Goal: Task Accomplishment & Management: Use online tool/utility

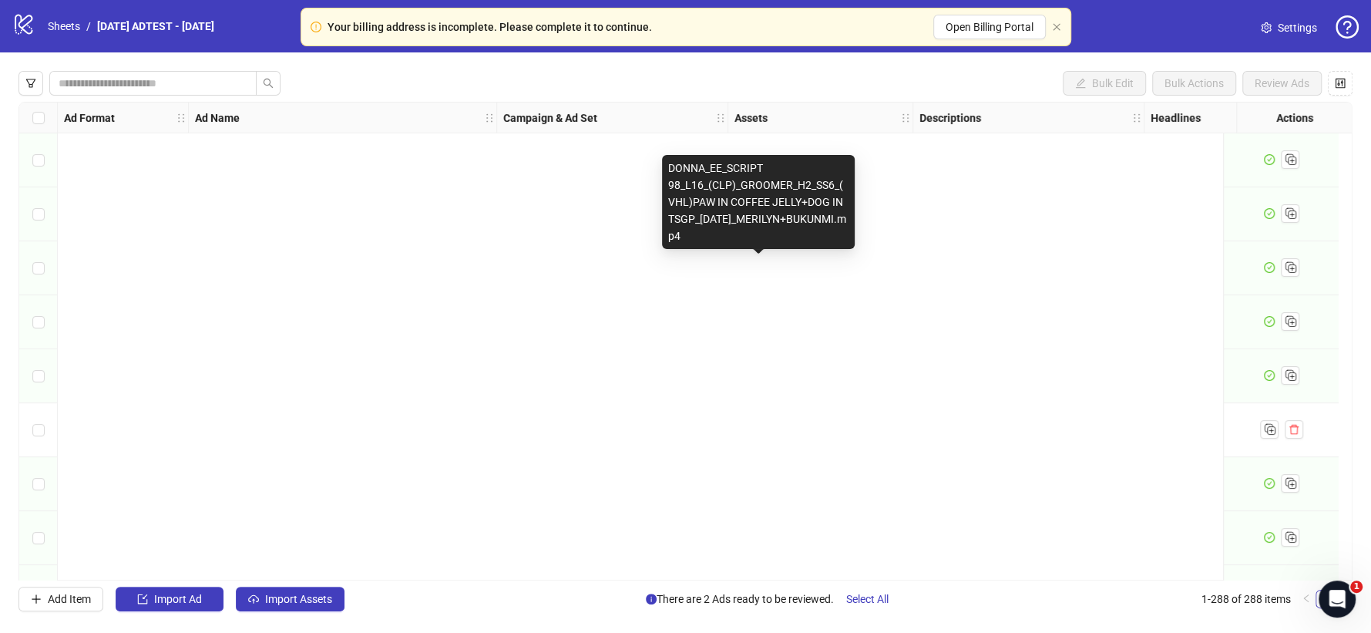
scroll to position [15100, 0]
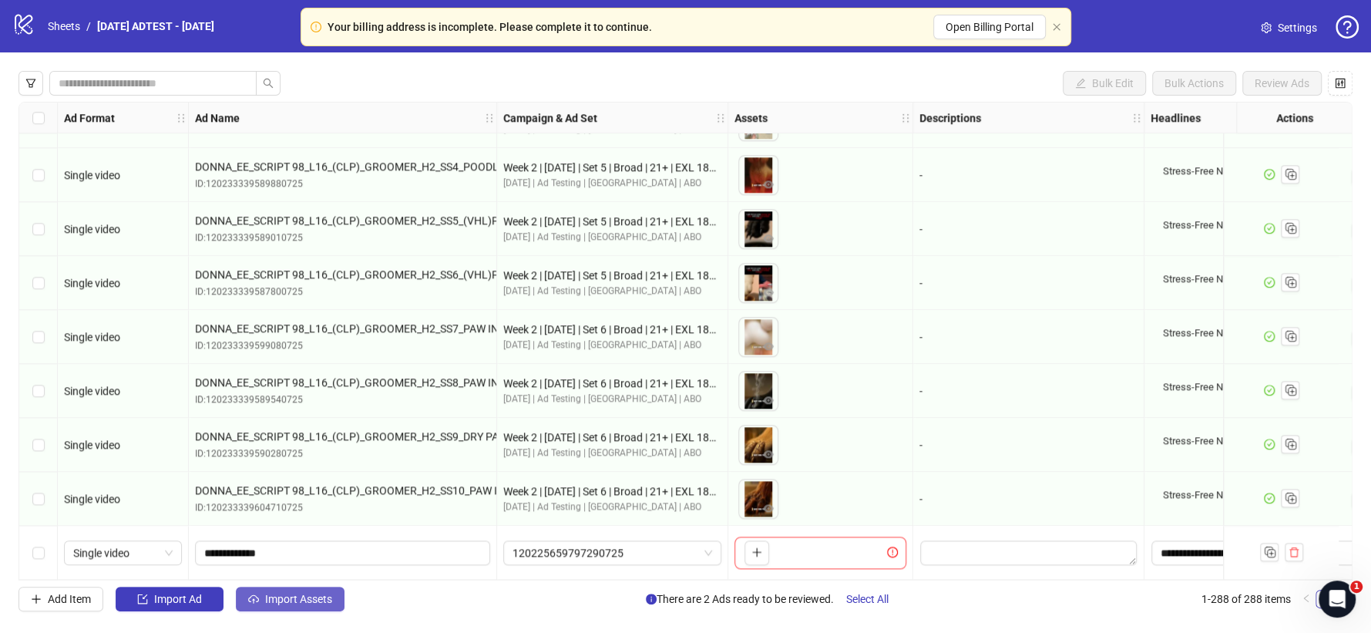
click at [272, 597] on span "Import Assets" at bounding box center [298, 599] width 67 height 12
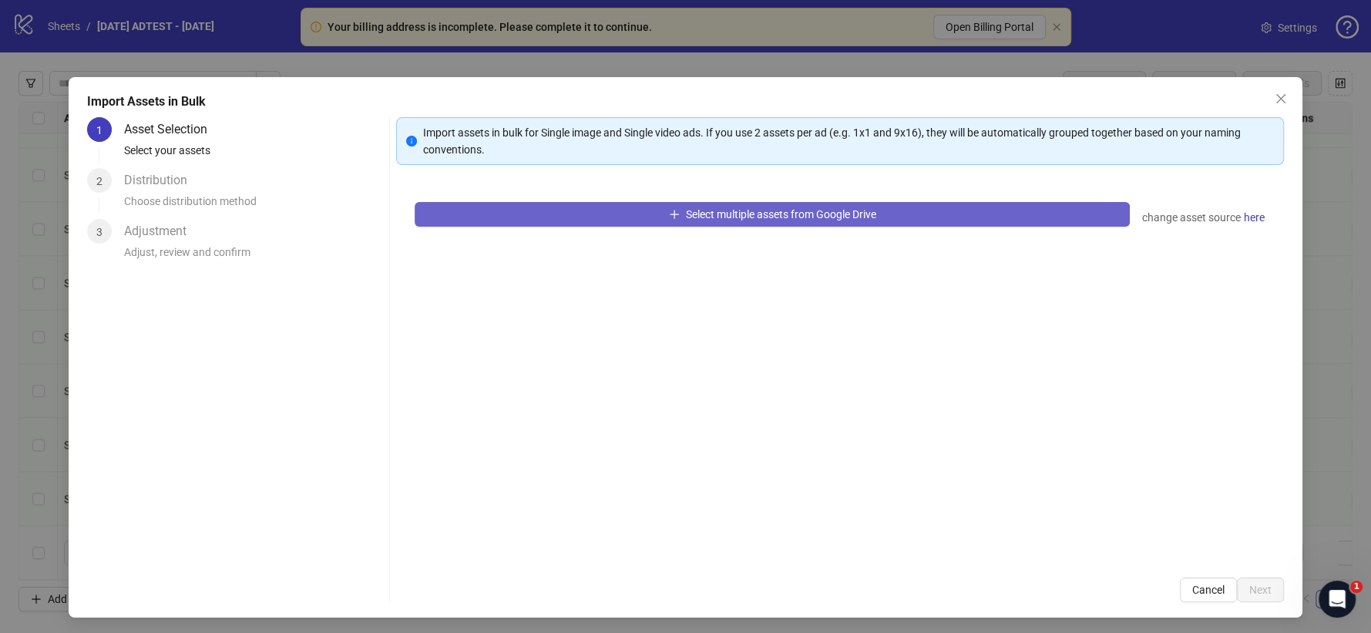
click at [729, 216] on span "Select multiple assets from Google Drive" at bounding box center [781, 214] width 190 height 12
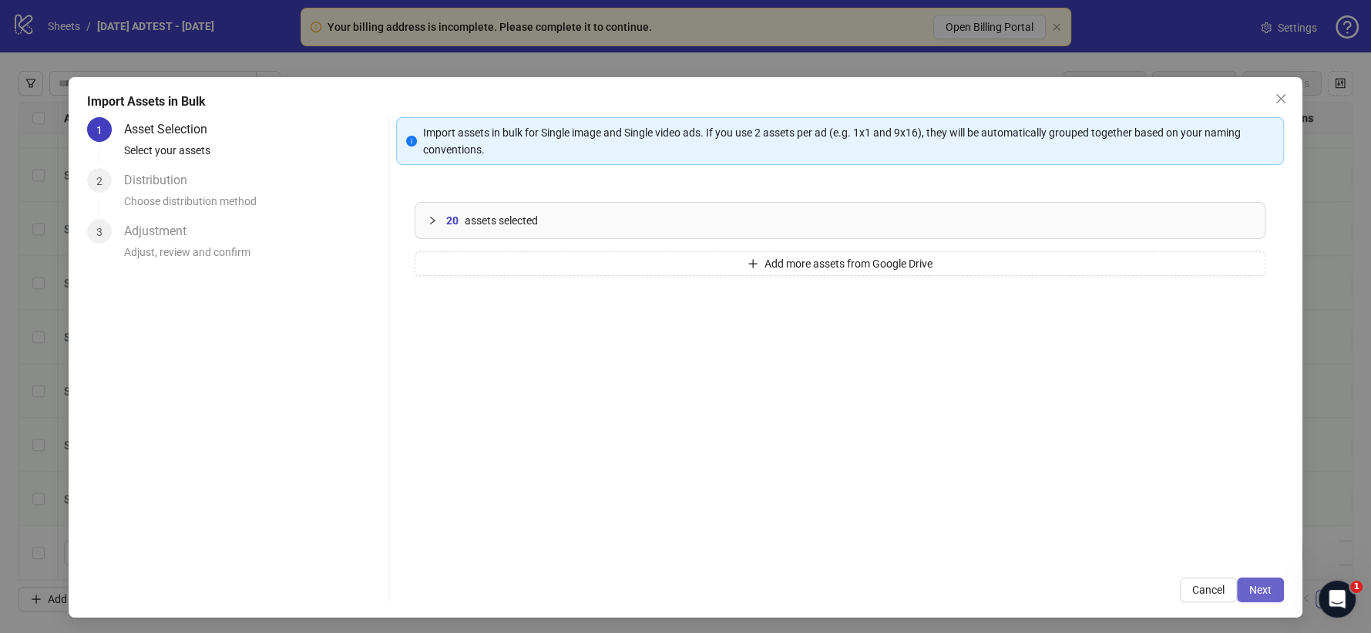
click at [1260, 584] on button "Next" at bounding box center [1260, 589] width 47 height 25
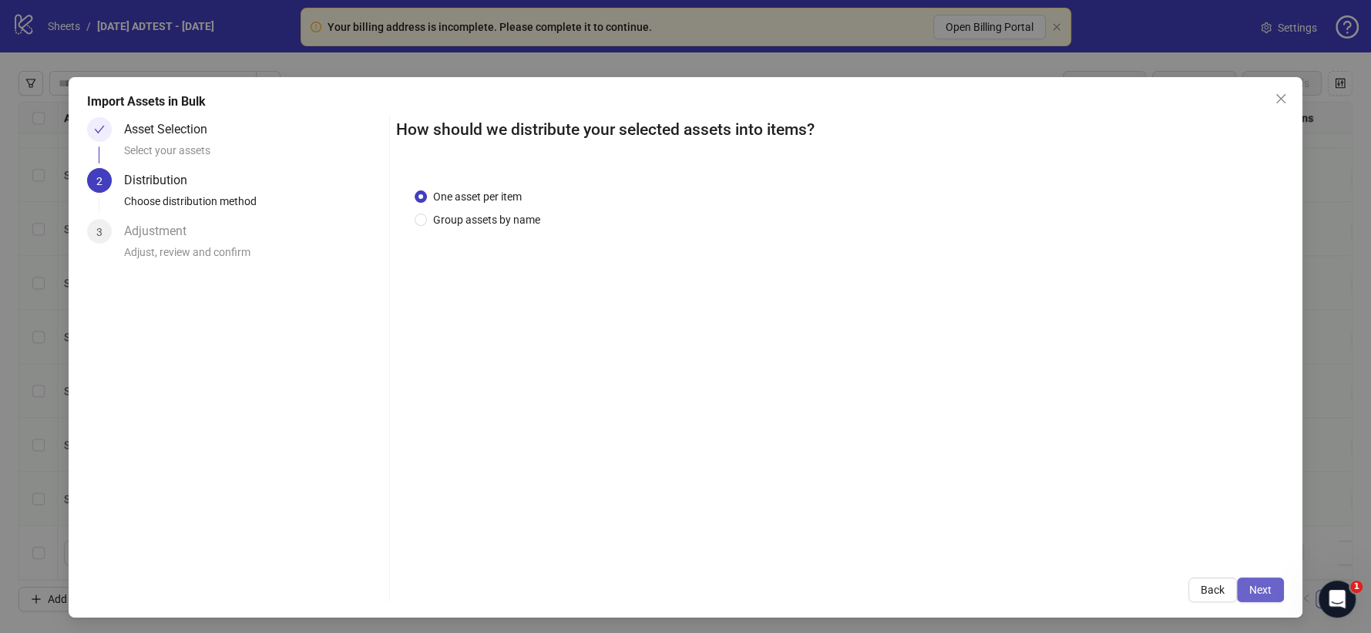
click at [1250, 591] on span "Next" at bounding box center [1261, 590] width 22 height 12
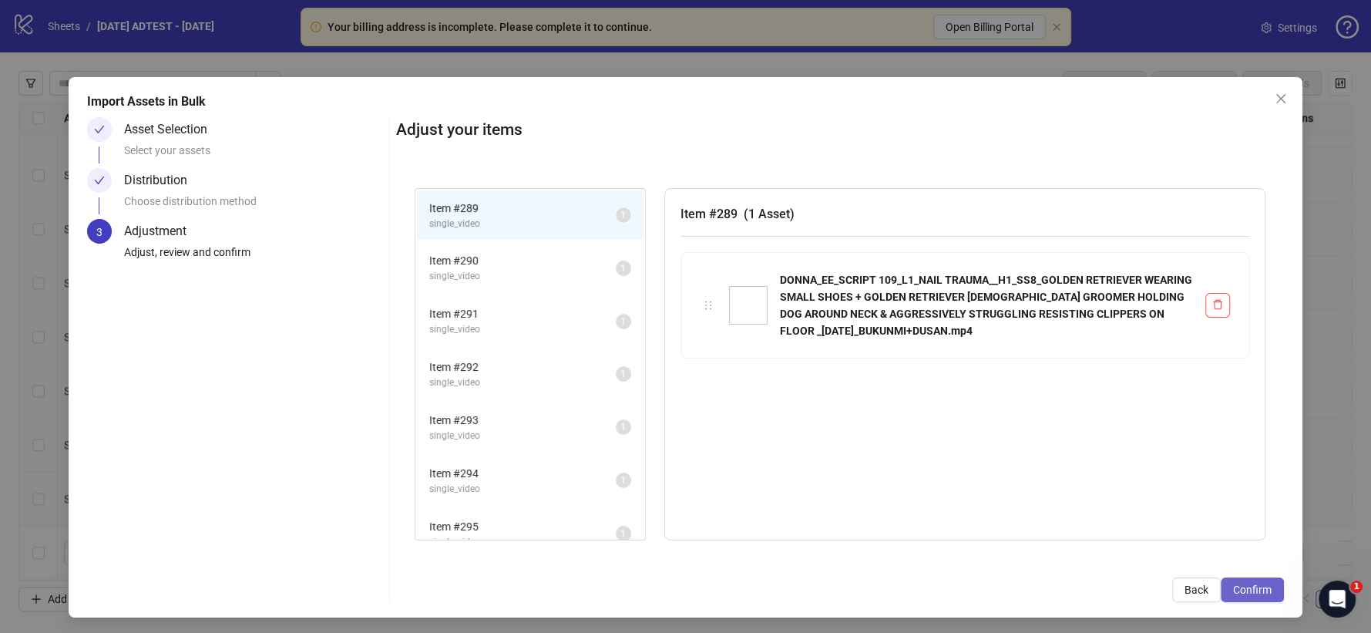
click at [1233, 586] on span "Confirm" at bounding box center [1252, 590] width 39 height 12
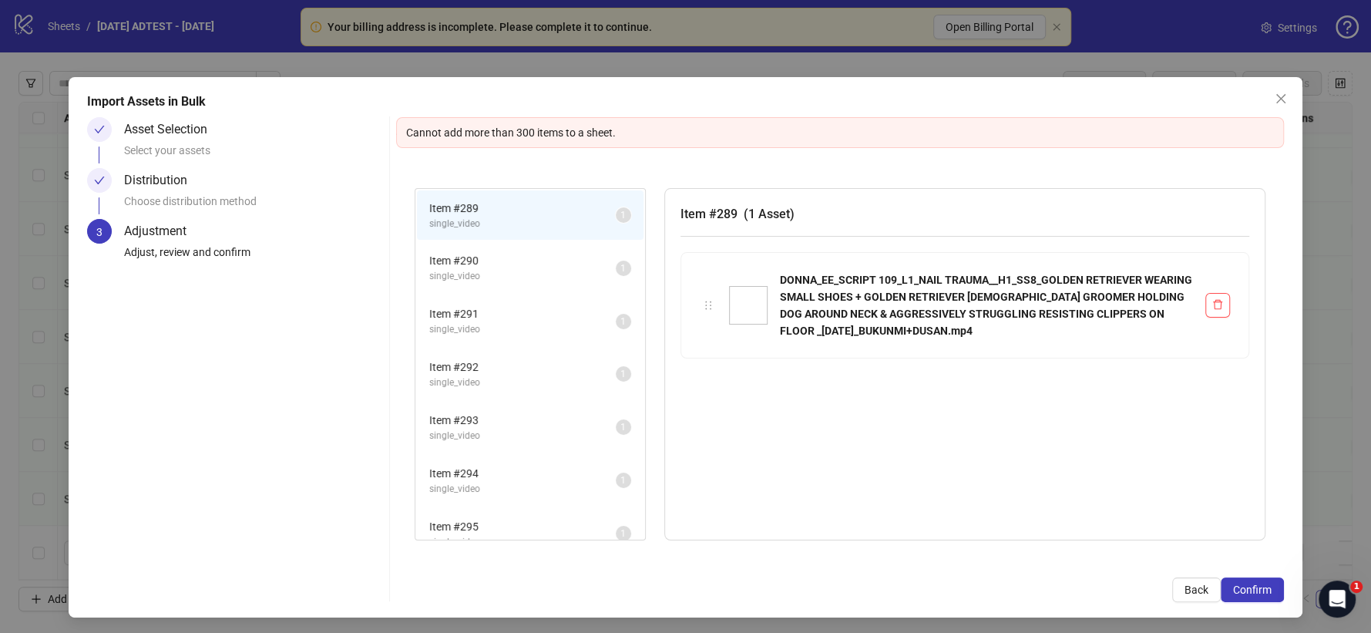
click at [1275, 93] on icon "close" at bounding box center [1281, 99] width 12 height 12
click at [1266, 99] on div "Import Assets in Bulk Asset Selection Select your assets Distribution Choose di…" at bounding box center [685, 316] width 1371 height 633
click at [1268, 96] on div "Import Assets in Bulk Asset Selection Select your assets Distribution Choose di…" at bounding box center [685, 316] width 1371 height 633
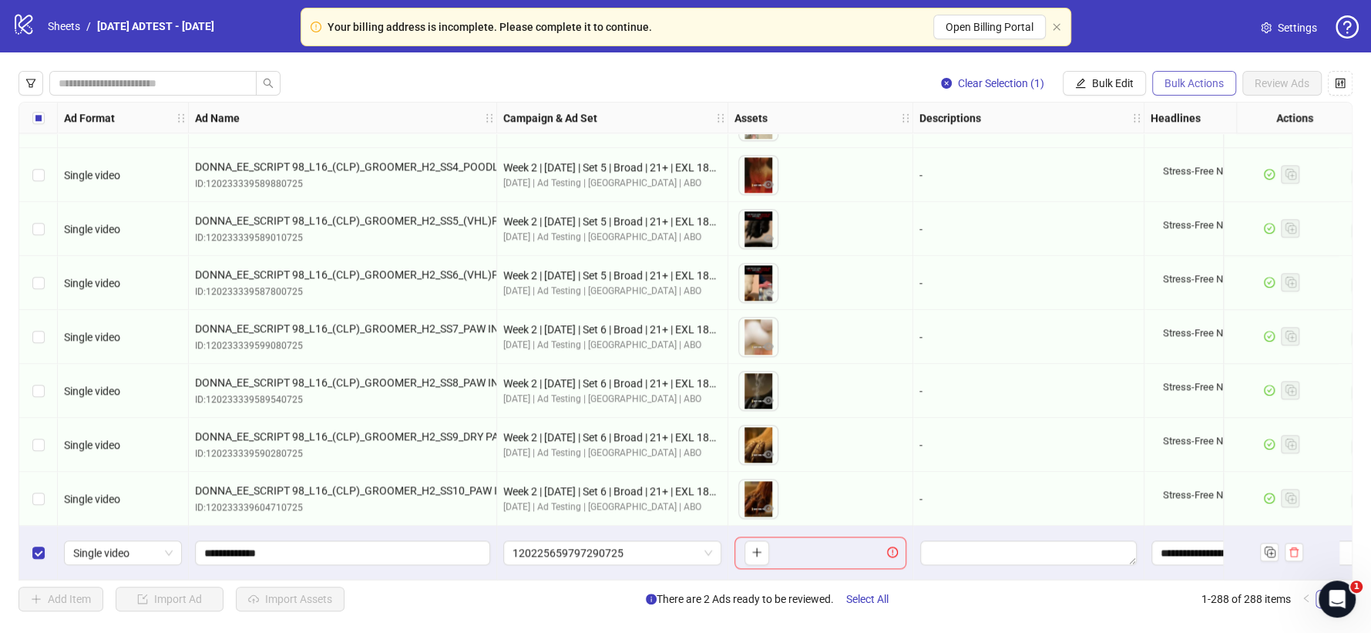
click at [1207, 84] on span "Bulk Actions" at bounding box center [1194, 83] width 59 height 12
click at [1195, 116] on span "Delete" at bounding box center [1216, 114] width 106 height 17
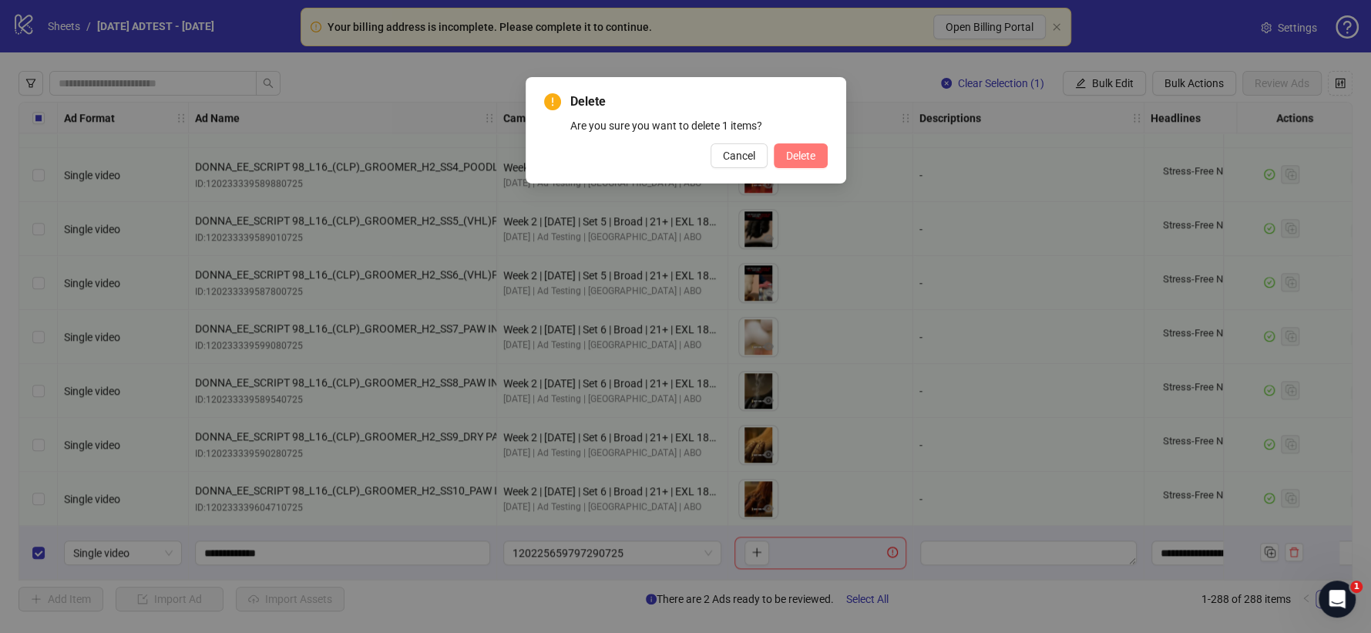
click at [797, 153] on span "Delete" at bounding box center [800, 156] width 29 height 12
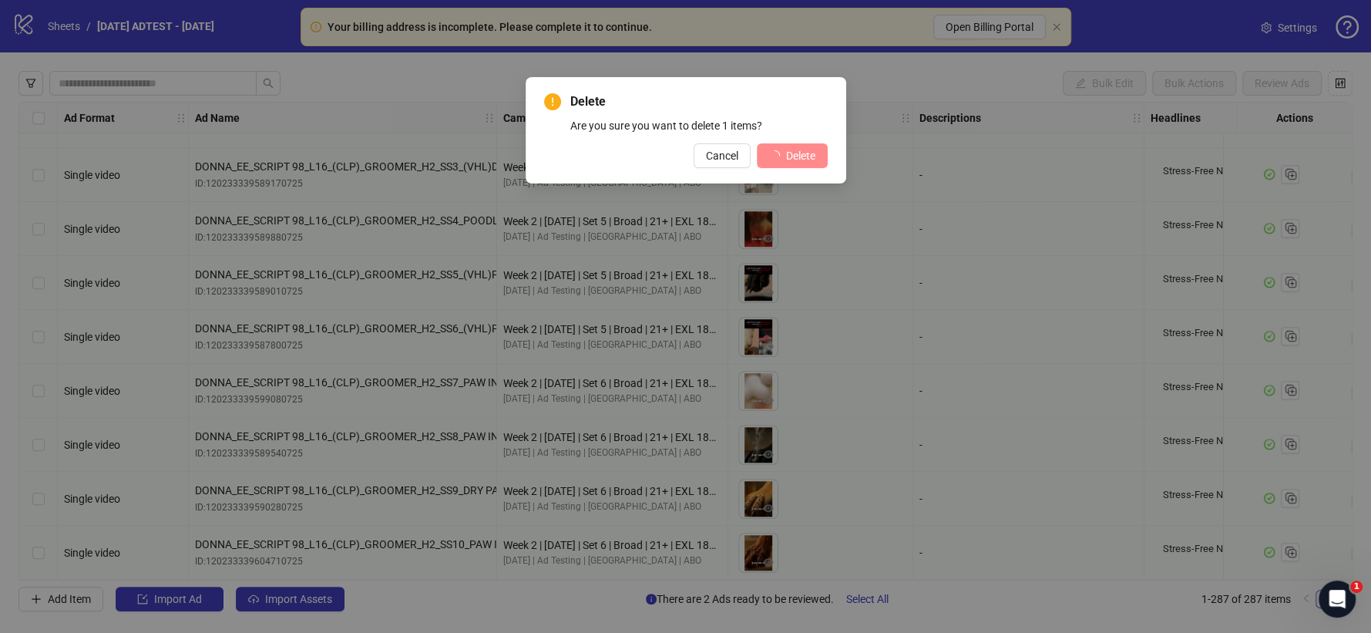
scroll to position [15046, 0]
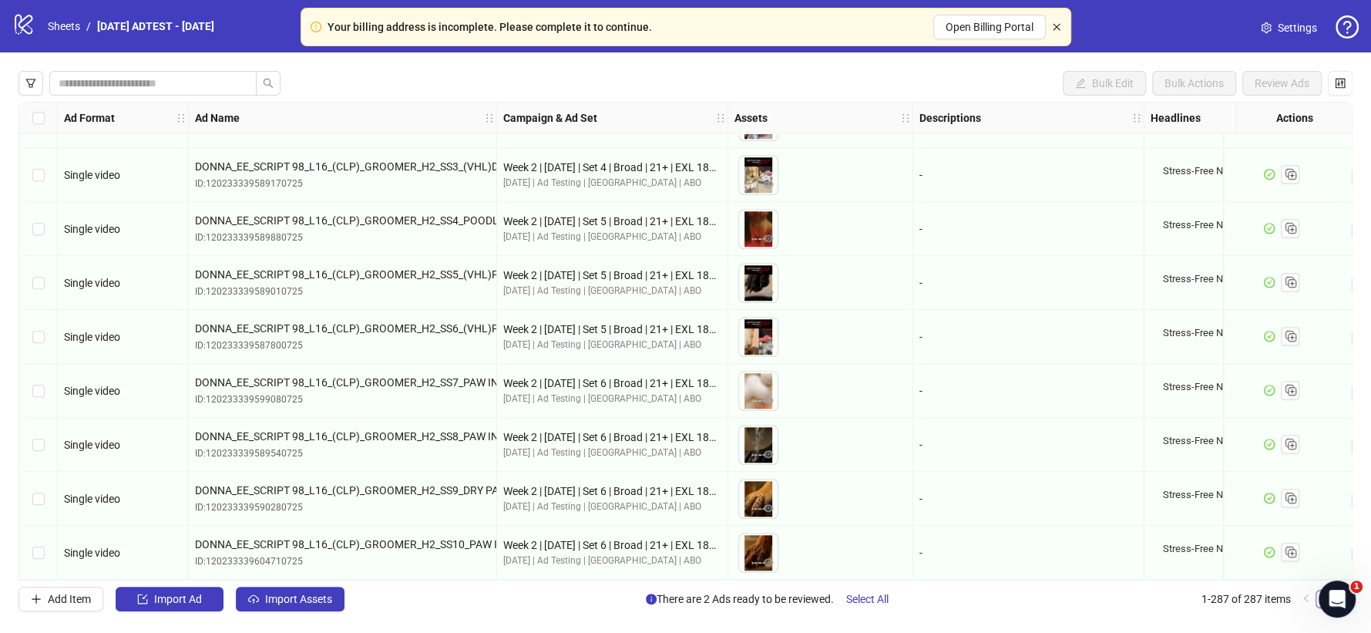
click at [1054, 22] on icon "close" at bounding box center [1056, 26] width 9 height 9
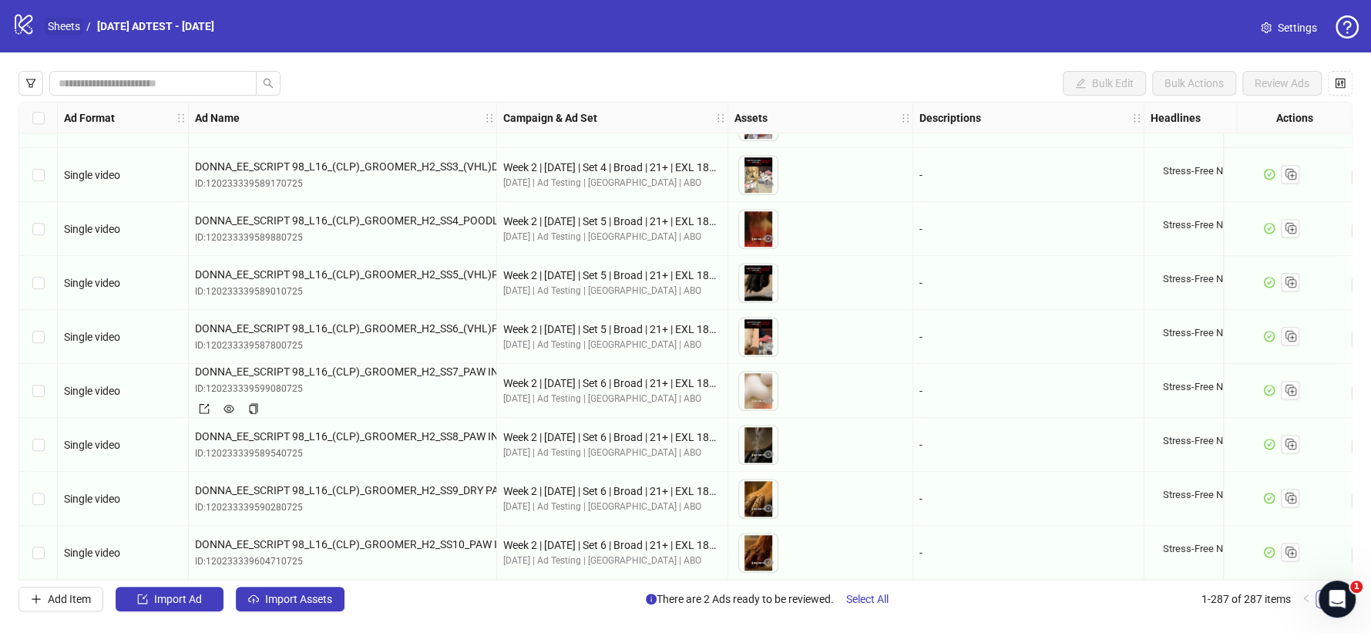
click at [73, 19] on link "Sheets" at bounding box center [64, 26] width 39 height 17
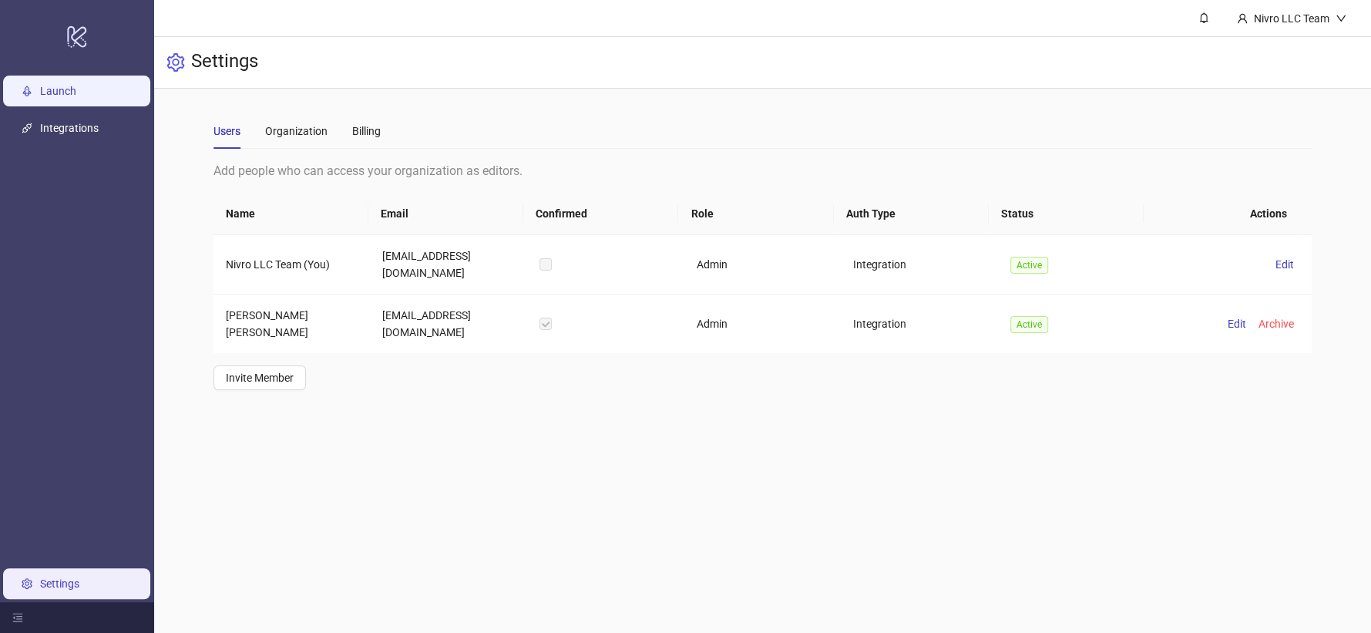
click at [76, 97] on link "Launch" at bounding box center [58, 91] width 36 height 12
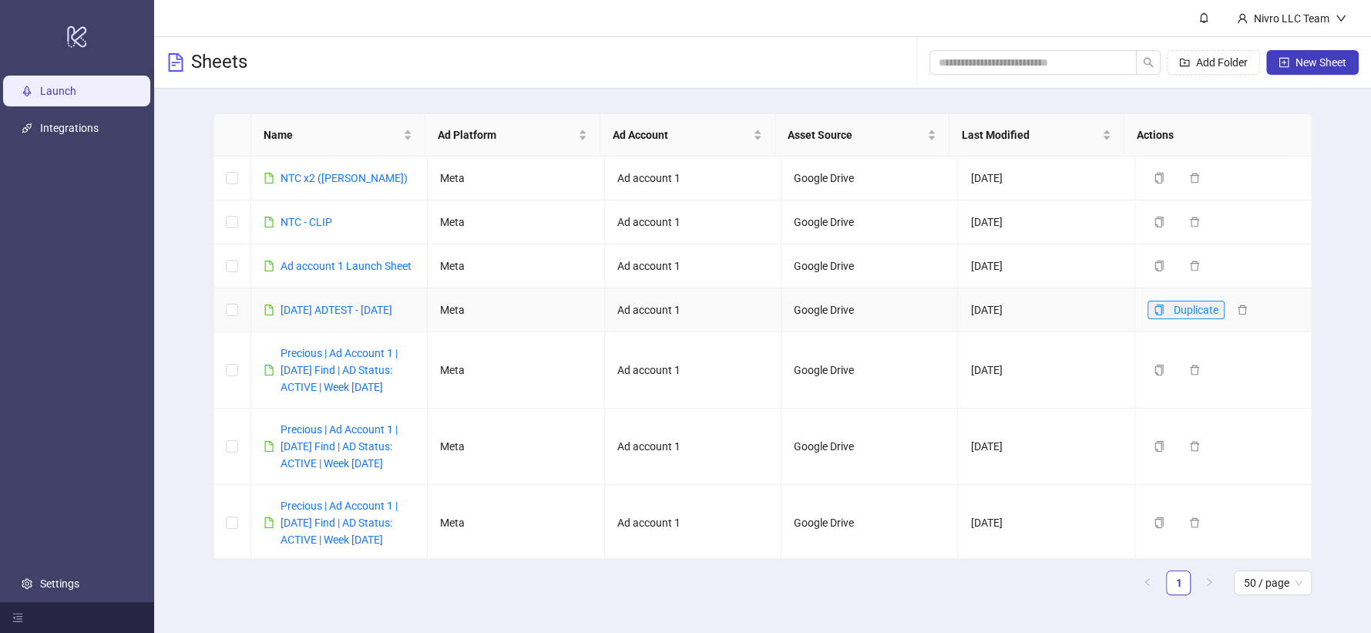
click at [1155, 315] on icon "copy" at bounding box center [1159, 310] width 8 height 11
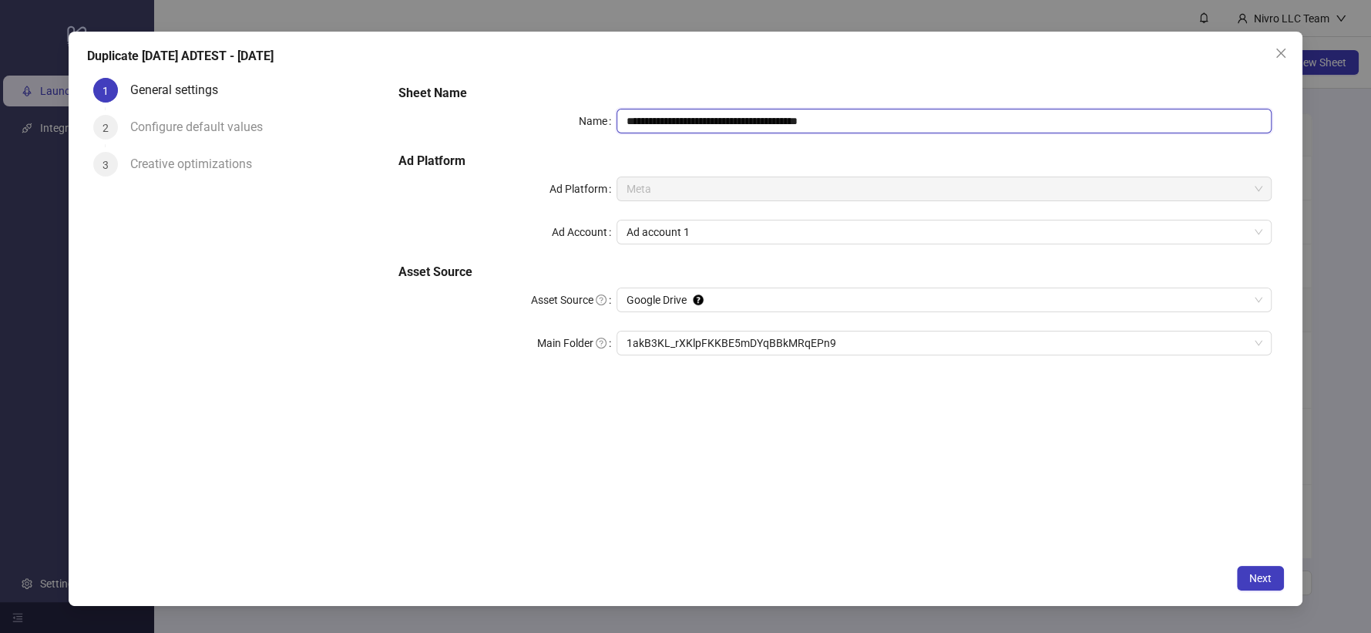
drag, startPoint x: 755, startPoint y: 118, endPoint x: 870, endPoint y: 113, distance: 115.8
click at [870, 113] on input "**********" at bounding box center [944, 121] width 655 height 25
click at [684, 343] on span "1akB3KL_rXKlpFKKBE5mDYqBBkMRqEPn9" at bounding box center [944, 342] width 637 height 23
type input "**********"
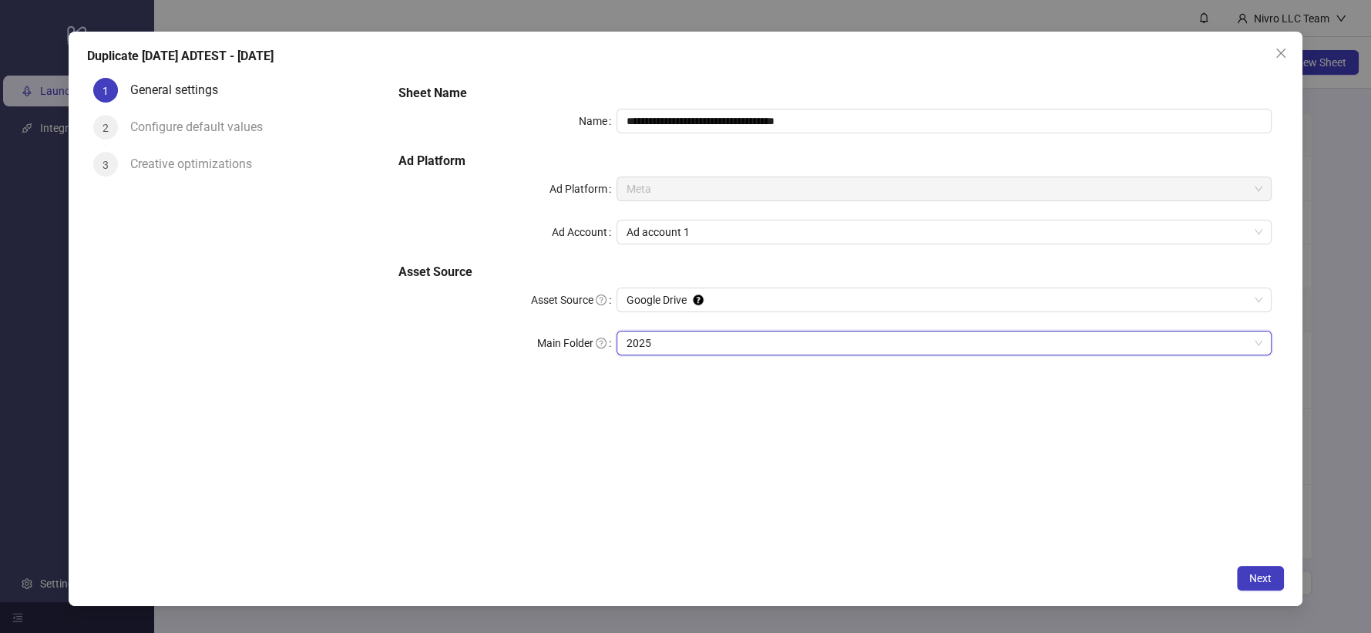
click at [712, 344] on span "2025" at bounding box center [944, 342] width 637 height 23
click at [1258, 575] on span "Next" at bounding box center [1261, 578] width 22 height 12
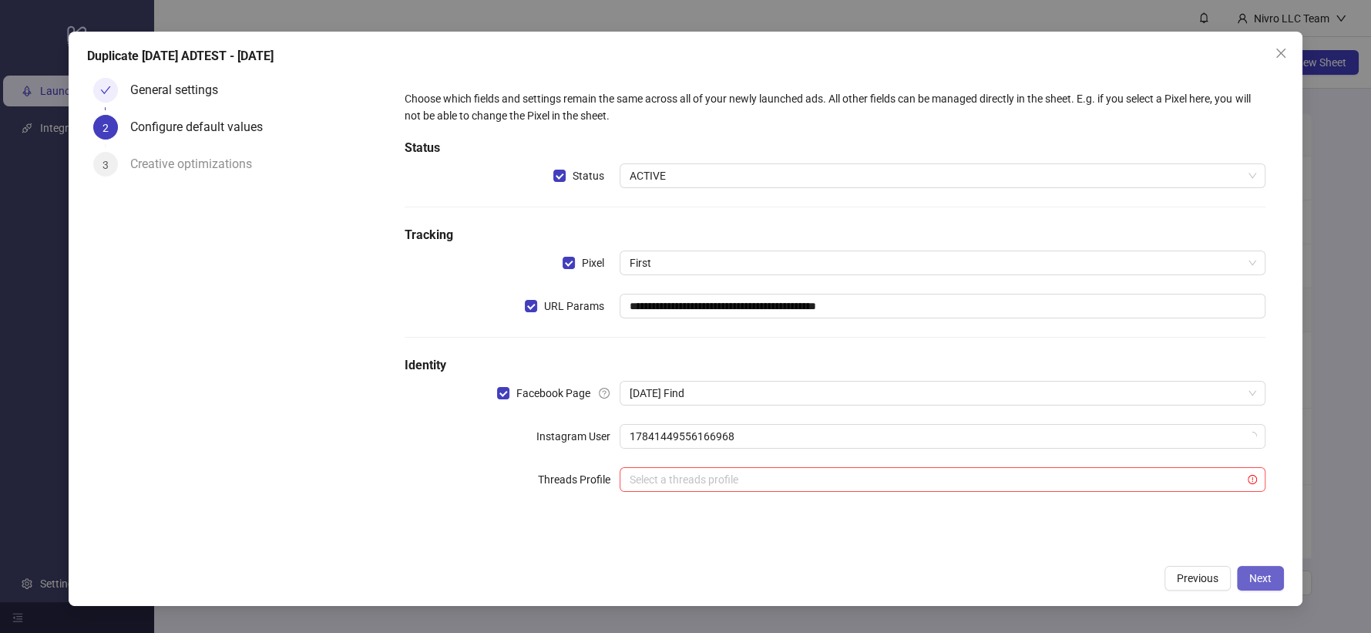
click at [1257, 580] on span "Next" at bounding box center [1261, 578] width 22 height 12
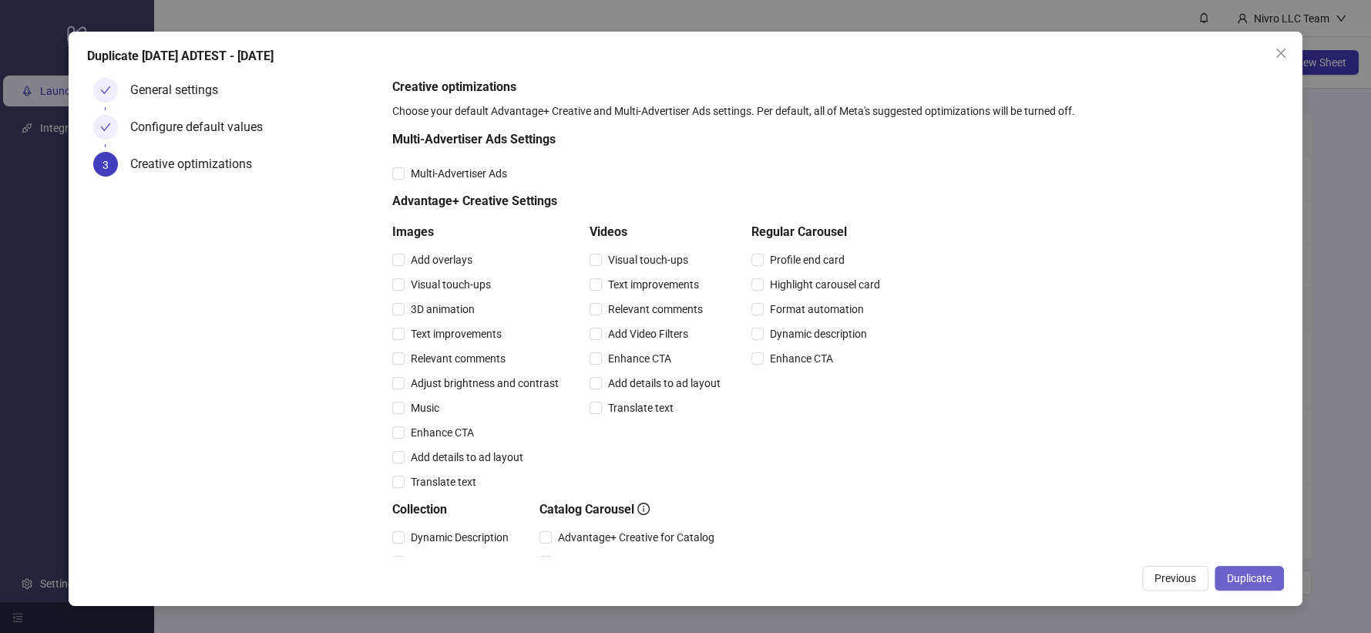
click at [1257, 578] on span "Duplicate" at bounding box center [1249, 578] width 45 height 12
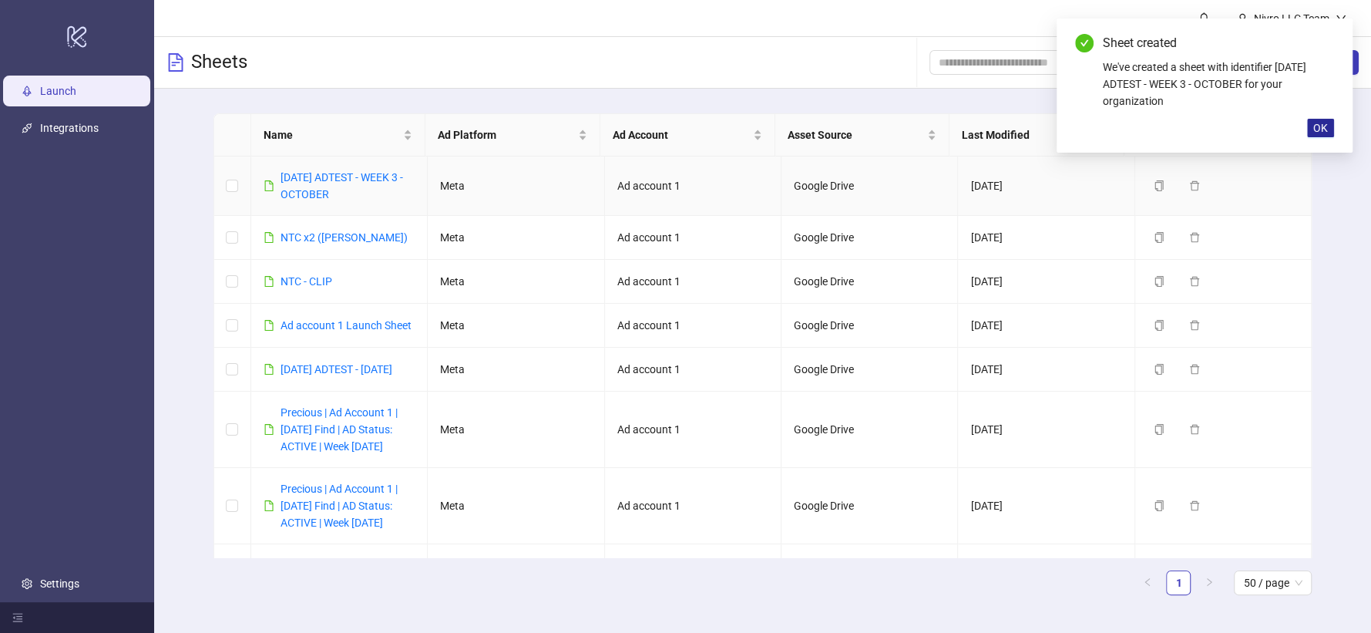
drag, startPoint x: 362, startPoint y: 189, endPoint x: 1321, endPoint y: 130, distance: 960.9
click at [362, 189] on link "[DATE] ADTEST - WEEK 3 - OCTOBER" at bounding box center [342, 185] width 123 height 29
click at [1322, 127] on span "OK" at bounding box center [1321, 128] width 15 height 12
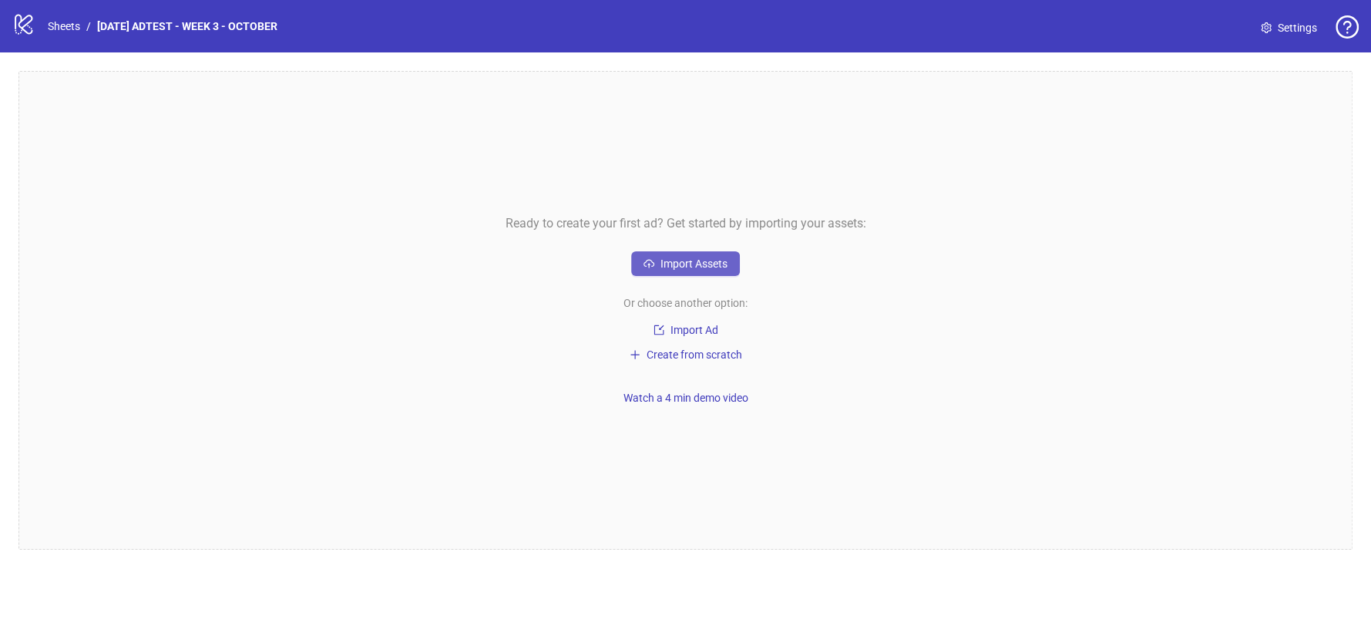
click at [677, 265] on span "Import Assets" at bounding box center [694, 263] width 67 height 12
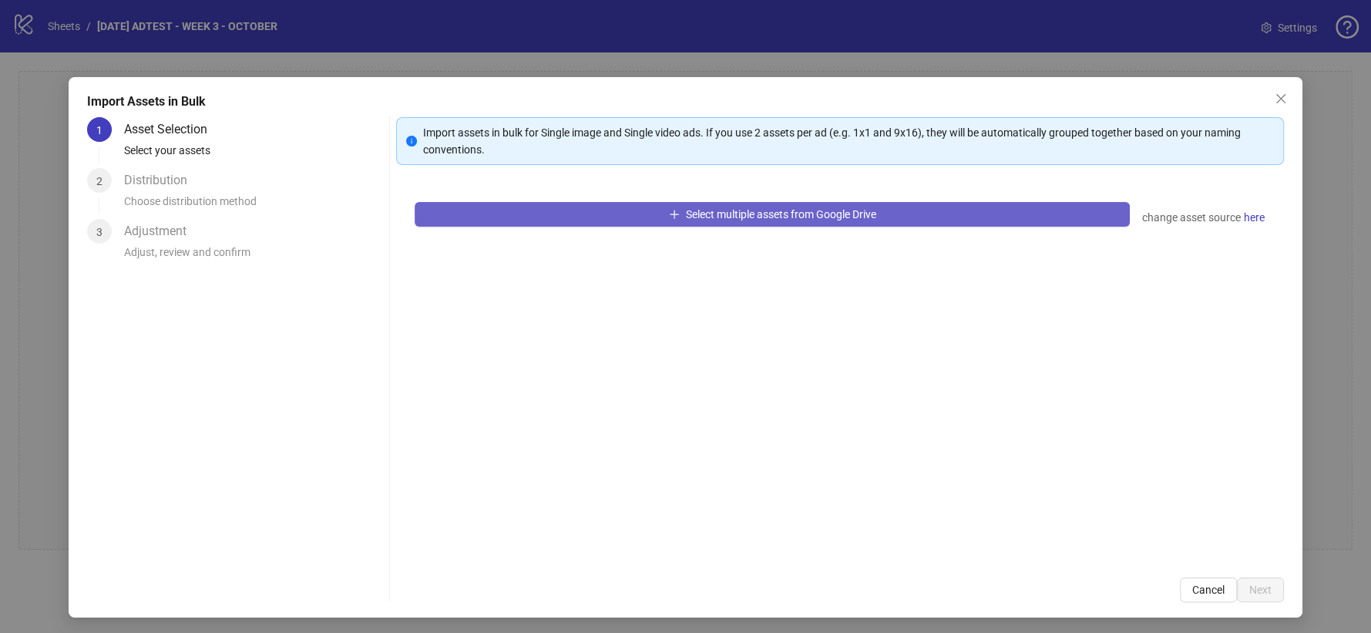
click at [771, 210] on span "Select multiple assets from Google Drive" at bounding box center [781, 214] width 190 height 12
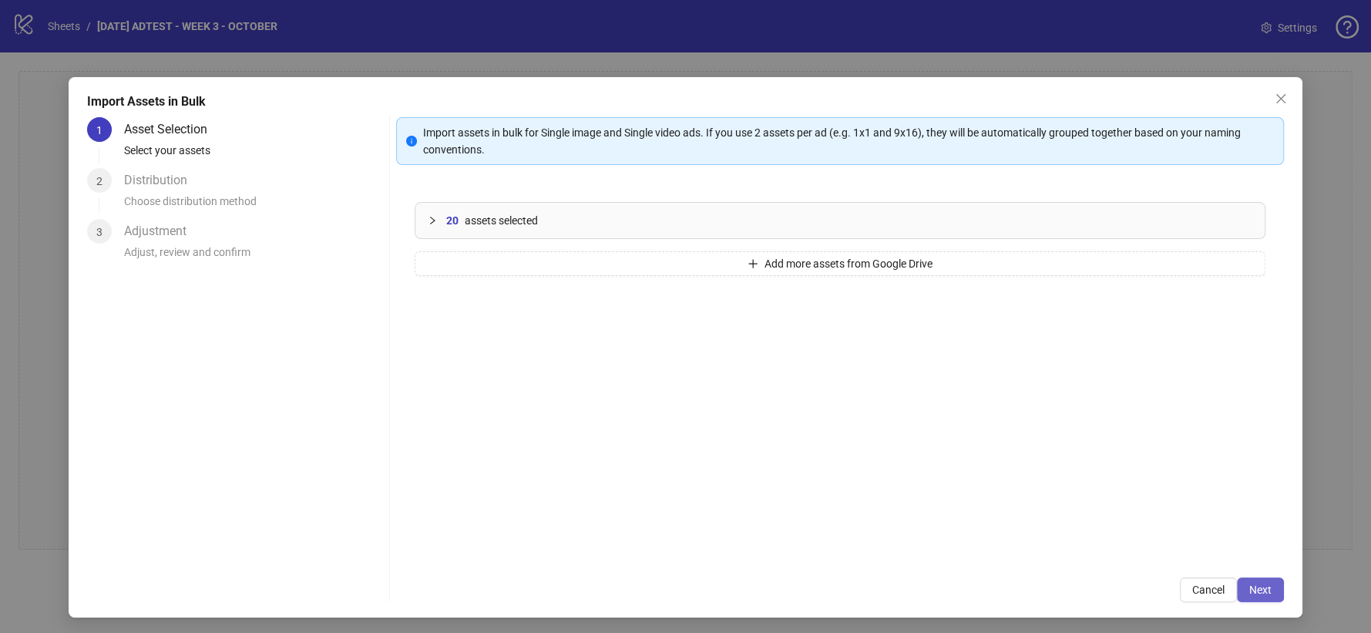
click at [1250, 591] on span "Next" at bounding box center [1261, 590] width 22 height 12
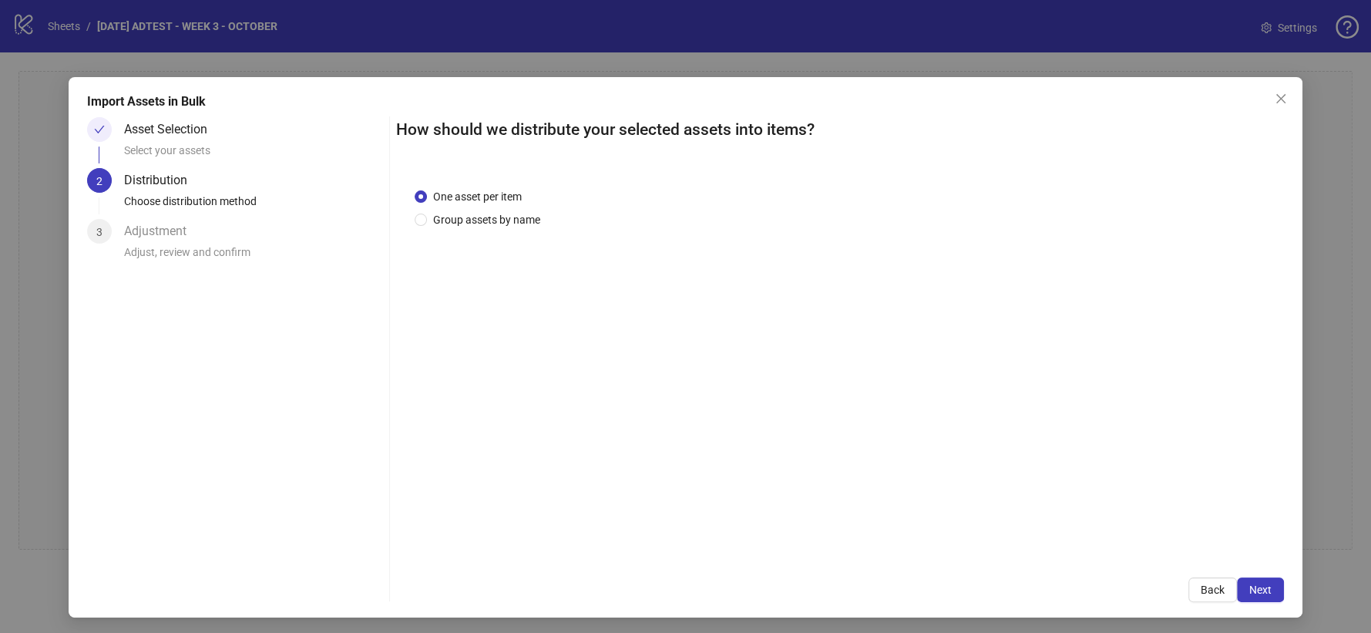
click at [1250, 590] on span "Next" at bounding box center [1261, 590] width 22 height 12
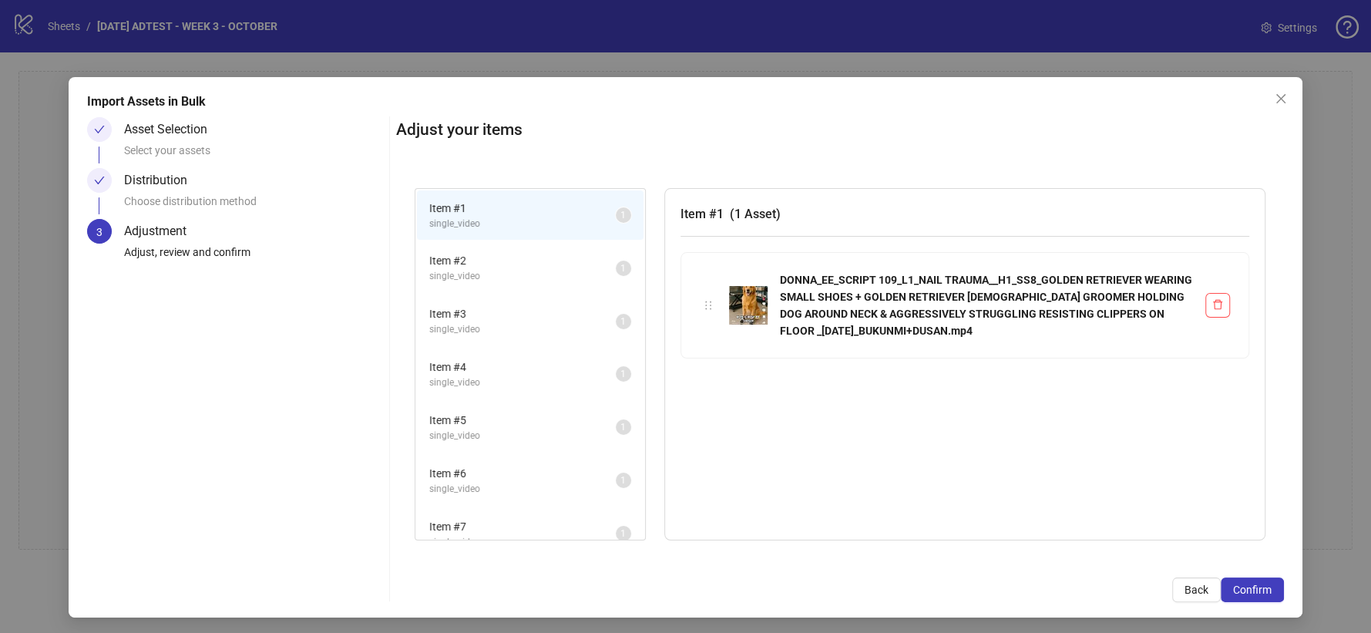
click at [1241, 590] on span "Confirm" at bounding box center [1252, 590] width 39 height 12
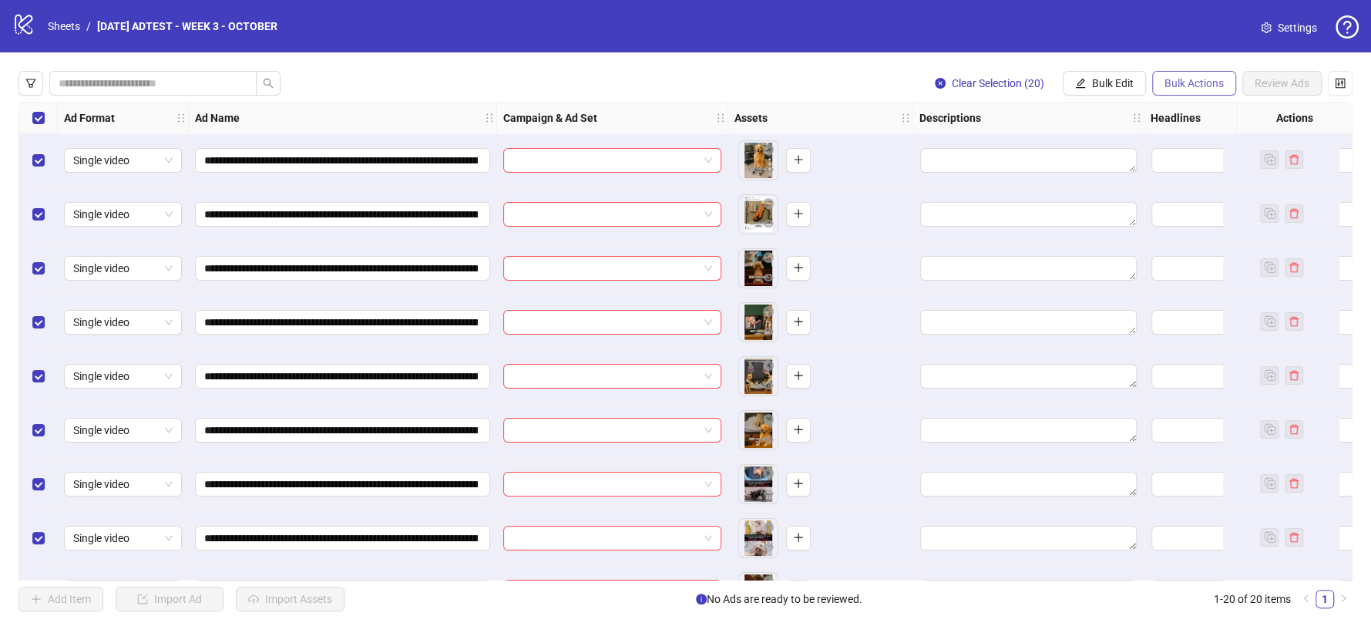
click at [1180, 86] on span "Bulk Actions" at bounding box center [1194, 83] width 59 height 12
click at [1178, 112] on span "Delete" at bounding box center [1216, 114] width 106 height 17
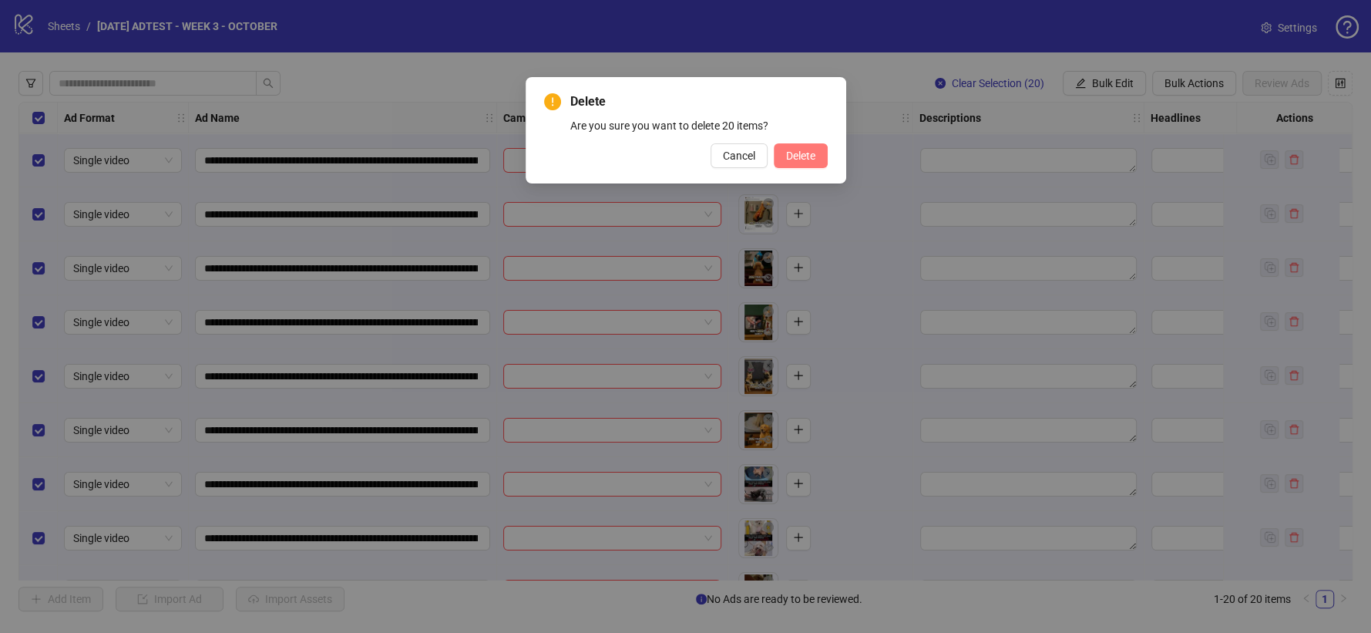
click at [791, 167] on button "Delete" at bounding box center [801, 155] width 54 height 25
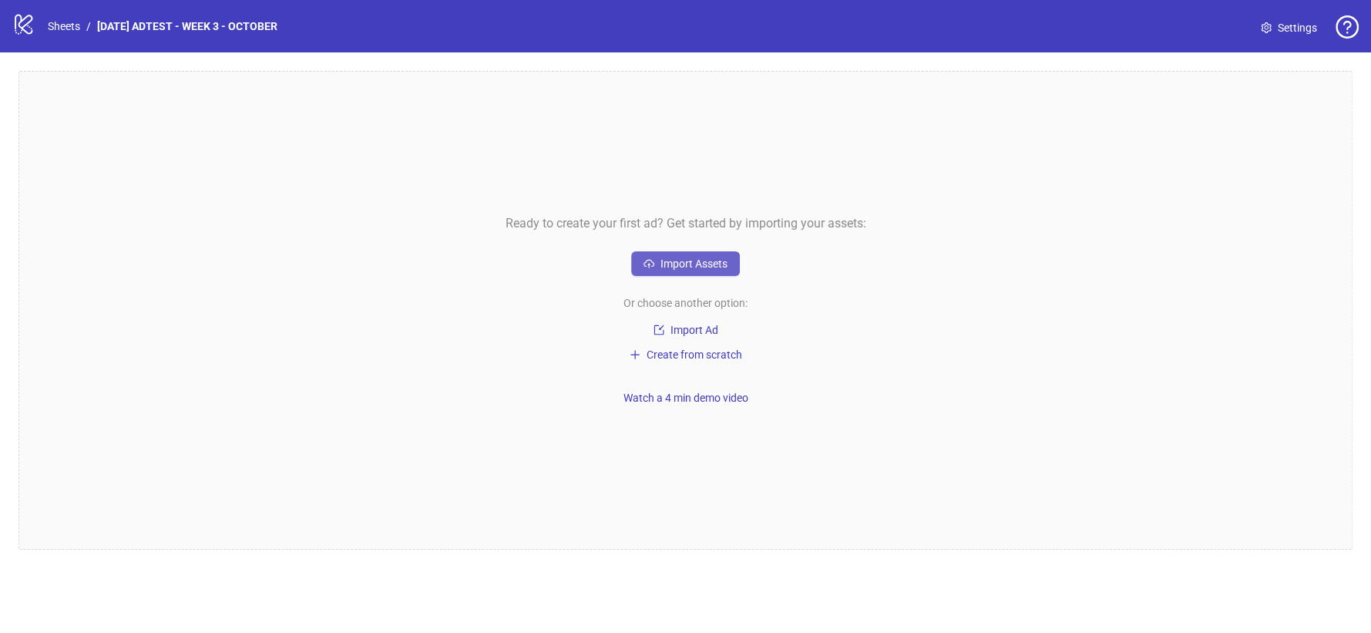
click at [671, 272] on button "Import Assets" at bounding box center [685, 263] width 109 height 25
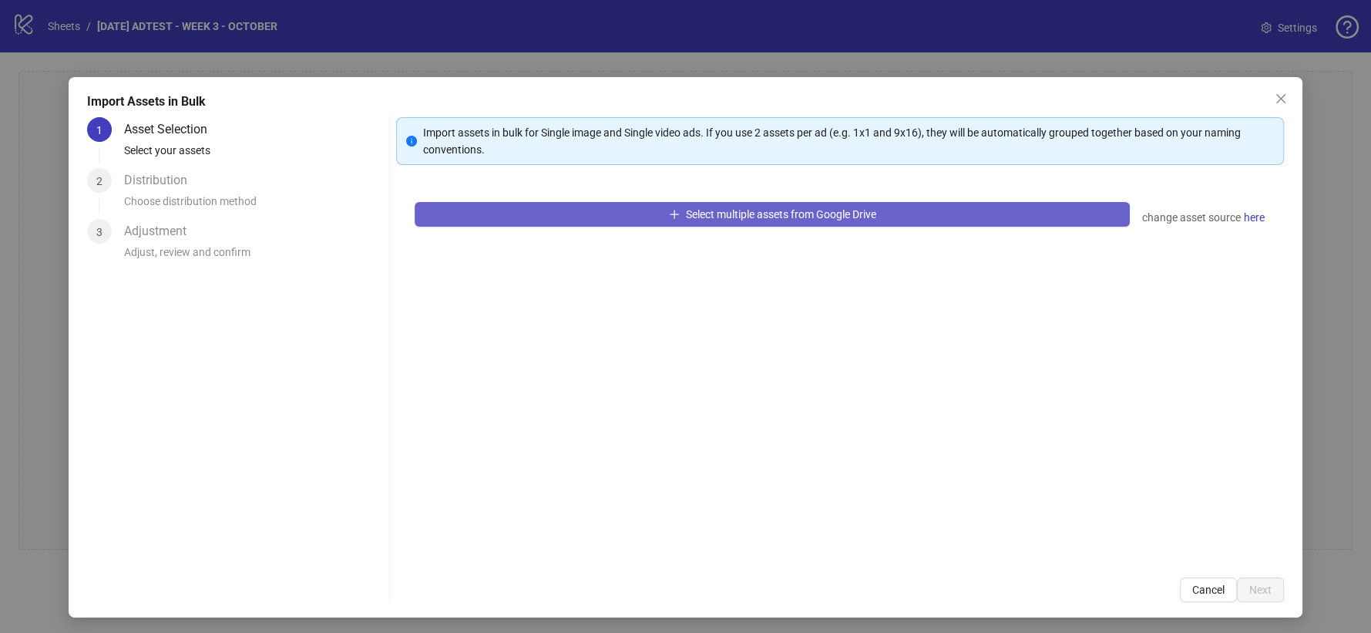
click at [613, 211] on button "Select multiple assets from Google Drive" at bounding box center [772, 214] width 715 height 25
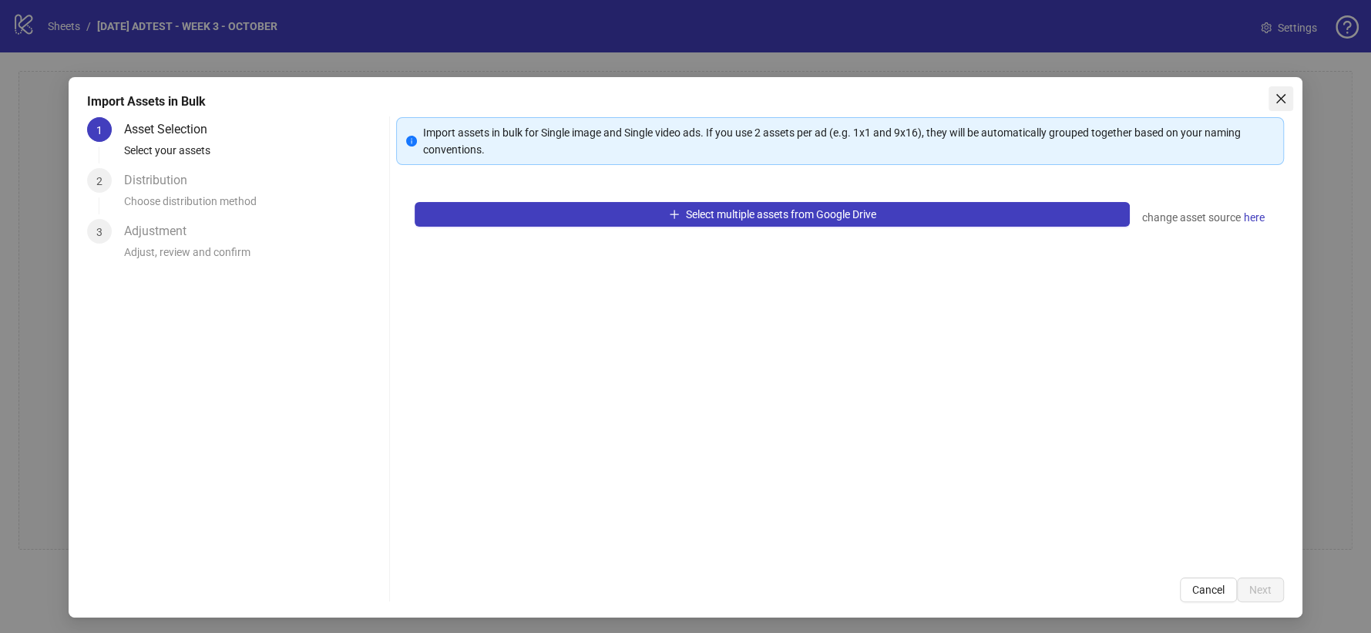
click at [1275, 94] on icon "close" at bounding box center [1281, 99] width 12 height 12
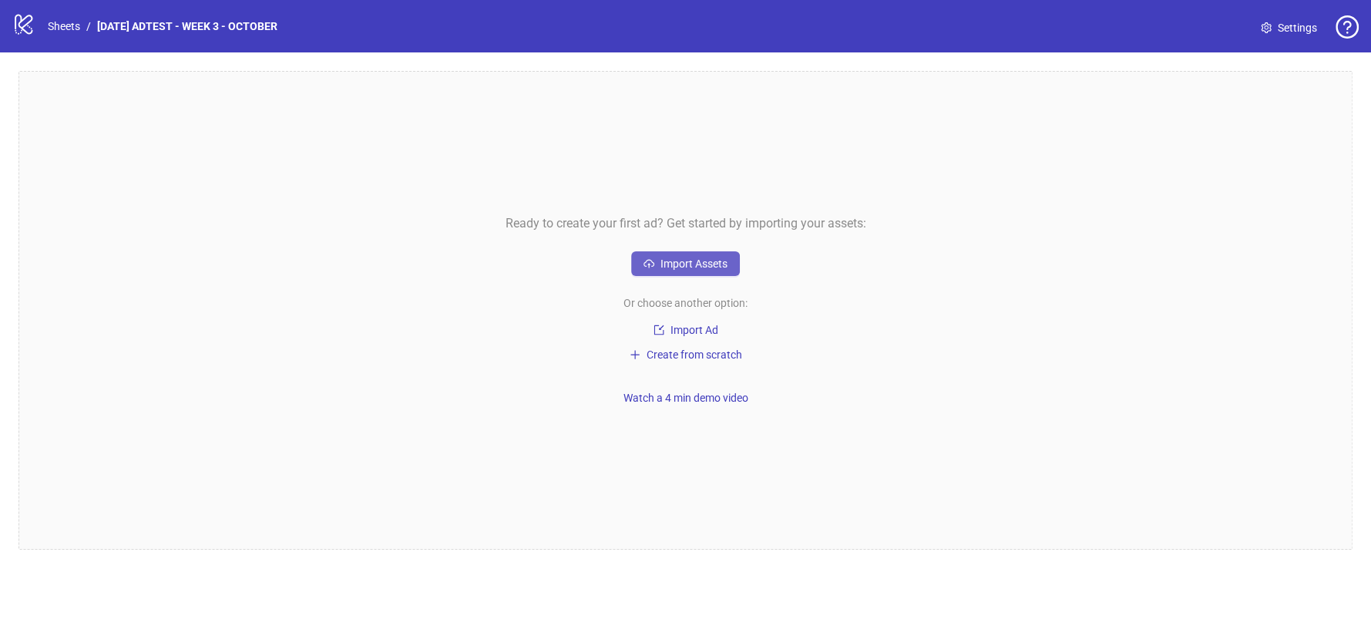
click at [673, 258] on span "Import Assets" at bounding box center [694, 263] width 67 height 12
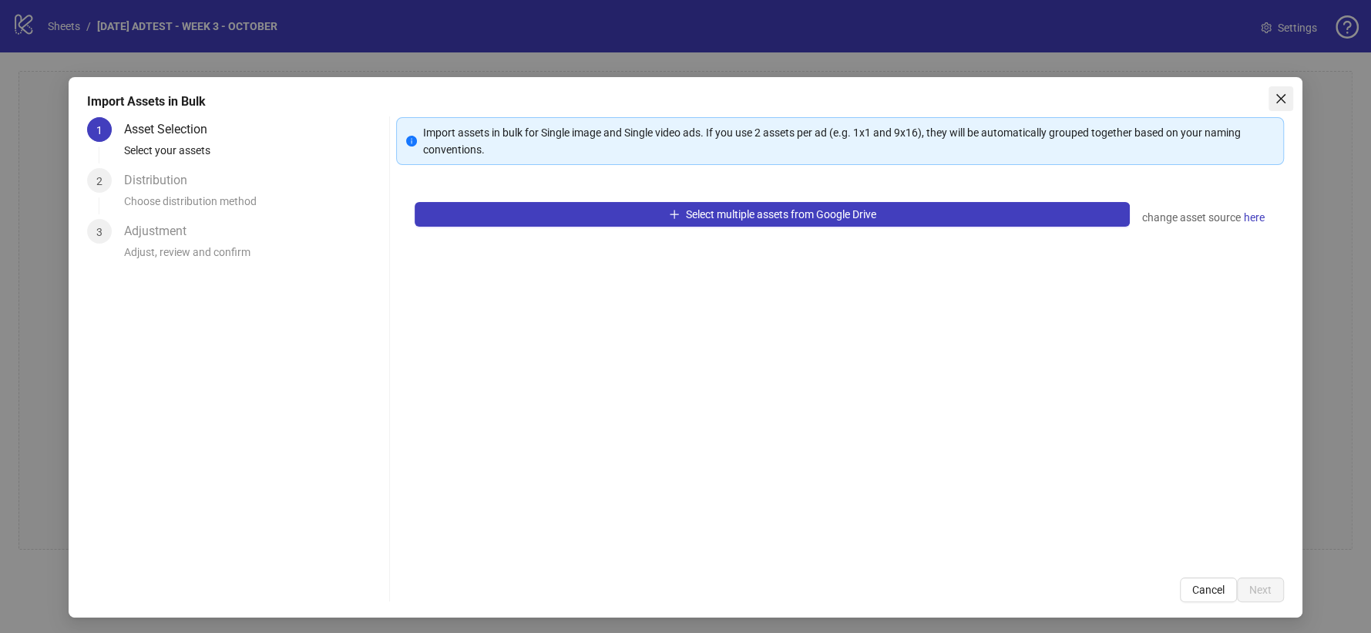
click at [1277, 99] on icon "close" at bounding box center [1281, 98] width 9 height 9
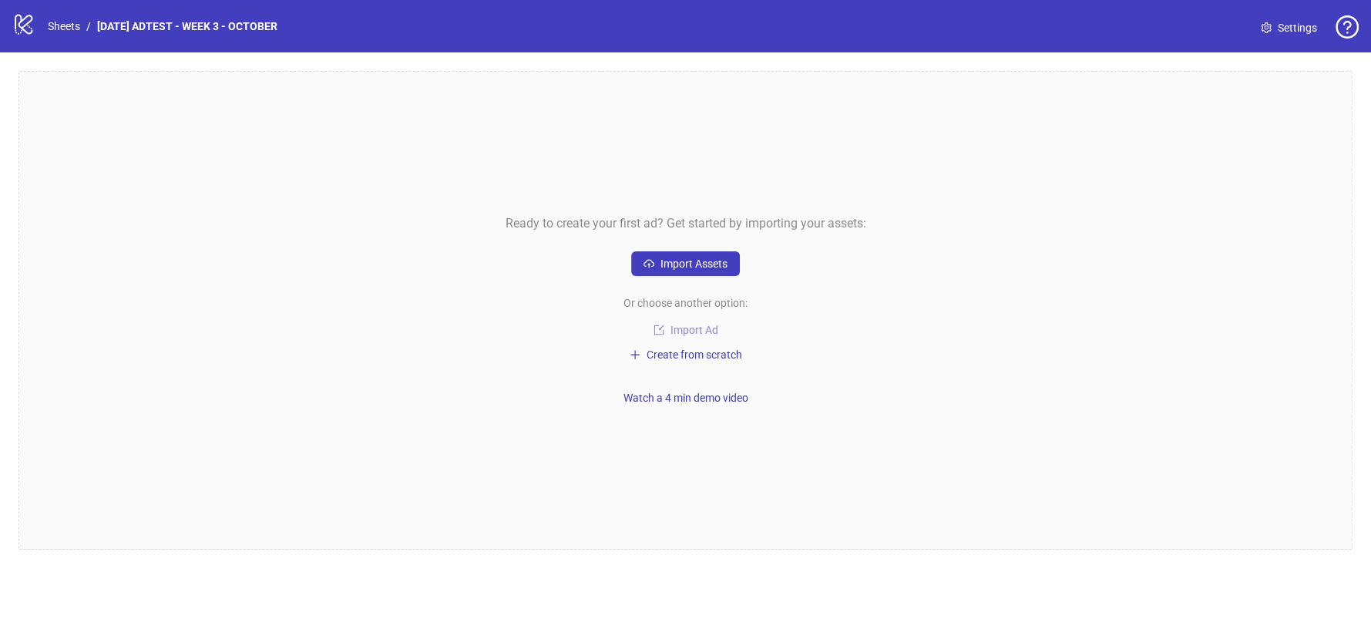
click at [682, 332] on span "Import Ad" at bounding box center [695, 330] width 48 height 12
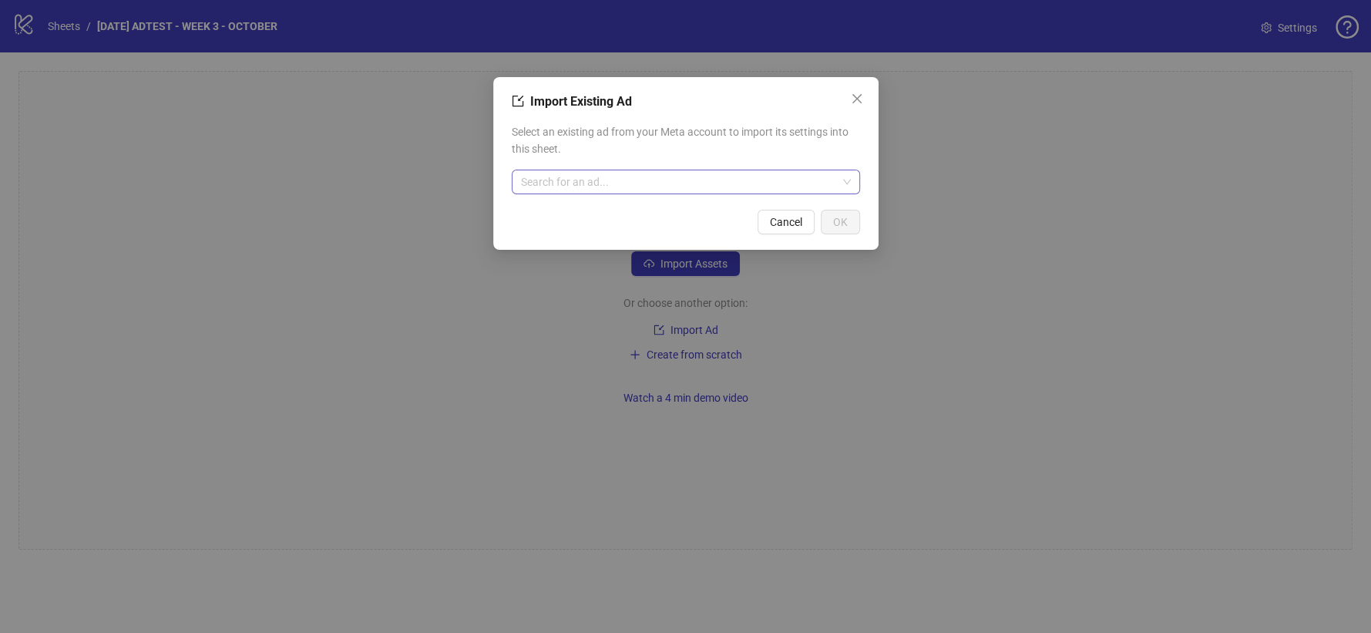
click at [694, 182] on input "search" at bounding box center [679, 181] width 316 height 23
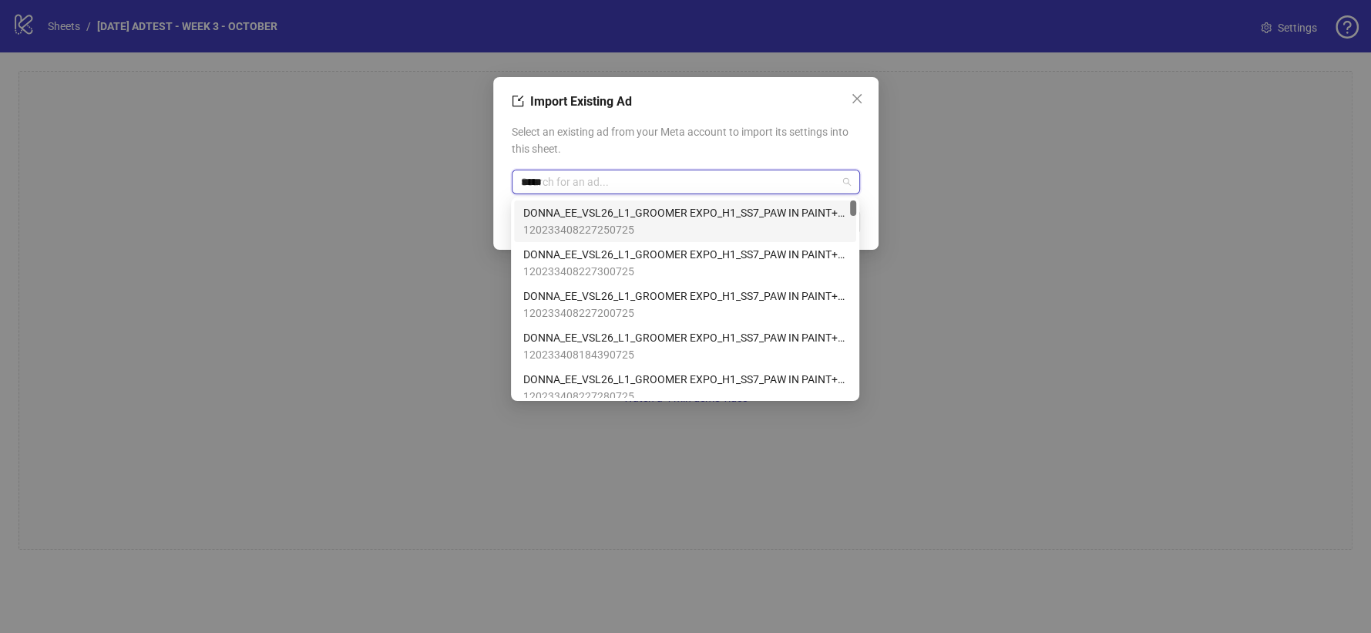
type input "******"
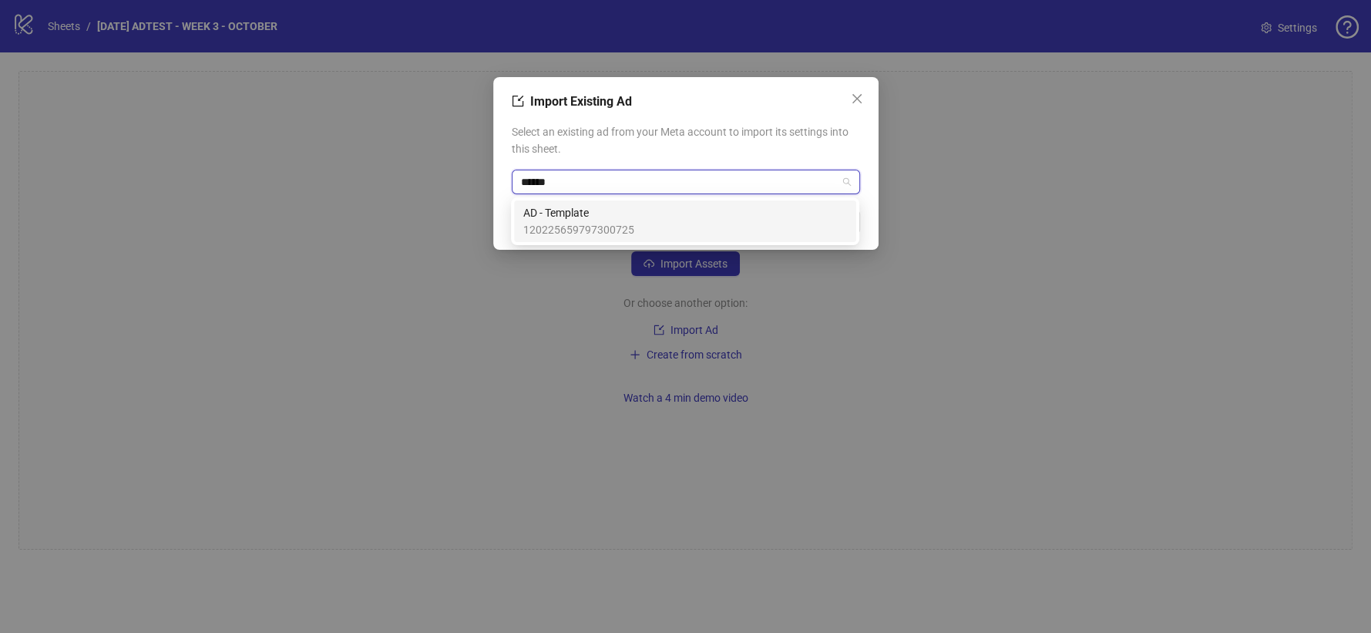
click at [635, 210] on div "AD - Template 120225659797300725" at bounding box center [685, 221] width 324 height 34
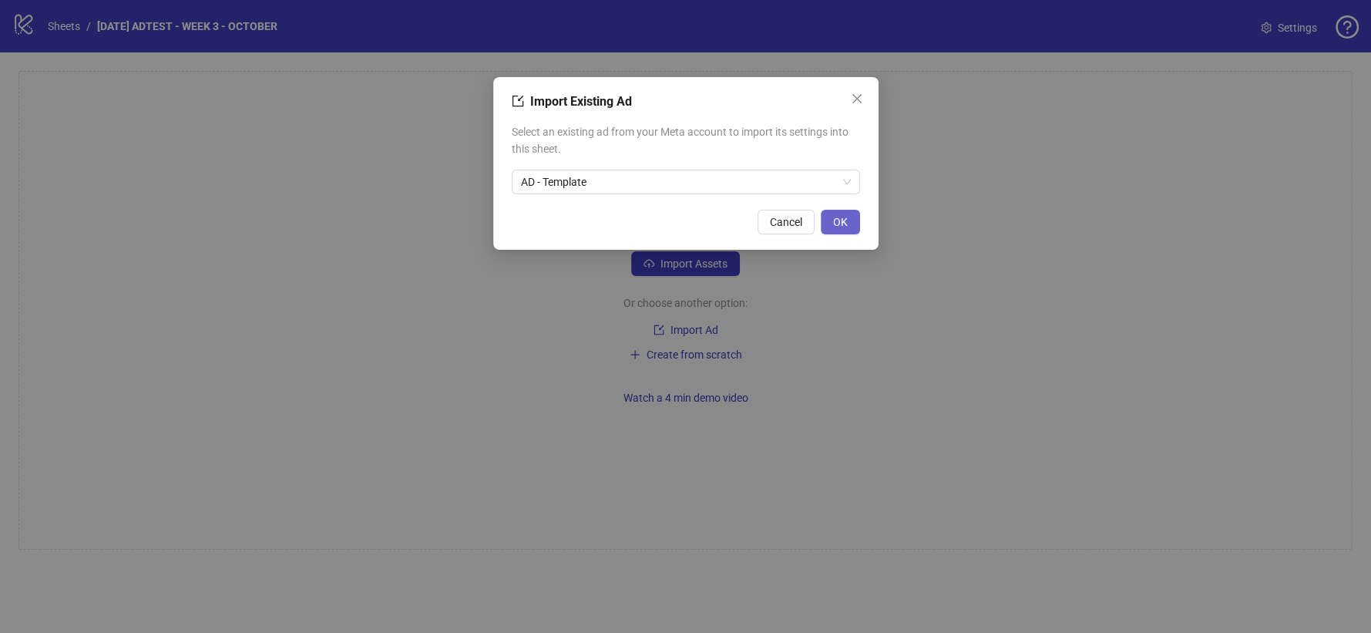
click at [832, 211] on button "OK" at bounding box center [840, 222] width 39 height 25
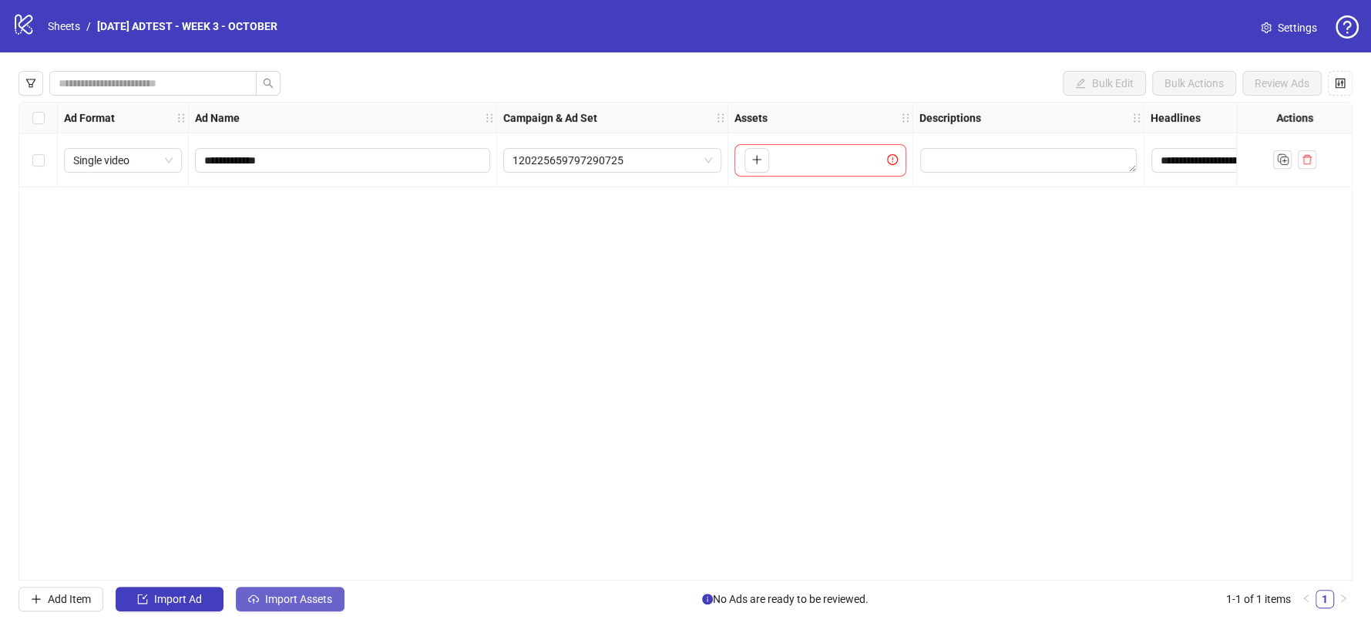
click at [275, 604] on span "Import Assets" at bounding box center [298, 599] width 67 height 12
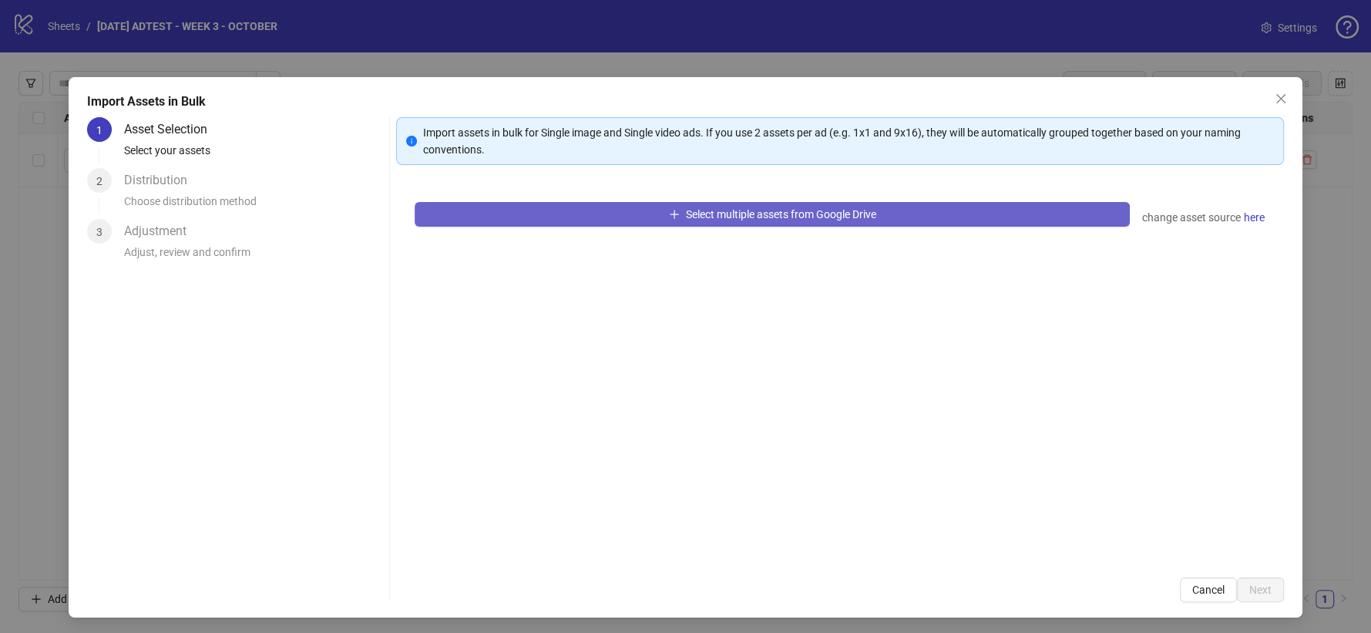
click at [703, 218] on span "Select multiple assets from Google Drive" at bounding box center [781, 214] width 190 height 12
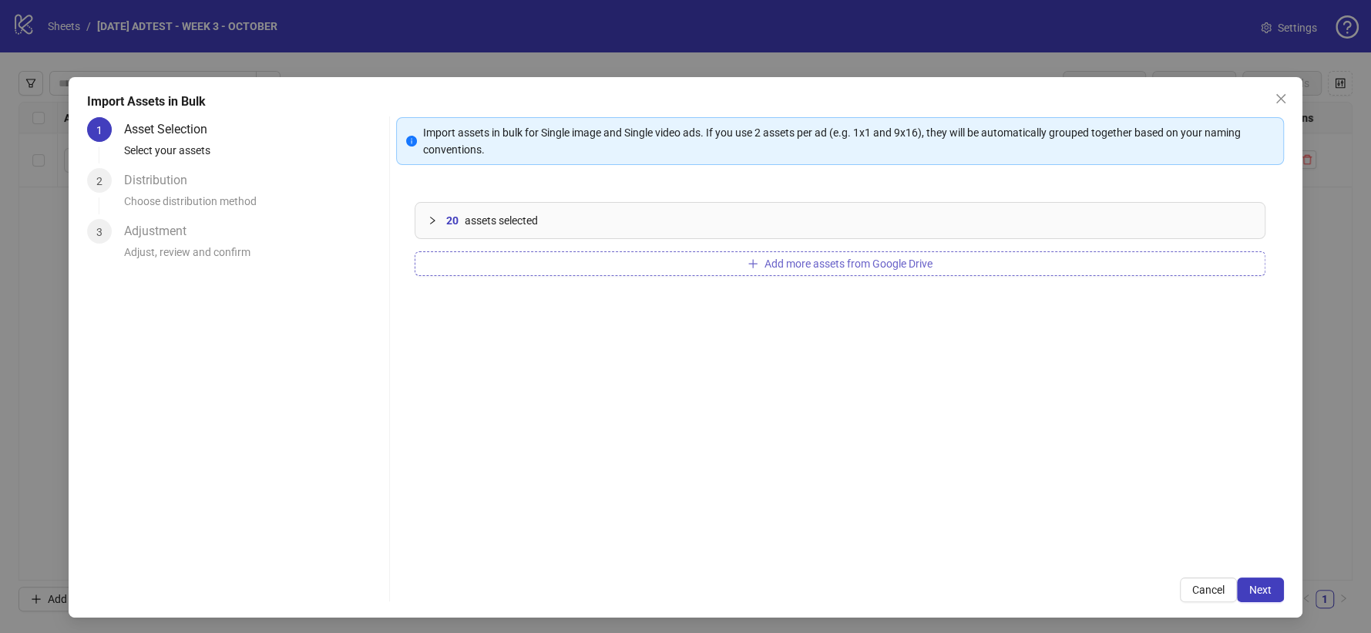
click at [843, 274] on button "Add more assets from Google Drive" at bounding box center [840, 263] width 851 height 25
click at [779, 257] on span "Add more assets from Google Drive" at bounding box center [849, 263] width 168 height 12
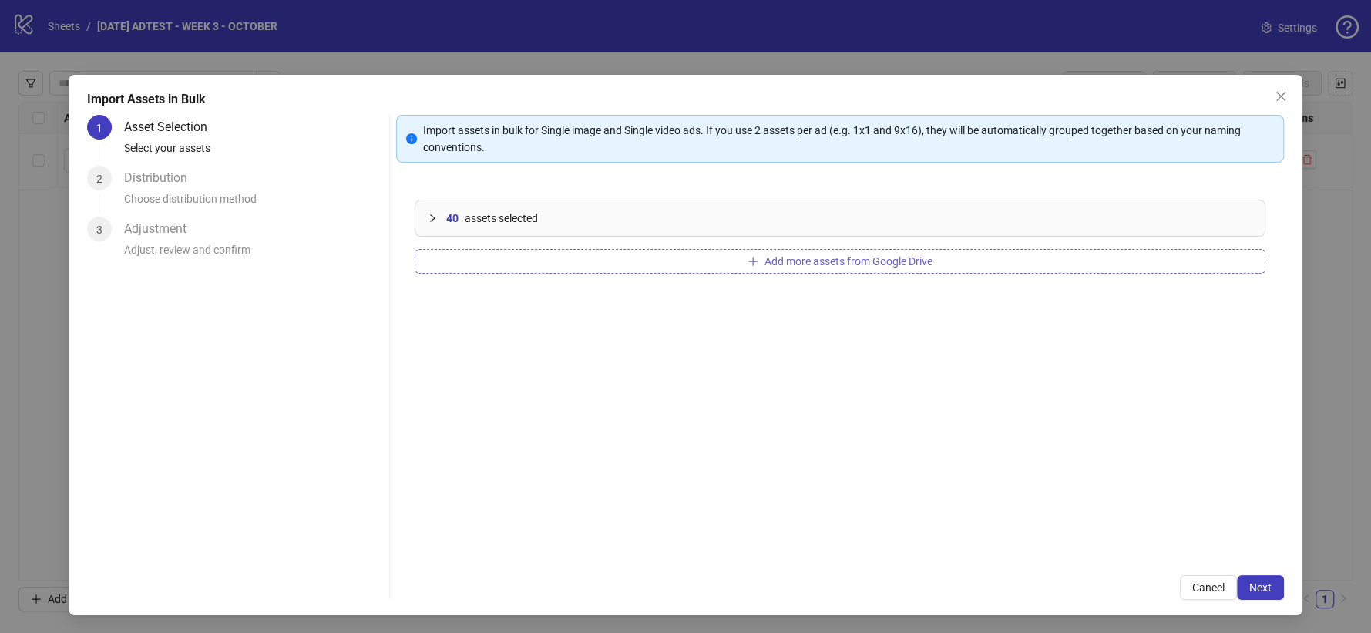
click at [800, 264] on span "Add more assets from Google Drive" at bounding box center [849, 261] width 168 height 12
click at [786, 255] on span "Add more assets from Google Drive" at bounding box center [849, 261] width 168 height 12
click at [1264, 587] on button "Next" at bounding box center [1260, 587] width 47 height 25
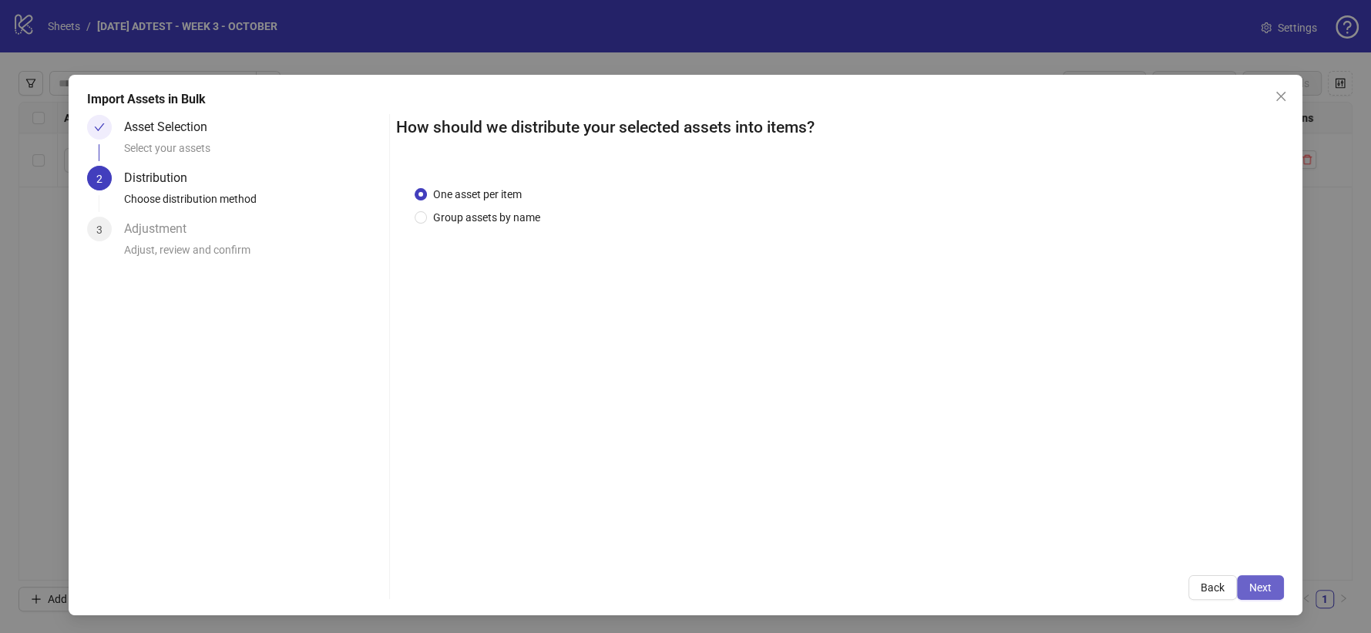
click at [1250, 582] on span "Next" at bounding box center [1261, 587] width 22 height 12
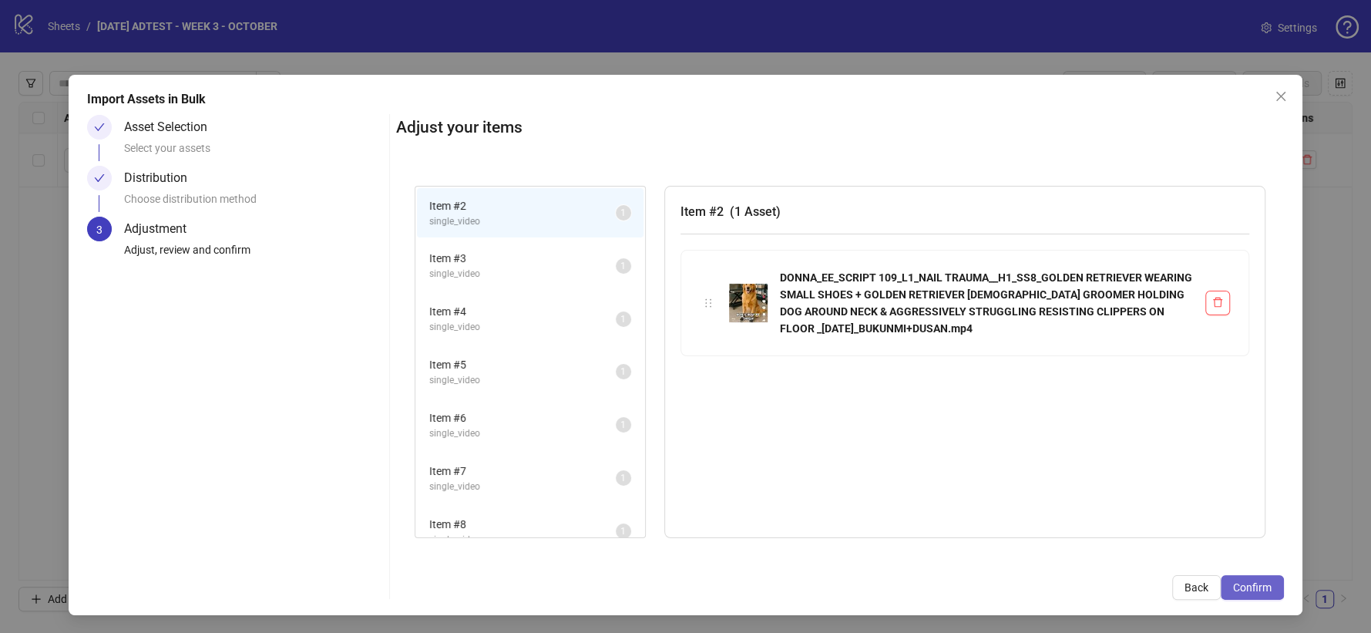
click at [1235, 588] on span "Confirm" at bounding box center [1252, 587] width 39 height 12
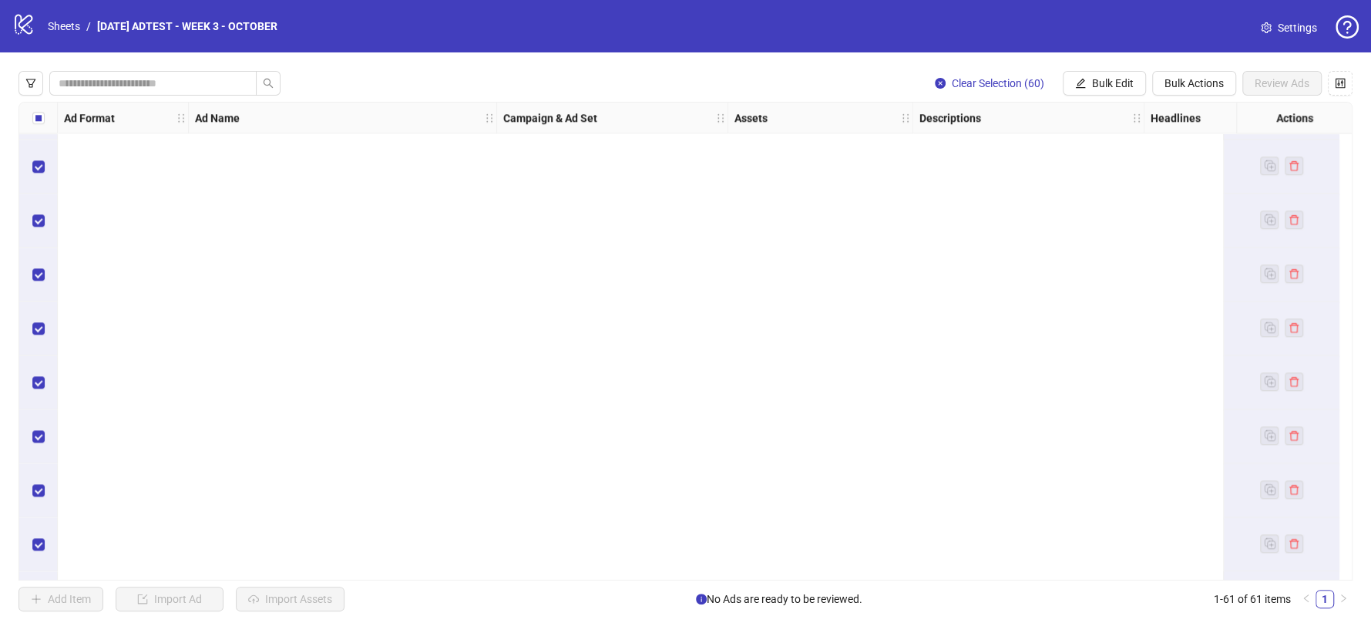
scroll to position [0, 0]
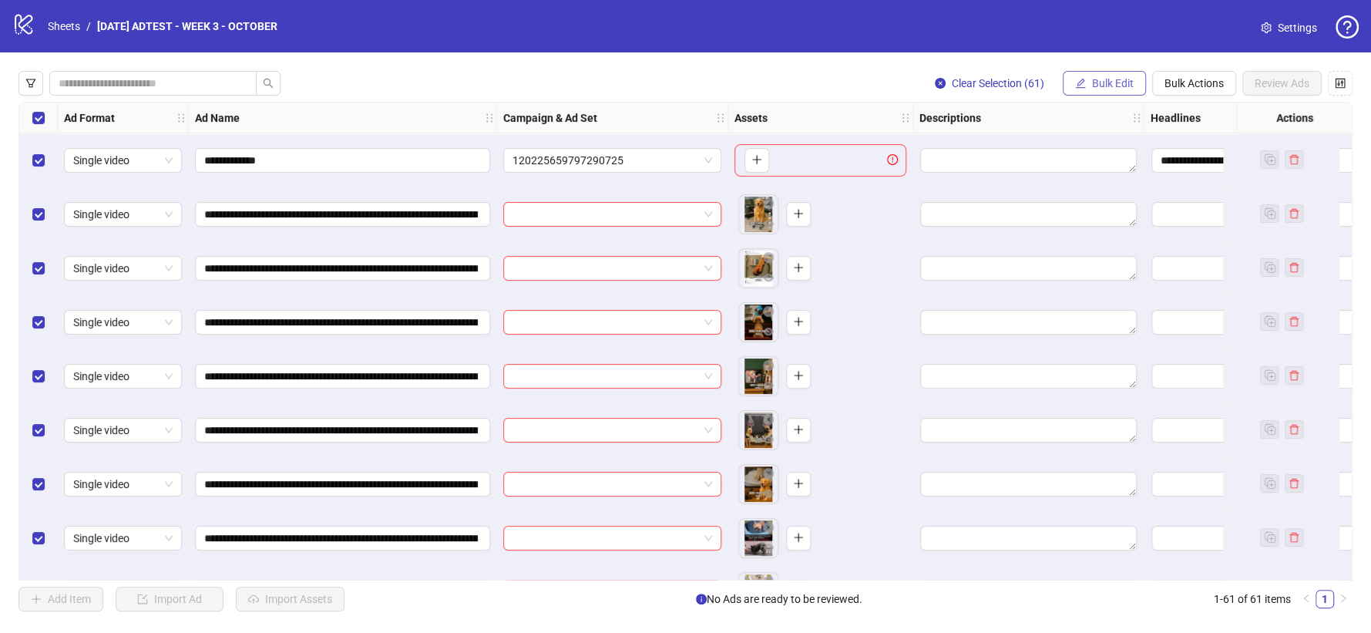
click at [1099, 85] on span "Bulk Edit" at bounding box center [1113, 83] width 42 height 12
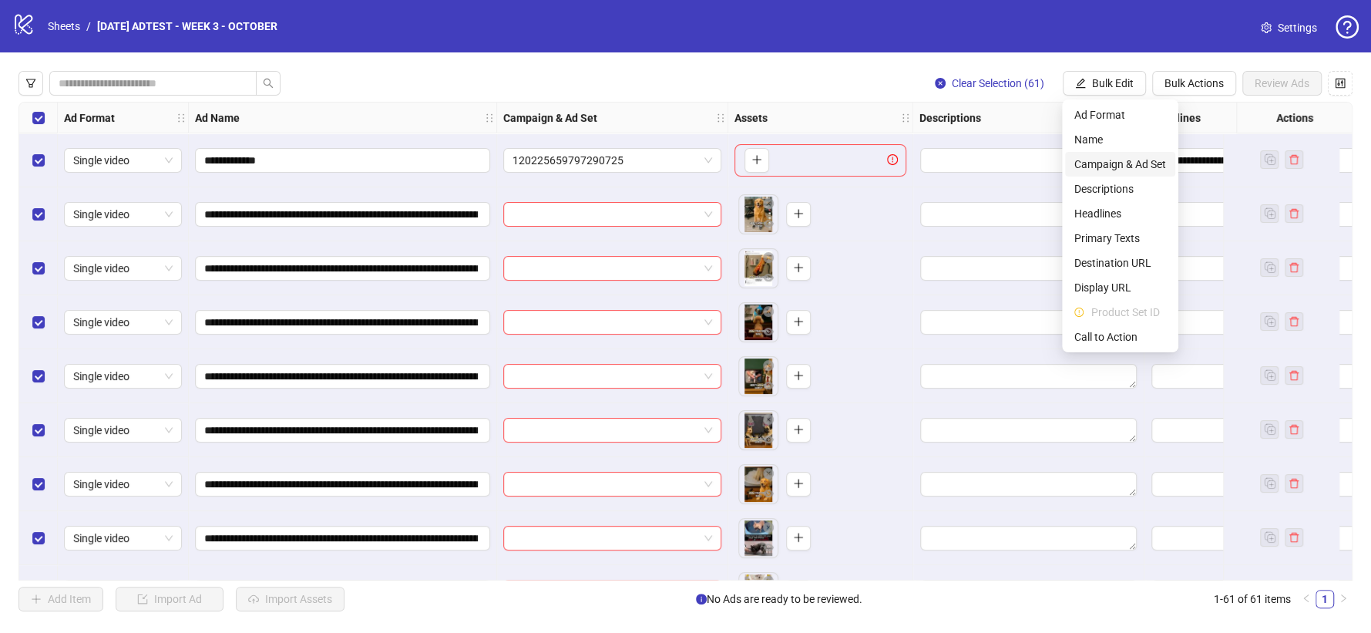
click at [1115, 160] on span "Campaign & Ad Set" at bounding box center [1121, 164] width 92 height 17
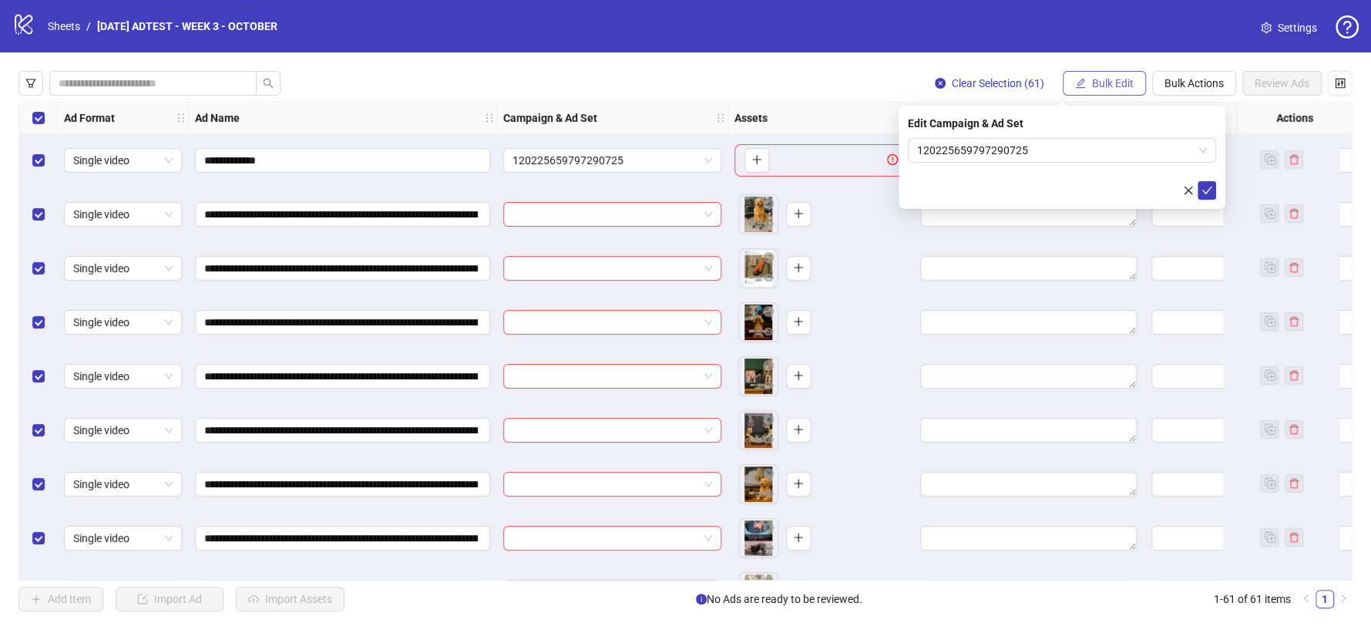
click at [1110, 85] on span "Bulk Edit" at bounding box center [1113, 83] width 42 height 12
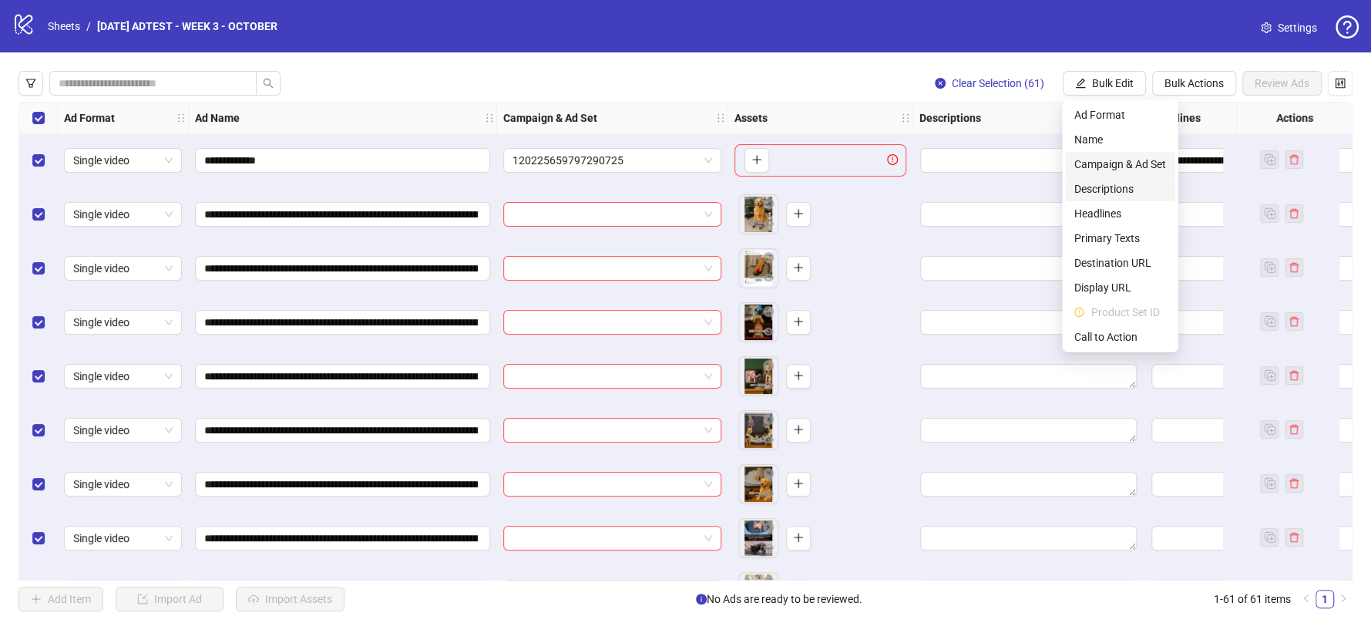
click at [1107, 190] on span "Descriptions" at bounding box center [1121, 188] width 92 height 17
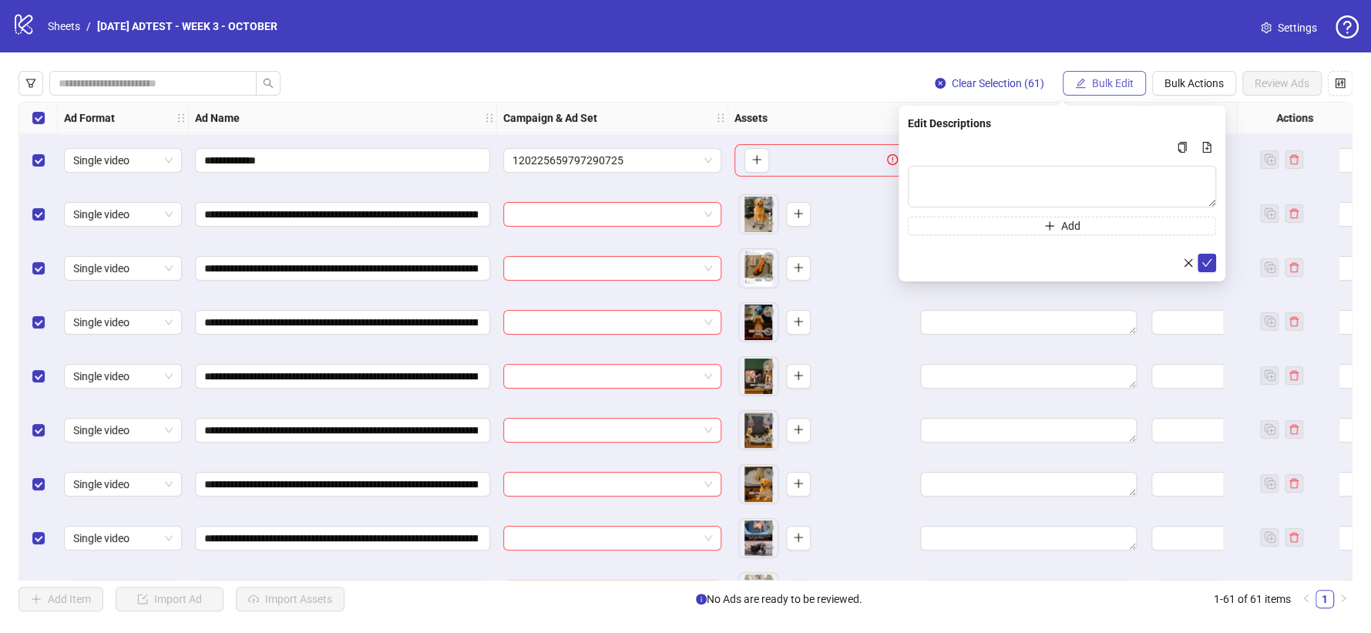
click at [1114, 79] on span "Bulk Edit" at bounding box center [1113, 83] width 42 height 12
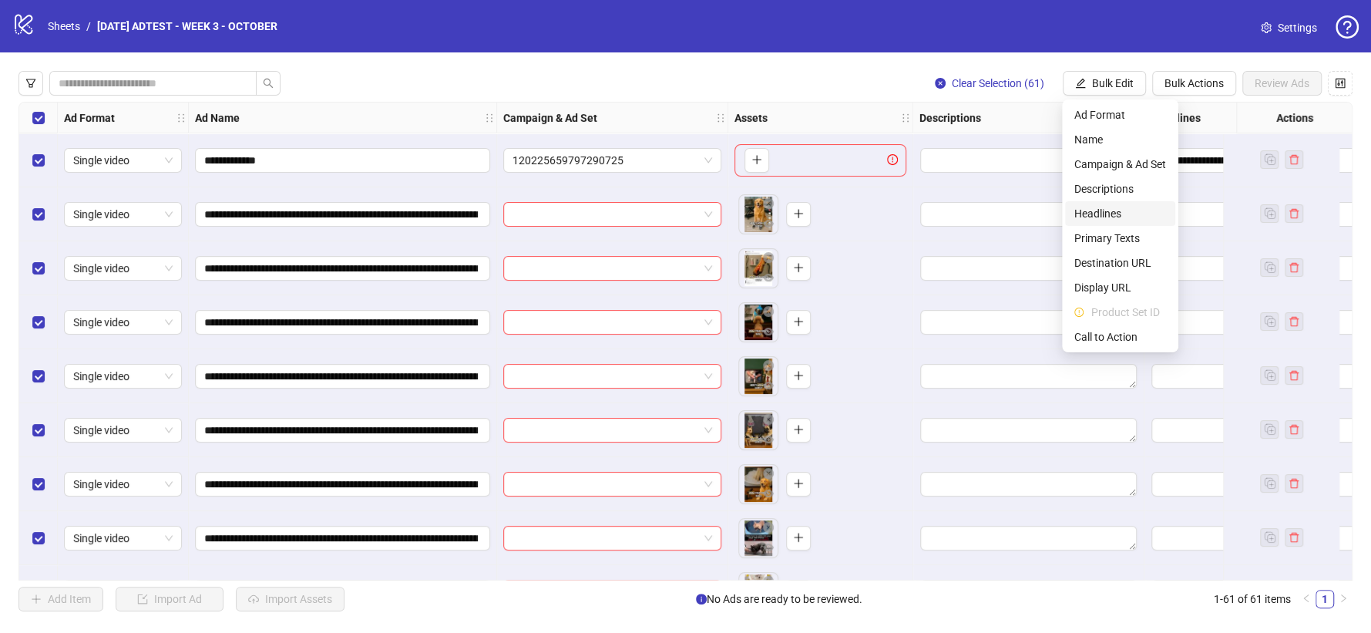
click at [1108, 210] on span "Headlines" at bounding box center [1121, 213] width 92 height 17
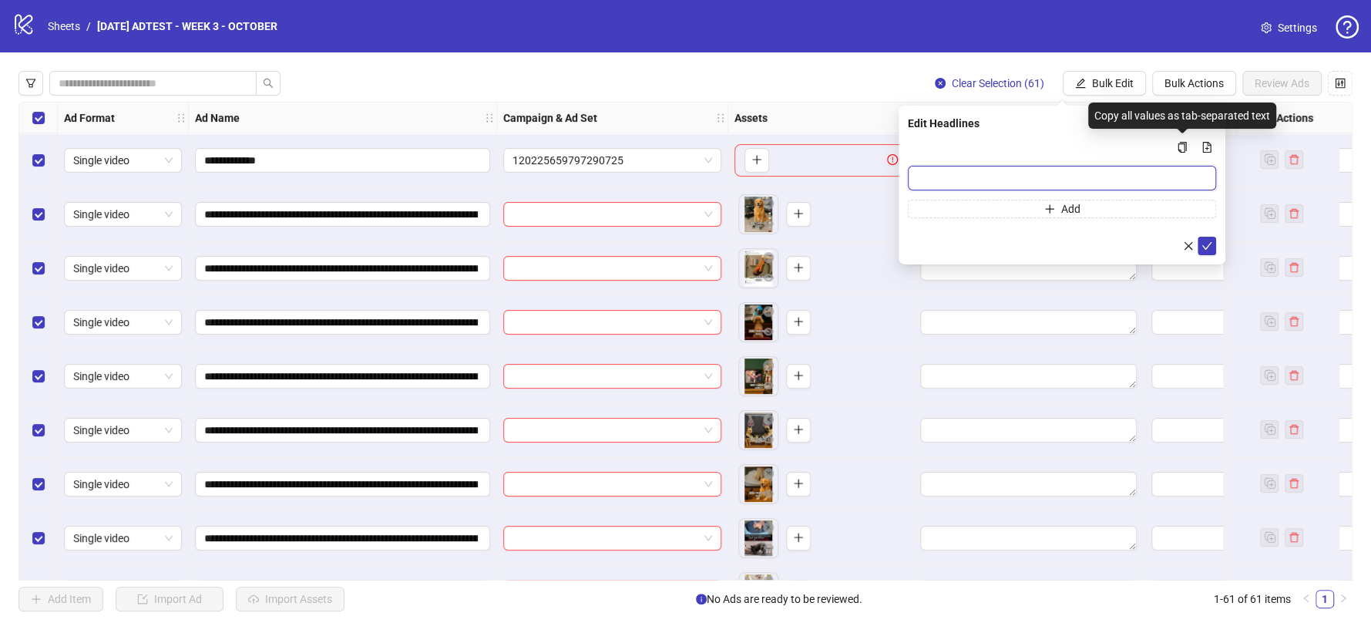
click at [1119, 187] on input "Multi-input container - paste or copy values" at bounding box center [1062, 178] width 308 height 25
click at [794, 80] on div "Clear Selection (61) Bulk Edit Bulk Actions Review Ads" at bounding box center [686, 83] width 1334 height 25
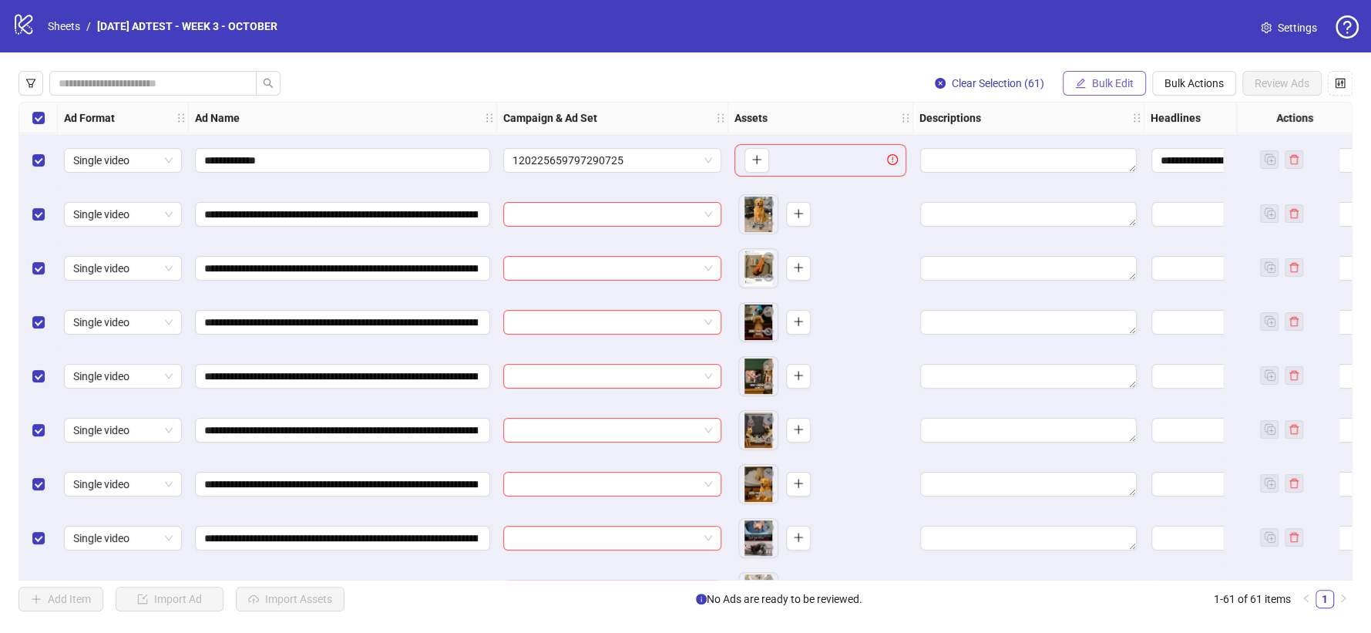
click at [1115, 74] on button "Bulk Edit" at bounding box center [1104, 83] width 83 height 25
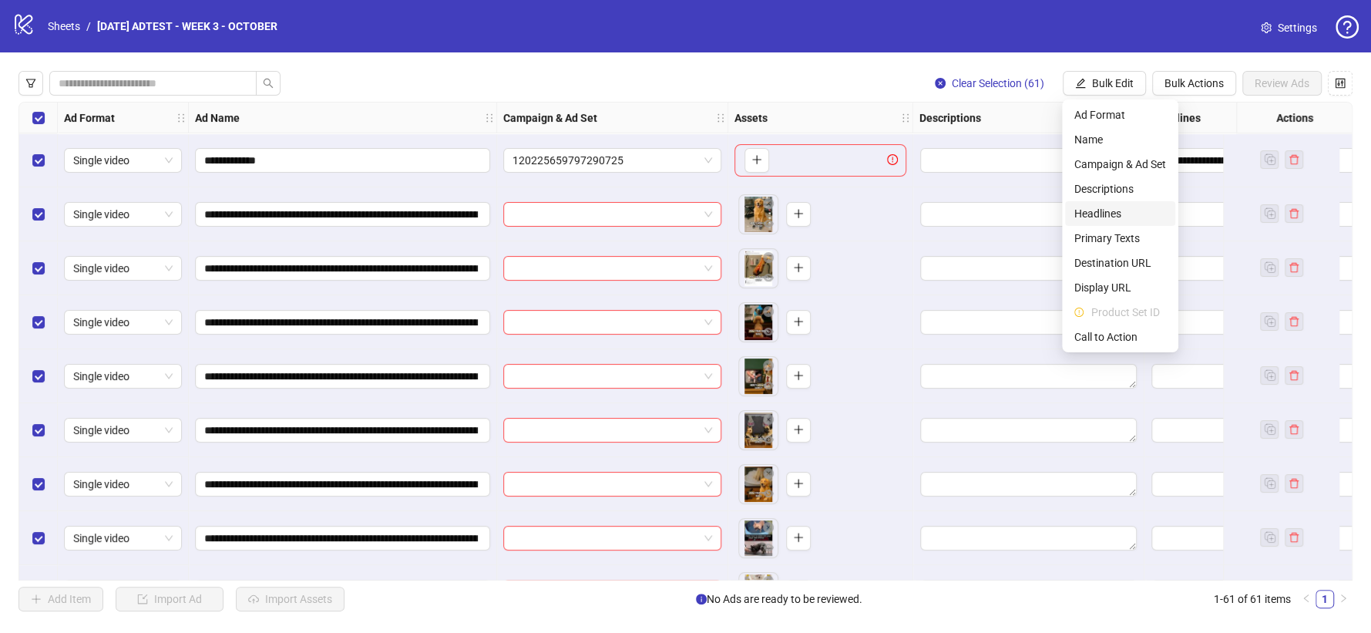
click at [1110, 210] on span "Headlines" at bounding box center [1121, 213] width 92 height 17
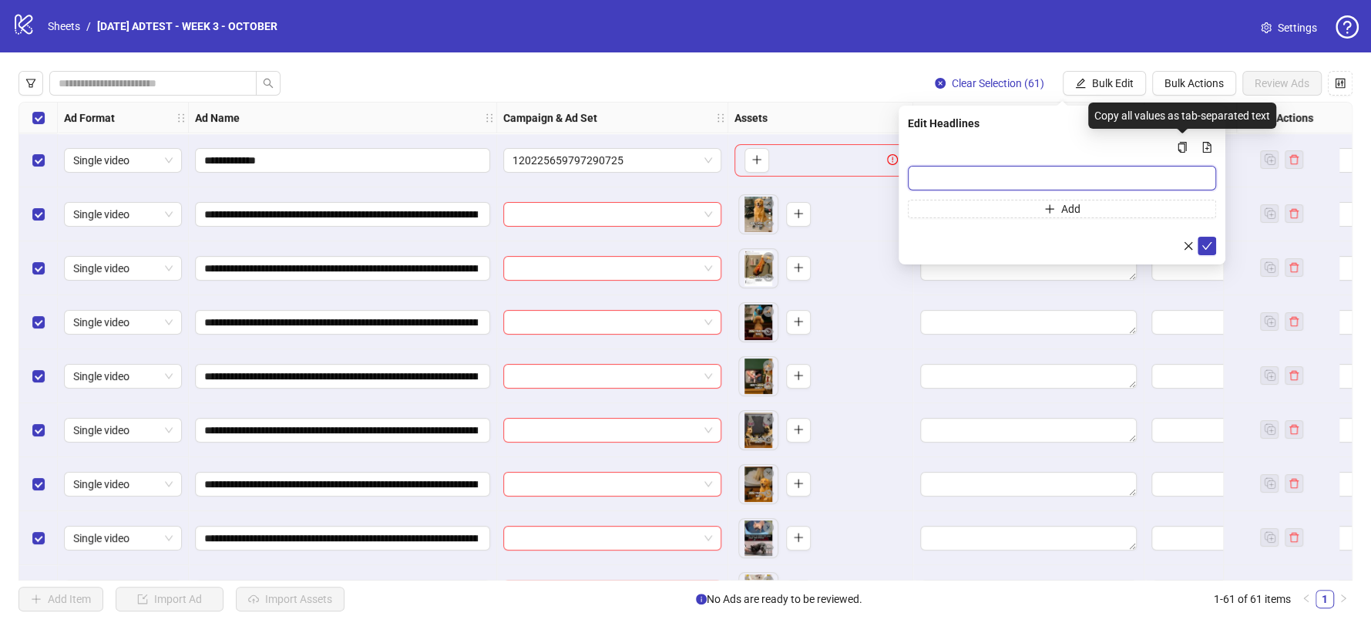
click at [1151, 177] on input "Multi-input container - paste or copy values" at bounding box center [1062, 178] width 308 height 25
type input "**********"
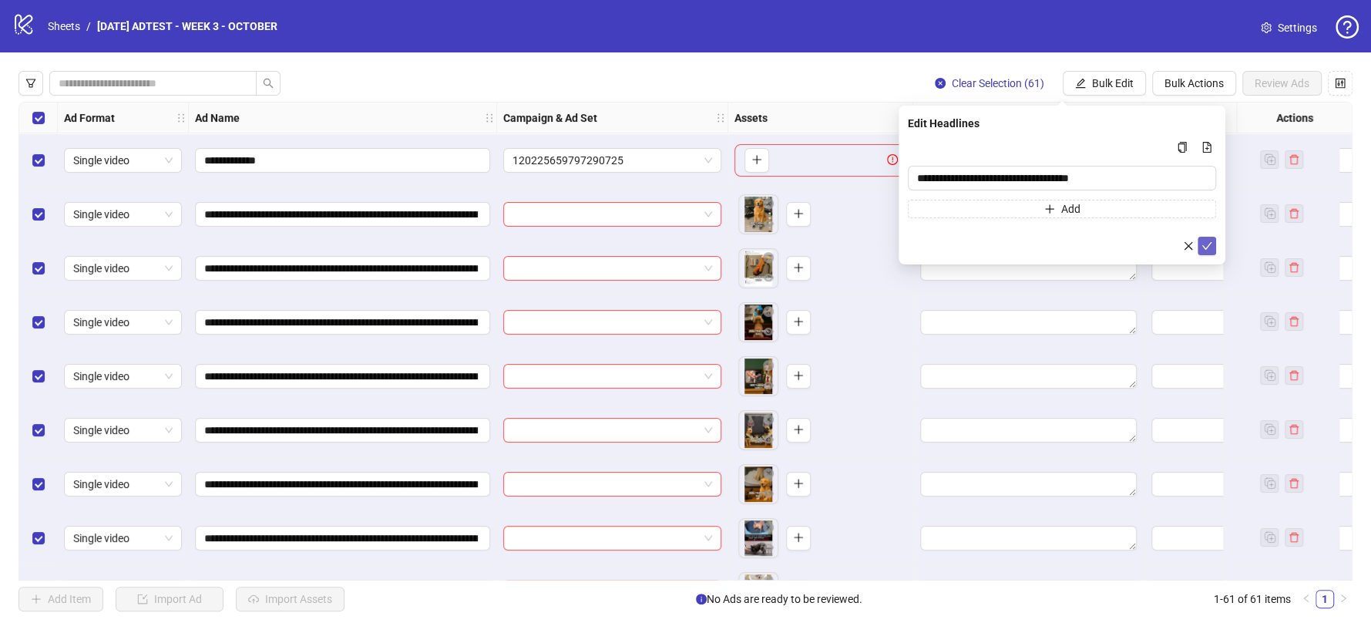
click at [1202, 243] on icon "check" at bounding box center [1207, 246] width 11 height 11
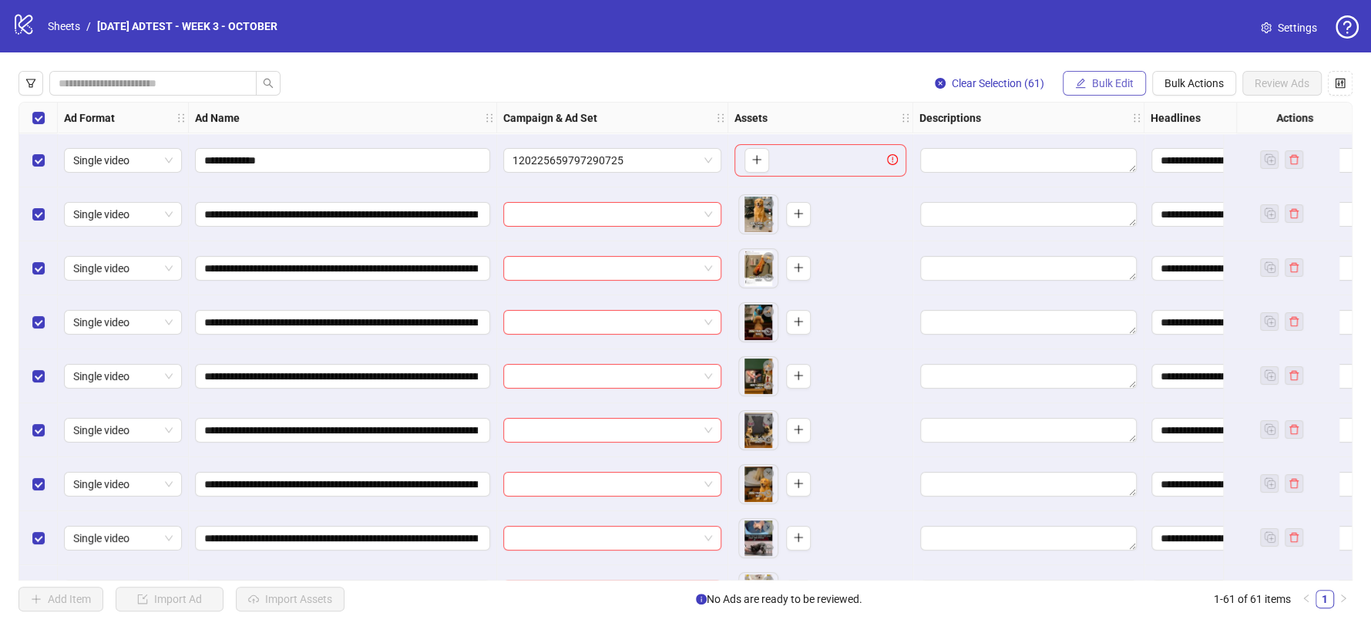
click at [1108, 81] on span "Bulk Edit" at bounding box center [1113, 83] width 42 height 12
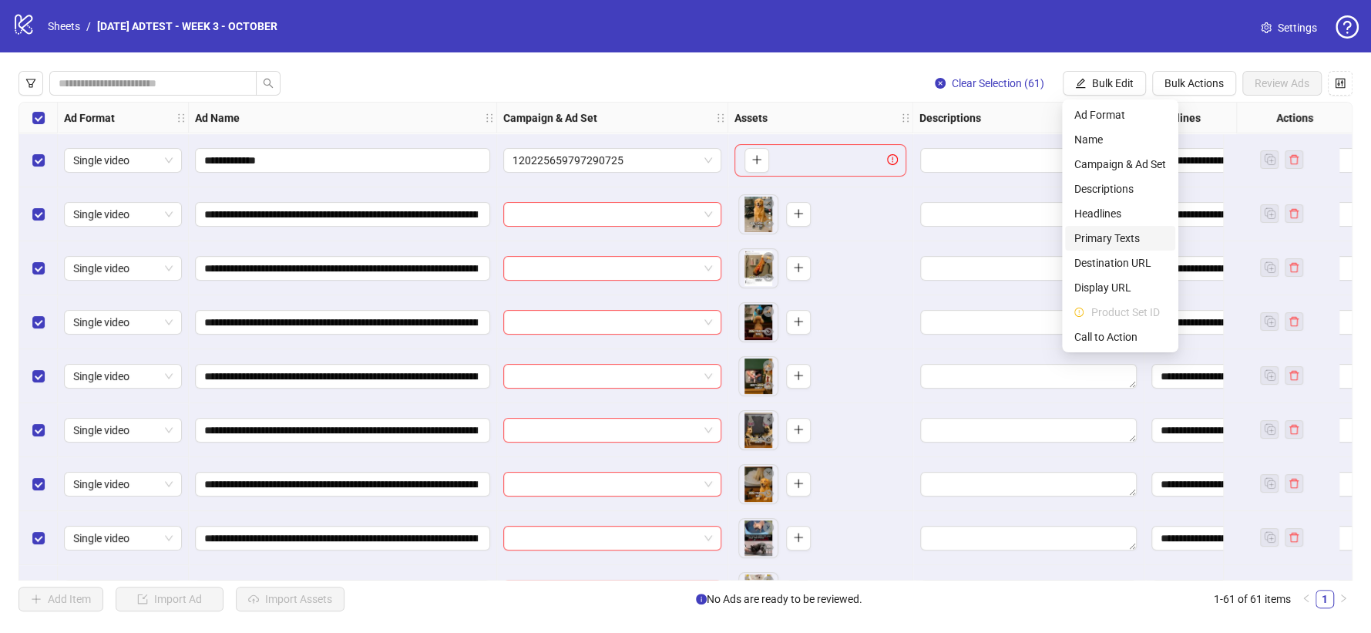
click at [1116, 236] on span "Primary Texts" at bounding box center [1121, 238] width 92 height 17
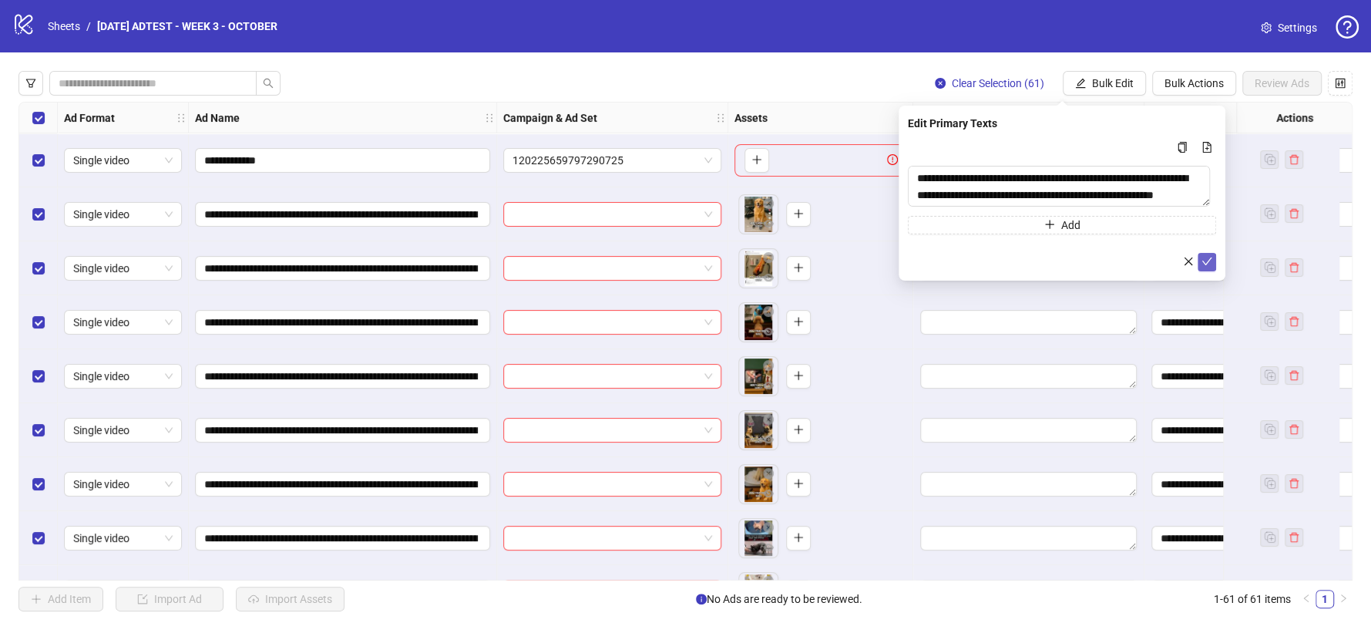
click at [1207, 263] on icon "check" at bounding box center [1208, 261] width 10 height 8
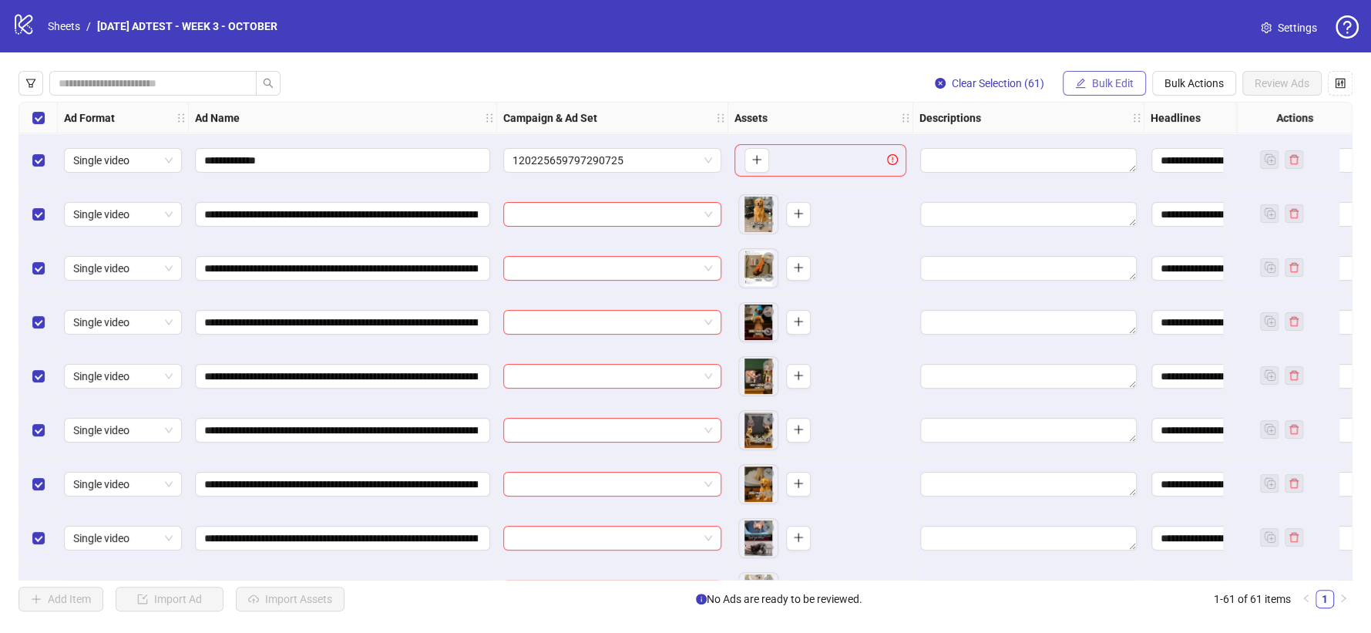
drag, startPoint x: 1110, startPoint y: 84, endPoint x: 1106, endPoint y: 109, distance: 25.0
click at [1107, 84] on span "Bulk Edit" at bounding box center [1113, 83] width 42 height 12
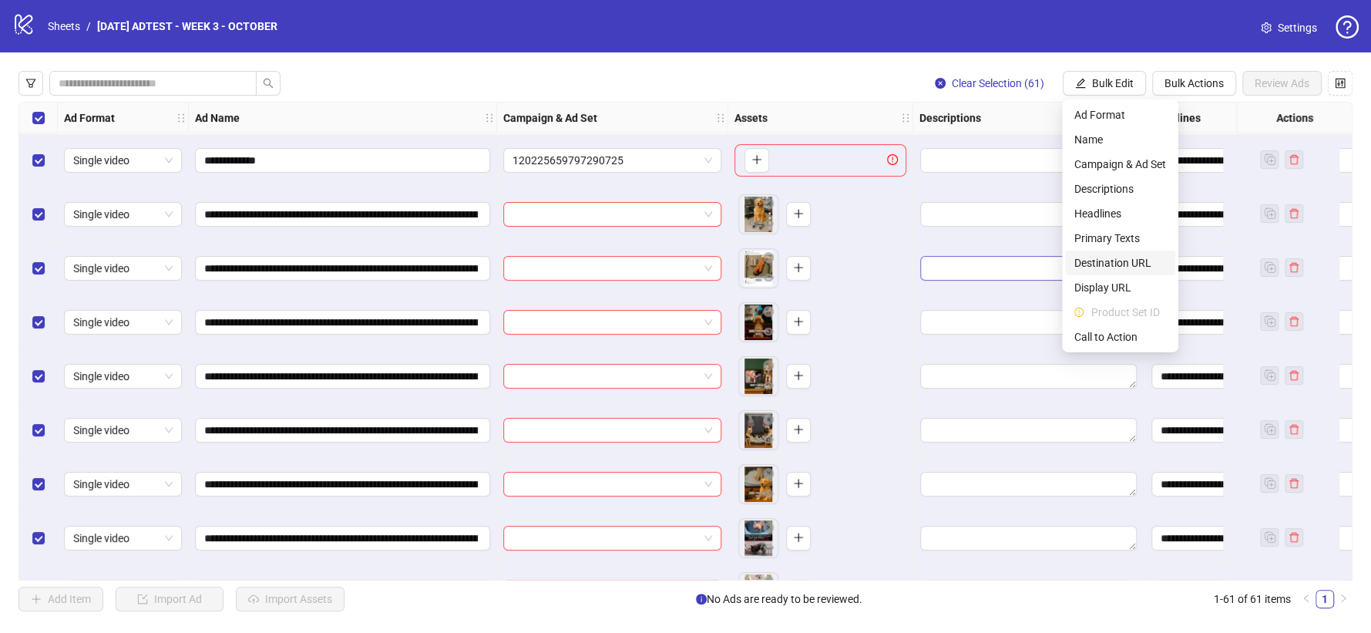
click at [1117, 264] on span "Destination URL" at bounding box center [1121, 262] width 92 height 17
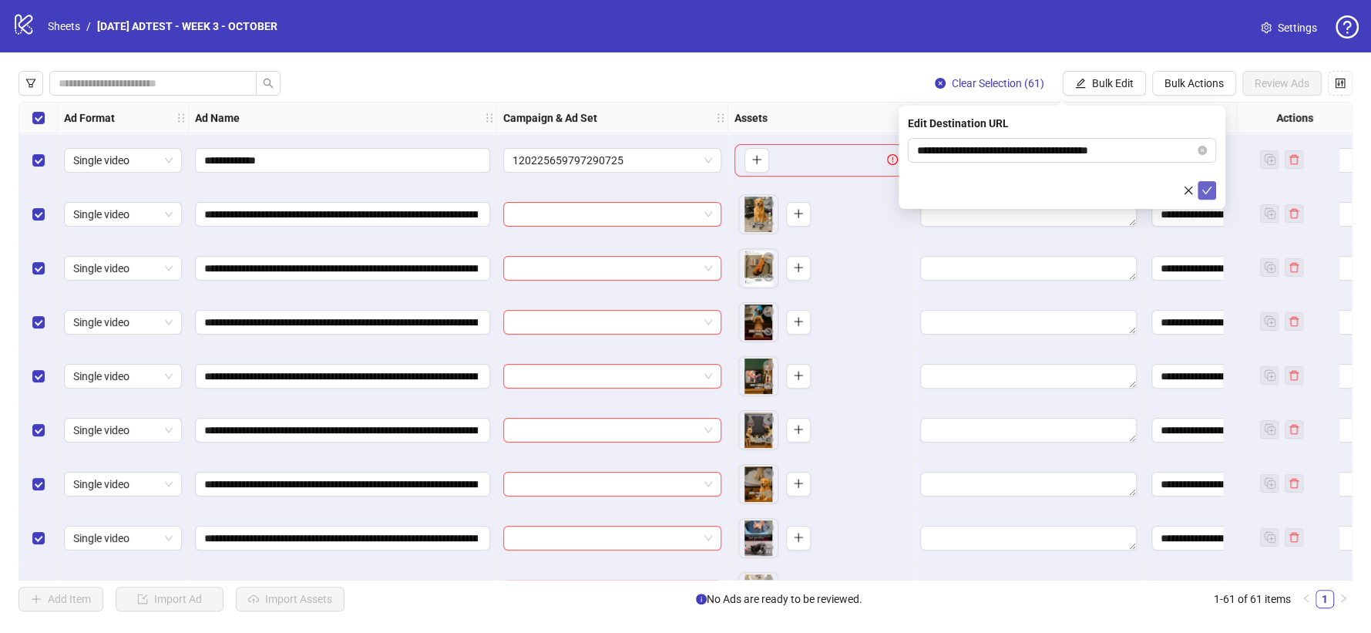
click at [1206, 187] on icon "check" at bounding box center [1207, 190] width 11 height 11
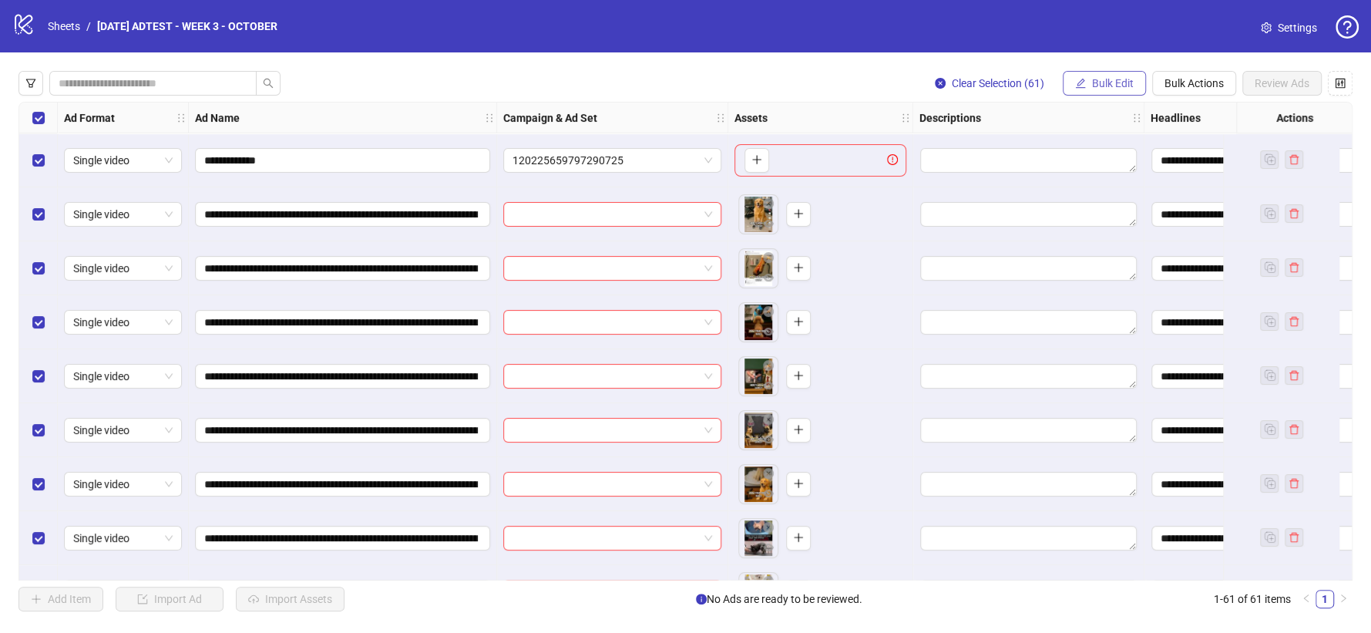
click at [1099, 83] on span "Bulk Edit" at bounding box center [1113, 83] width 42 height 12
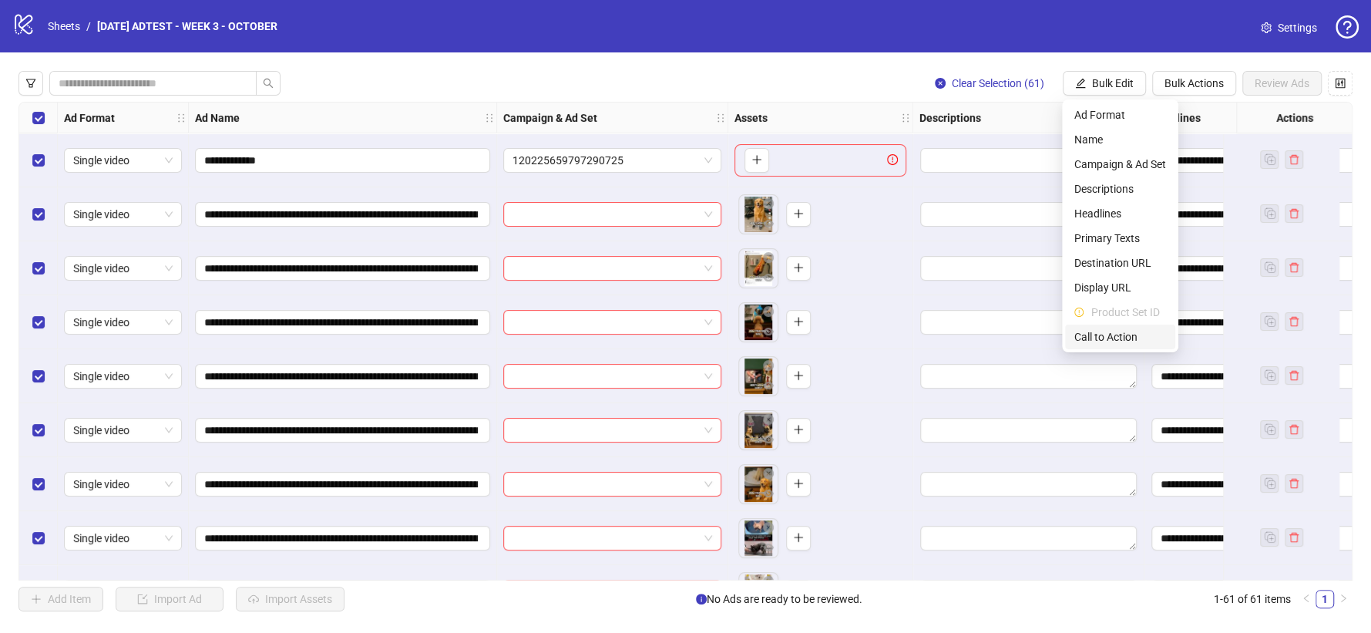
click at [1110, 337] on span "Call to Action" at bounding box center [1121, 336] width 92 height 17
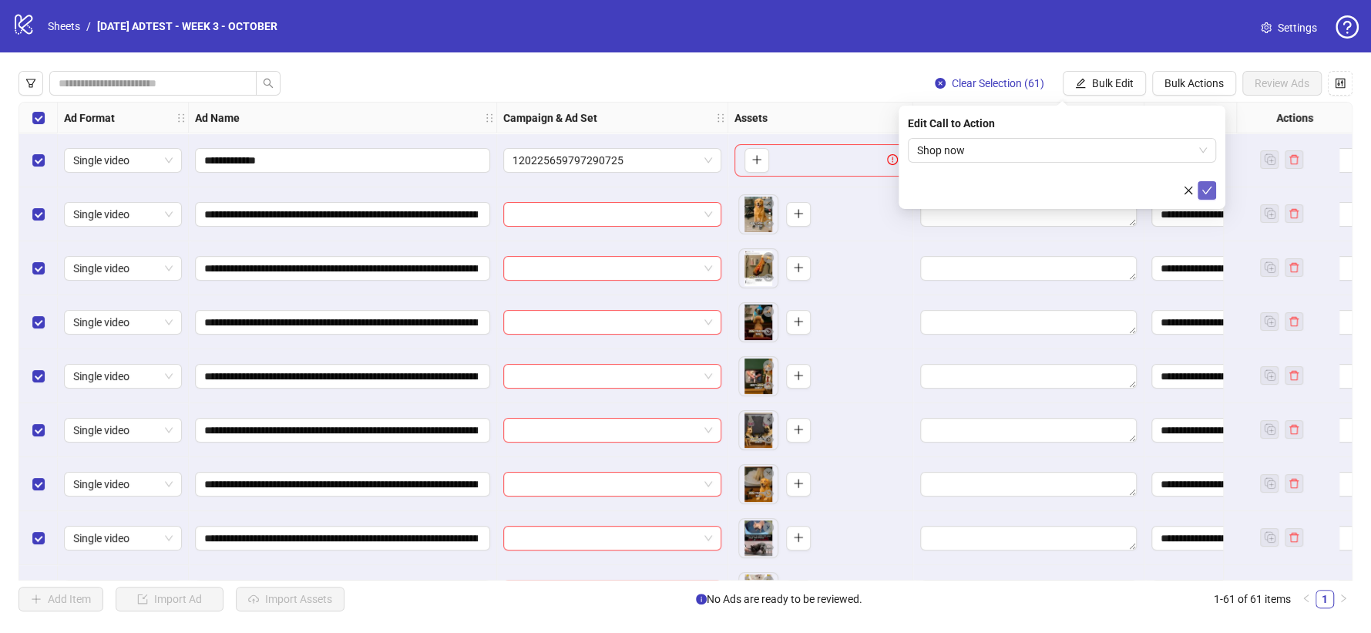
click at [1211, 191] on icon "check" at bounding box center [1207, 190] width 11 height 11
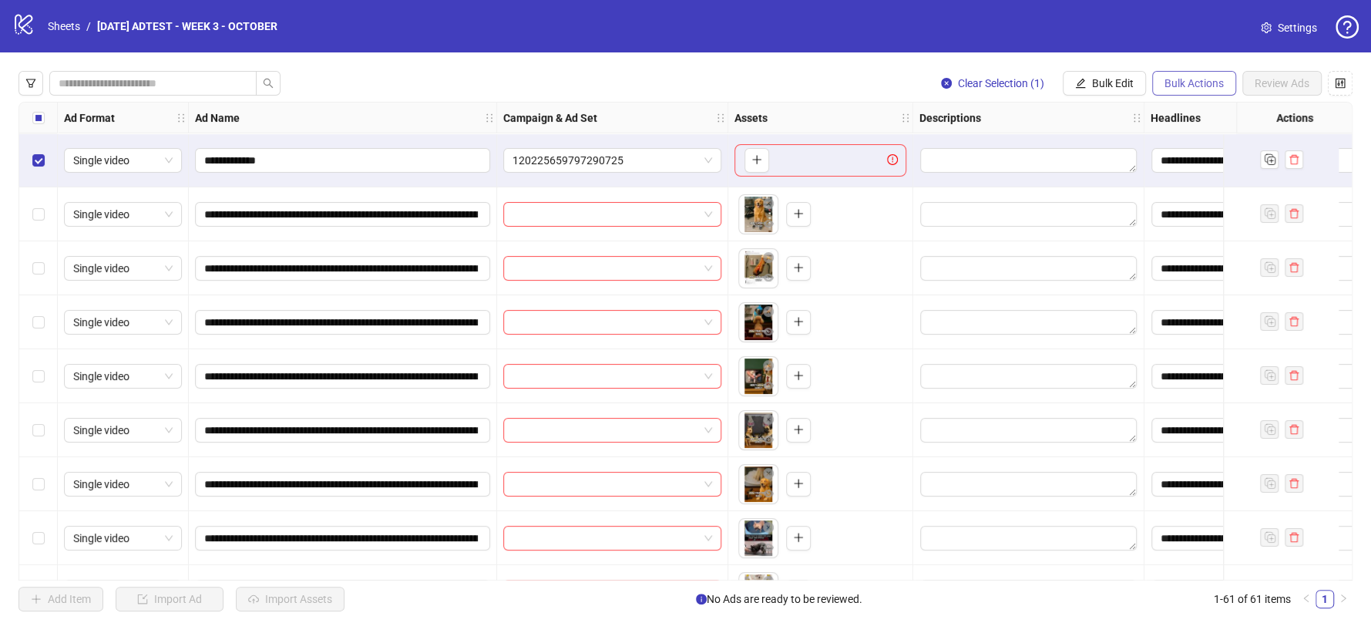
click at [1197, 79] on span "Bulk Actions" at bounding box center [1194, 83] width 59 height 12
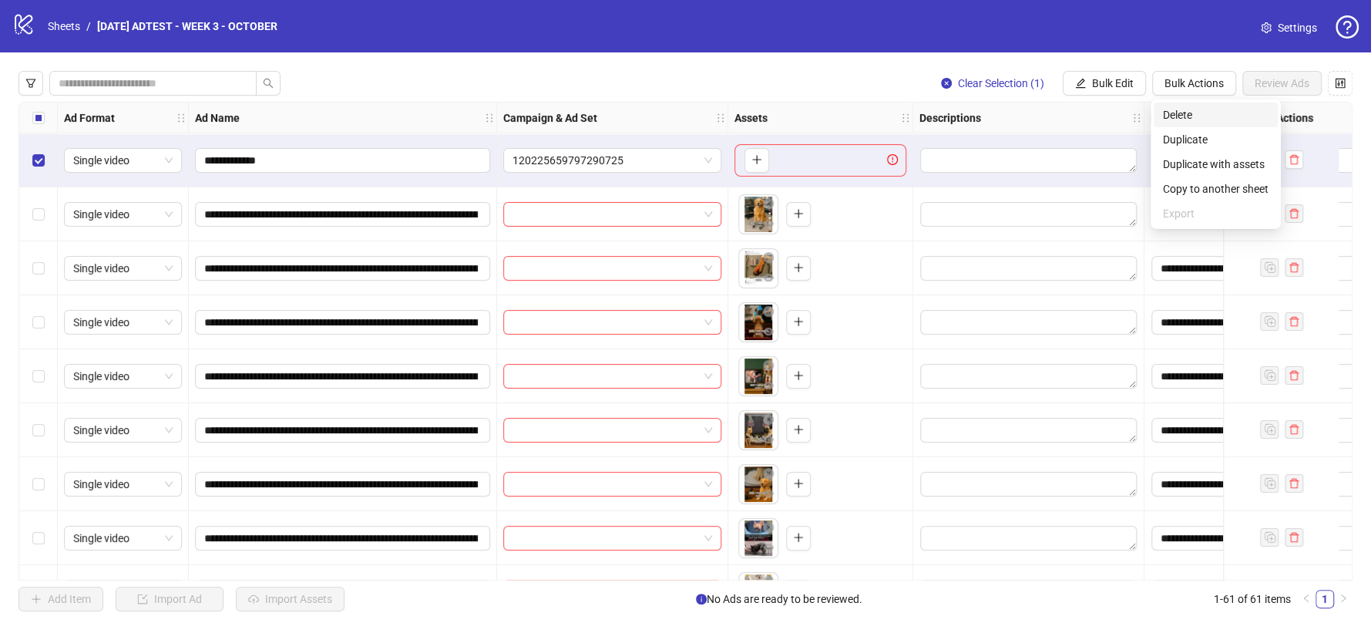
click at [1185, 113] on span "Delete" at bounding box center [1216, 114] width 106 height 17
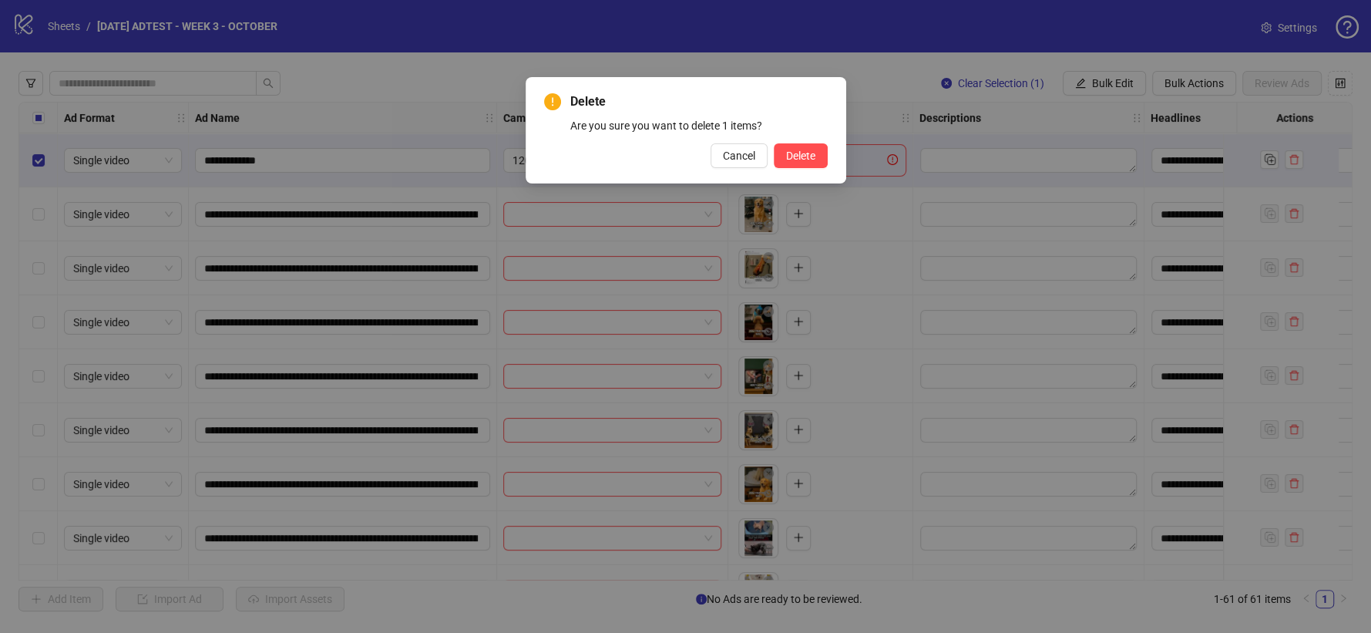
click at [802, 172] on div "Delete Are you sure you want to delete 1 items? Cancel Delete" at bounding box center [686, 130] width 321 height 106
click at [804, 158] on span "Delete" at bounding box center [800, 156] width 29 height 12
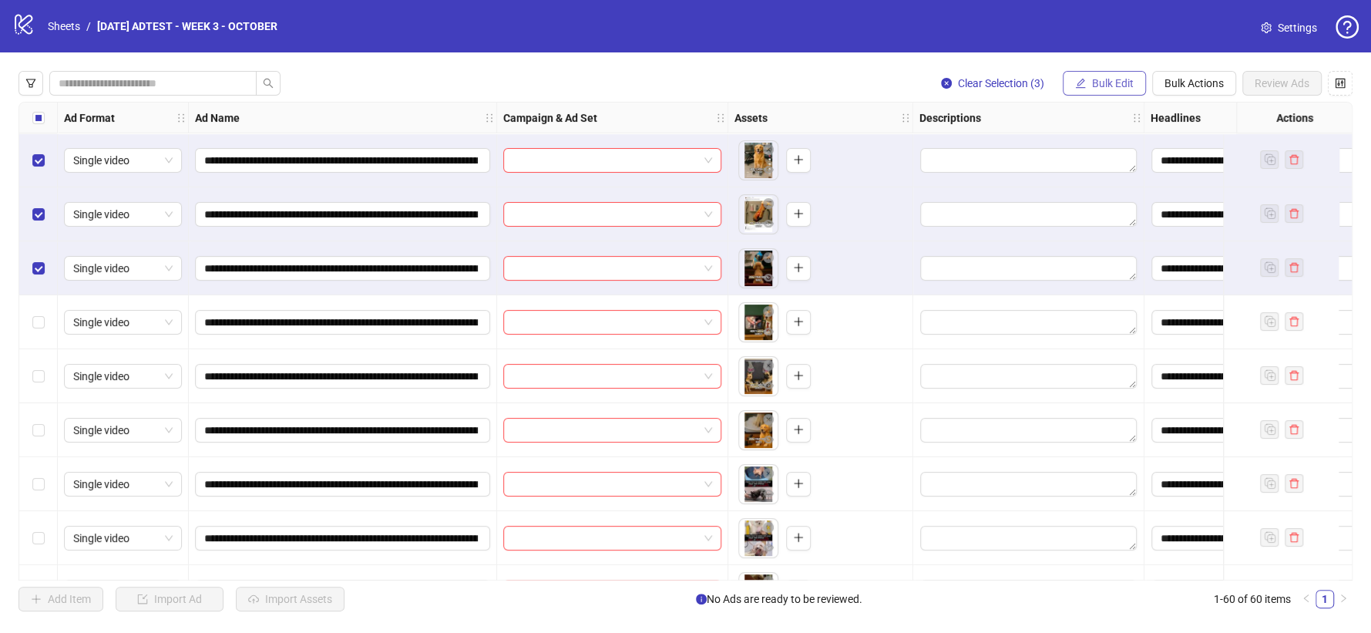
click at [1104, 85] on span "Bulk Edit" at bounding box center [1113, 83] width 42 height 12
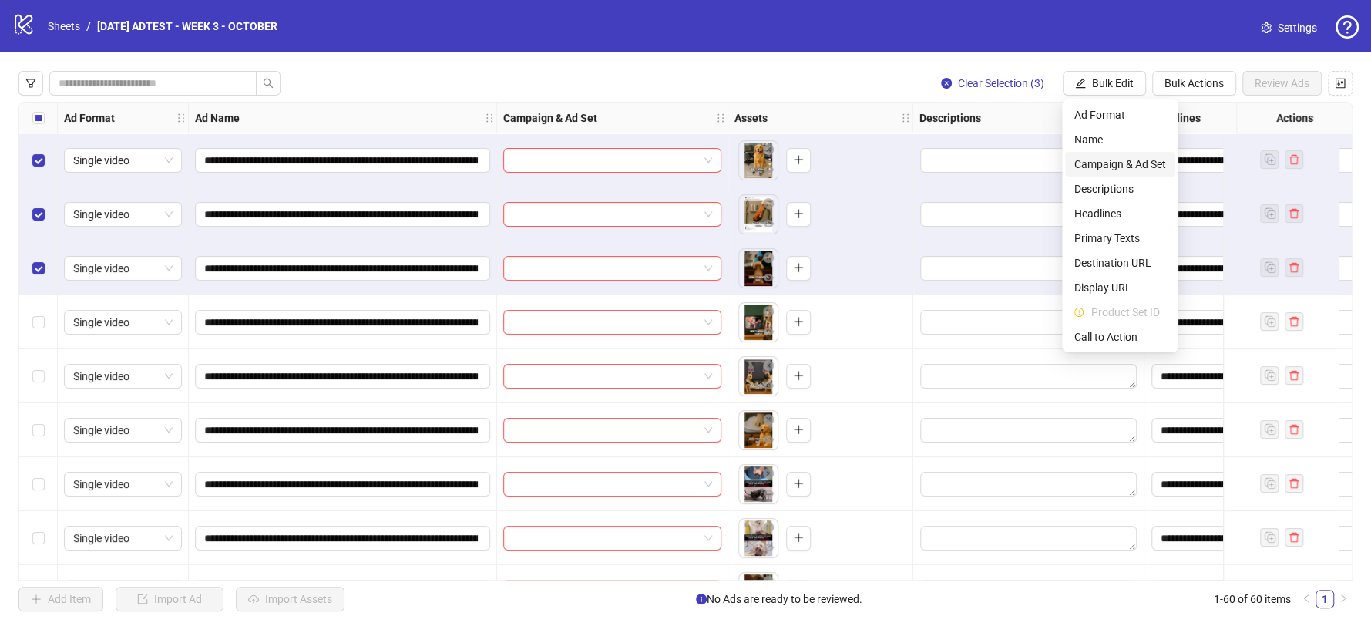
click at [1104, 164] on span "Campaign & Ad Set" at bounding box center [1121, 164] width 92 height 17
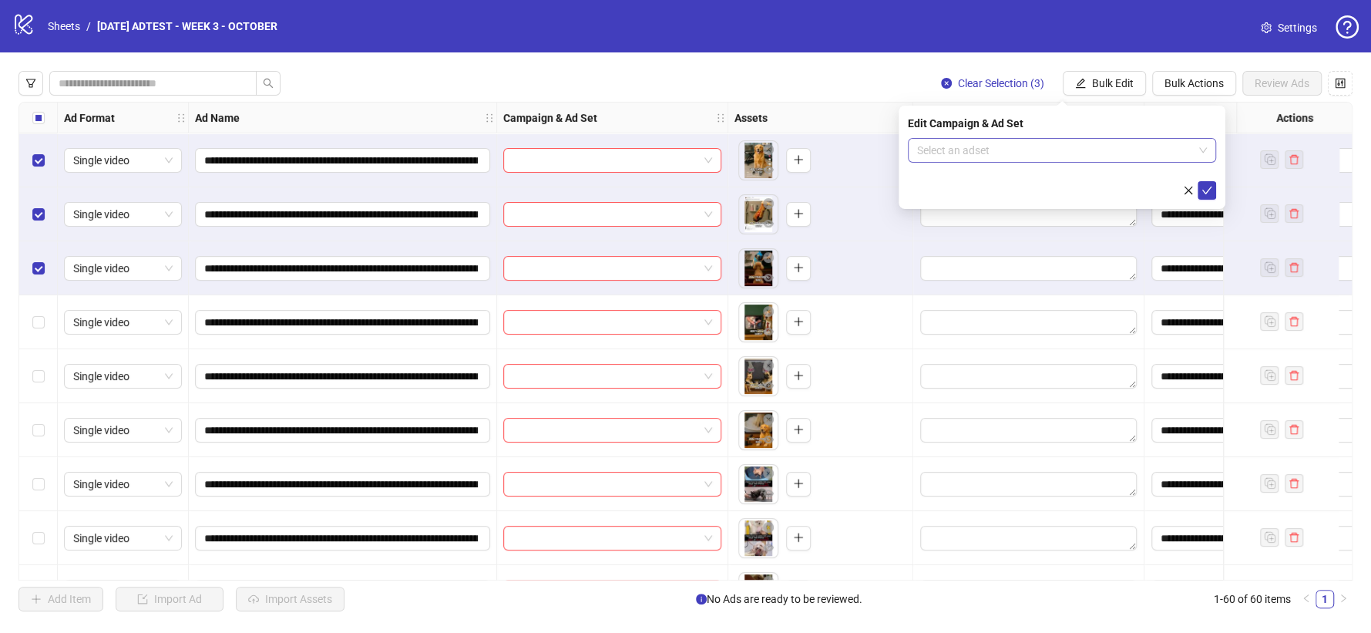
click at [1191, 153] on input "search" at bounding box center [1055, 150] width 276 height 23
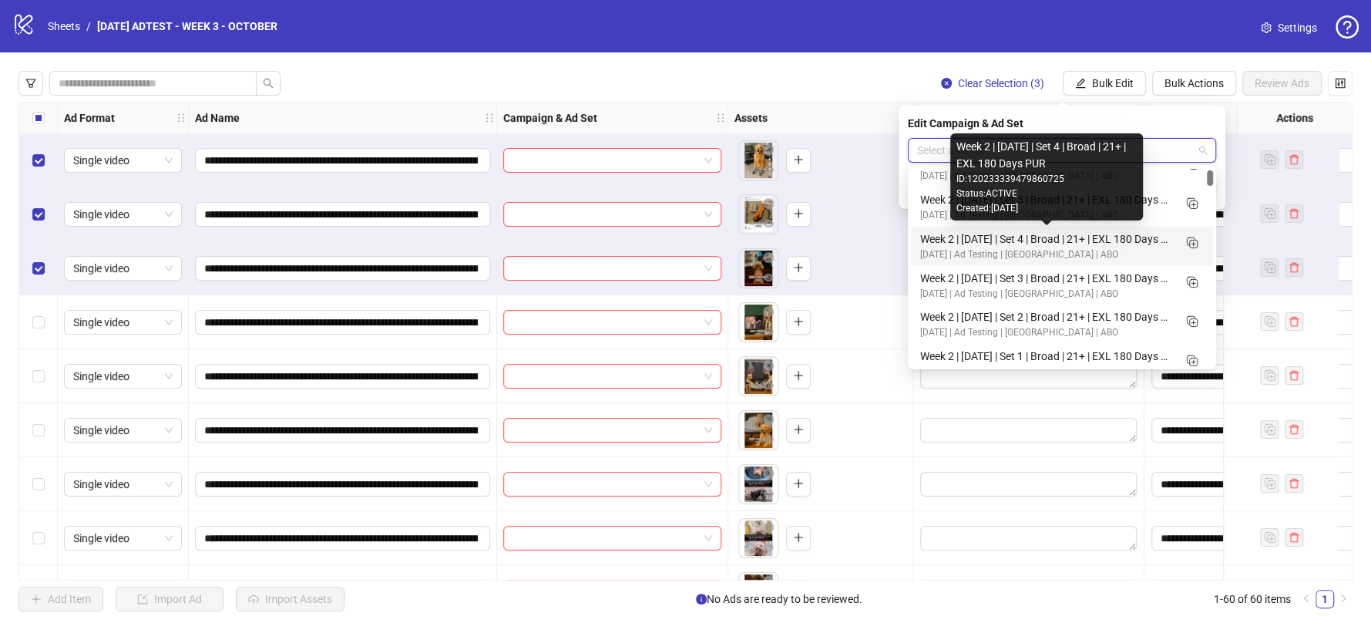
scroll to position [171, 0]
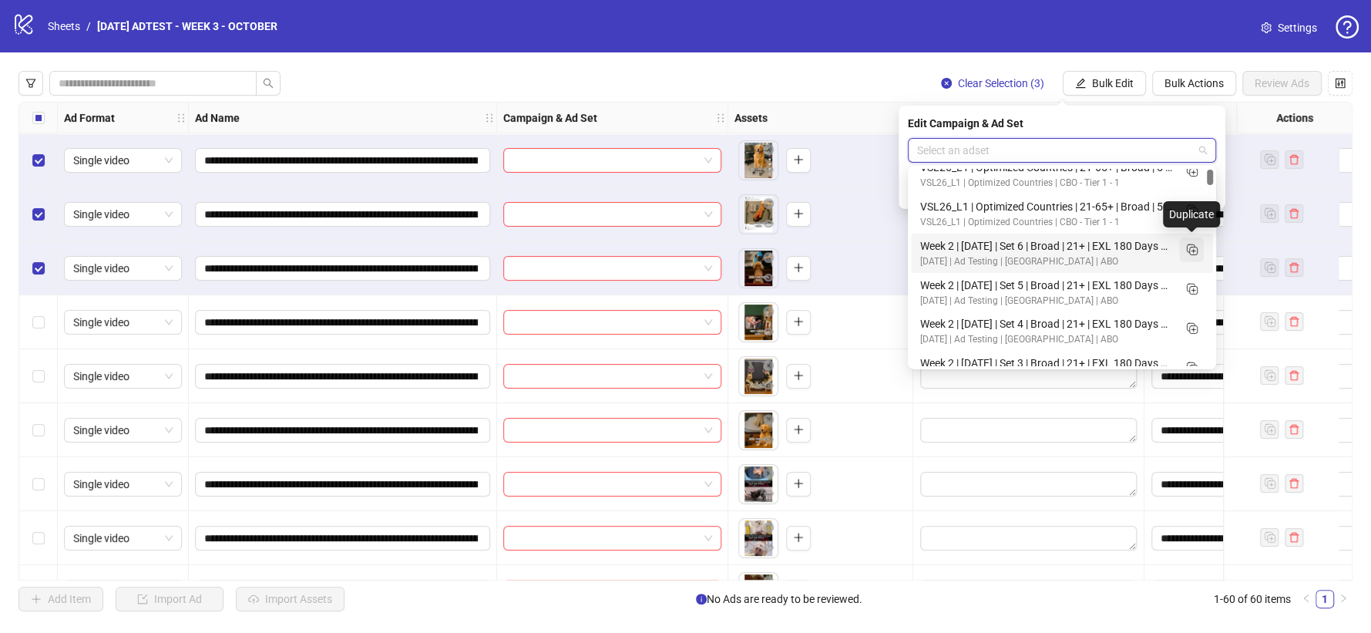
click at [1195, 249] on icon "Duplicate" at bounding box center [1191, 248] width 15 height 15
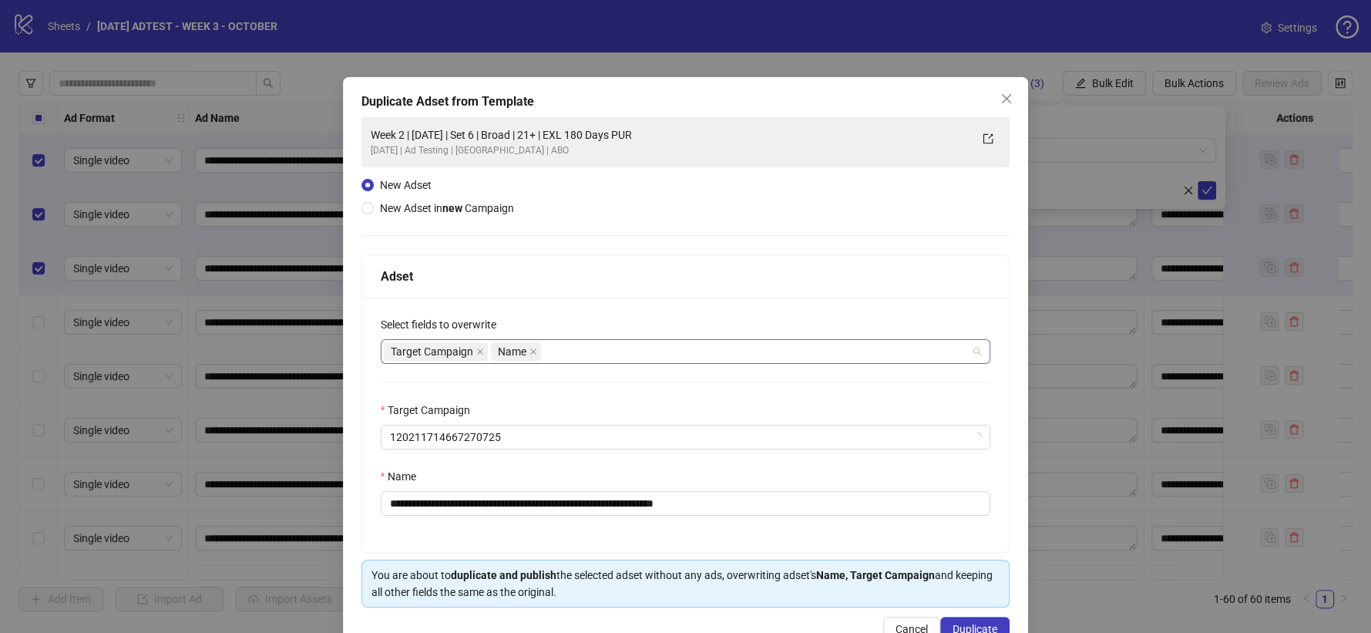
click at [573, 355] on div "Target Campaign Name" at bounding box center [678, 352] width 588 height 22
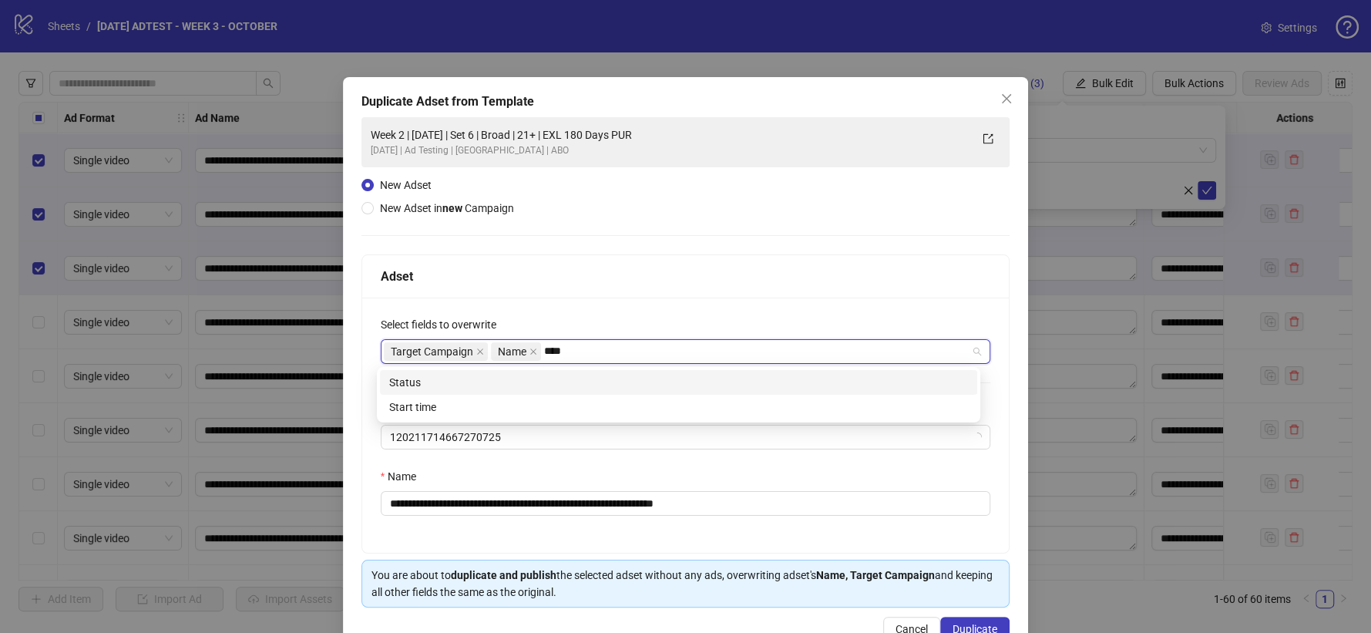
type input "*****"
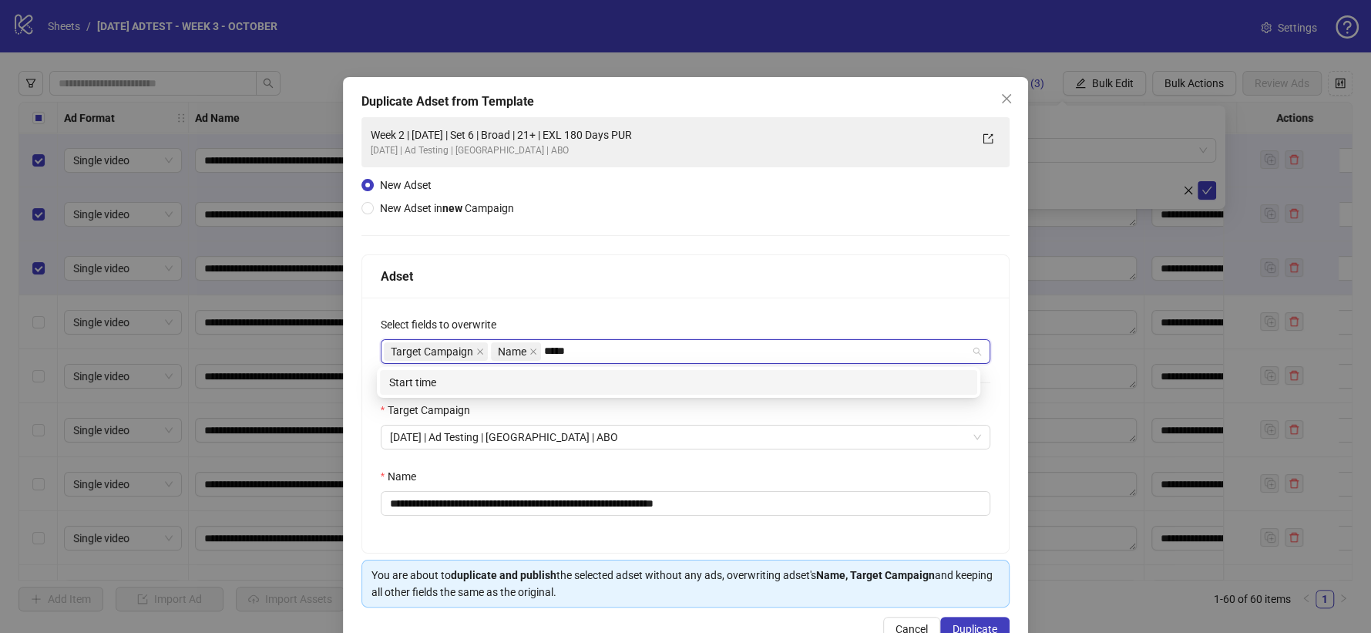
click at [565, 383] on div "Start time" at bounding box center [678, 382] width 579 height 17
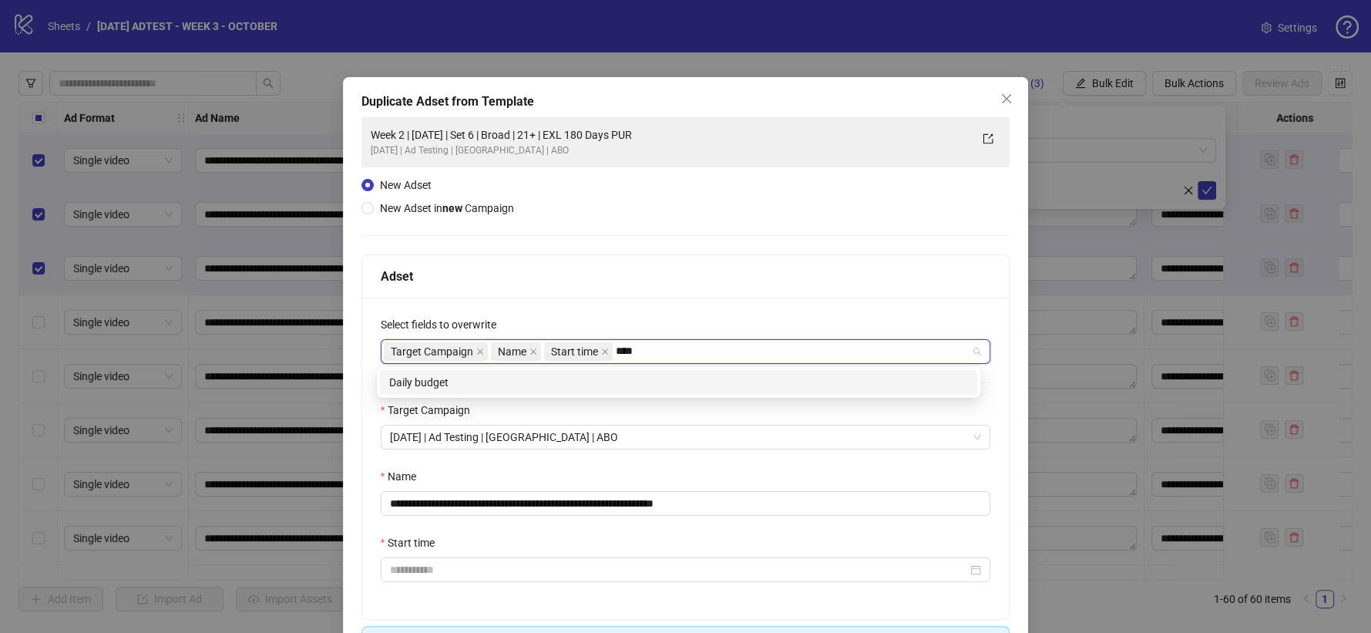
type input "*****"
click at [639, 372] on div "Daily budget" at bounding box center [678, 382] width 597 height 25
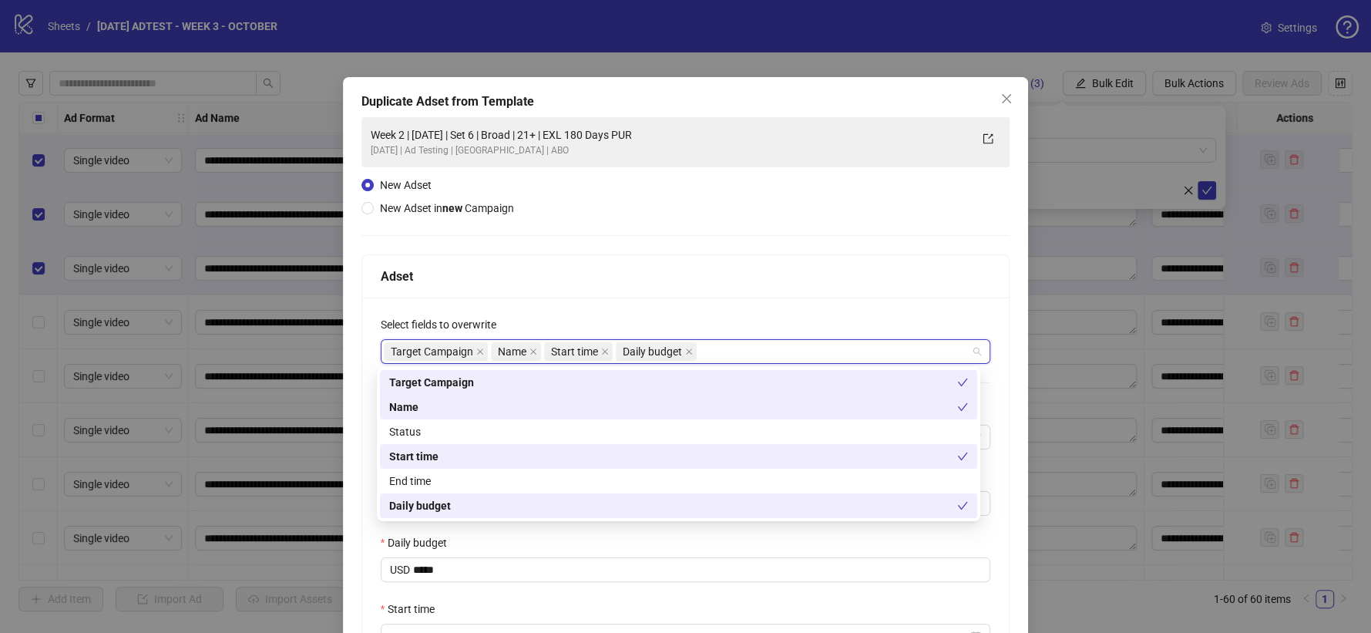
click at [664, 281] on div "Adset" at bounding box center [686, 276] width 611 height 19
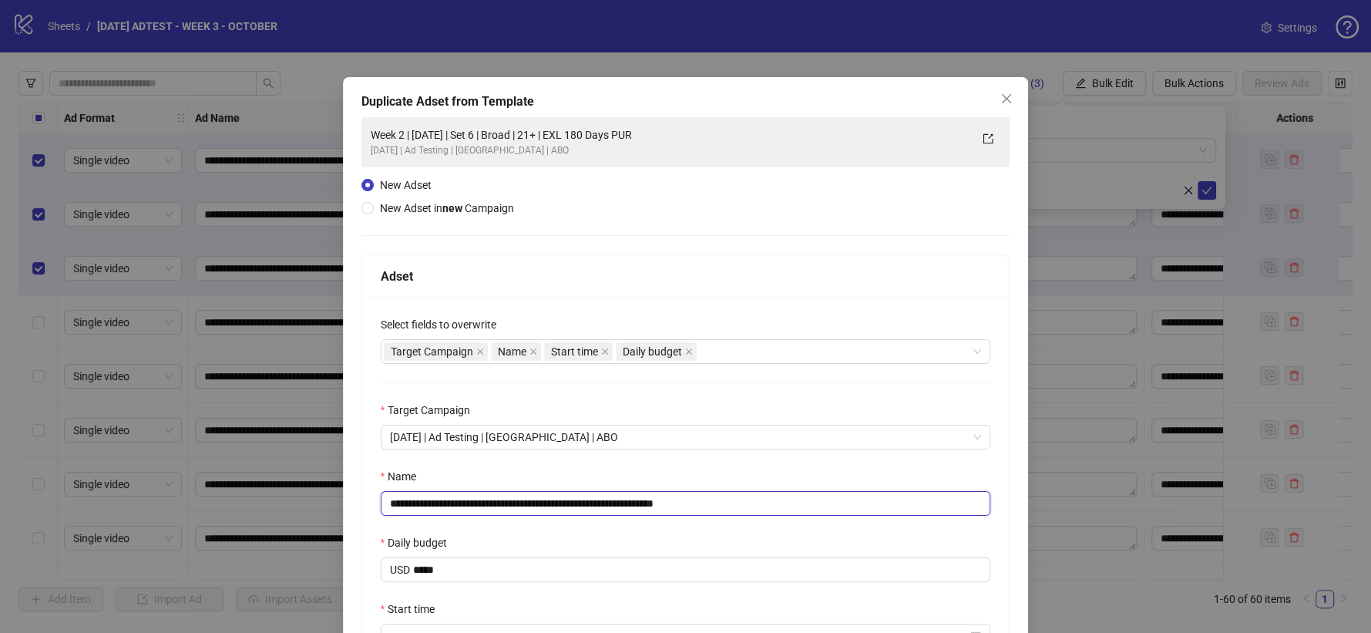
drag, startPoint x: 678, startPoint y: 507, endPoint x: 776, endPoint y: 506, distance: 97.9
click at [776, 507] on input "**********" at bounding box center [686, 503] width 611 height 25
click at [437, 503] on input "**********" at bounding box center [686, 503] width 611 height 25
click at [523, 501] on input "**********" at bounding box center [686, 503] width 611 height 25
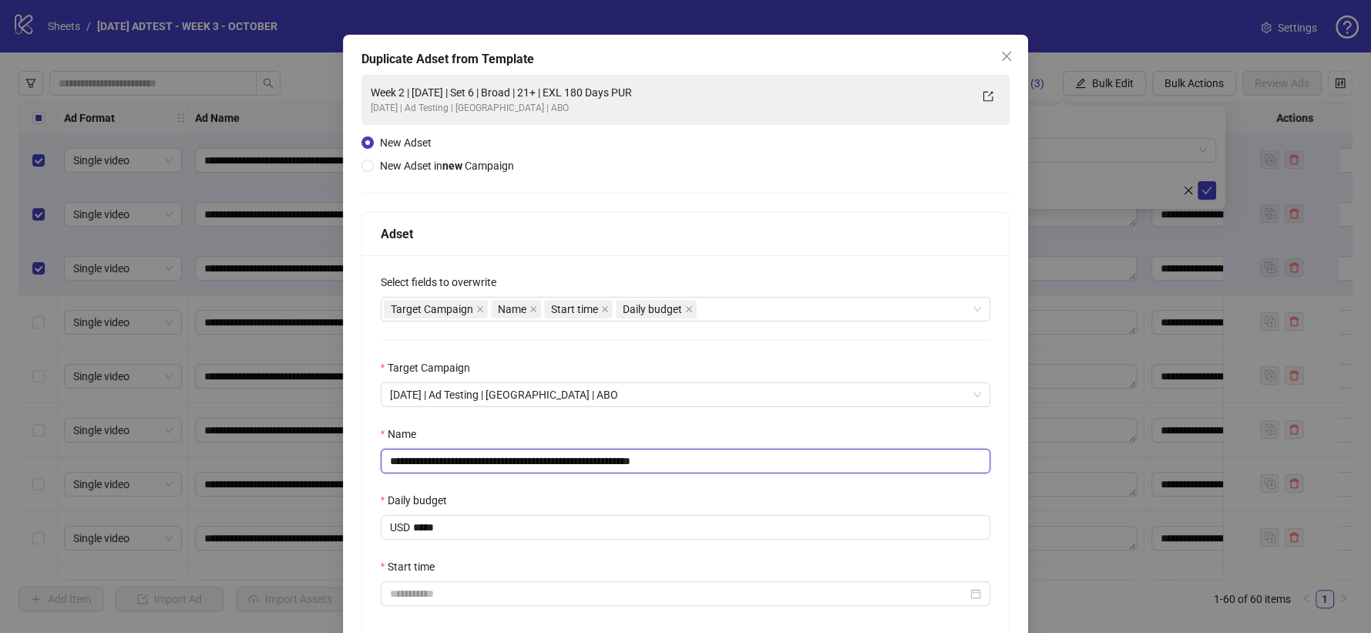
scroll to position [86, 0]
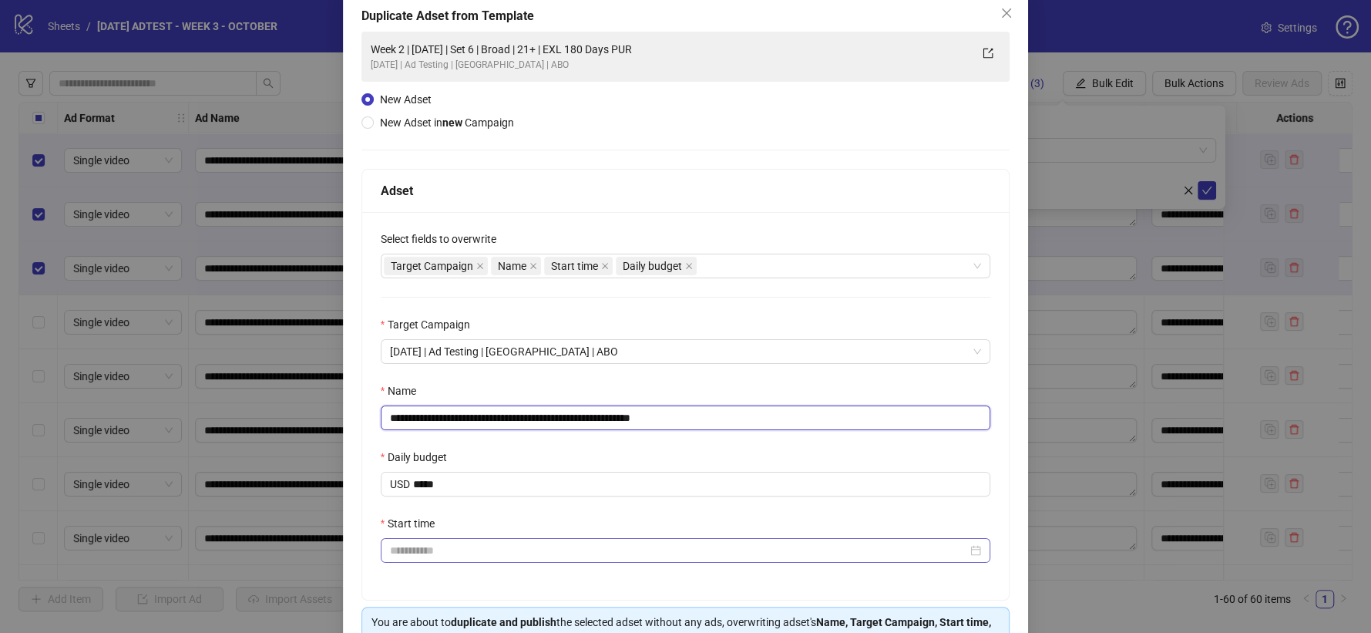
type input "**********"
click at [414, 557] on input "Start time" at bounding box center [679, 550] width 578 height 17
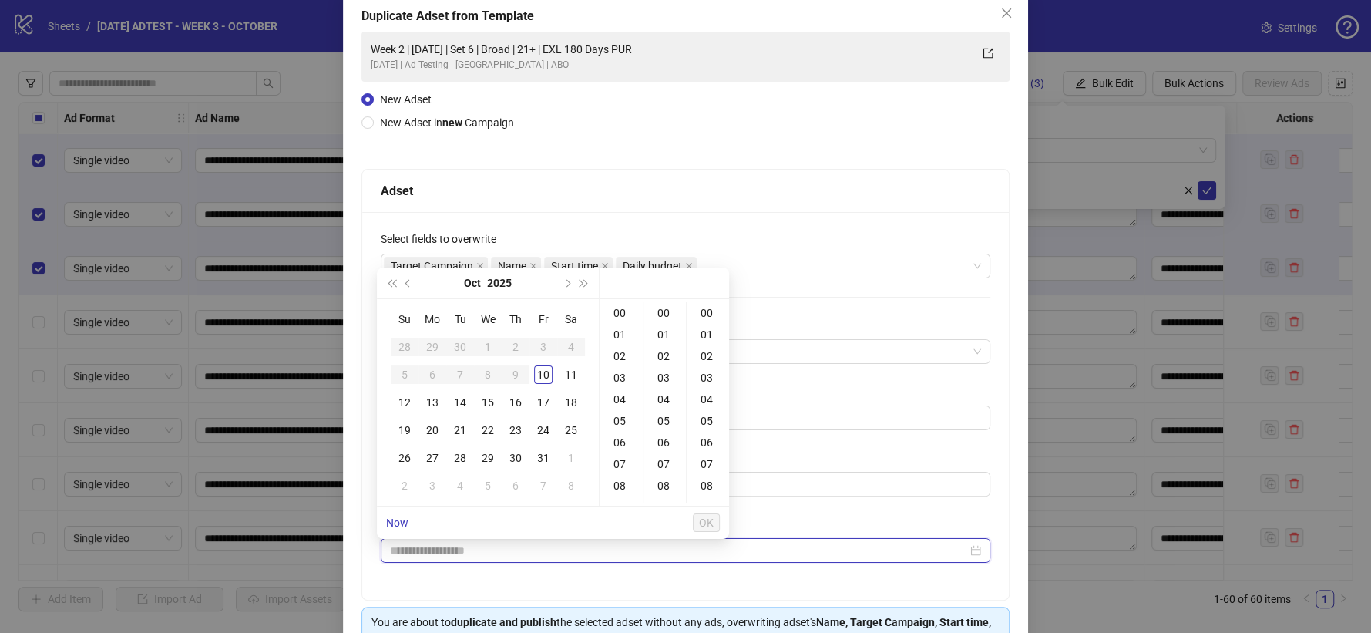
type input "**********"
click at [537, 376] on div "10" at bounding box center [543, 374] width 19 height 19
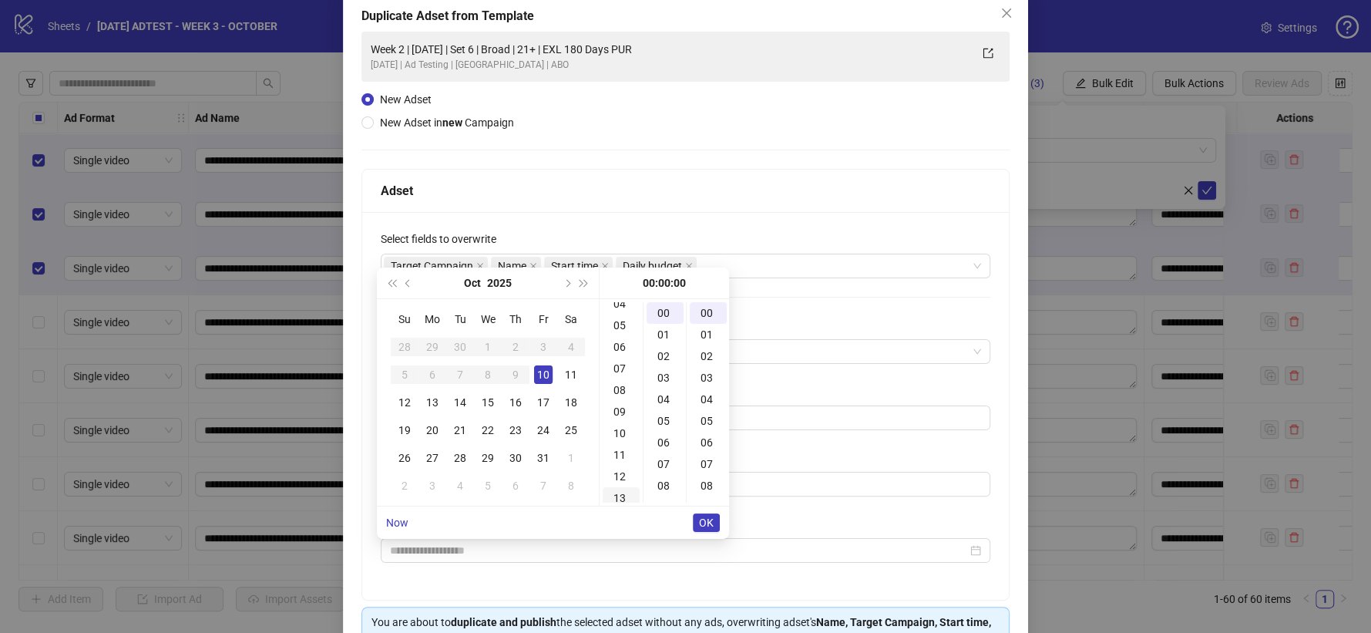
scroll to position [171, 0]
click at [619, 445] on div "18" at bounding box center [621, 445] width 37 height 22
click at [665, 443] on div "30" at bounding box center [665, 447] width 37 height 22
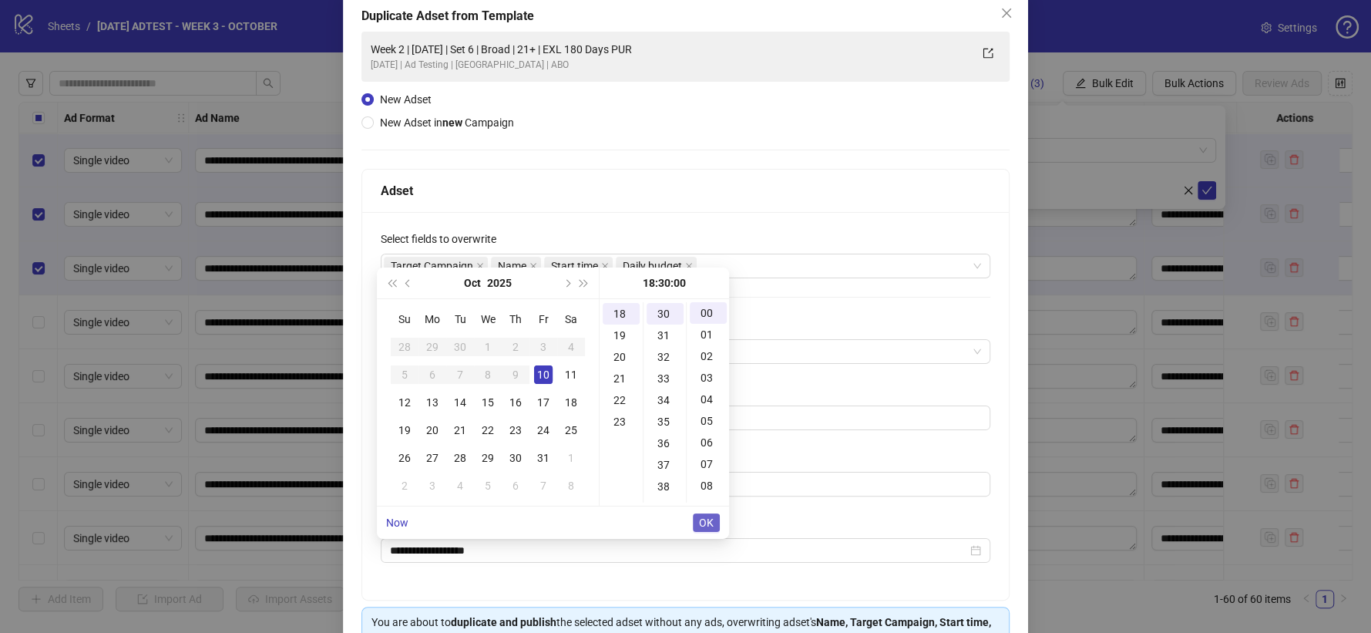
type input "**********"
click at [702, 523] on span "OK" at bounding box center [706, 523] width 15 height 12
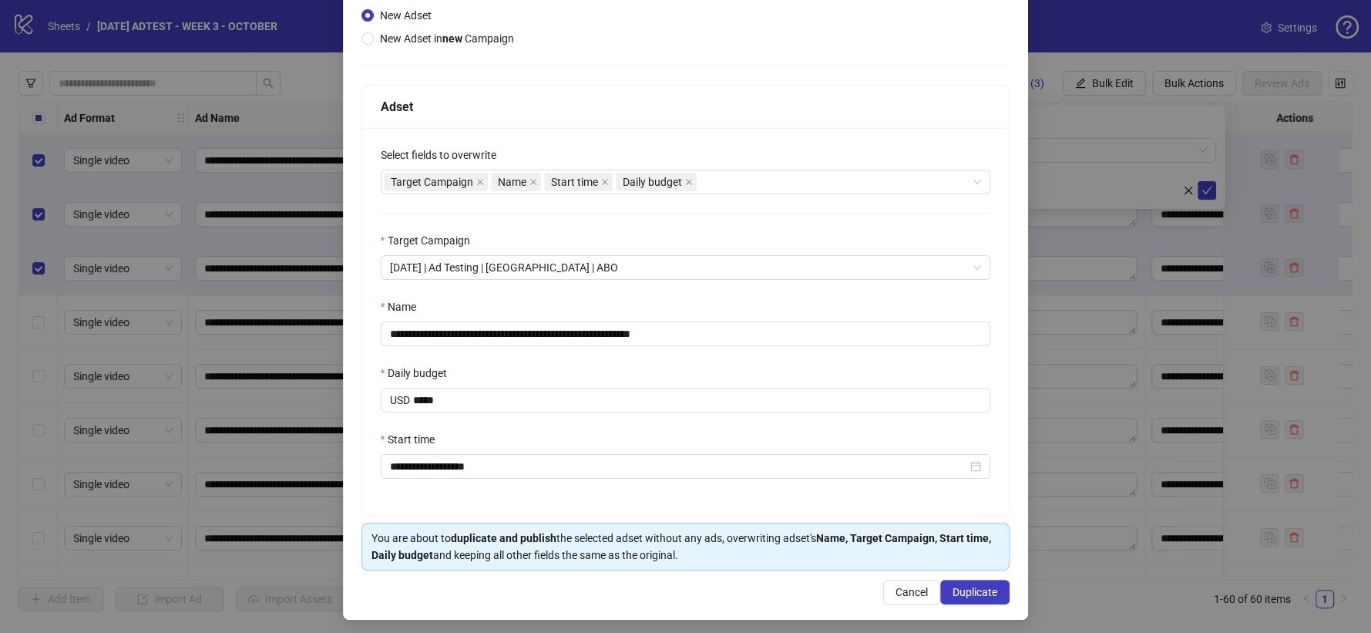
scroll to position [177, 0]
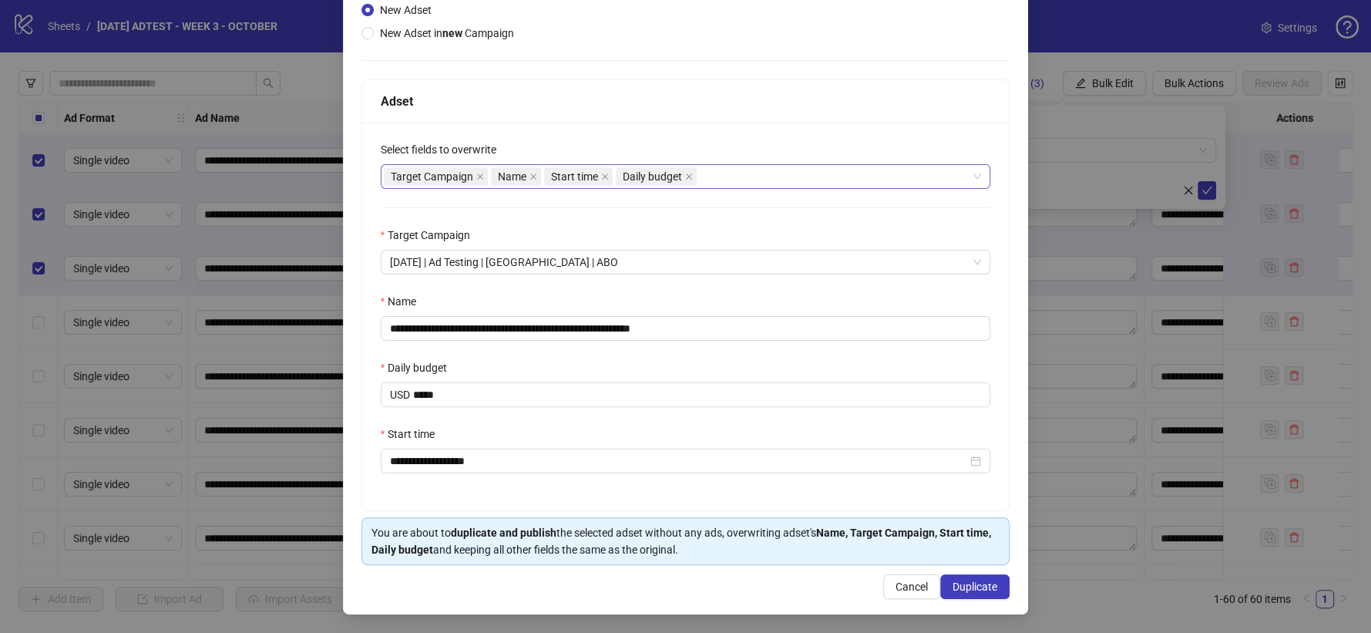
click at [733, 182] on div "Target Campaign Name Start time Daily budget" at bounding box center [678, 177] width 588 height 22
type input "*"
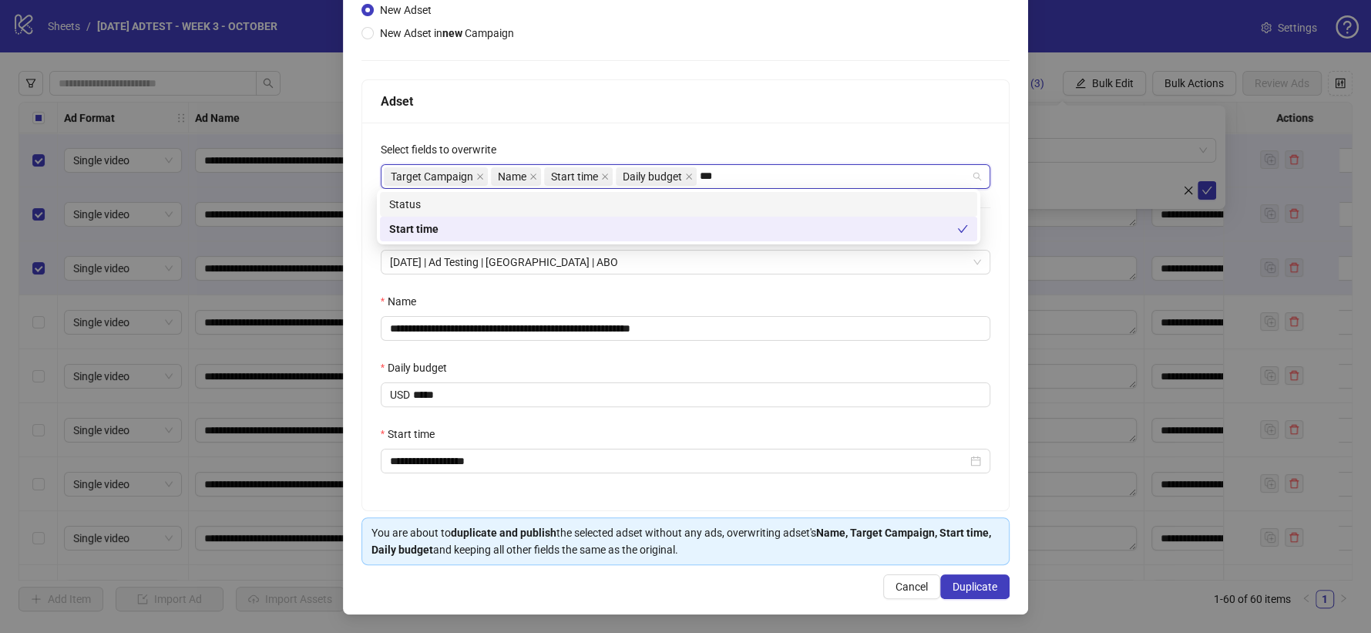
type input "****"
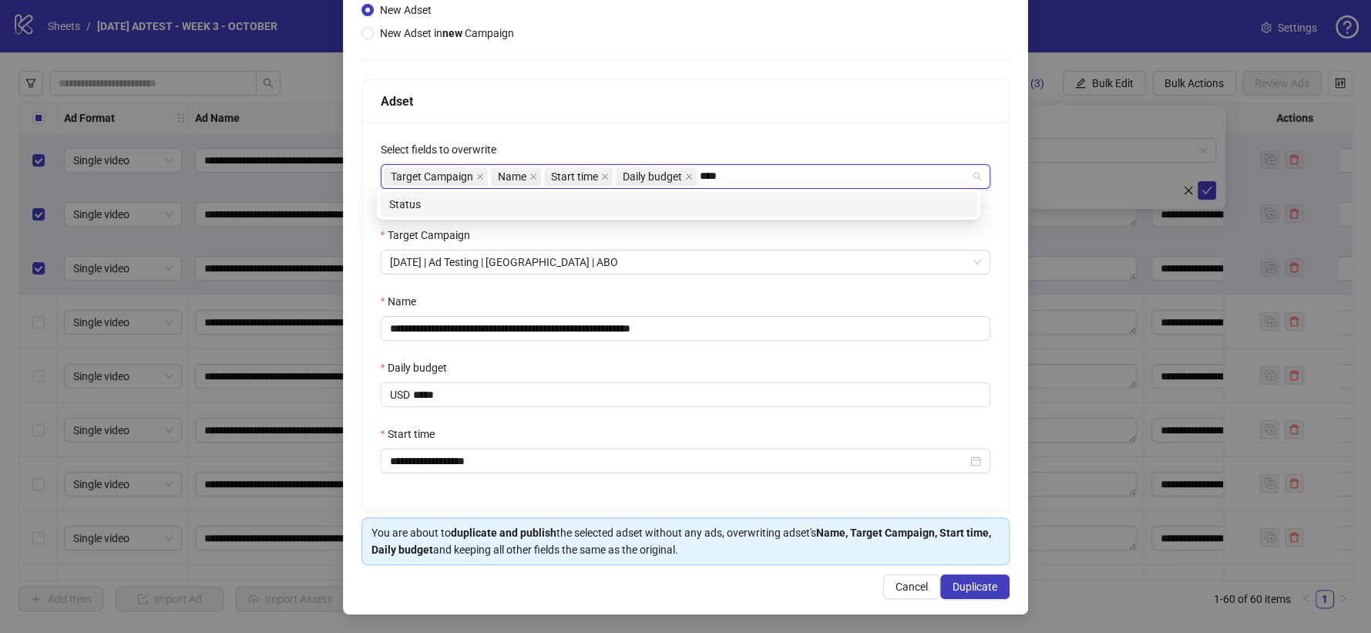
click at [719, 194] on div "Status" at bounding box center [678, 204] width 597 height 25
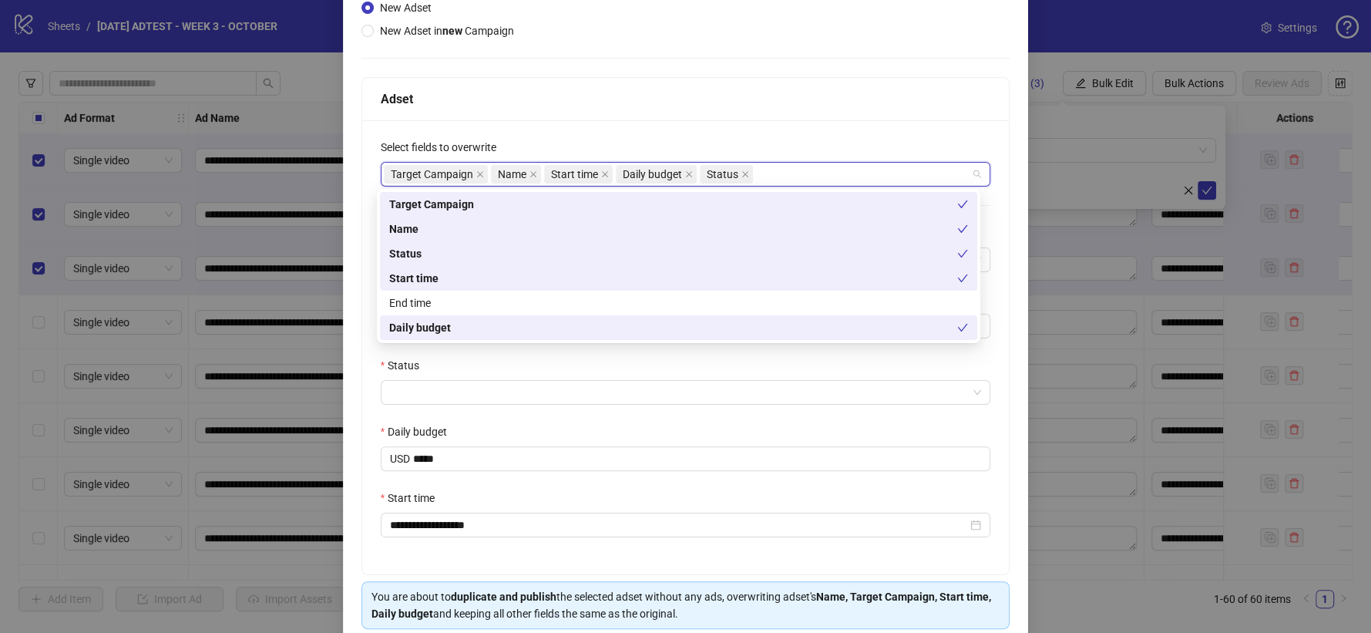
click at [870, 99] on div "Adset" at bounding box center [686, 98] width 611 height 19
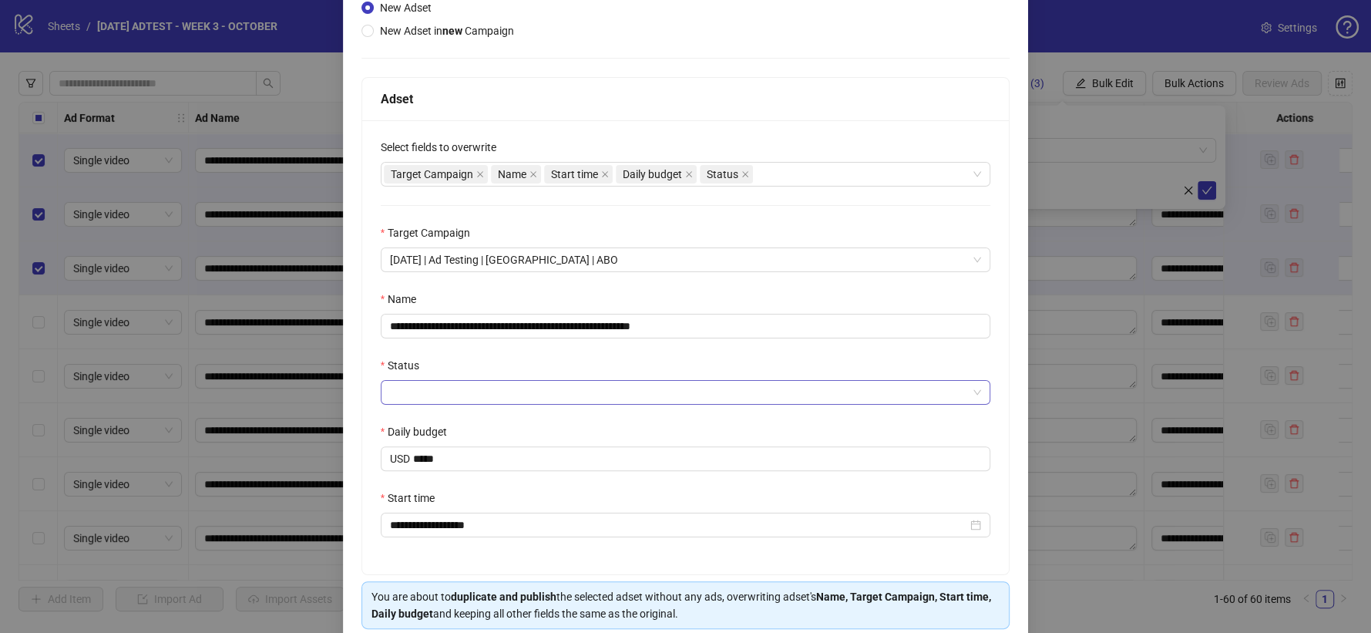
click at [421, 397] on input "Status" at bounding box center [679, 392] width 578 height 23
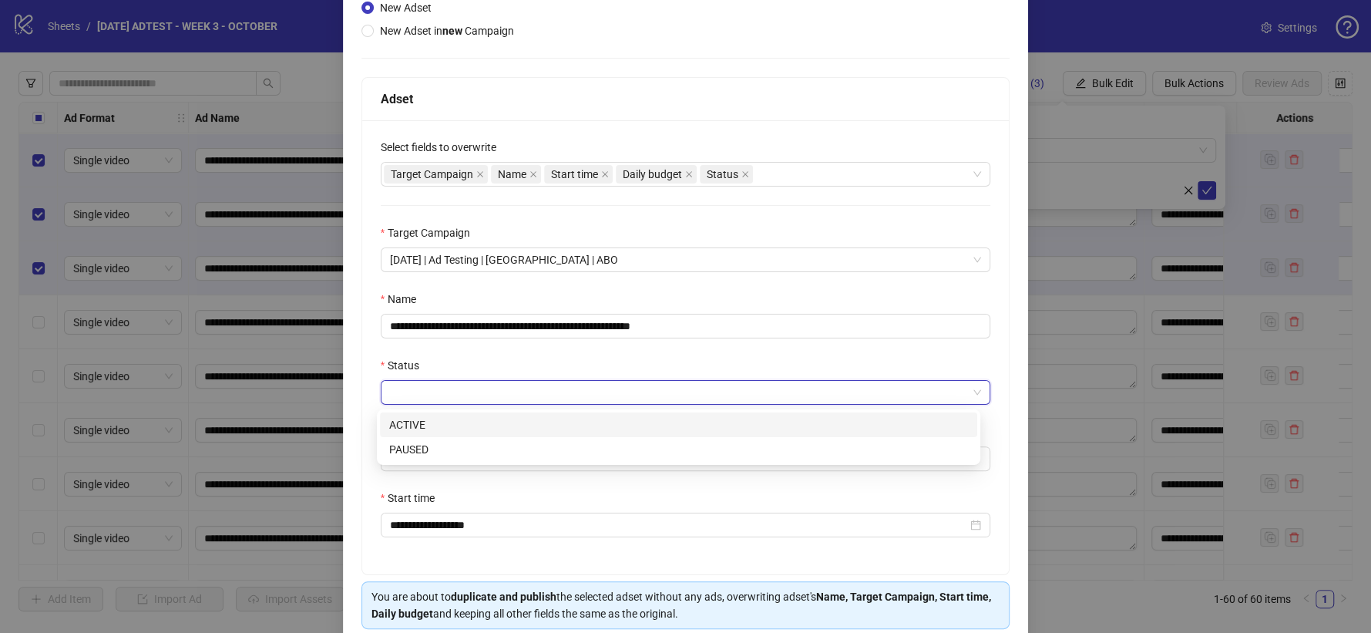
drag, startPoint x: 425, startPoint y: 426, endPoint x: 553, endPoint y: 372, distance: 139.2
click at [424, 426] on div "ACTIVE" at bounding box center [678, 424] width 579 height 17
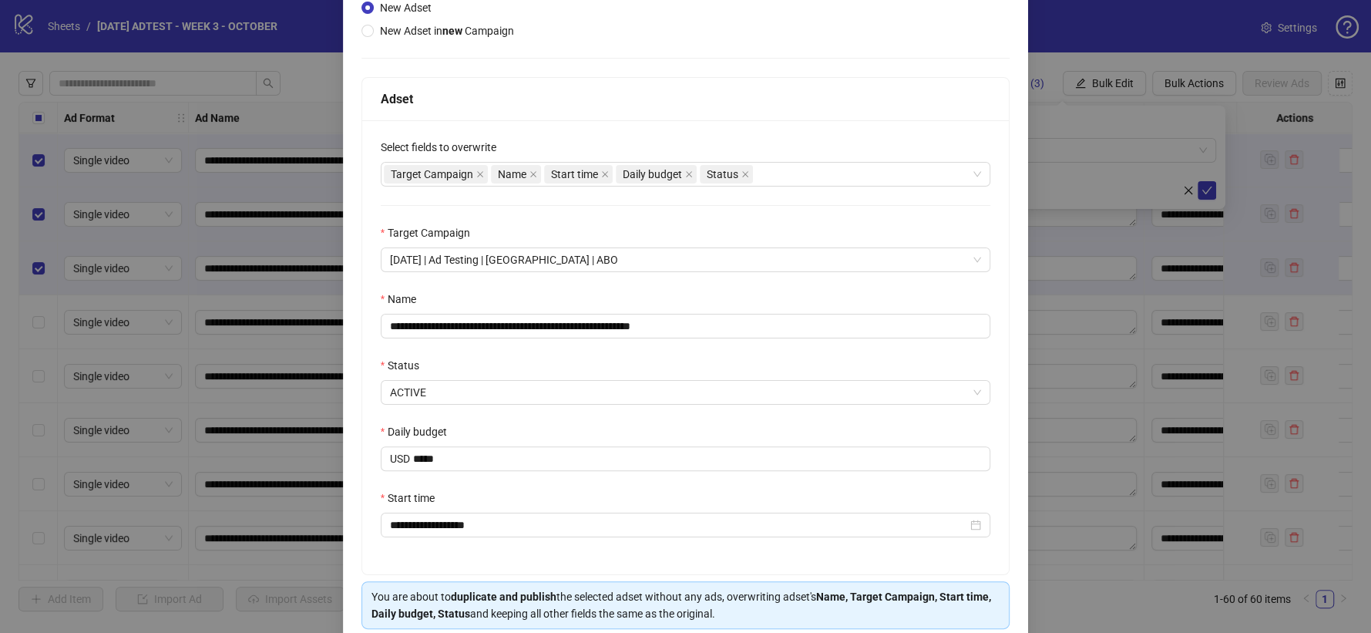
click at [856, 200] on div "**********" at bounding box center [686, 347] width 648 height 454
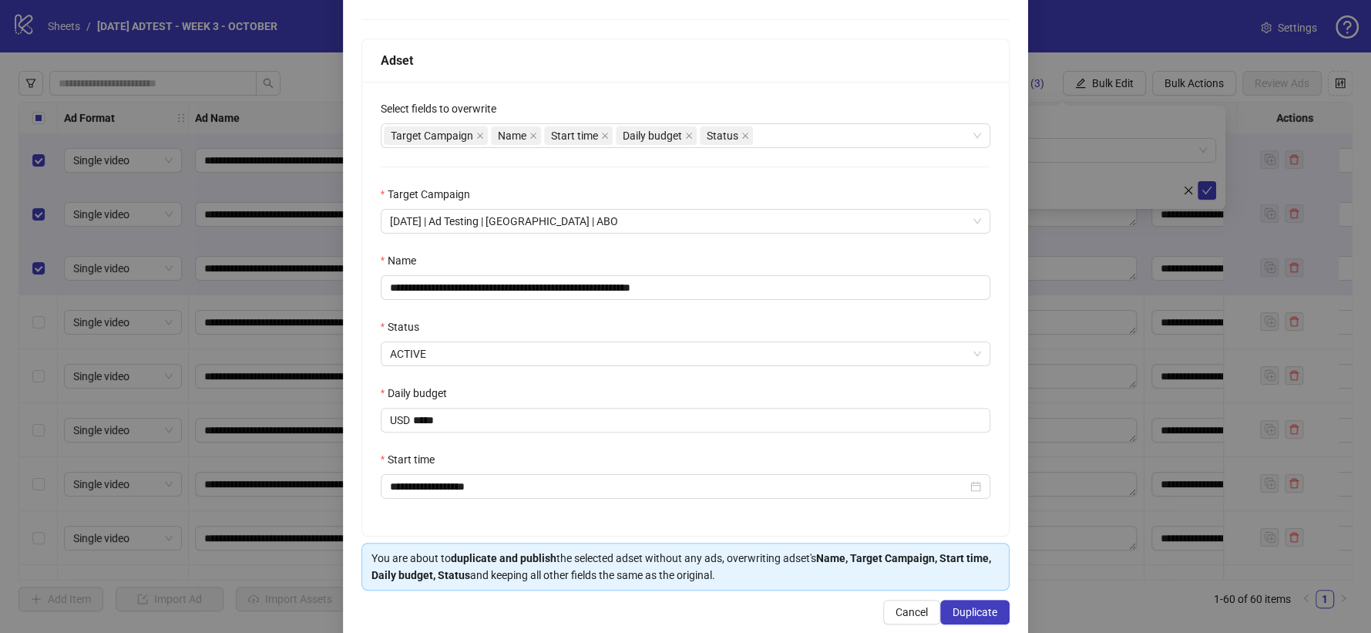
scroll to position [244, 0]
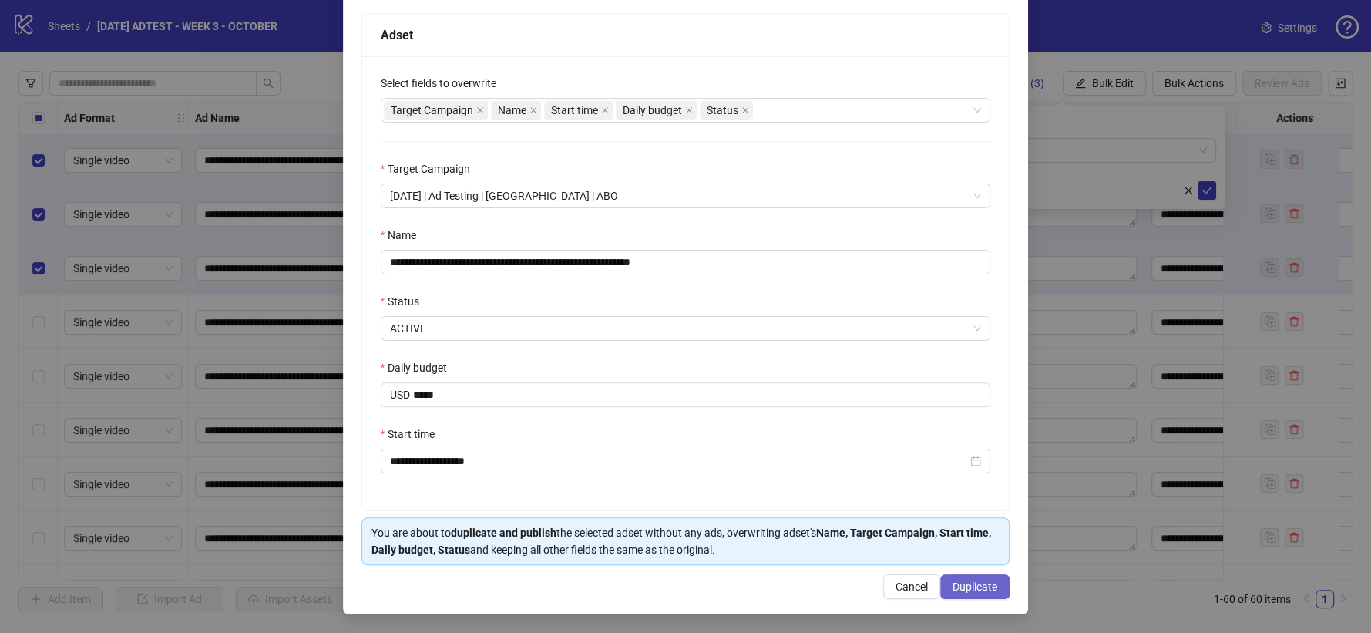
click at [953, 586] on span "Duplicate" at bounding box center [975, 587] width 45 height 12
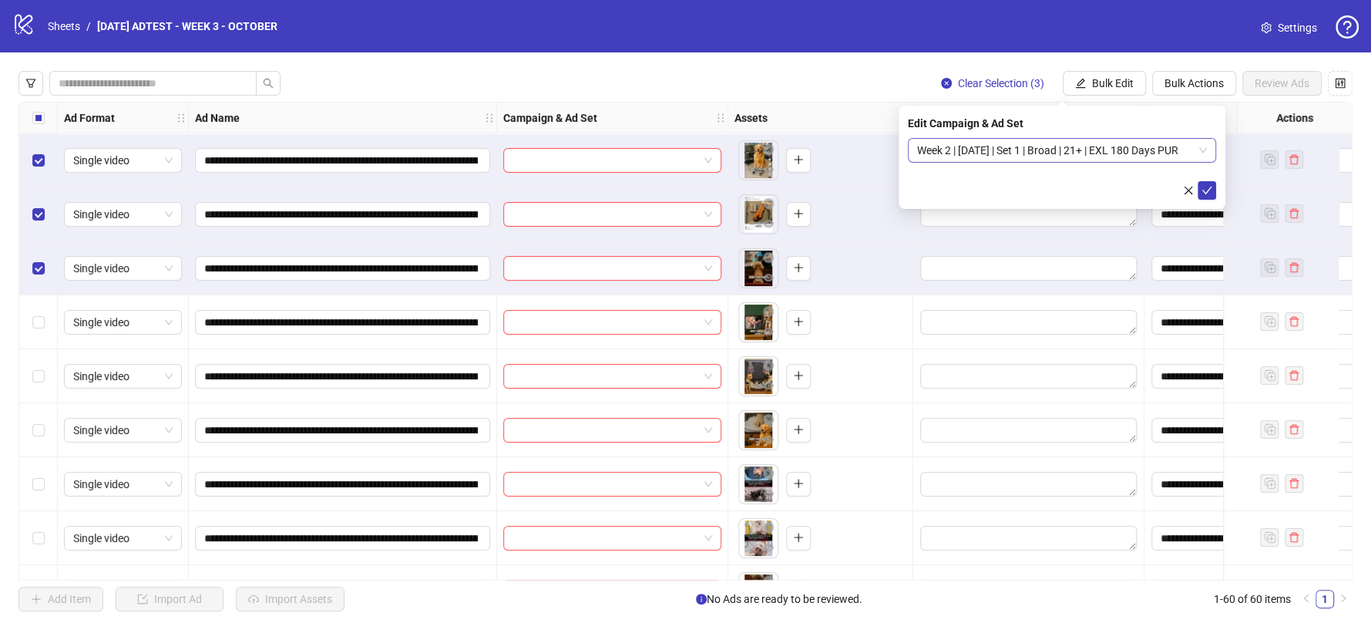
click at [1203, 138] on div "Week 2 | [DATE] | Set 1 | Broad | 21+ | EXL 180 Days PUR" at bounding box center [1062, 150] width 308 height 25
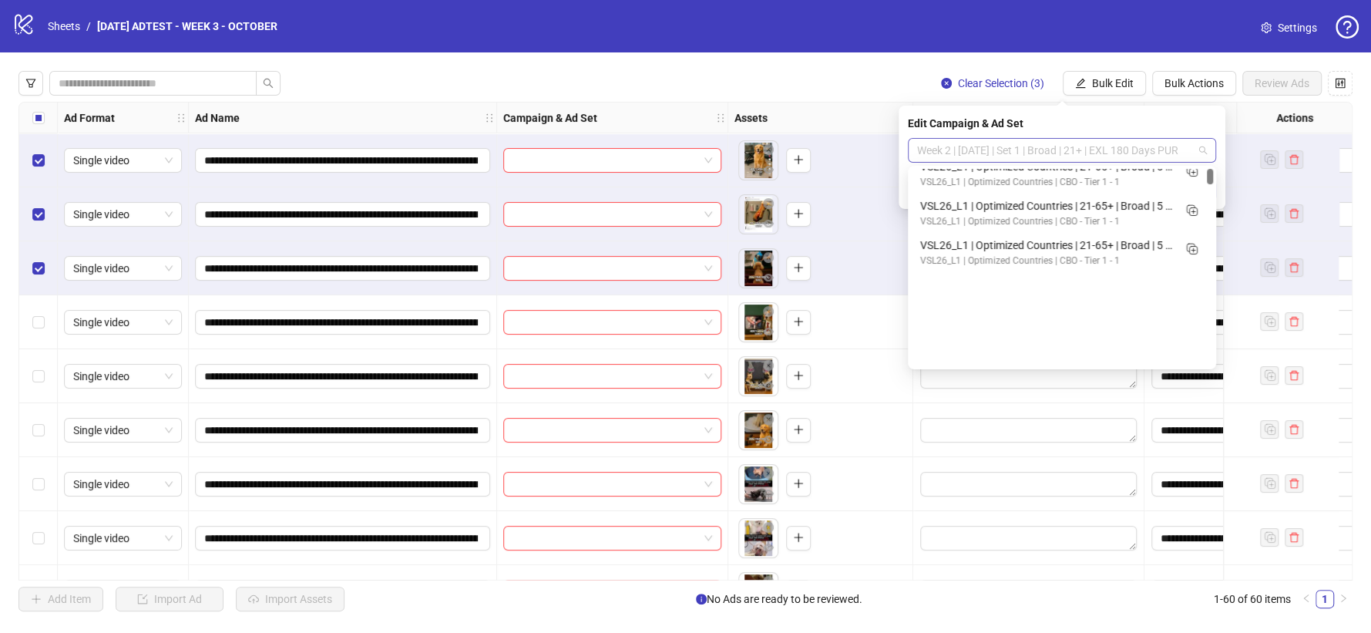
scroll to position [15, 0]
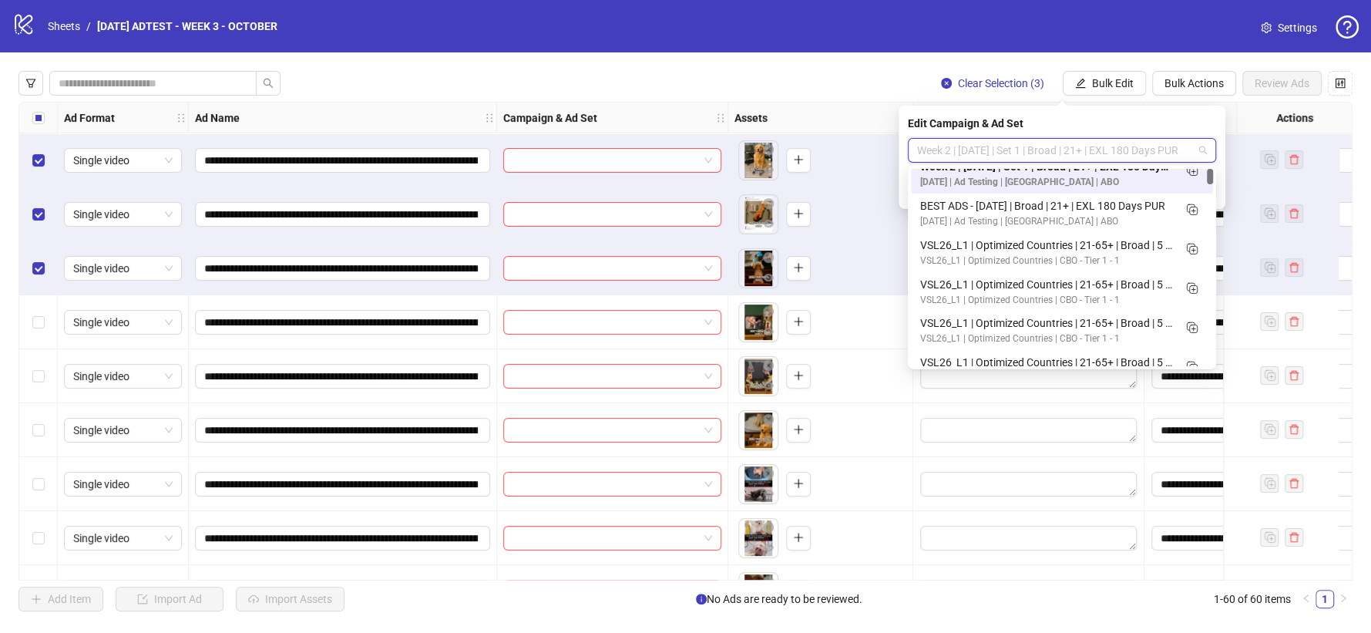
click at [1203, 149] on span "Week 2 | [DATE] | Set 1 | Broad | 21+ | EXL 180 Days PUR" at bounding box center [1062, 150] width 290 height 23
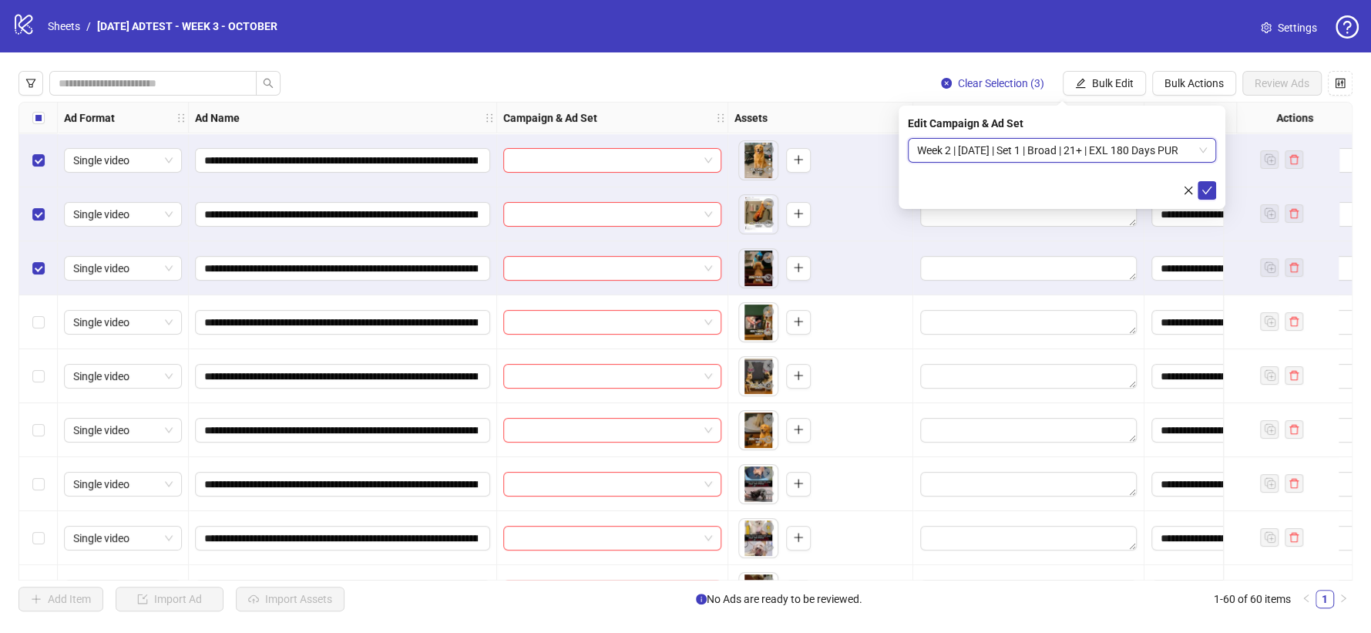
click at [1203, 147] on span "Week 2 | [DATE] | Set 1 | Broad | 21+ | EXL 180 Days PUR" at bounding box center [1062, 150] width 290 height 23
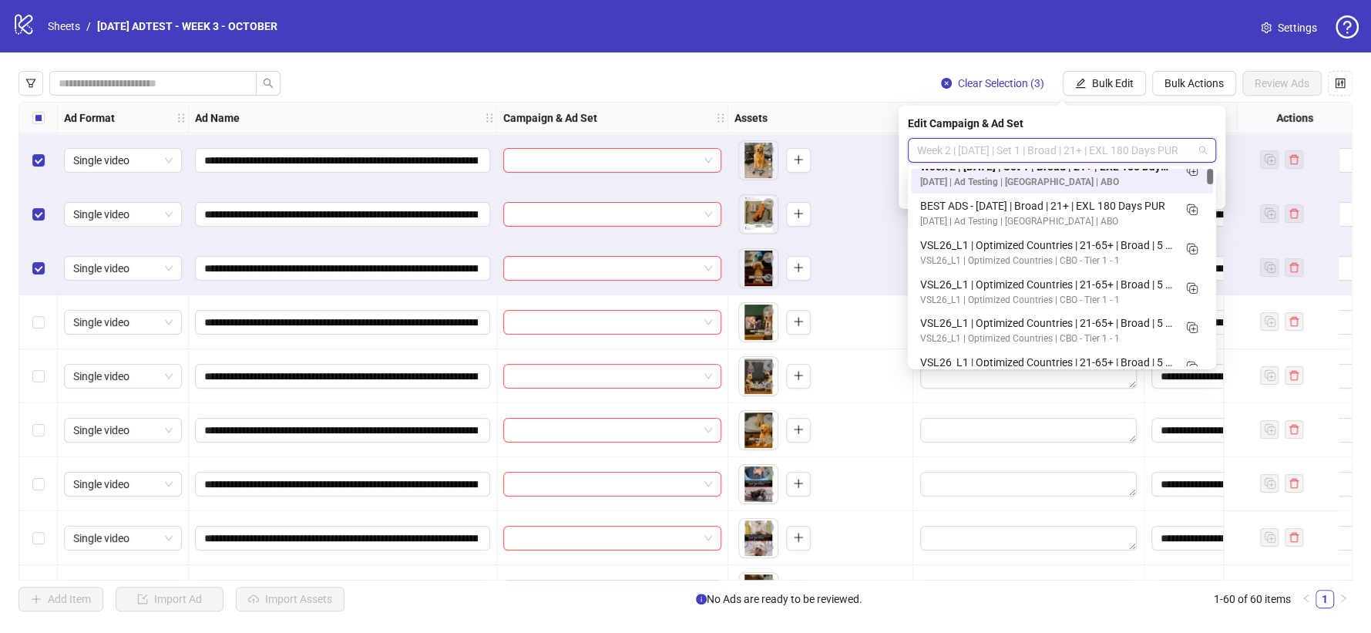
scroll to position [0, 0]
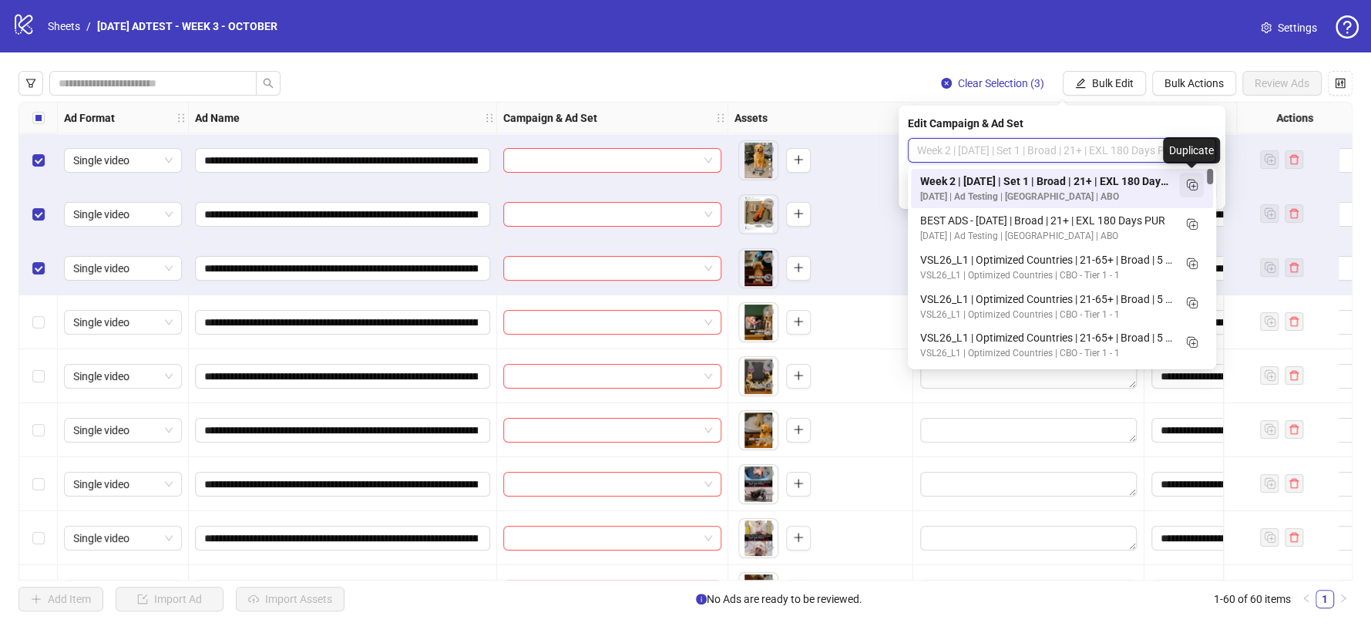
click at [1196, 190] on icon "Duplicate" at bounding box center [1191, 184] width 15 height 15
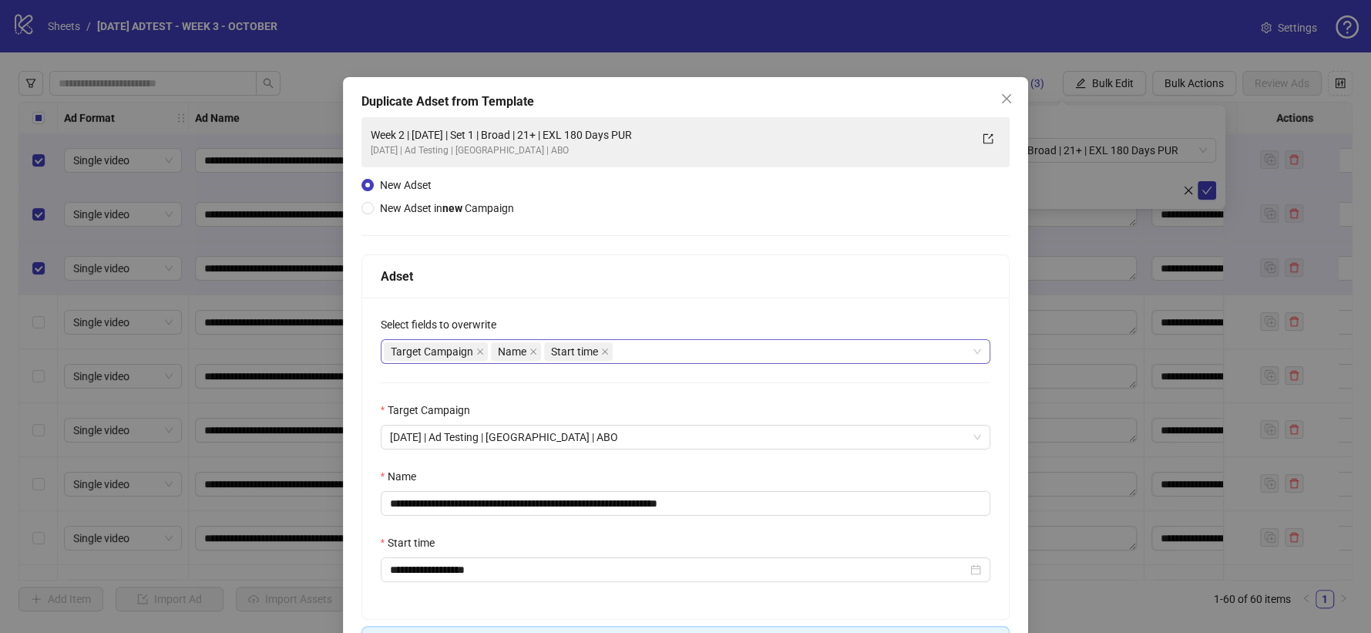
click at [675, 345] on div "Target Campaign Name Start time" at bounding box center [678, 352] width 588 height 22
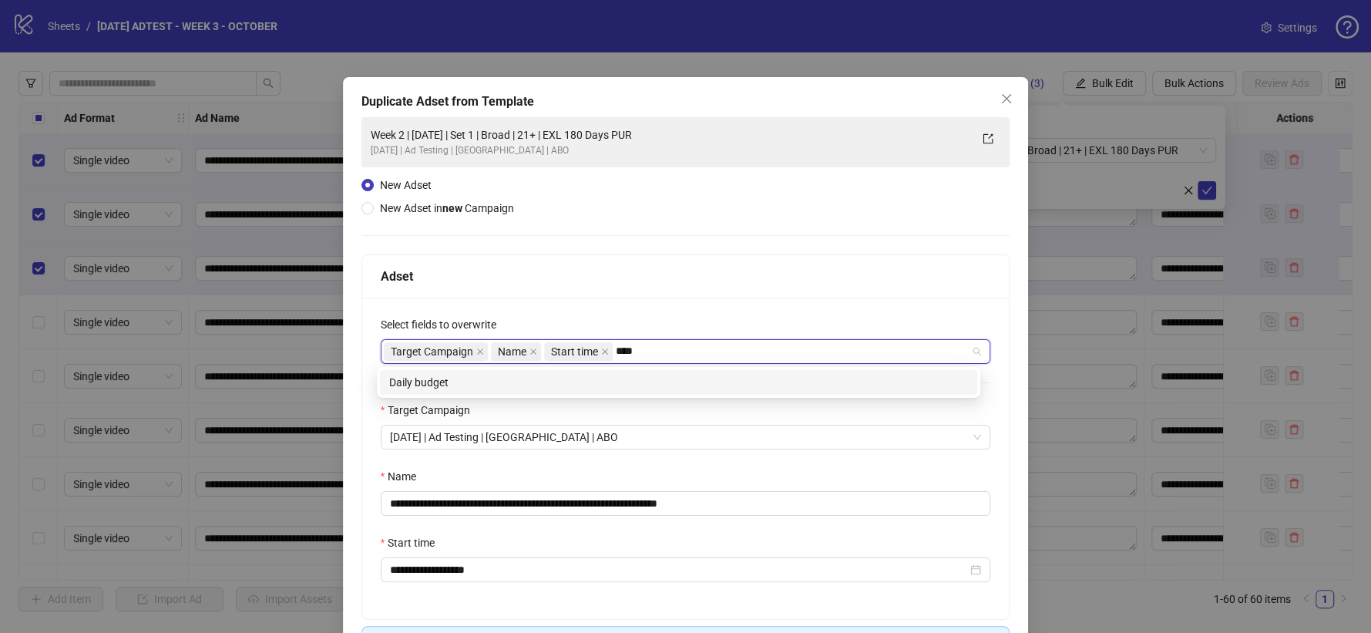
type input "*****"
click at [664, 390] on div "Daily budget" at bounding box center [678, 382] width 579 height 17
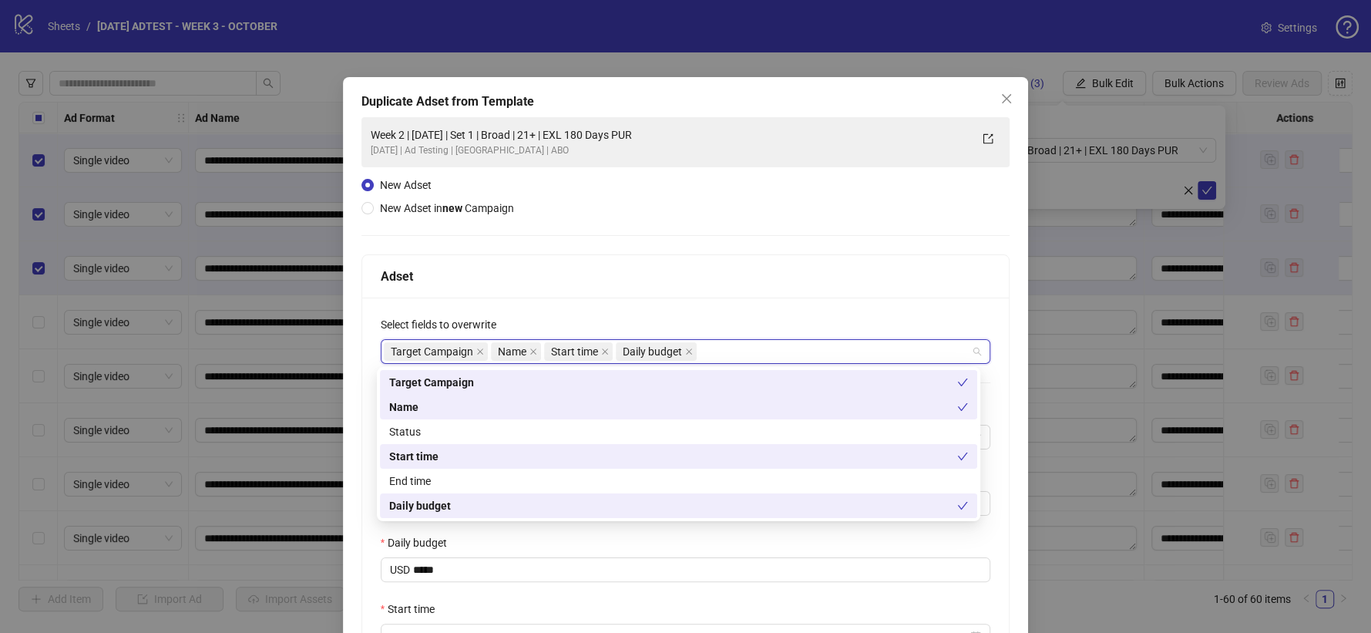
click at [718, 267] on div "Adset" at bounding box center [686, 276] width 611 height 19
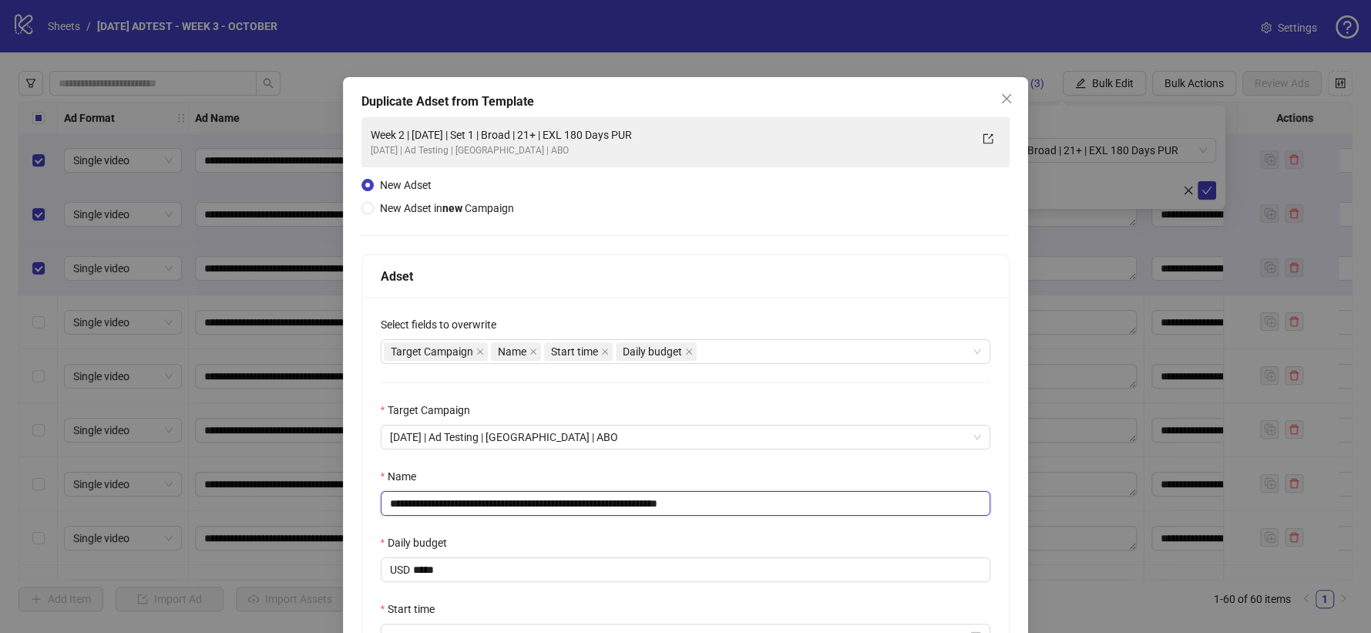
click at [710, 500] on input "**********" at bounding box center [686, 503] width 611 height 25
drag, startPoint x: 684, startPoint y: 500, endPoint x: 735, endPoint y: 500, distance: 51.7
click at [735, 500] on input "**********" at bounding box center [686, 503] width 611 height 25
click at [523, 499] on input "**********" at bounding box center [686, 503] width 611 height 25
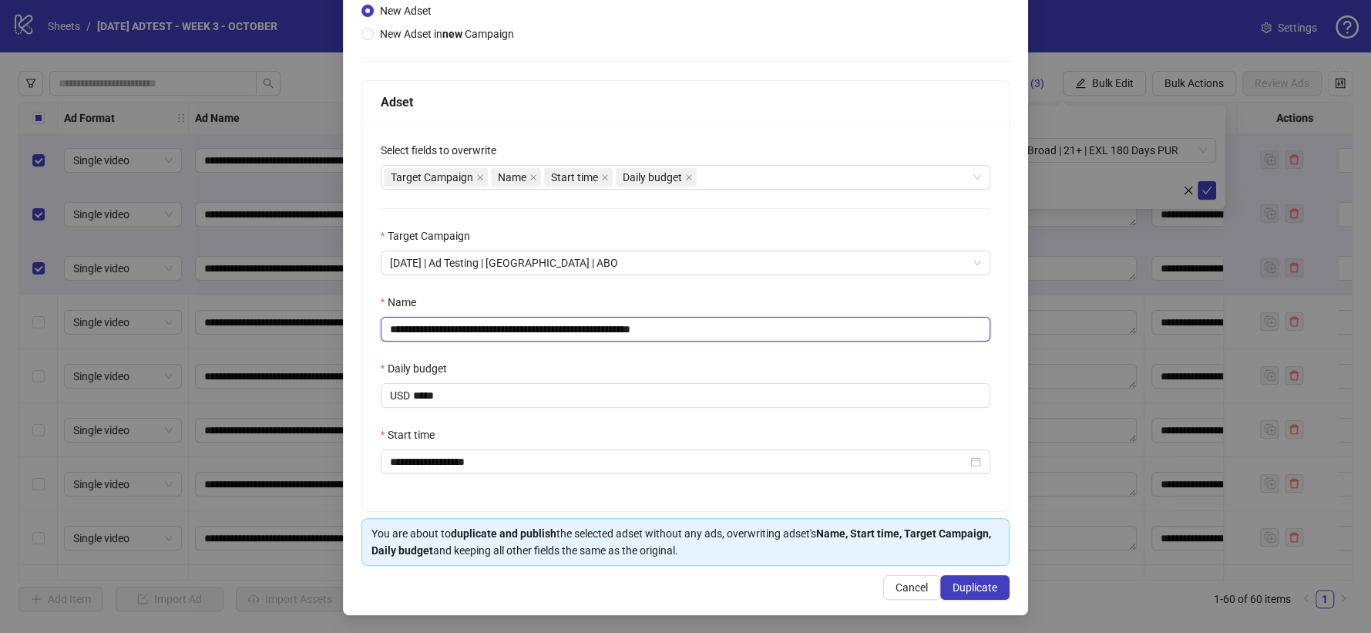
scroll to position [177, 0]
type input "**********"
click at [960, 592] on span "Duplicate" at bounding box center [975, 587] width 45 height 12
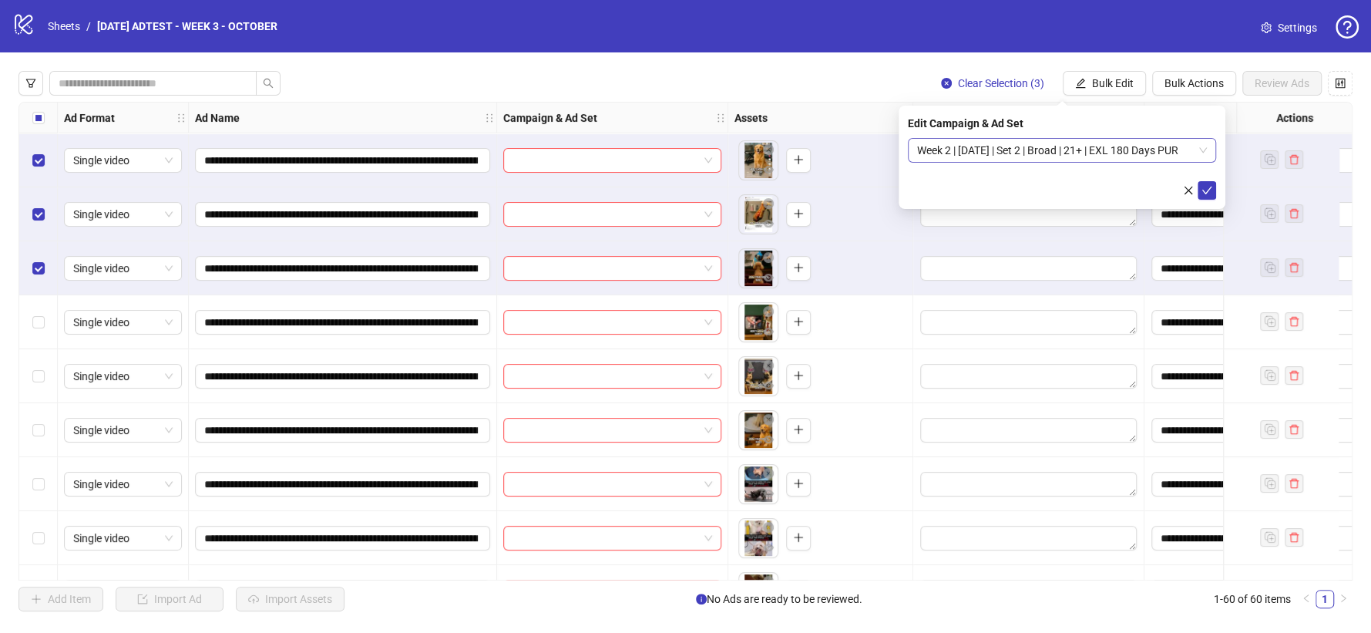
click at [1203, 143] on span "Week 2 | [DATE] | Set 2 | Broad | 21+ | EXL 180 Days PUR" at bounding box center [1062, 150] width 290 height 23
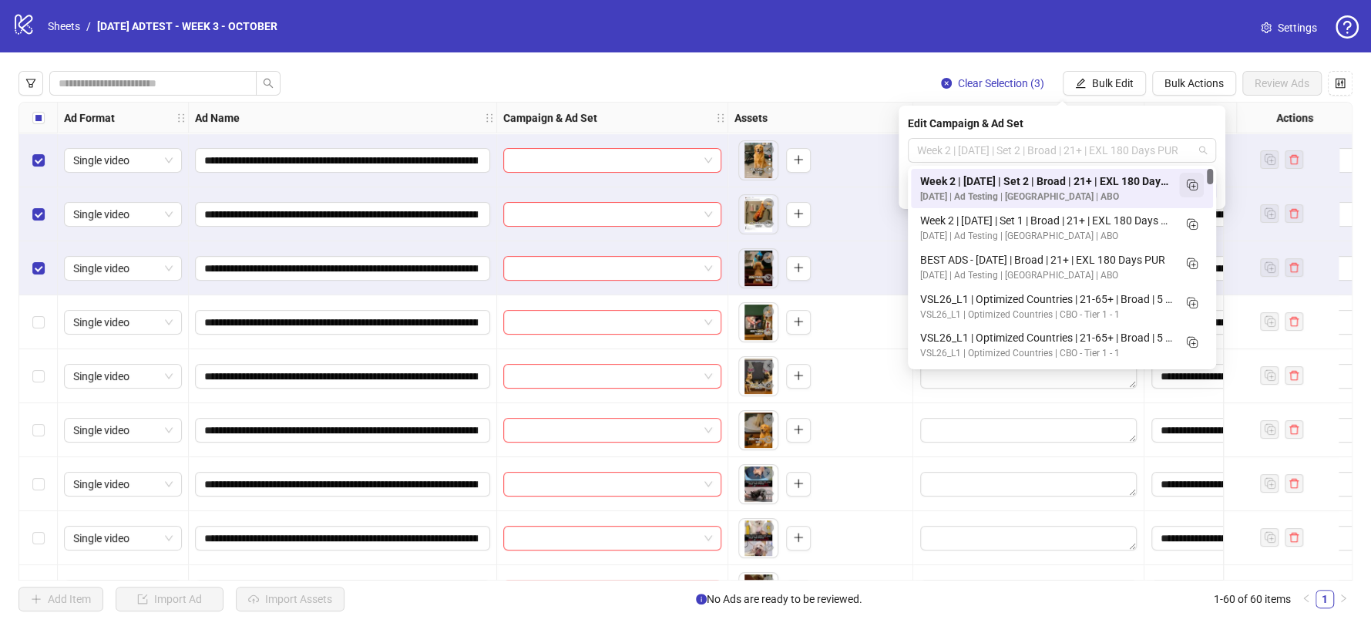
scroll to position [0, 0]
click at [1192, 187] on icon "Duplicate" at bounding box center [1191, 184] width 15 height 15
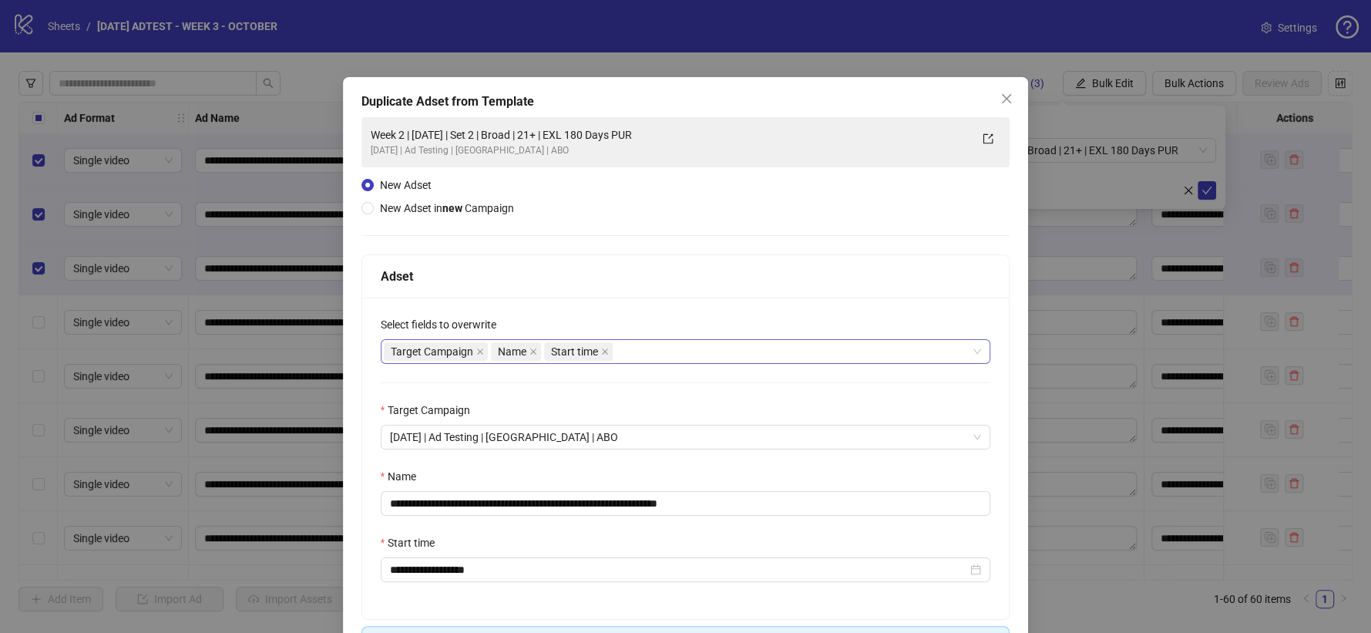
click at [655, 351] on div "Target Campaign Name Start time" at bounding box center [678, 352] width 588 height 22
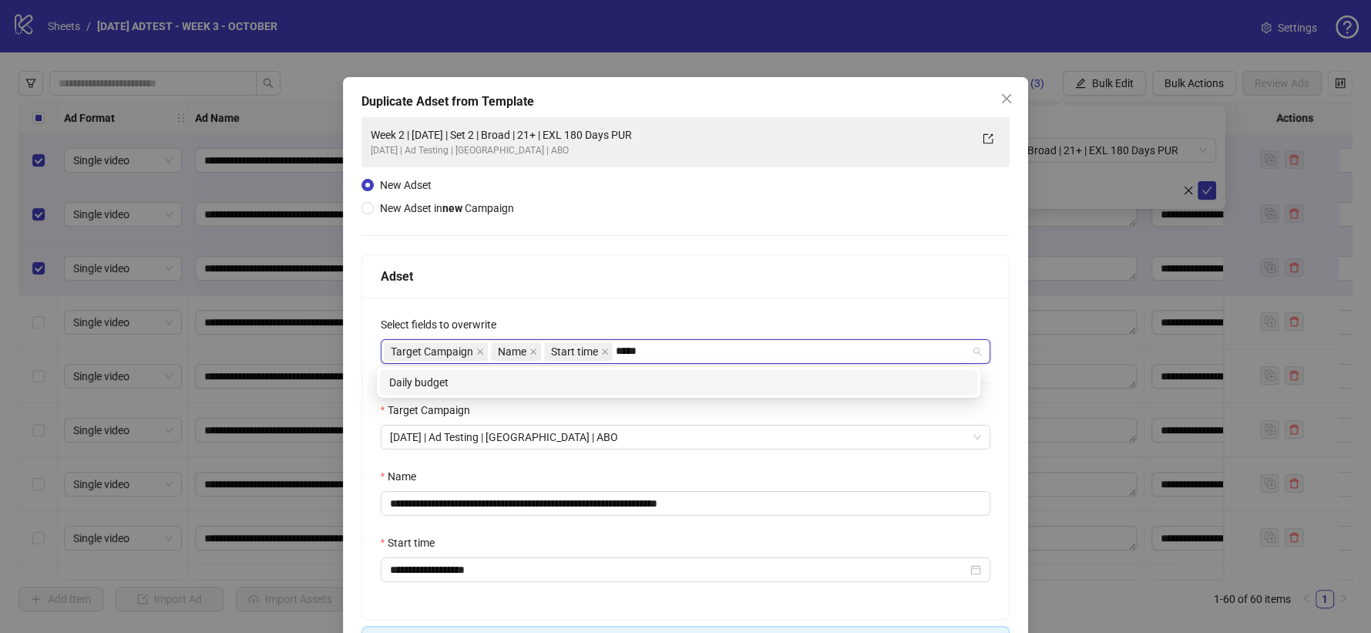
type input "*****"
click at [628, 395] on div "daily_budget Daily budget" at bounding box center [679, 382] width 604 height 31
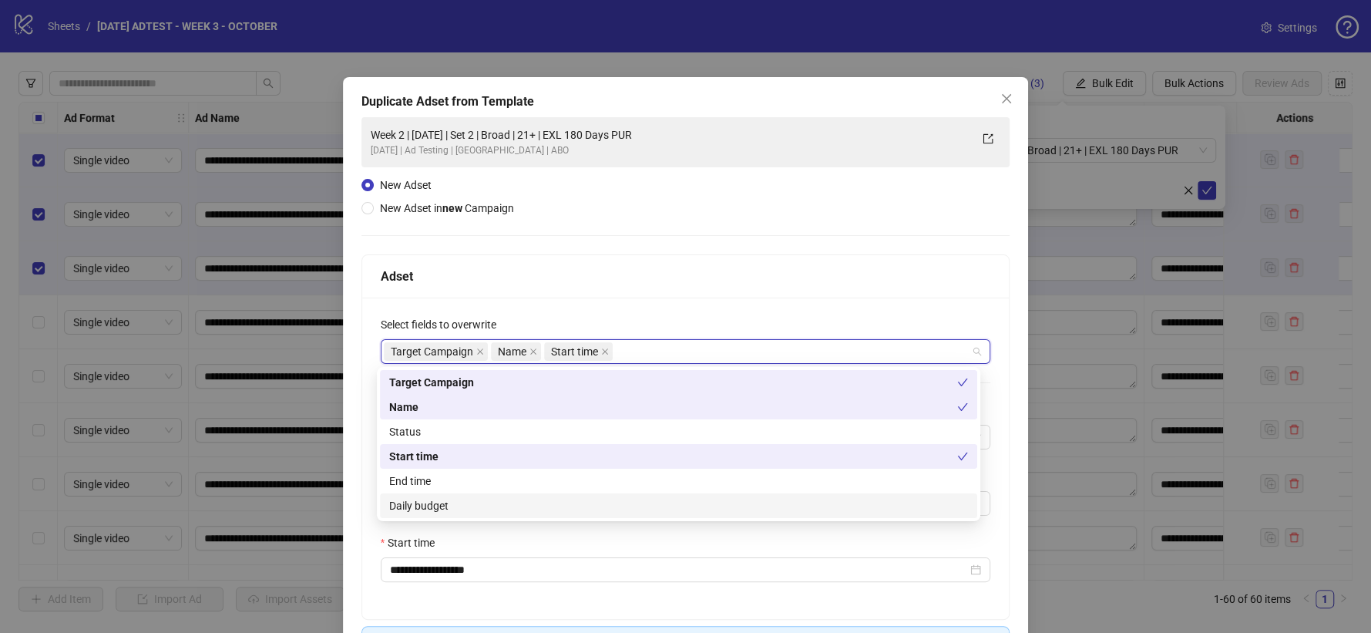
click at [530, 497] on div "Daily budget" at bounding box center [678, 505] width 579 height 17
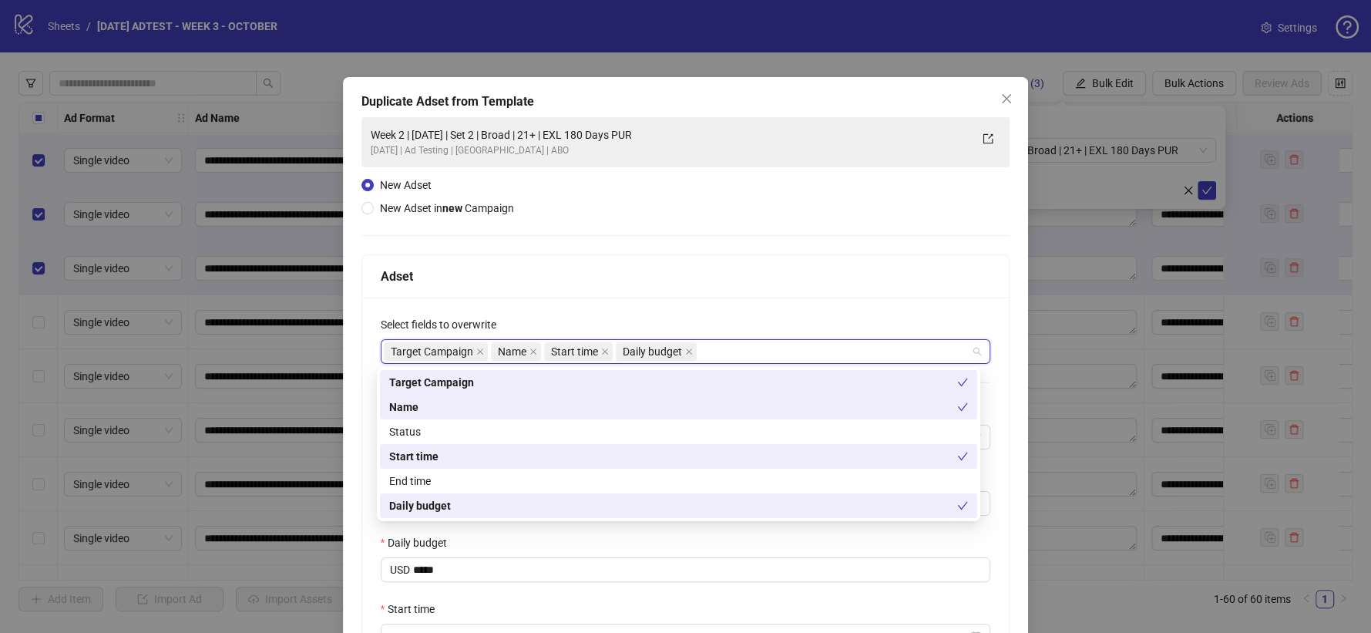
click at [650, 275] on div "Adset" at bounding box center [686, 276] width 611 height 19
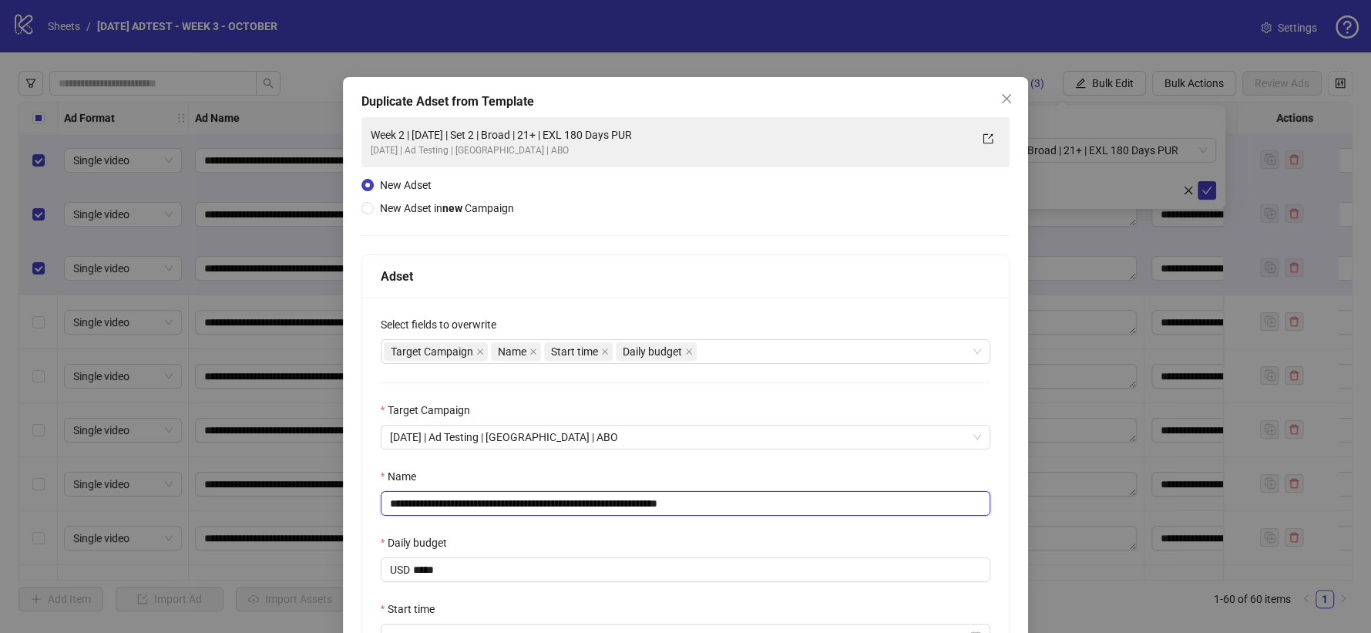
drag, startPoint x: 685, startPoint y: 503, endPoint x: 849, endPoint y: 478, distance: 165.3
click at [849, 478] on div "**********" at bounding box center [686, 492] width 611 height 48
click at [521, 499] on input "**********" at bounding box center [686, 503] width 611 height 25
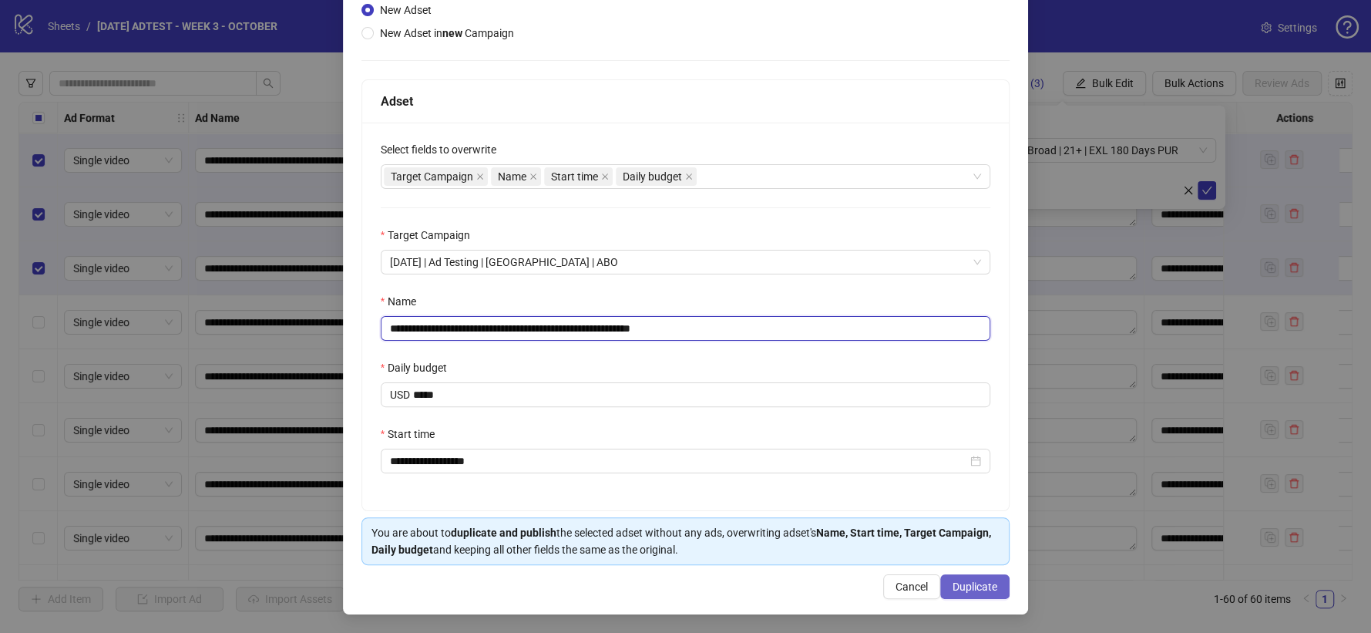
type input "**********"
click at [964, 577] on button "Duplicate" at bounding box center [975, 586] width 69 height 25
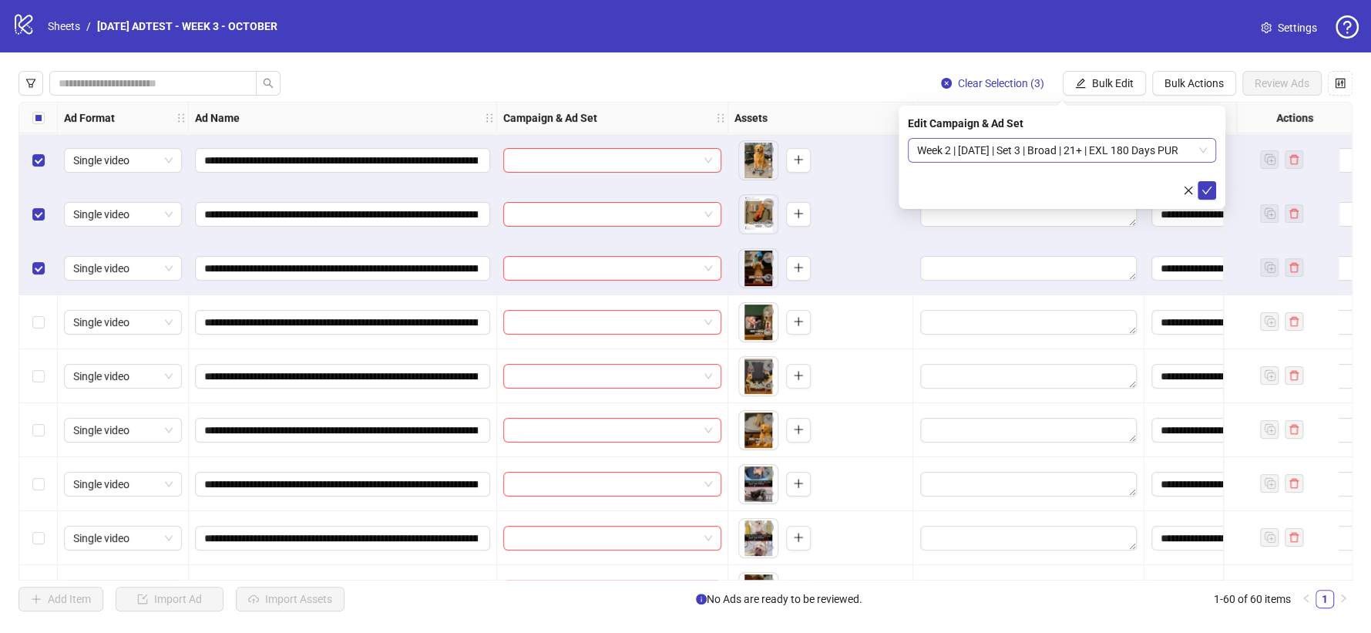
click at [1171, 151] on span "Week 2 | [DATE] | Set 3 | Broad | 21+ | EXL 180 Days PUR" at bounding box center [1062, 150] width 290 height 23
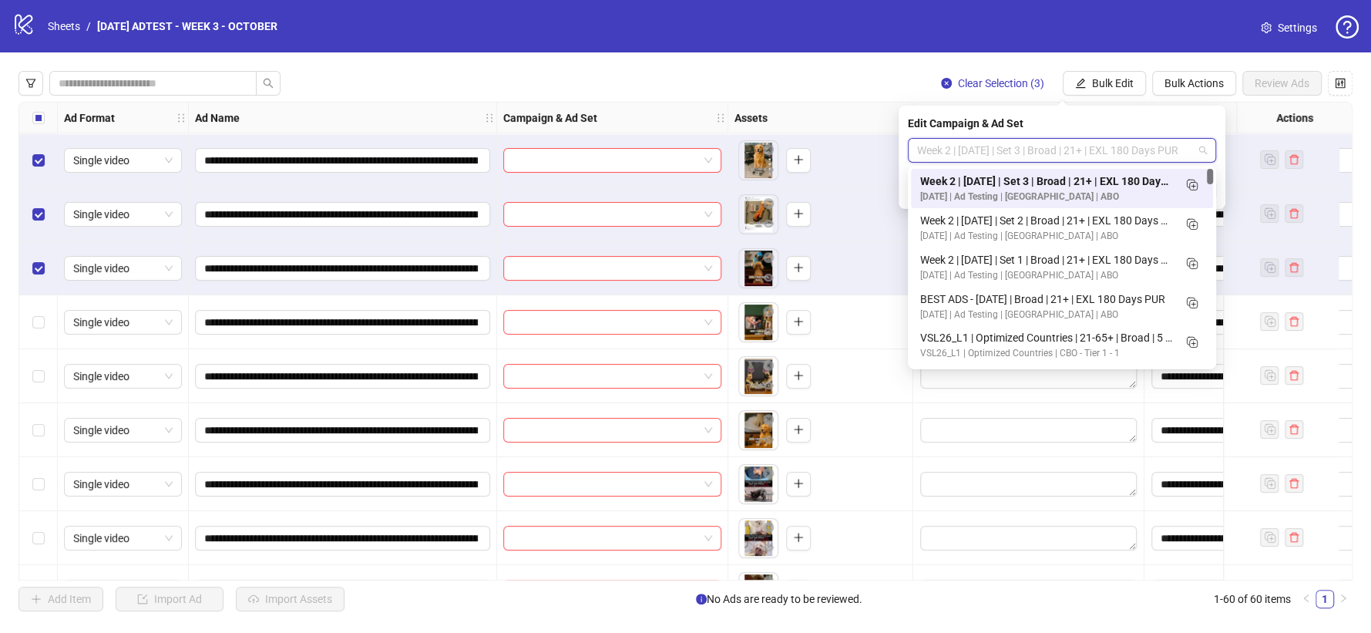
scroll to position [0, 0]
click at [1194, 184] on icon "Duplicate" at bounding box center [1191, 184] width 15 height 15
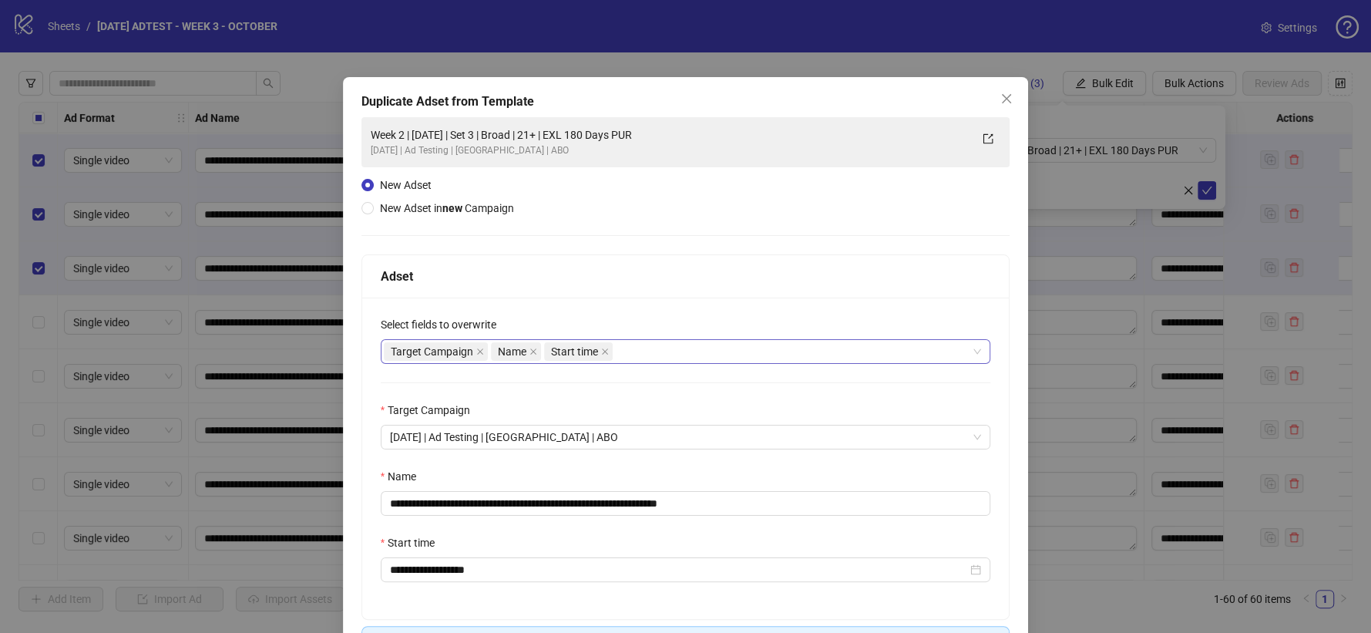
click at [668, 349] on div "Target Campaign Name Start time" at bounding box center [678, 352] width 588 height 22
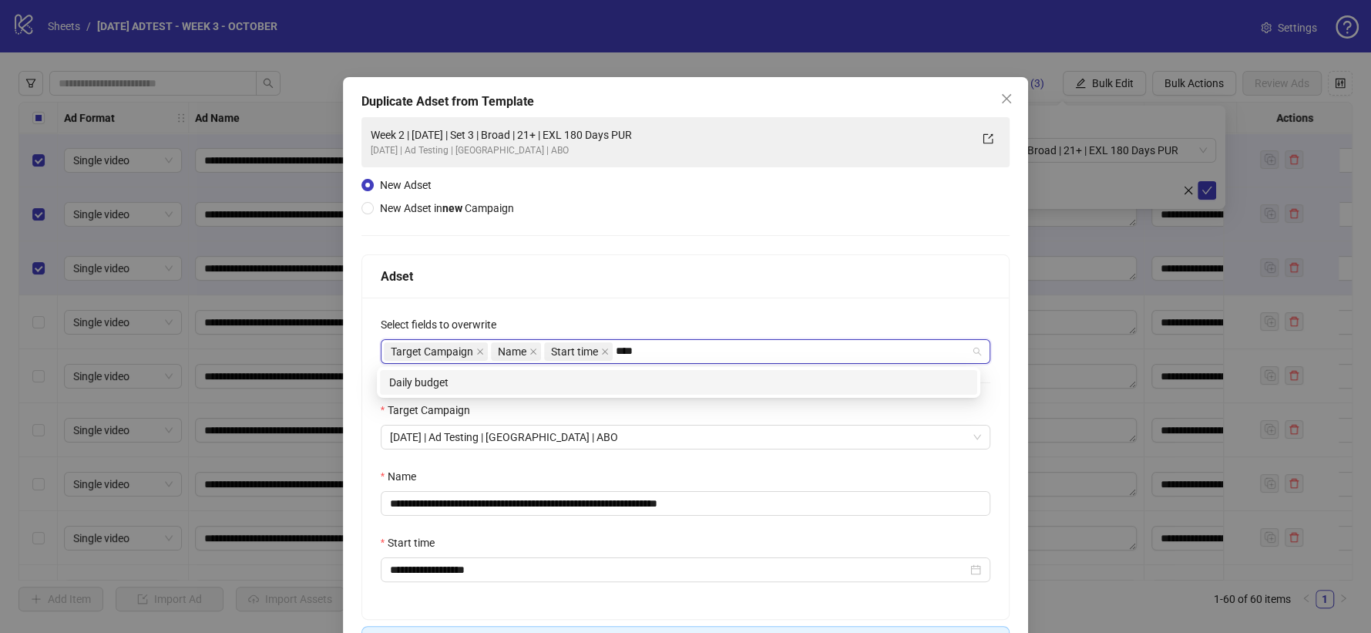
type input "*****"
click at [516, 390] on div "Daily budget" at bounding box center [678, 382] width 579 height 17
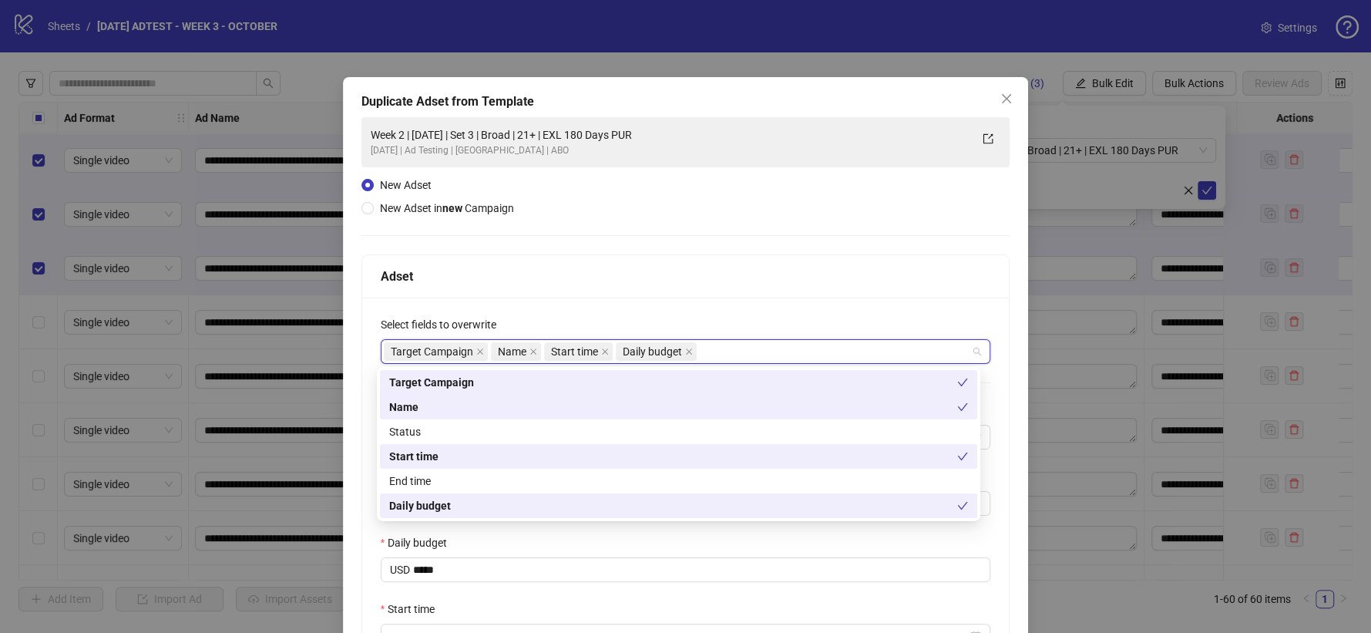
click at [702, 306] on div "**********" at bounding box center [686, 492] width 648 height 388
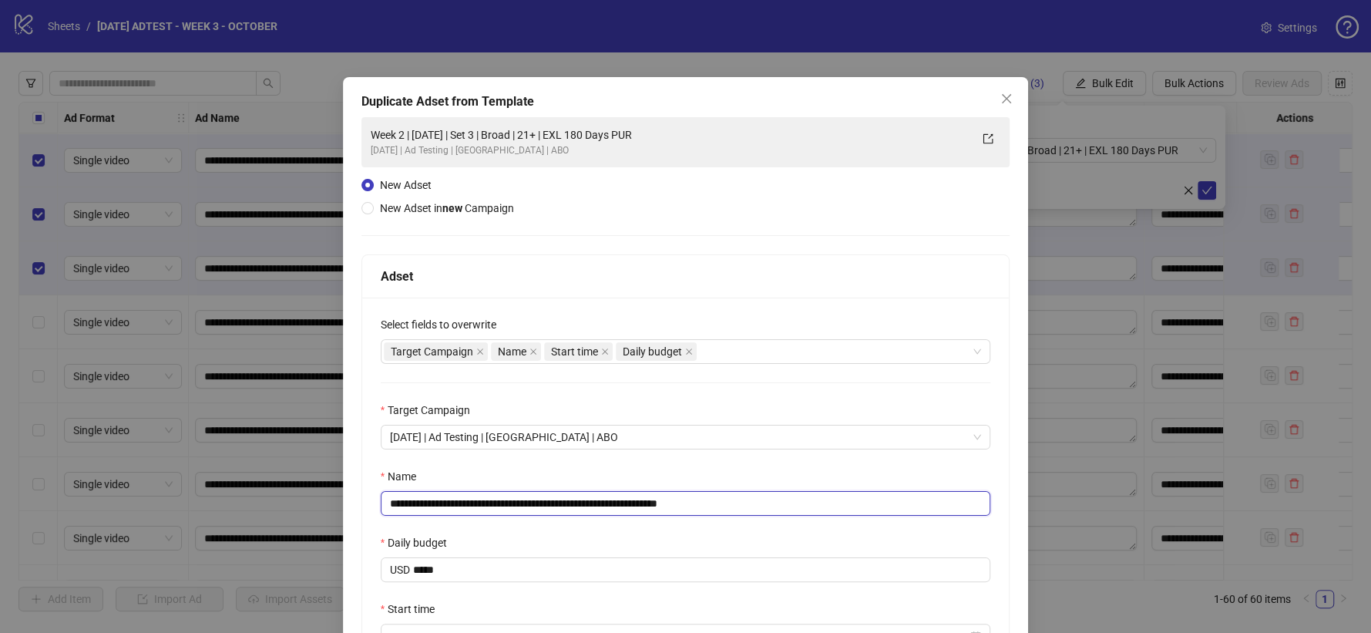
click at [779, 510] on input "**********" at bounding box center [686, 503] width 611 height 25
click at [521, 507] on input "**********" at bounding box center [686, 503] width 611 height 25
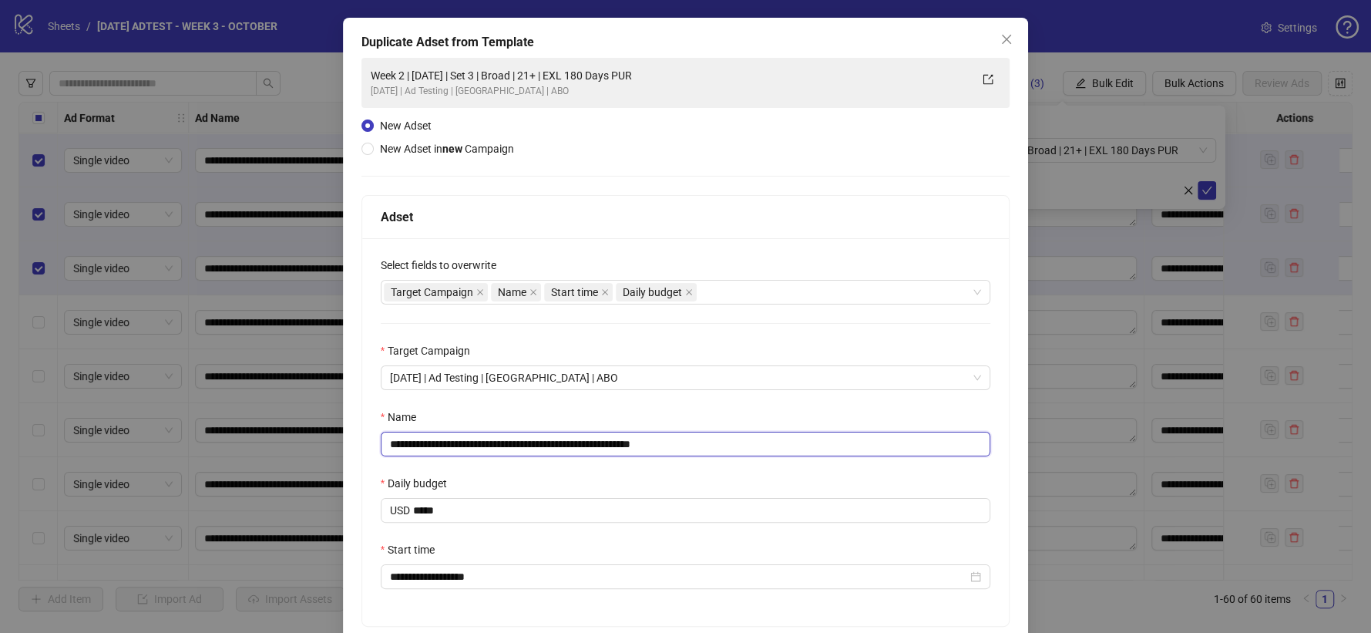
scroll to position [177, 0]
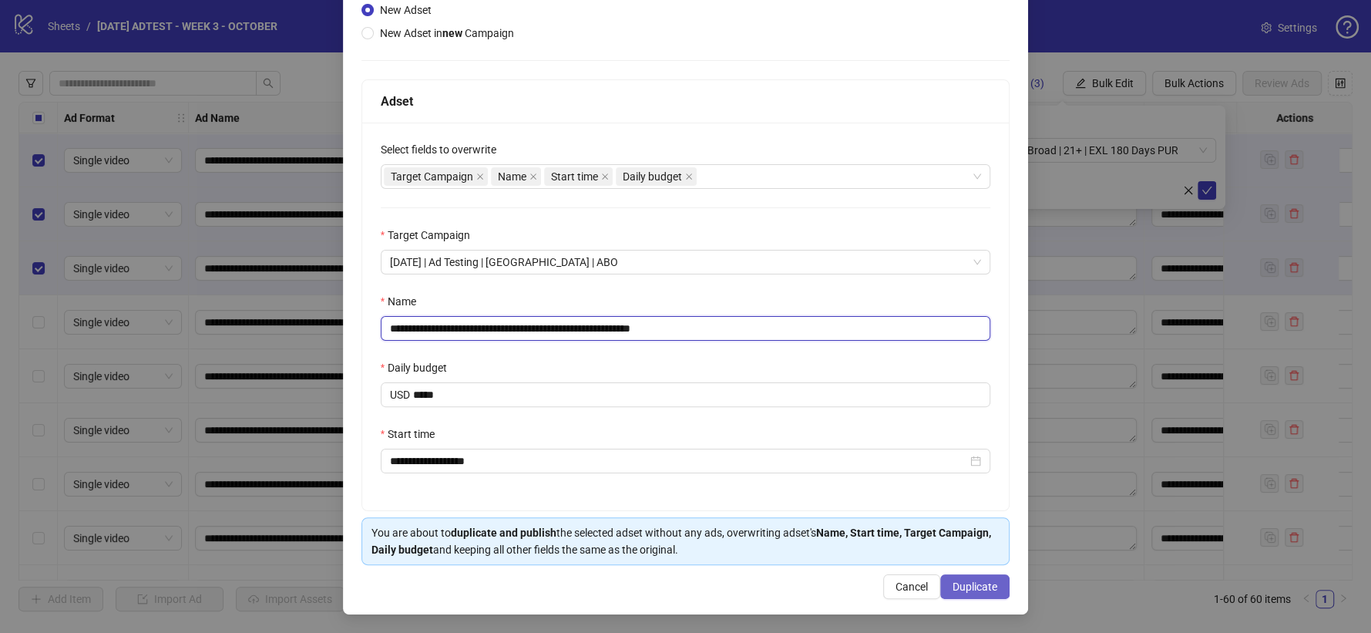
type input "**********"
click at [983, 585] on span "Duplicate" at bounding box center [975, 587] width 45 height 12
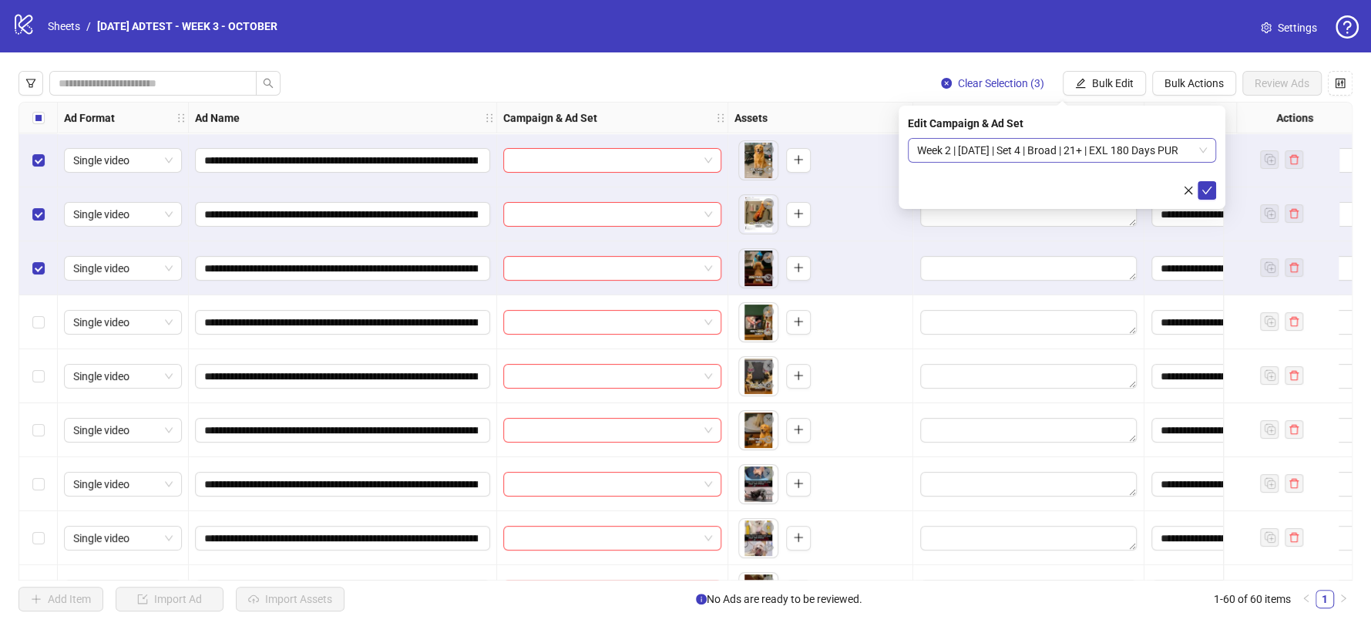
click at [1207, 153] on div "Week 2 | [DATE] | Set 4 | Broad | 21+ | EXL 180 Days PUR" at bounding box center [1062, 150] width 308 height 25
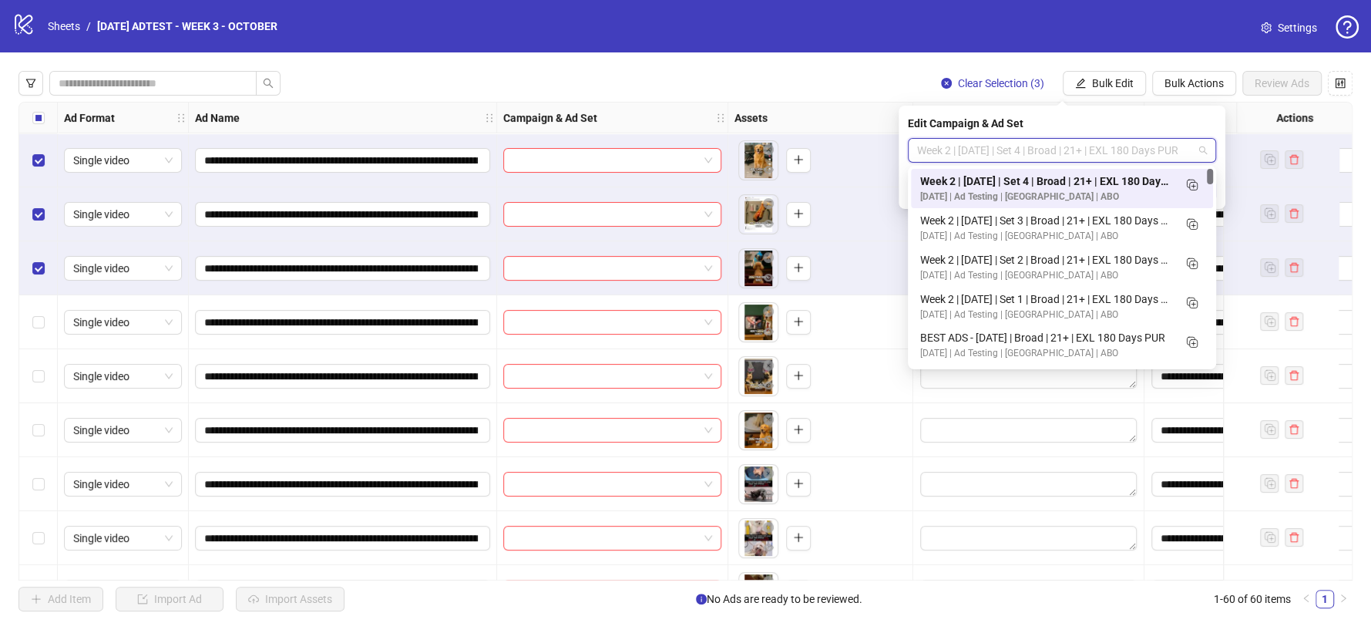
scroll to position [0, 0]
click at [1187, 188] on icon "Duplicate" at bounding box center [1191, 184] width 15 height 15
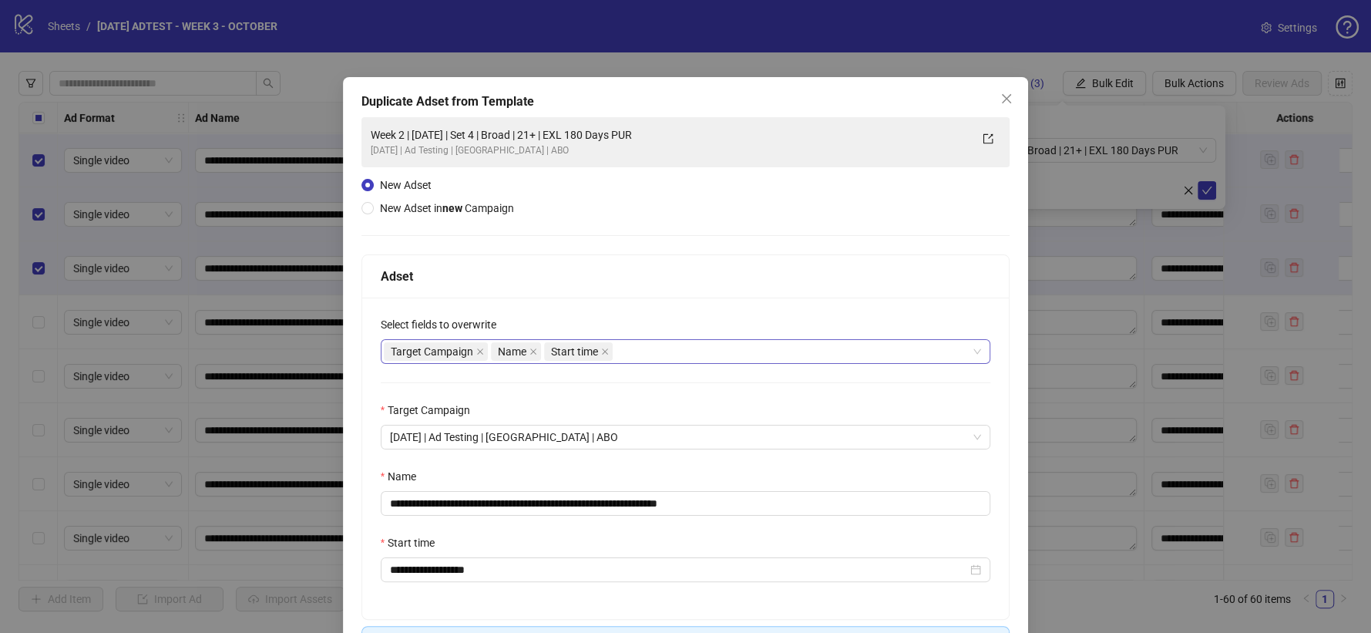
click at [665, 347] on div "Target Campaign Name Start time" at bounding box center [678, 352] width 588 height 22
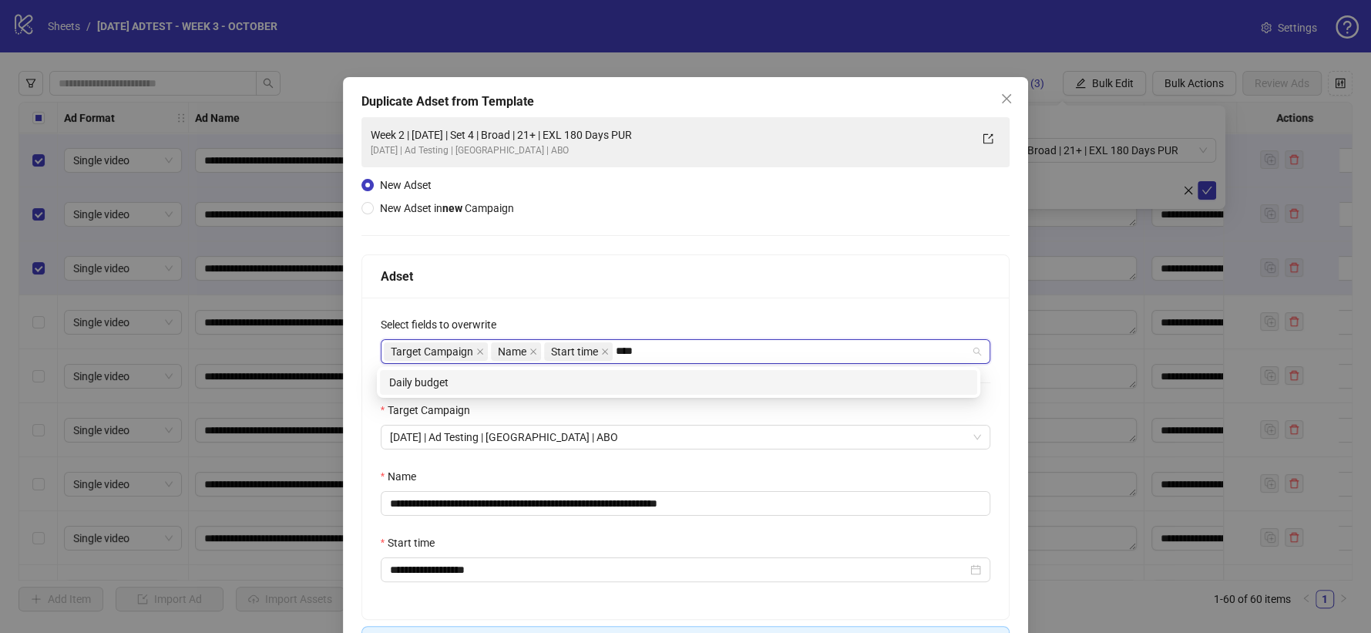
type input "*****"
click at [502, 387] on div "Daily budget" at bounding box center [678, 382] width 579 height 17
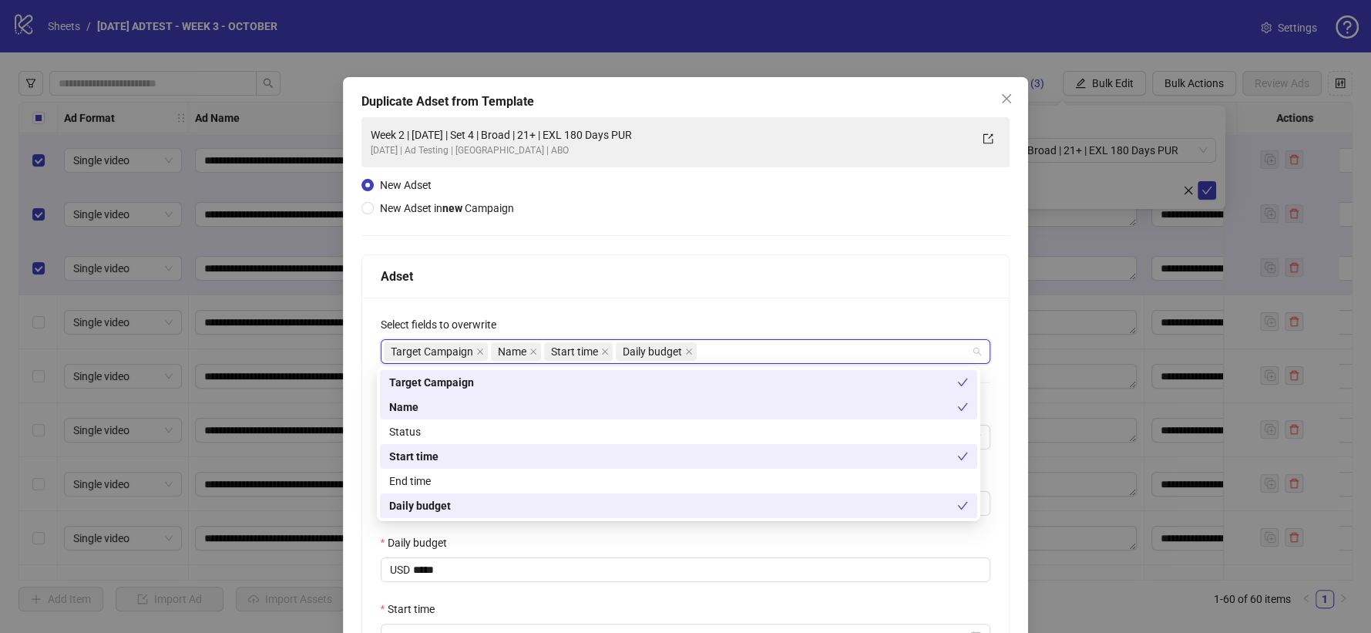
click at [623, 274] on div "Adset" at bounding box center [686, 276] width 611 height 19
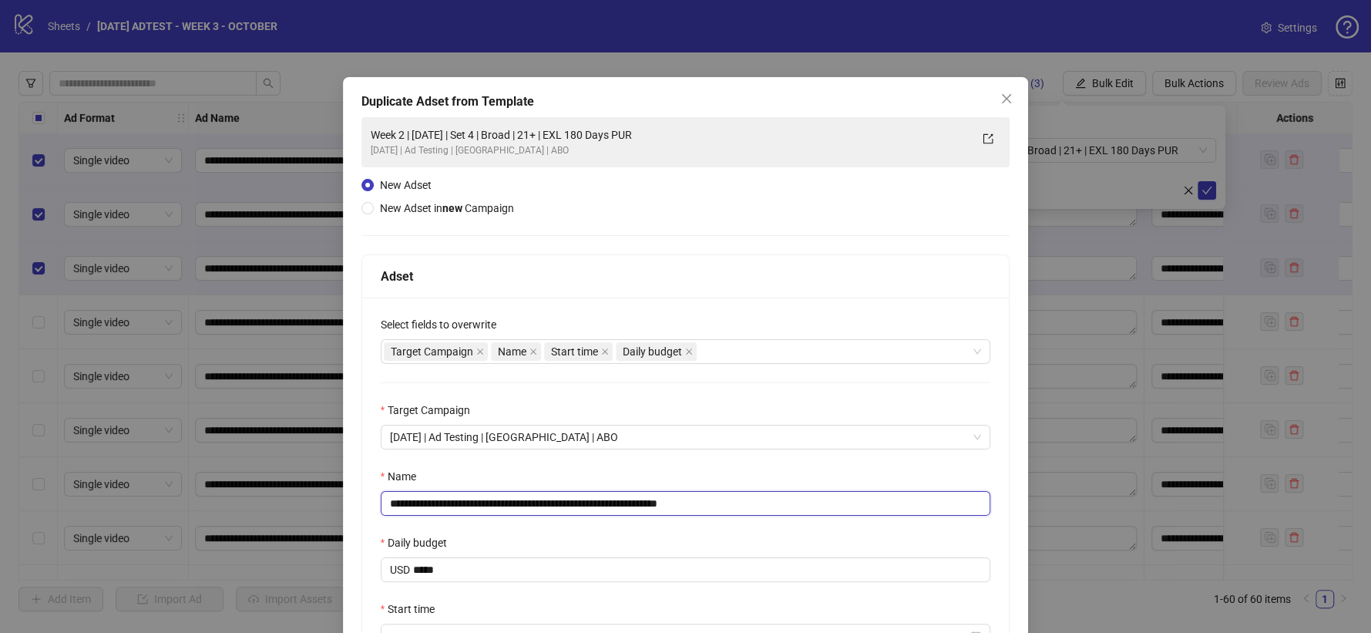
drag, startPoint x: 687, startPoint y: 507, endPoint x: 749, endPoint y: 486, distance: 65.3
click at [742, 507] on input "**********" at bounding box center [686, 503] width 611 height 25
click at [524, 499] on input "**********" at bounding box center [686, 503] width 611 height 25
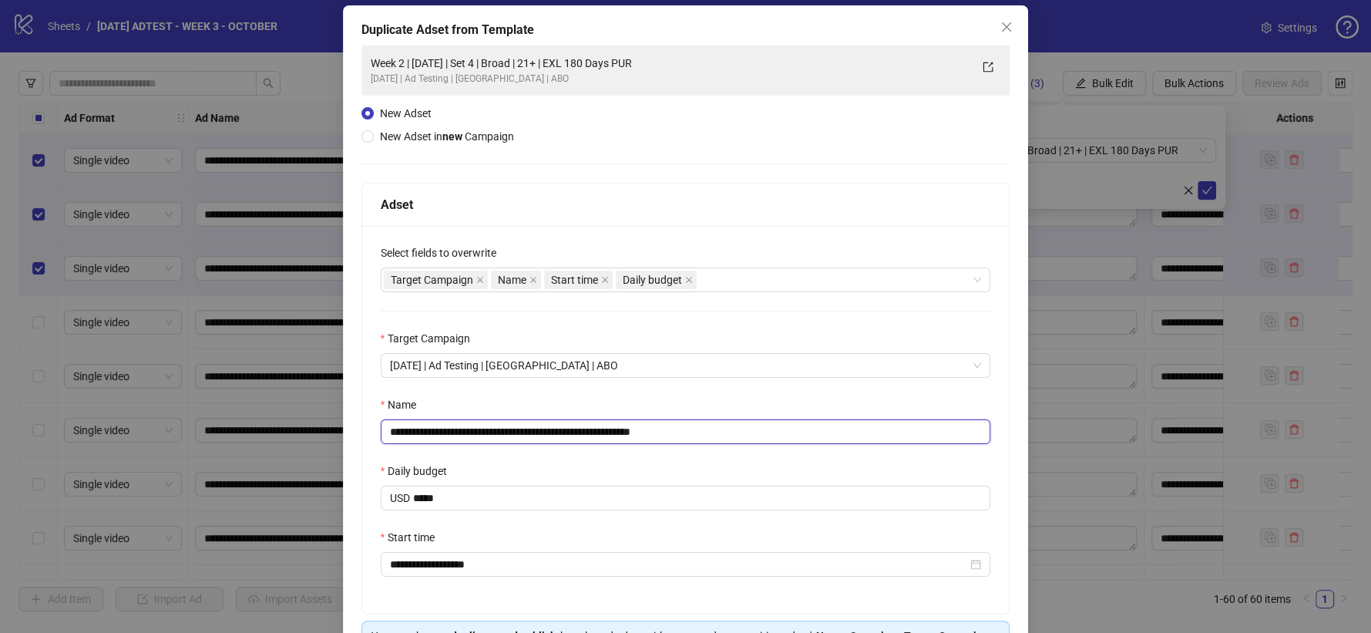
scroll to position [177, 0]
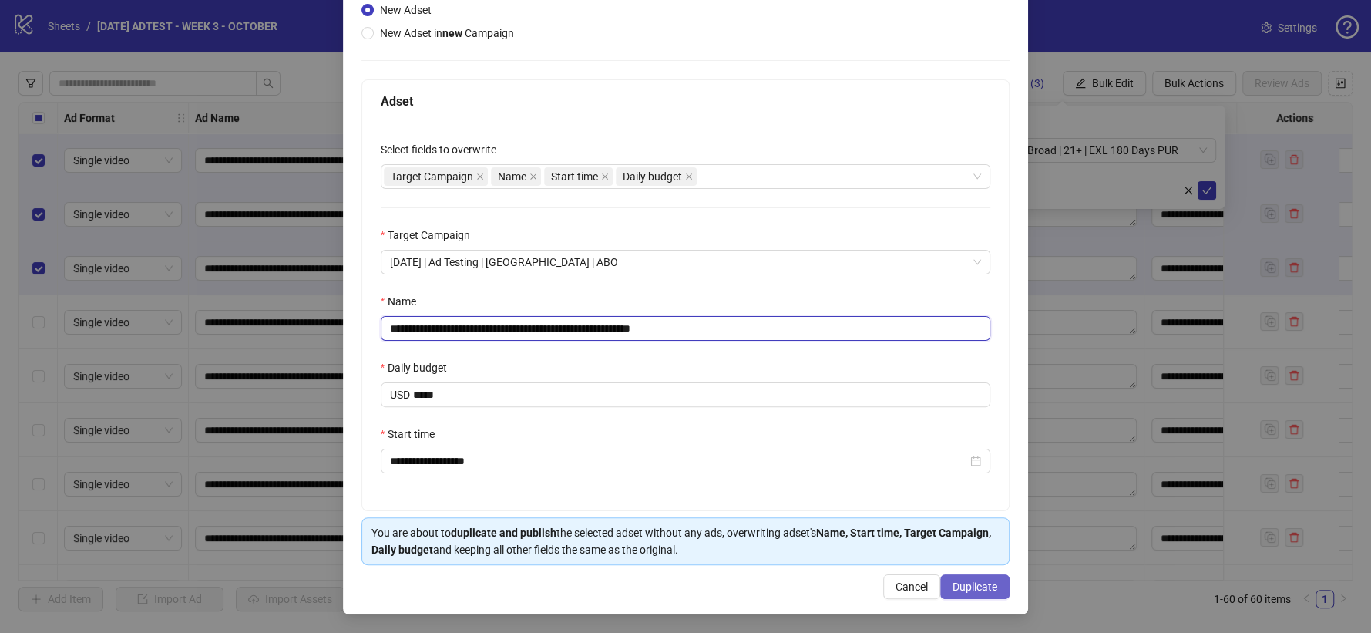
type input "**********"
click at [967, 587] on span "Duplicate" at bounding box center [975, 587] width 45 height 12
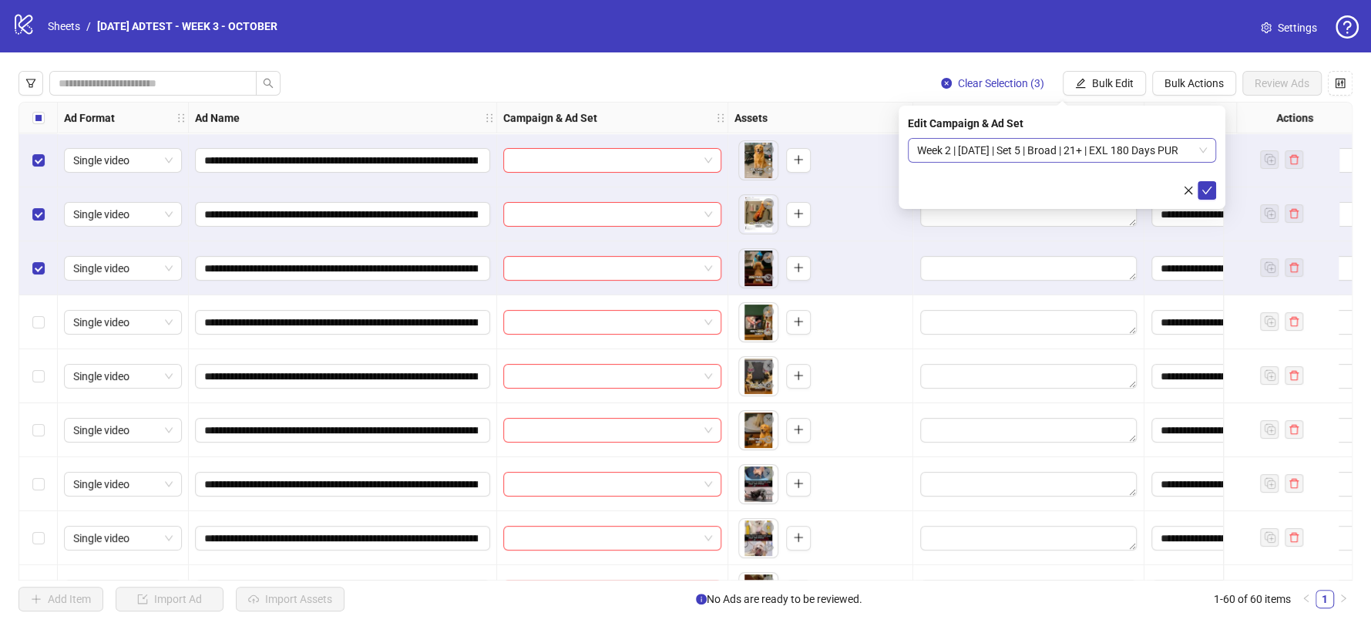
click at [1169, 152] on span "Week 2 | [DATE] | Set 5 | Broad | 21+ | EXL 180 Days PUR" at bounding box center [1062, 150] width 290 height 23
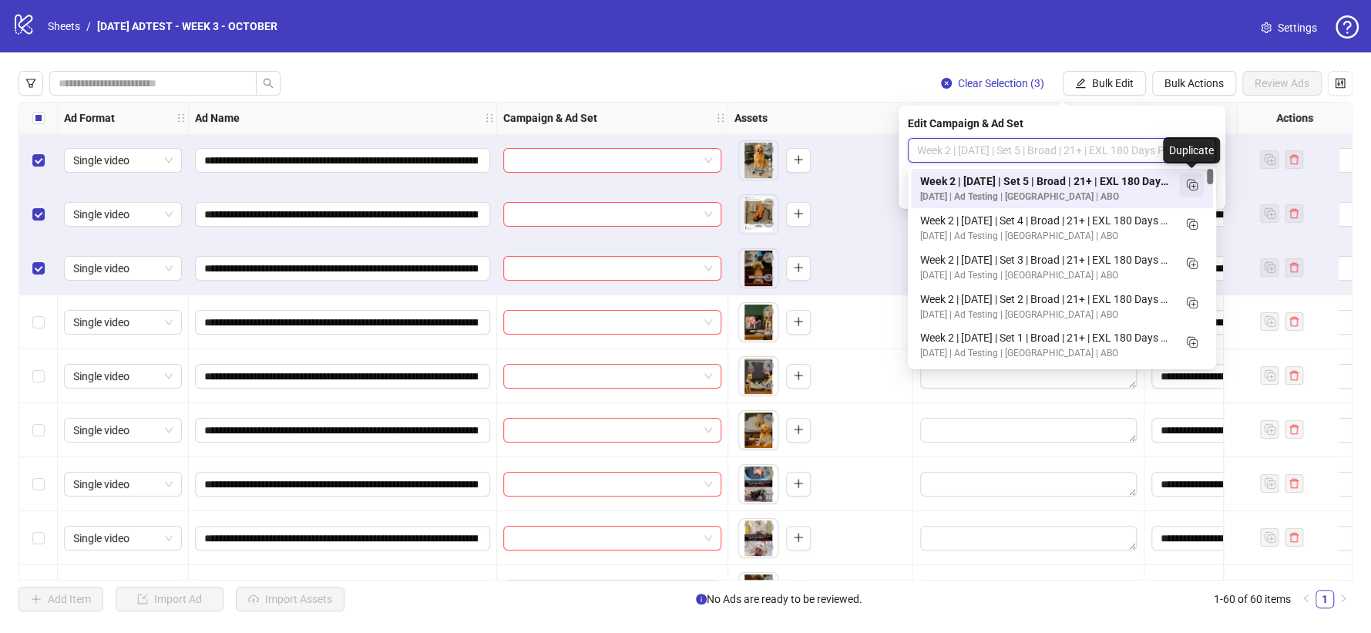
click at [1193, 190] on icon "Duplicate" at bounding box center [1191, 184] width 15 height 15
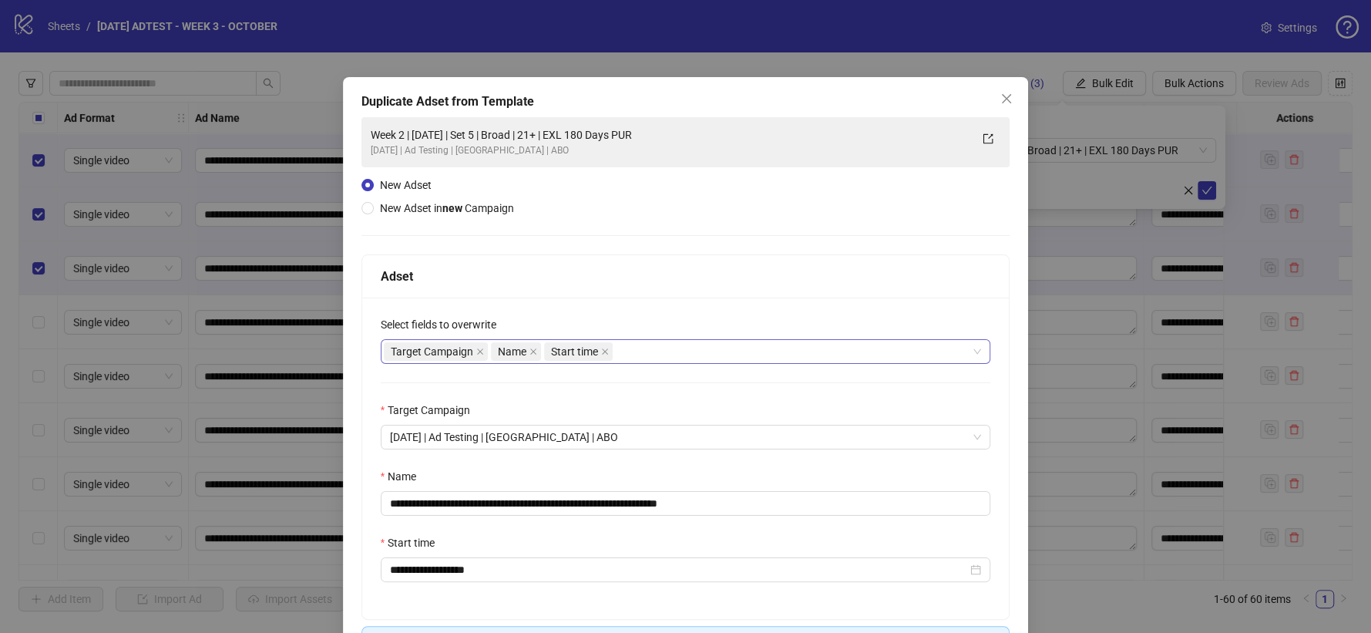
click at [668, 343] on div "Target Campaign Name Start time" at bounding box center [678, 352] width 588 height 22
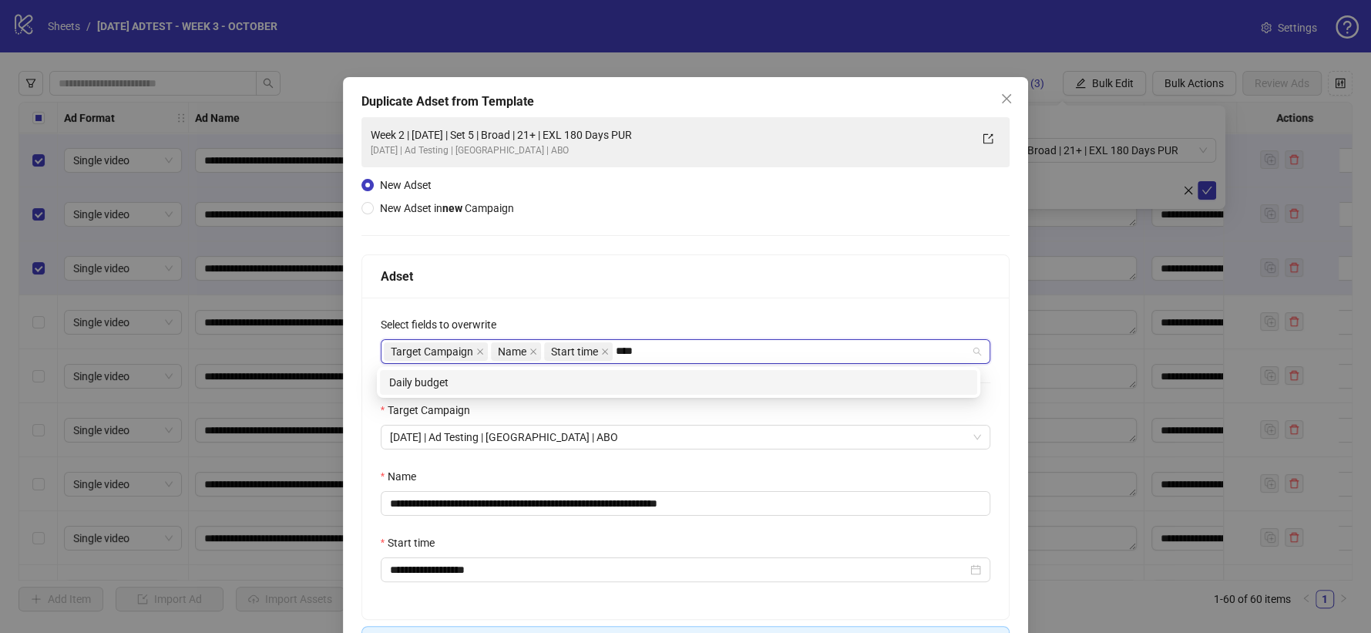
type input "*****"
click at [639, 381] on div "Daily budget" at bounding box center [678, 382] width 579 height 17
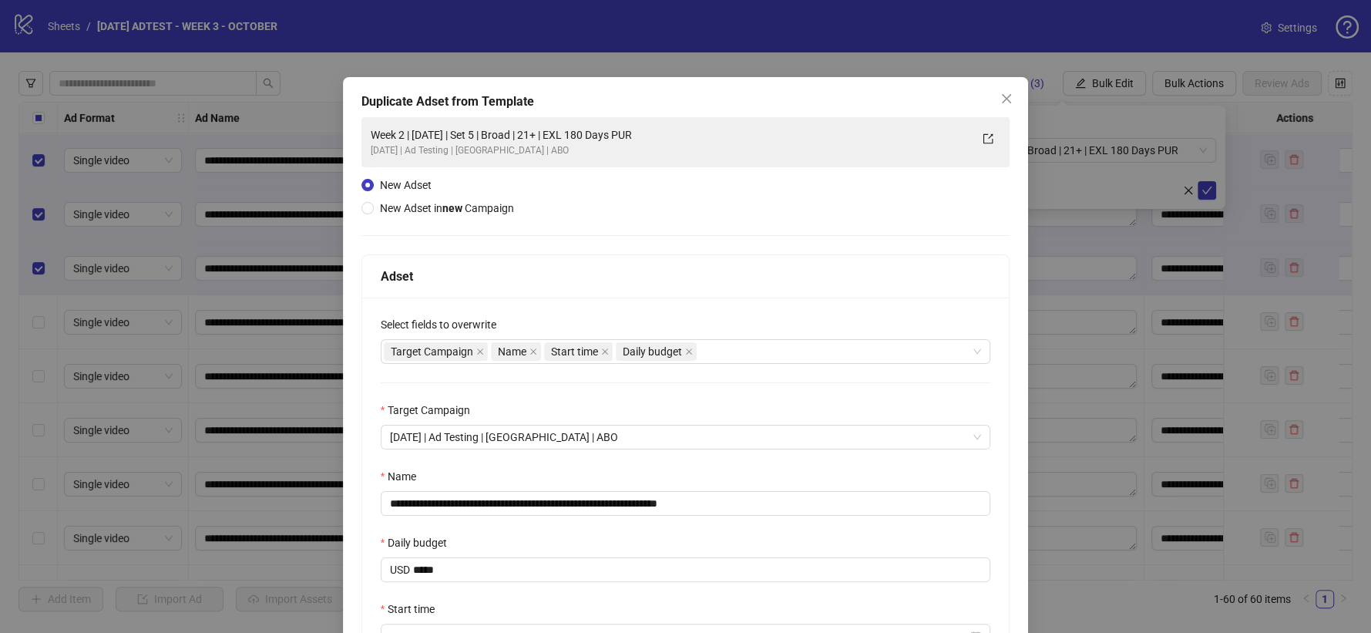
click at [667, 294] on div "Adset" at bounding box center [686, 276] width 648 height 43
drag, startPoint x: 683, startPoint y: 500, endPoint x: 741, endPoint y: 499, distance: 57.8
click at [741, 499] on input "**********" at bounding box center [686, 503] width 611 height 25
click at [524, 506] on input "**********" at bounding box center [686, 503] width 611 height 25
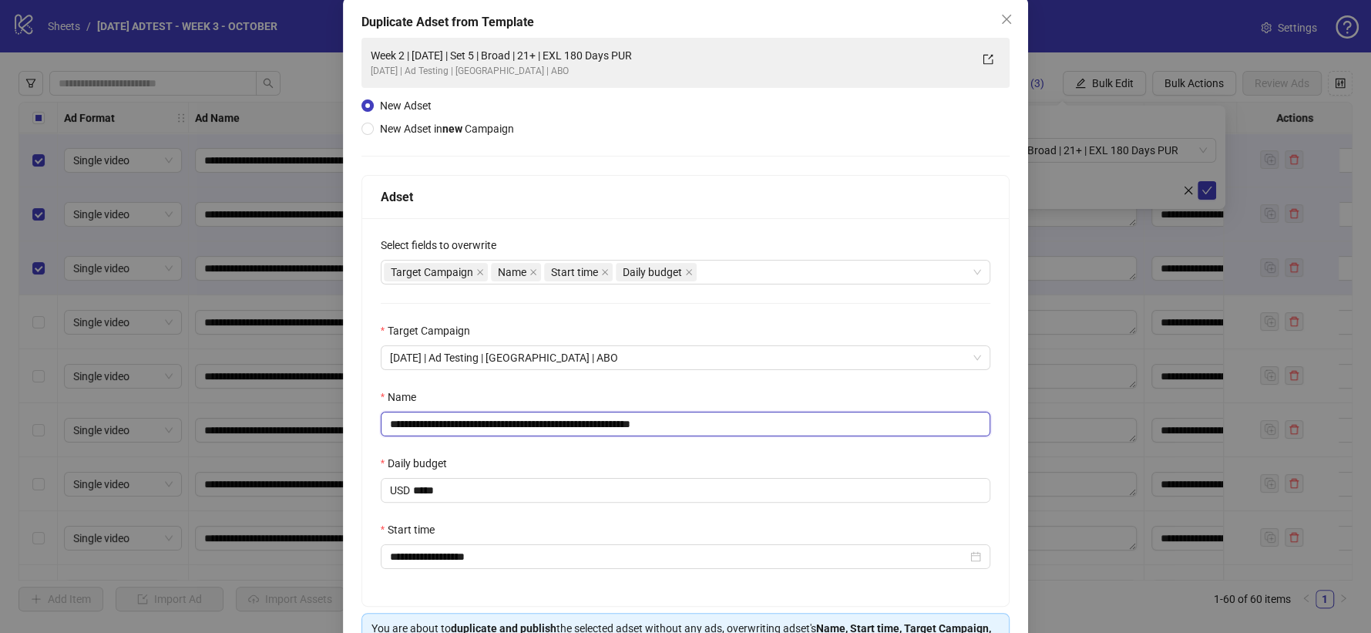
scroll to position [177, 0]
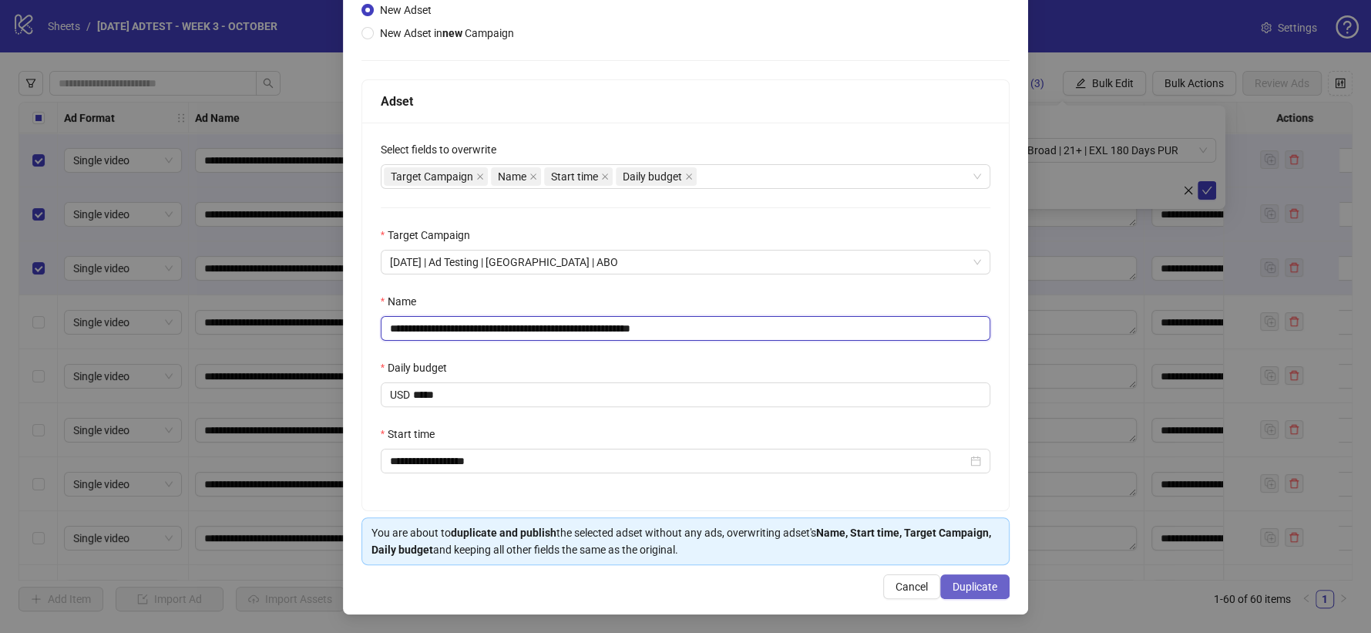
type input "**********"
click at [959, 578] on button "Duplicate" at bounding box center [975, 586] width 69 height 25
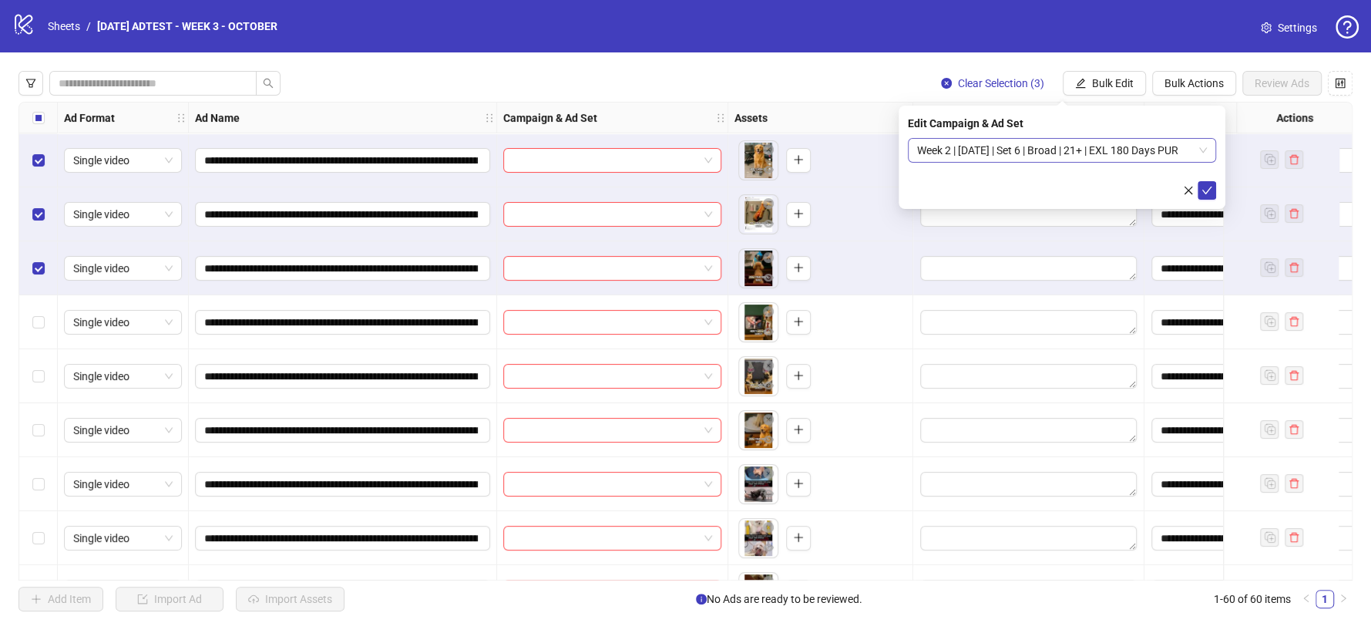
click at [1154, 149] on span "Week 2 | [DATE] | Set 6 | Broad | 21+ | EXL 180 Days PUR" at bounding box center [1062, 150] width 290 height 23
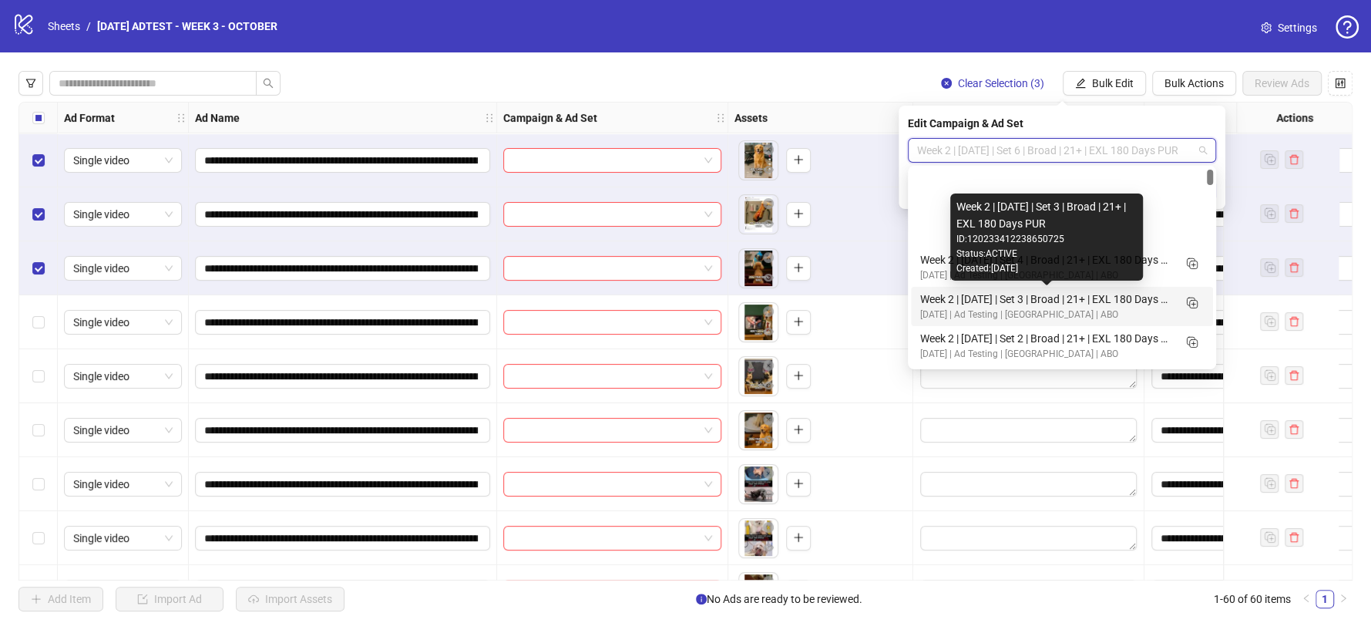
scroll to position [86, 0]
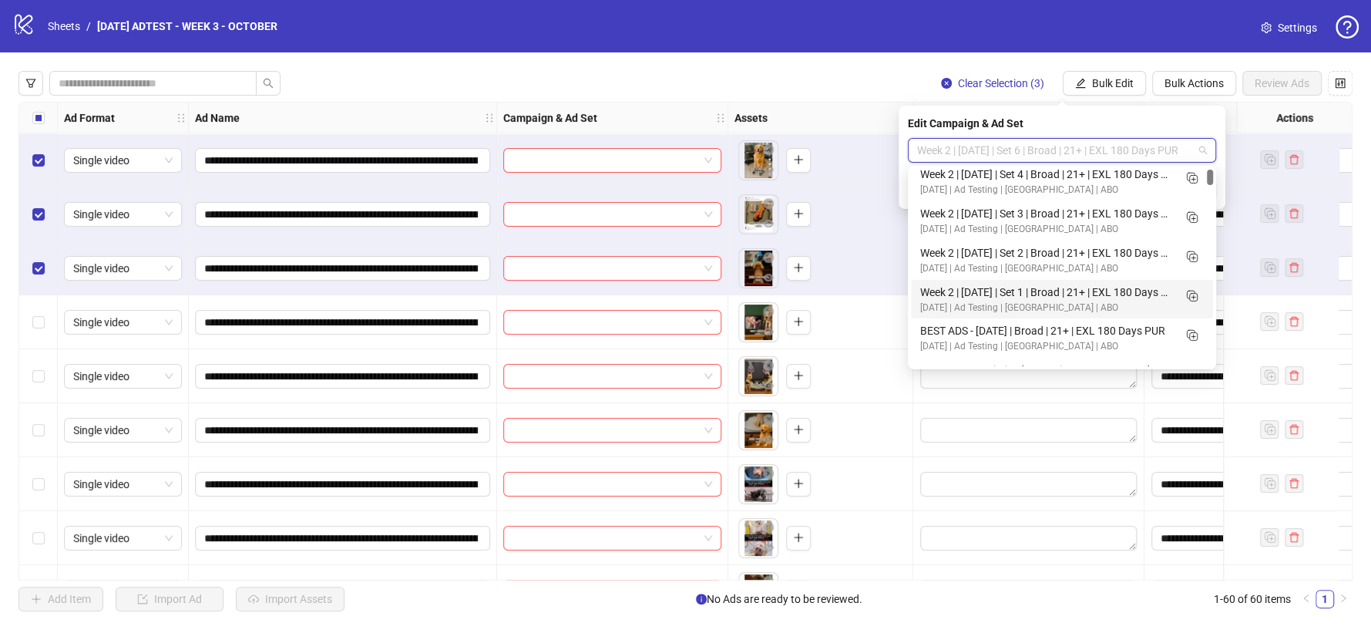
click at [1059, 295] on div "Week 2 | [DATE] | Set 1 | Broad | 21+ | EXL 180 Days PUR" at bounding box center [1046, 292] width 253 height 17
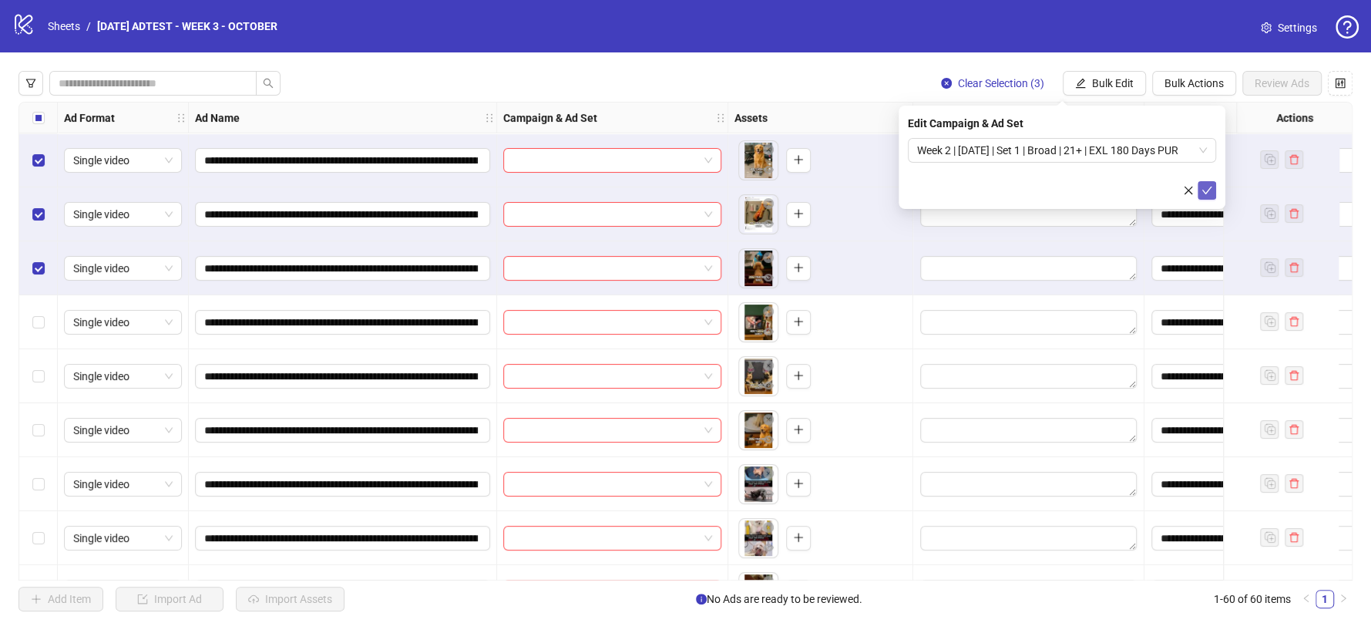
click at [1203, 185] on icon "check" at bounding box center [1207, 190] width 11 height 11
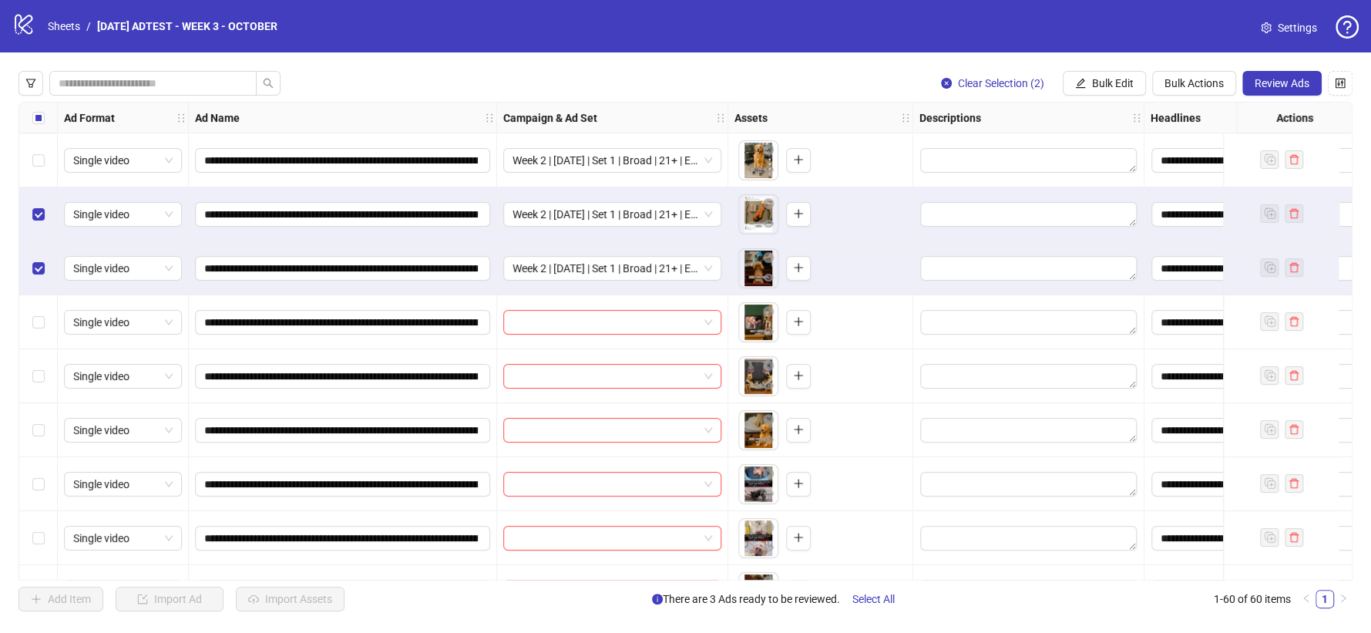
click at [39, 221] on label "Select row 2" at bounding box center [38, 214] width 12 height 17
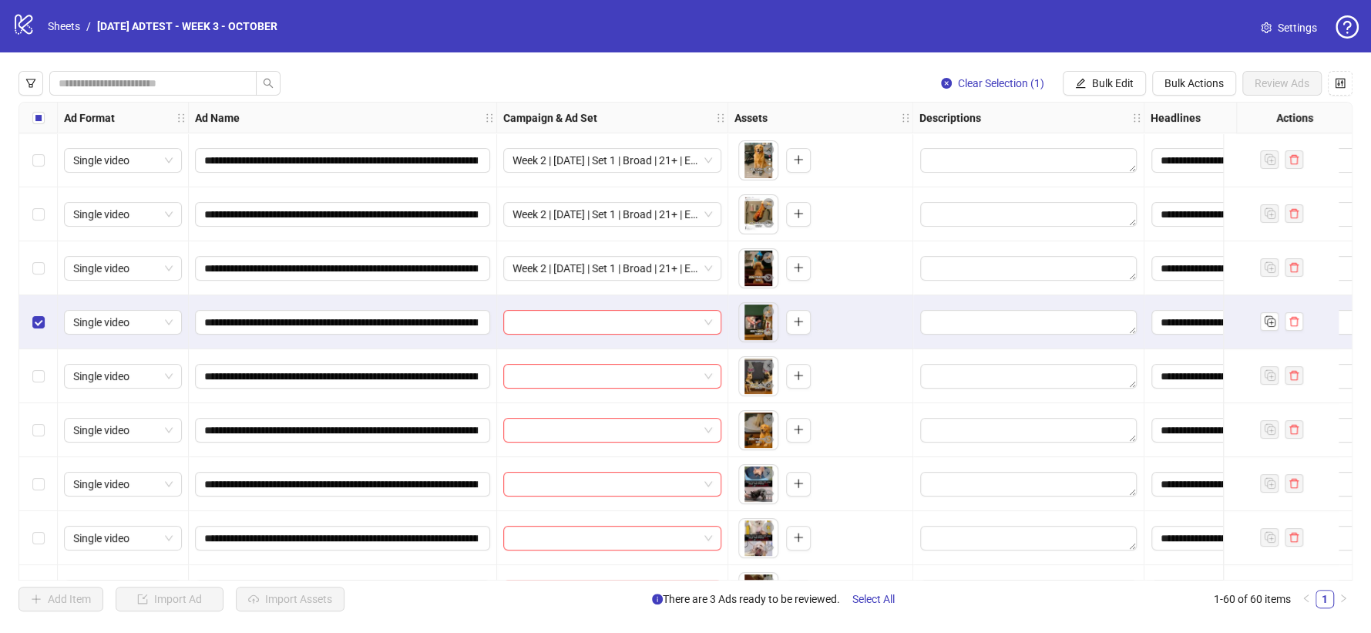
click at [39, 369] on label "Select row 5" at bounding box center [38, 376] width 12 height 17
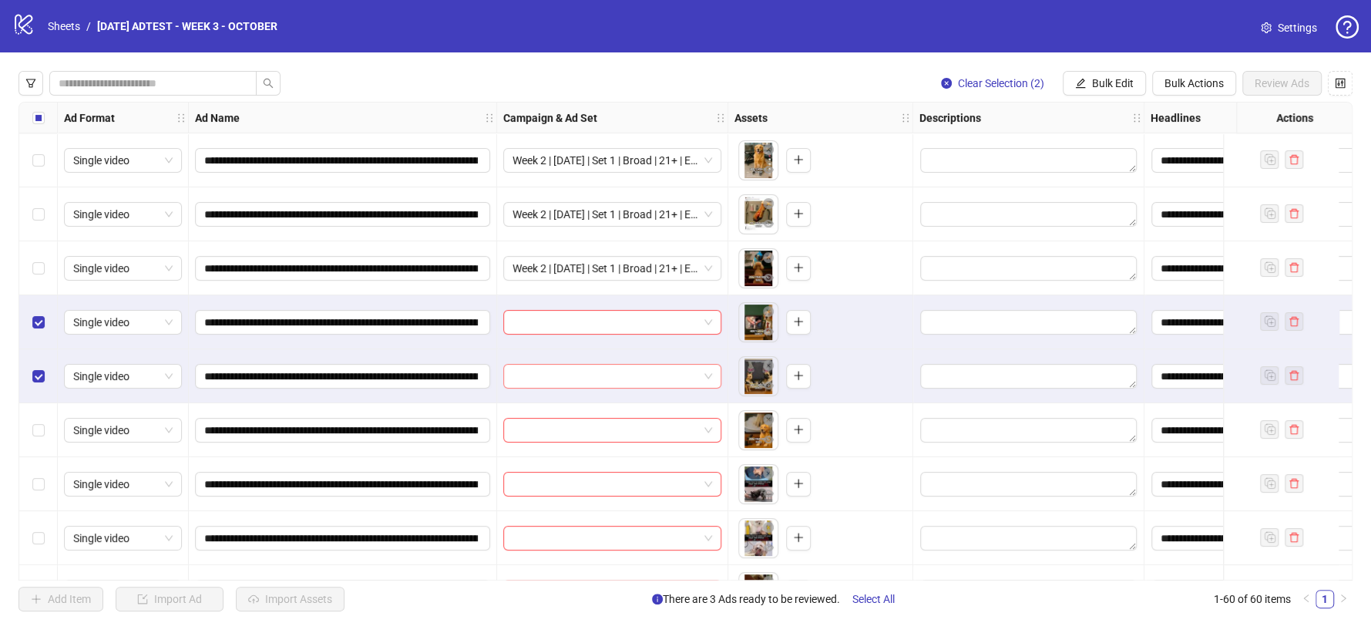
click at [40, 422] on label "Select row 6" at bounding box center [38, 430] width 12 height 17
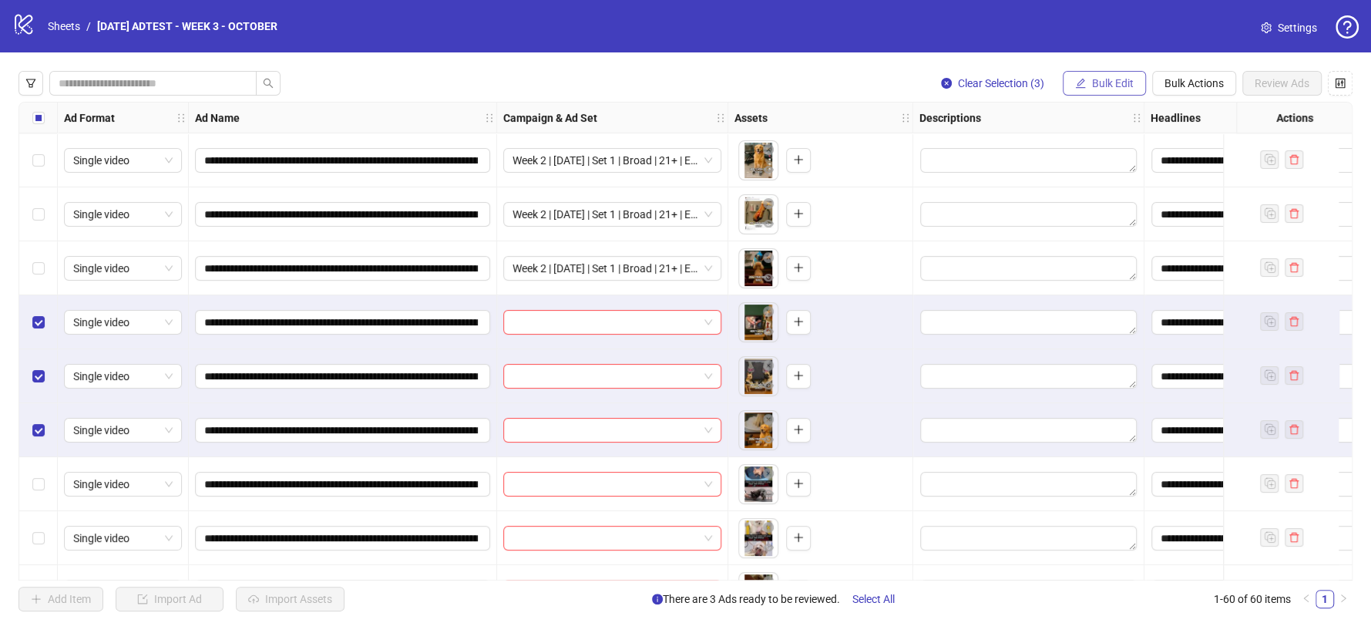
click at [1088, 83] on button "Bulk Edit" at bounding box center [1104, 83] width 83 height 25
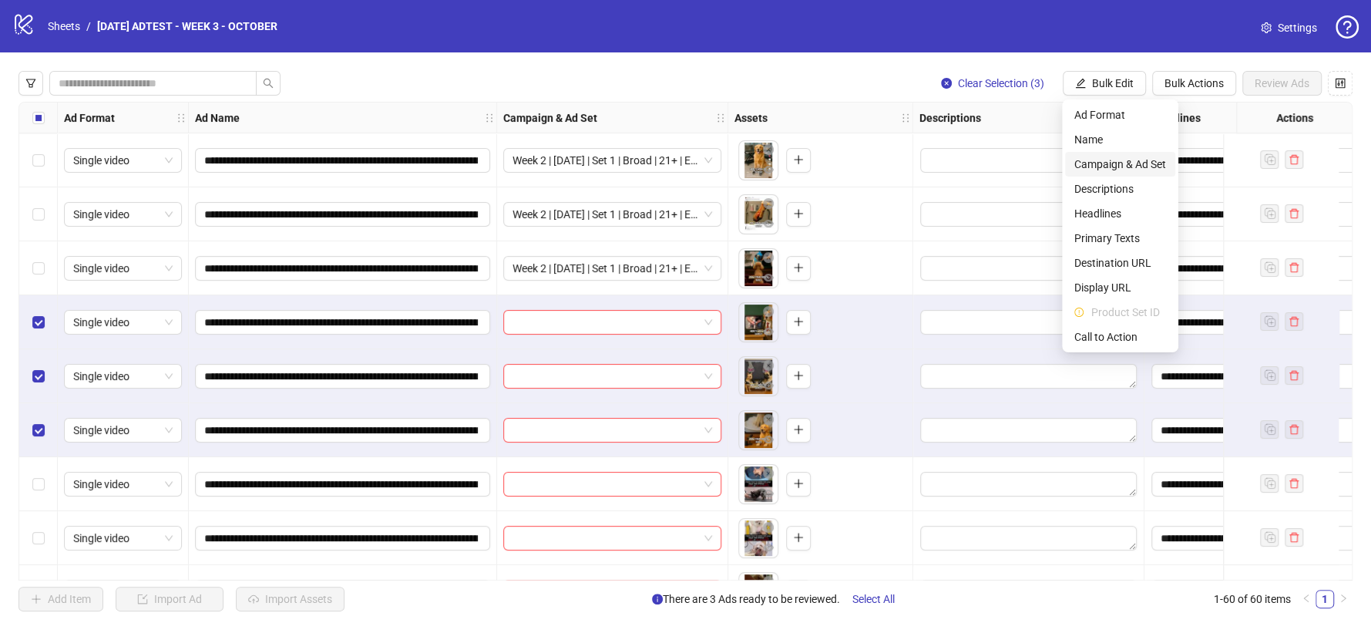
click at [1120, 164] on span "Campaign & Ad Set" at bounding box center [1121, 164] width 92 height 17
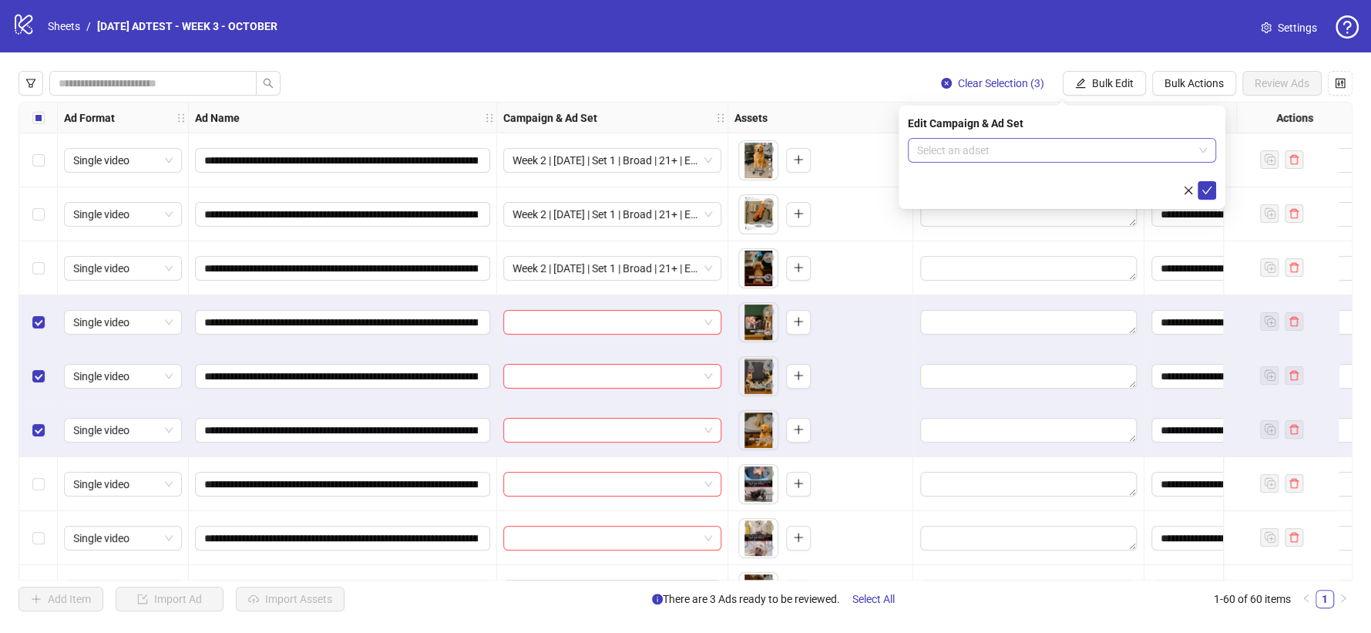
click at [1153, 153] on input "search" at bounding box center [1055, 150] width 276 height 23
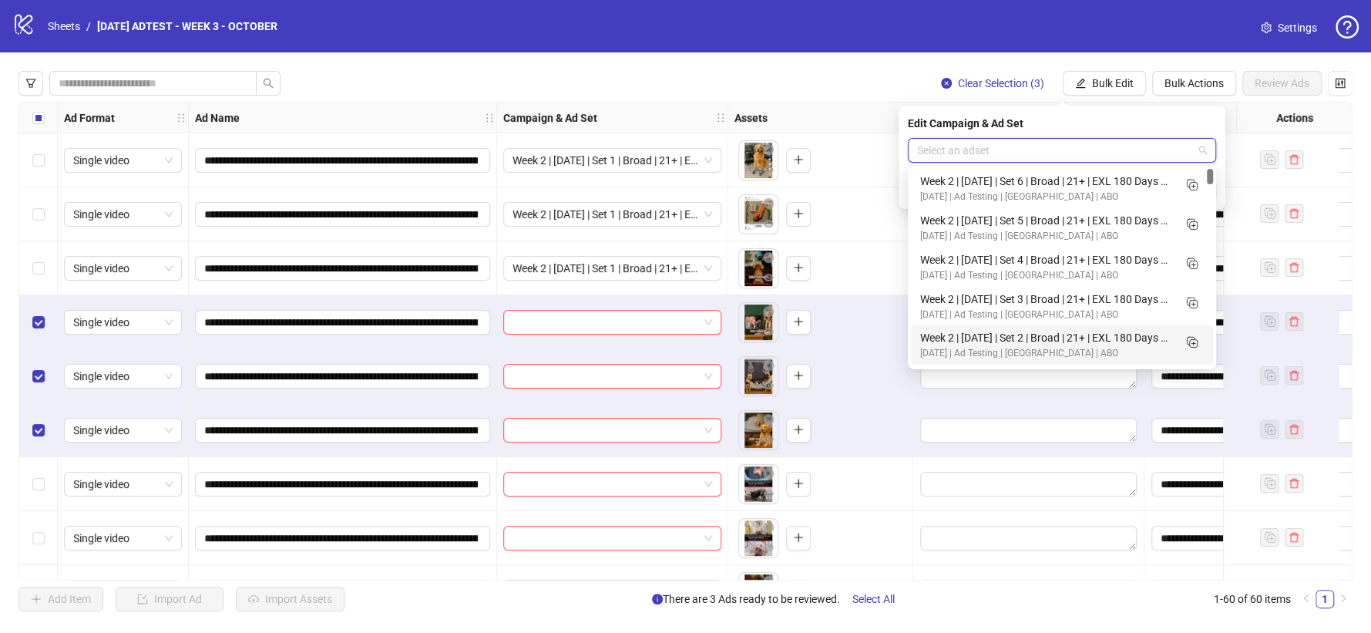
click at [1051, 336] on div "Week 2 | [DATE] | Set 2 | Broad | 21+ | EXL 180 Days PUR" at bounding box center [1046, 337] width 253 height 17
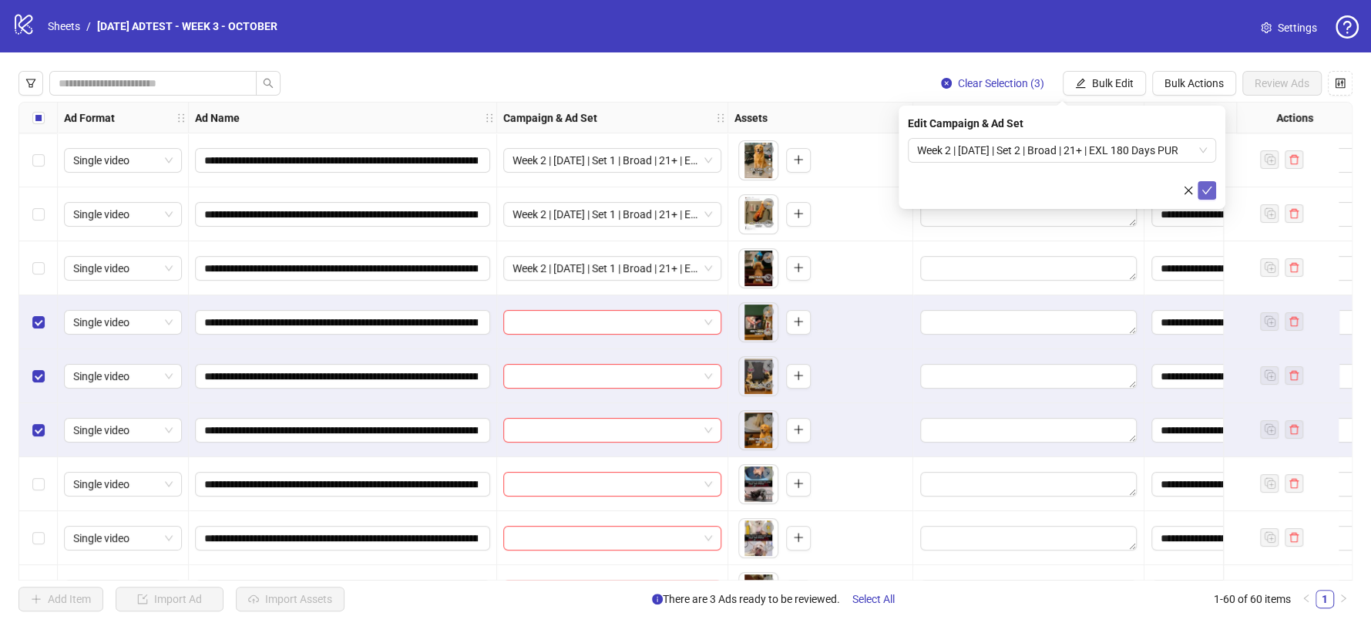
click at [1208, 190] on icon "check" at bounding box center [1208, 191] width 10 height 8
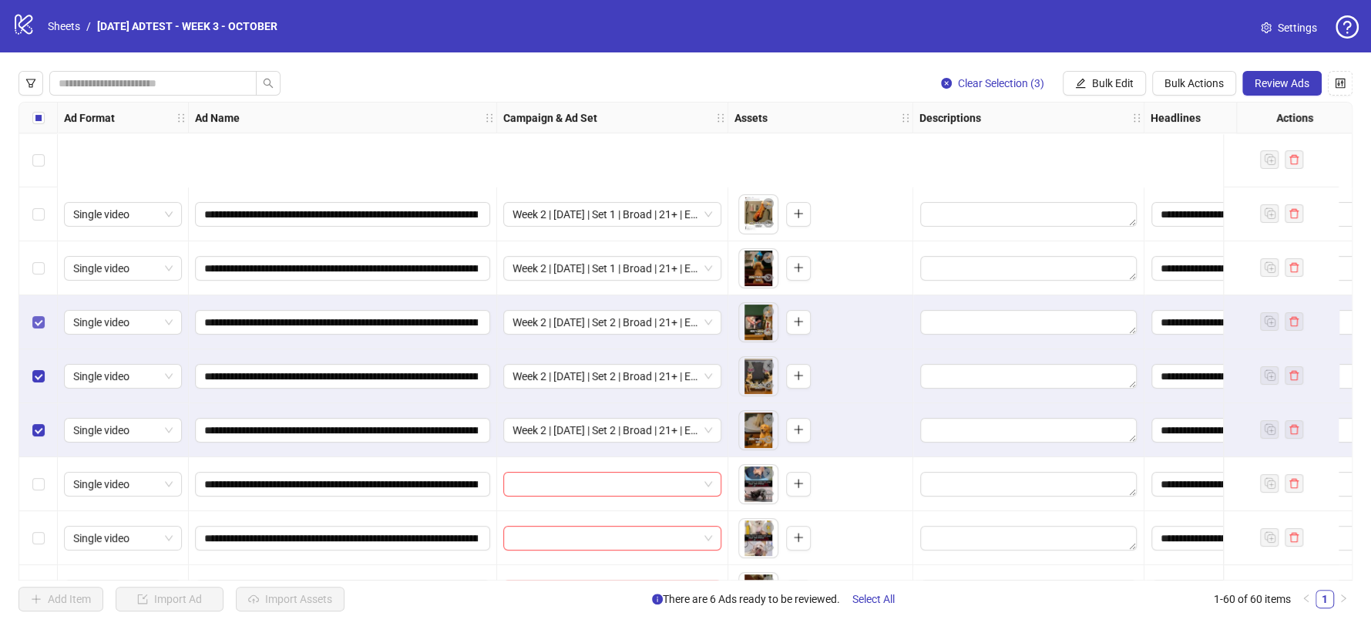
scroll to position [171, 0]
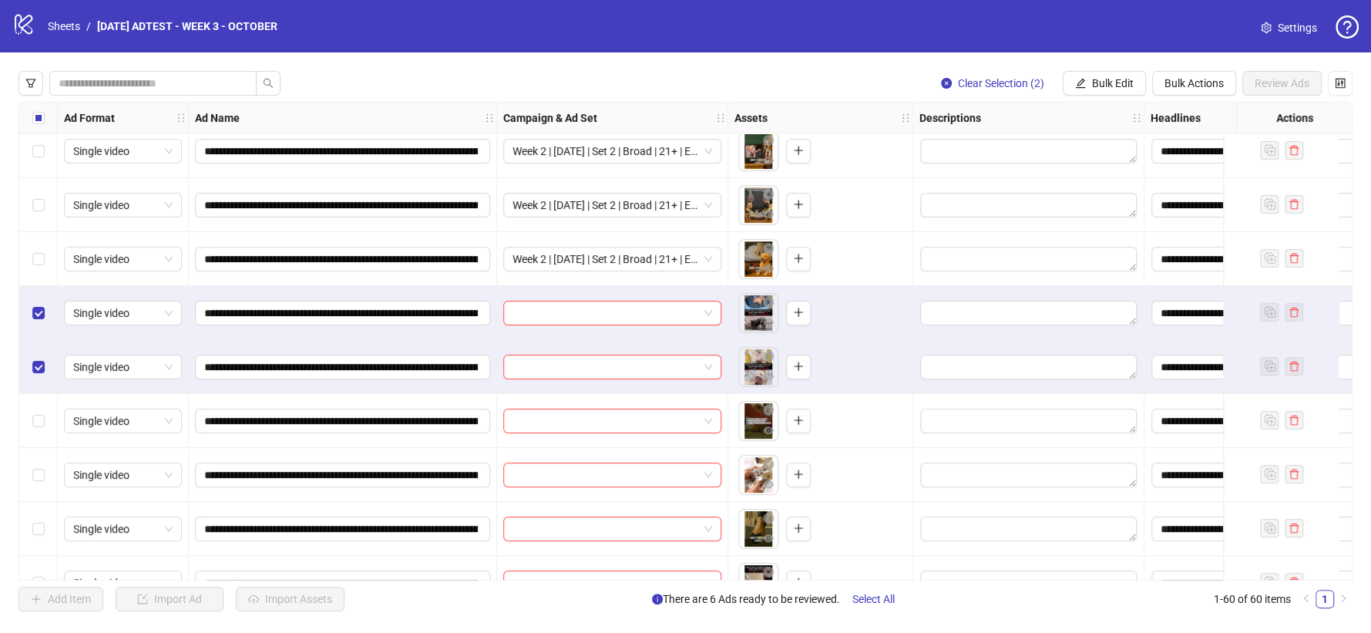
click at [35, 414] on label "Select row 9" at bounding box center [38, 420] width 12 height 17
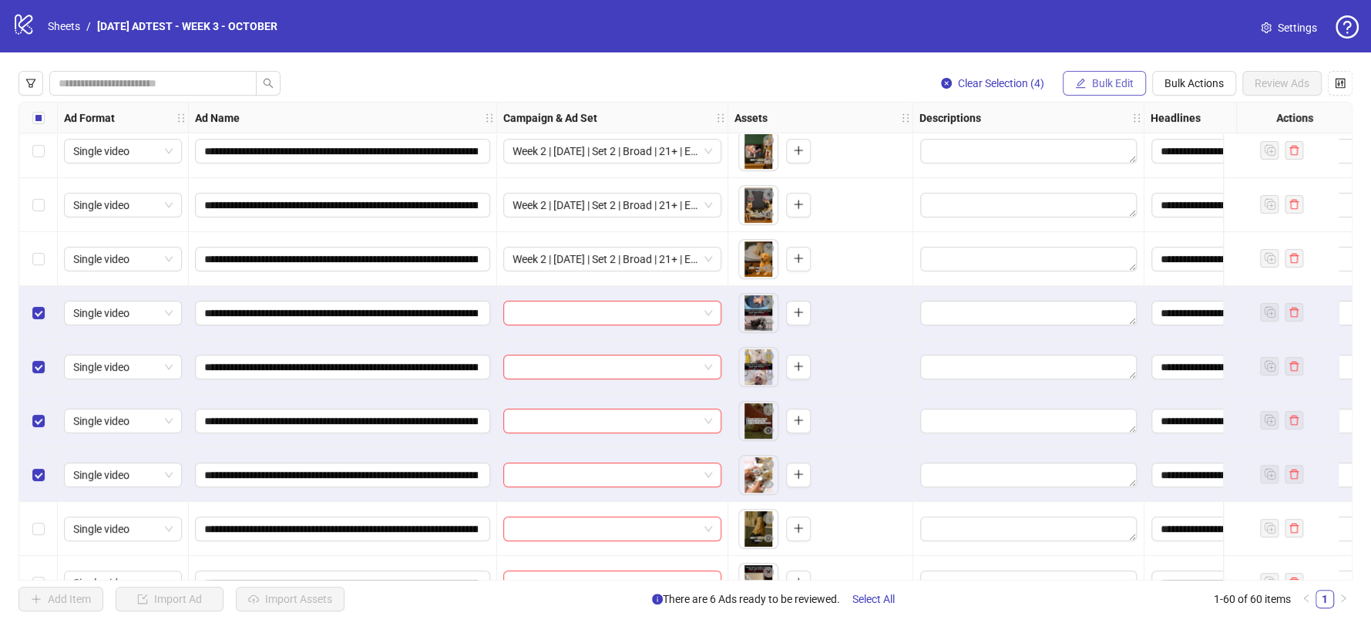
click at [1112, 75] on button "Bulk Edit" at bounding box center [1104, 83] width 83 height 25
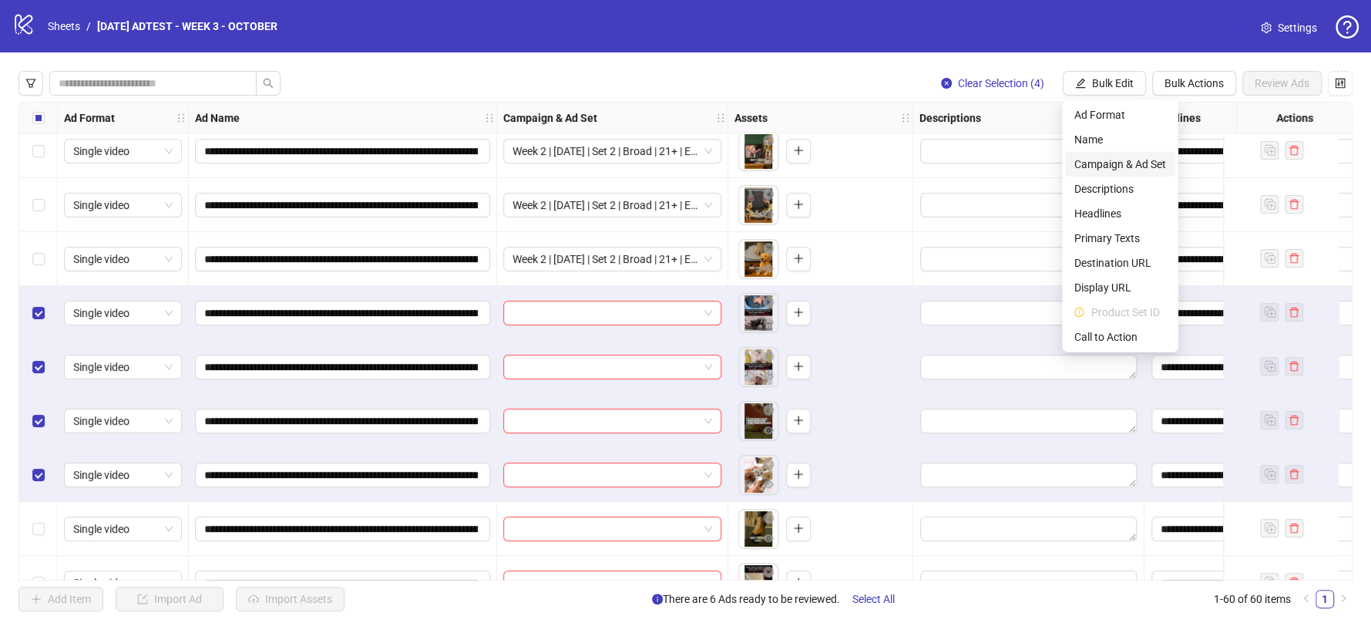
click at [1129, 167] on span "Campaign & Ad Set" at bounding box center [1121, 164] width 92 height 17
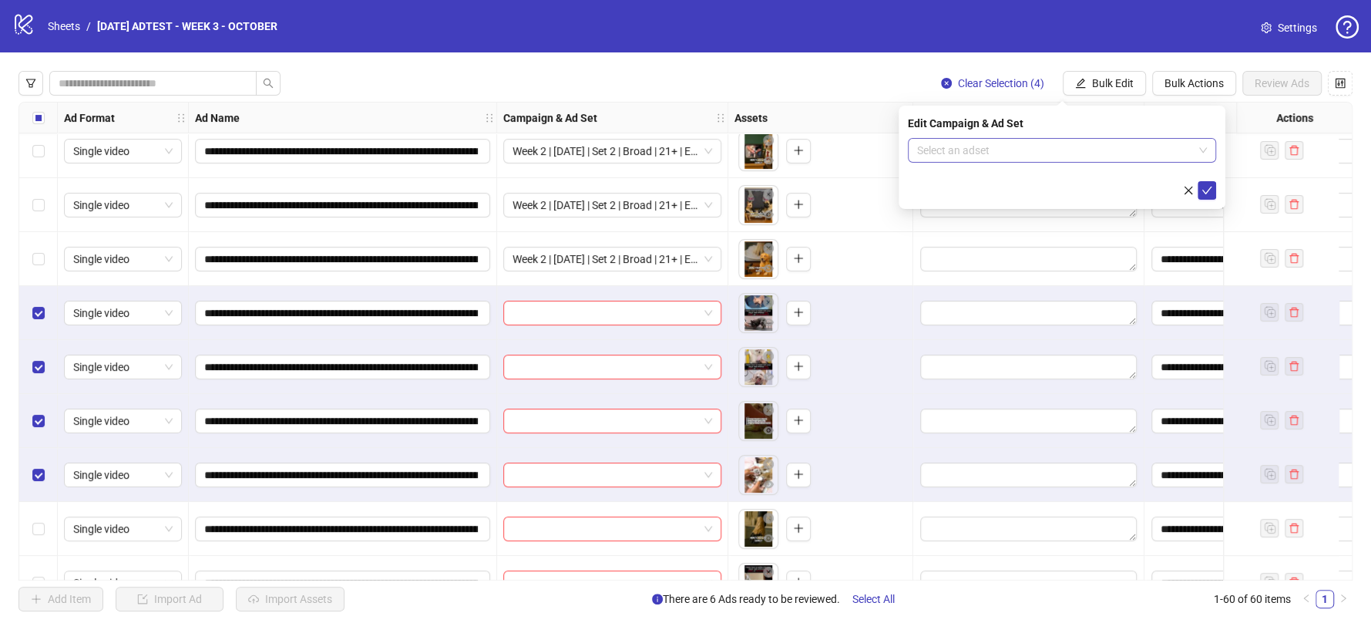
click at [1147, 141] on input "search" at bounding box center [1055, 150] width 276 height 23
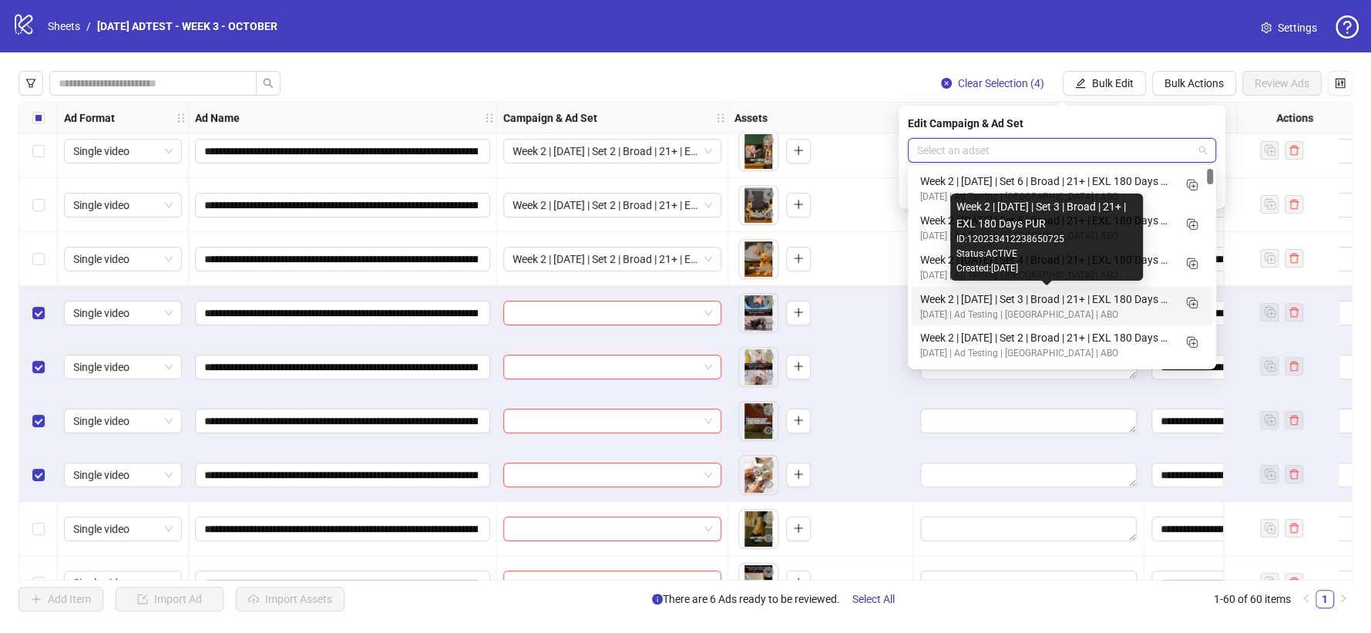
click at [1060, 306] on div "Week 2 | [DATE] | Set 3 | Broad | 21+ | EXL 180 Days PUR [DATE] | Ad Testing | …" at bounding box center [1046, 307] width 253 height 32
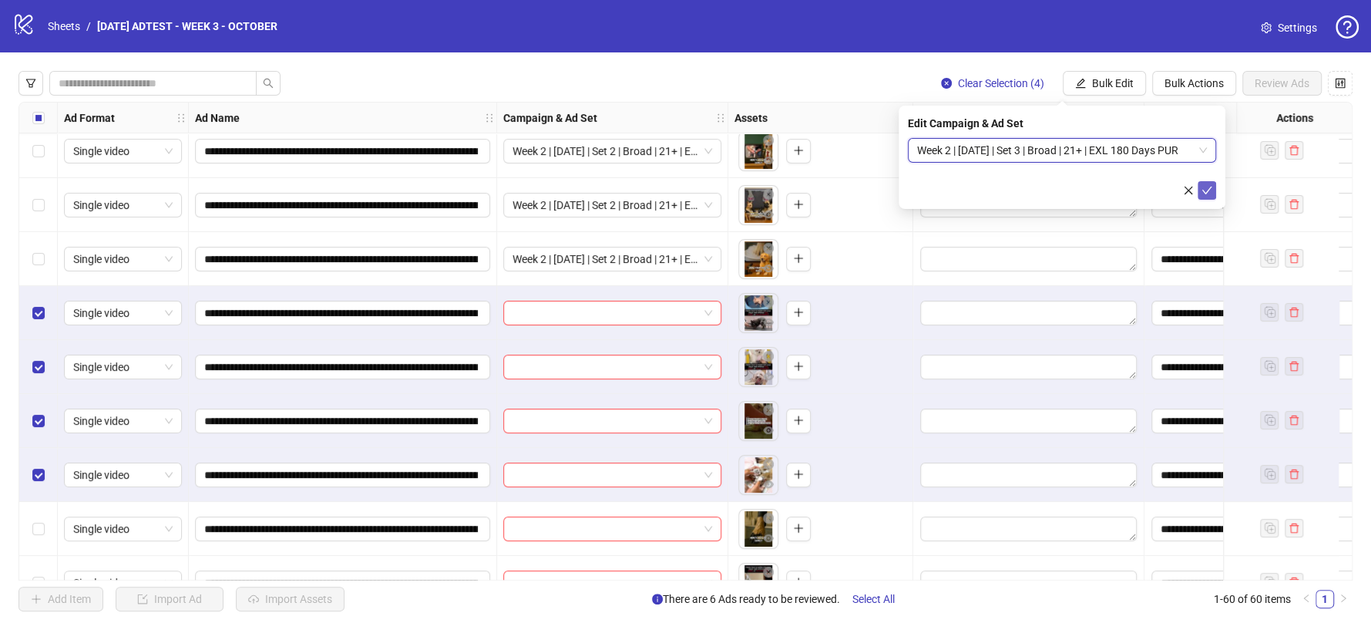
click at [1216, 192] on button "submit" at bounding box center [1207, 190] width 19 height 19
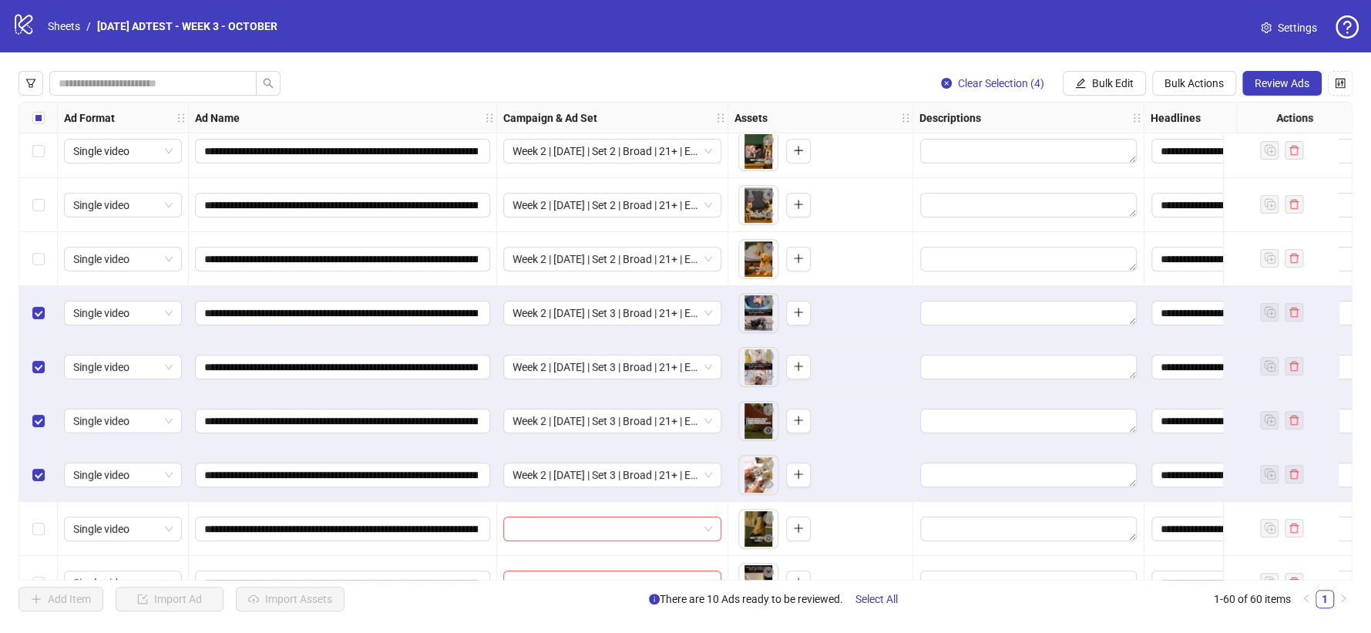
scroll to position [257, 0]
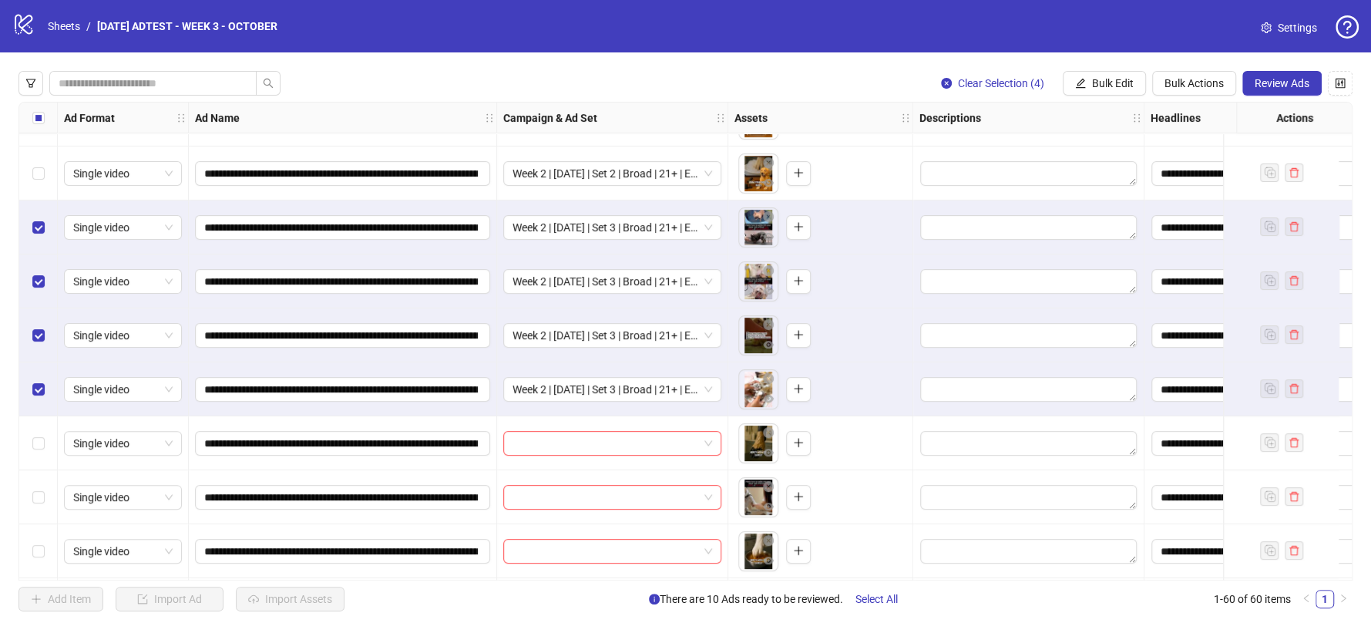
click at [30, 227] on div "Select row 7" at bounding box center [38, 227] width 39 height 54
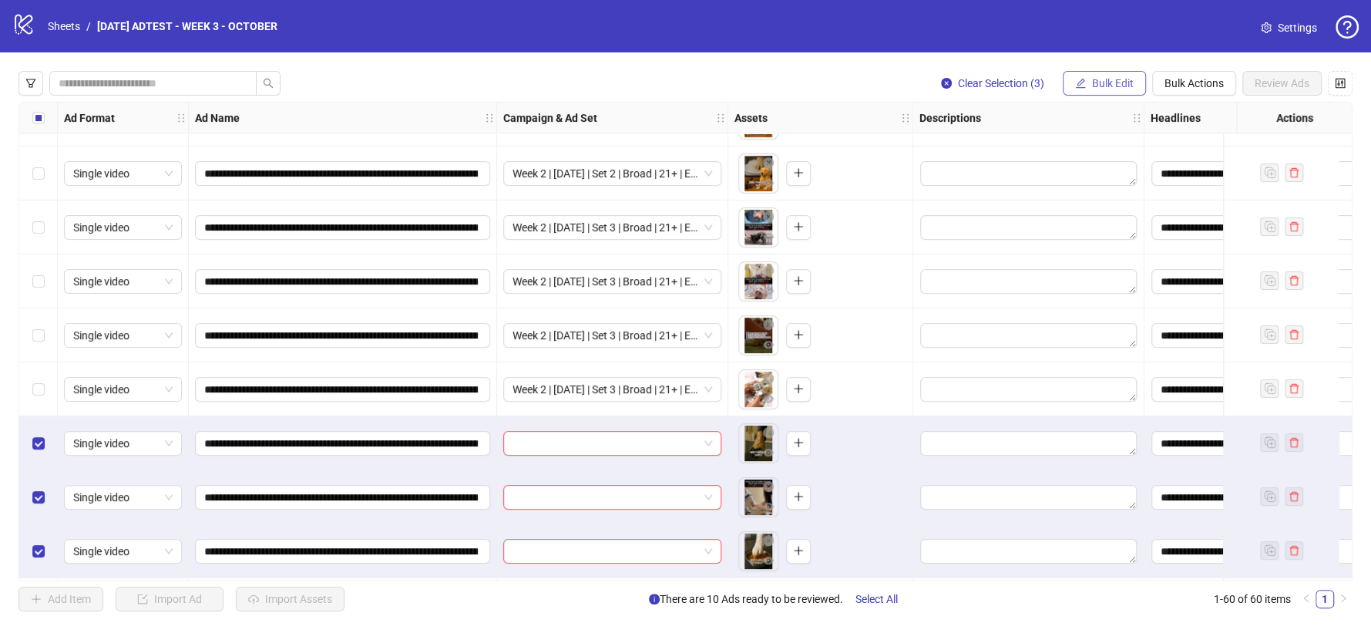
click at [1109, 86] on span "Bulk Edit" at bounding box center [1113, 83] width 42 height 12
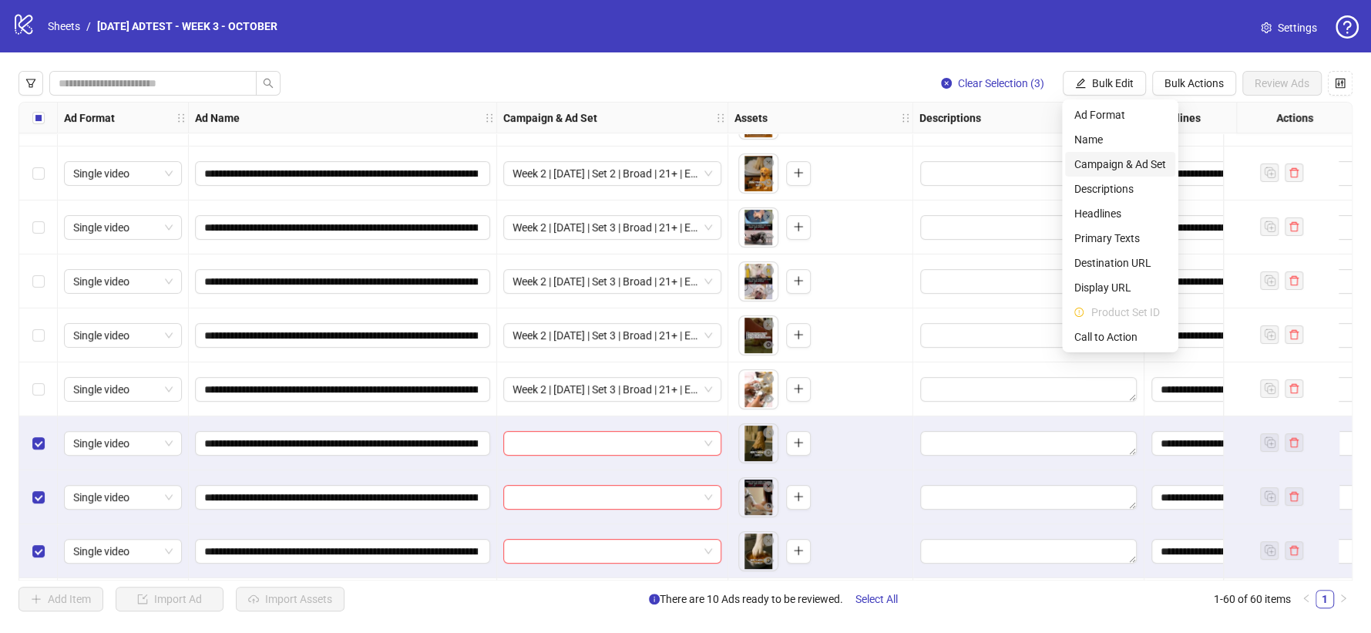
click at [1138, 165] on span "Campaign & Ad Set" at bounding box center [1121, 164] width 92 height 17
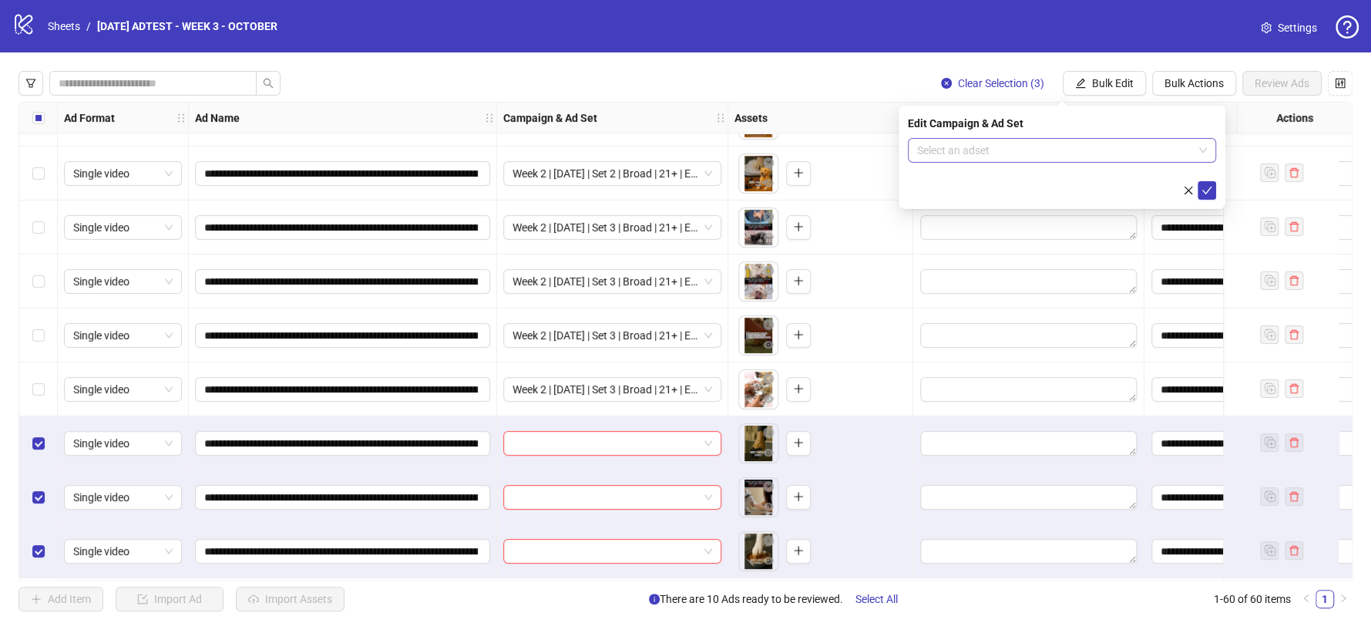
click at [1137, 156] on input "search" at bounding box center [1055, 150] width 276 height 23
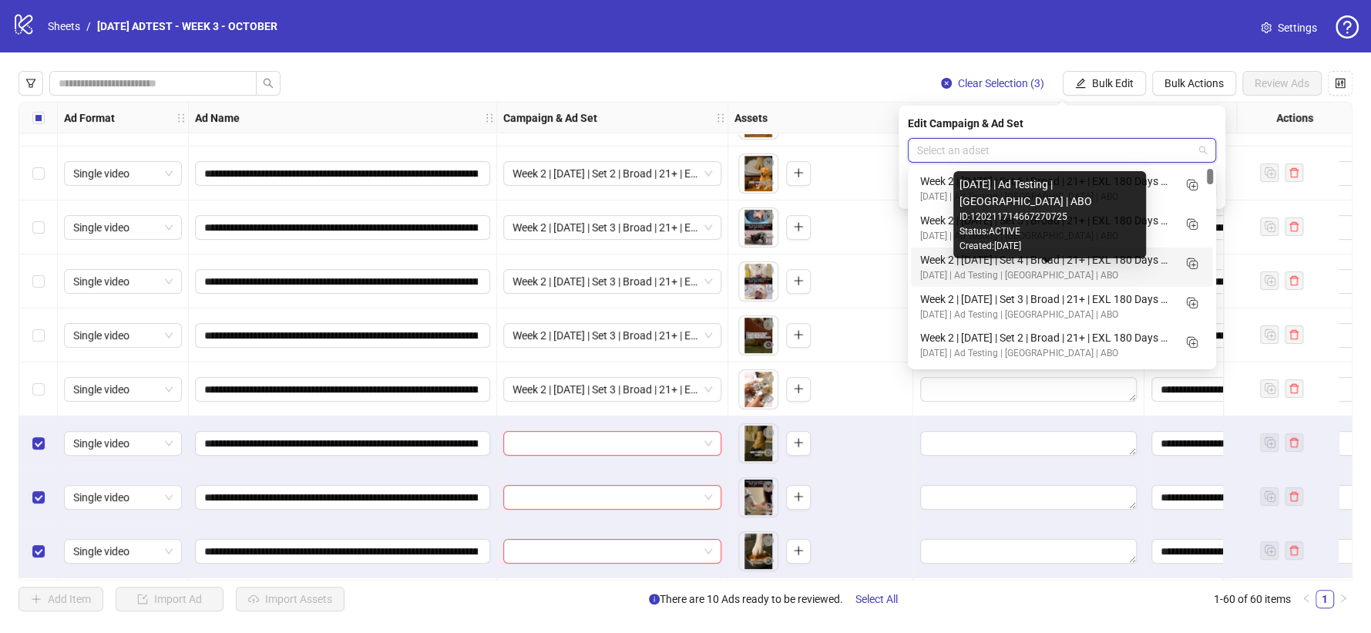
click at [1092, 269] on div "[DATE] | Ad Testing | [GEOGRAPHIC_DATA] | ABO" at bounding box center [1046, 275] width 253 height 15
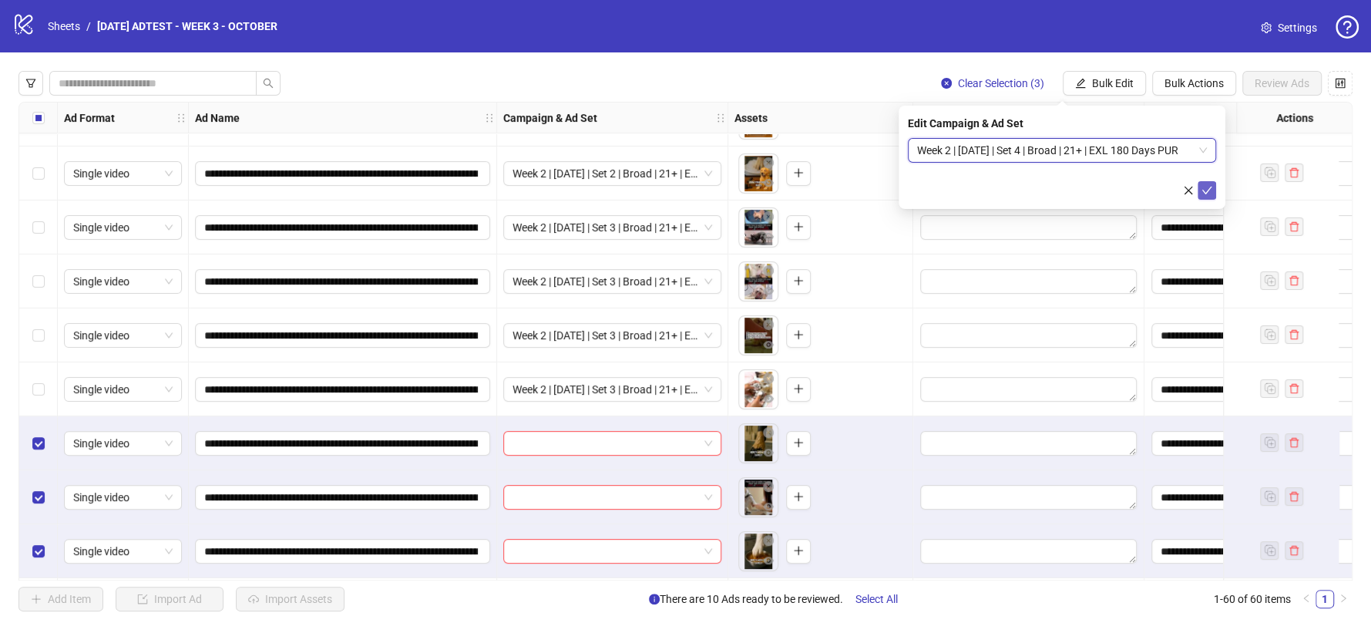
click at [1203, 192] on icon "check" at bounding box center [1207, 190] width 11 height 11
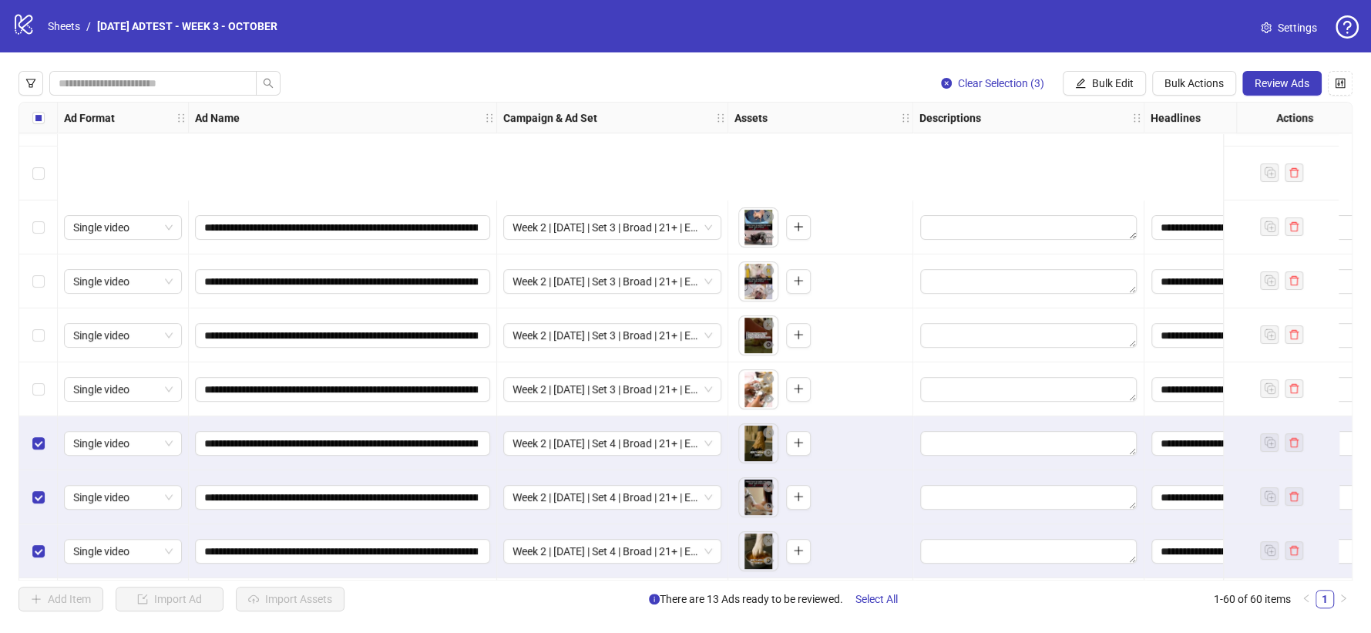
scroll to position [428, 0]
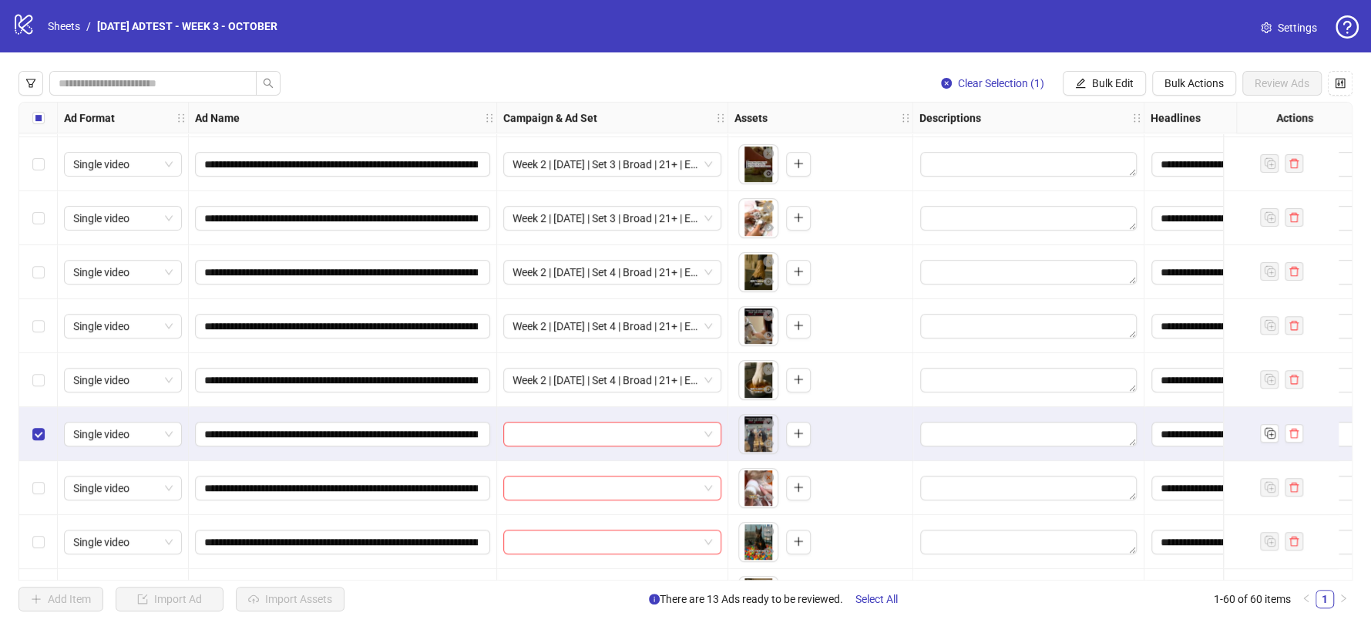
click at [34, 478] on div "Select row 15" at bounding box center [38, 488] width 39 height 54
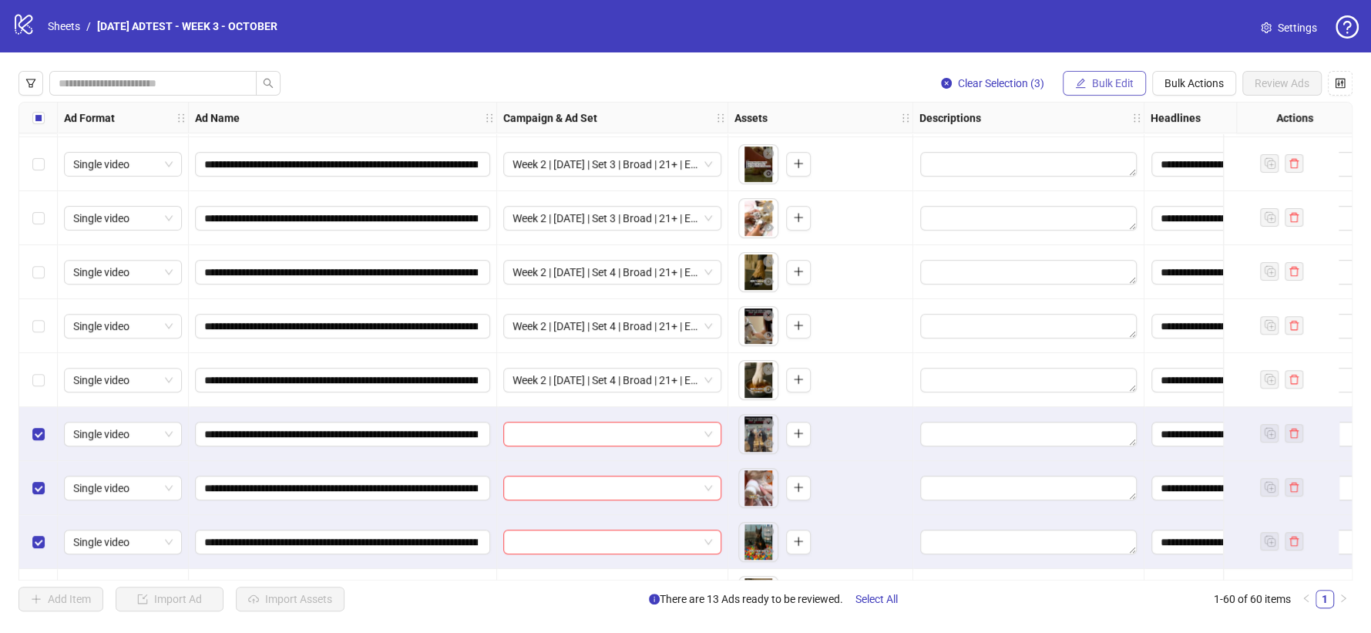
click at [1078, 85] on icon "edit" at bounding box center [1080, 83] width 11 height 11
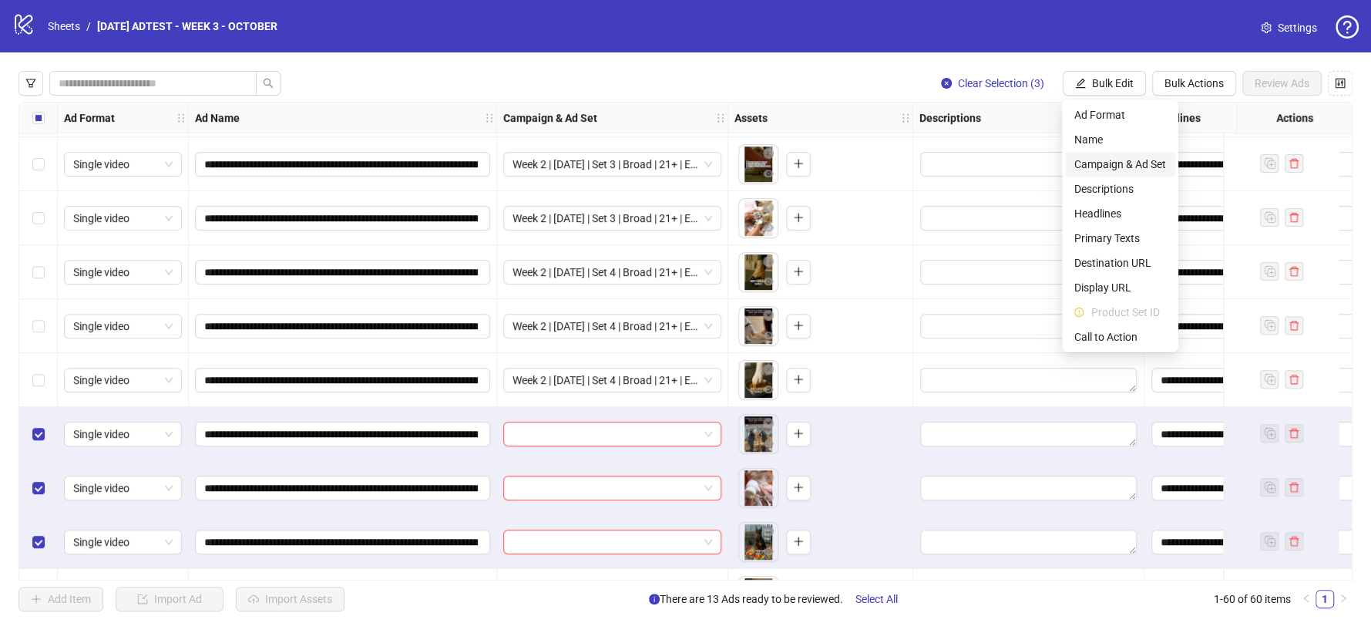
click at [1130, 165] on span "Campaign & Ad Set" at bounding box center [1121, 164] width 92 height 17
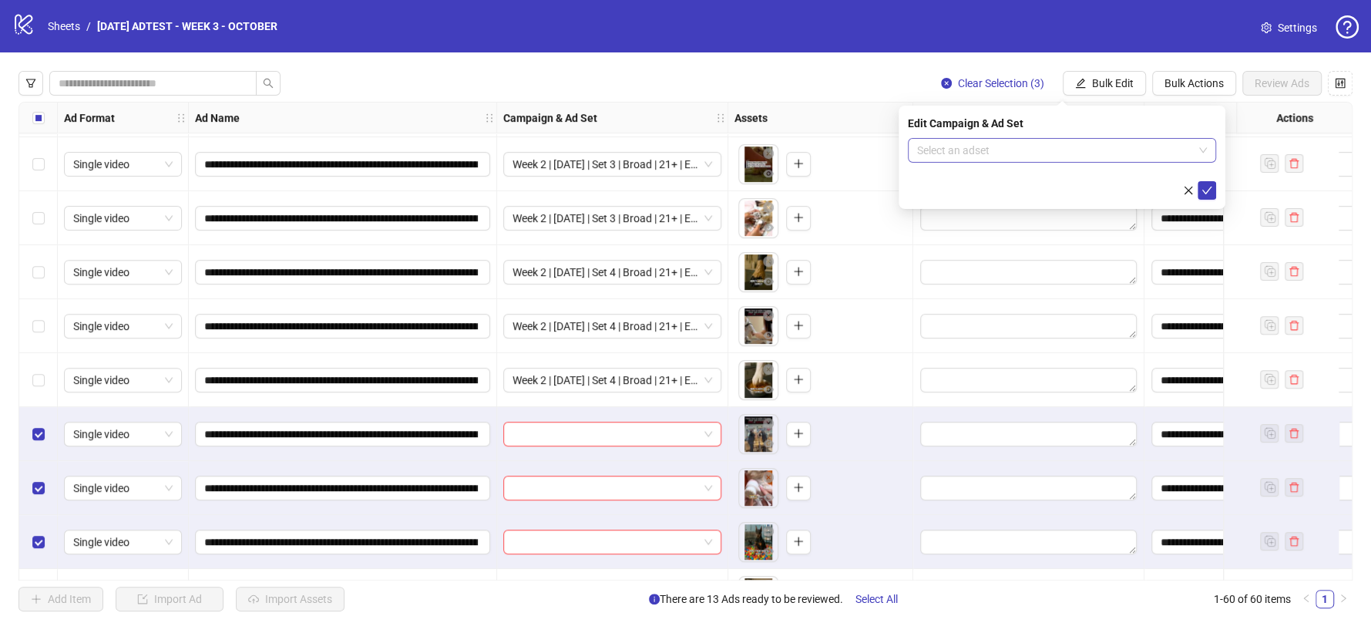
click at [1183, 153] on input "search" at bounding box center [1055, 150] width 276 height 23
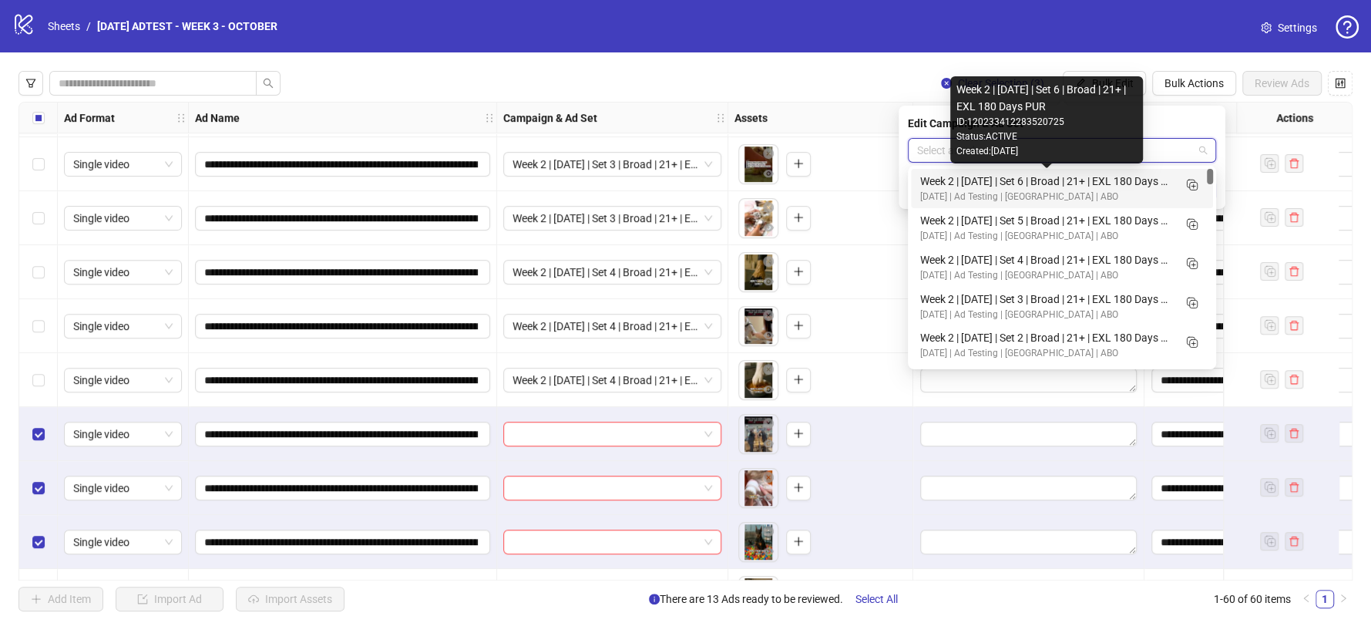
click at [1030, 182] on div "Week 2 | [DATE] | Set 6 | Broad | 21+ | EXL 180 Days PUR" at bounding box center [1046, 181] width 253 height 17
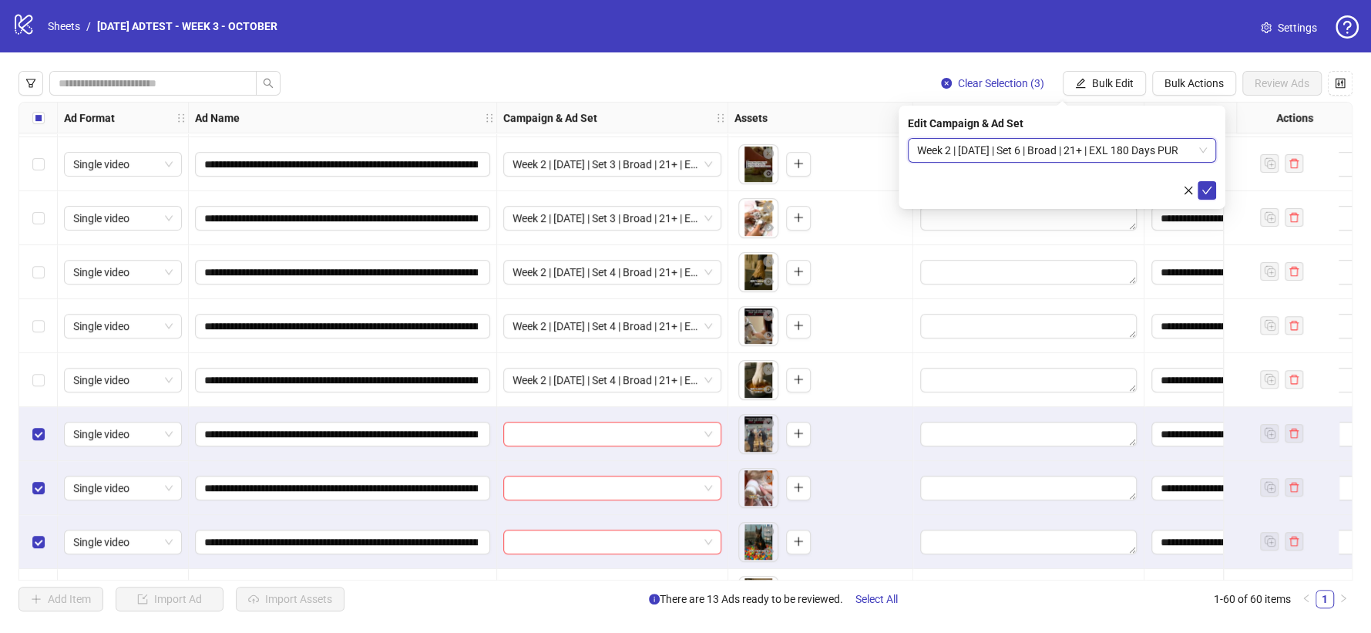
click at [1099, 143] on span "Week 2 | [DATE] | Set 6 | Broad | 21+ | EXL 180 Days PUR" at bounding box center [1062, 150] width 290 height 23
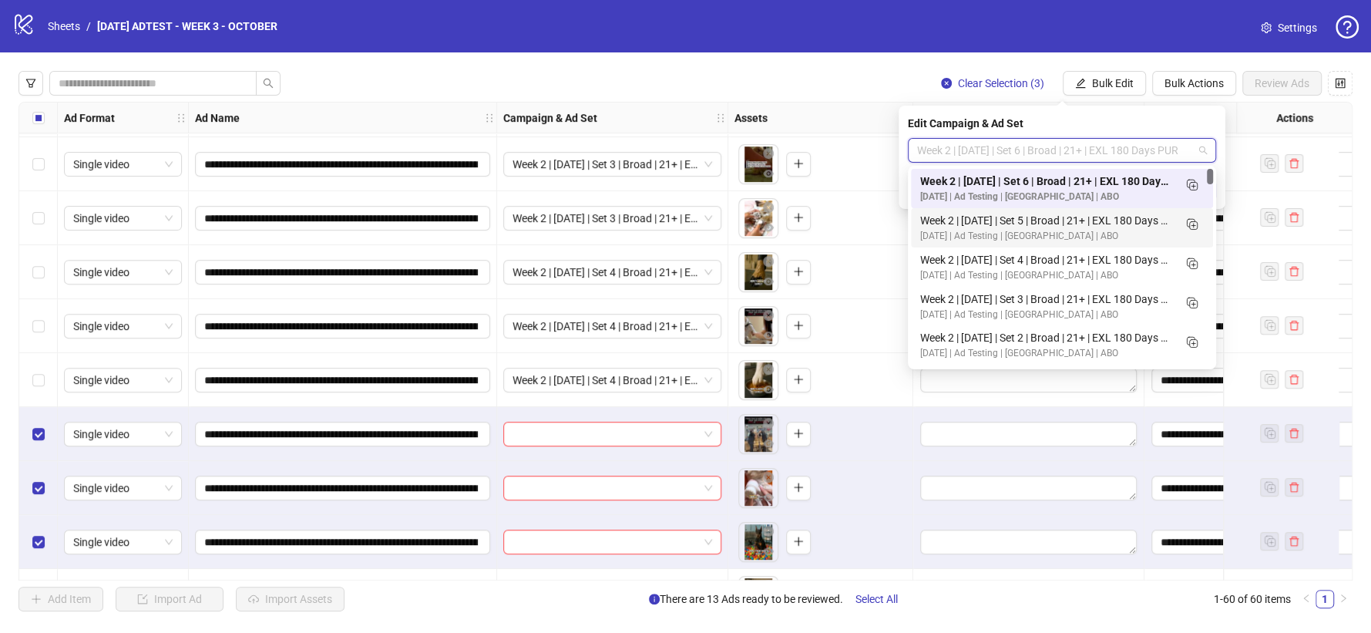
click at [1068, 217] on div "Week 2 | [DATE] | Set 5 | Broad | 21+ | EXL 180 Days PUR" at bounding box center [1046, 220] width 253 height 17
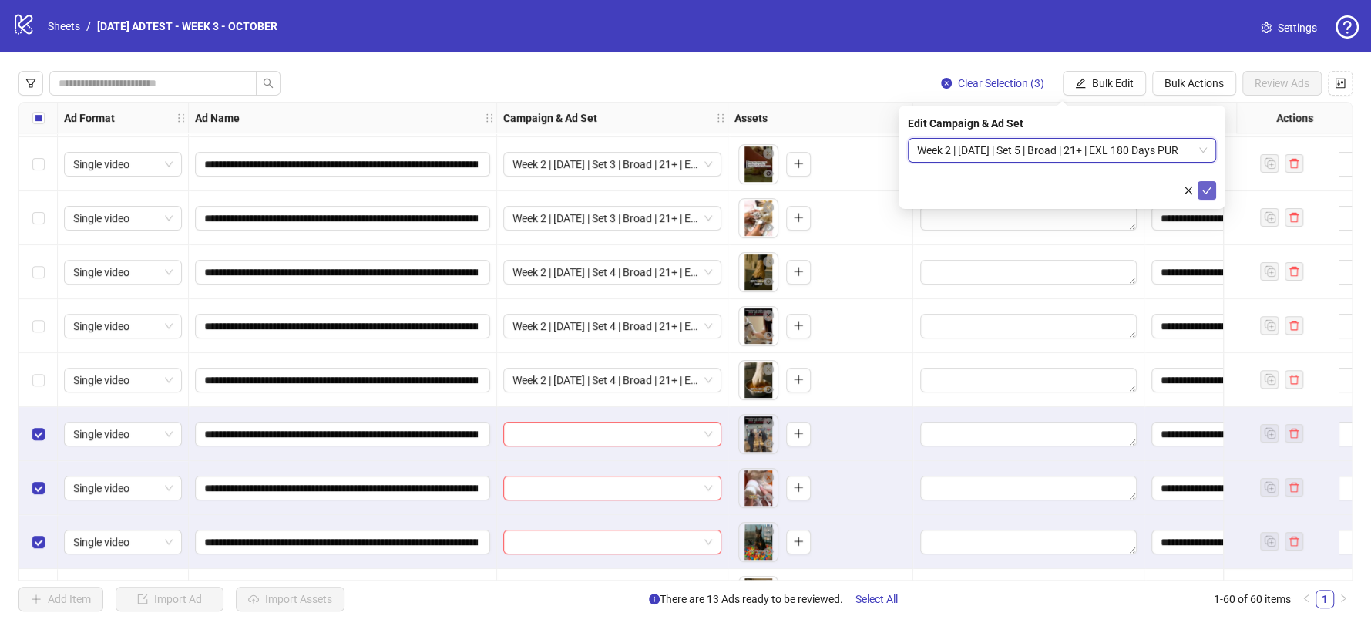
click at [1207, 195] on span "submit" at bounding box center [1207, 190] width 11 height 12
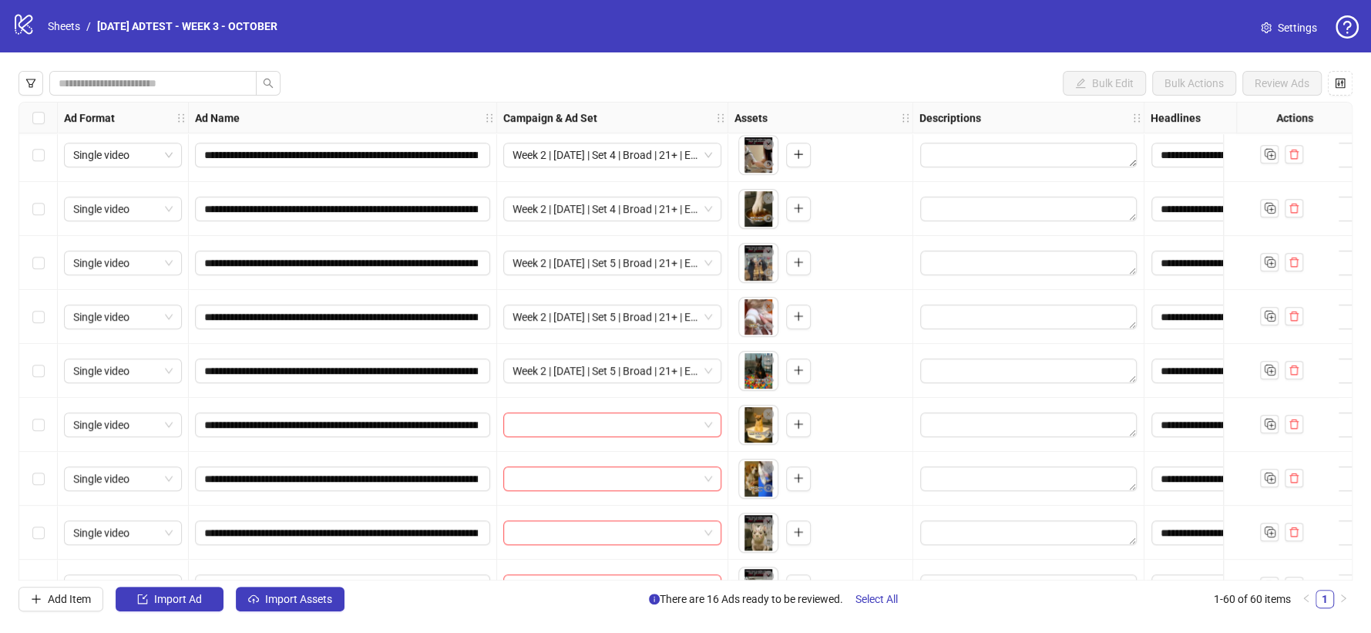
scroll to position [685, 0]
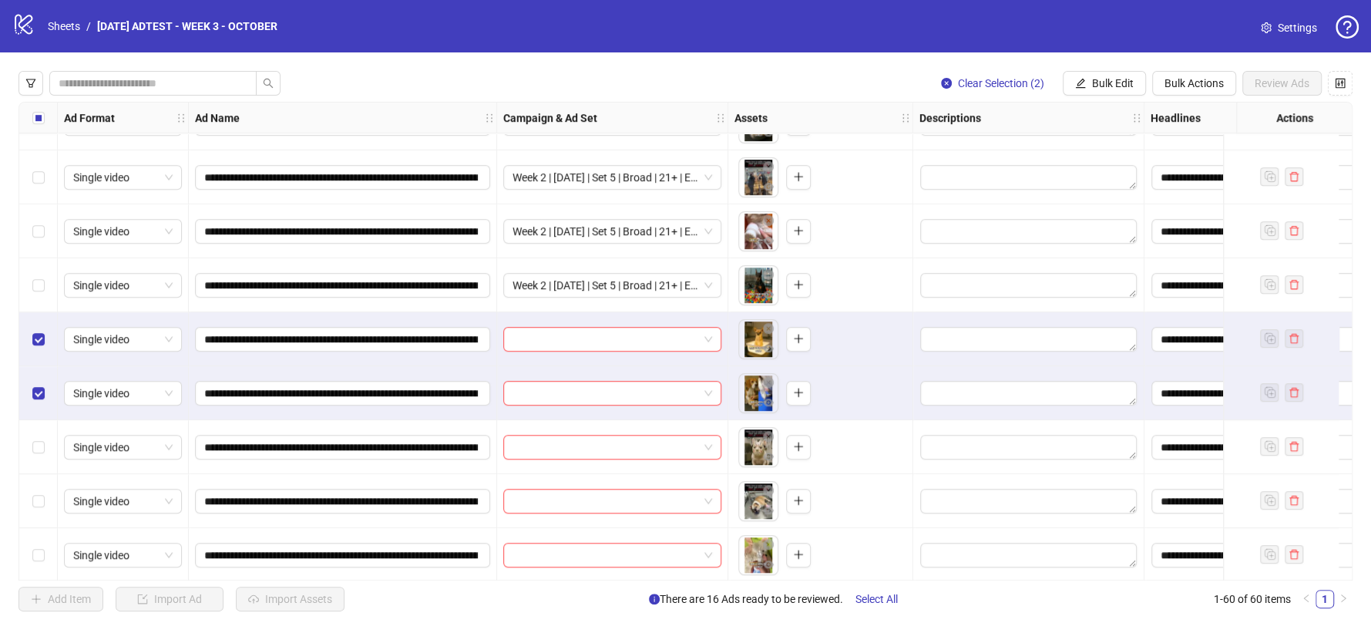
click at [39, 453] on label "Select row 19" at bounding box center [38, 447] width 12 height 17
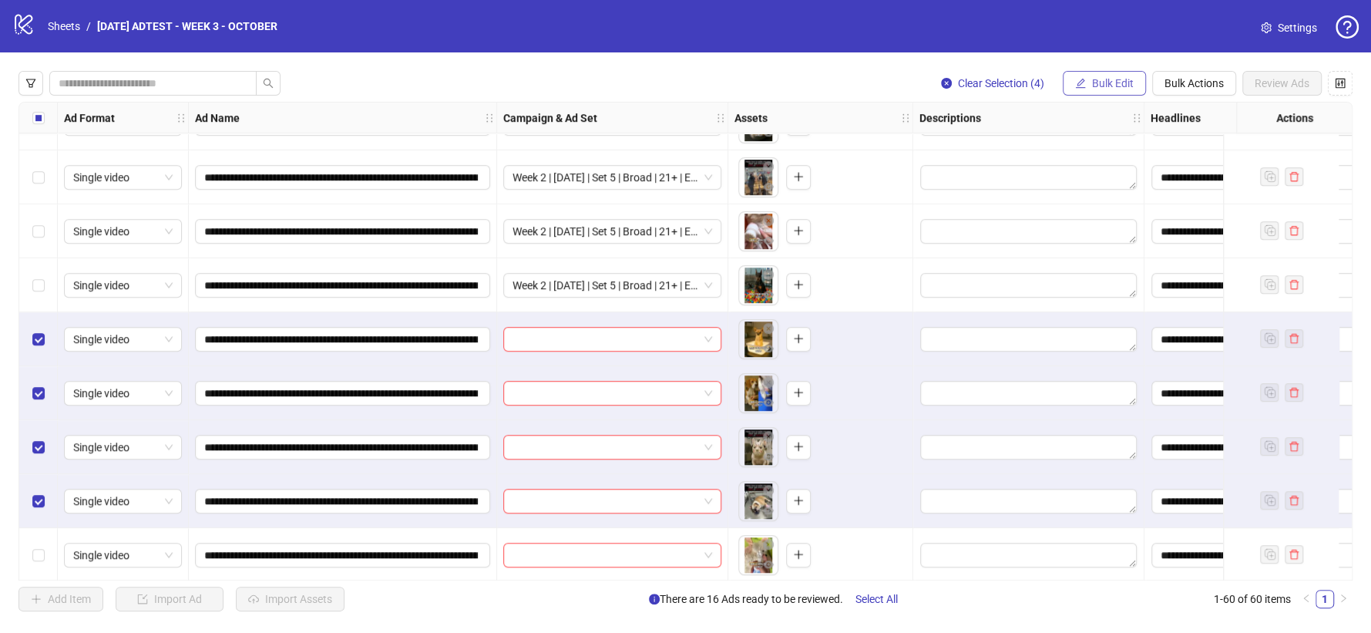
click at [1089, 79] on button "Bulk Edit" at bounding box center [1104, 83] width 83 height 25
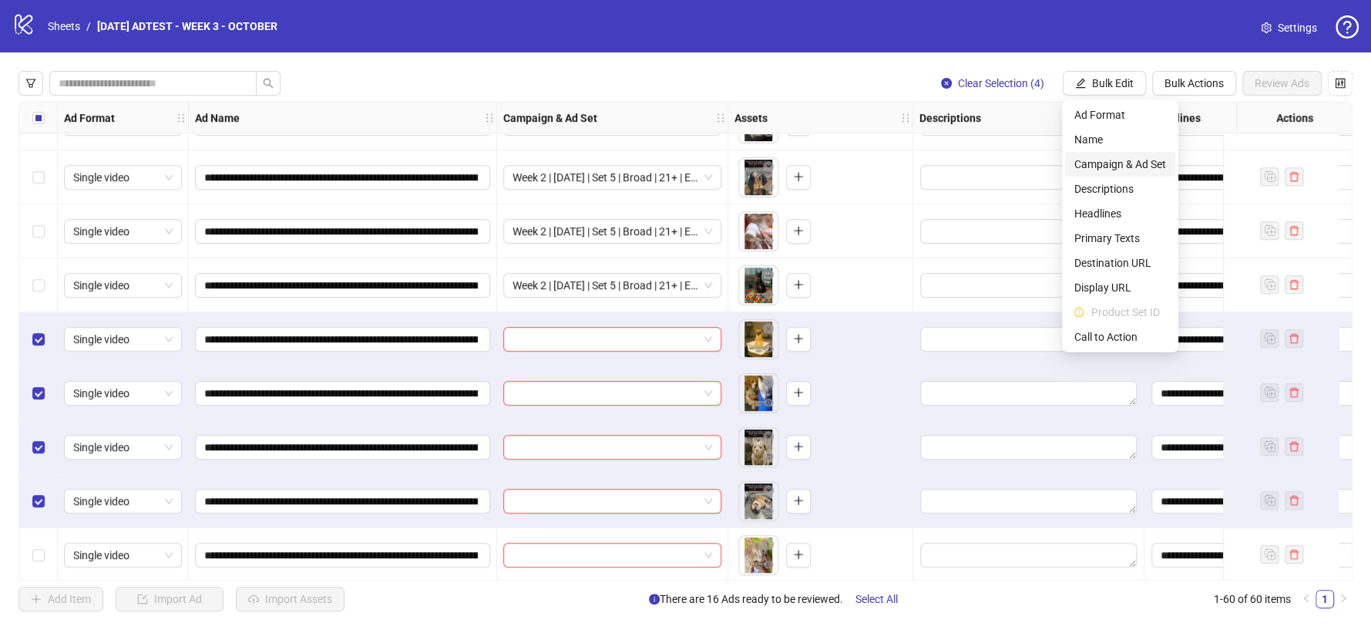
click at [1101, 162] on span "Campaign & Ad Set" at bounding box center [1121, 164] width 92 height 17
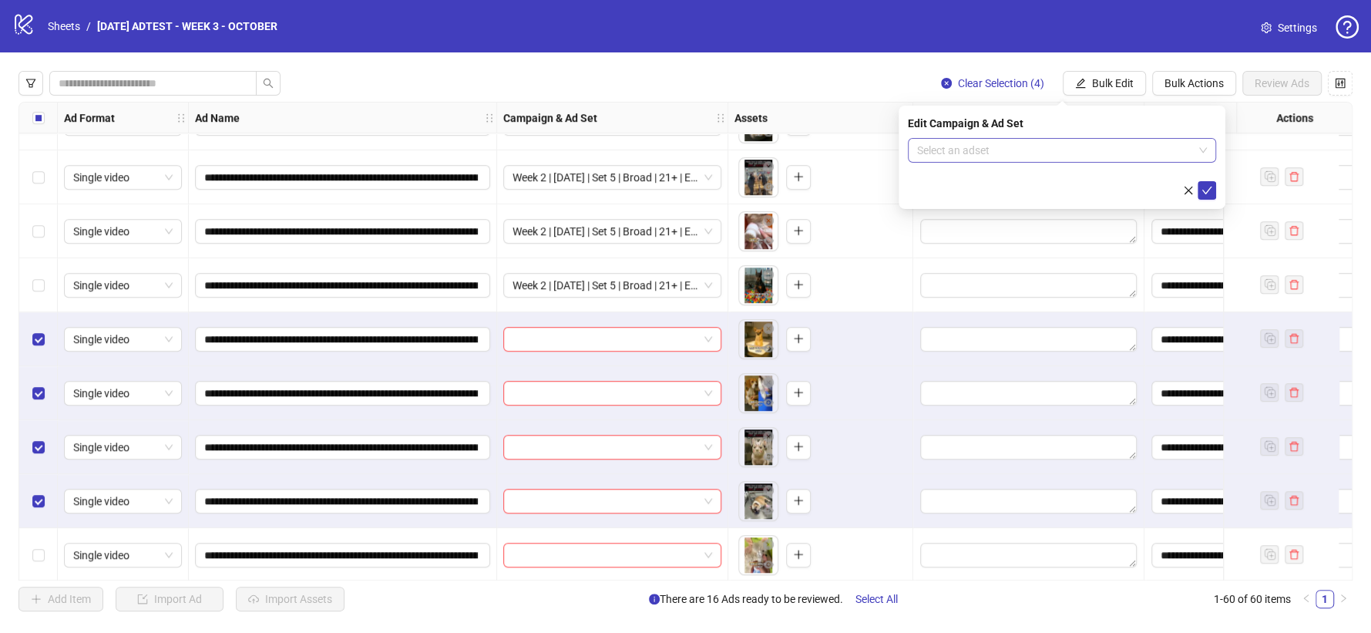
click at [1112, 146] on input "search" at bounding box center [1055, 150] width 276 height 23
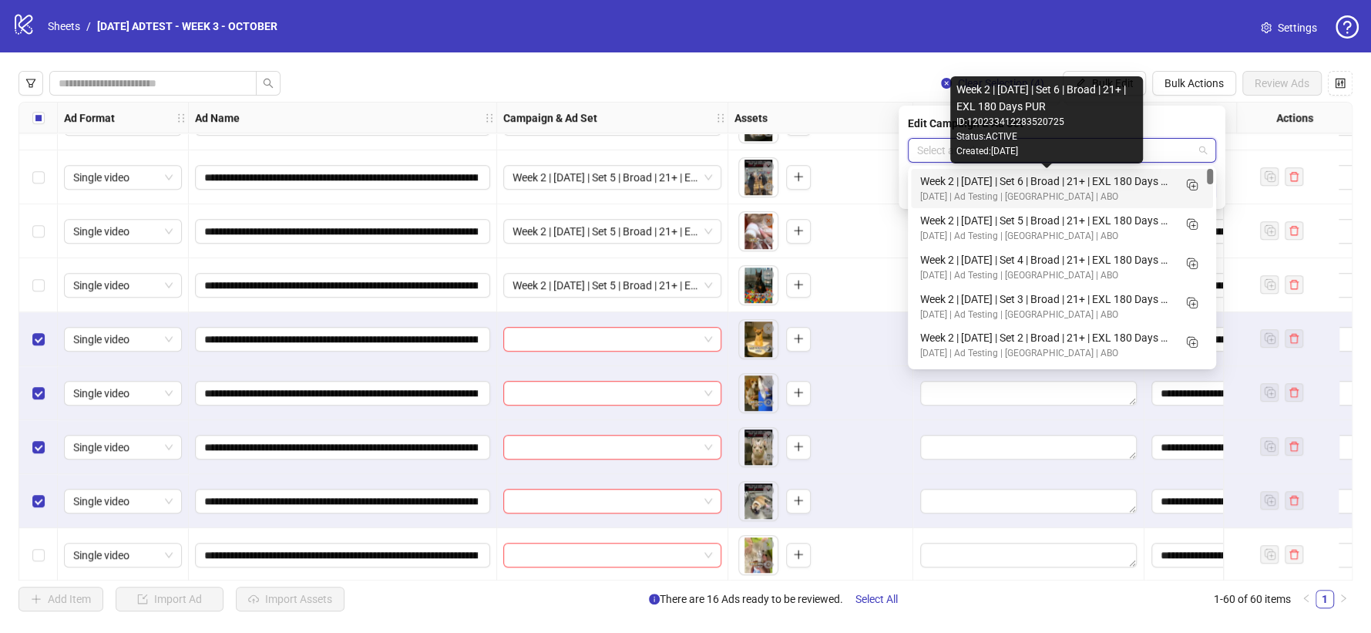
click at [1098, 179] on div "Week 2 | [DATE] | Set 6 | Broad | 21+ | EXL 180 Days PUR" at bounding box center [1046, 181] width 253 height 17
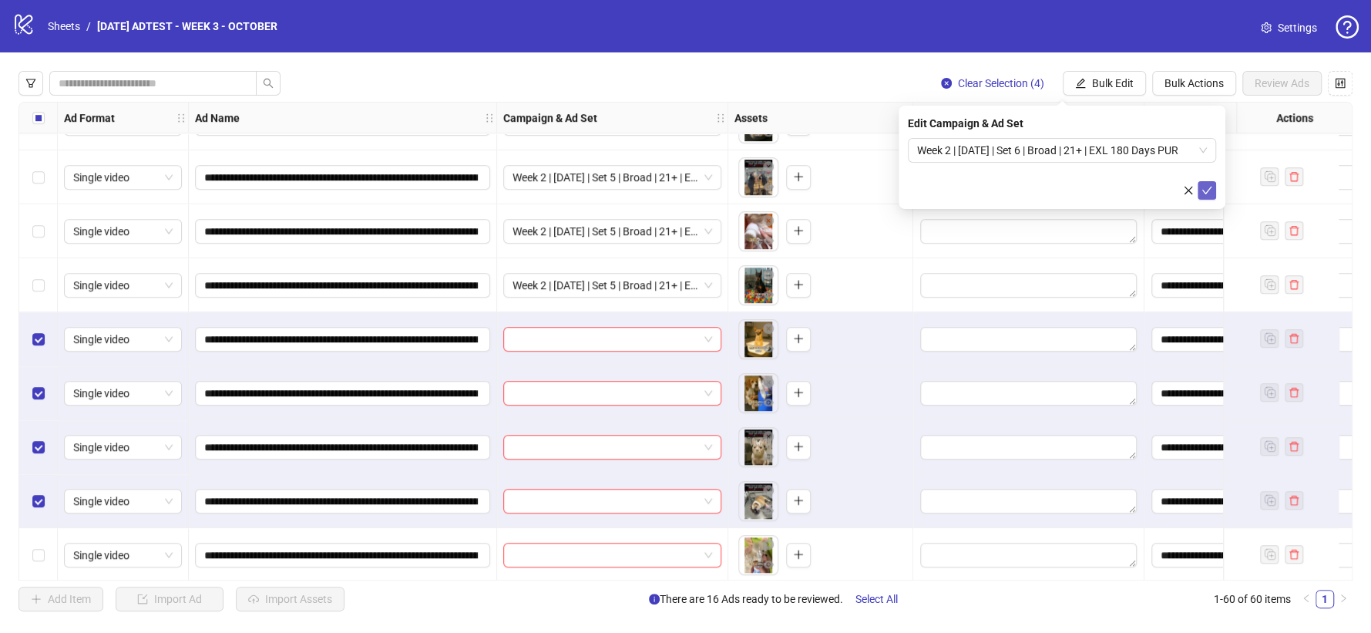
click at [1200, 193] on button "submit" at bounding box center [1207, 190] width 19 height 19
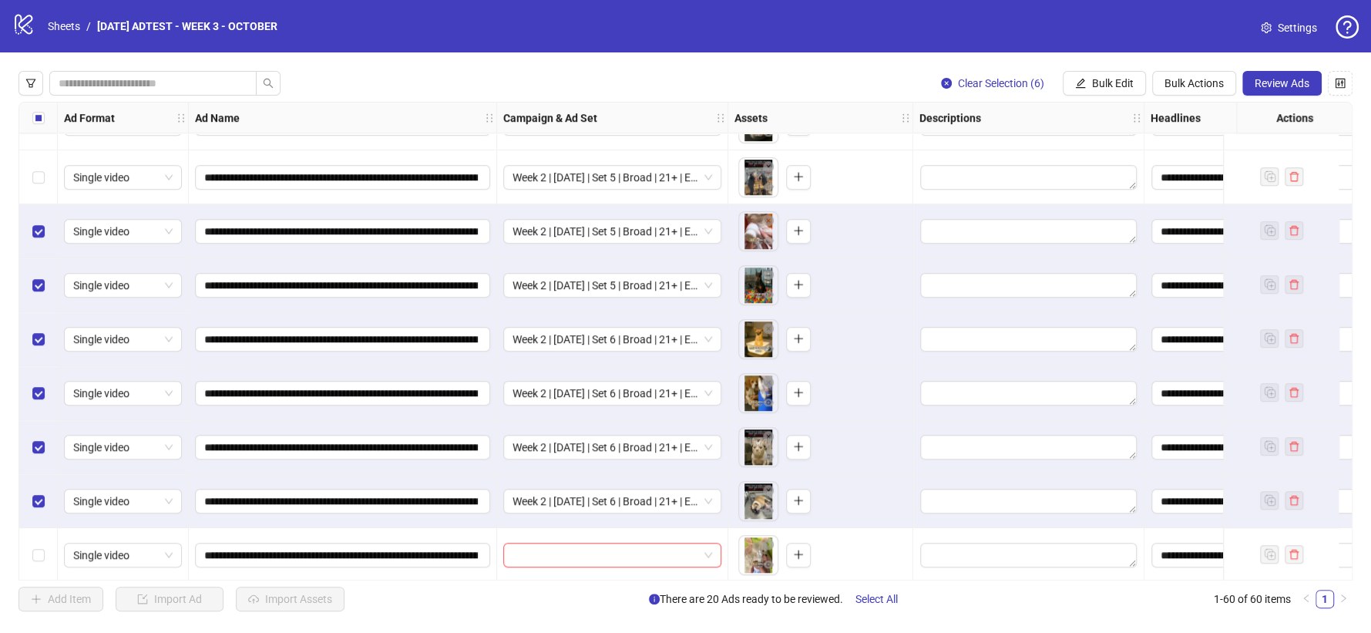
click at [39, 194] on div "Select row 14" at bounding box center [38, 177] width 39 height 54
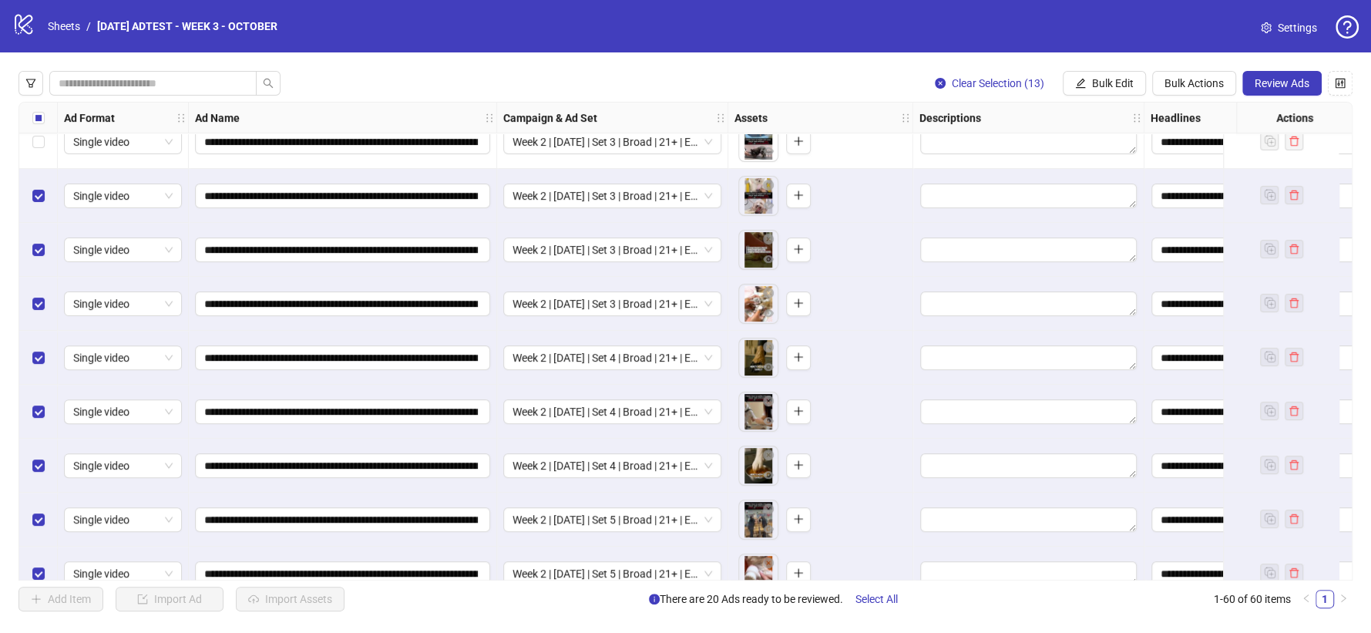
scroll to position [171, 0]
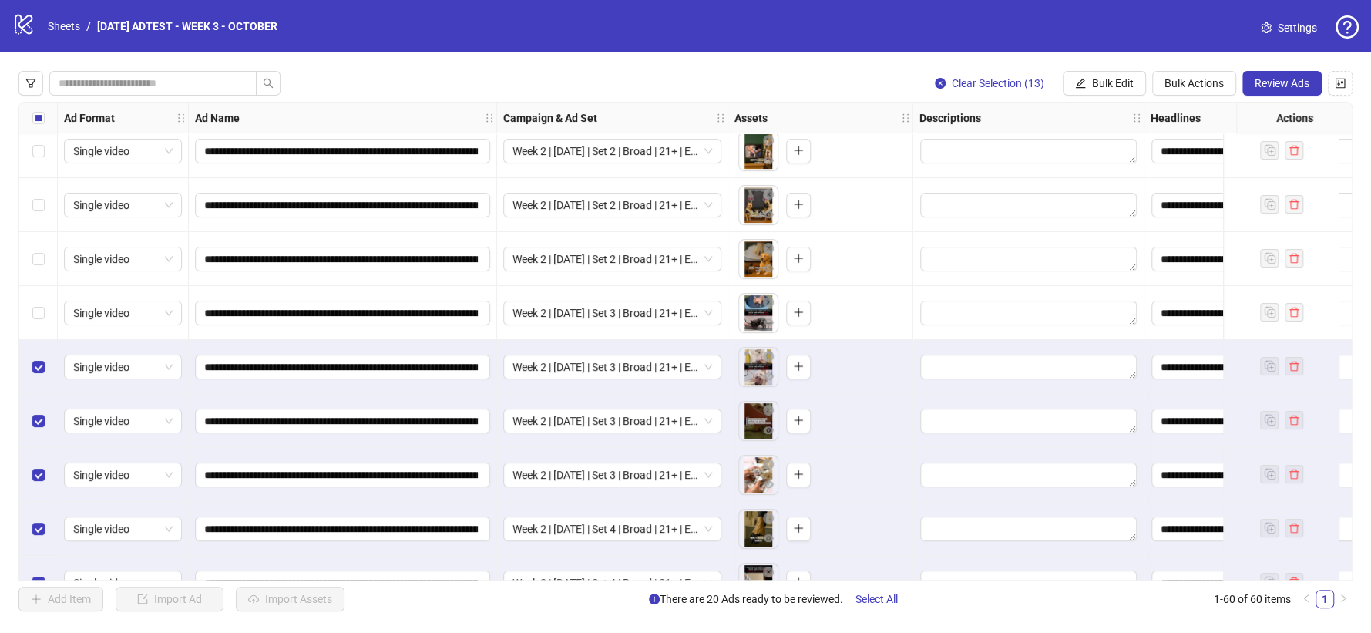
click at [38, 297] on div "Select row 7" at bounding box center [38, 313] width 39 height 54
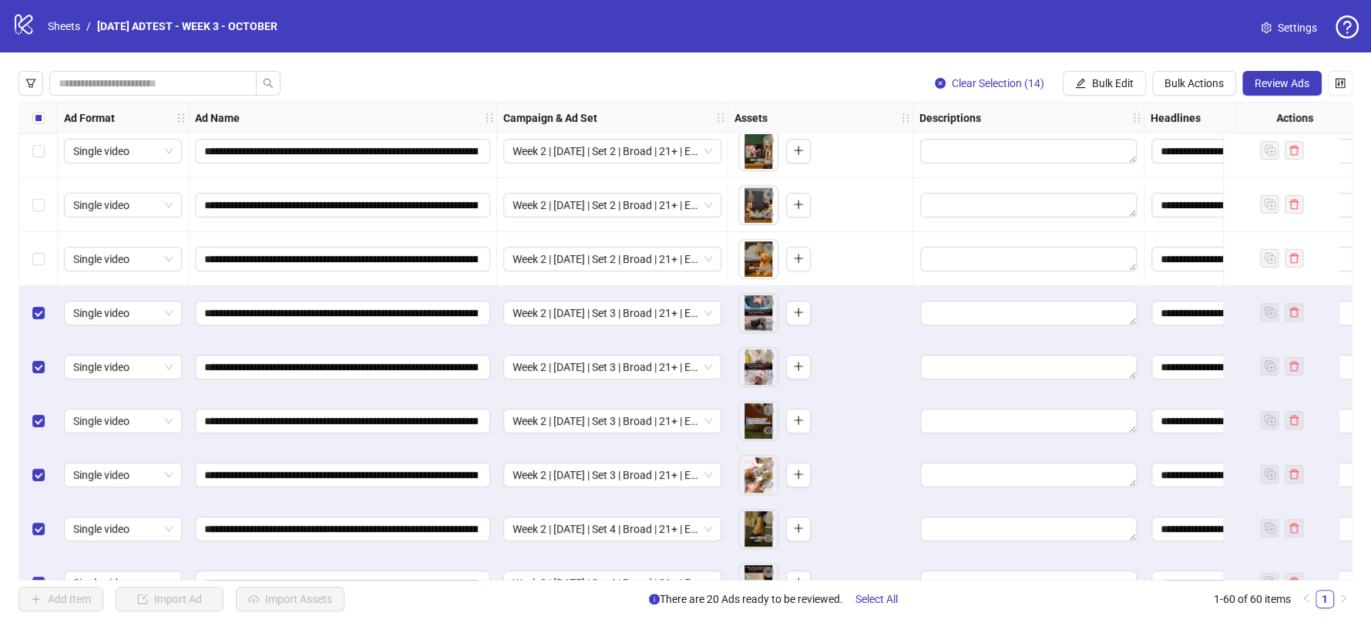
click at [35, 248] on div "Select row 6" at bounding box center [38, 259] width 39 height 54
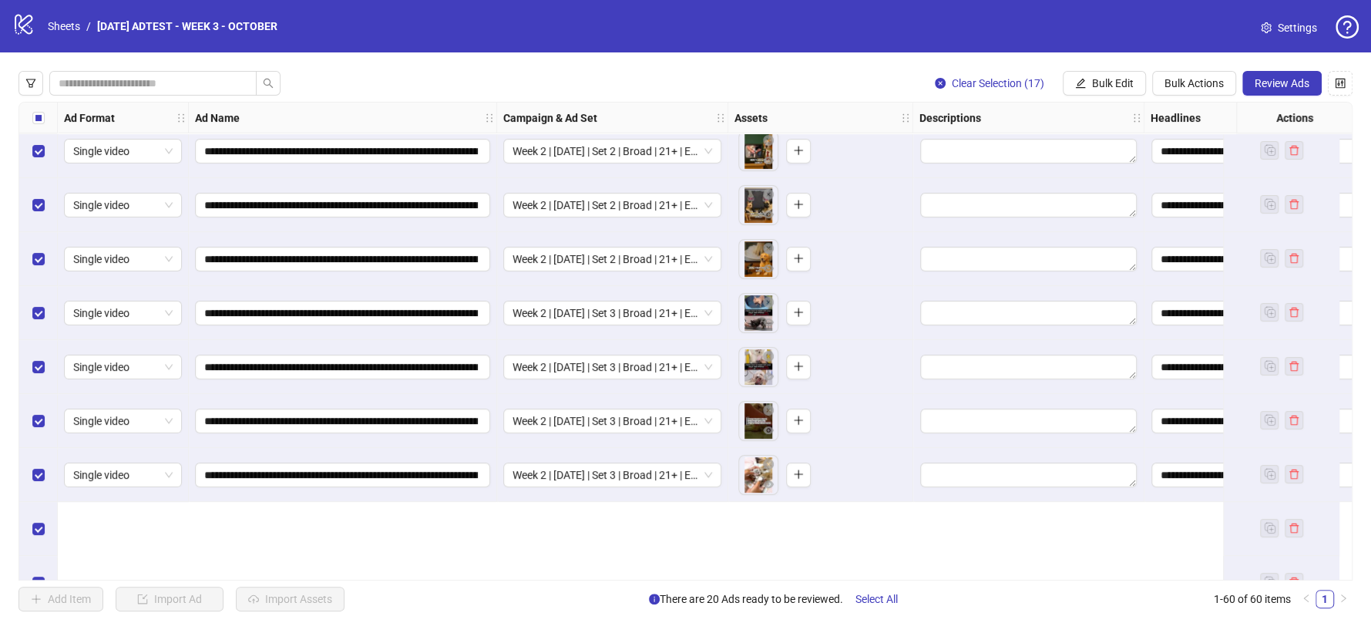
scroll to position [0, 0]
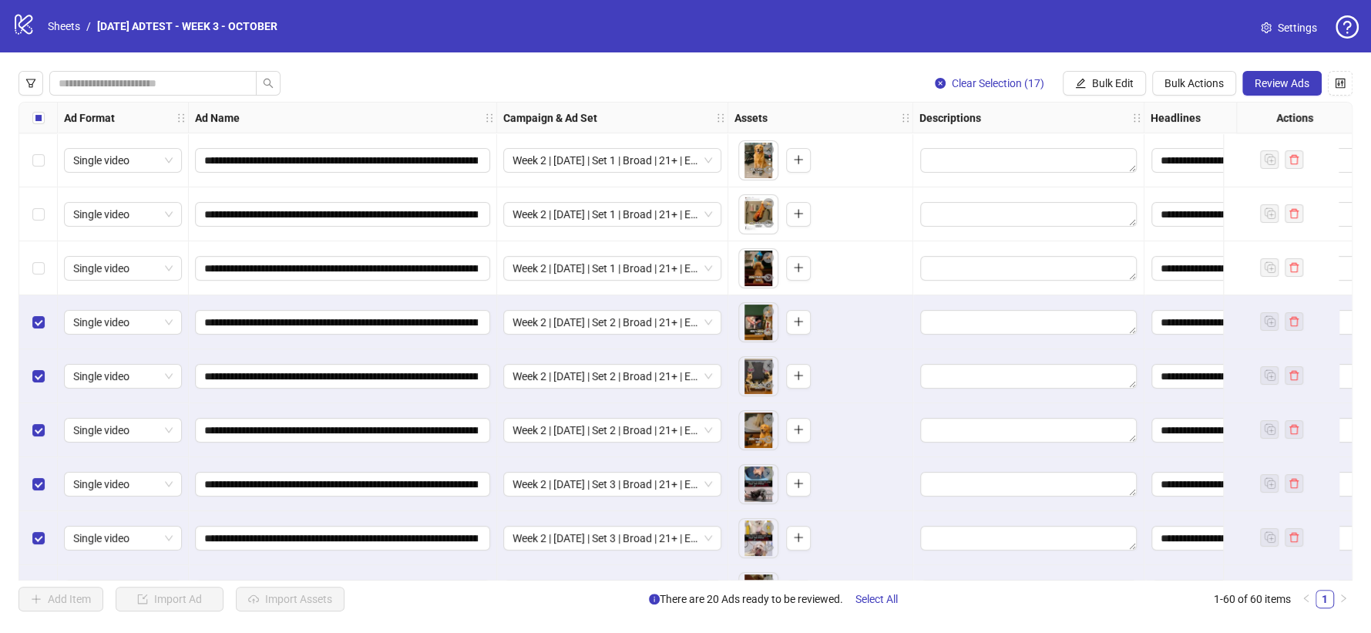
click at [45, 255] on div "Select row 3" at bounding box center [38, 268] width 39 height 54
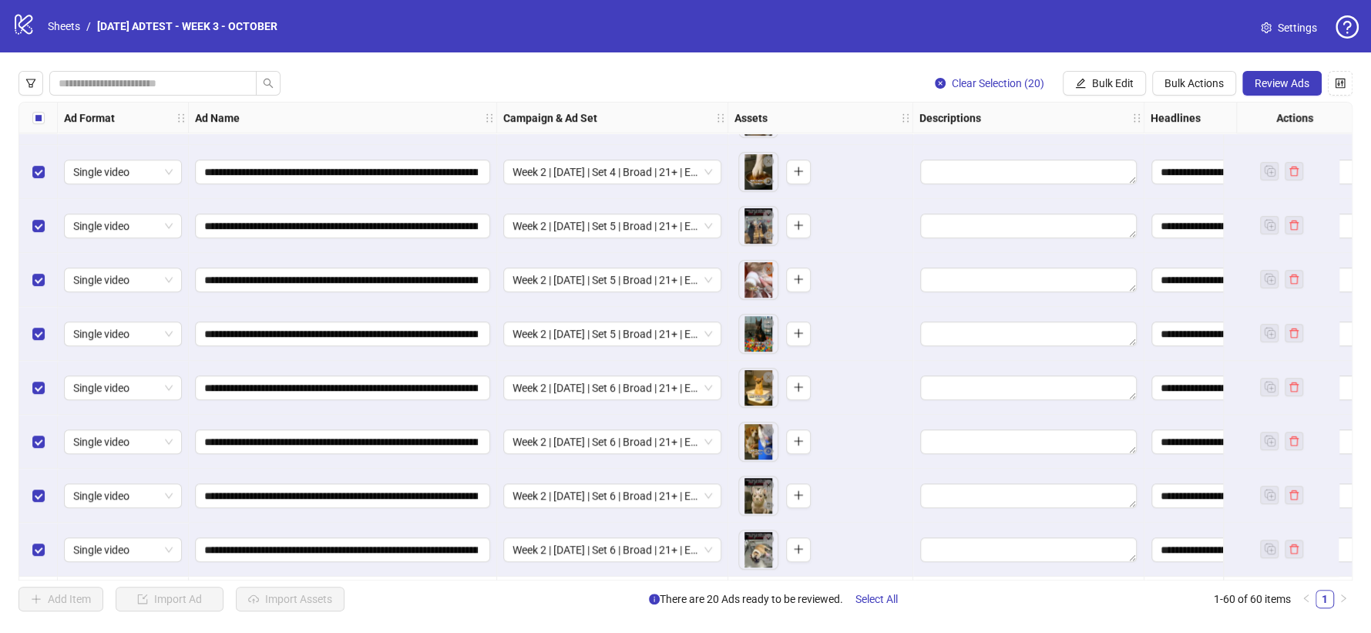
scroll to position [685, 0]
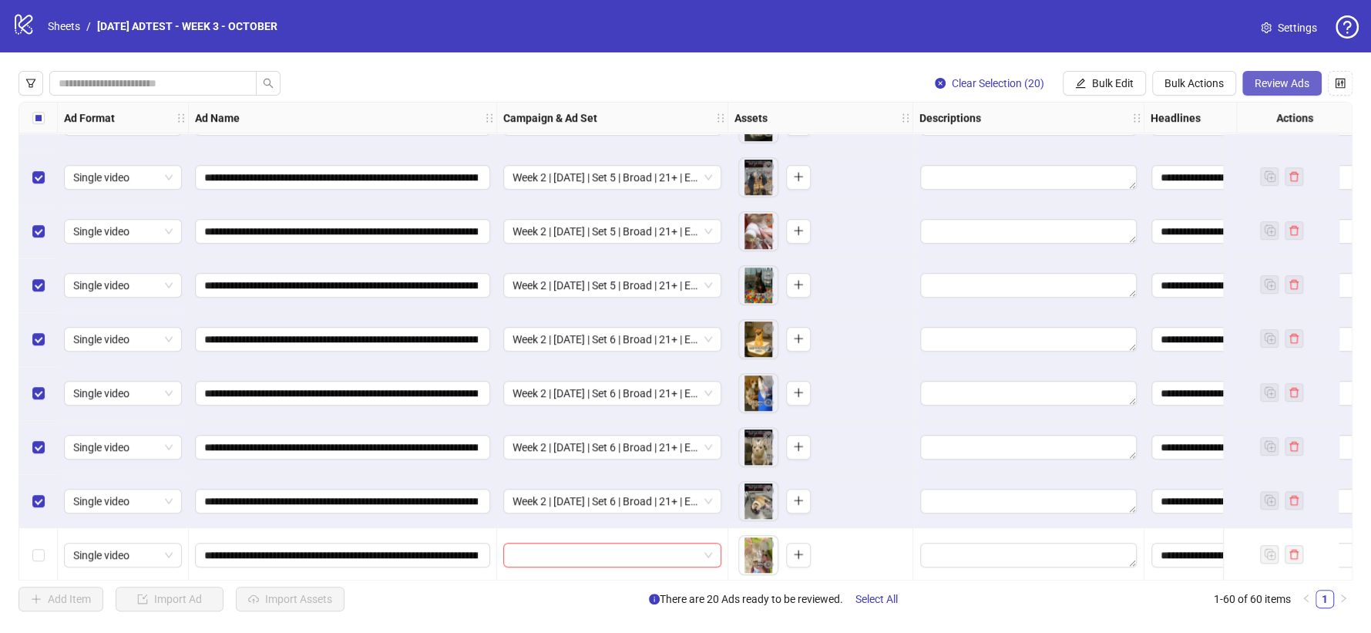
click at [1300, 84] on span "Review Ads" at bounding box center [1282, 83] width 55 height 12
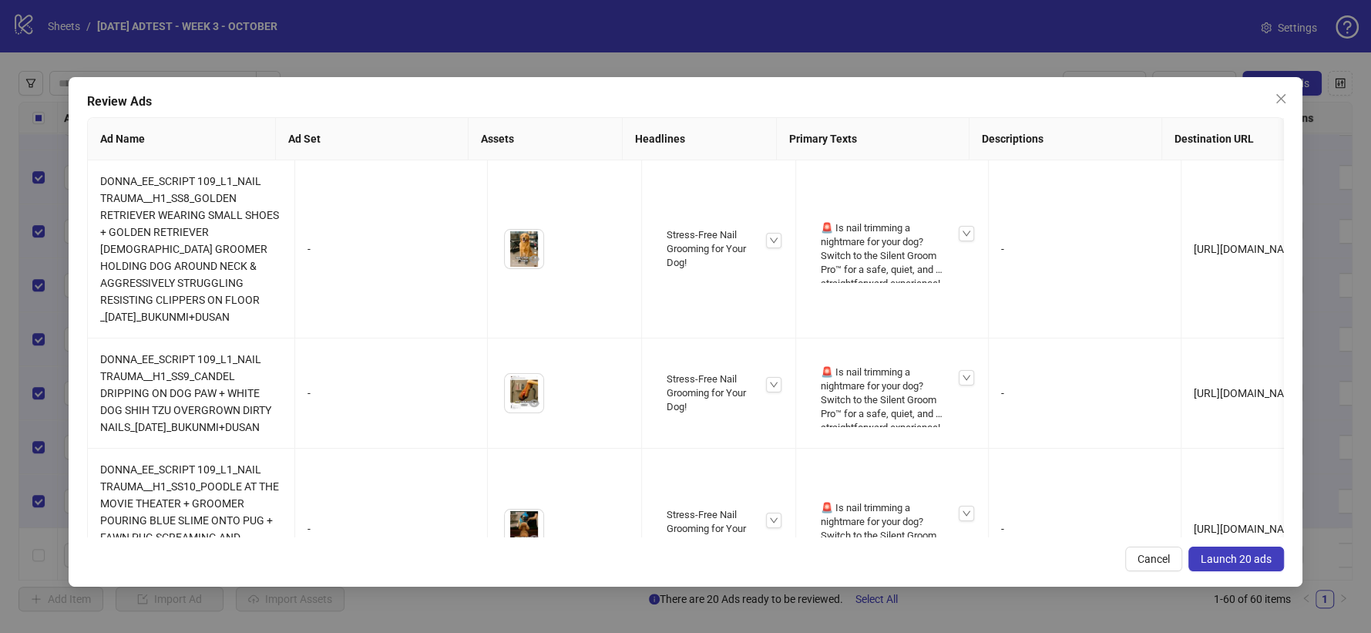
click at [1222, 554] on span "Launch 20 ads" at bounding box center [1236, 559] width 71 height 12
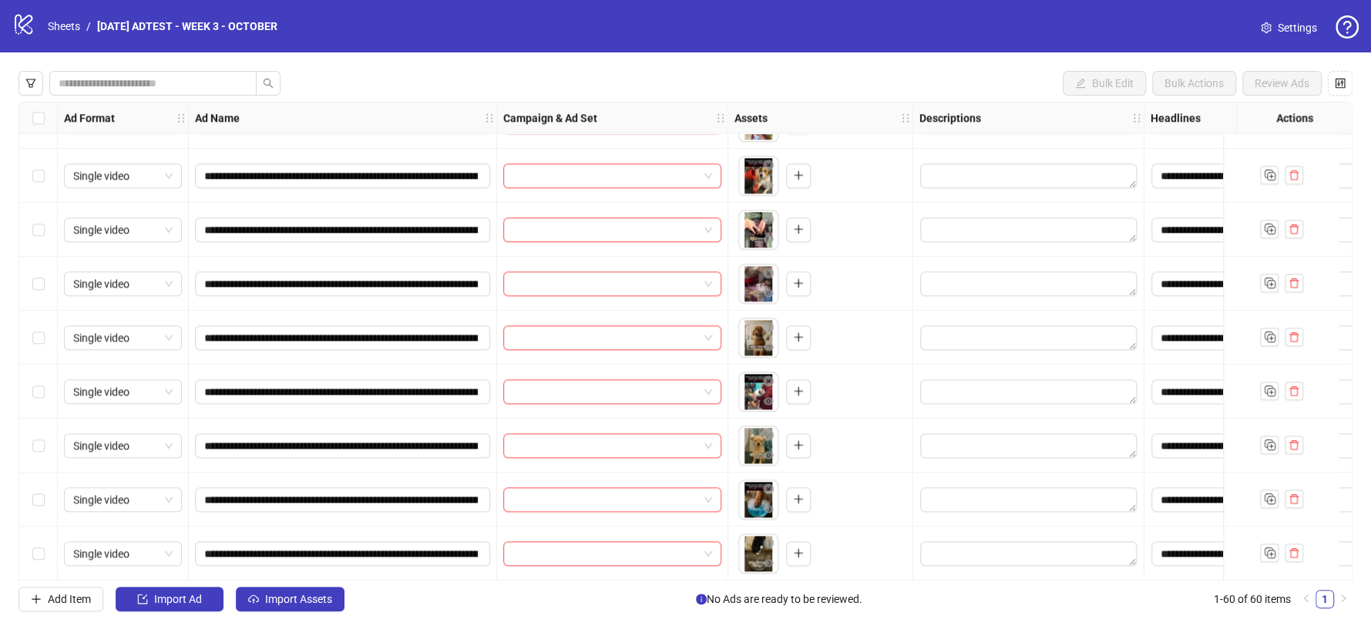
scroll to position [1032, 0]
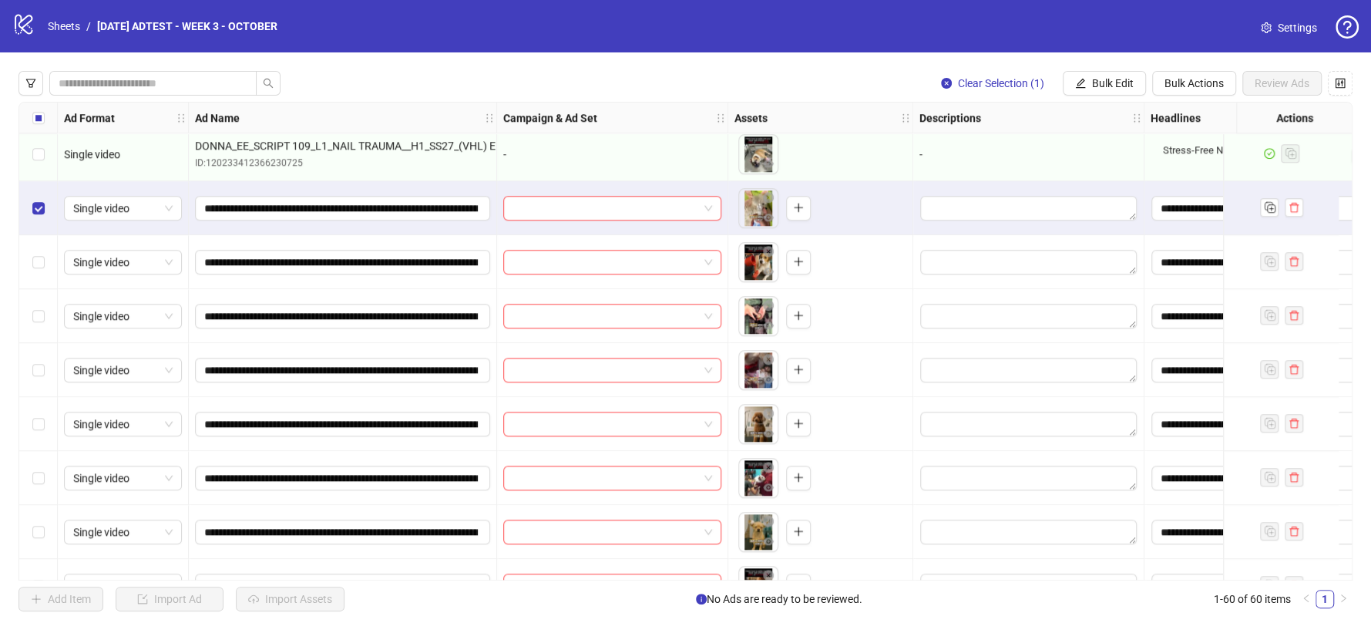
click at [29, 265] on div "Select row 22" at bounding box center [38, 262] width 39 height 54
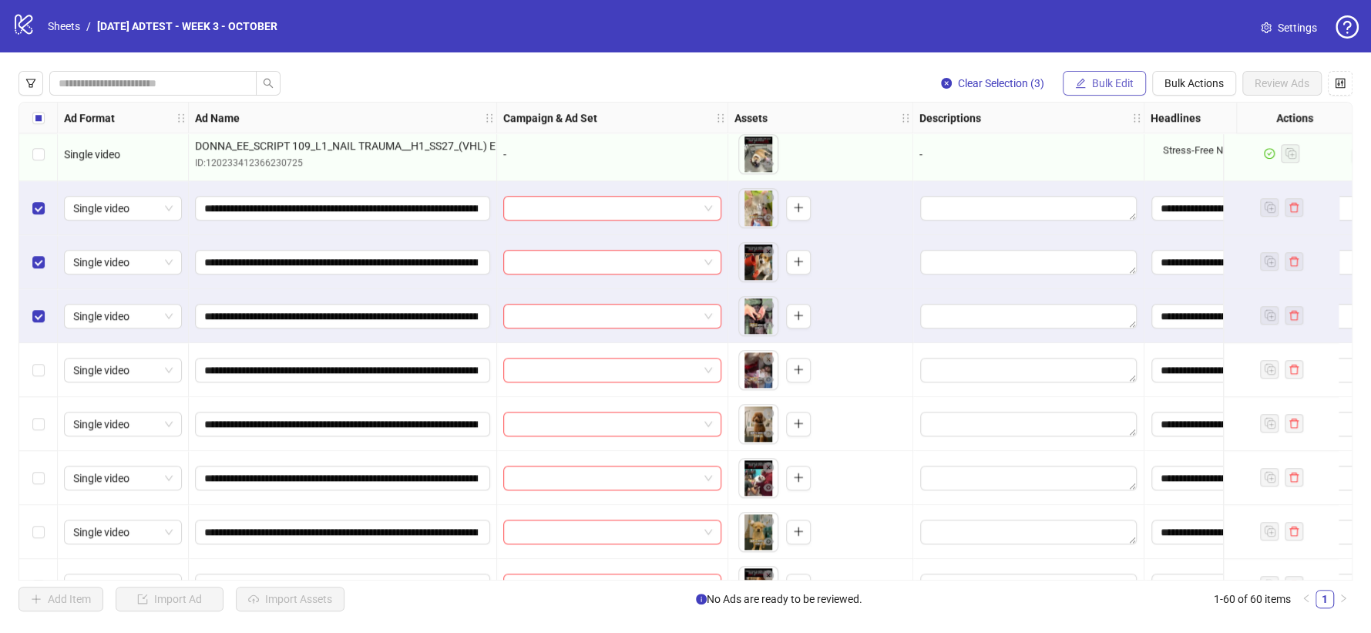
click at [1117, 86] on span "Bulk Edit" at bounding box center [1113, 83] width 42 height 12
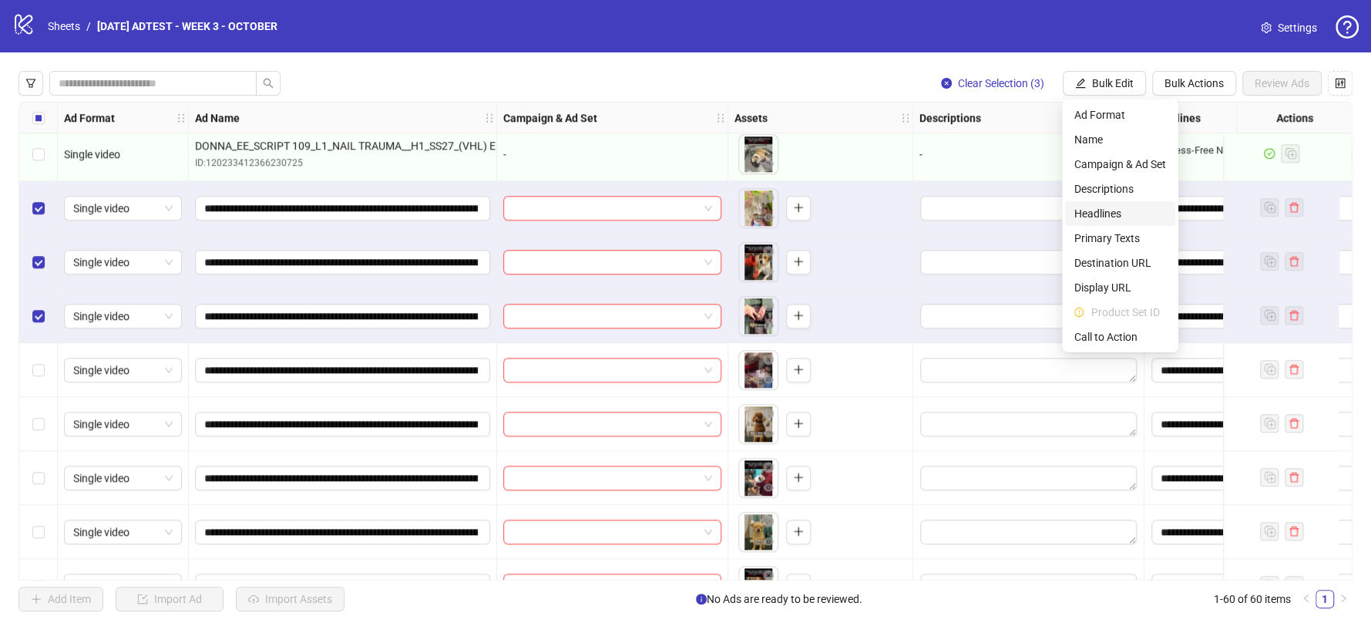
click at [1114, 221] on span "Headlines" at bounding box center [1121, 213] width 92 height 17
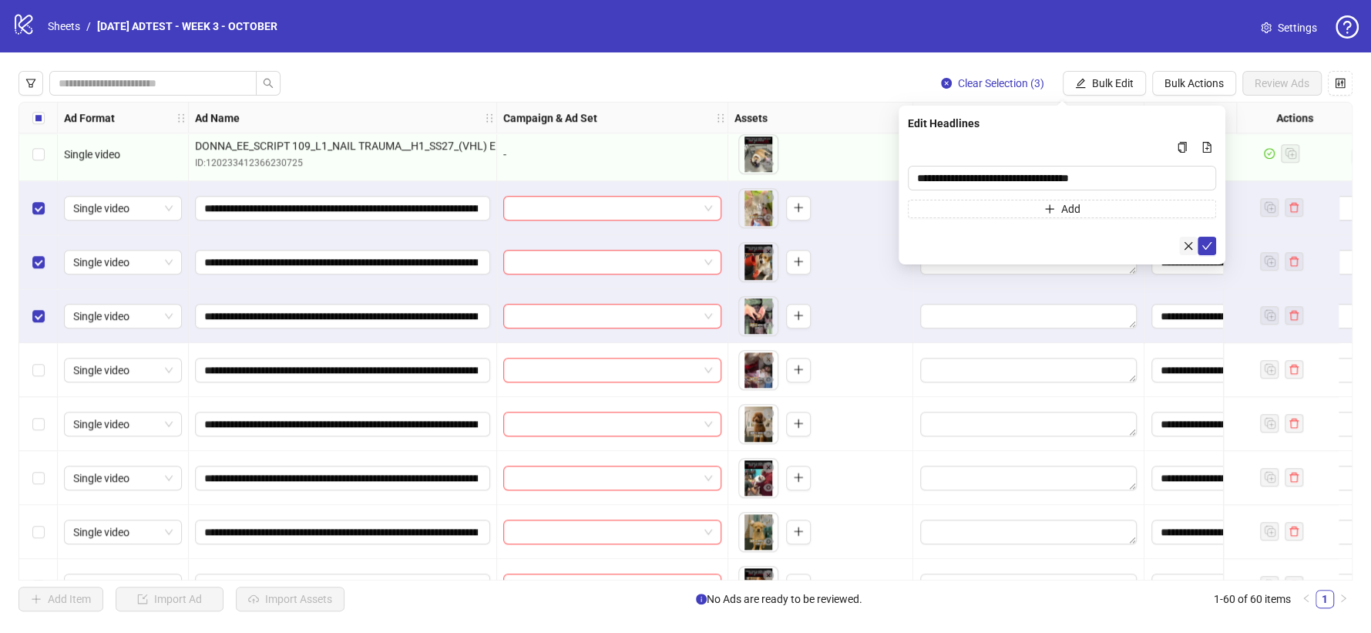
click at [1185, 247] on icon "close" at bounding box center [1188, 246] width 11 height 11
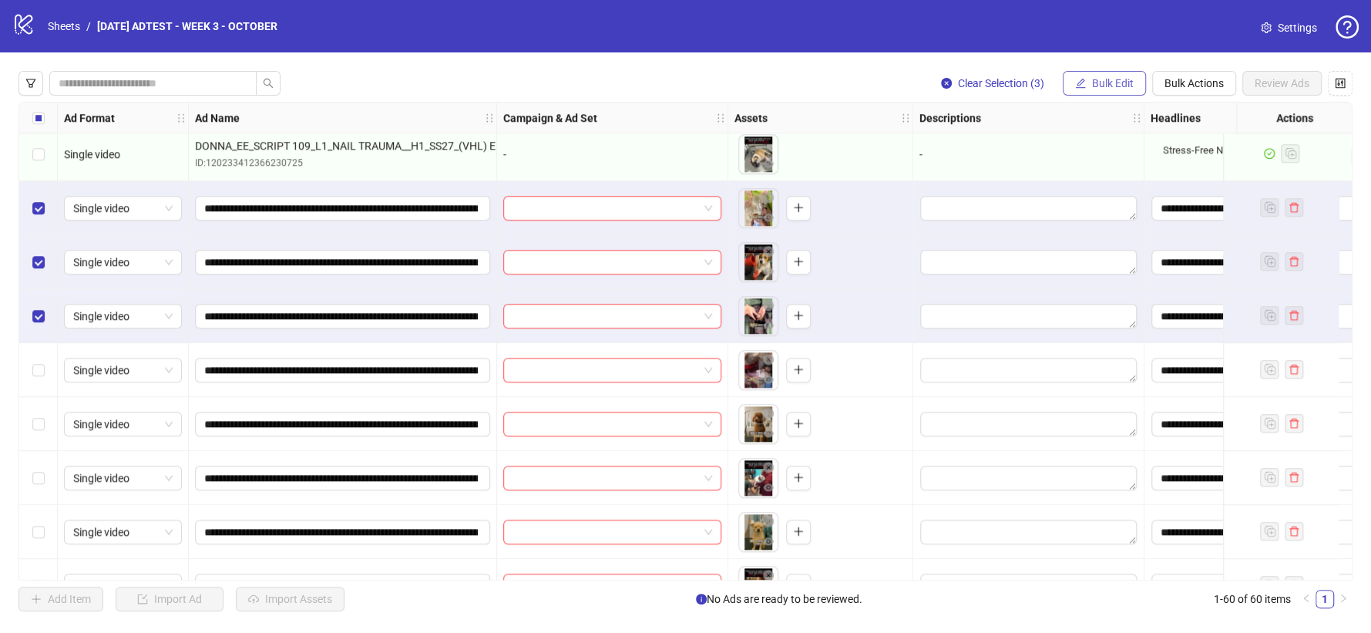
click at [1121, 86] on span "Bulk Edit" at bounding box center [1113, 83] width 42 height 12
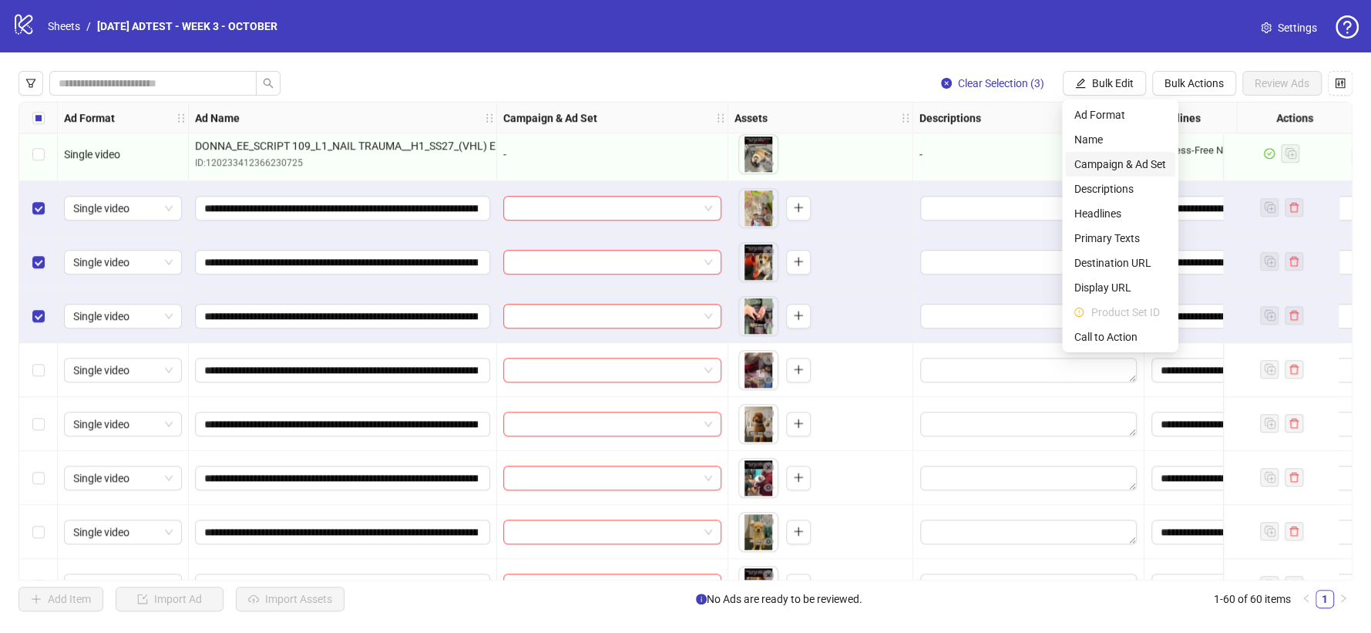
click at [1119, 163] on span "Campaign & Ad Set" at bounding box center [1121, 164] width 92 height 17
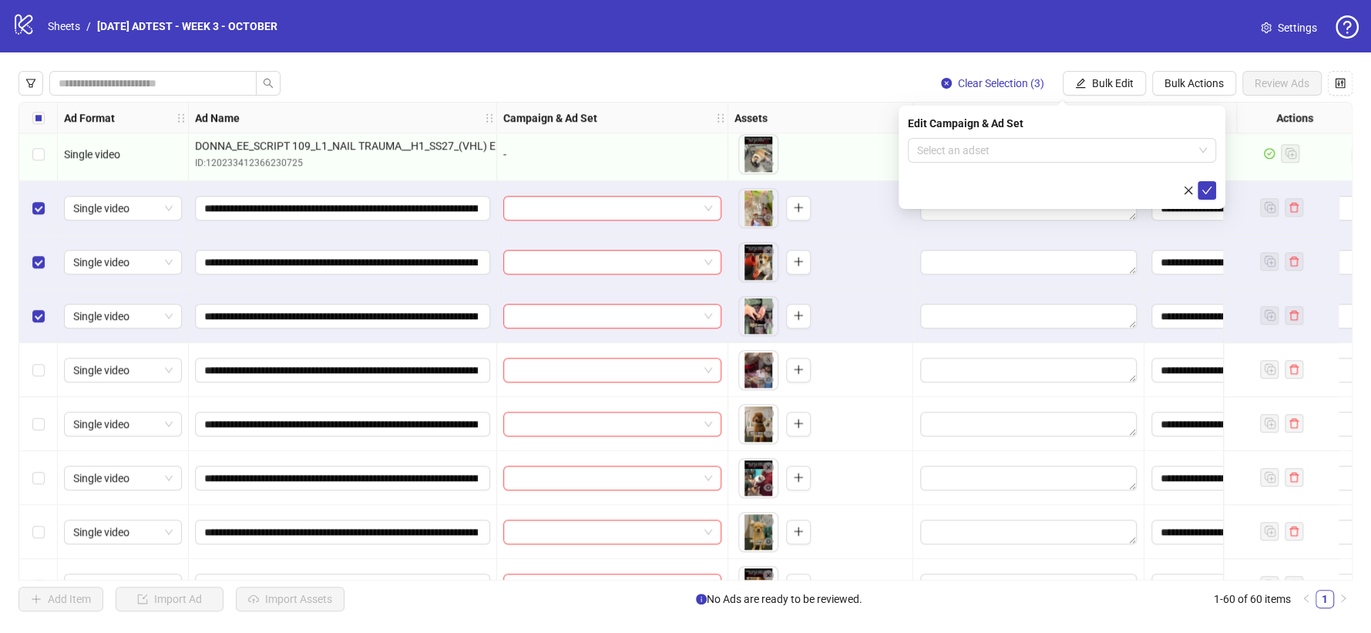
click at [1174, 163] on form "Select an adset" at bounding box center [1062, 169] width 308 height 62
click at [1177, 150] on input "search" at bounding box center [1055, 150] width 276 height 23
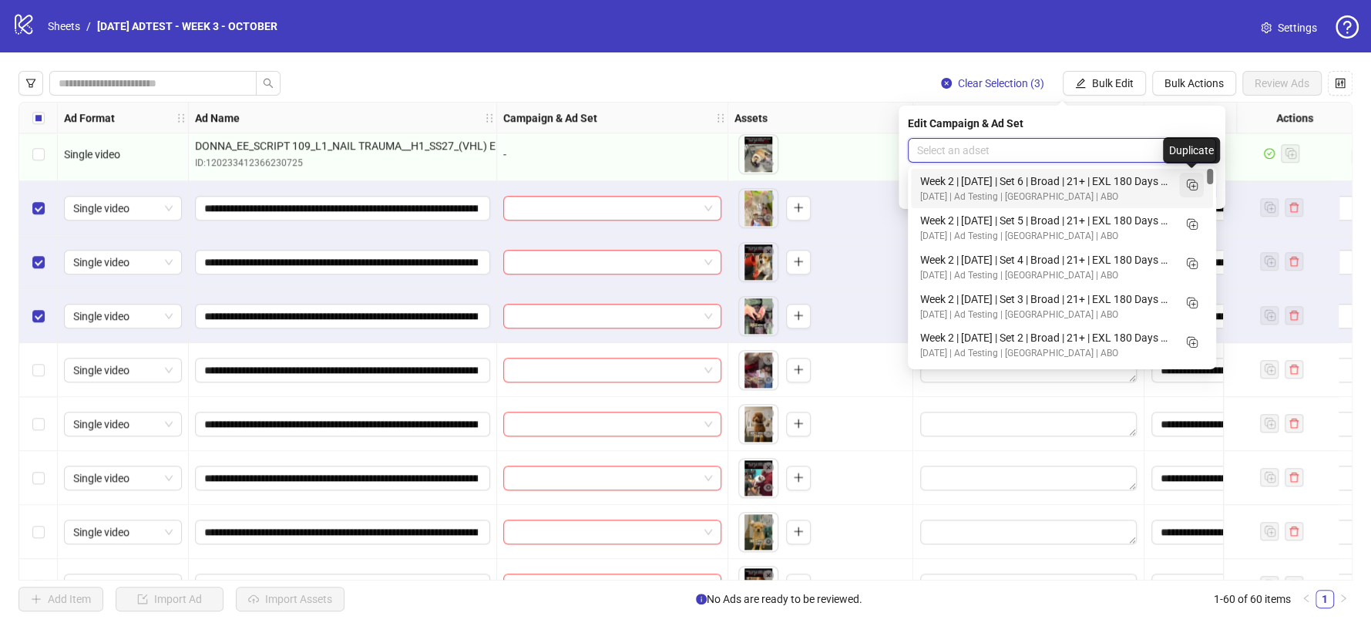
click at [1195, 180] on icon "Duplicate" at bounding box center [1191, 184] width 15 height 15
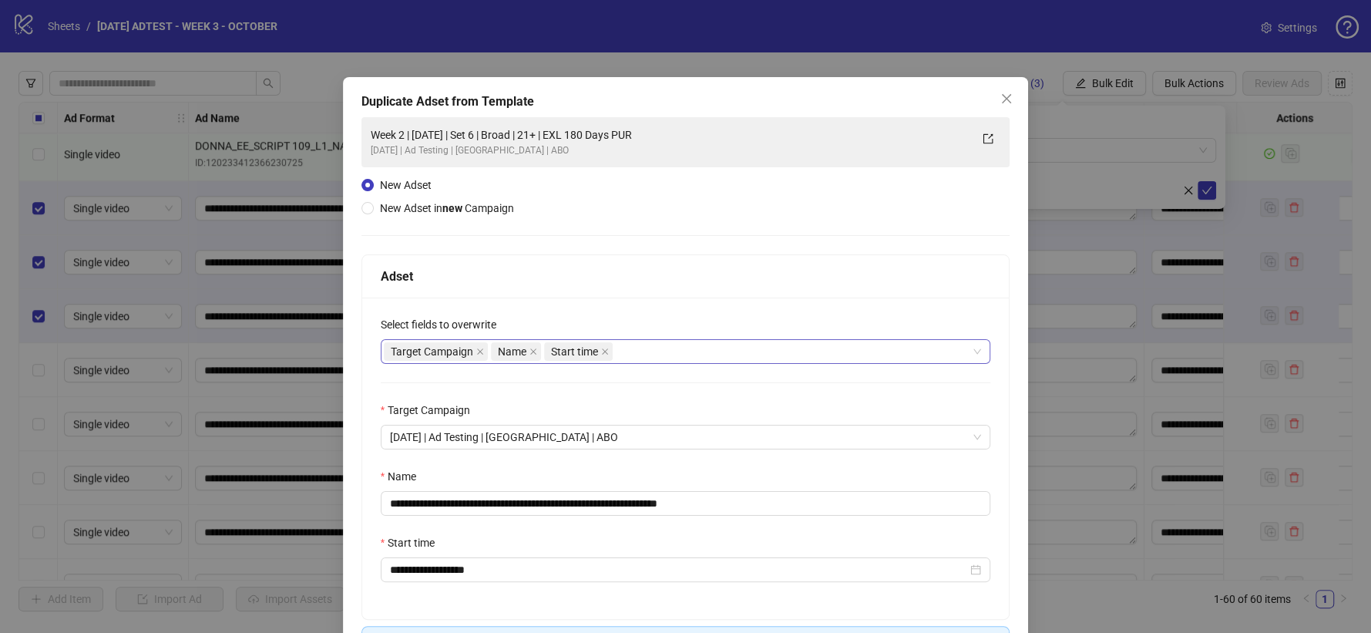
click at [646, 344] on div "Target Campaign Name Start time" at bounding box center [678, 352] width 588 height 22
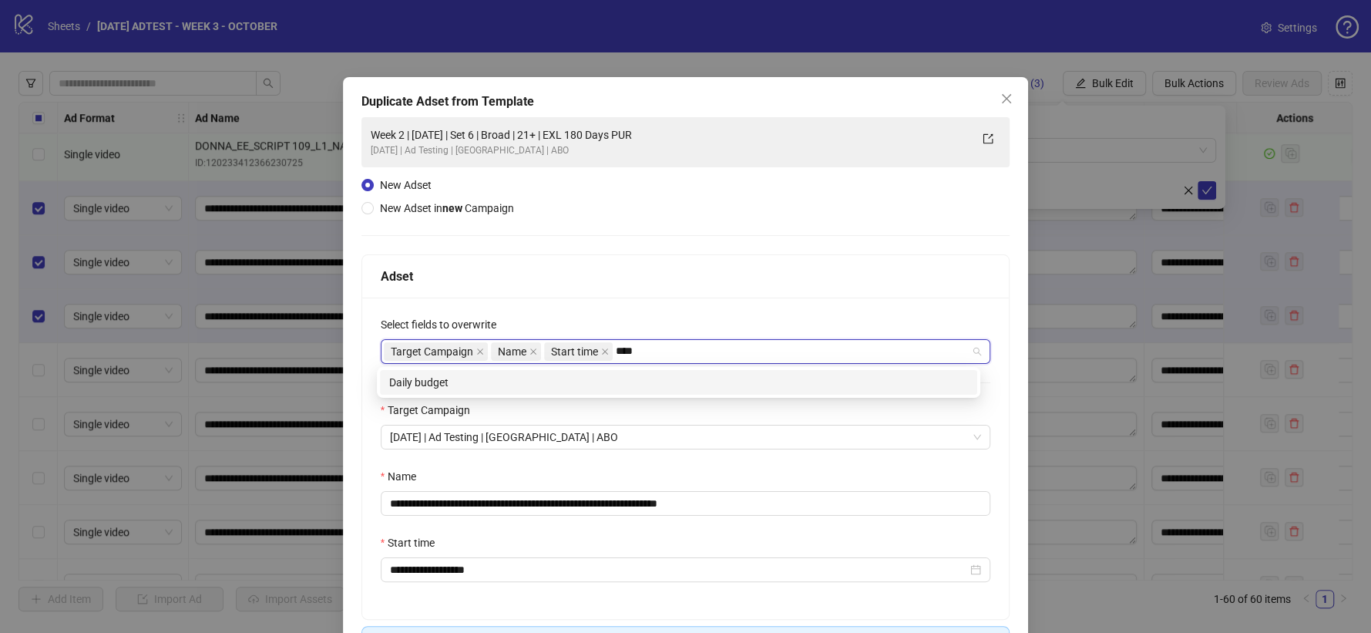
type input "*****"
click at [607, 376] on div "Daily budget" at bounding box center [678, 382] width 579 height 17
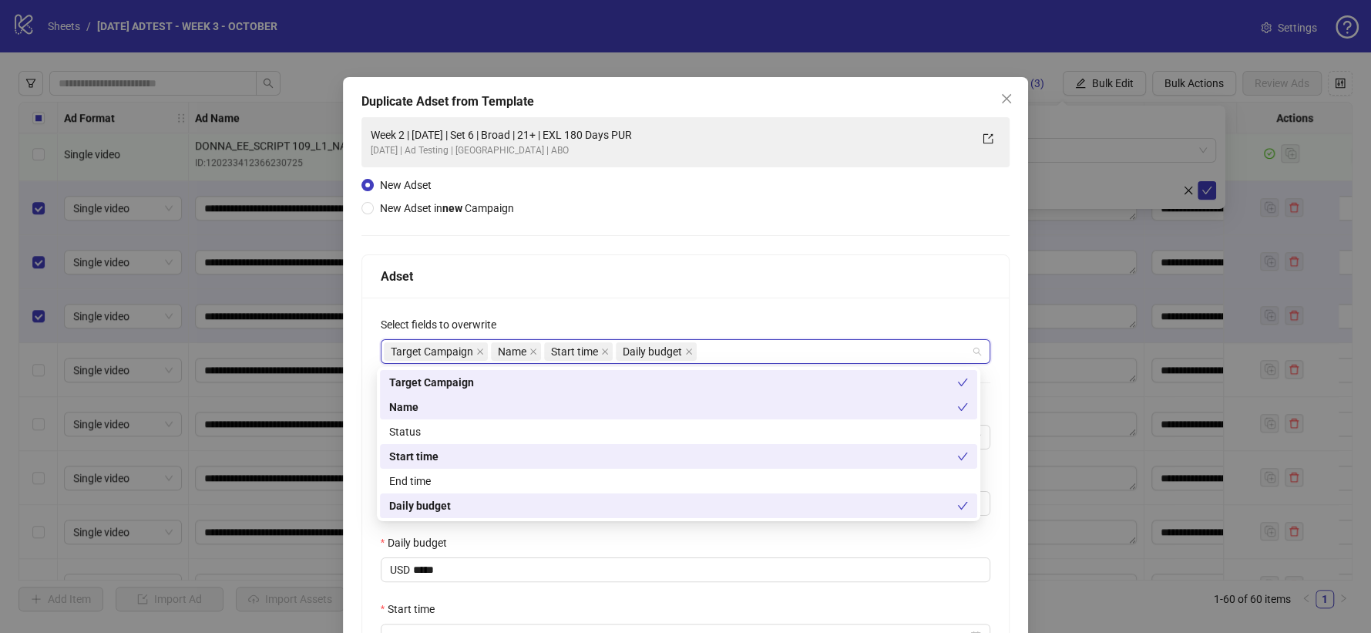
click at [772, 301] on div "**********" at bounding box center [686, 492] width 648 height 388
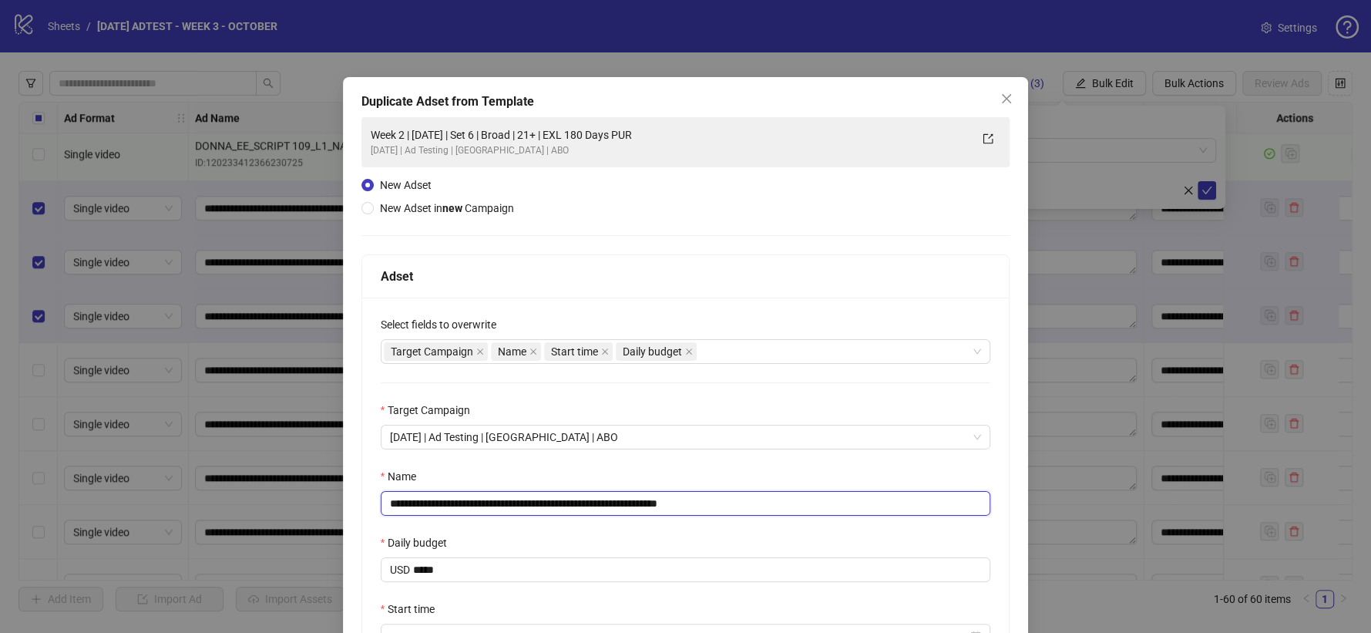
click at [523, 498] on input "**********" at bounding box center [686, 503] width 611 height 25
click at [441, 499] on input "**********" at bounding box center [686, 503] width 611 height 25
click at [743, 499] on input "**********" at bounding box center [686, 503] width 611 height 25
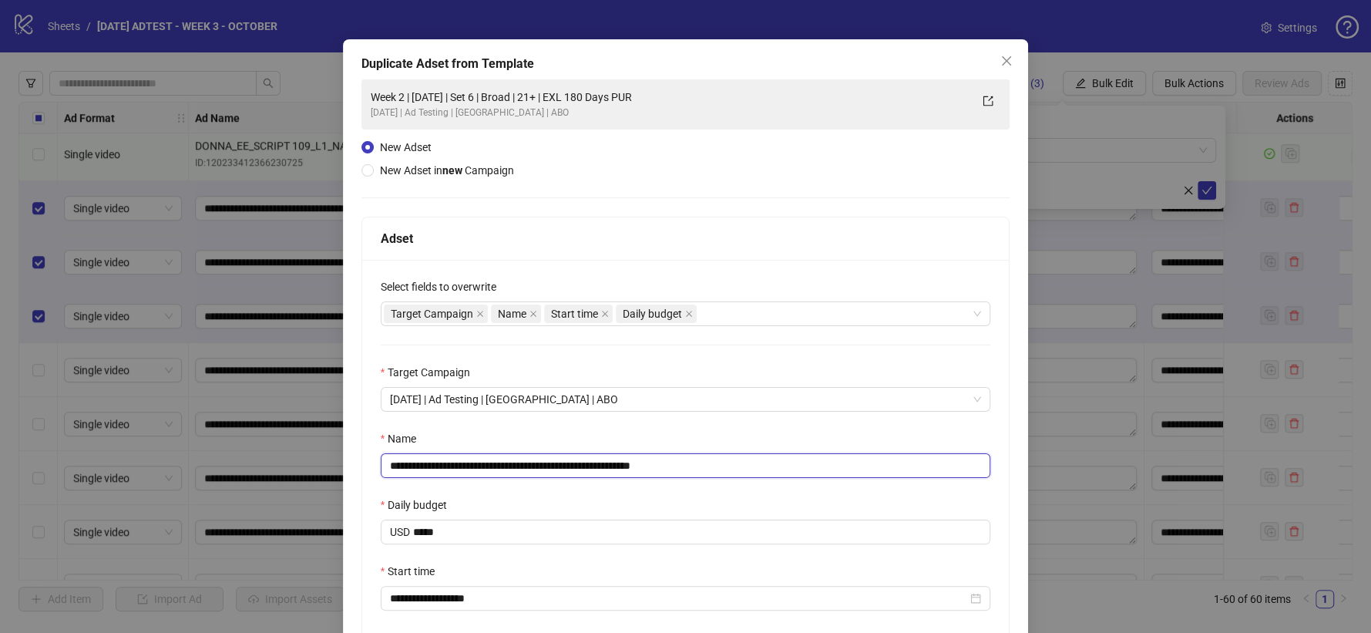
scroll to position [86, 0]
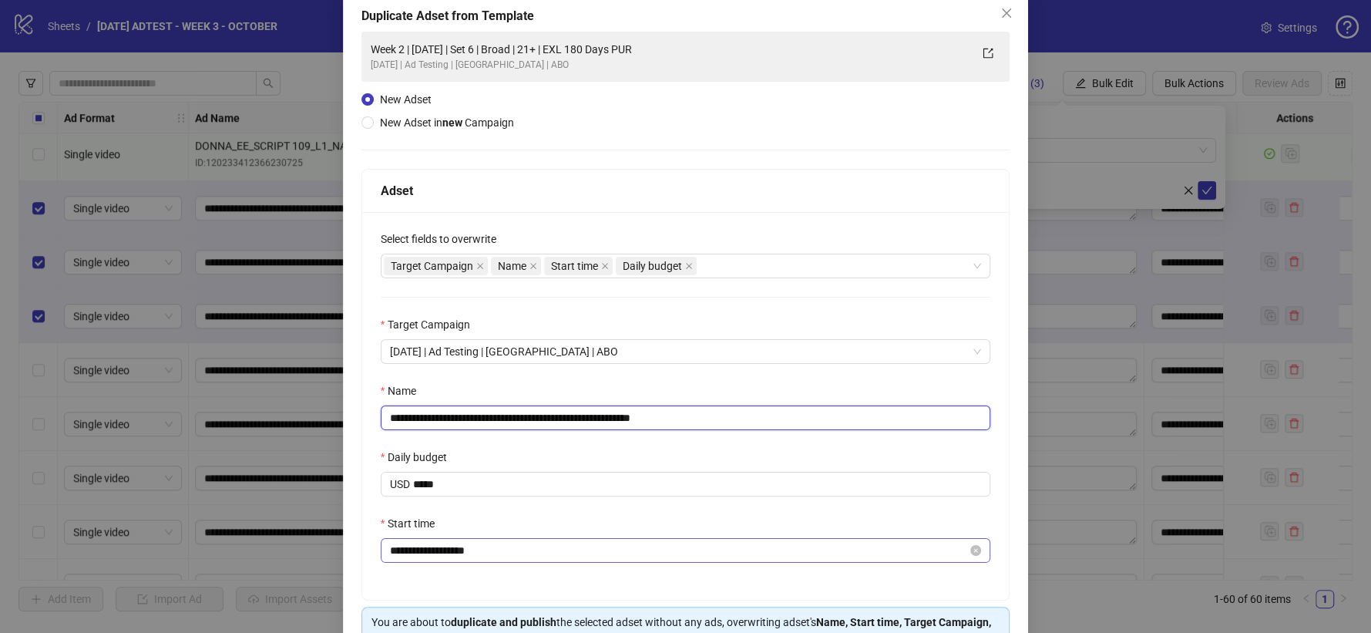
type input "**********"
click at [454, 555] on input "**********" at bounding box center [679, 550] width 578 height 17
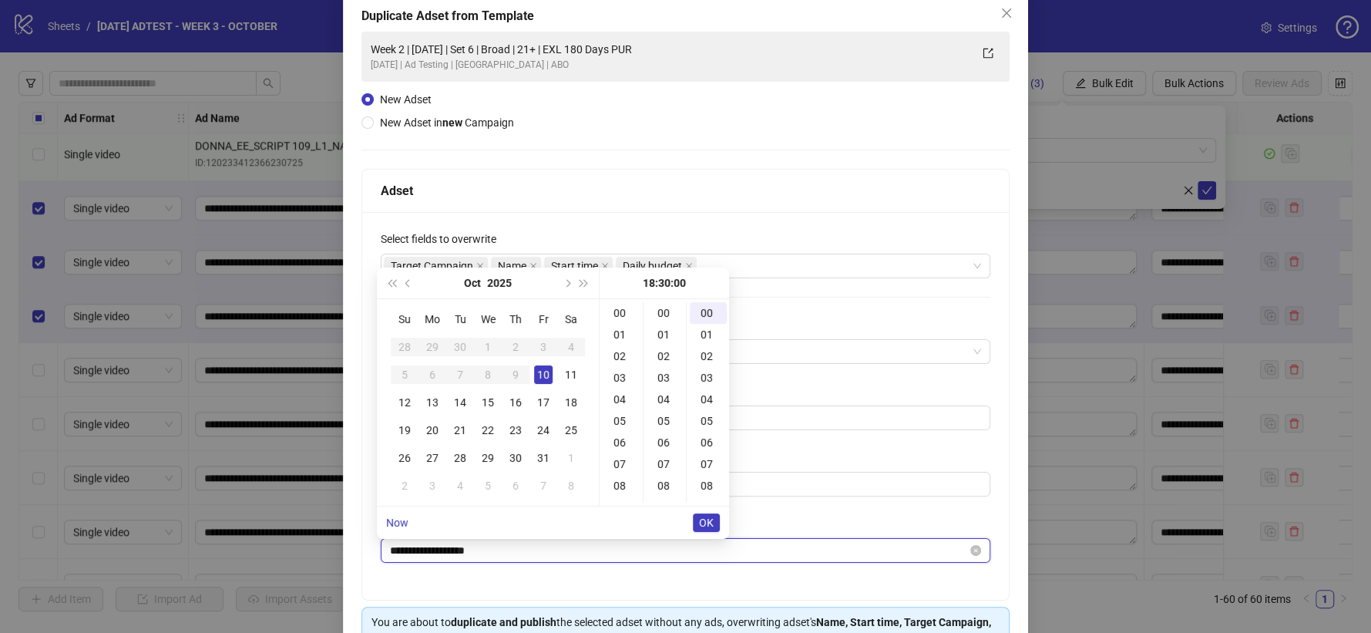
scroll to position [647, 0]
click at [574, 370] on div "11" at bounding box center [571, 374] width 19 height 19
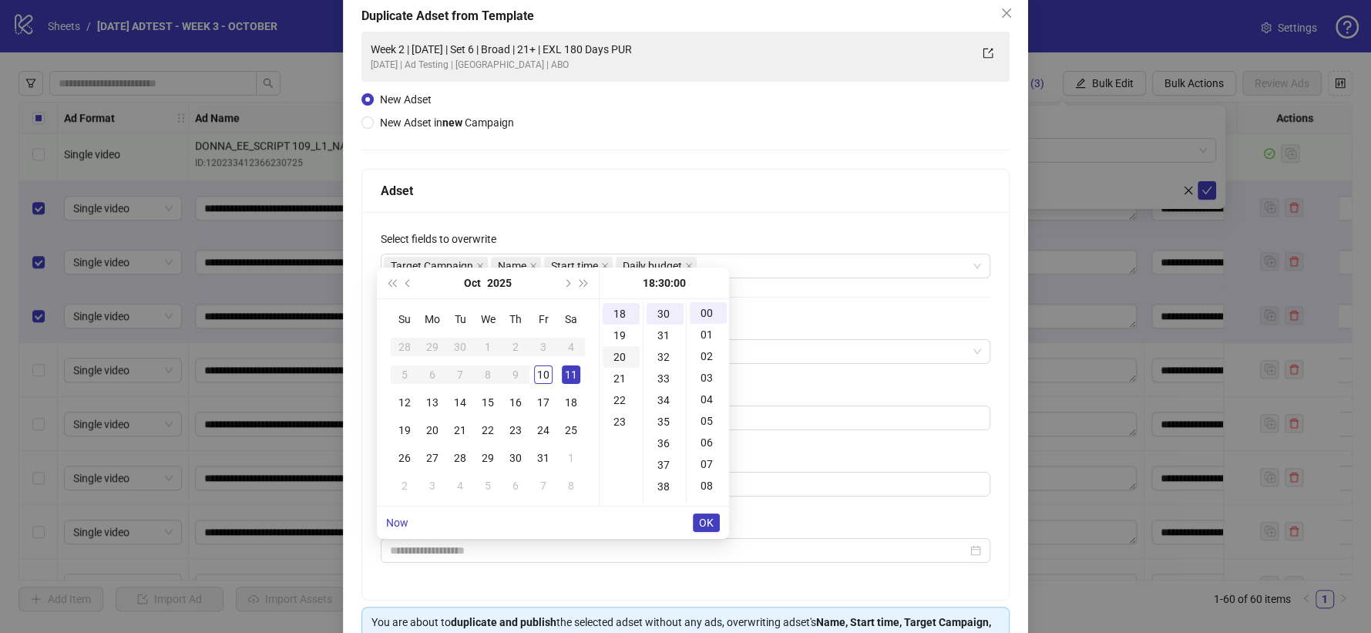
click at [624, 358] on div "20" at bounding box center [621, 357] width 37 height 22
type input "**********"
click at [704, 520] on span "OK" at bounding box center [706, 523] width 15 height 12
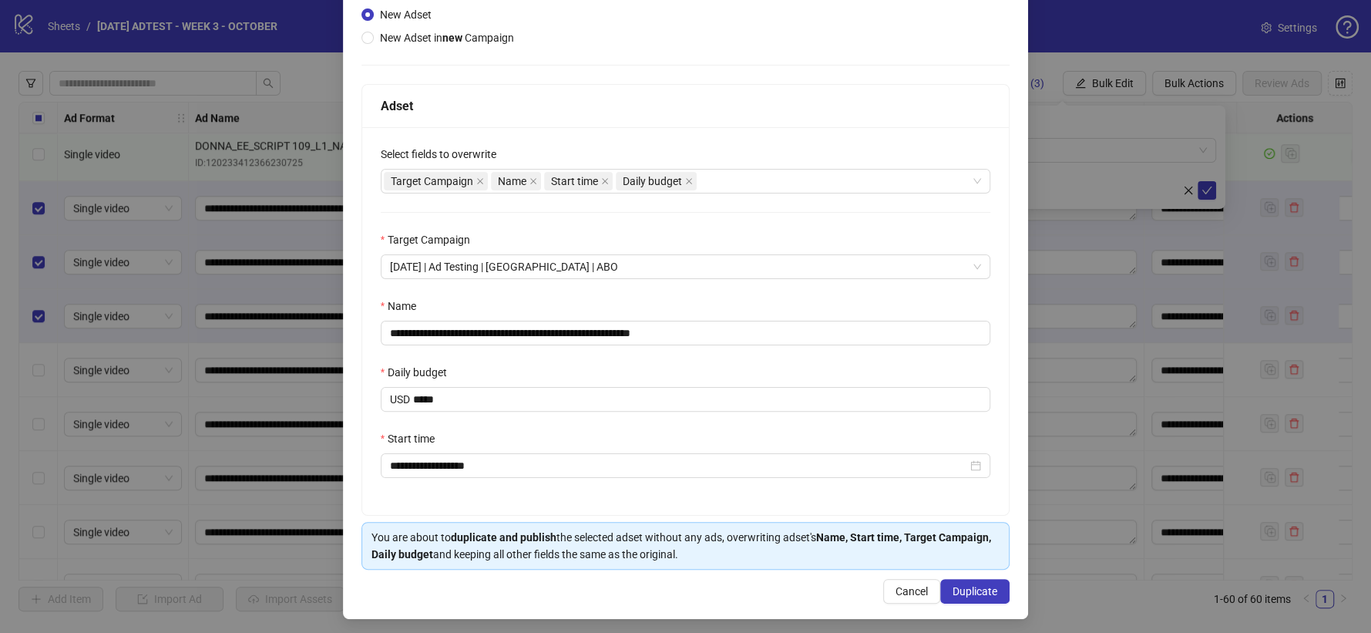
scroll to position [177, 0]
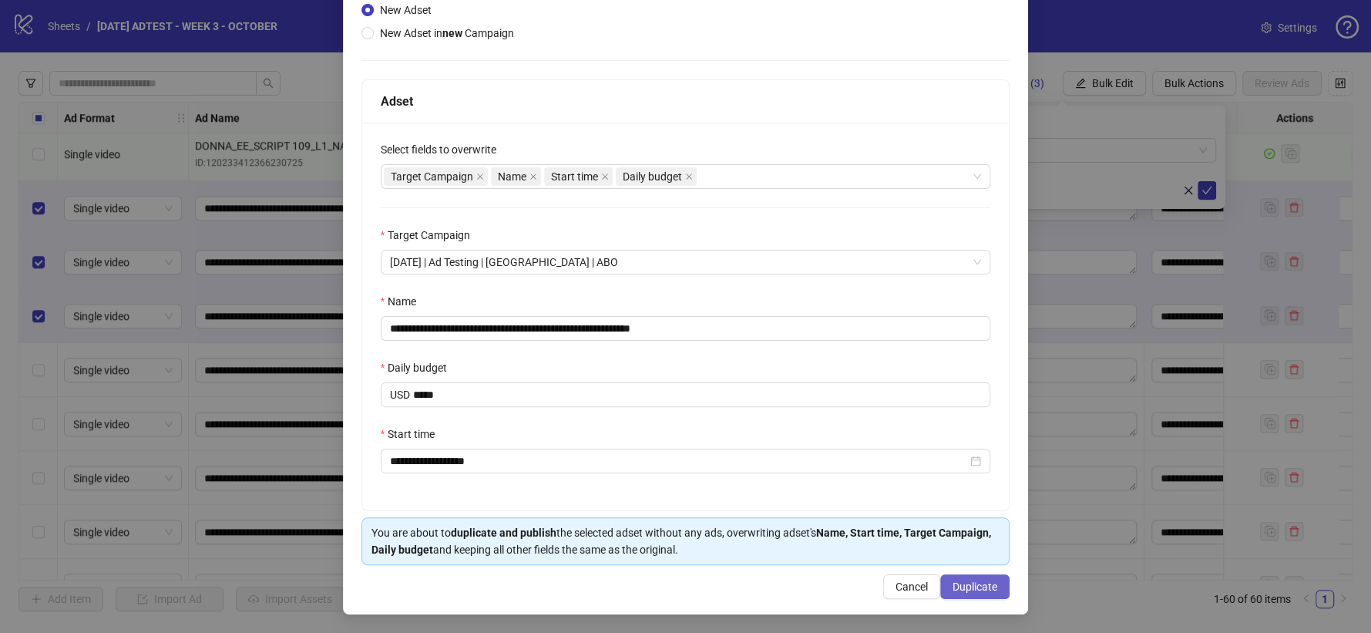
click at [969, 584] on span "Duplicate" at bounding box center [975, 587] width 45 height 12
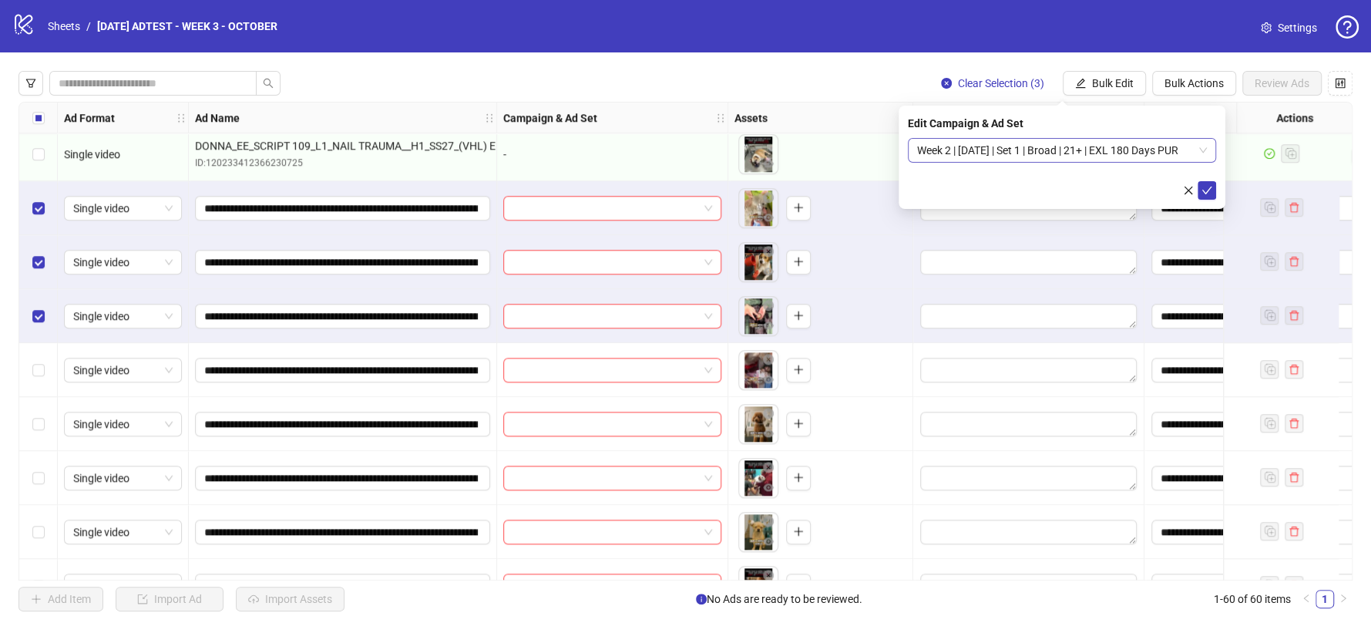
click at [1144, 160] on span "Week 2 | [DATE] | Set 1 | Broad | 21+ | EXL 180 Days PUR" at bounding box center [1062, 150] width 290 height 23
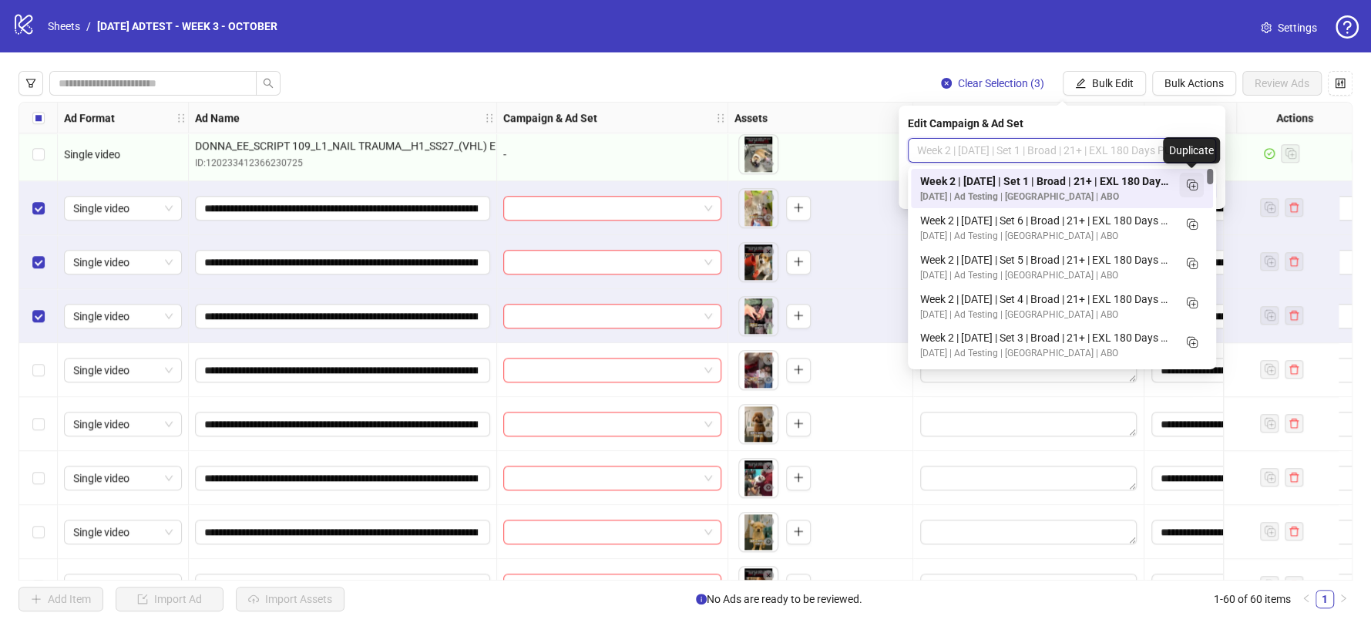
click at [1190, 180] on icon "Duplicate" at bounding box center [1191, 184] width 15 height 15
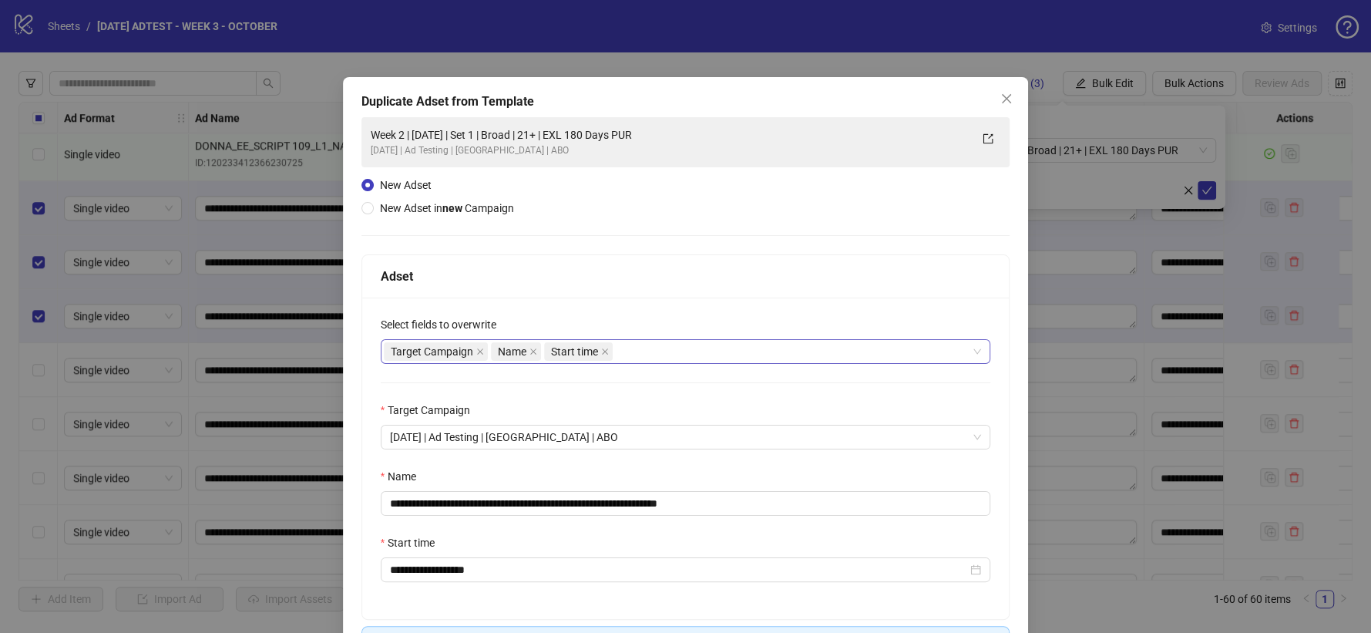
click at [663, 342] on div "Target Campaign Name Start time" at bounding box center [678, 352] width 588 height 22
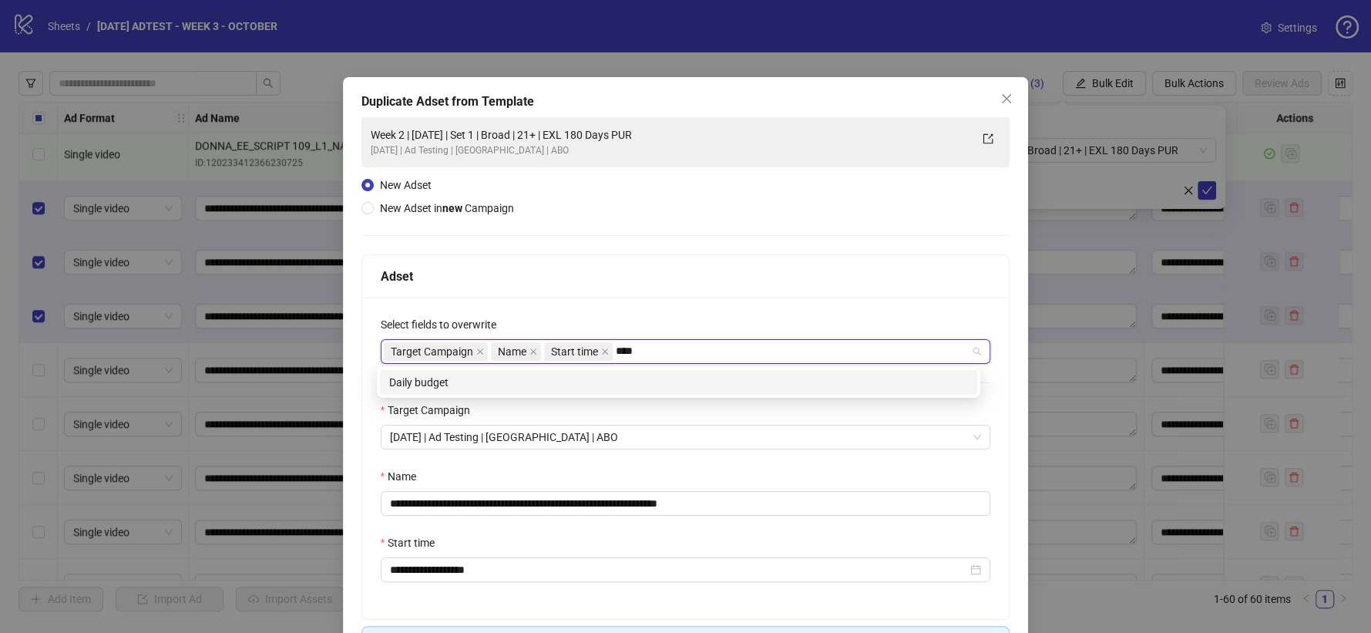
type input "*****"
click at [517, 384] on div "Daily budget" at bounding box center [678, 382] width 579 height 17
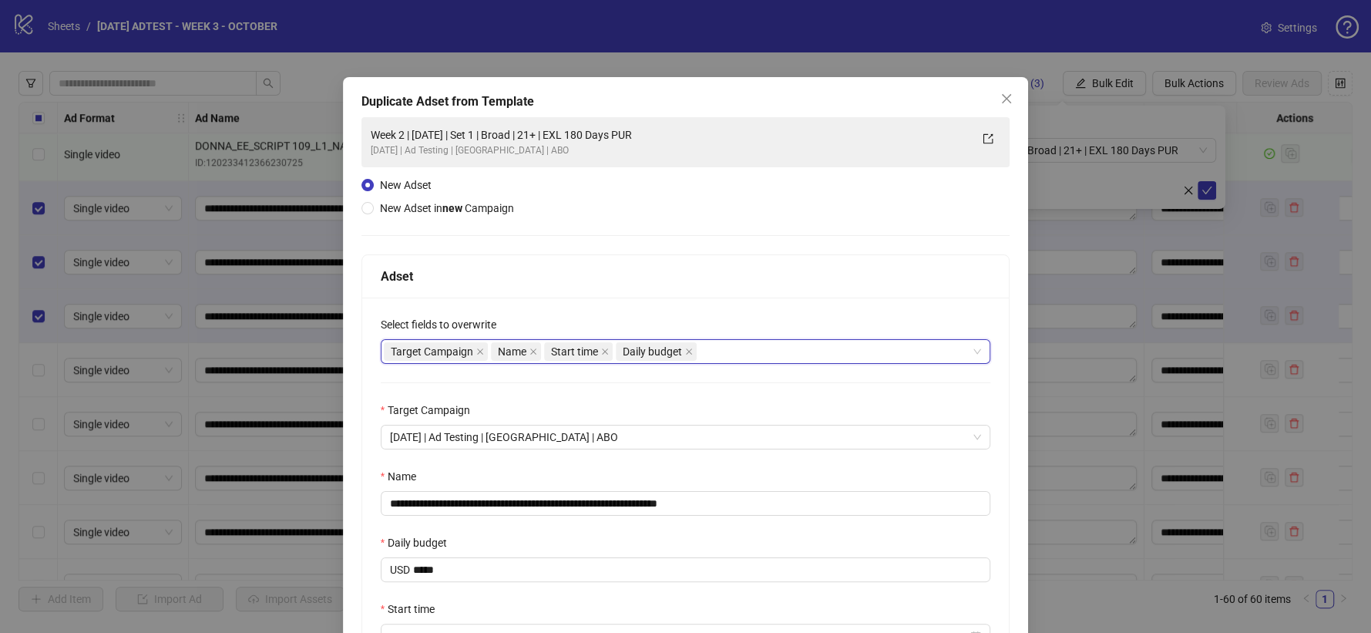
click at [668, 287] on div "Adset" at bounding box center [686, 276] width 648 height 43
drag, startPoint x: 684, startPoint y: 505, endPoint x: 802, endPoint y: 502, distance: 118.0
click at [802, 503] on input "**********" at bounding box center [686, 503] width 611 height 25
click at [523, 503] on input "**********" at bounding box center [686, 503] width 611 height 25
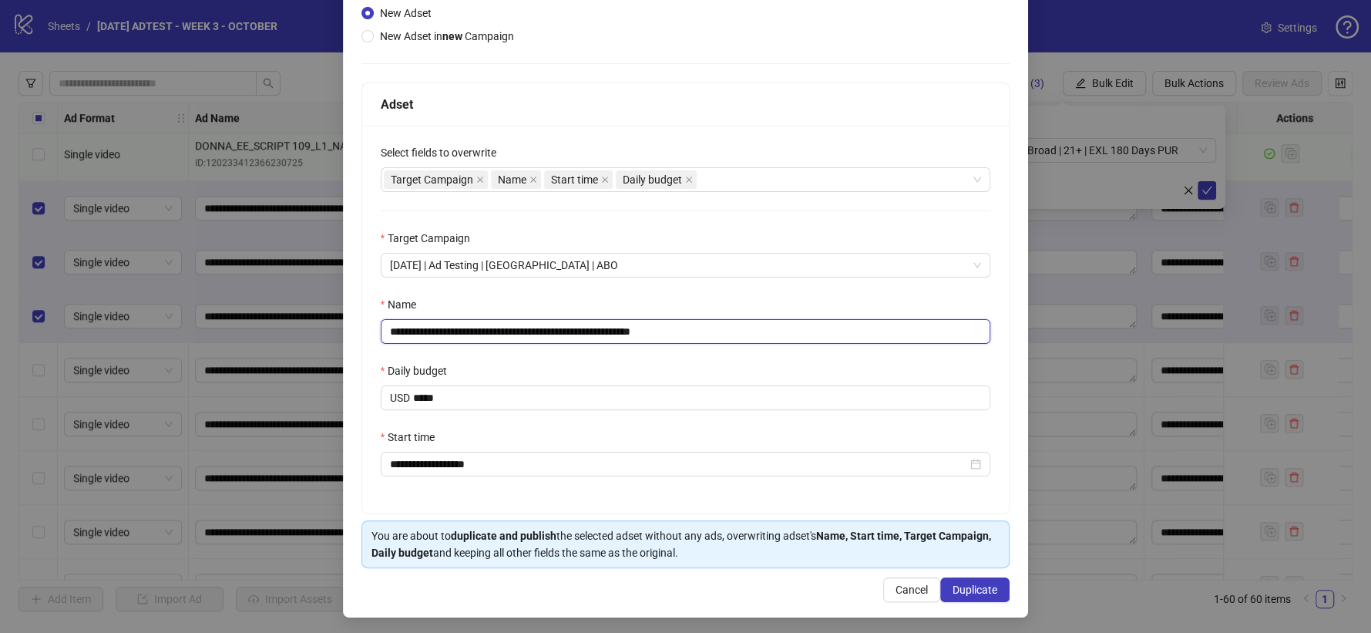
scroll to position [177, 0]
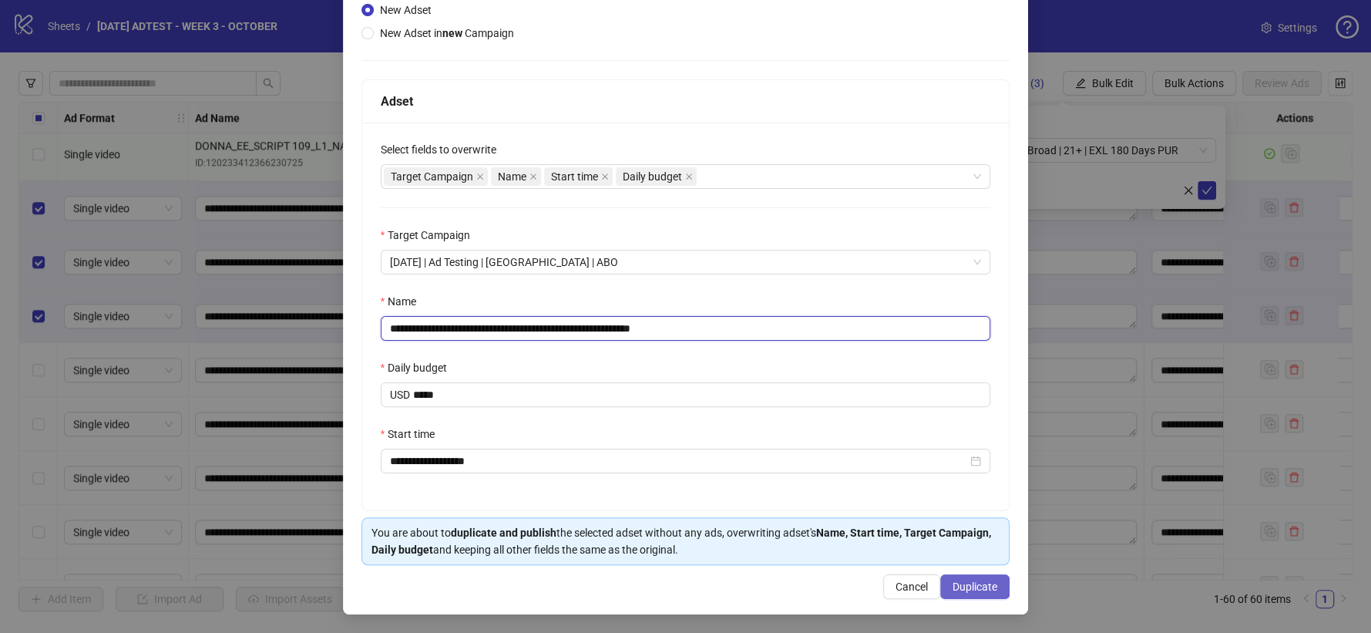
type input "**********"
click at [953, 590] on span "Duplicate" at bounding box center [975, 587] width 45 height 12
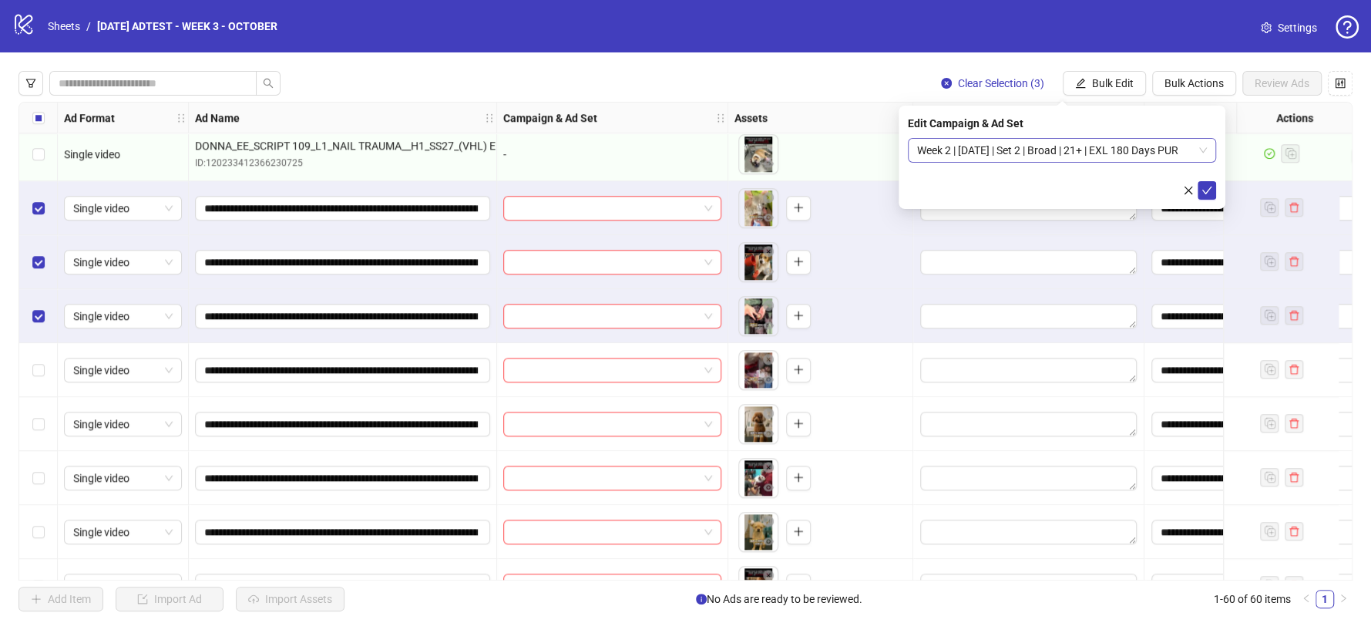
click at [1166, 139] on span "Week 2 | [DATE] | Set 2 | Broad | 21+ | EXL 180 Days PUR" at bounding box center [1062, 150] width 290 height 23
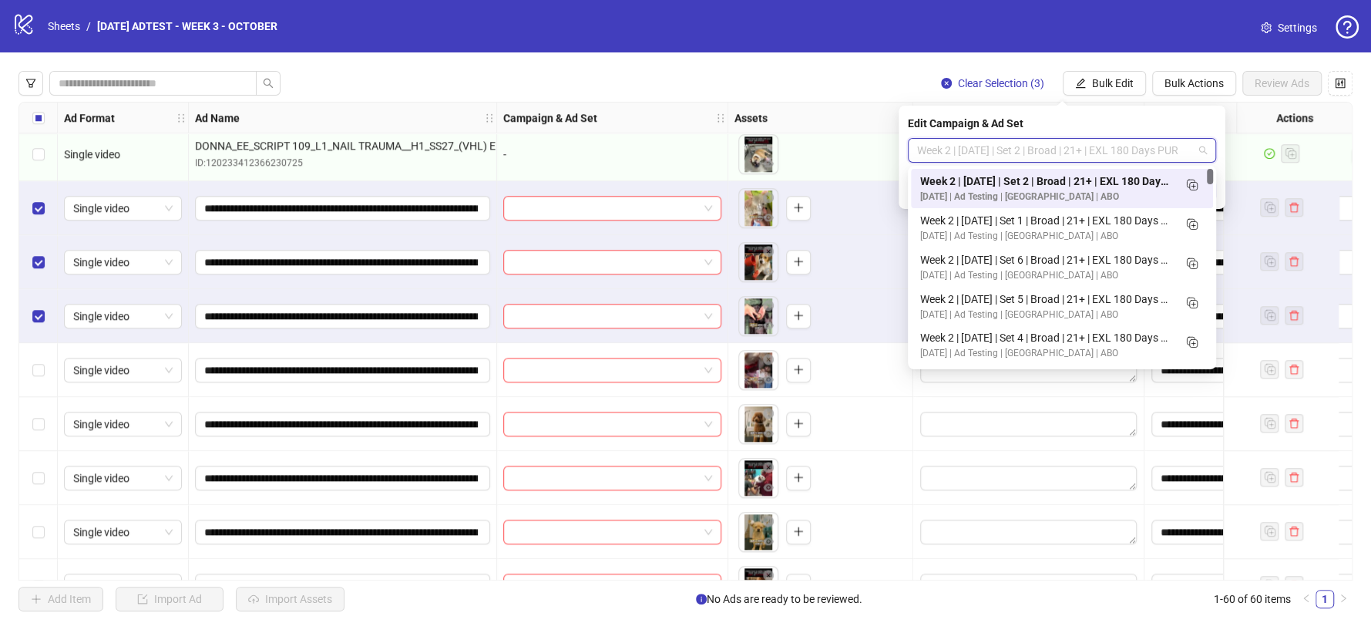
scroll to position [0, 0]
click at [1193, 177] on icon "Duplicate" at bounding box center [1191, 184] width 15 height 15
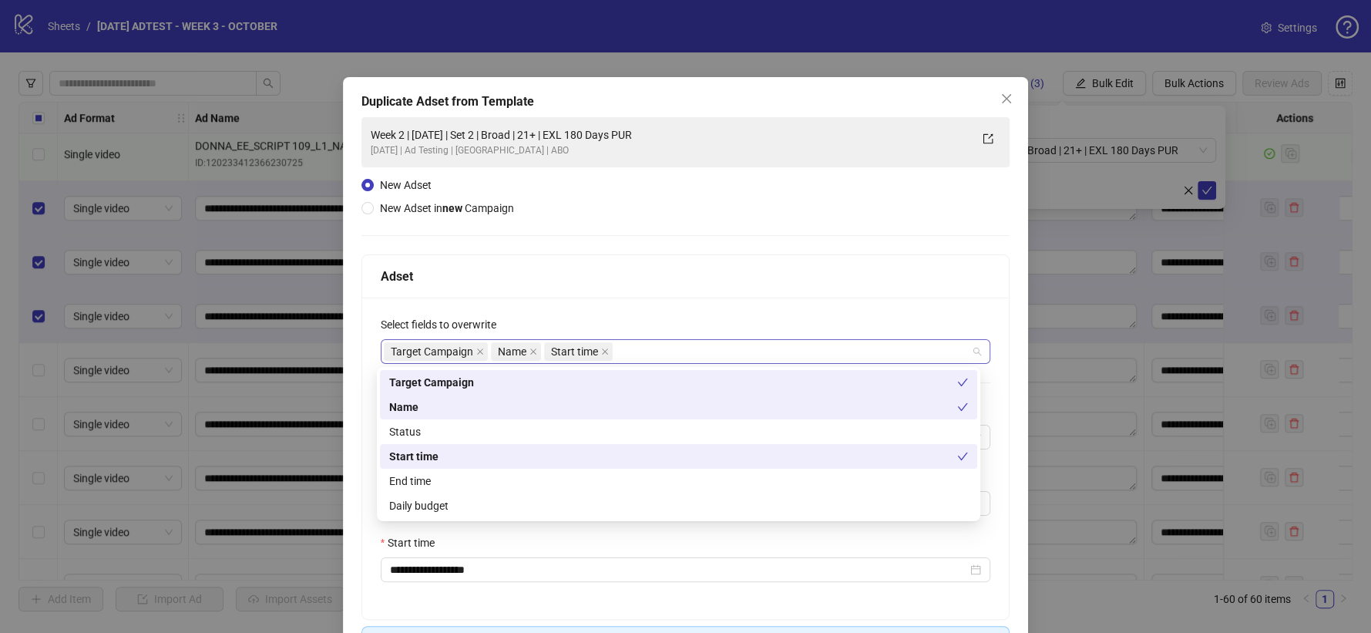
click at [823, 358] on div "Target Campaign Name Start time" at bounding box center [678, 352] width 588 height 22
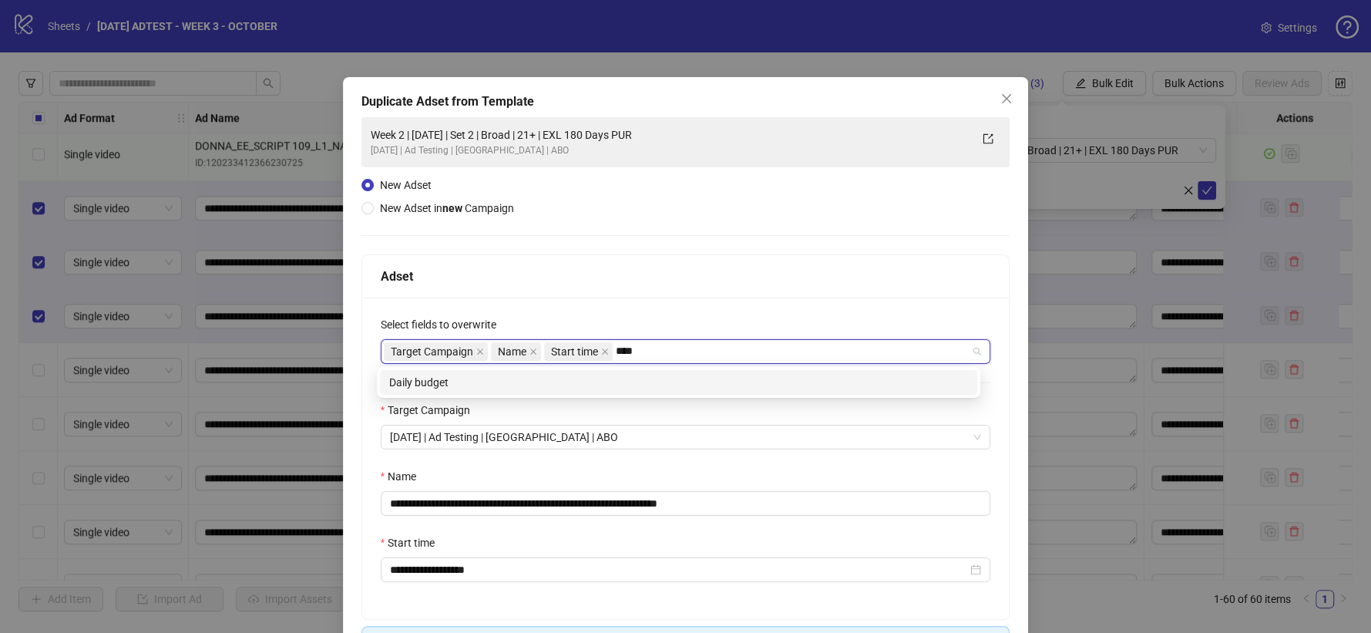
type input "*****"
click at [690, 375] on div "Daily budget" at bounding box center [678, 382] width 579 height 17
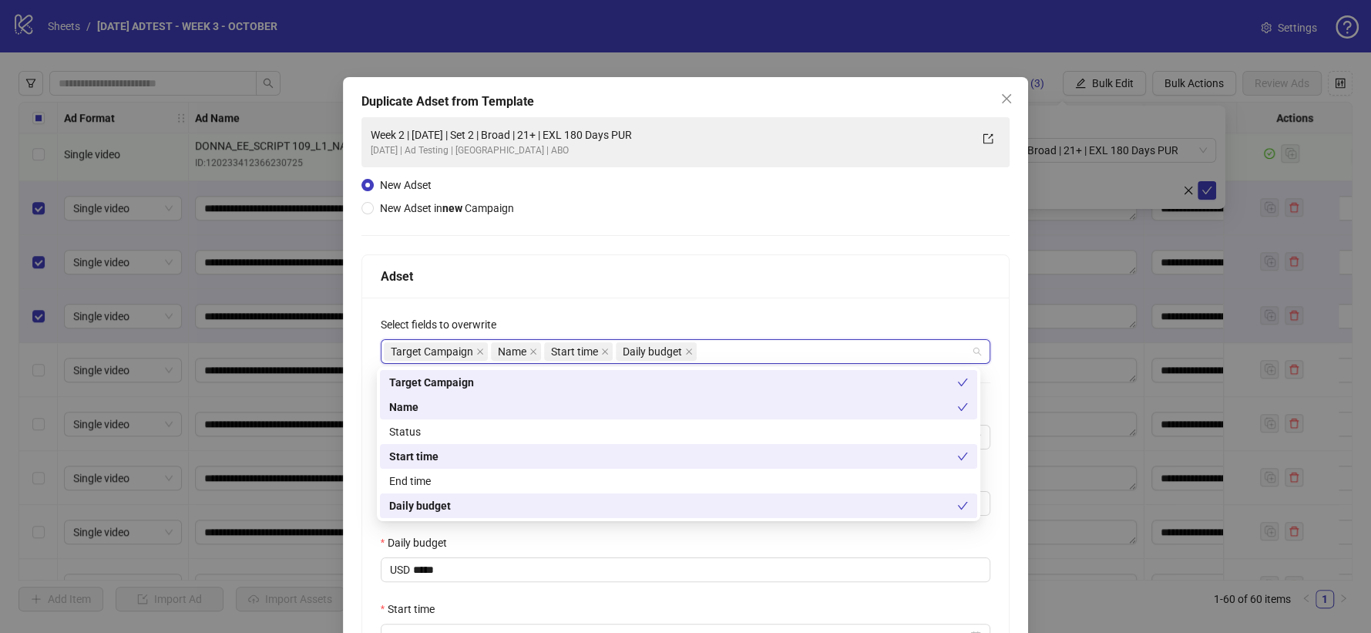
click at [711, 298] on div "**********" at bounding box center [686, 492] width 648 height 388
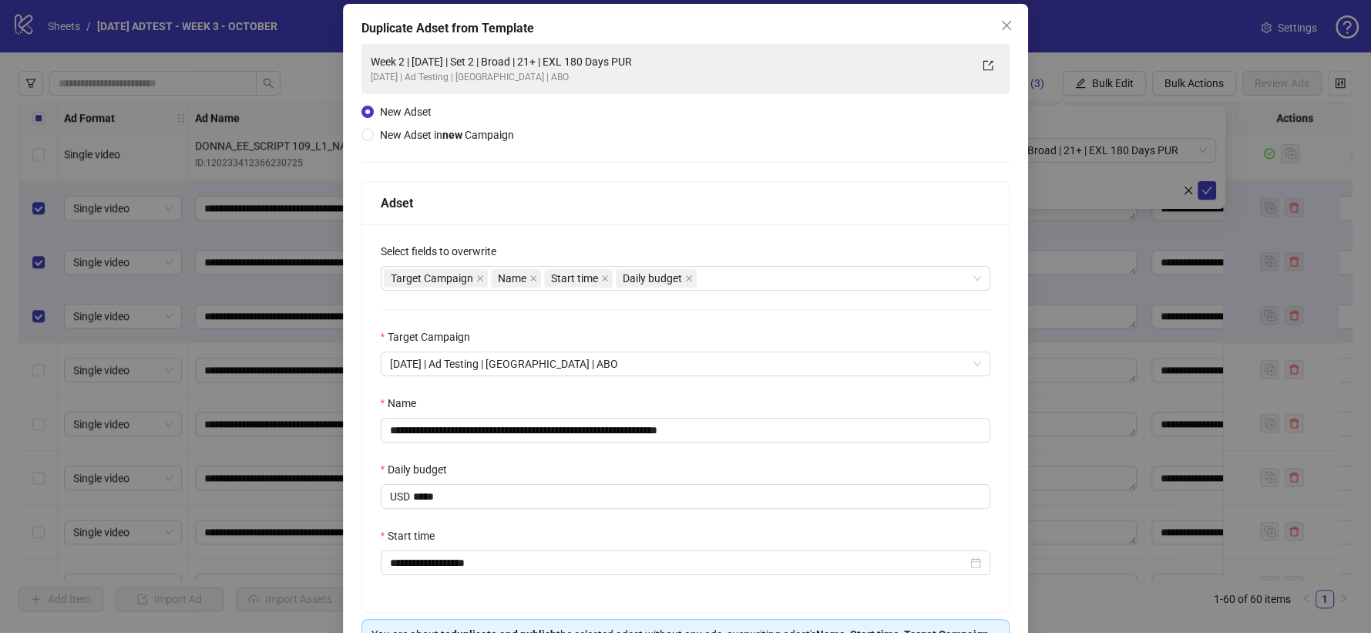
scroll to position [171, 0]
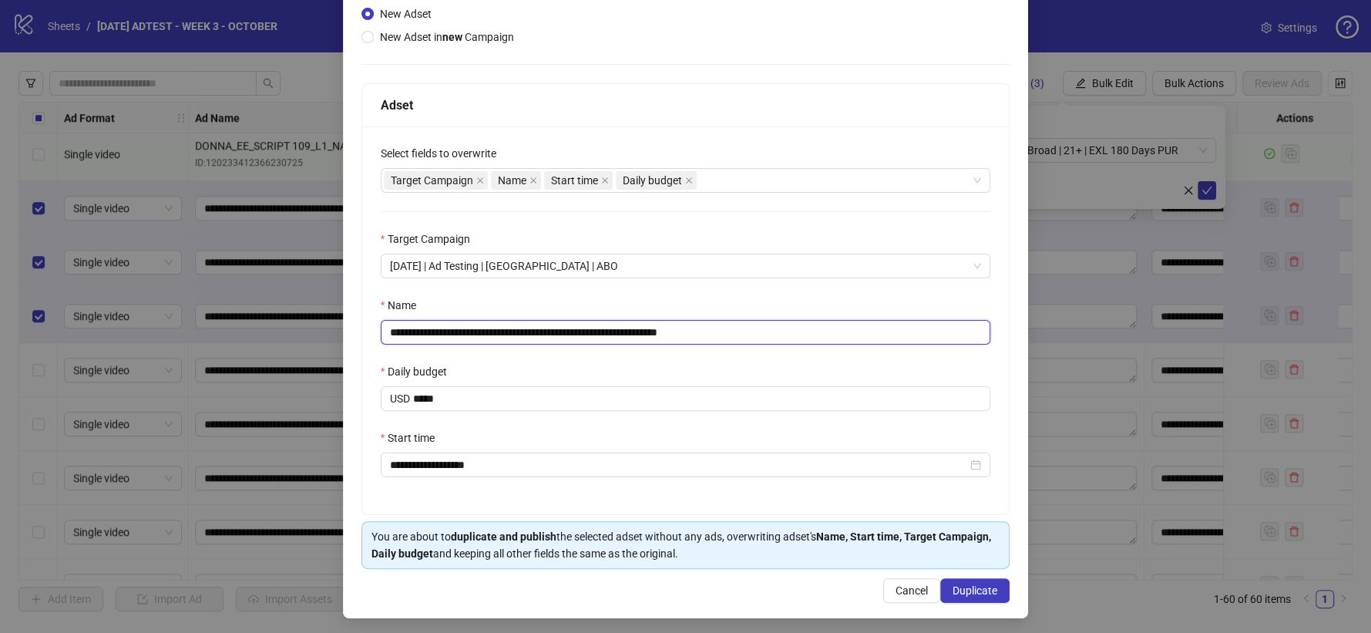
drag, startPoint x: 682, startPoint y: 326, endPoint x: 838, endPoint y: 325, distance: 155.7
click at [838, 328] on input "**********" at bounding box center [686, 332] width 611 height 25
click at [521, 327] on input "**********" at bounding box center [686, 332] width 611 height 25
type input "**********"
click at [956, 591] on span "Duplicate" at bounding box center [975, 590] width 45 height 12
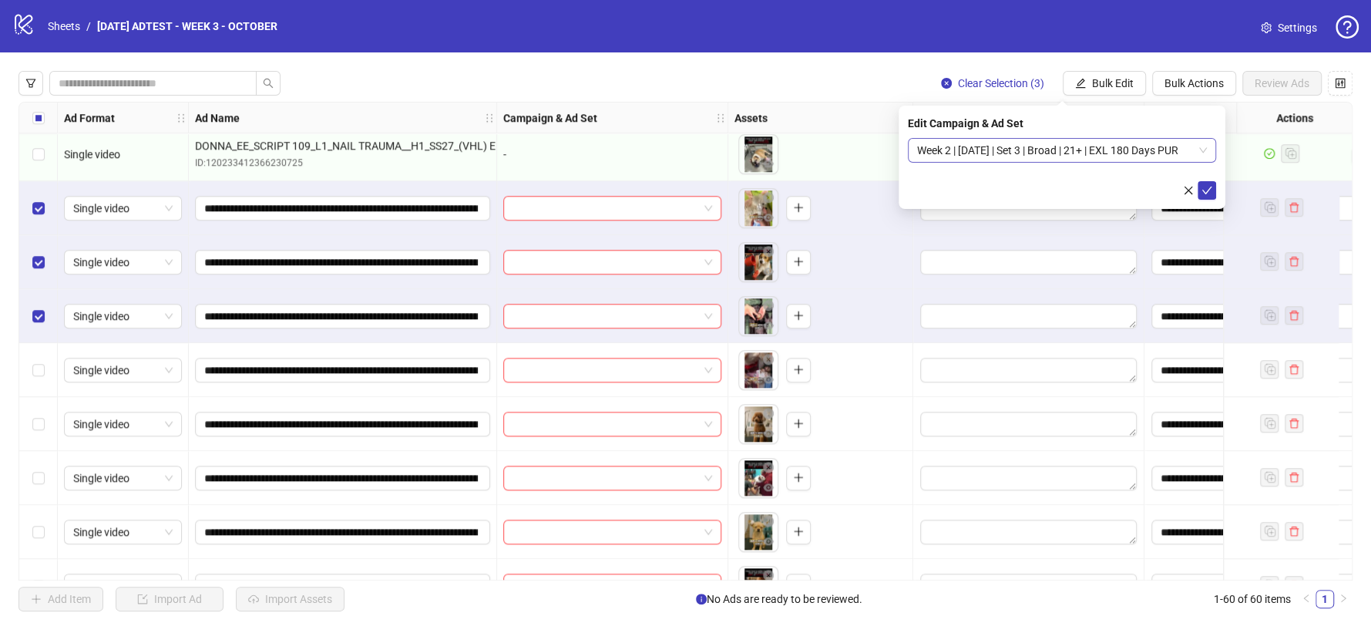
click at [1134, 150] on span "Week 2 | [DATE] | Set 3 | Broad | 21+ | EXL 180 Days PUR" at bounding box center [1062, 150] width 290 height 23
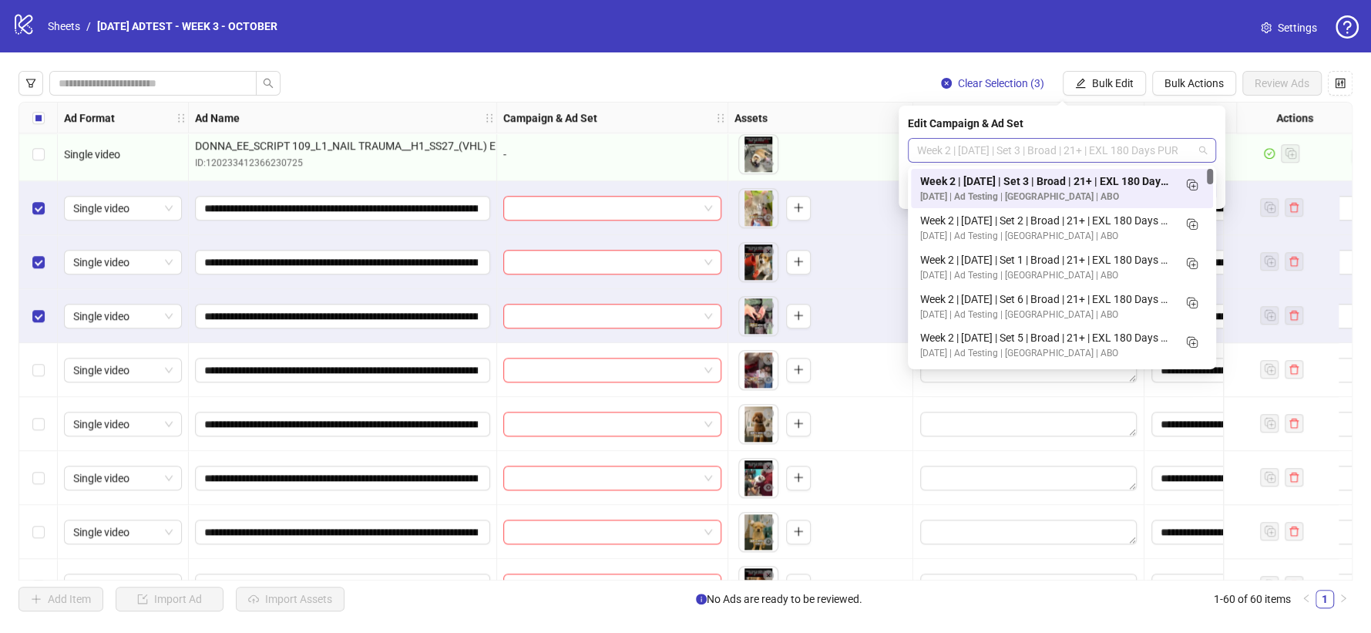
scroll to position [0, 0]
click at [1193, 183] on icon "Duplicate" at bounding box center [1191, 184] width 15 height 15
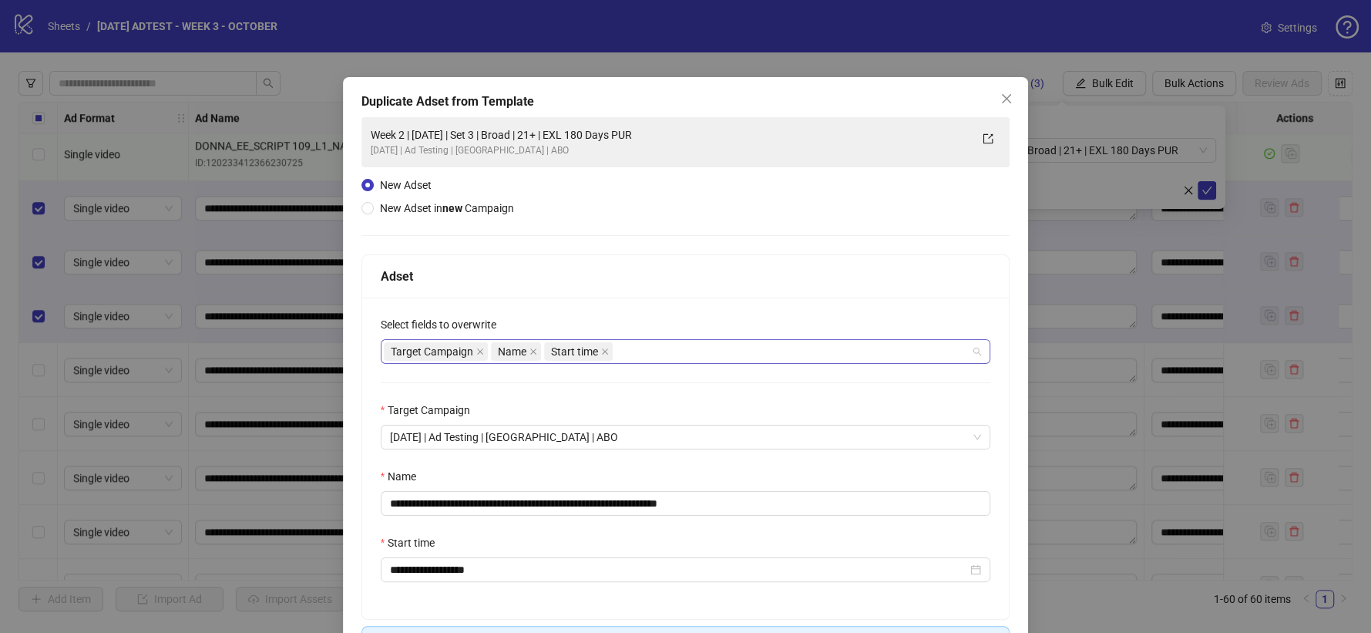
click at [671, 352] on div "Target Campaign Name Start time" at bounding box center [678, 352] width 588 height 22
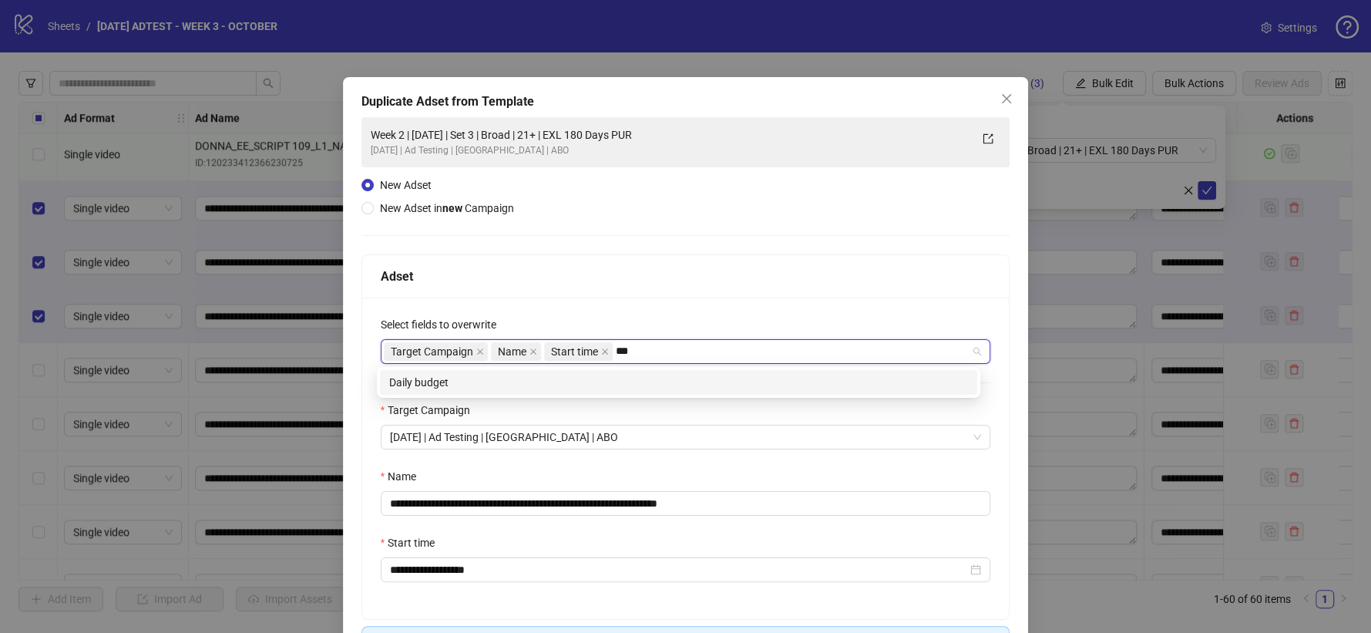
type input "****"
click at [616, 385] on div "Daily budget" at bounding box center [678, 382] width 579 height 17
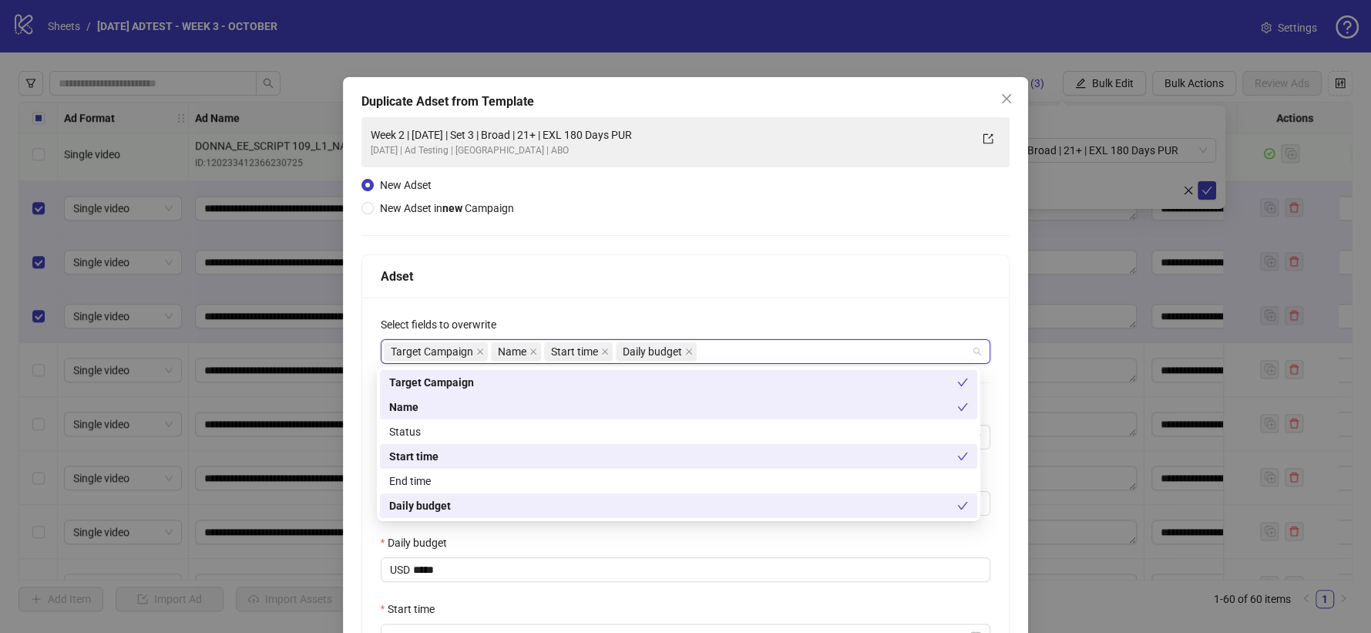
click at [684, 303] on div "**********" at bounding box center [686, 492] width 648 height 388
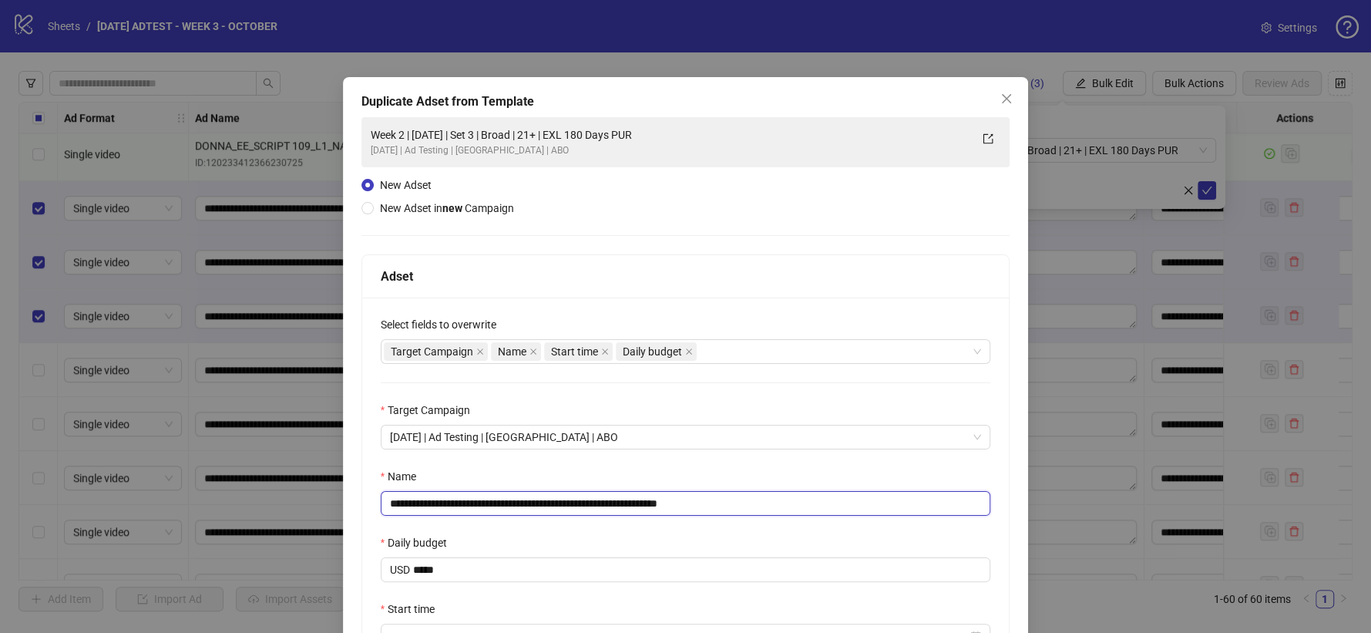
drag, startPoint x: 684, startPoint y: 503, endPoint x: 742, endPoint y: 496, distance: 58.9
click at [732, 503] on input "**********" at bounding box center [686, 503] width 611 height 25
click at [521, 498] on input "**********" at bounding box center [686, 503] width 611 height 25
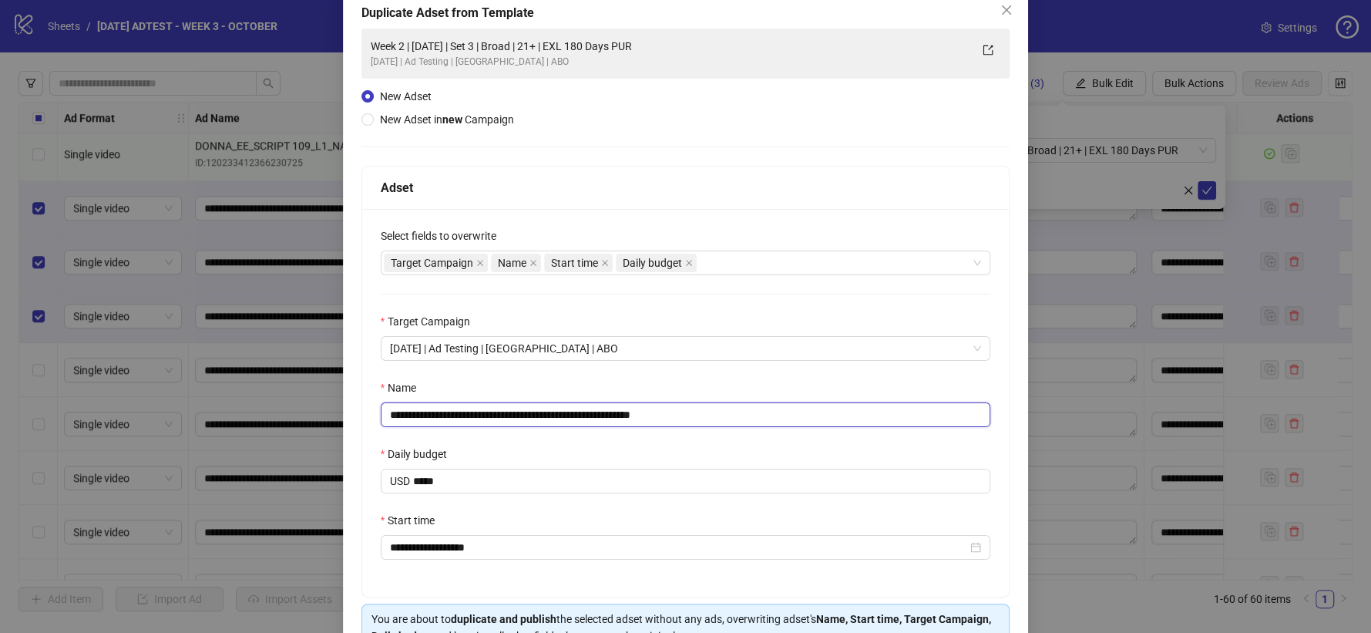
scroll to position [177, 0]
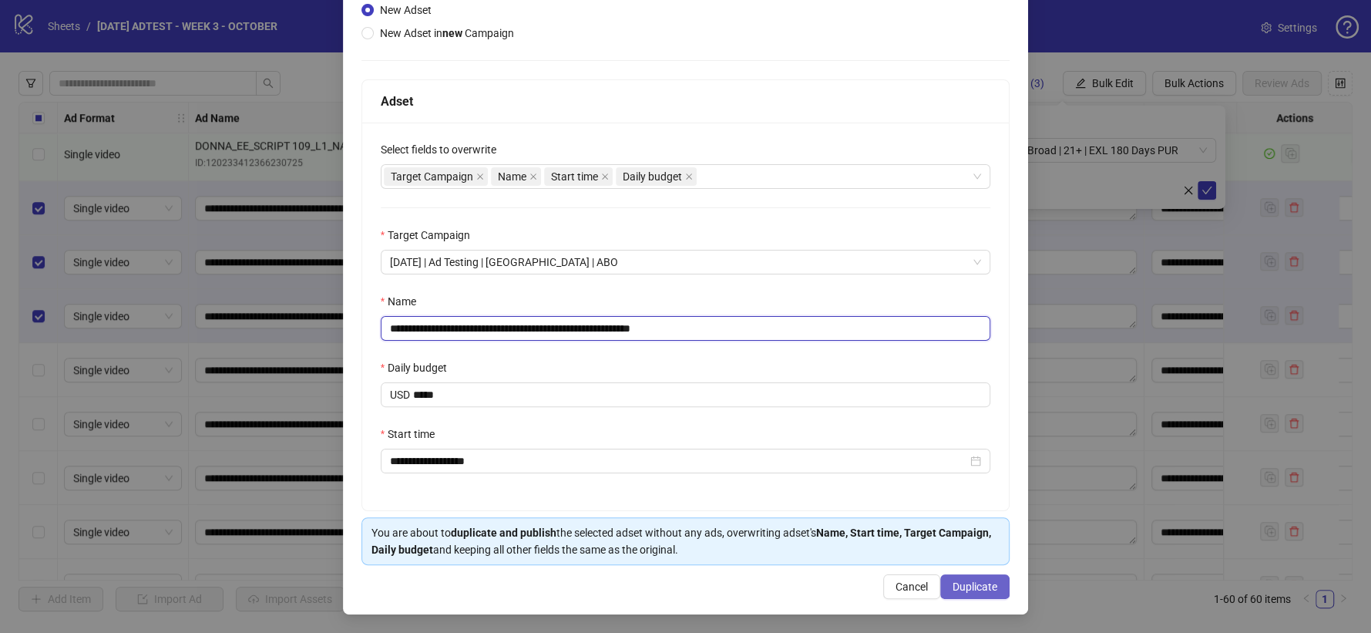
type input "**********"
click at [954, 582] on span "Duplicate" at bounding box center [975, 587] width 45 height 12
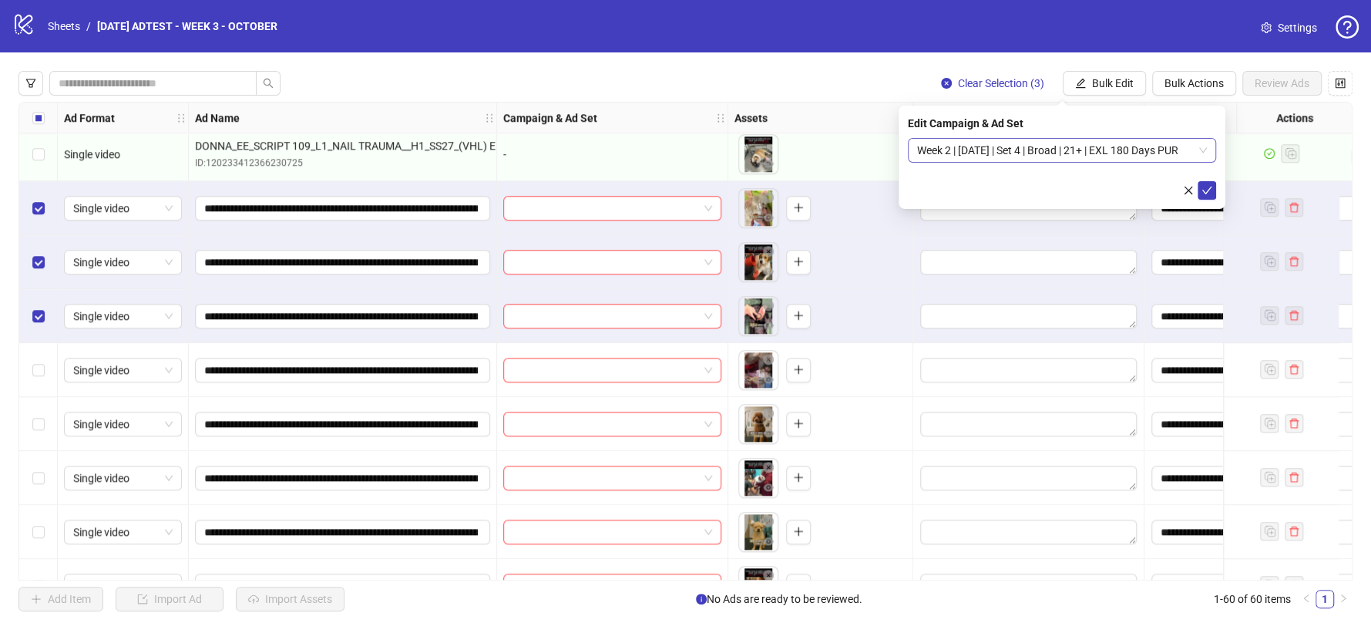
click at [1098, 149] on span "Week 2 | [DATE] | Set 4 | Broad | 21+ | EXL 180 Days PUR" at bounding box center [1062, 150] width 290 height 23
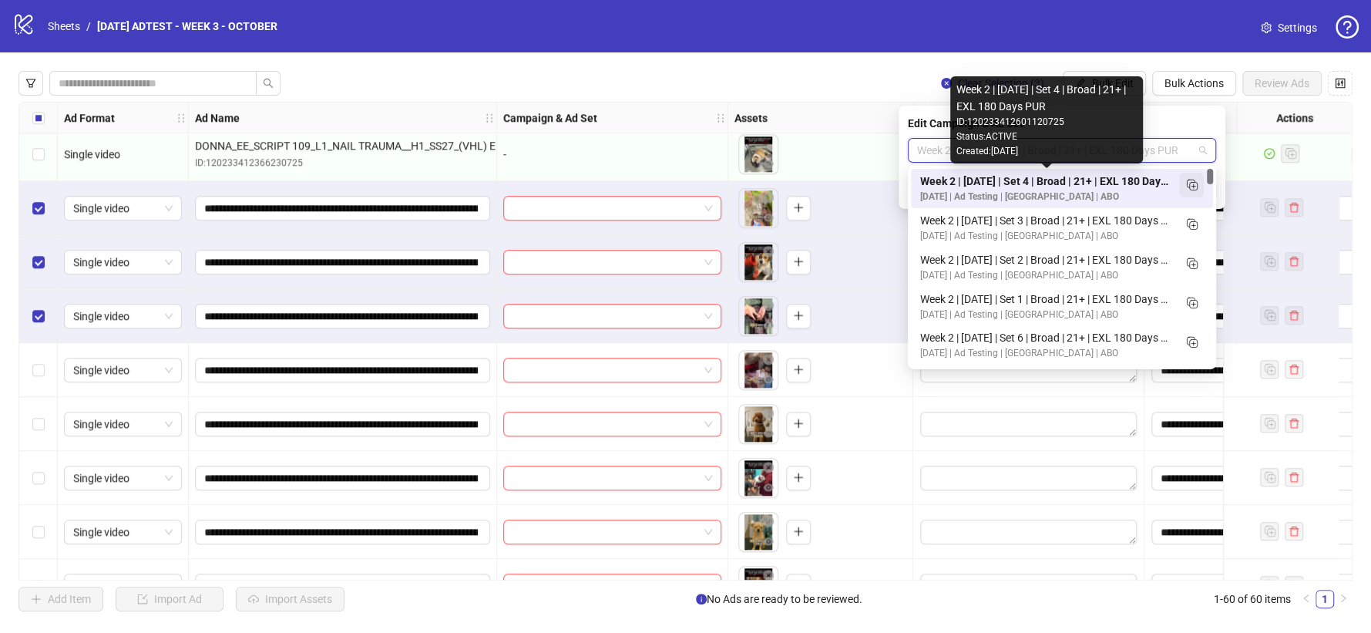
click at [1189, 180] on icon "Duplicate" at bounding box center [1191, 184] width 15 height 15
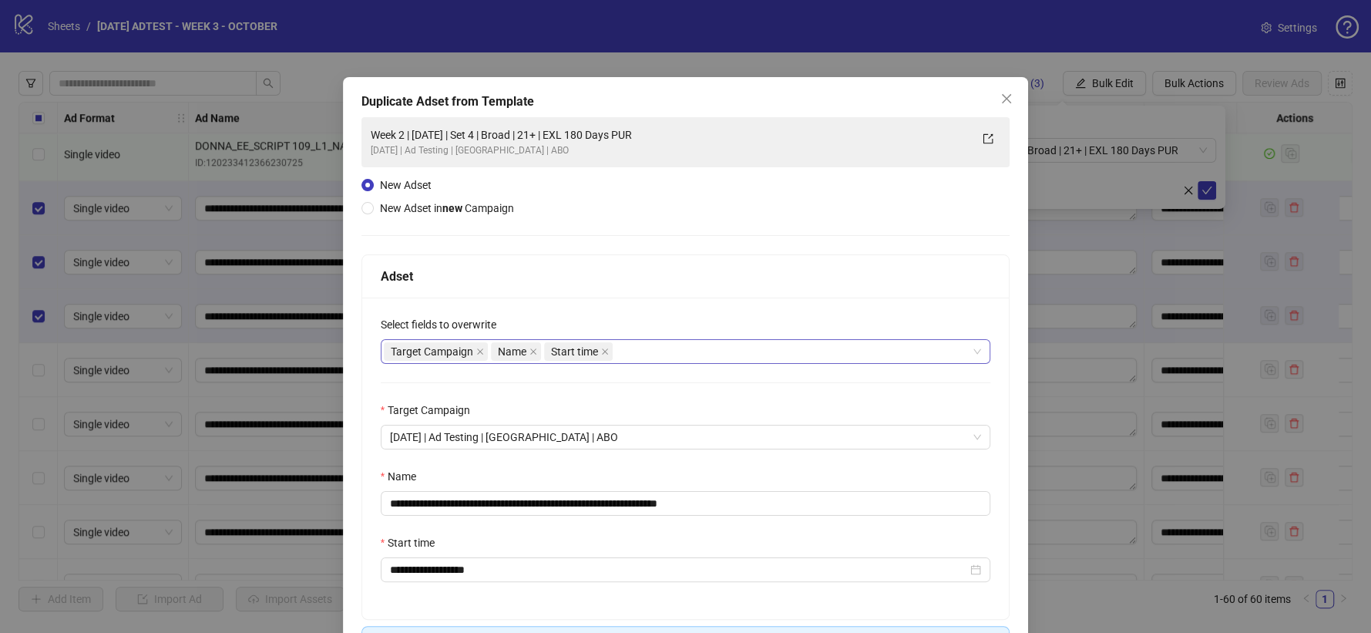
click at [655, 361] on div "Target Campaign Name Start time" at bounding box center [678, 352] width 588 height 22
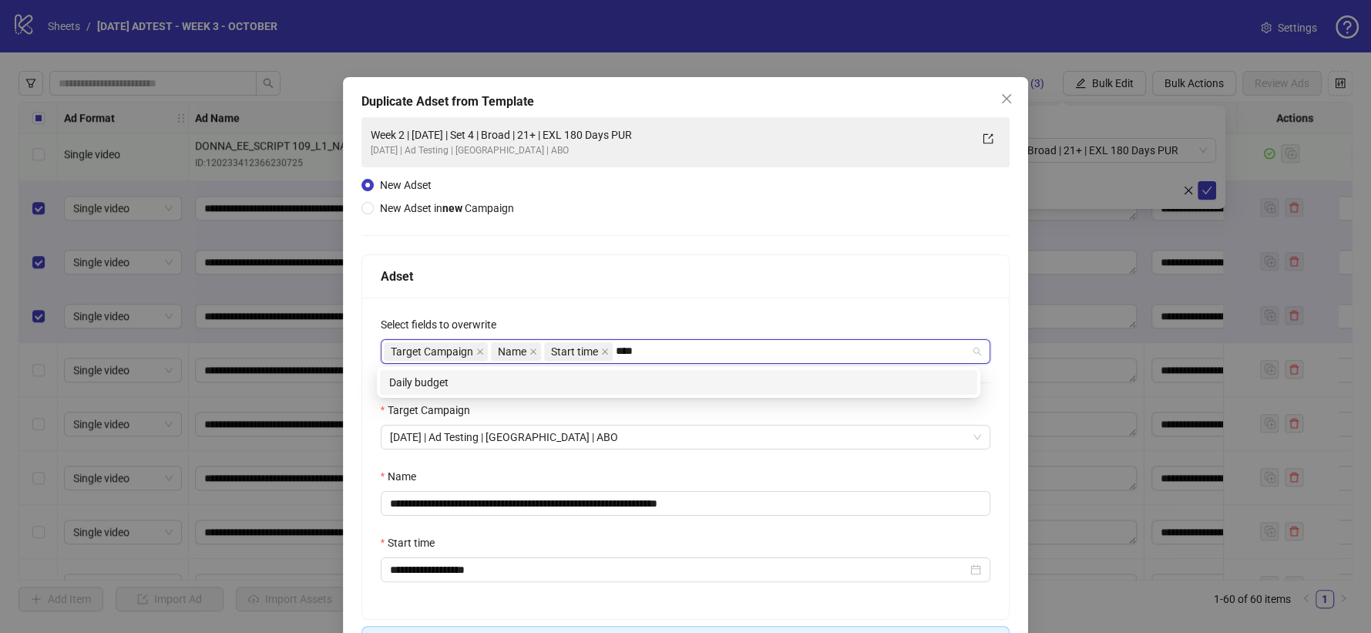
type input "*****"
click at [648, 378] on div "Daily budget" at bounding box center [678, 382] width 579 height 17
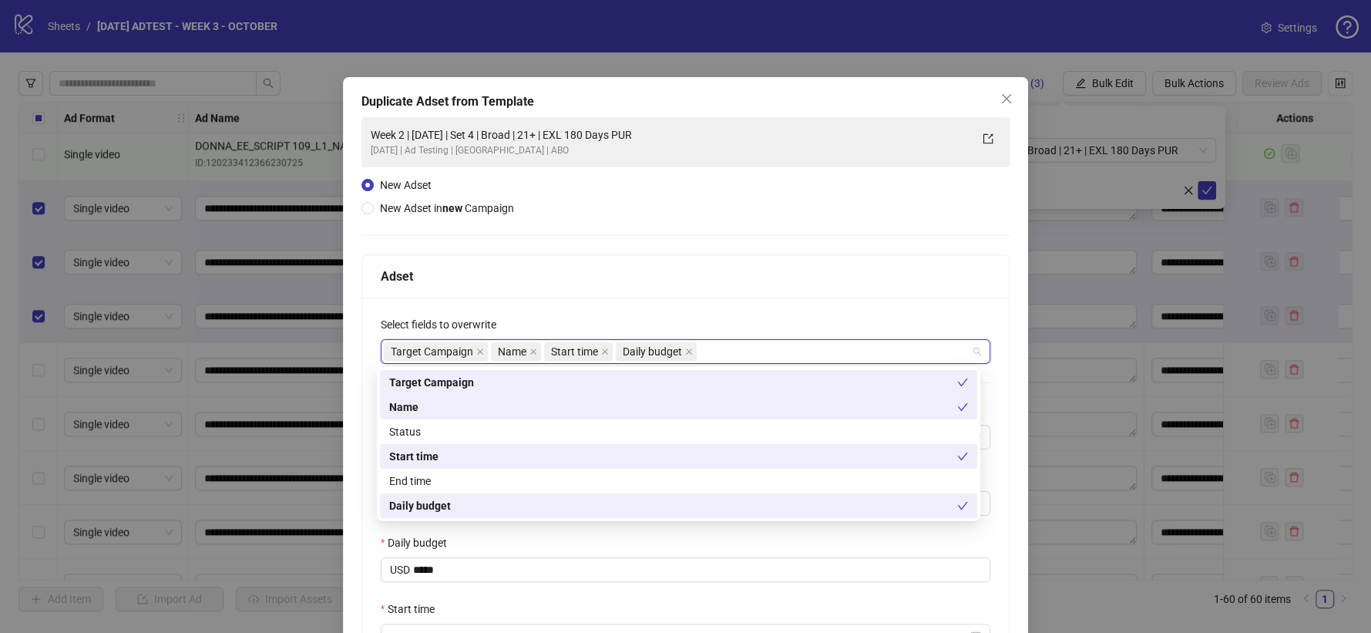
click at [703, 303] on div "**********" at bounding box center [686, 492] width 648 height 388
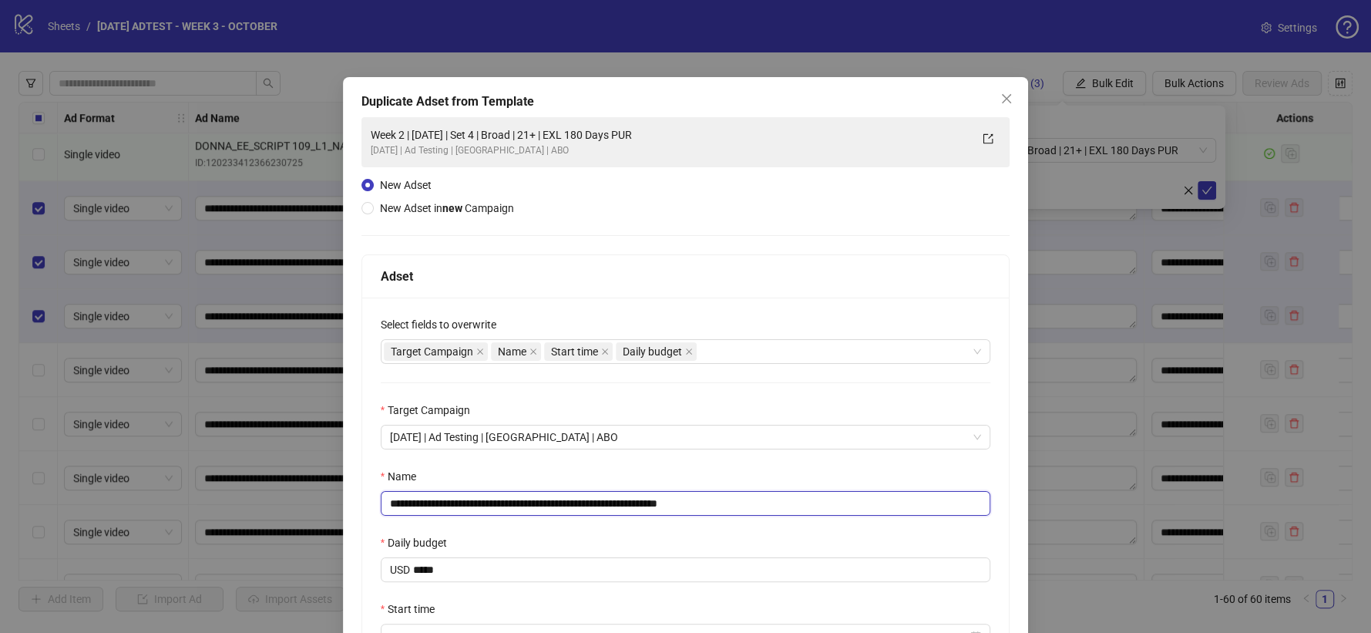
drag, startPoint x: 685, startPoint y: 502, endPoint x: 745, endPoint y: 495, distance: 60.5
click at [745, 495] on input "**********" at bounding box center [686, 503] width 611 height 25
click at [527, 505] on input "**********" at bounding box center [686, 503] width 611 height 25
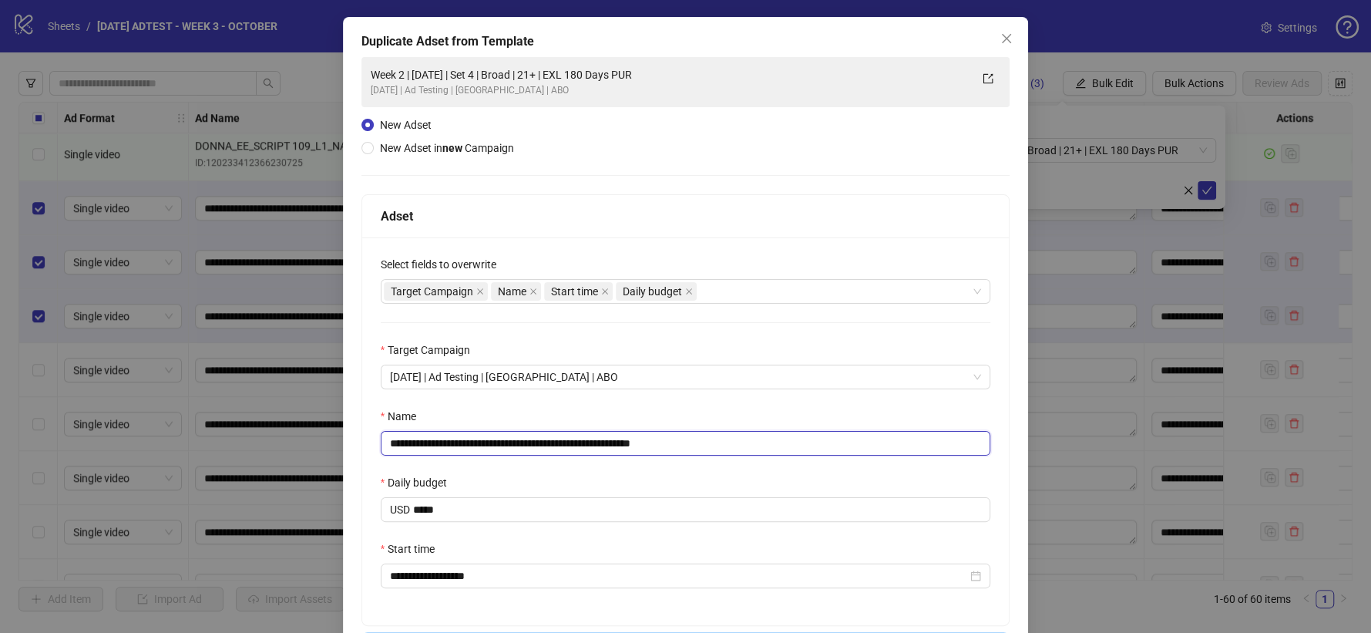
scroll to position [177, 0]
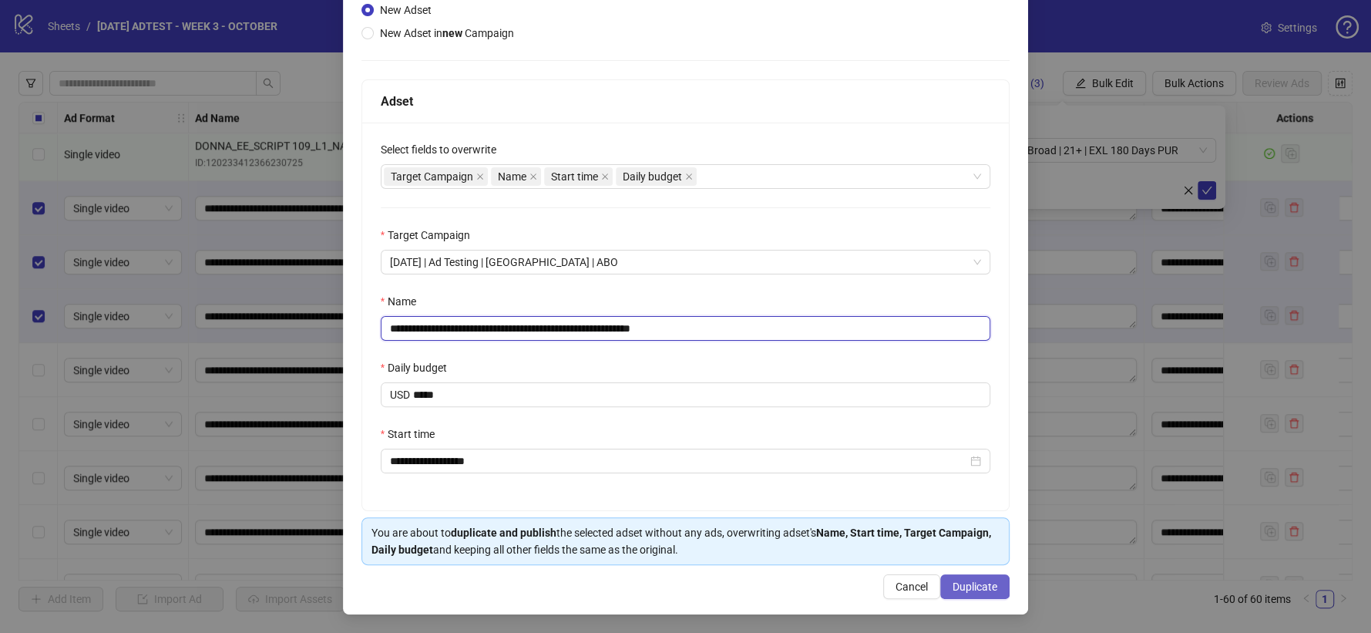
type input "**********"
click at [971, 589] on span "Duplicate" at bounding box center [975, 587] width 45 height 12
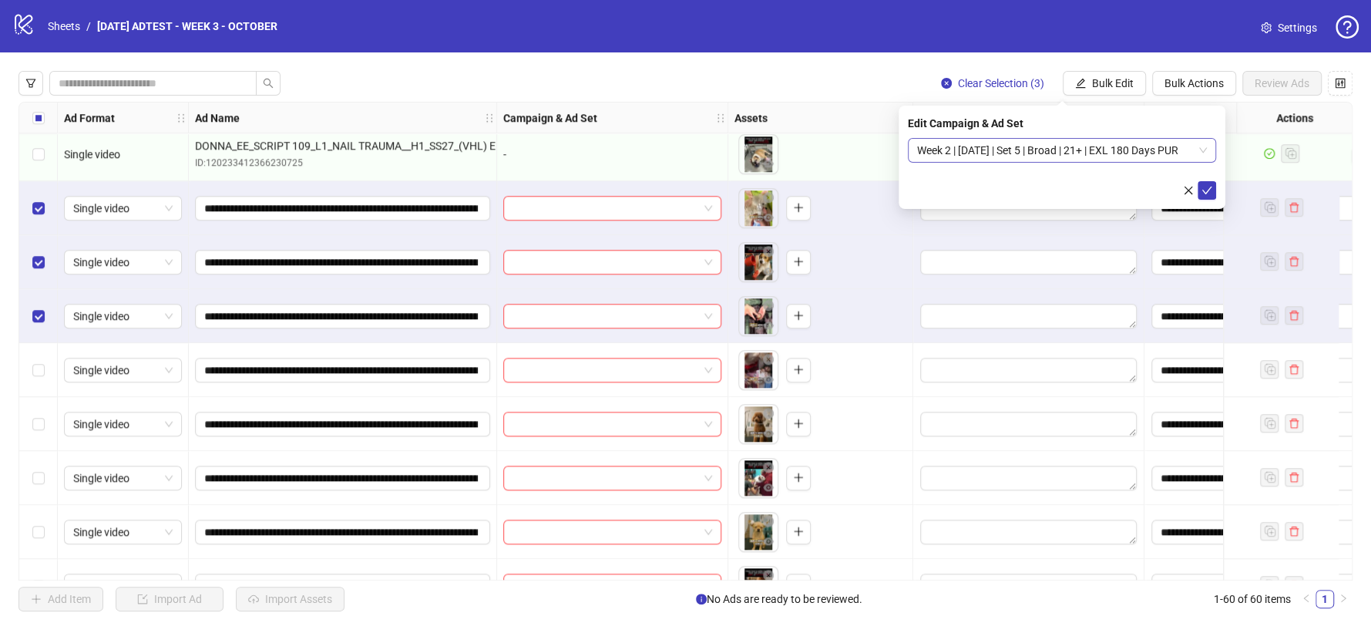
click at [1099, 146] on span "Week 2 | [DATE] | Set 5 | Broad | 21+ | EXL 180 Days PUR" at bounding box center [1062, 150] width 290 height 23
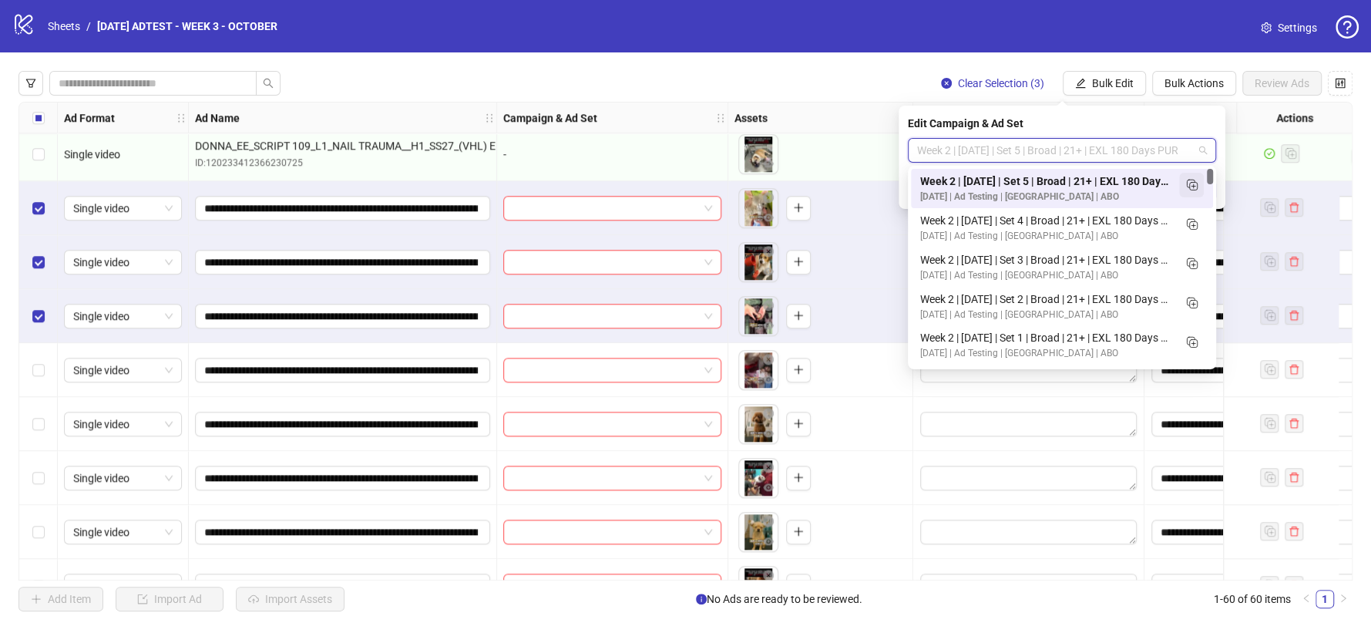
click at [1188, 182] on icon "Duplicate" at bounding box center [1191, 184] width 15 height 15
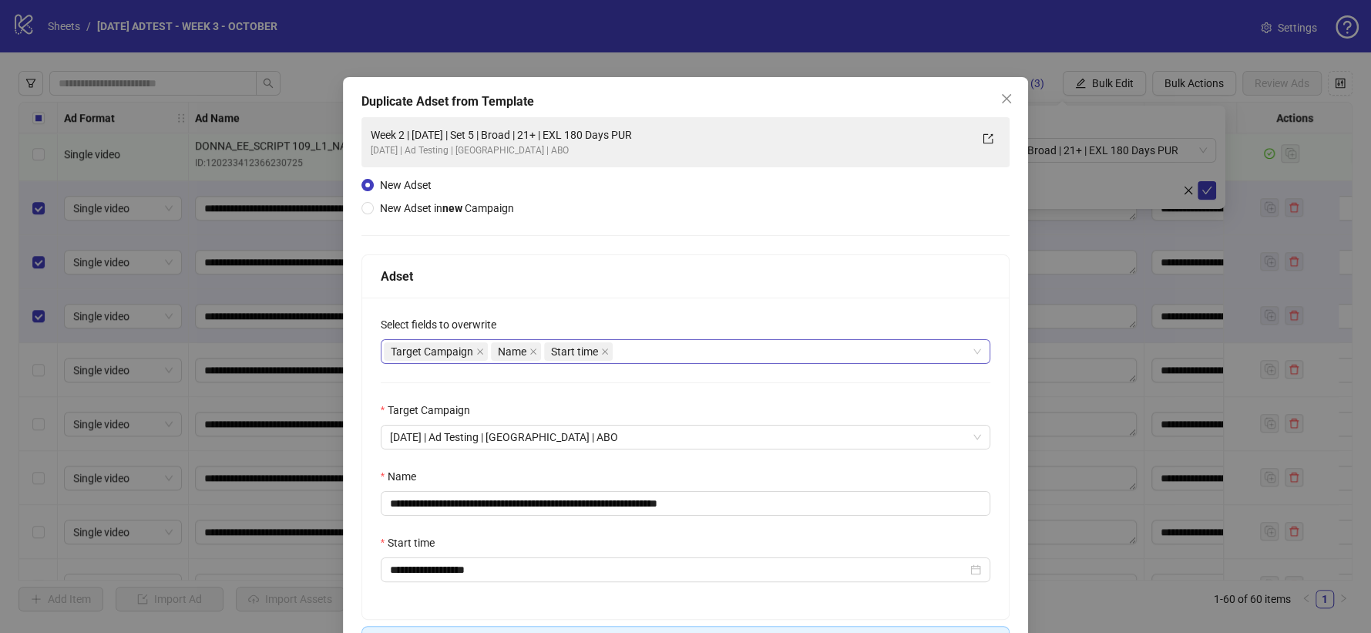
click at [635, 342] on div "Target Campaign Name Start time" at bounding box center [678, 352] width 588 height 22
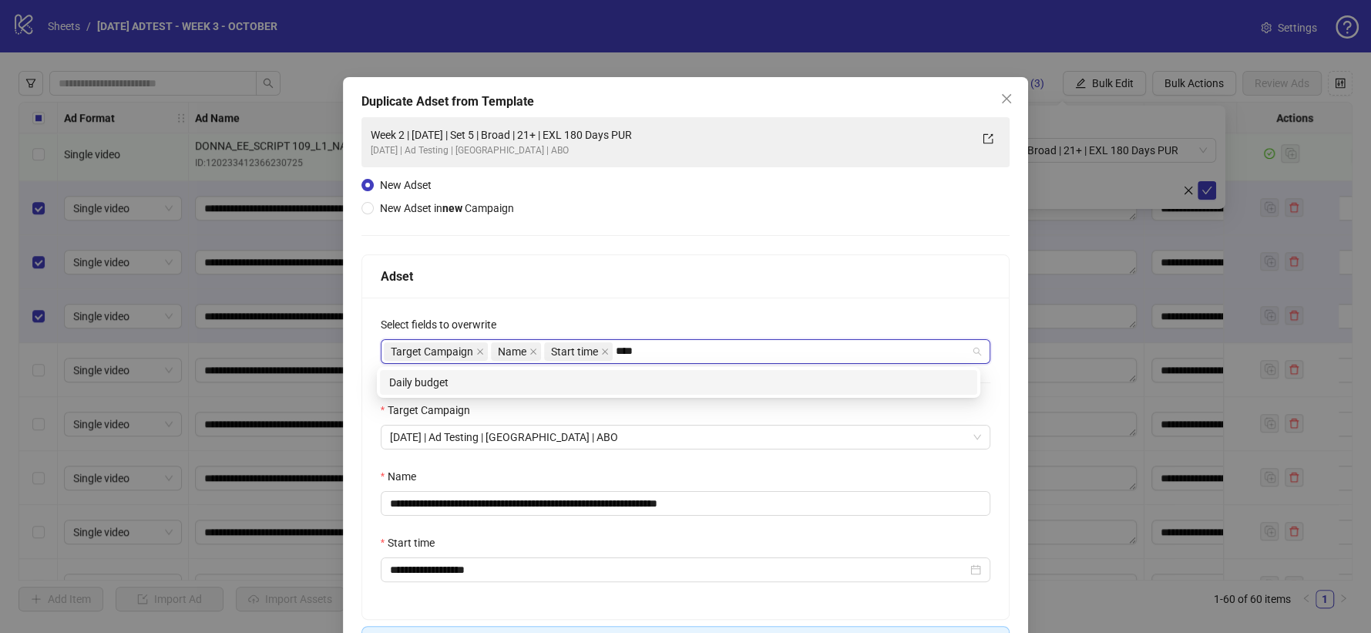
type input "*****"
click at [554, 378] on div "Daily budget" at bounding box center [678, 382] width 579 height 17
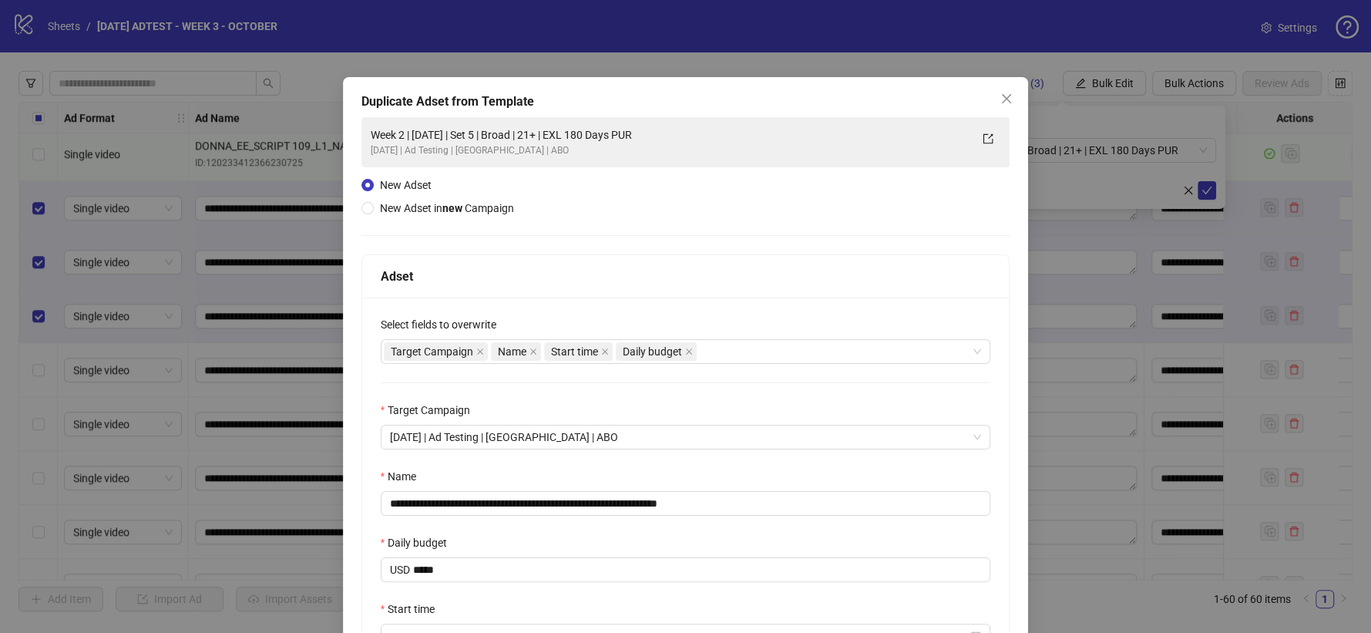
click at [626, 264] on div "Adset" at bounding box center [686, 276] width 648 height 43
drag, startPoint x: 685, startPoint y: 503, endPoint x: 764, endPoint y: 512, distance: 79.9
click at [748, 503] on input "**********" at bounding box center [686, 503] width 611 height 25
click at [523, 503] on input "**********" at bounding box center [686, 503] width 611 height 25
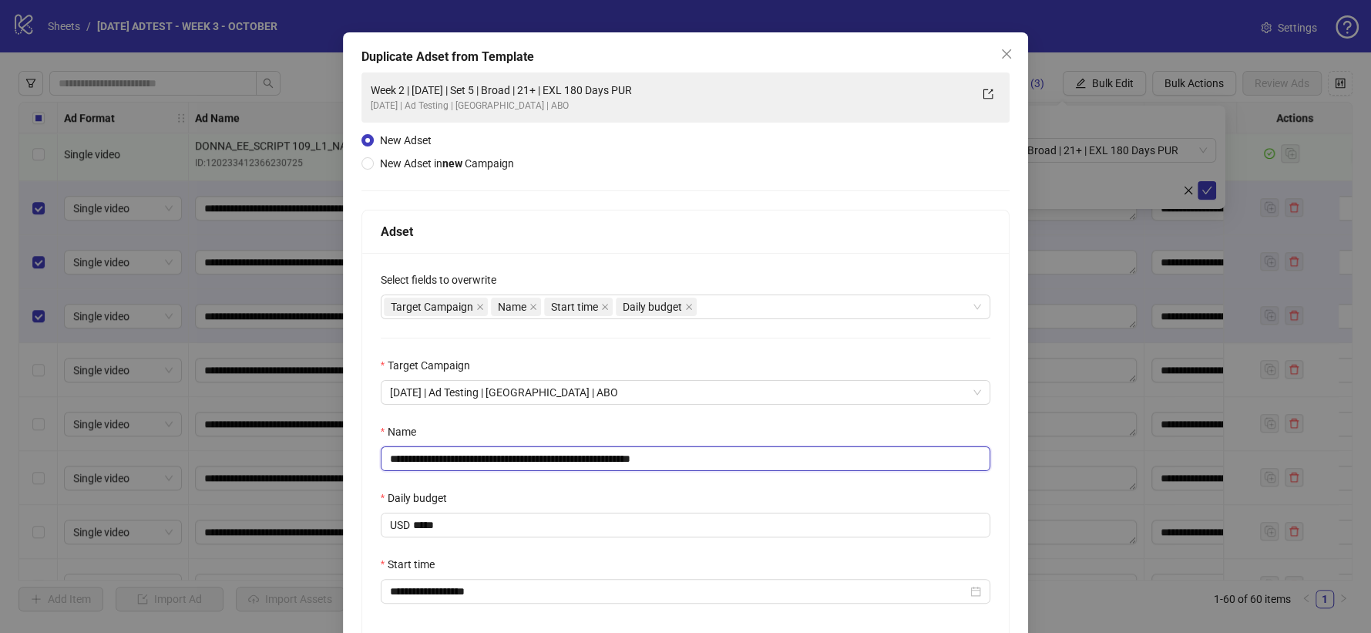
scroll to position [177, 0]
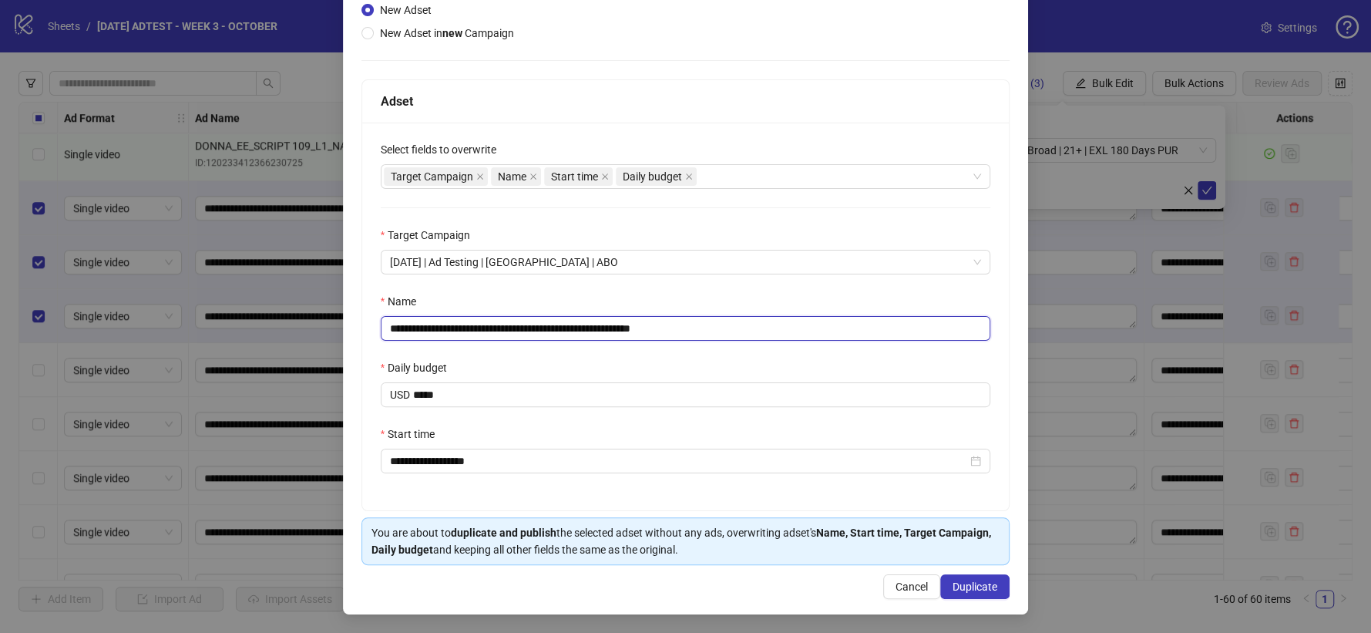
type input "**********"
click at [956, 573] on div "**********" at bounding box center [686, 258] width 686 height 712
click at [964, 593] on span "Duplicate" at bounding box center [975, 587] width 45 height 12
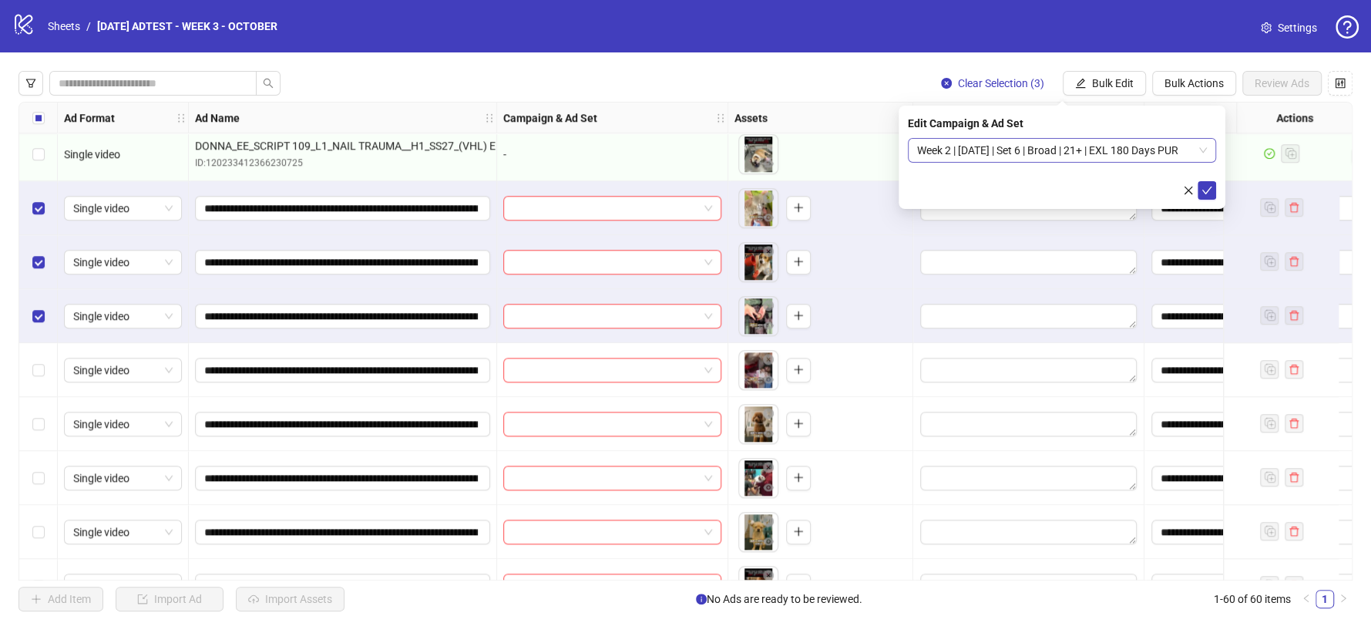
click at [1168, 162] on div "Week 2 | [DATE] | Set 6 | Broad | 21+ | EXL 180 Days PUR" at bounding box center [1062, 150] width 308 height 25
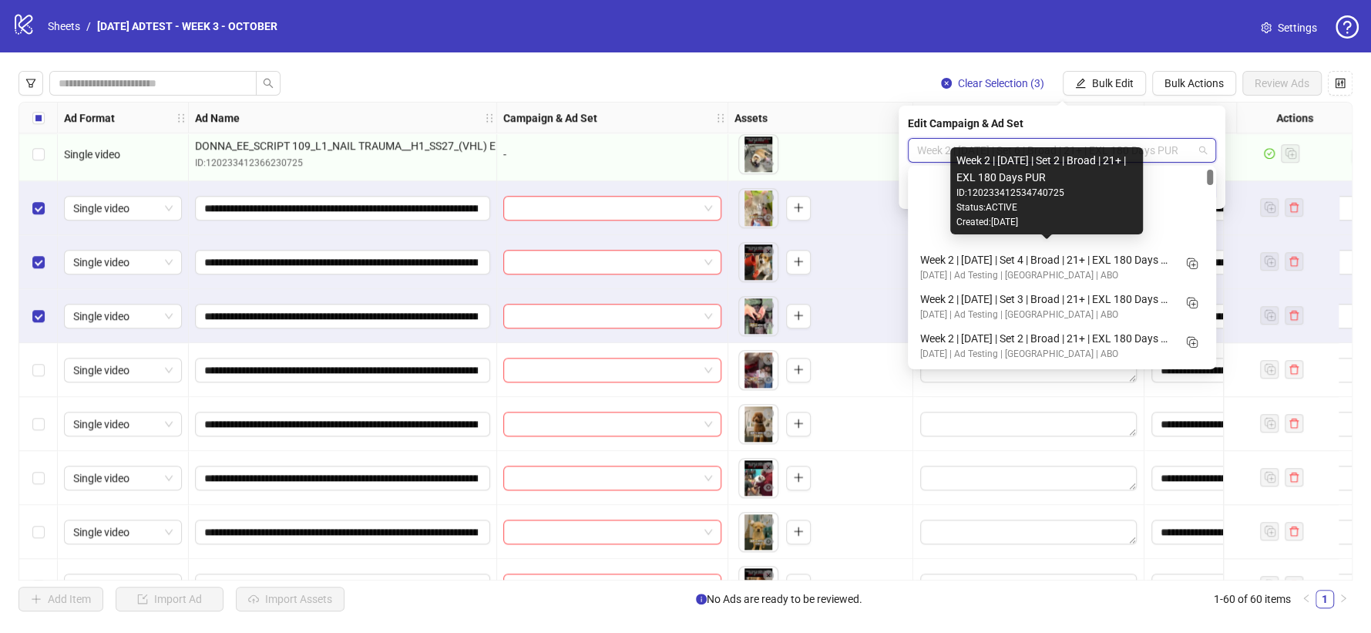
scroll to position [86, 0]
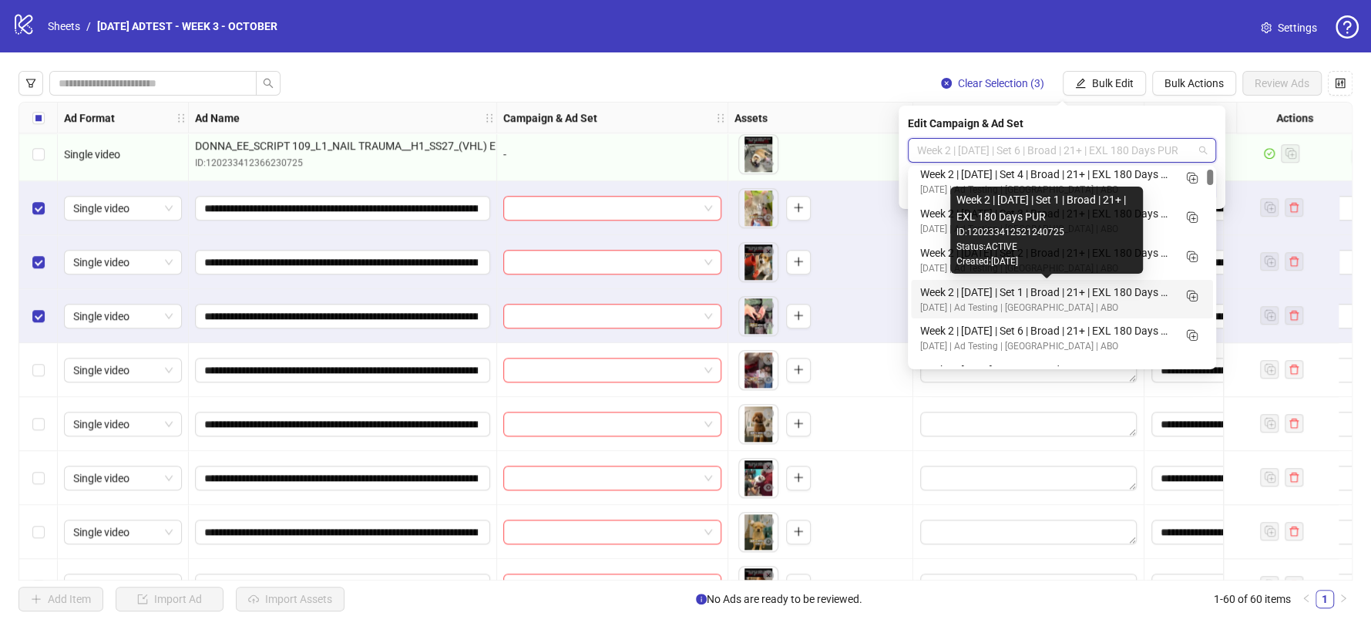
click at [998, 294] on div "Week 2 | [DATE] | Set 1 | Broad | 21+ | EXL 180 Days PUR" at bounding box center [1046, 292] width 253 height 17
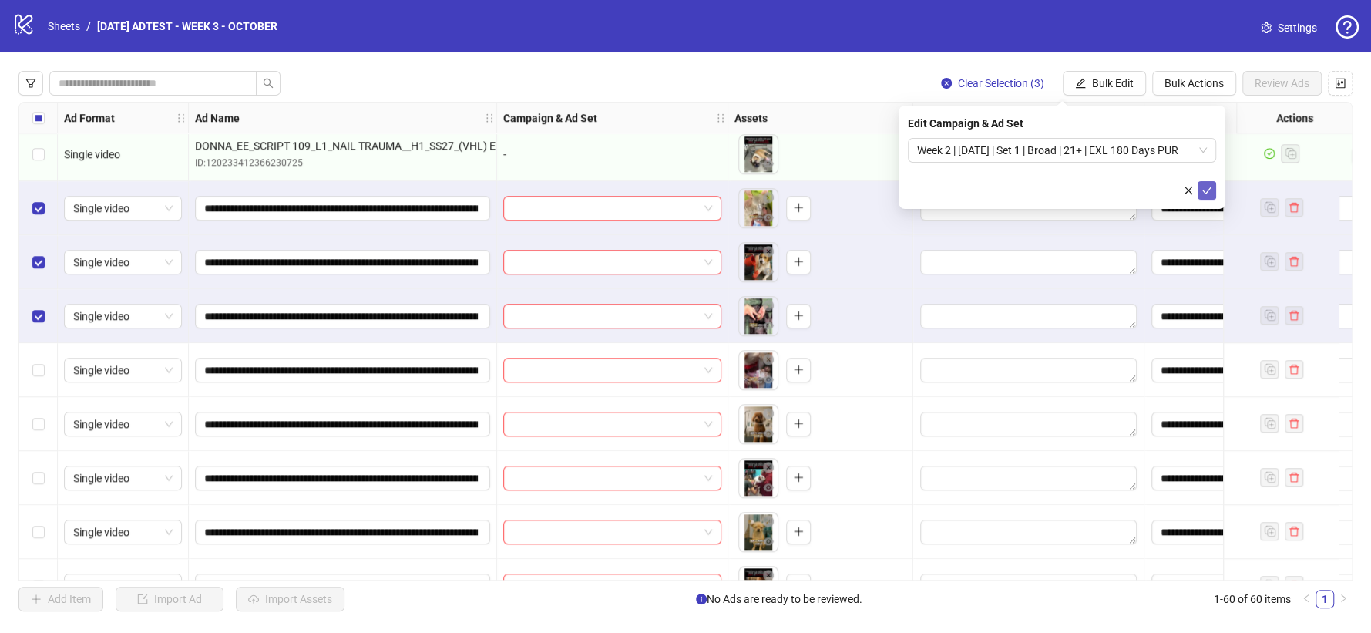
click at [1204, 190] on icon "check" at bounding box center [1207, 190] width 11 height 11
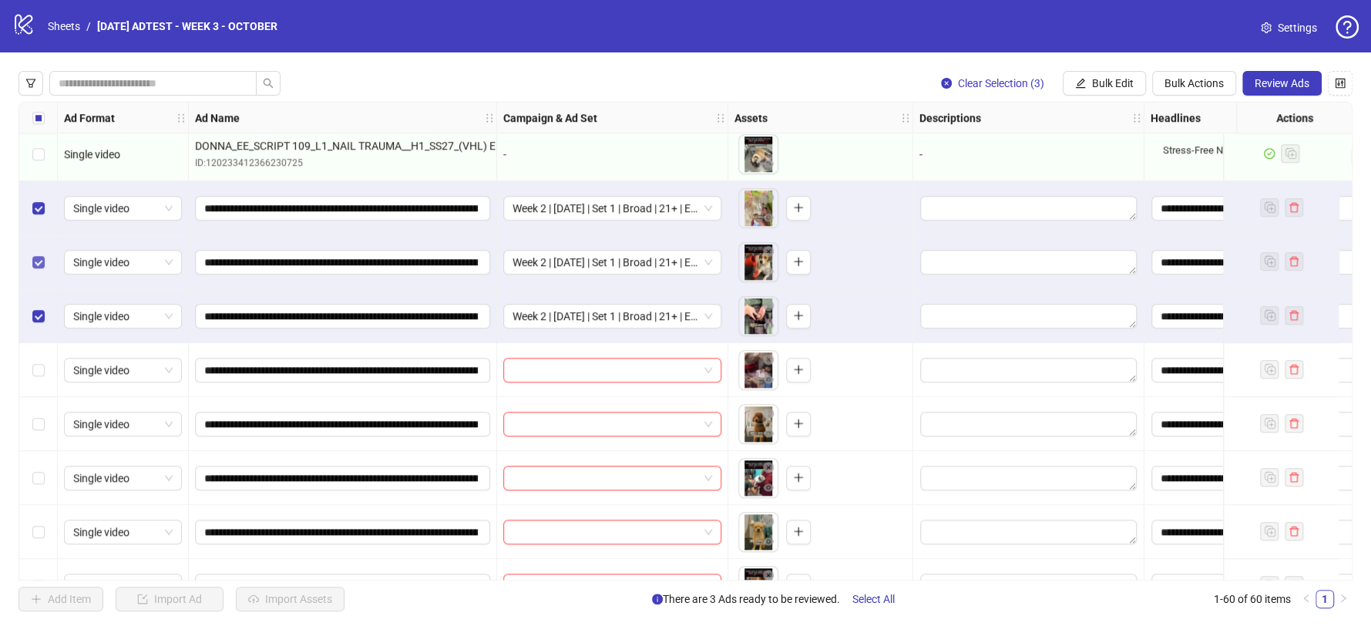
click at [41, 268] on label "Select row 22" at bounding box center [38, 262] width 12 height 17
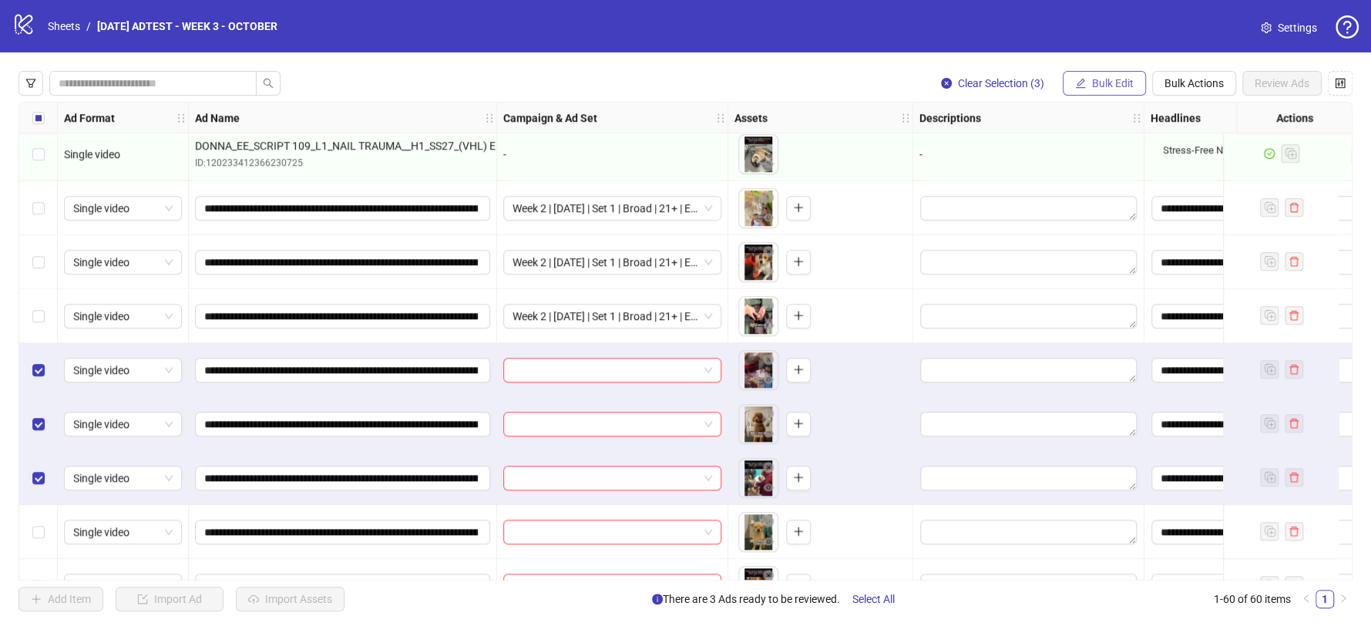
click at [1114, 80] on span "Bulk Edit" at bounding box center [1113, 83] width 42 height 12
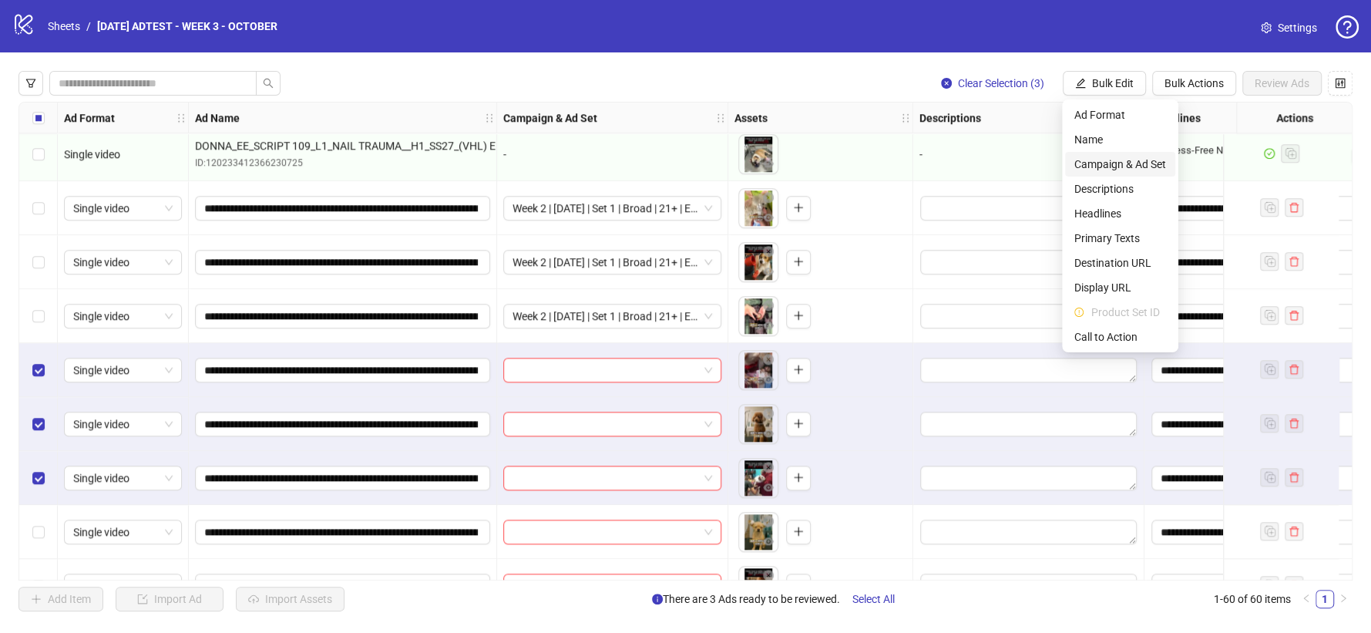
click at [1125, 164] on span "Campaign & Ad Set" at bounding box center [1121, 164] width 92 height 17
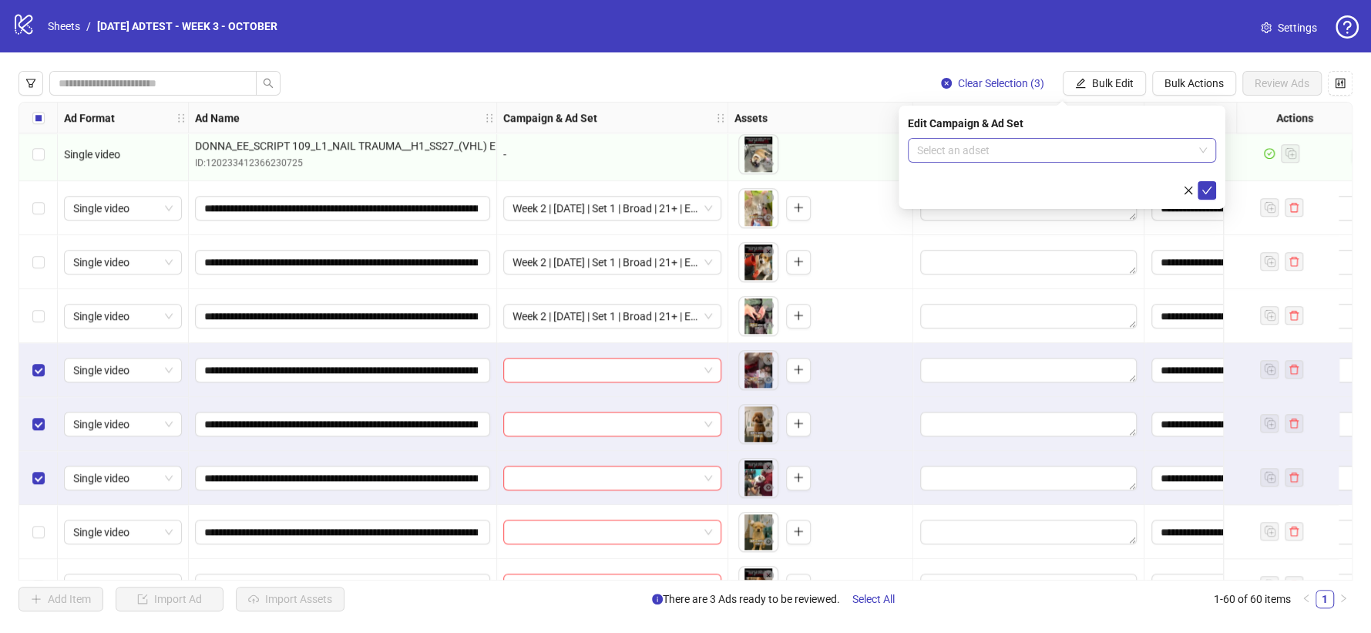
click at [1154, 152] on input "search" at bounding box center [1055, 150] width 276 height 23
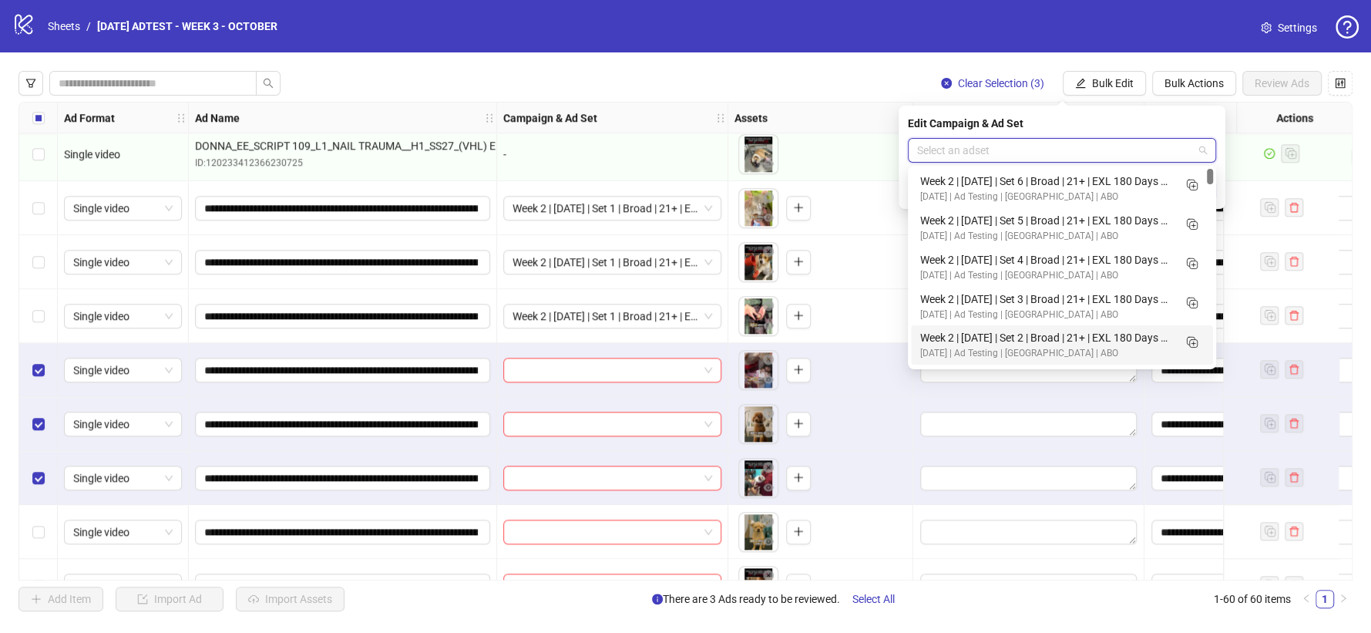
click at [1059, 337] on div "Week 2 | [DATE] | Set 2 | Broad | 21+ | EXL 180 Days PUR" at bounding box center [1046, 337] width 253 height 17
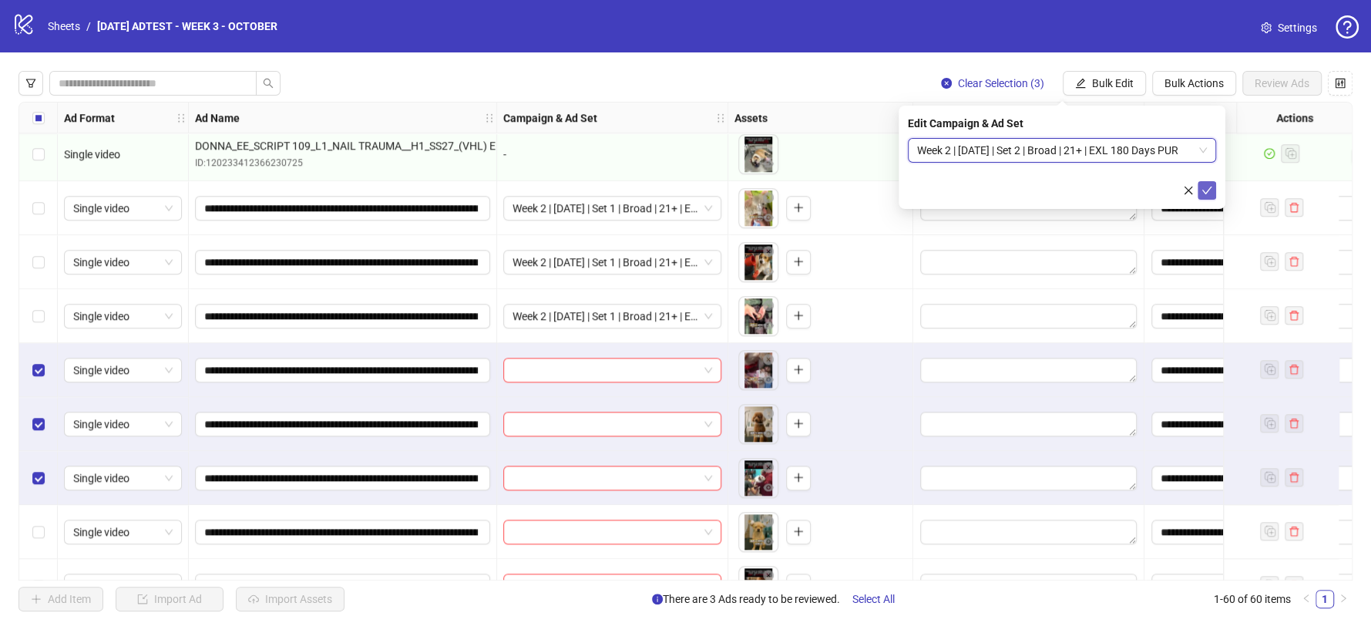
click at [1205, 192] on icon "check" at bounding box center [1208, 191] width 10 height 8
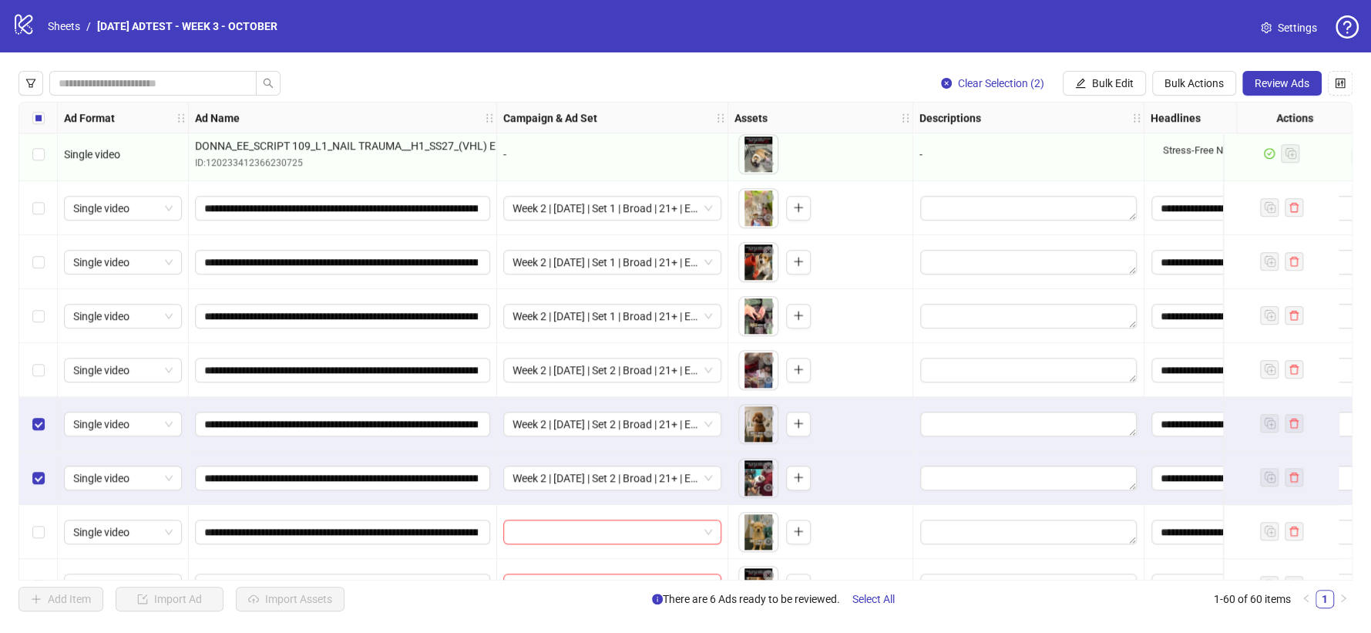
click at [40, 432] on label "Select row 25" at bounding box center [38, 424] width 12 height 17
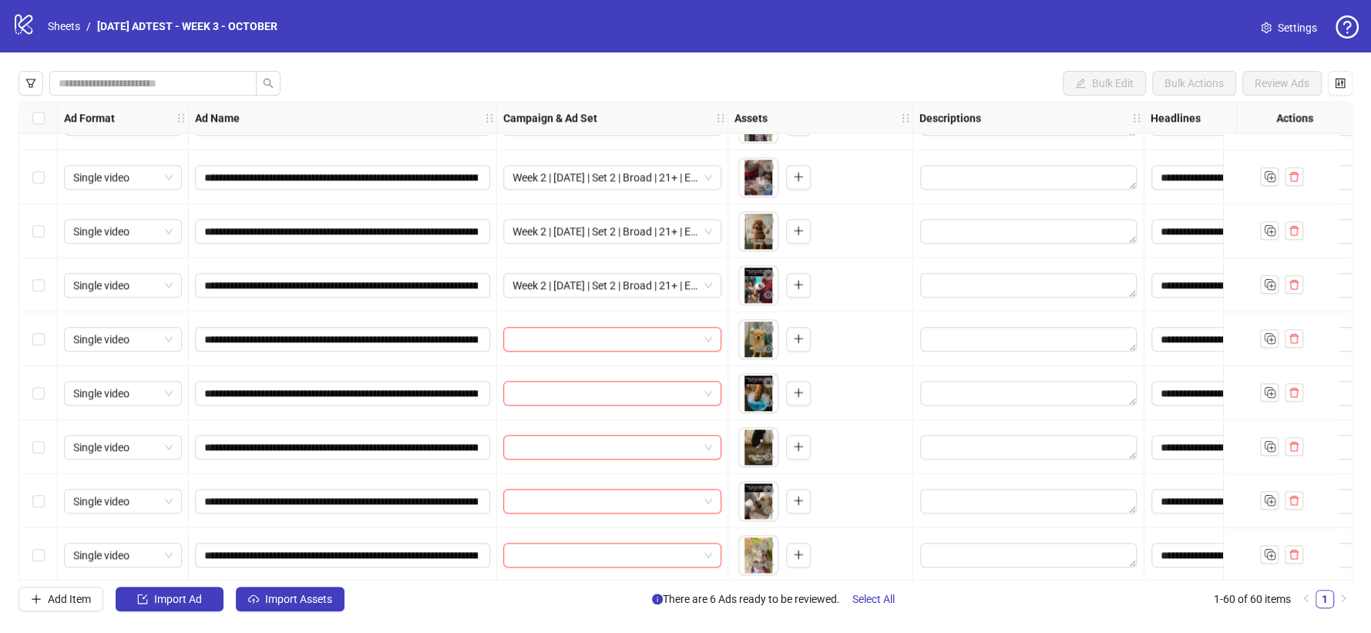
scroll to position [1289, 0]
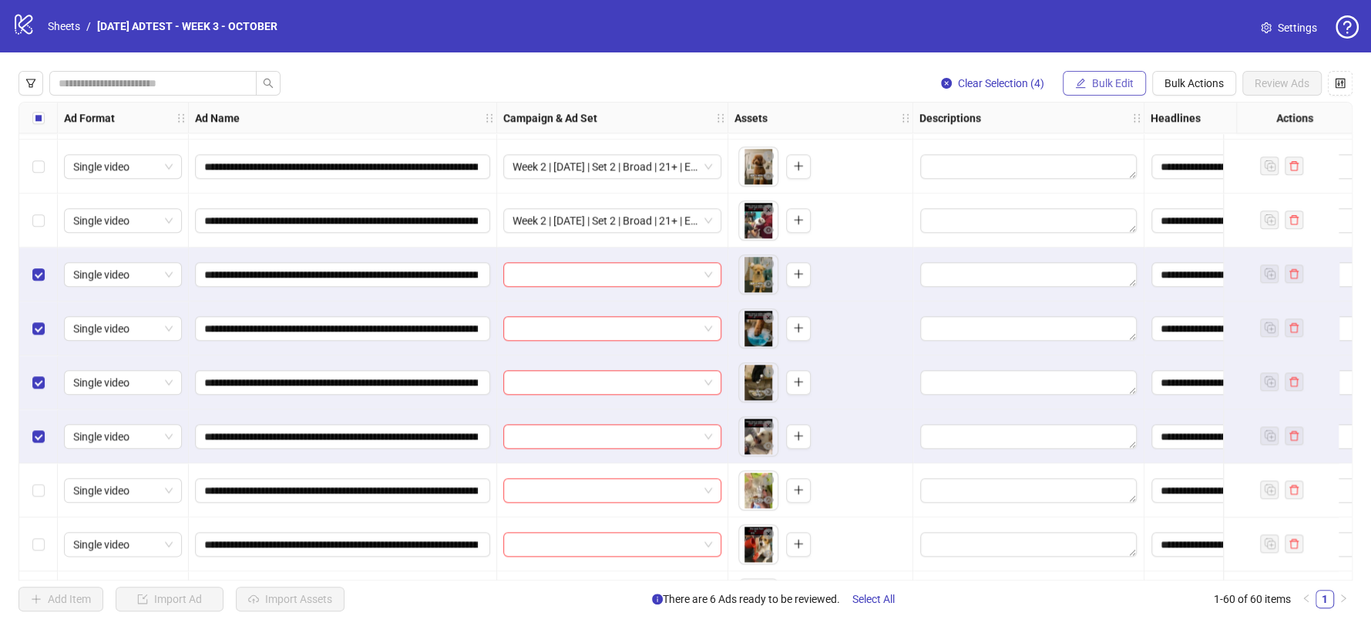
click at [1092, 78] on span "Bulk Edit" at bounding box center [1113, 83] width 42 height 12
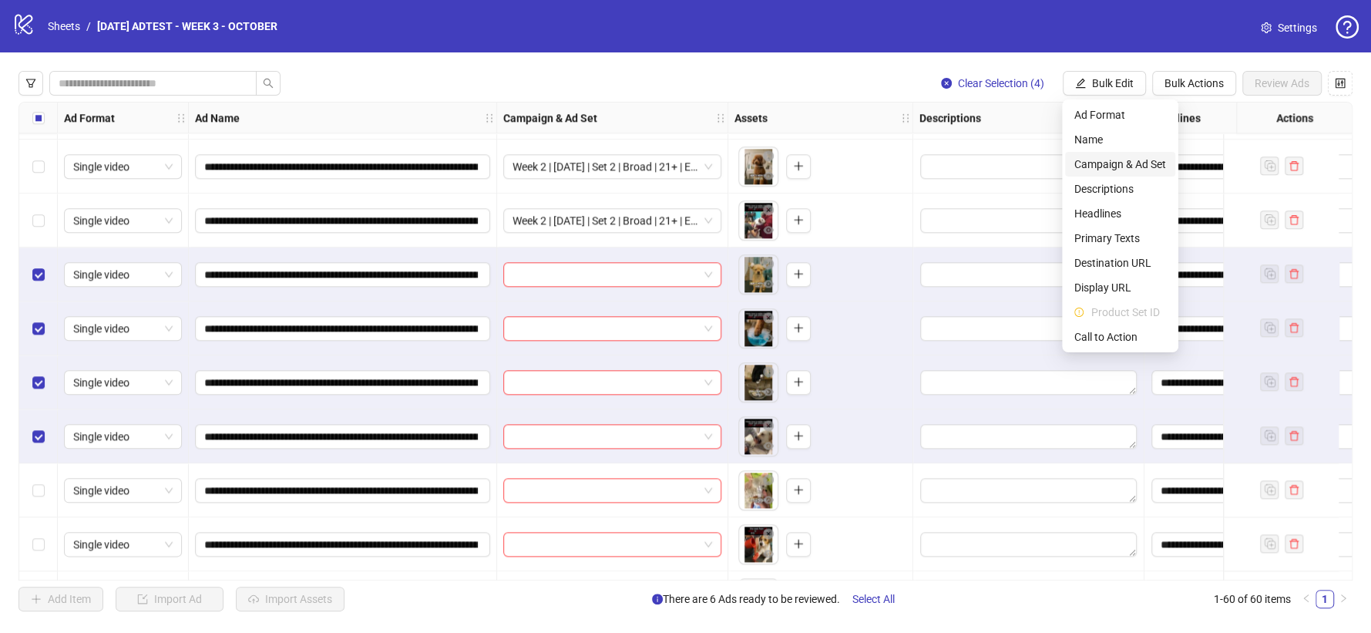
click at [1133, 162] on span "Campaign & Ad Set" at bounding box center [1121, 164] width 92 height 17
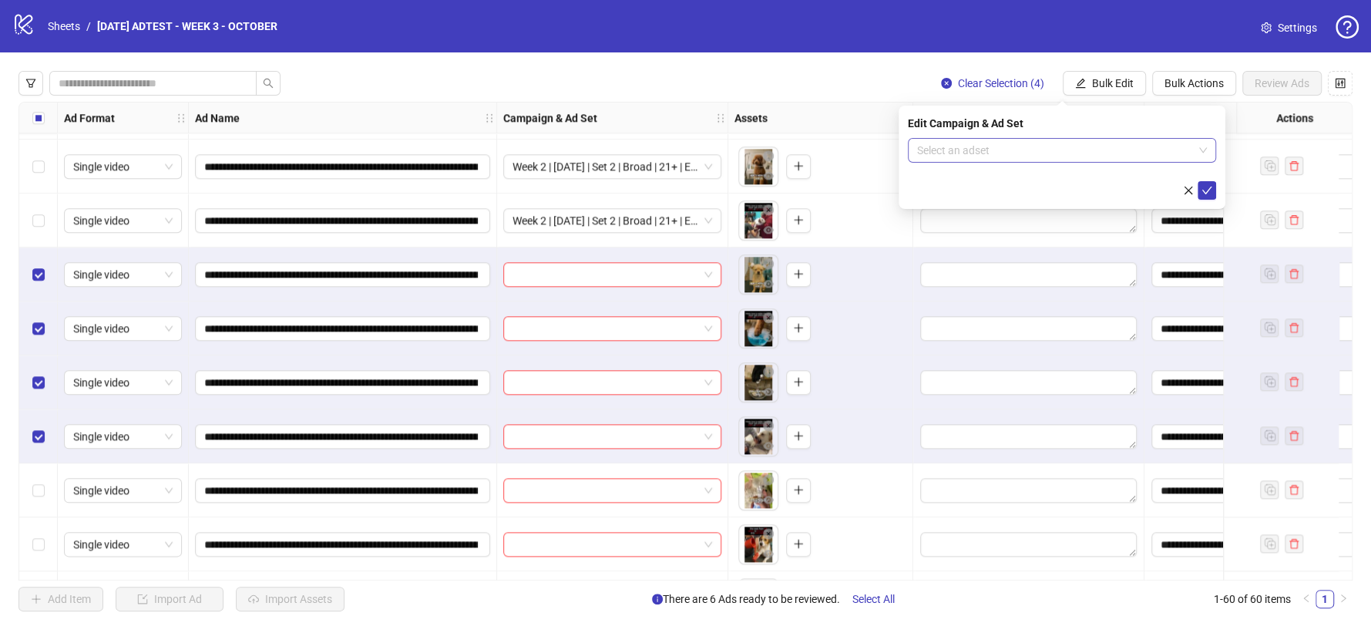
click at [1174, 140] on input "search" at bounding box center [1055, 150] width 276 height 23
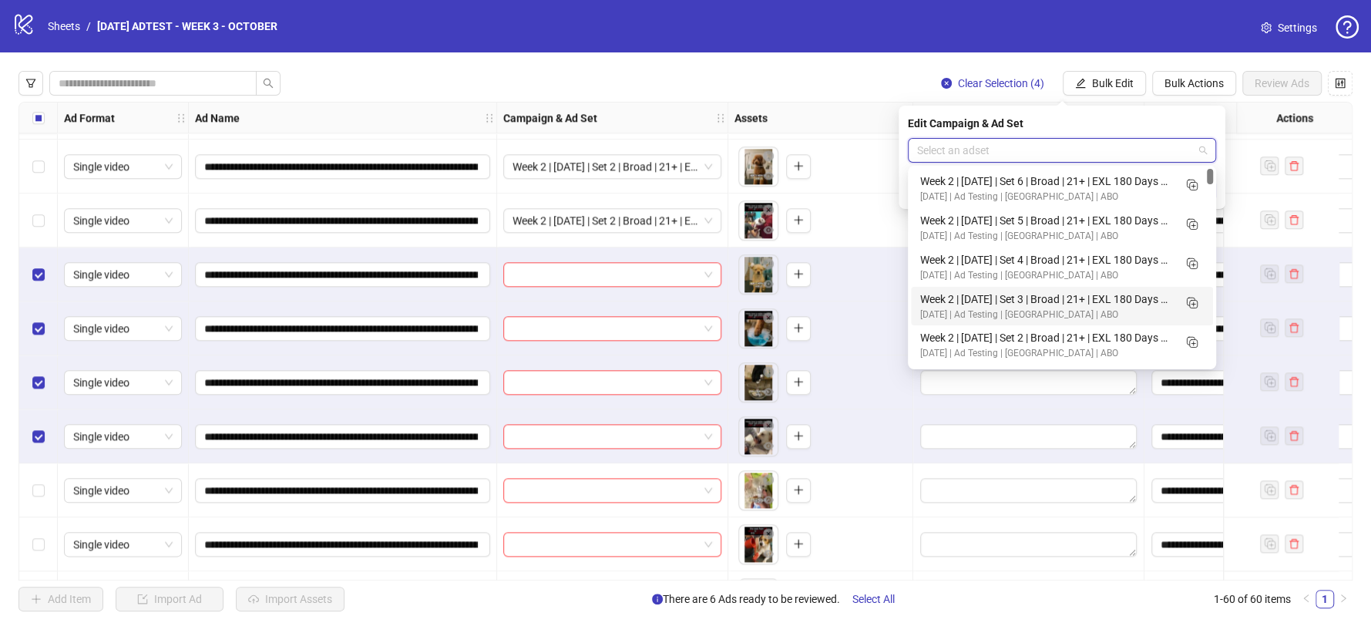
click at [1047, 291] on div "Week 2 | [DATE] | Set 3 | Broad | 21+ | EXL 180 Days PUR" at bounding box center [1046, 299] width 253 height 17
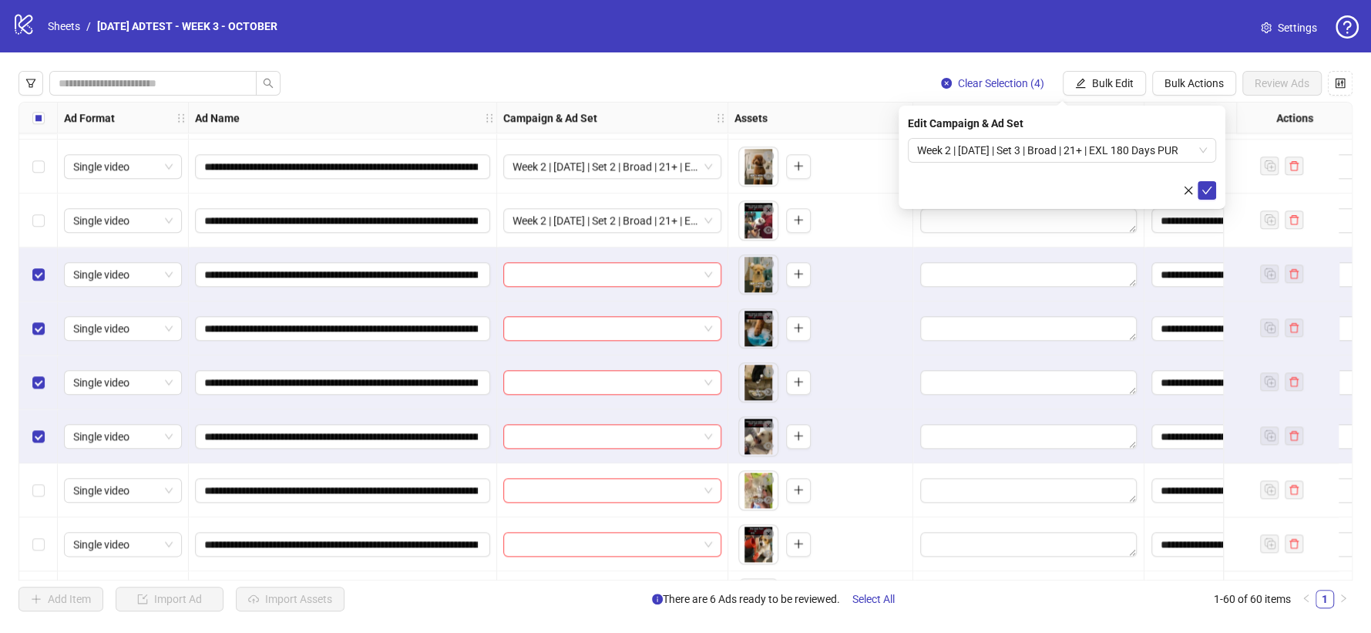
click at [1204, 204] on div "Edit Campaign & Ad Set Week 2 | [DATE] | Set 3 | Broad | 21+ | EXL 180 Days PUR" at bounding box center [1062, 157] width 327 height 103
click at [1208, 190] on icon "check" at bounding box center [1207, 190] width 11 height 11
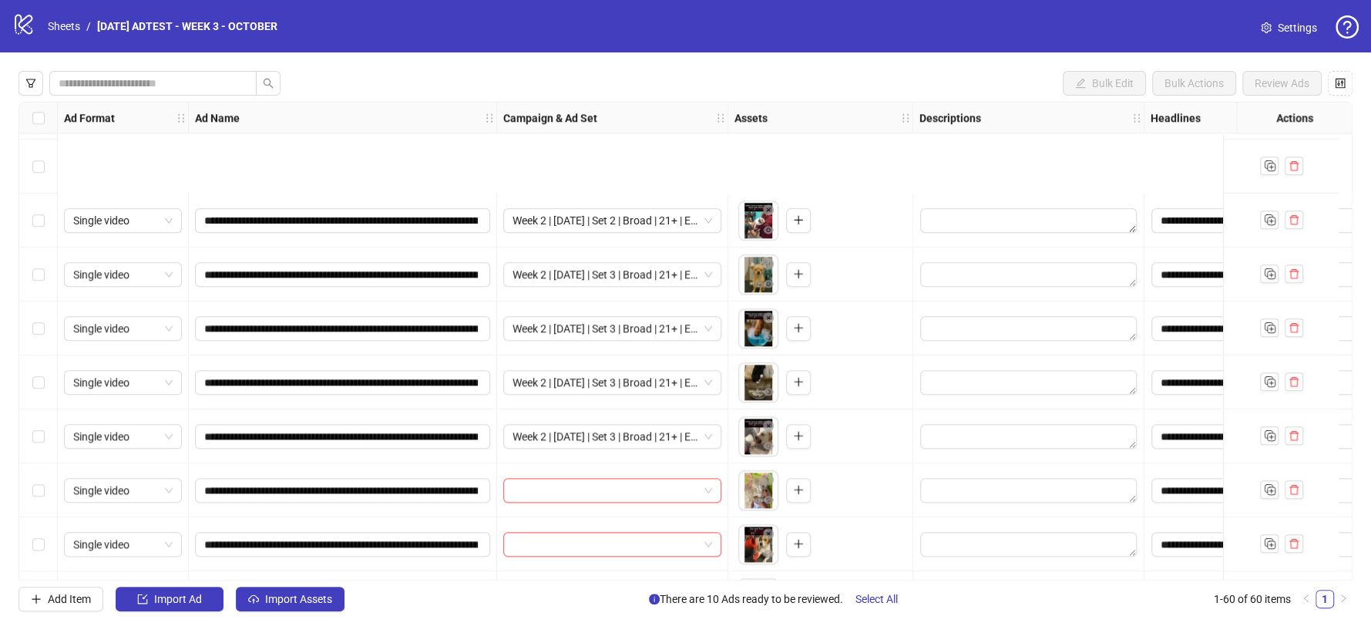
scroll to position [1460, 0]
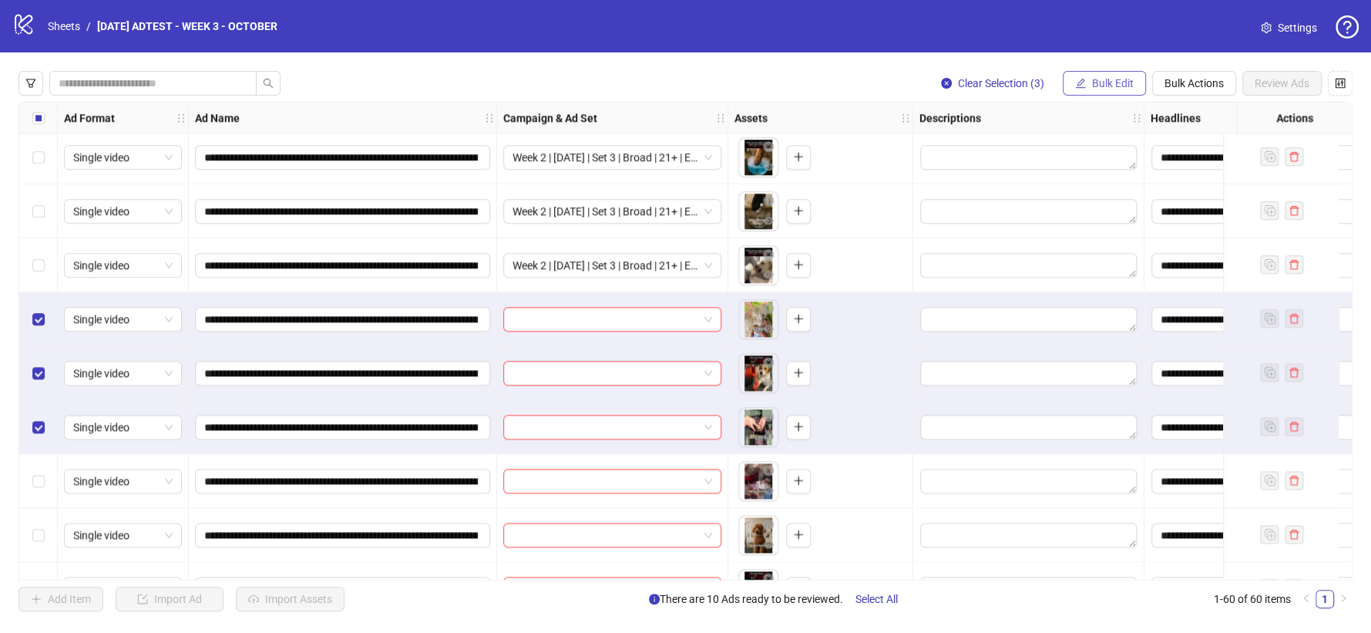
click at [1117, 84] on span "Bulk Edit" at bounding box center [1113, 83] width 42 height 12
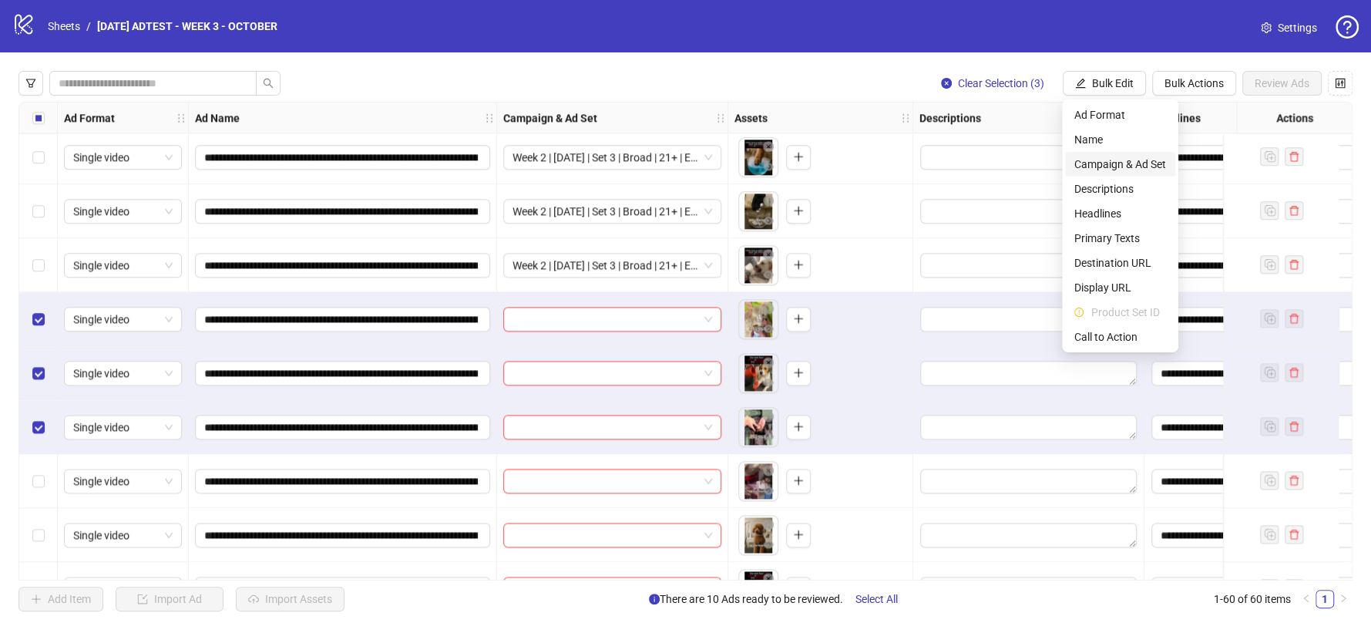
click at [1132, 171] on span "Campaign & Ad Set" at bounding box center [1121, 164] width 92 height 17
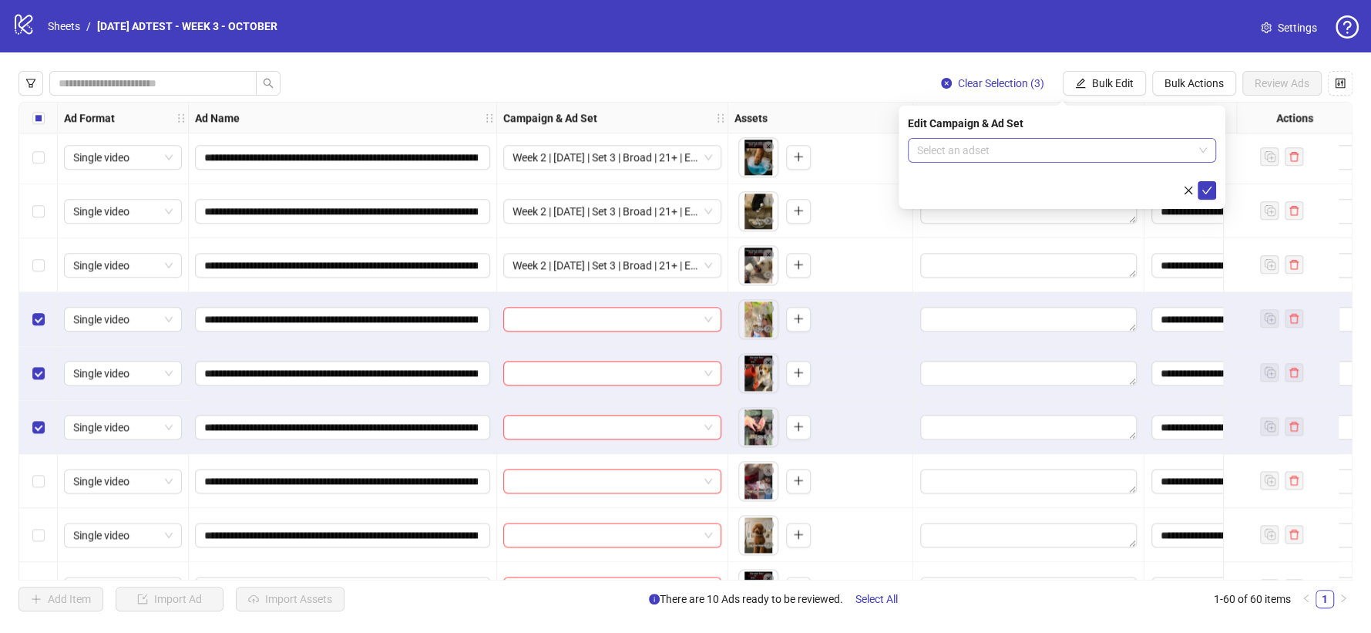
click at [1181, 152] on input "search" at bounding box center [1055, 150] width 276 height 23
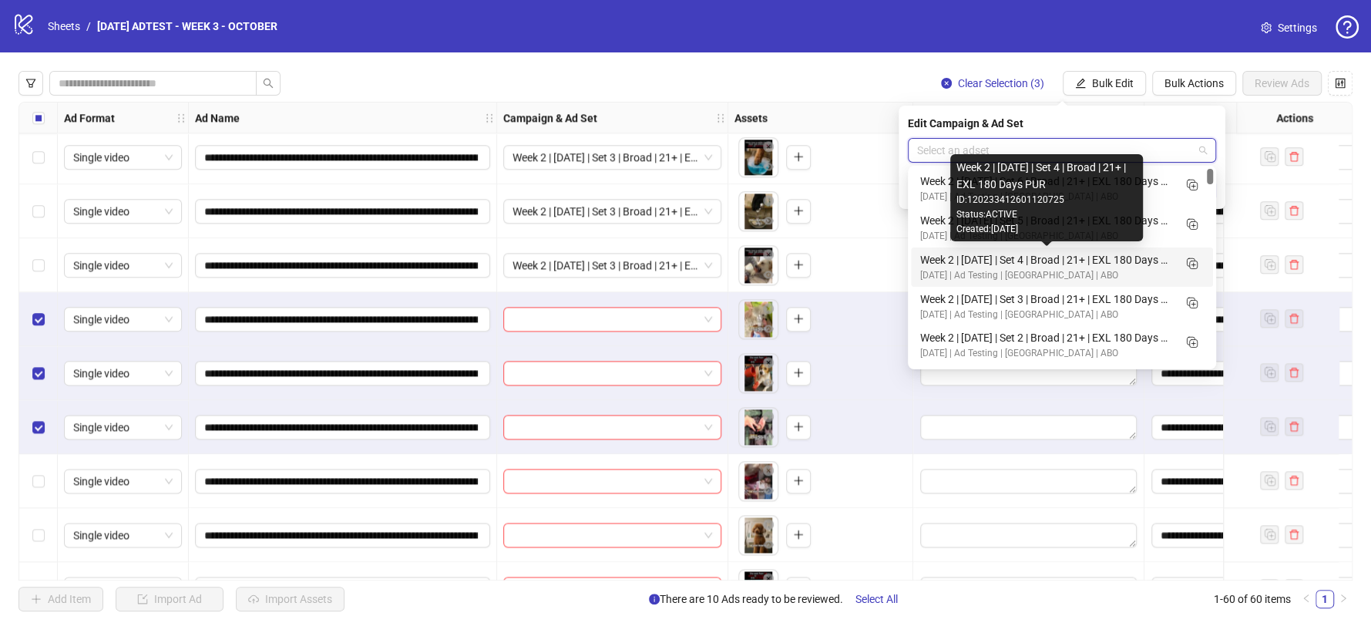
click at [1062, 253] on div "Week 2 | [DATE] | Set 4 | Broad | 21+ | EXL 180 Days PUR" at bounding box center [1046, 259] width 253 height 17
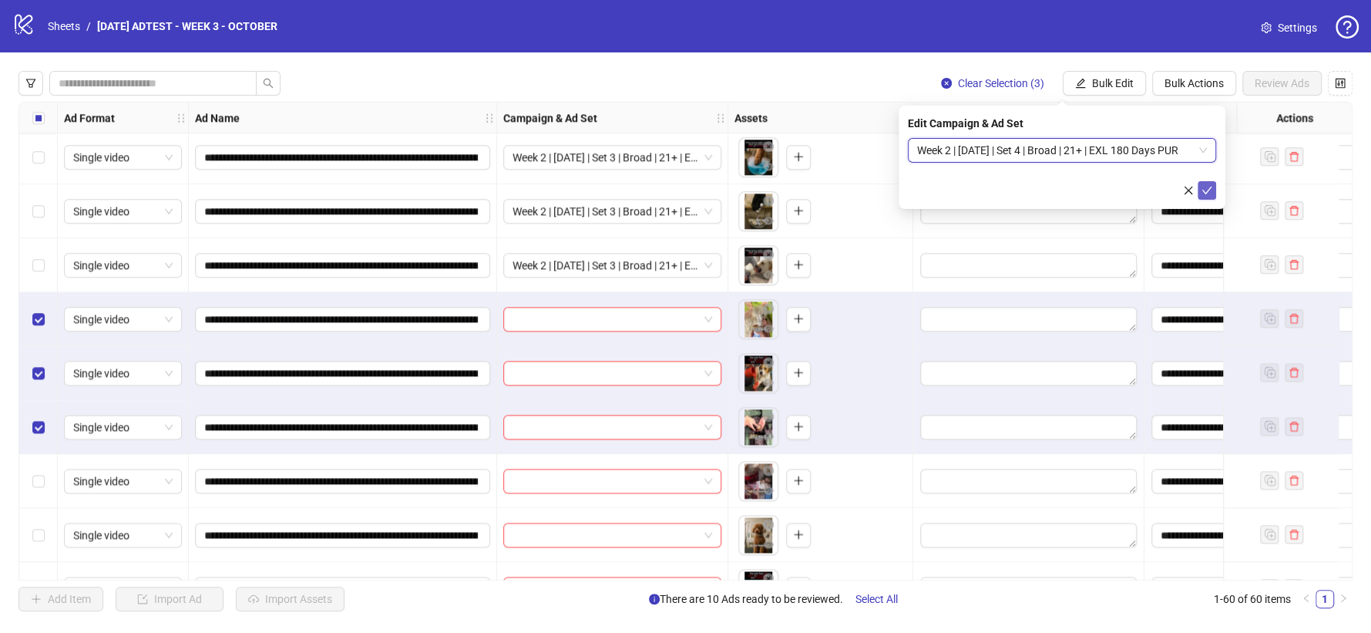
click at [1215, 187] on button "submit" at bounding box center [1207, 190] width 19 height 19
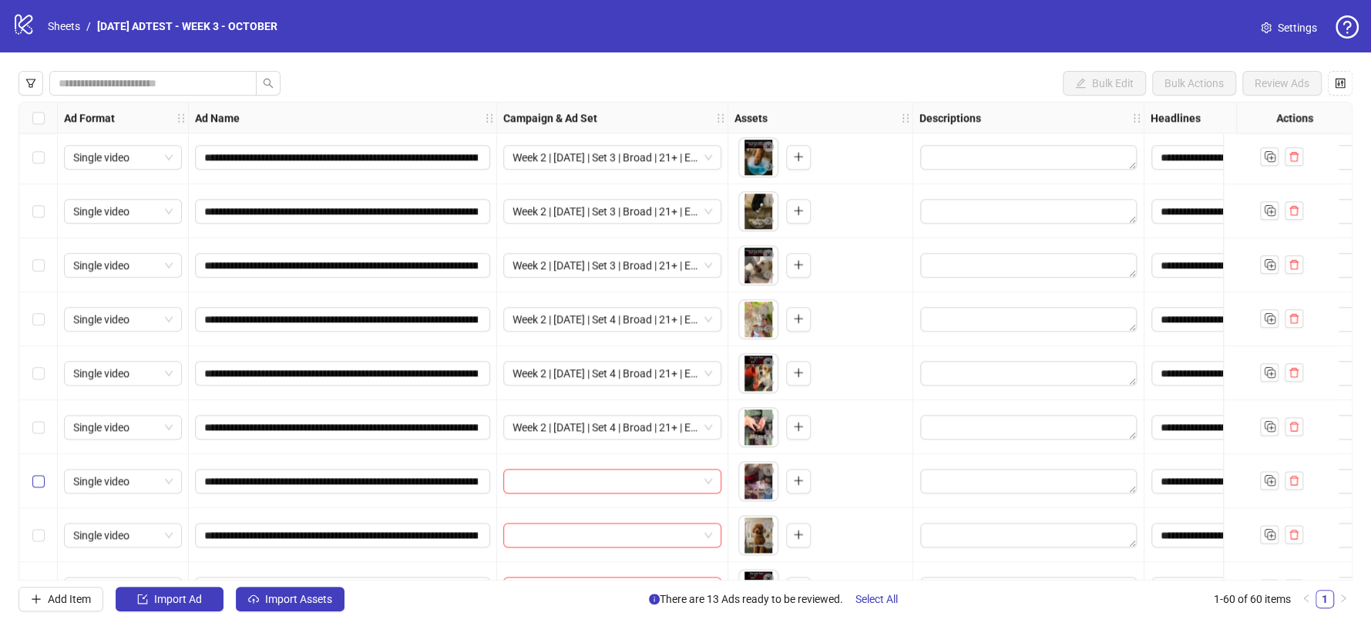
click at [40, 474] on label "Select row 34" at bounding box center [38, 481] width 12 height 17
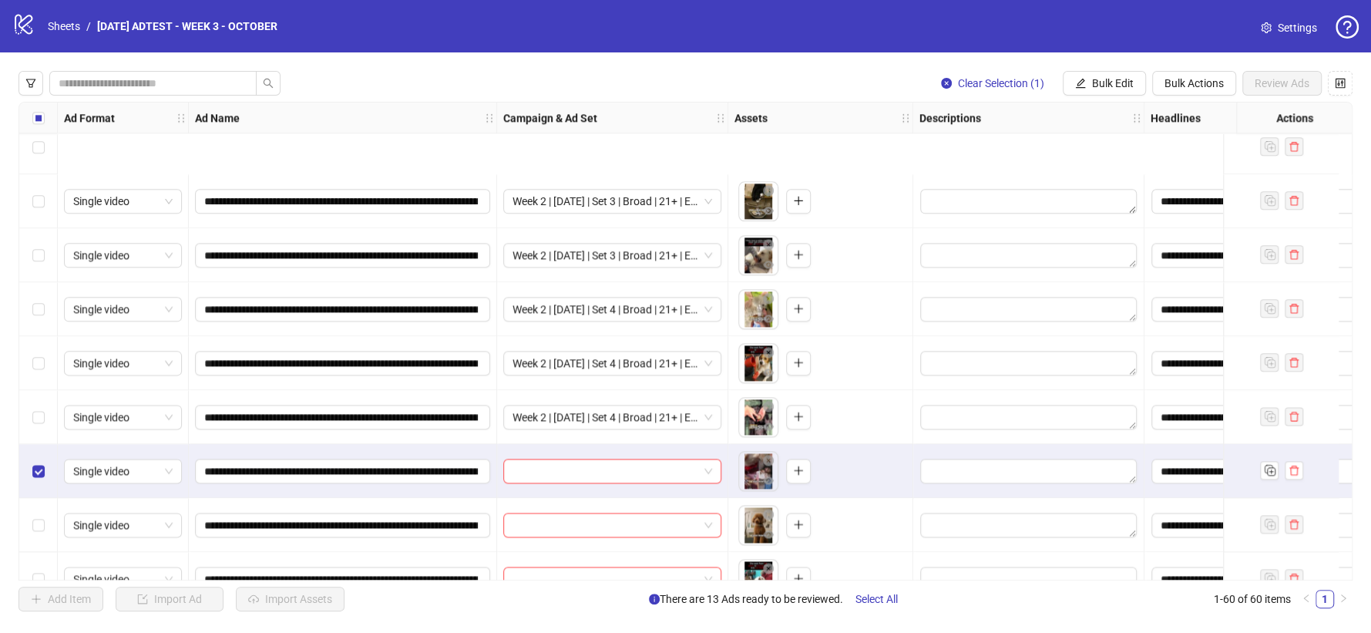
scroll to position [1631, 0]
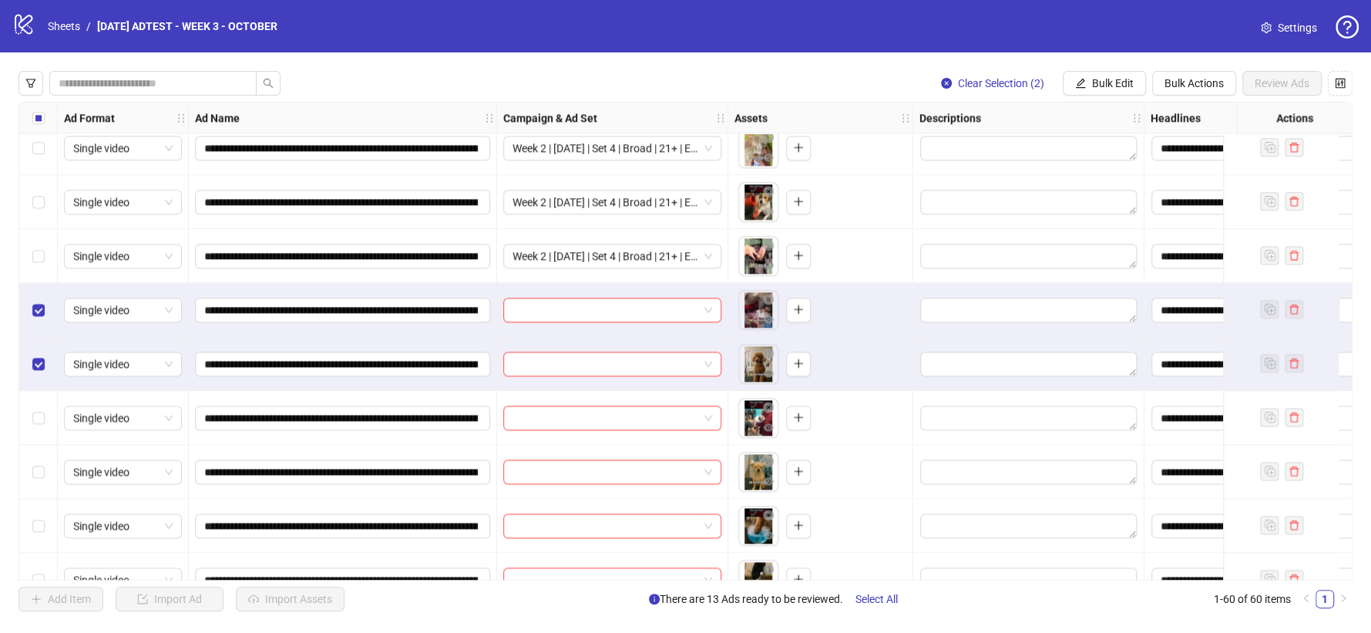
drag, startPoint x: 36, startPoint y: 410, endPoint x: 660, endPoint y: 218, distance: 652.6
click at [35, 411] on label "Select row 36" at bounding box center [38, 417] width 12 height 17
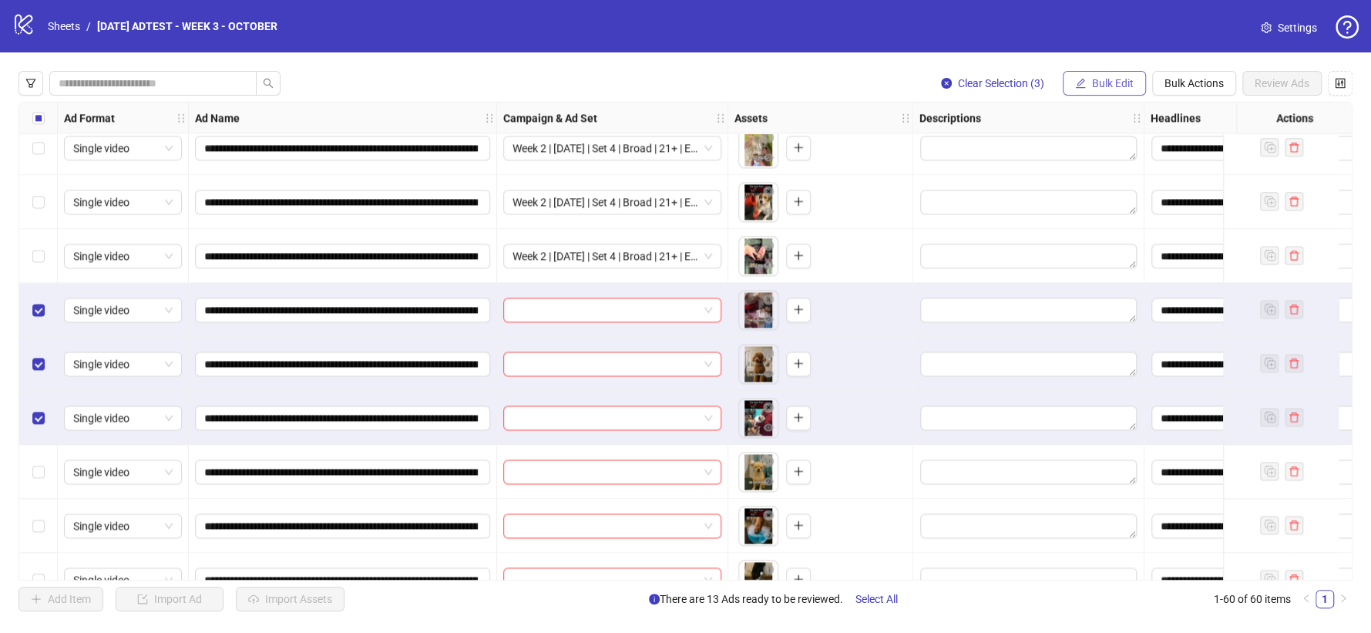
click at [1118, 86] on span "Bulk Edit" at bounding box center [1113, 83] width 42 height 12
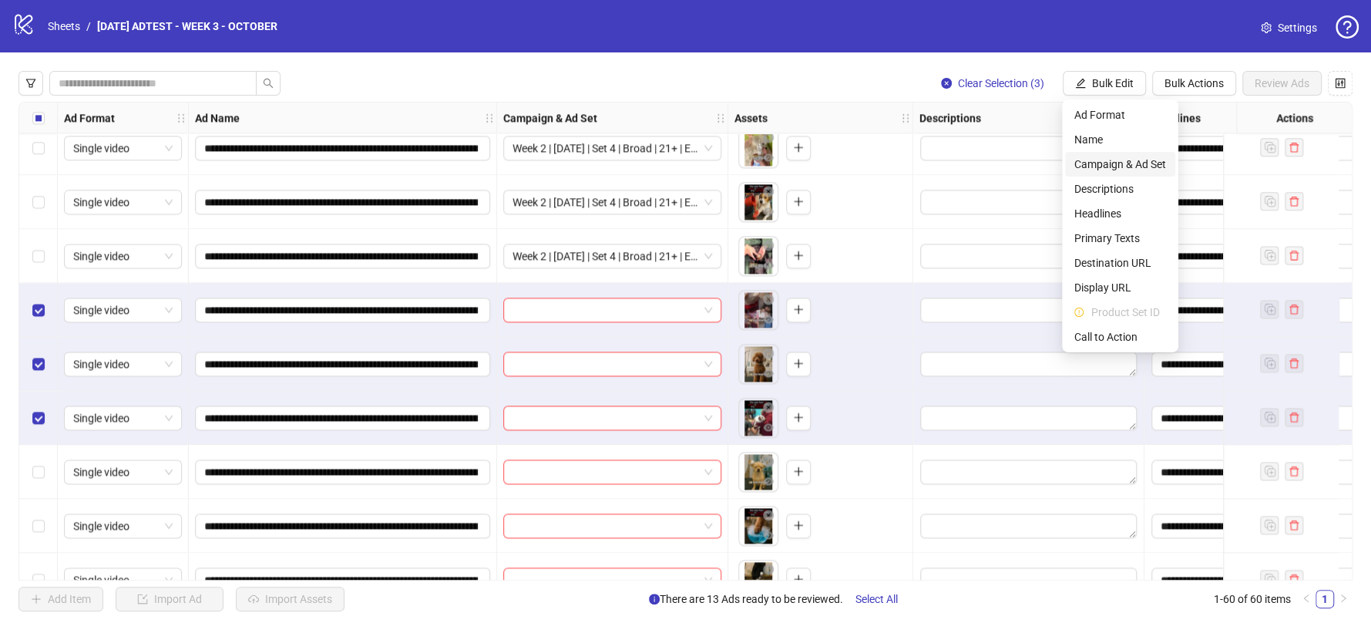
click at [1132, 164] on span "Campaign & Ad Set" at bounding box center [1121, 164] width 92 height 17
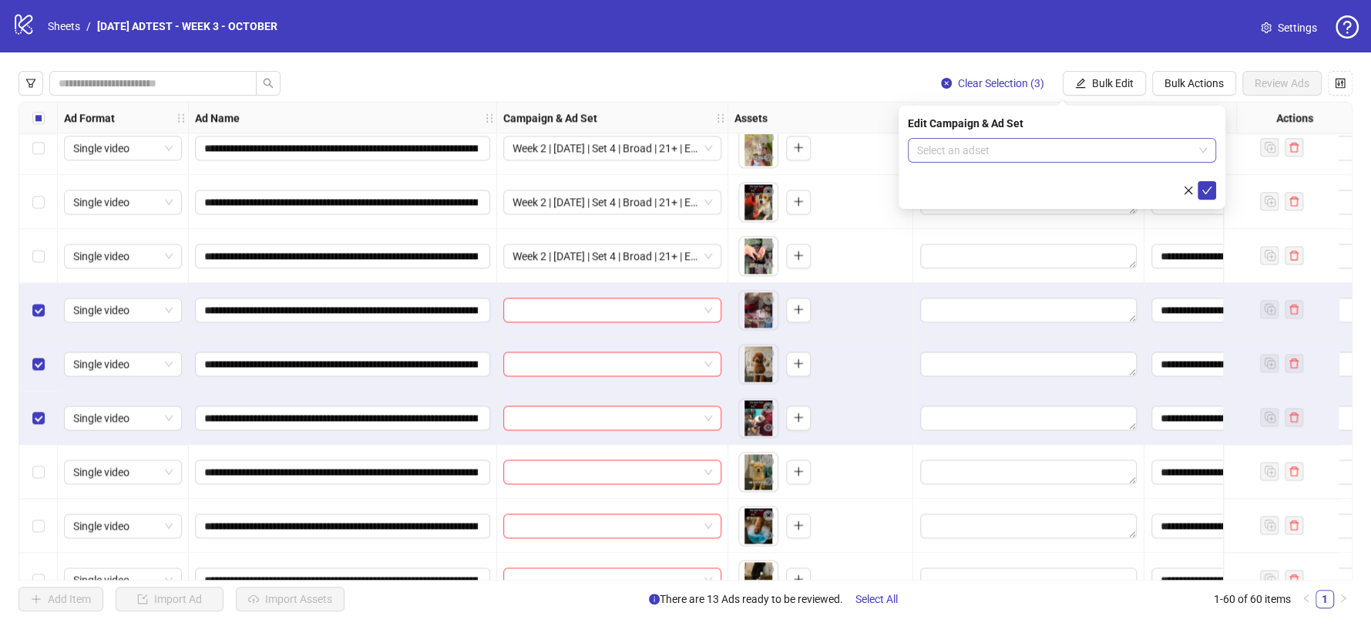
click at [1207, 152] on div "Select an adset" at bounding box center [1062, 150] width 308 height 25
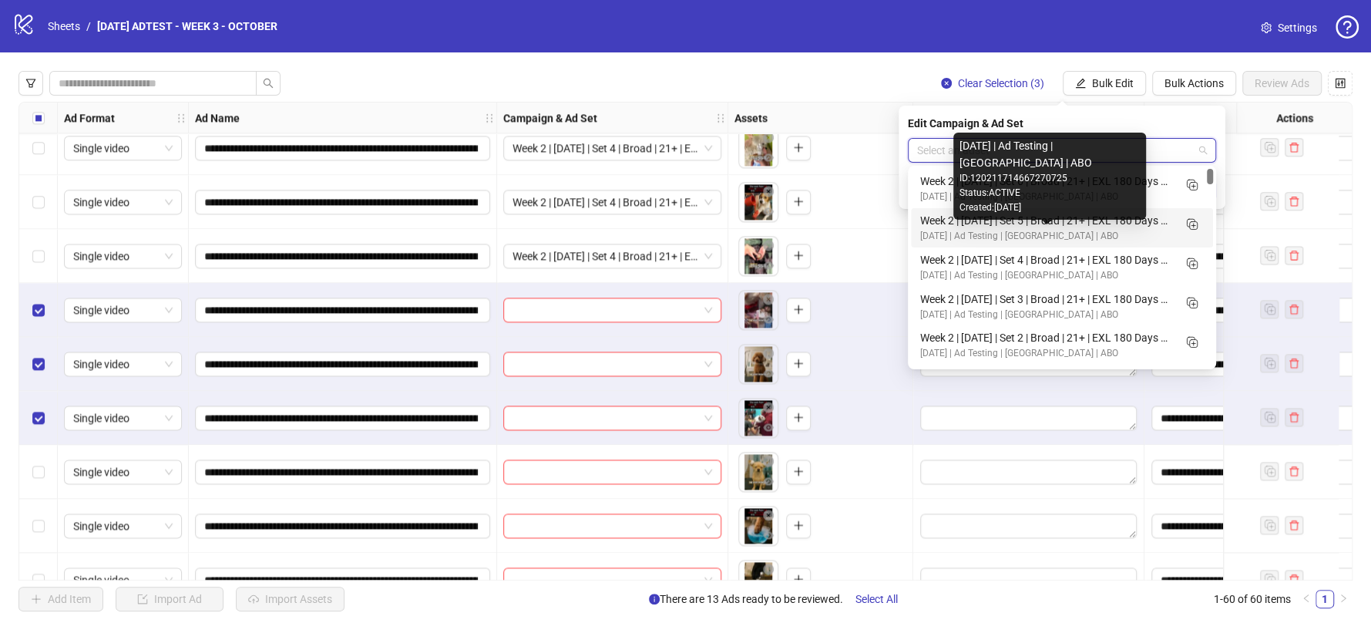
click at [925, 229] on div "[DATE] | Ad Testing | [GEOGRAPHIC_DATA] | ABO" at bounding box center [1046, 236] width 253 height 15
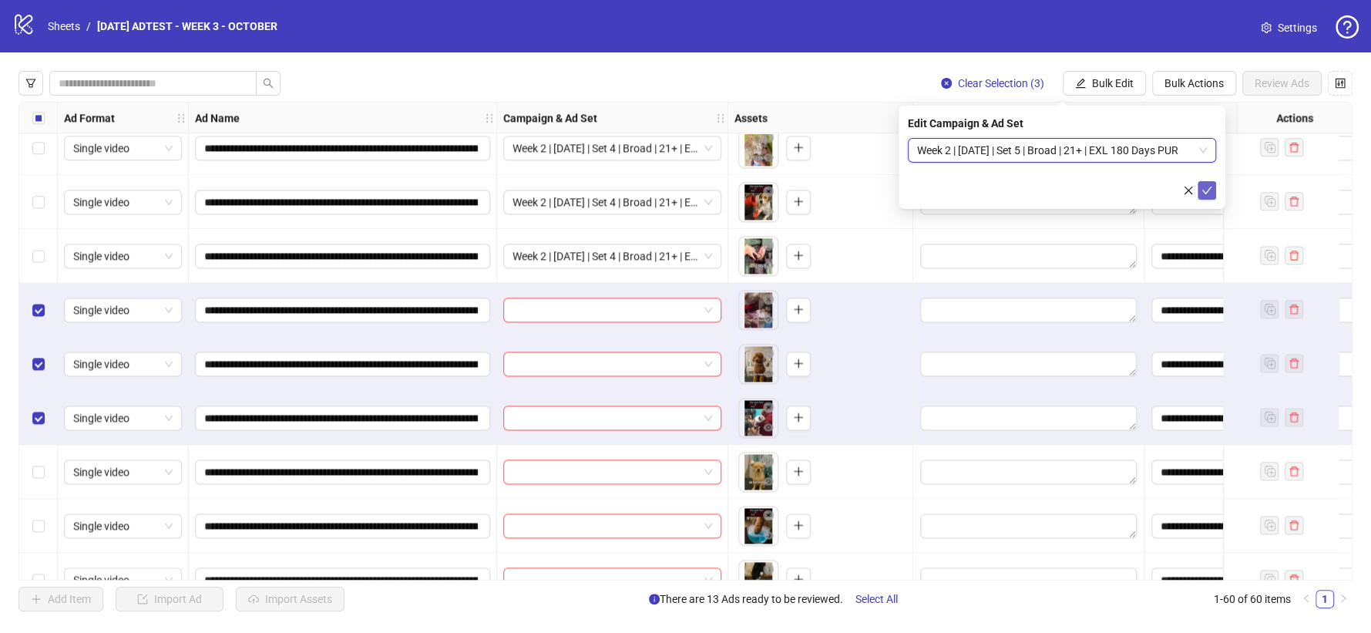
click at [1207, 197] on button "submit" at bounding box center [1207, 190] width 19 height 19
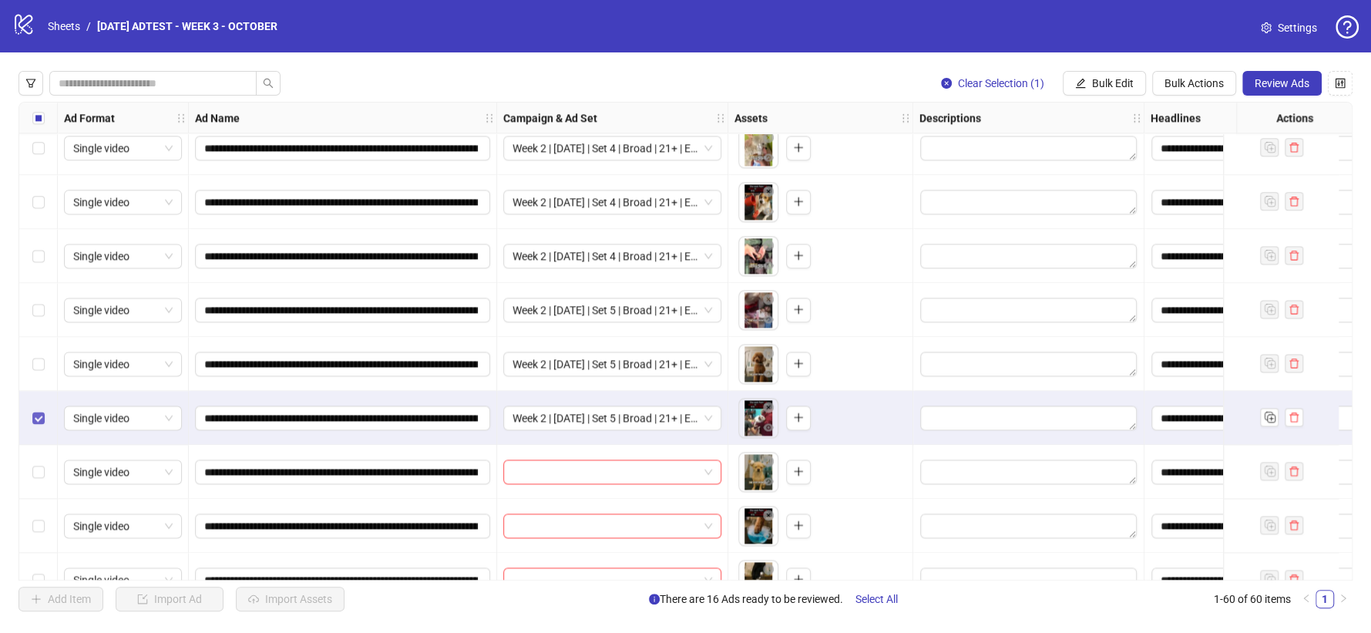
click at [39, 409] on label "Select row 36" at bounding box center [38, 417] width 12 height 17
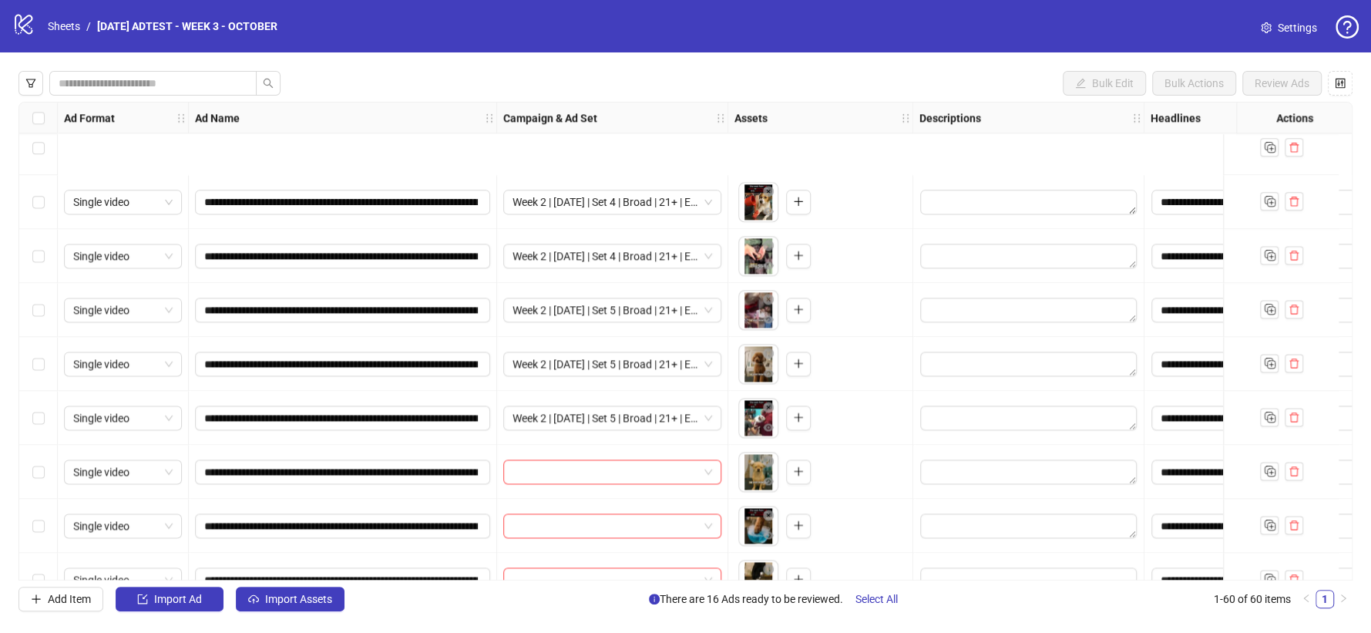
scroll to position [1802, 0]
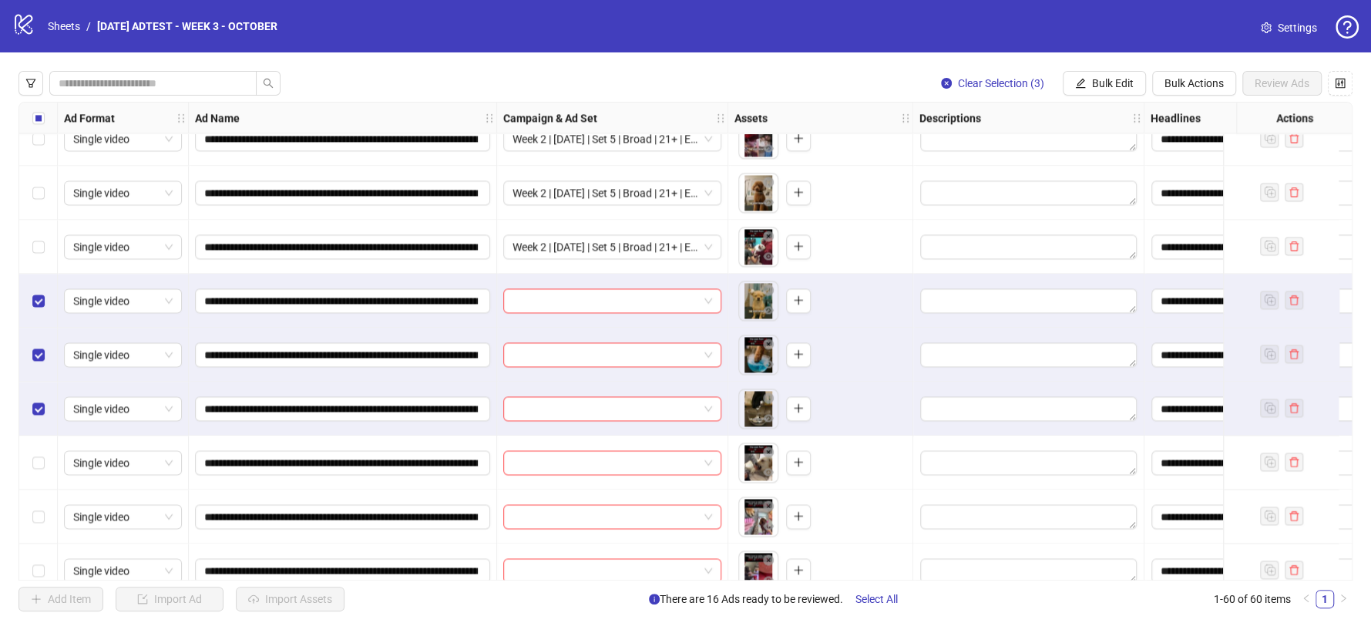
click at [39, 453] on div "Select row 40" at bounding box center [38, 463] width 39 height 54
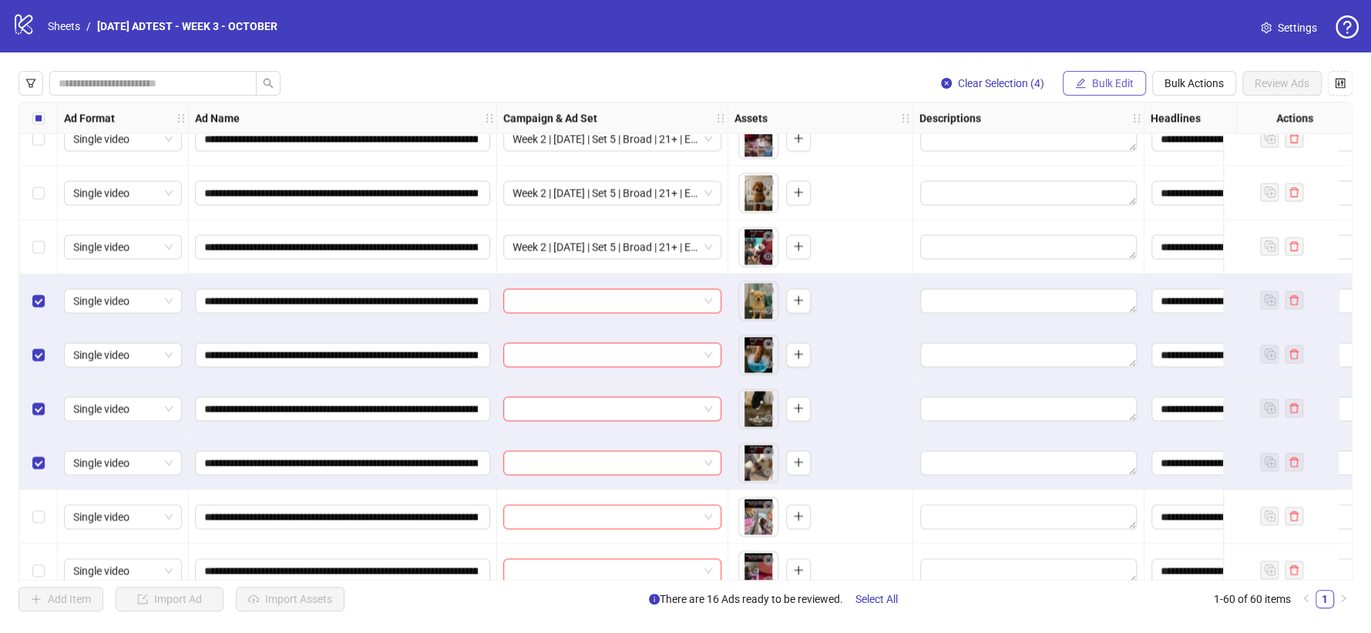
click at [1092, 80] on span "Bulk Edit" at bounding box center [1113, 83] width 42 height 12
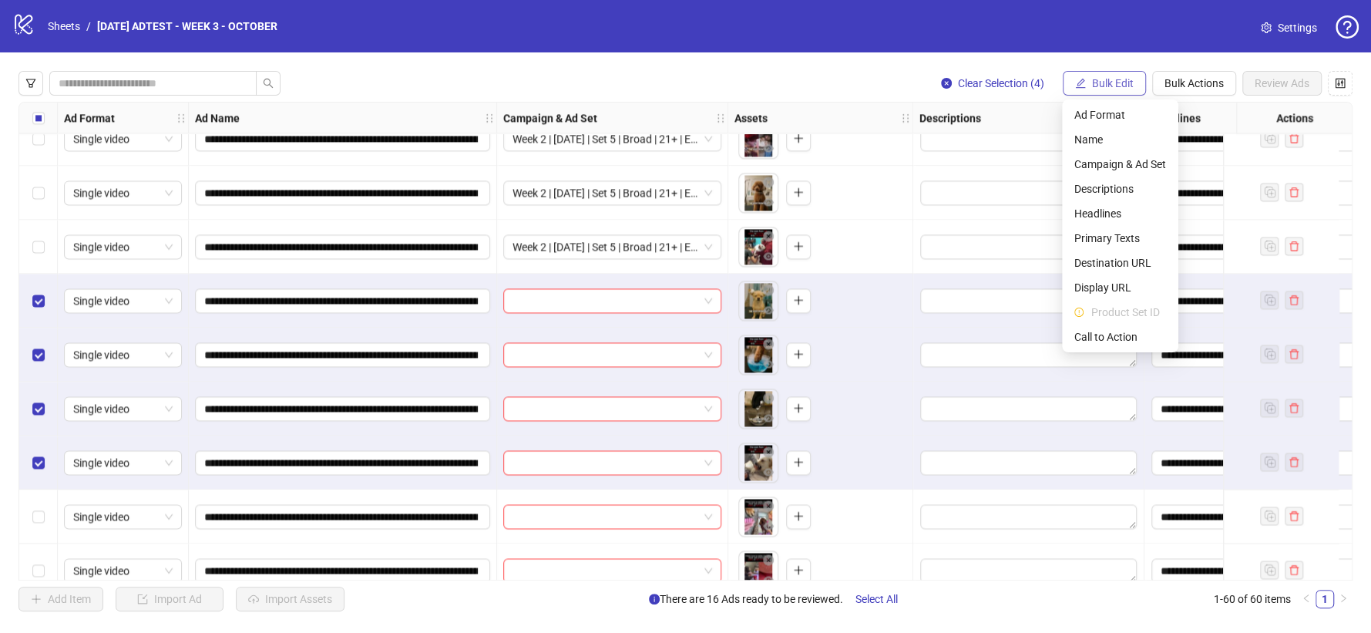
click at [1092, 80] on span "Bulk Edit" at bounding box center [1113, 83] width 42 height 12
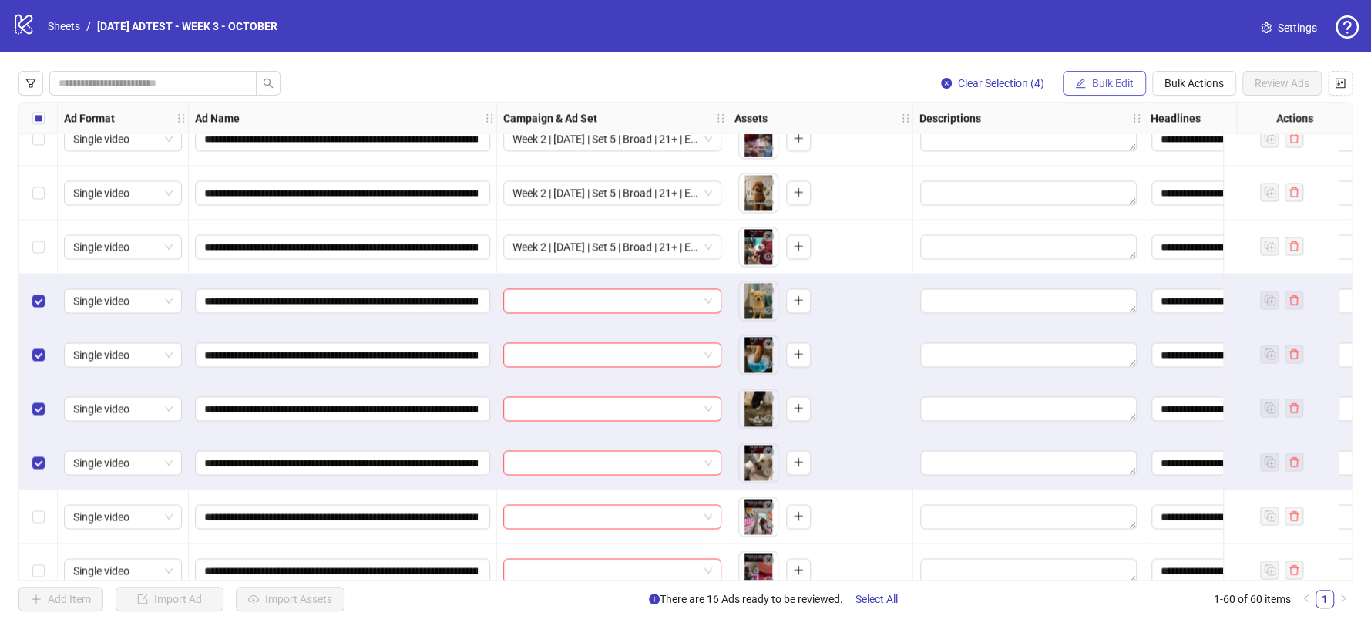
click at [1085, 84] on button "Bulk Edit" at bounding box center [1104, 83] width 83 height 25
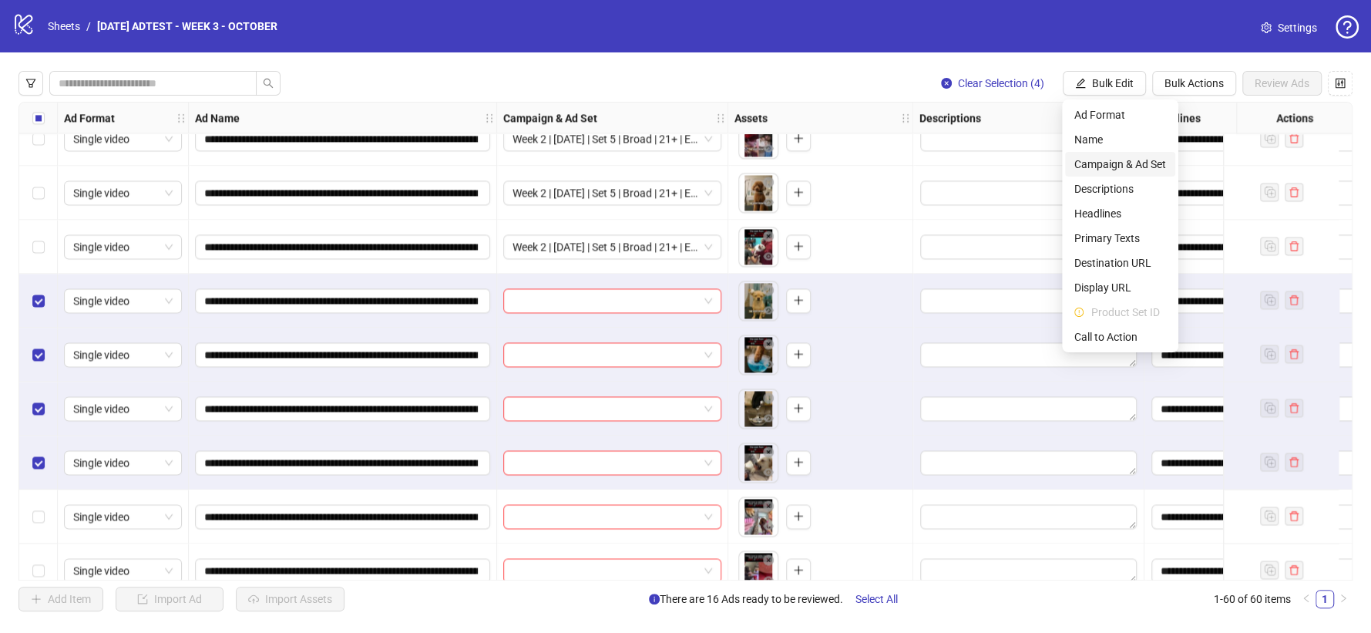
click at [1102, 167] on span "Campaign & Ad Set" at bounding box center [1121, 164] width 92 height 17
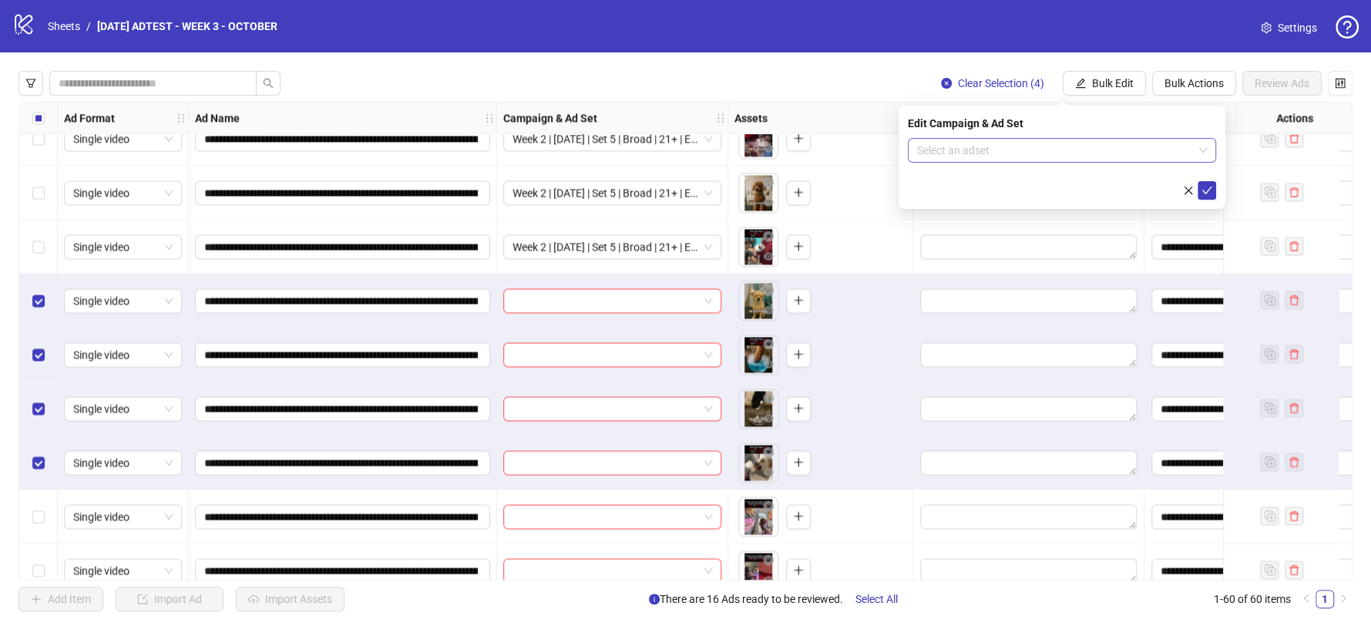
click at [1156, 150] on input "search" at bounding box center [1055, 150] width 276 height 23
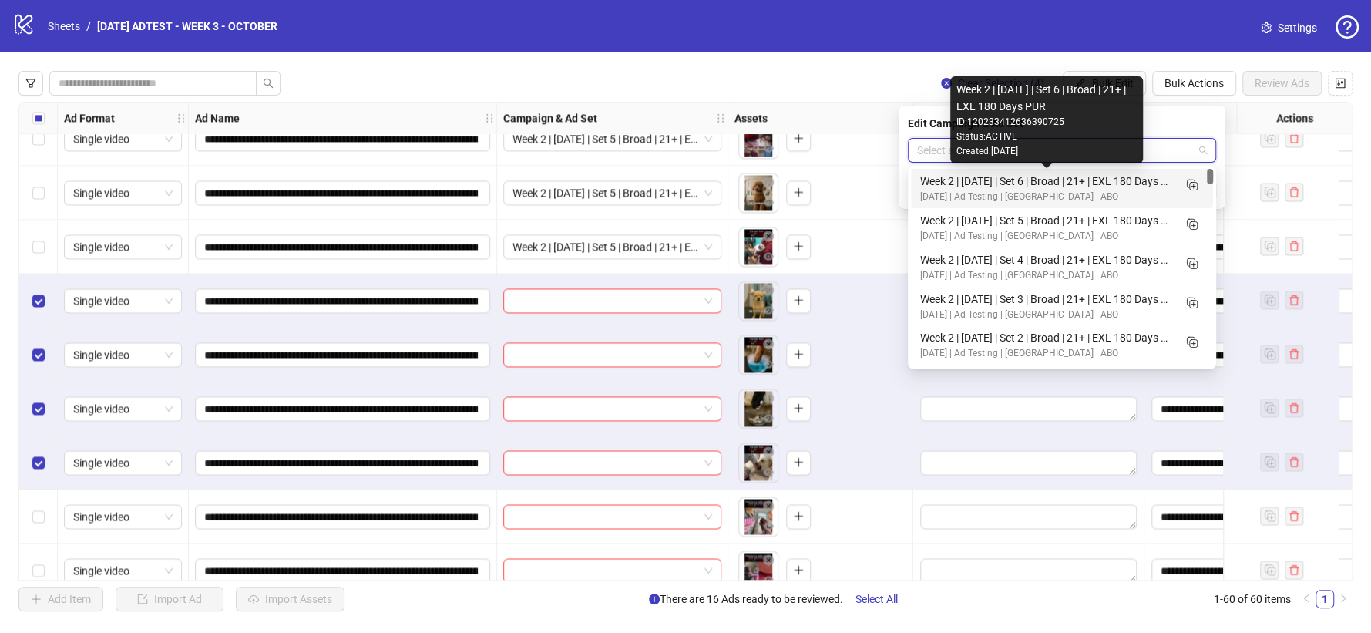
click at [1042, 196] on div "[DATE] | Ad Testing | [GEOGRAPHIC_DATA] | ABO" at bounding box center [1046, 197] width 253 height 15
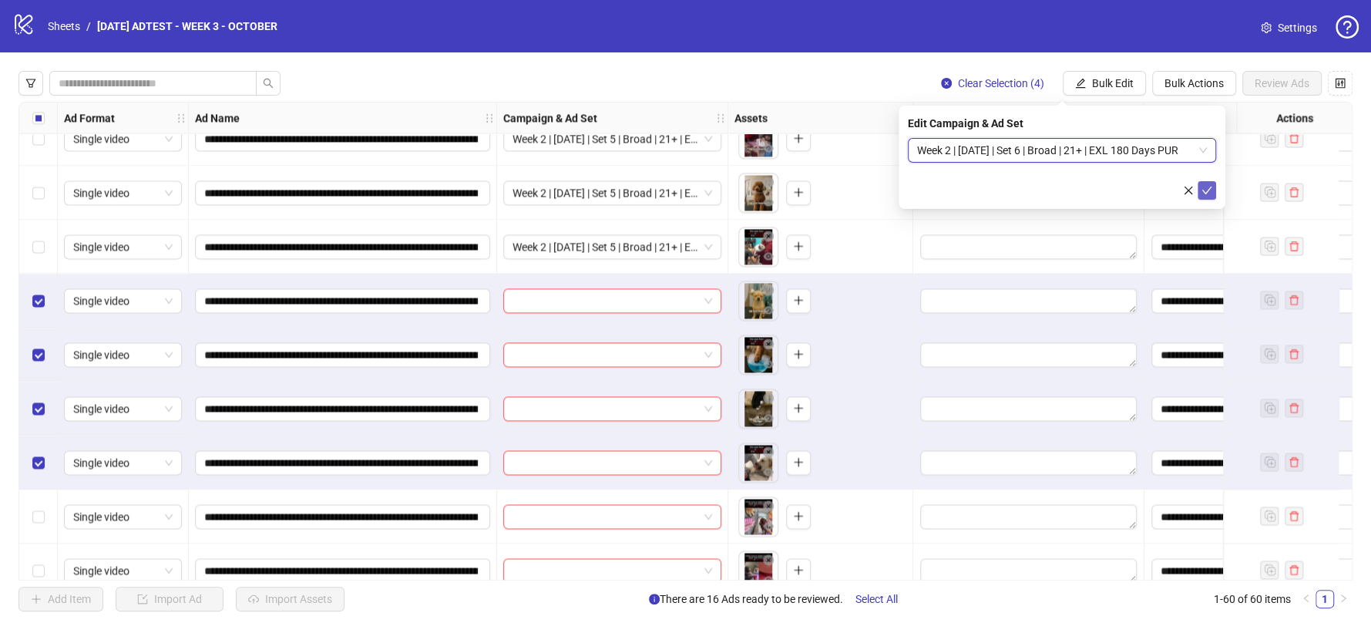
click at [1200, 185] on button "submit" at bounding box center [1207, 190] width 19 height 19
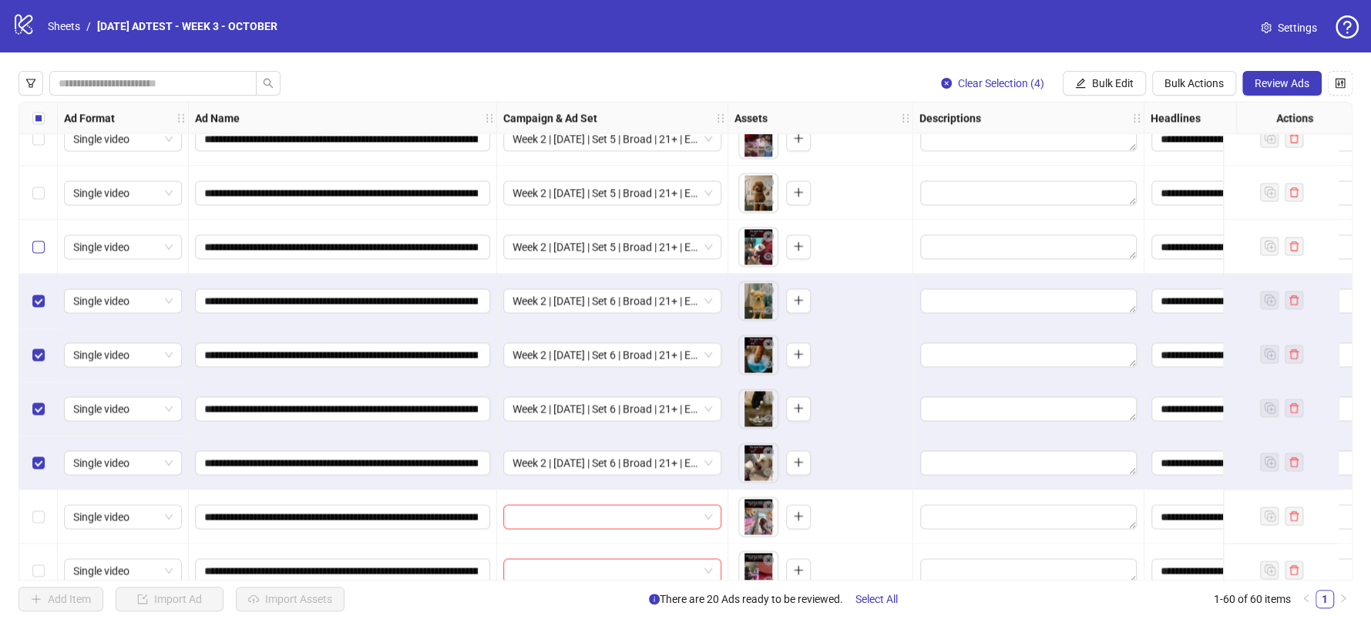
scroll to position [1717, 0]
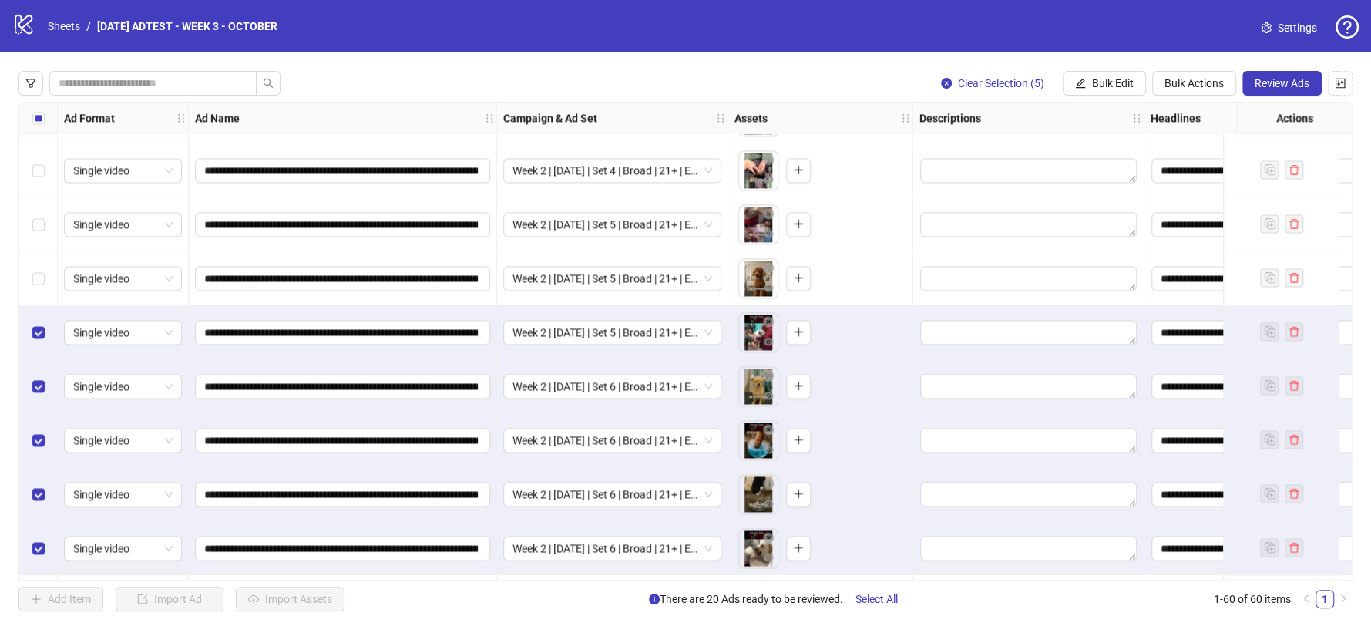
click at [40, 286] on label "Select row 35" at bounding box center [38, 278] width 12 height 17
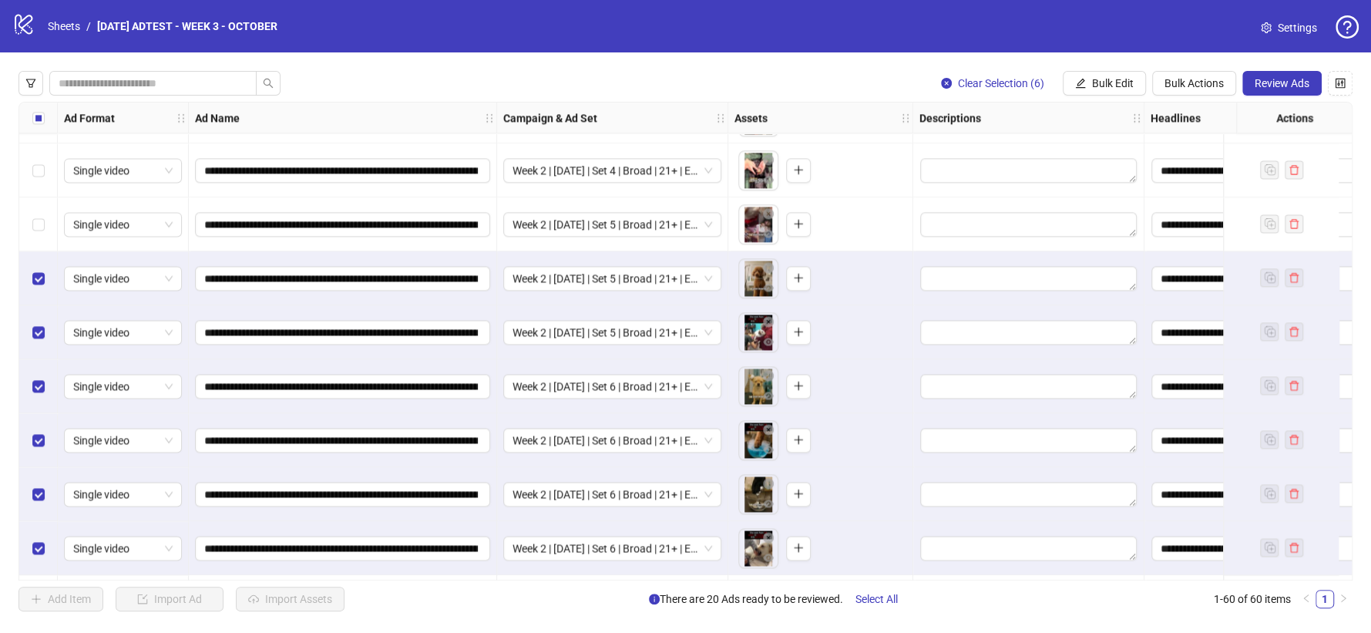
click at [40, 235] on div "Select row 34" at bounding box center [38, 224] width 39 height 54
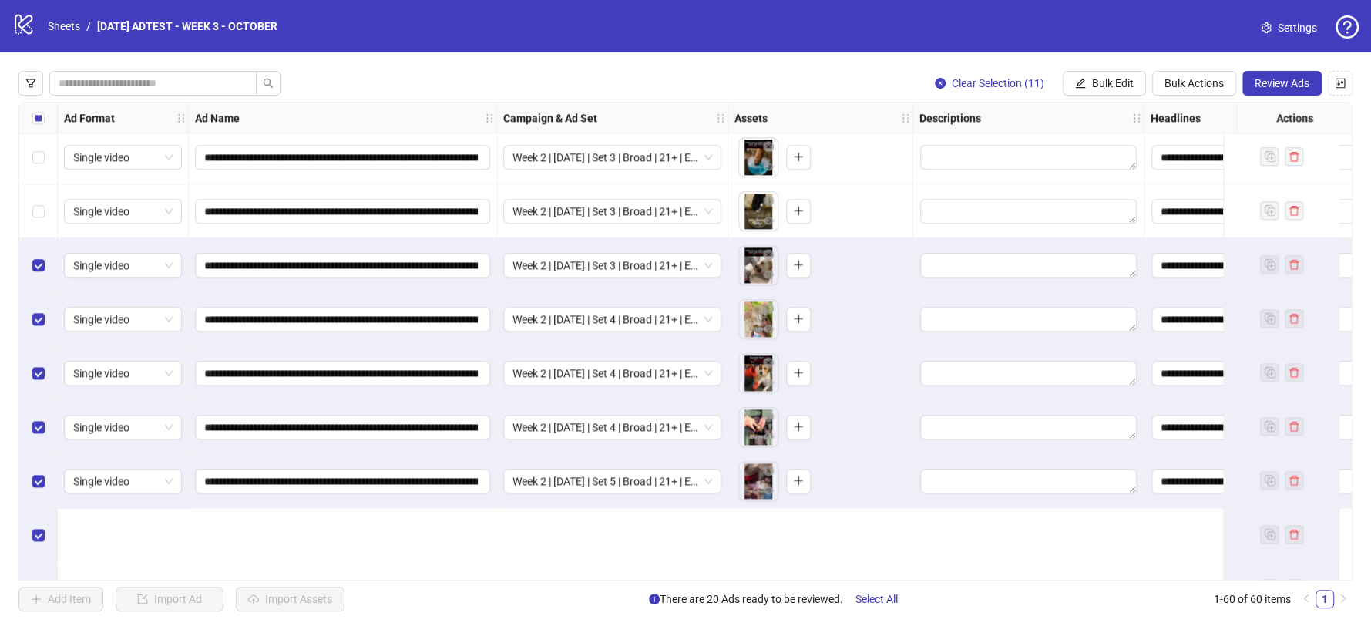
scroll to position [1289, 0]
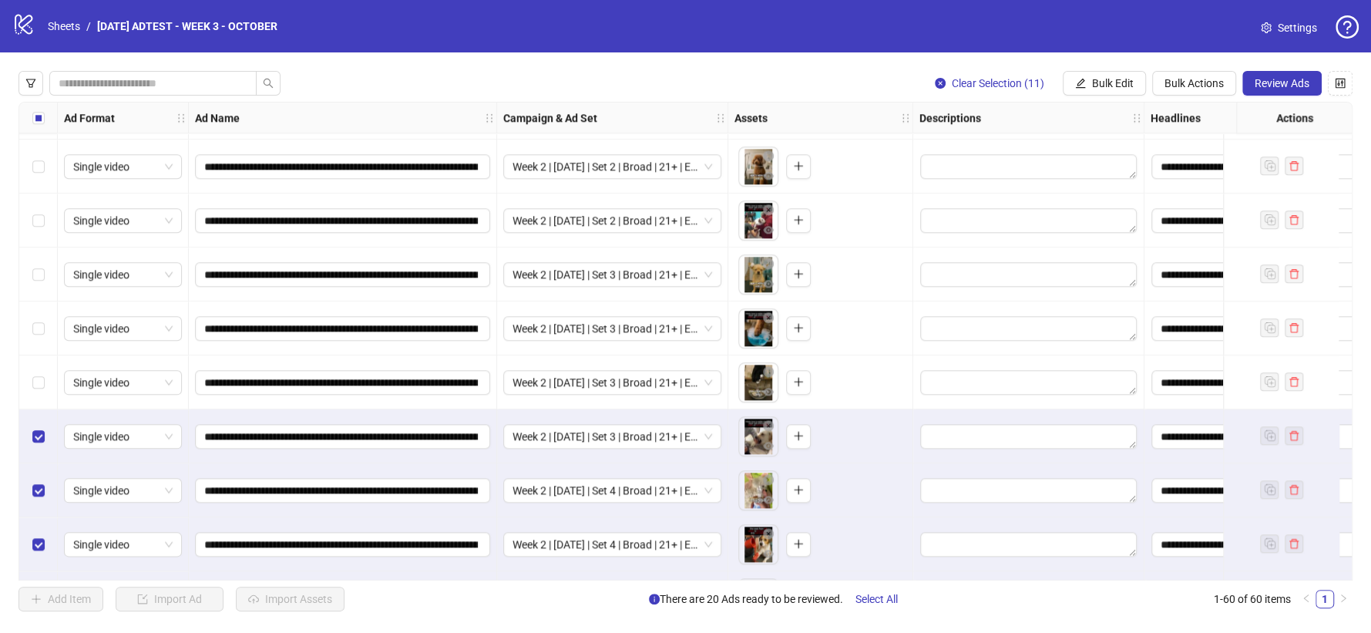
click at [46, 379] on div "Select row 29" at bounding box center [38, 382] width 39 height 54
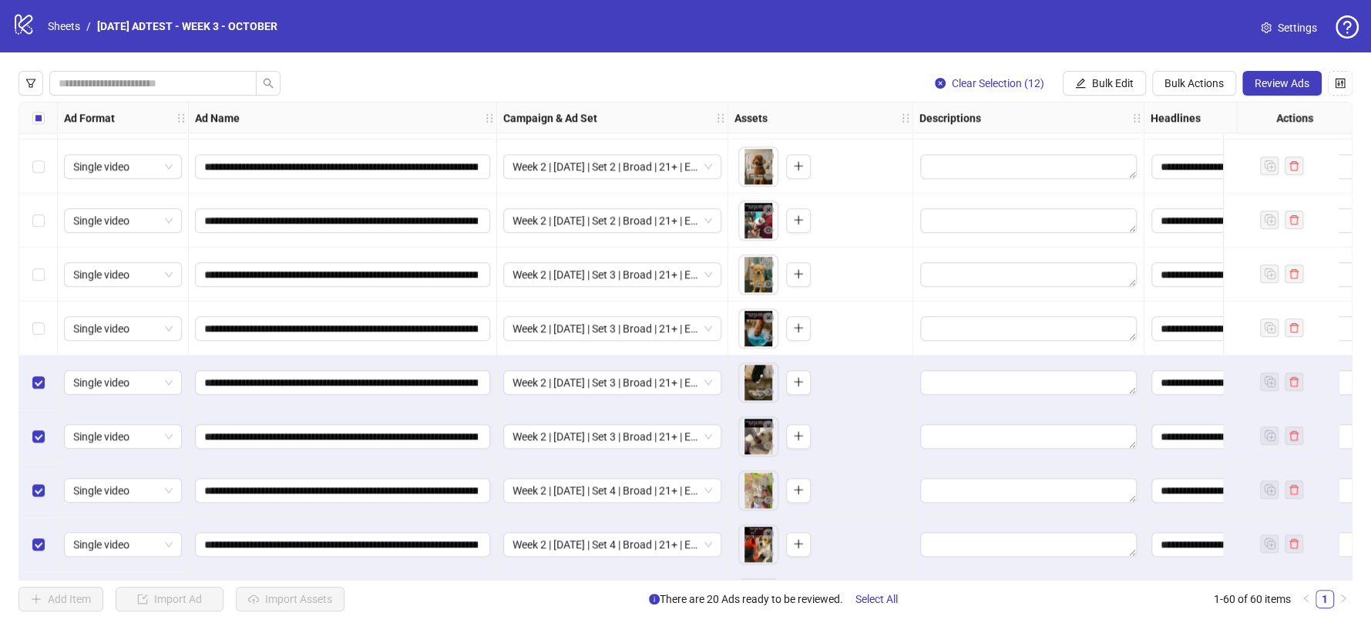
click at [45, 332] on div "Select row 28" at bounding box center [38, 328] width 39 height 54
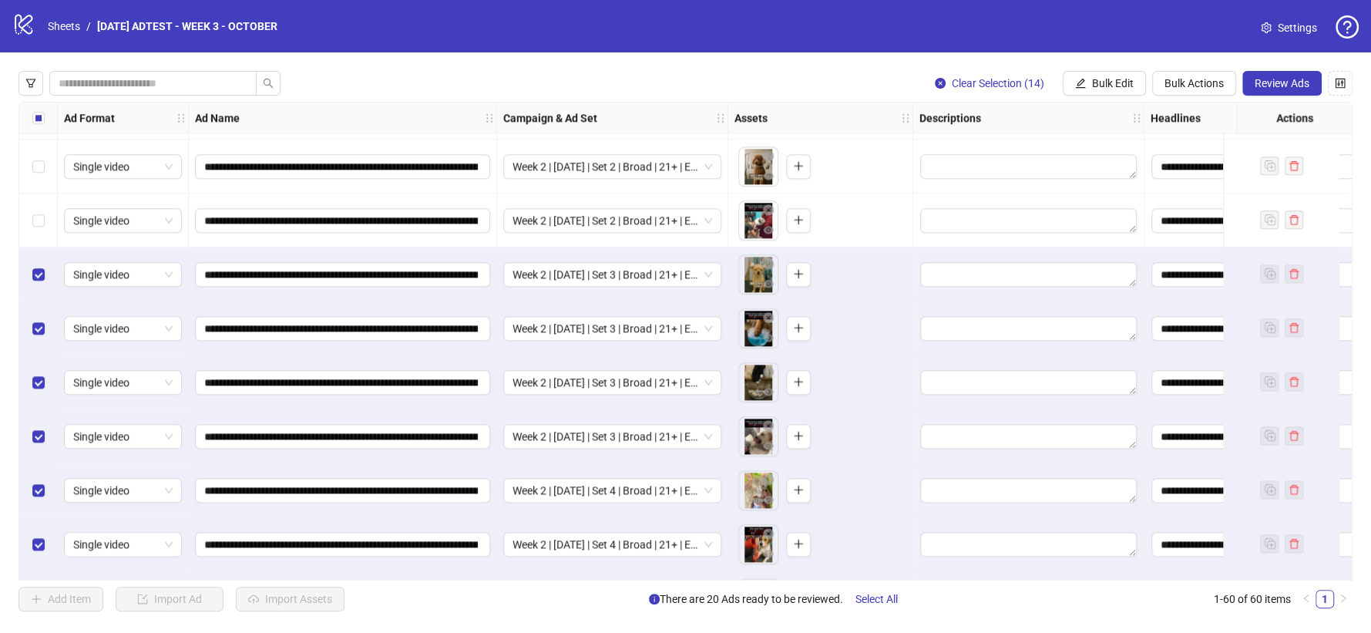
scroll to position [1118, 0]
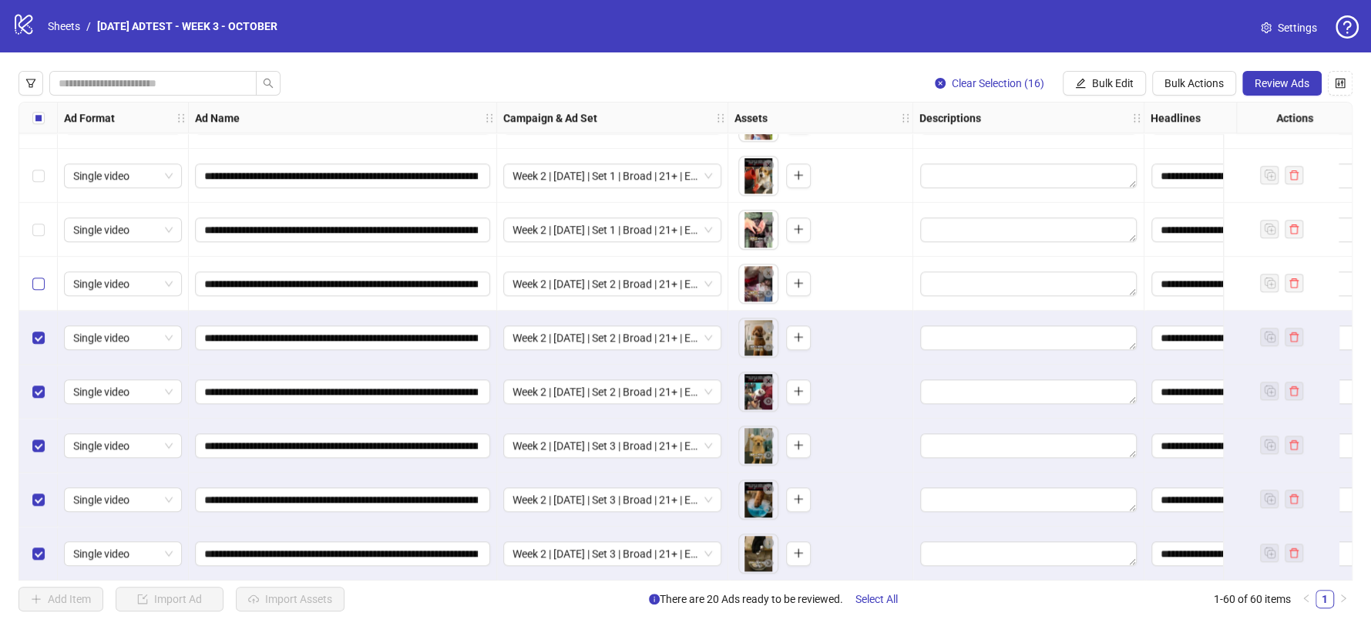
click at [41, 292] on label "Select row 24" at bounding box center [38, 283] width 12 height 17
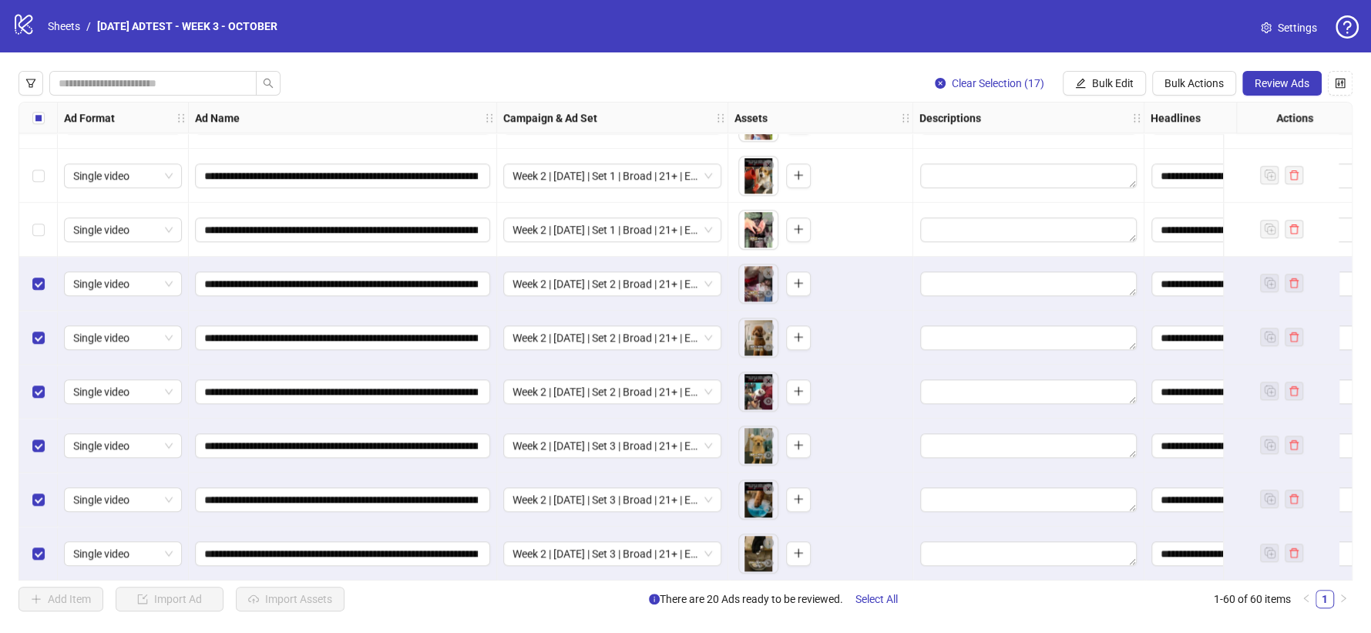
scroll to position [1032, 0]
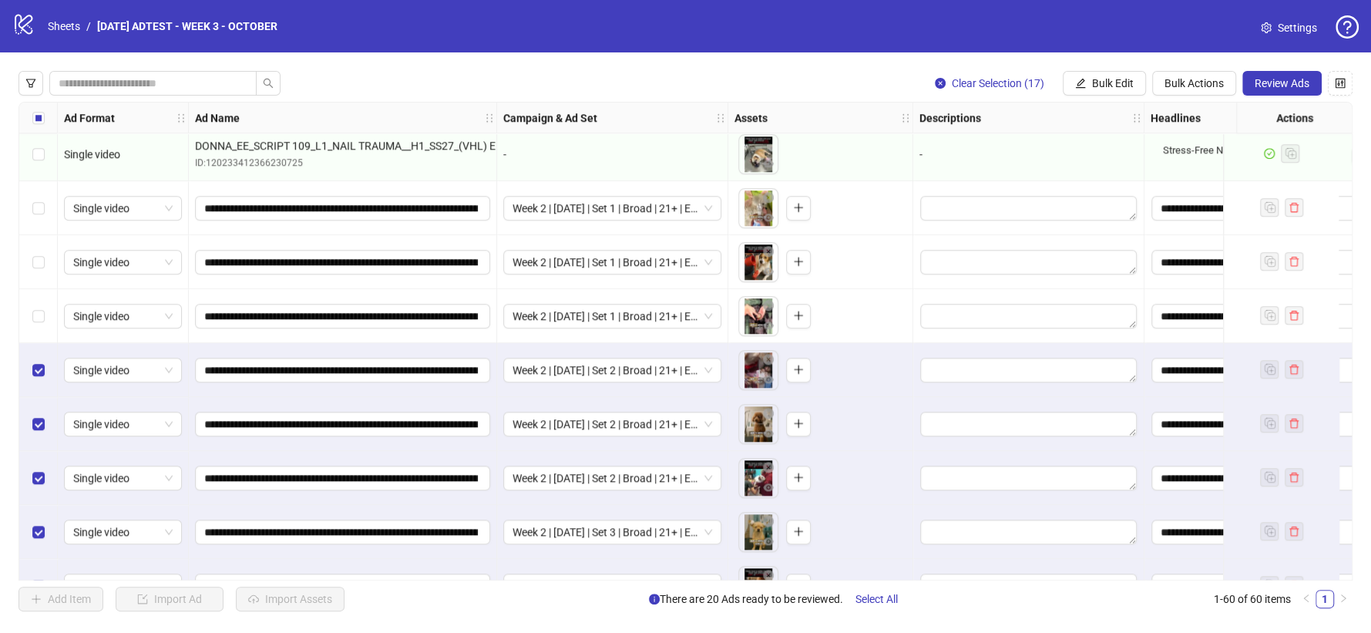
click at [29, 311] on div "Select row 23" at bounding box center [38, 316] width 39 height 54
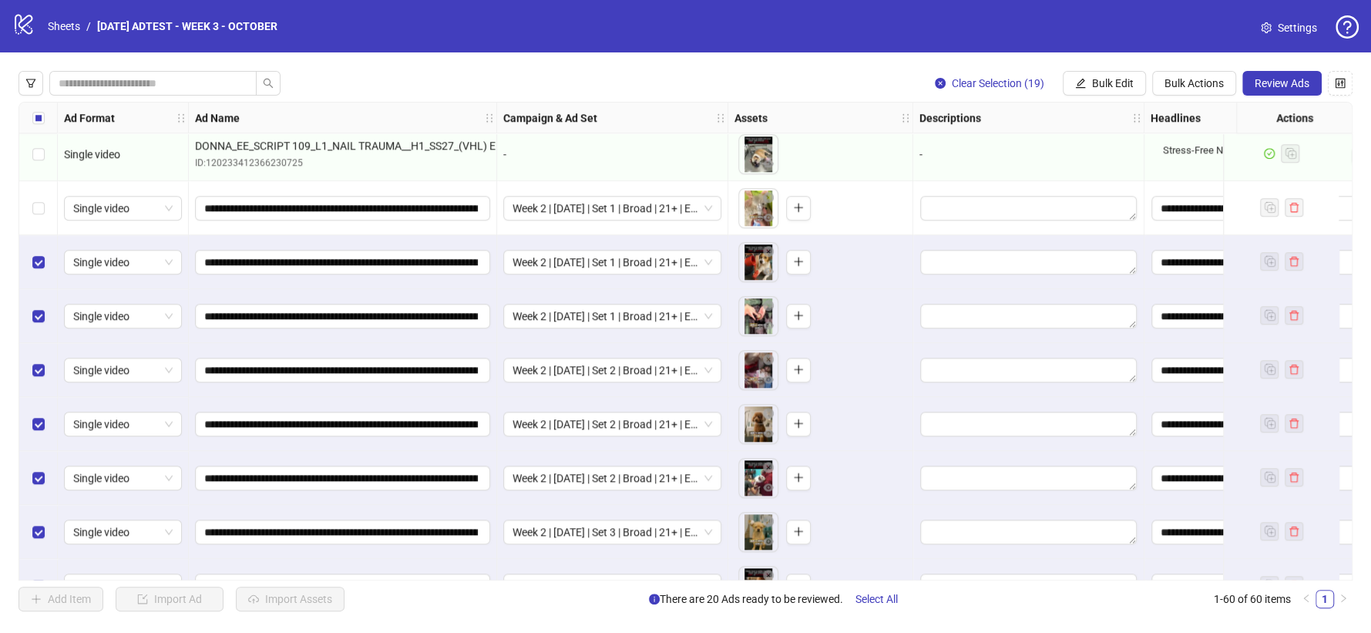
click at [42, 219] on div "Select row 21" at bounding box center [38, 208] width 39 height 54
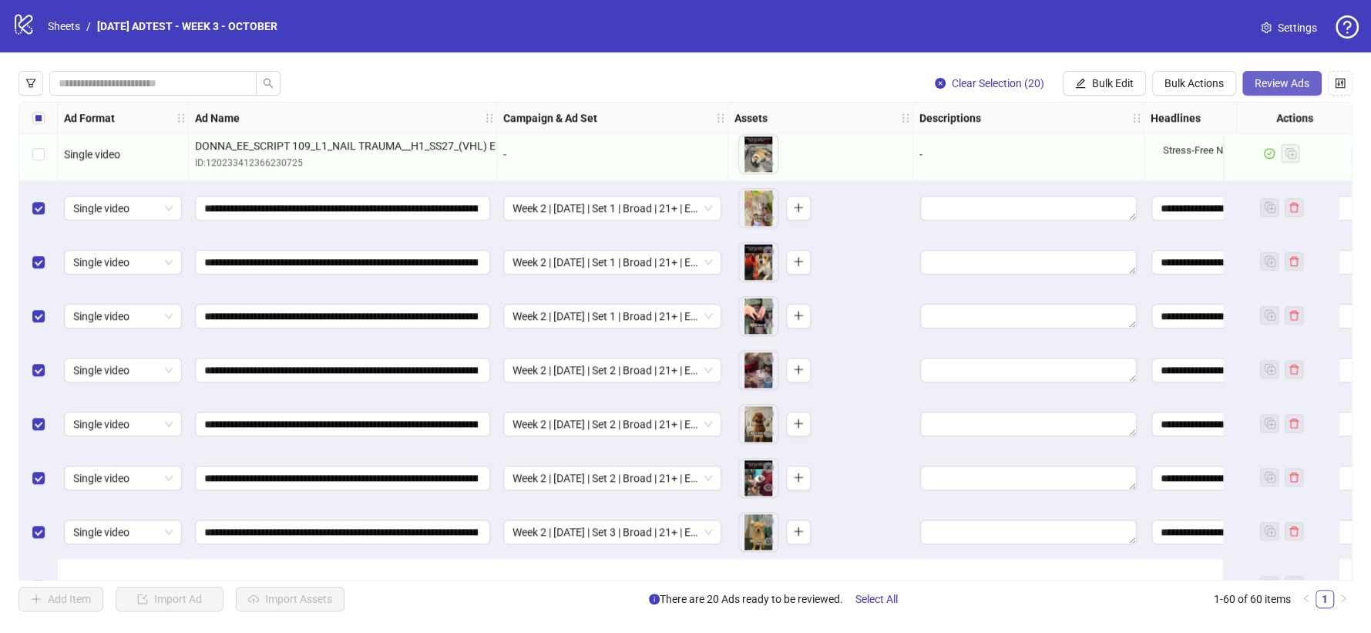
scroll to position [946, 0]
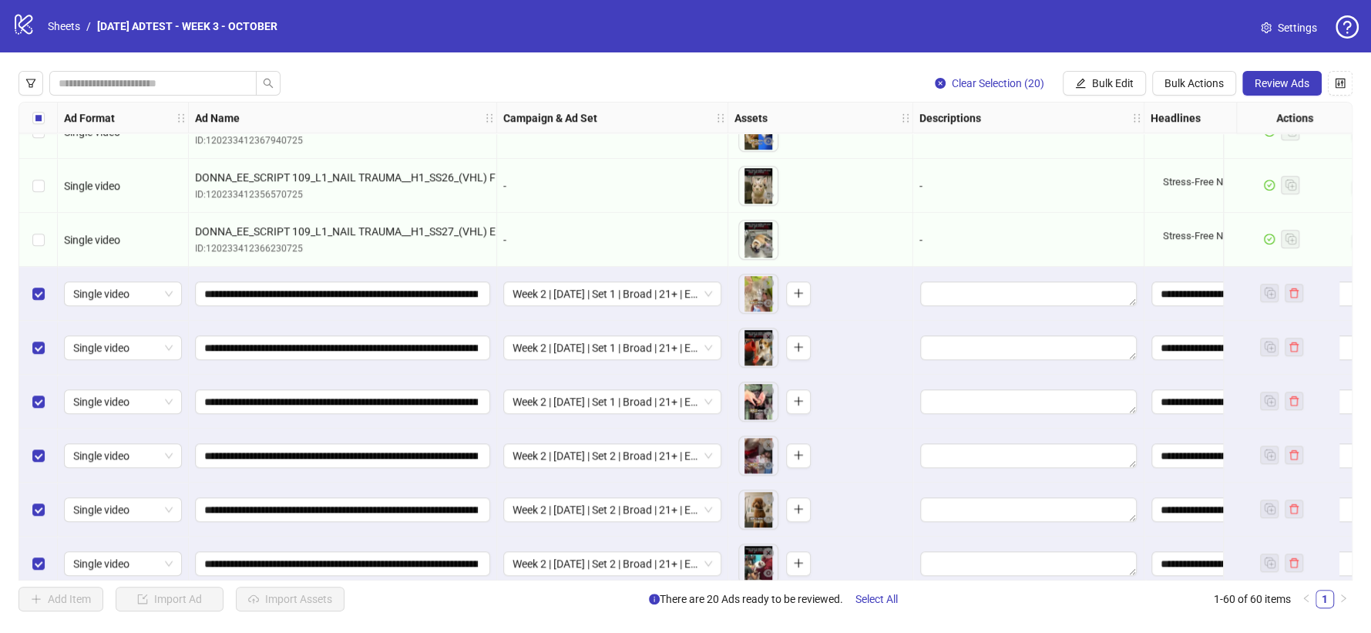
click at [1290, 85] on span "Review Ads" at bounding box center [1282, 83] width 55 height 12
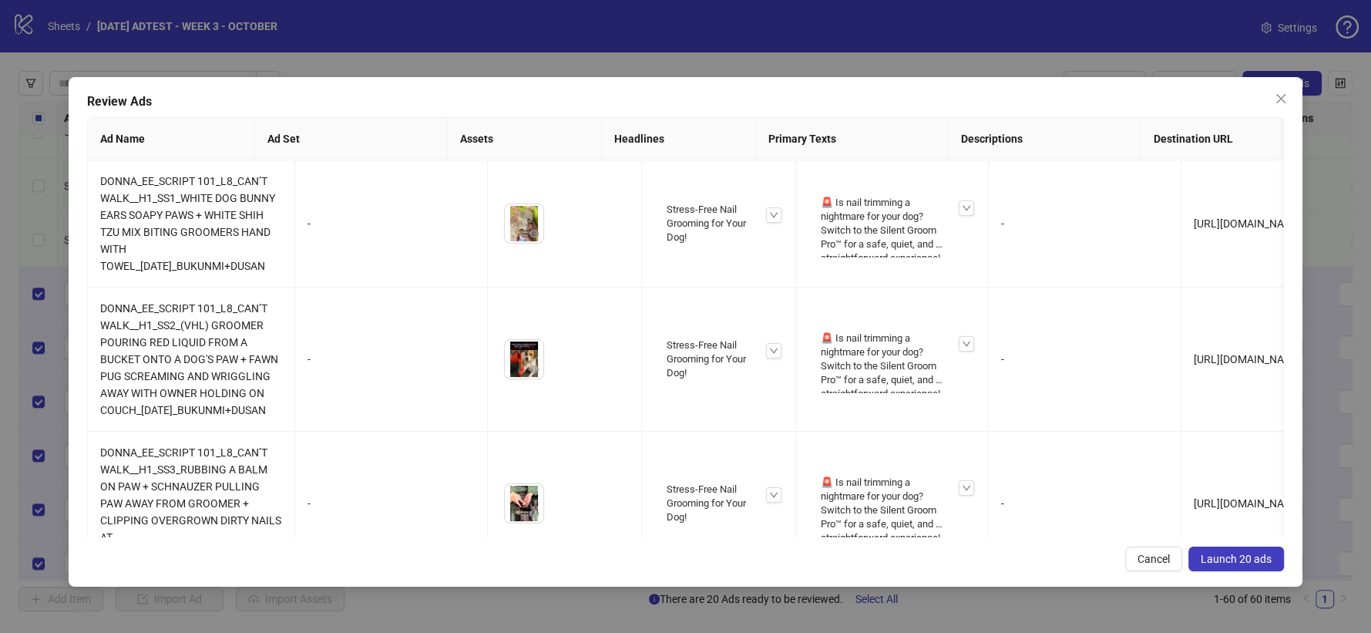
click at [1253, 555] on span "Launch 20 ads" at bounding box center [1236, 559] width 71 height 12
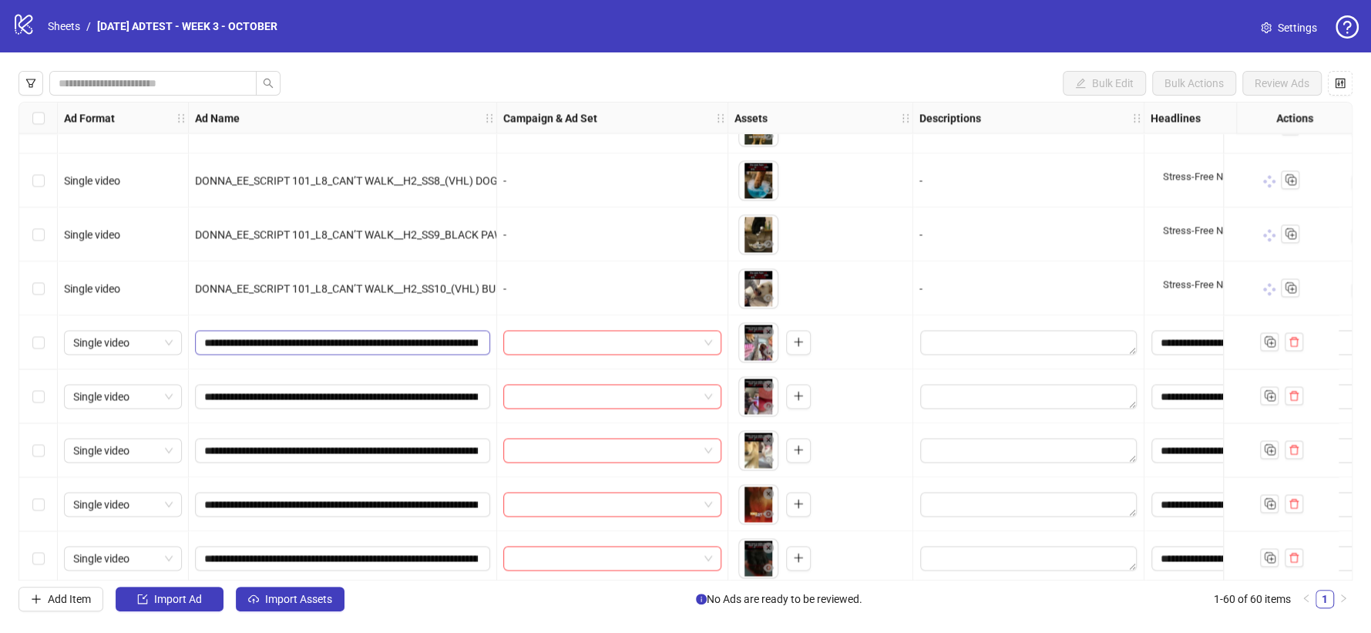
scroll to position [1889, 0]
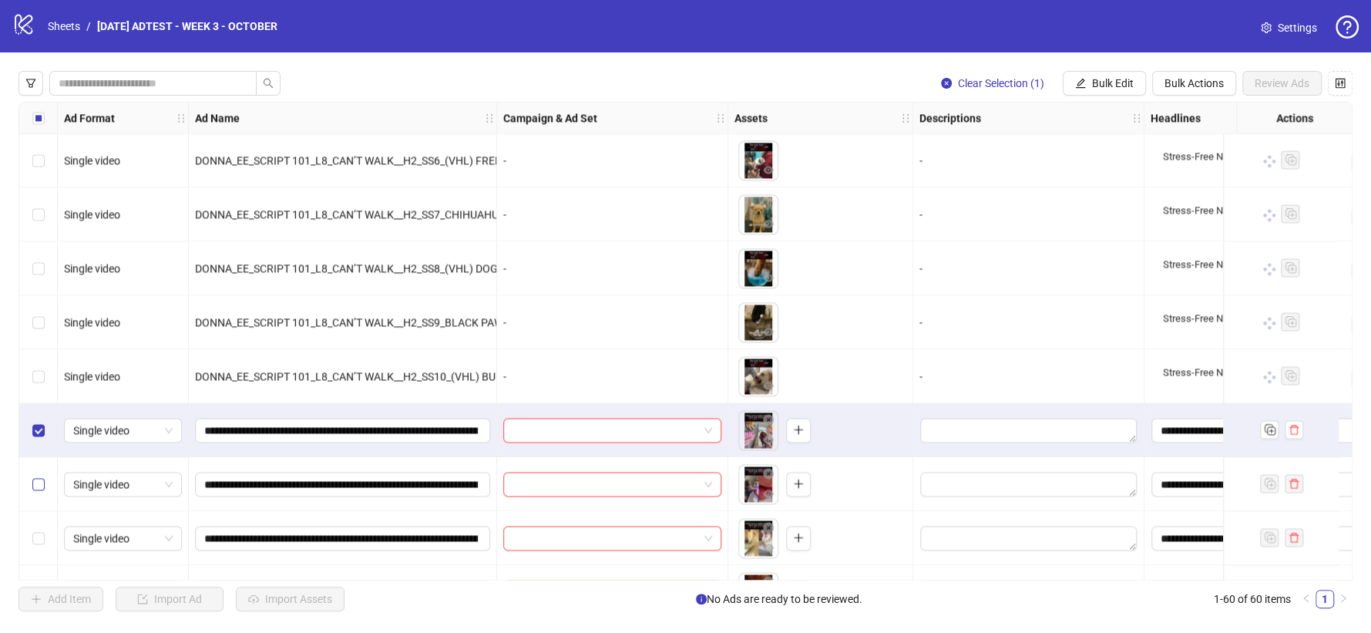
click at [37, 490] on label "Select row 42" at bounding box center [38, 484] width 12 height 17
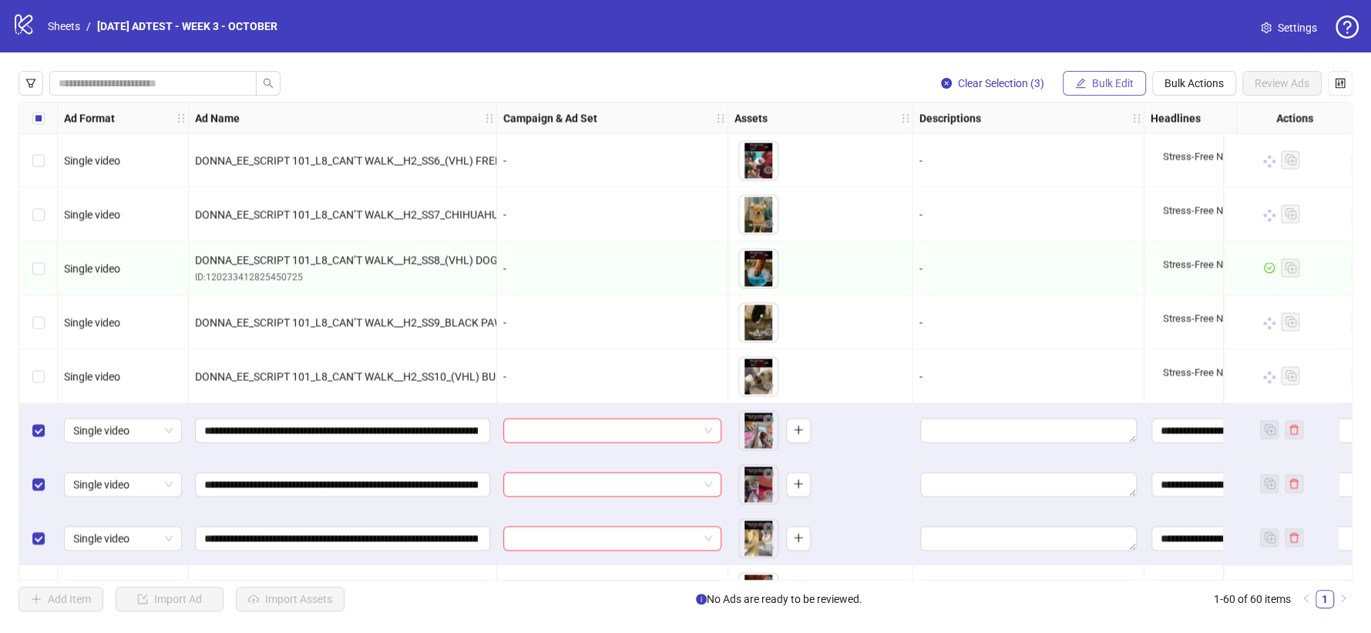
click at [1094, 87] on span "Bulk Edit" at bounding box center [1113, 83] width 42 height 12
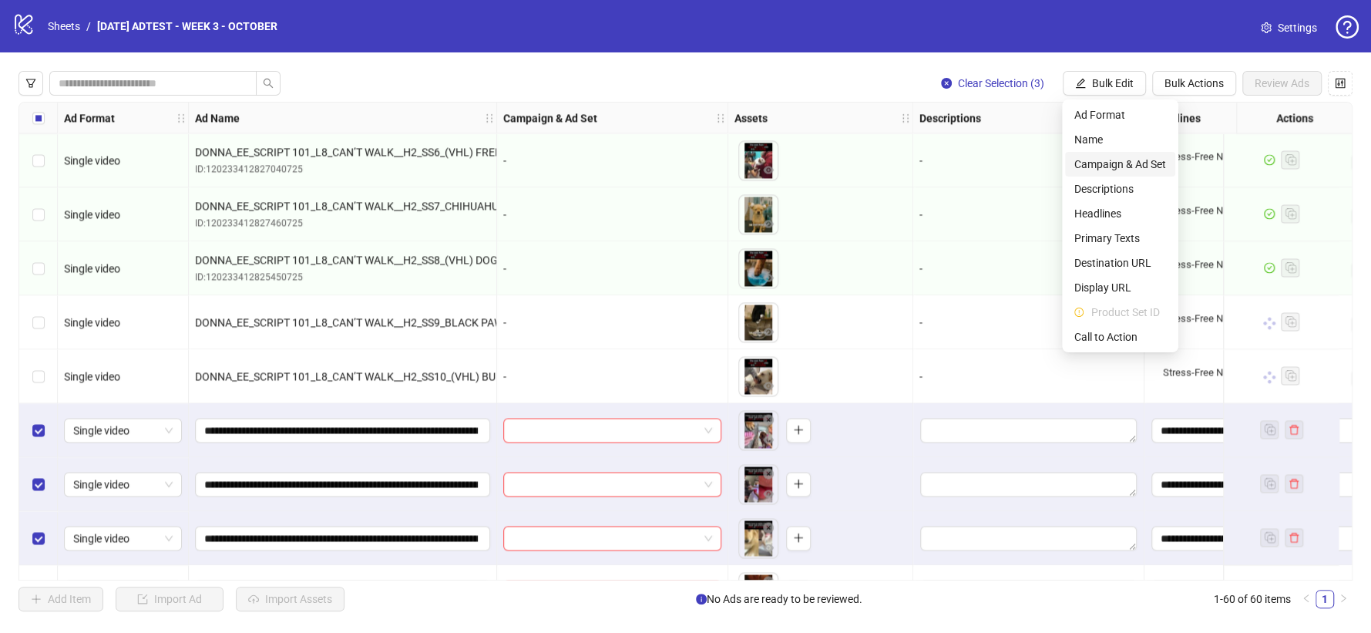
click at [1108, 163] on span "Campaign & Ad Set" at bounding box center [1121, 164] width 92 height 17
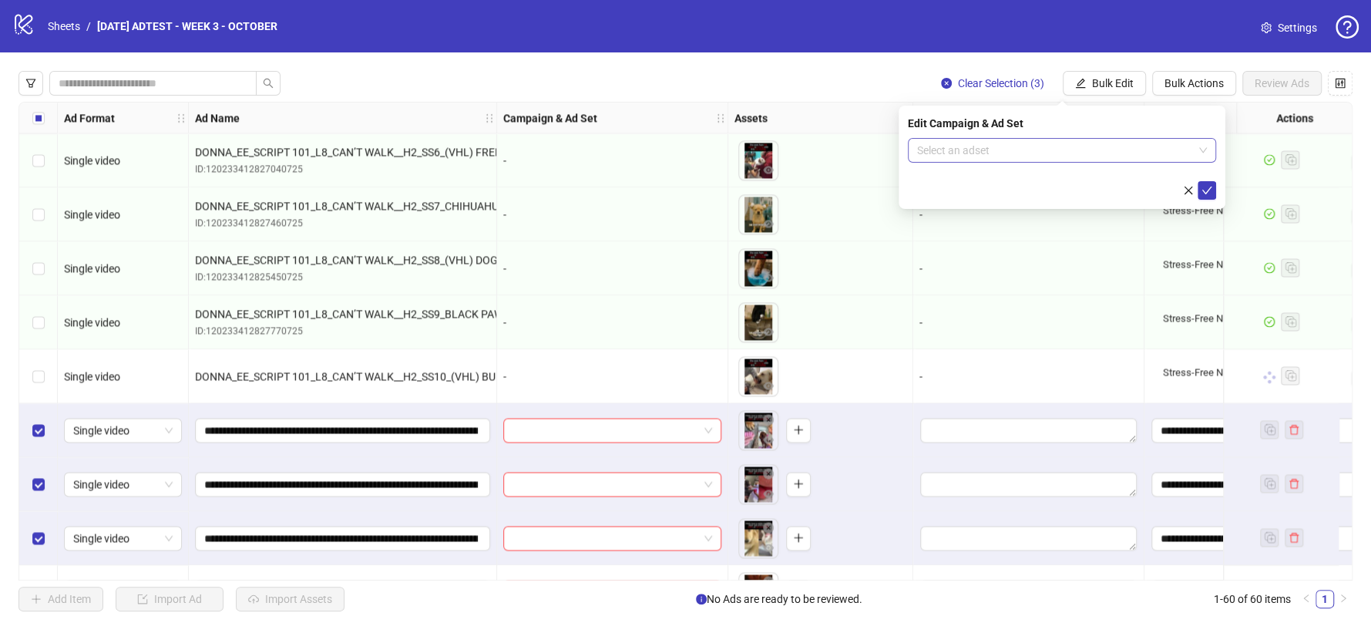
click at [1194, 151] on span at bounding box center [1062, 150] width 290 height 23
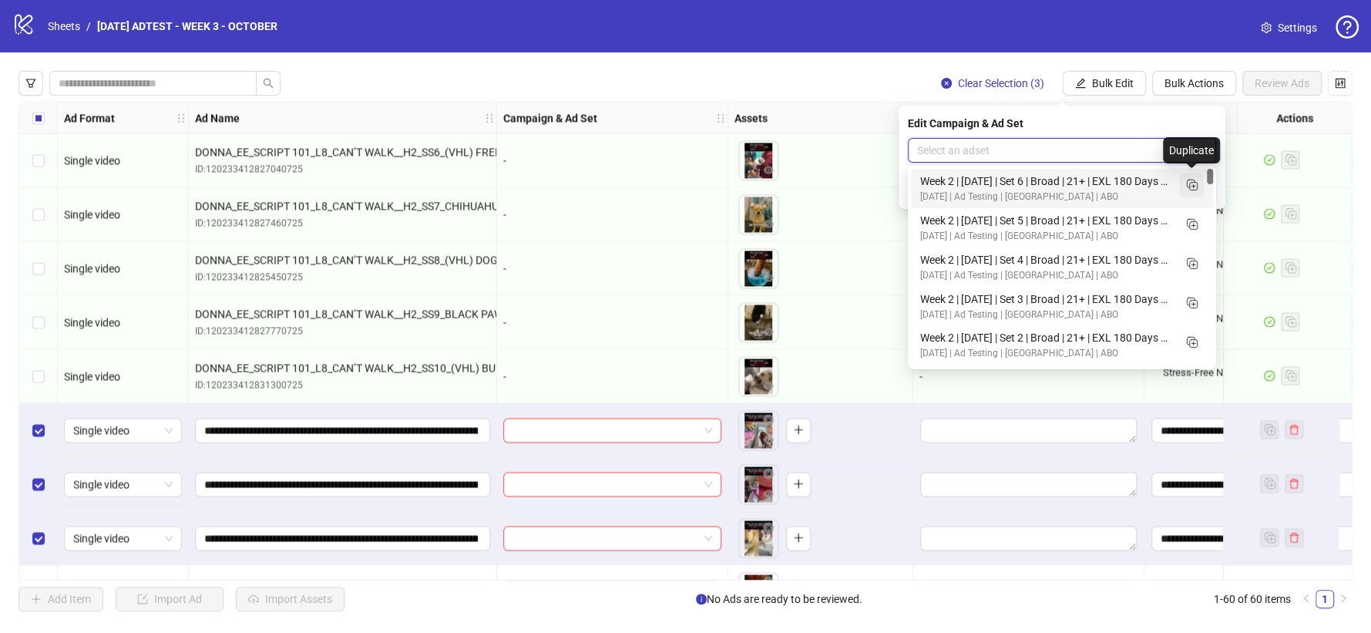
click at [1196, 187] on icon "Duplicate" at bounding box center [1191, 184] width 15 height 15
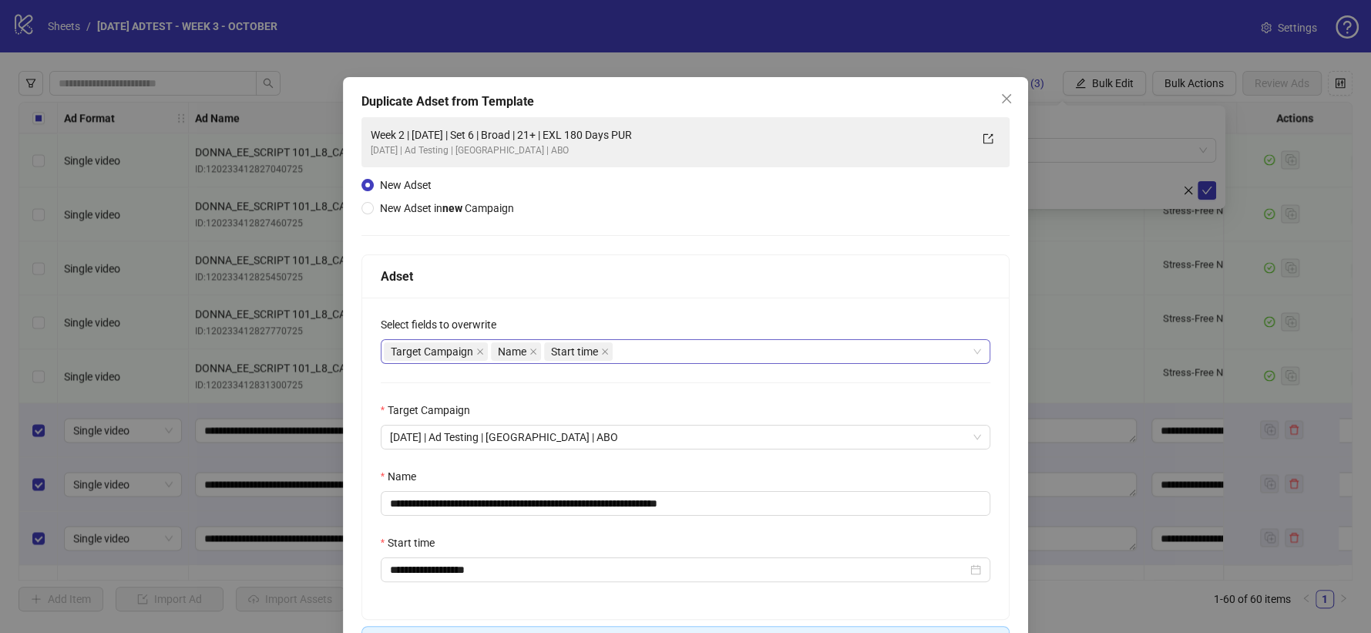
click at [625, 358] on div "Target Campaign Name Start time" at bounding box center [678, 352] width 588 height 22
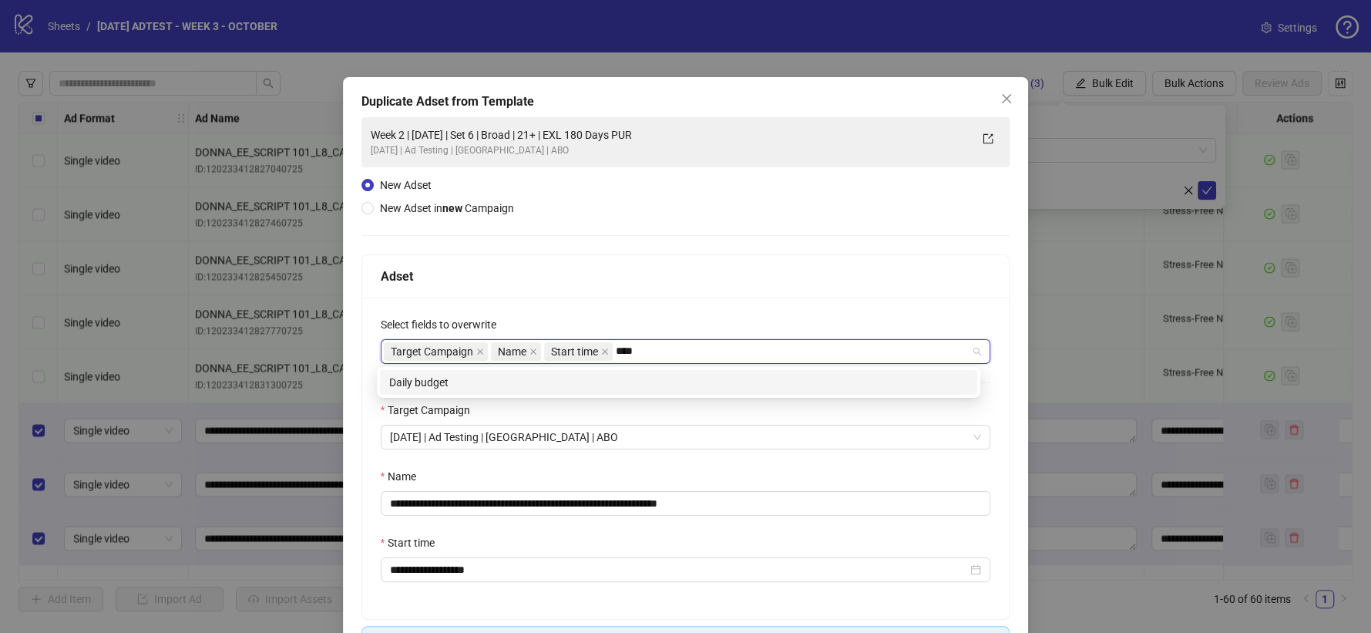
type input "*****"
click at [604, 383] on div "Daily budget" at bounding box center [678, 382] width 579 height 17
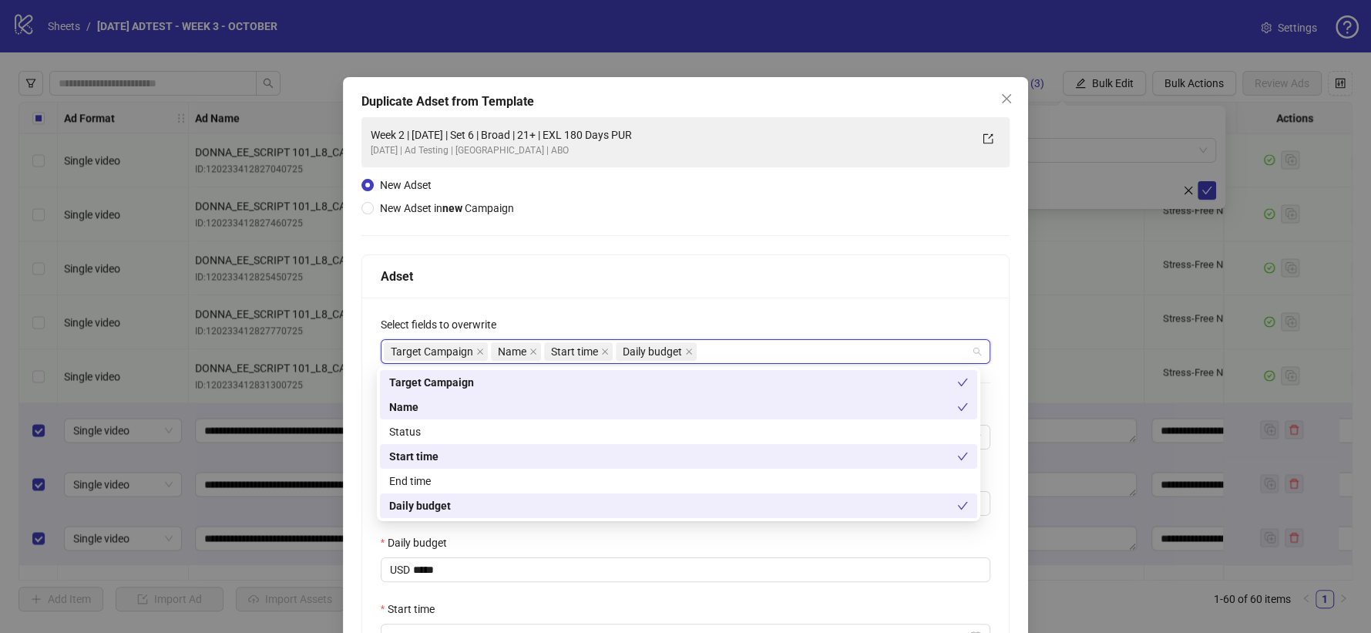
click at [641, 258] on div "Adset" at bounding box center [686, 276] width 648 height 43
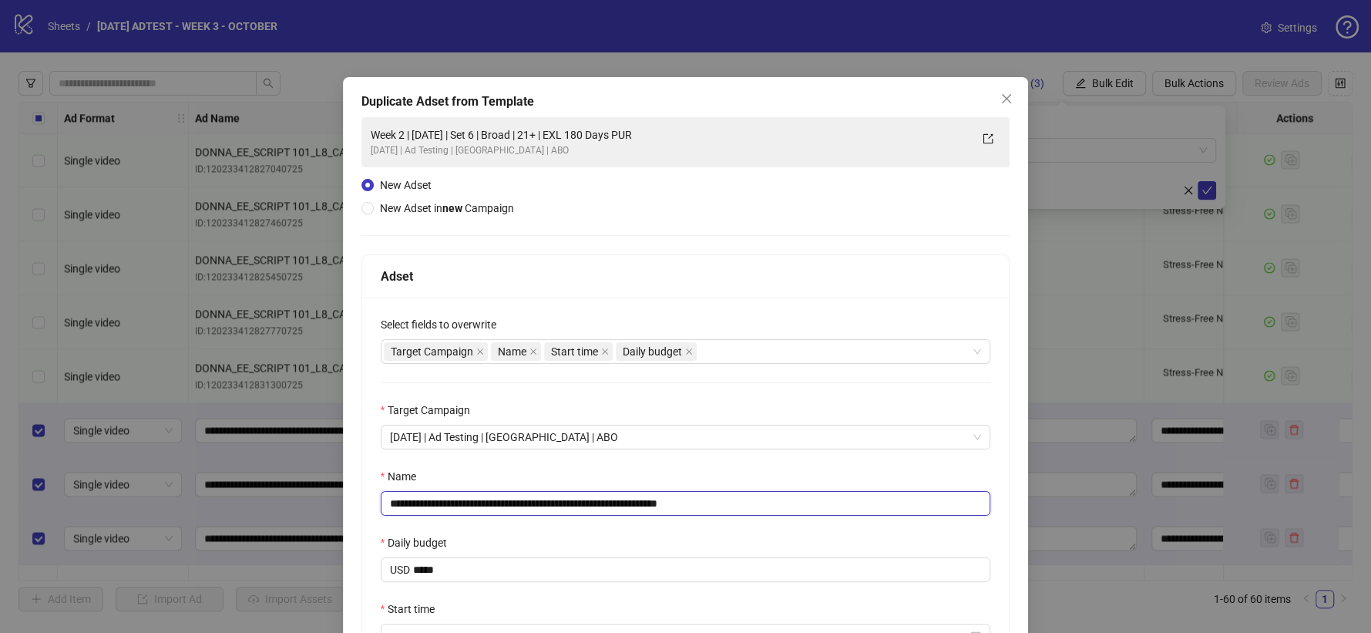
drag, startPoint x: 686, startPoint y: 502, endPoint x: 724, endPoint y: 501, distance: 37.8
click at [724, 501] on input "**********" at bounding box center [686, 503] width 611 height 25
click at [443, 503] on input "**********" at bounding box center [686, 503] width 611 height 25
click at [520, 505] on input "**********" at bounding box center [686, 503] width 611 height 25
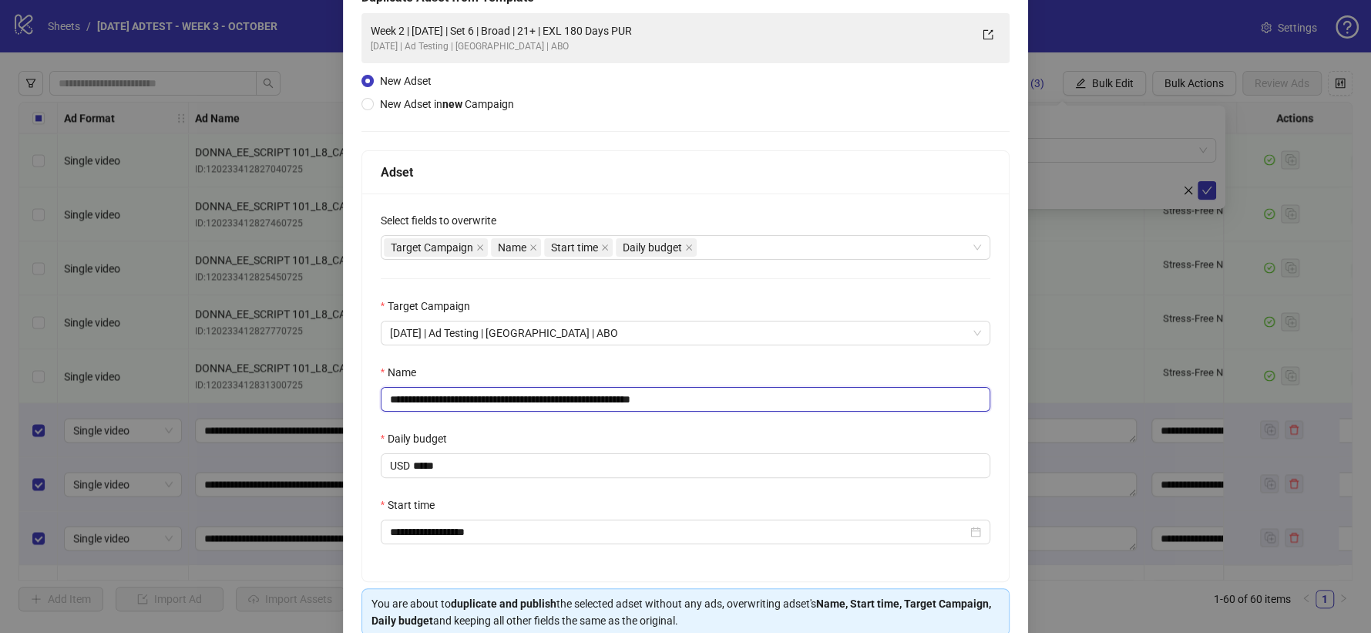
scroll to position [171, 0]
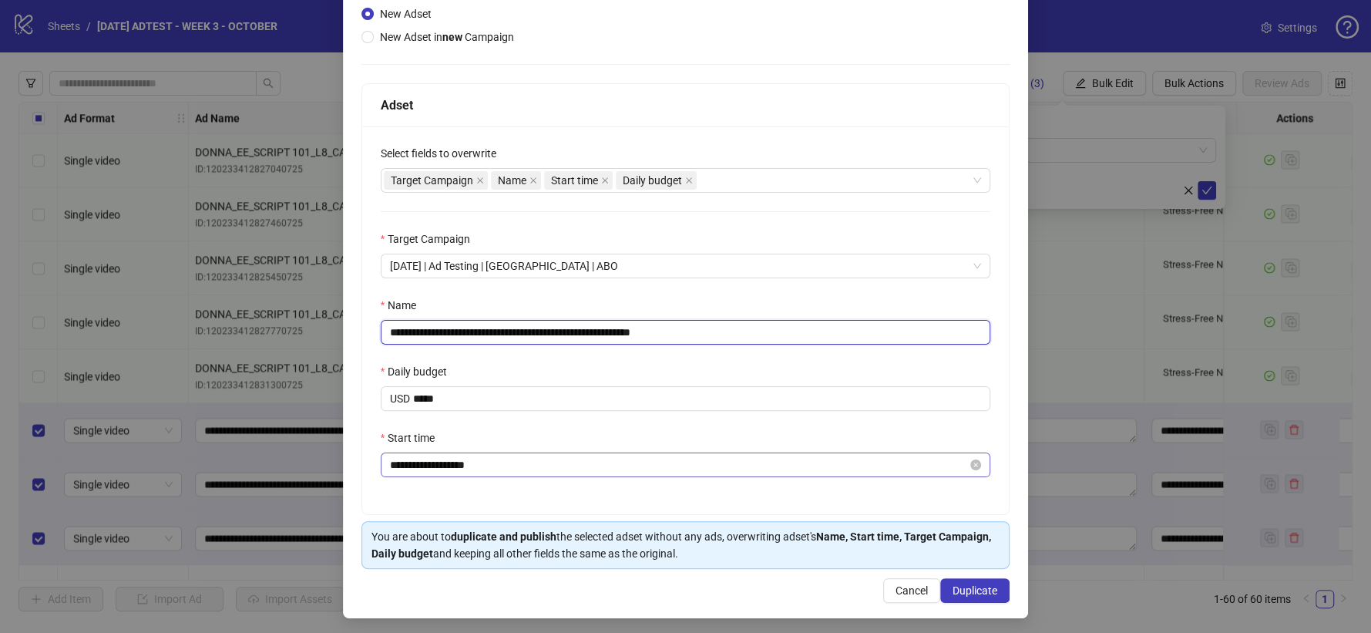
type input "**********"
click at [414, 461] on input "**********" at bounding box center [679, 464] width 578 height 17
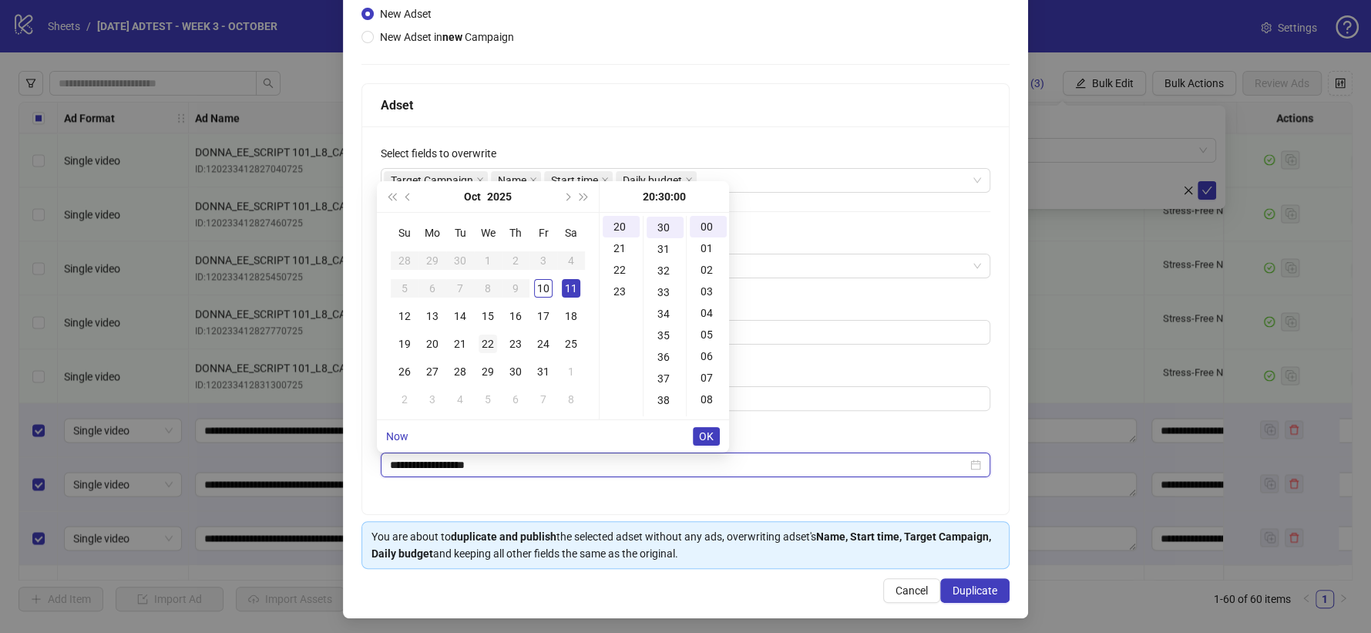
scroll to position [647, 0]
click at [409, 318] on div "12" at bounding box center [404, 316] width 19 height 19
type input "**********"
click at [703, 432] on span "OK" at bounding box center [706, 436] width 15 height 12
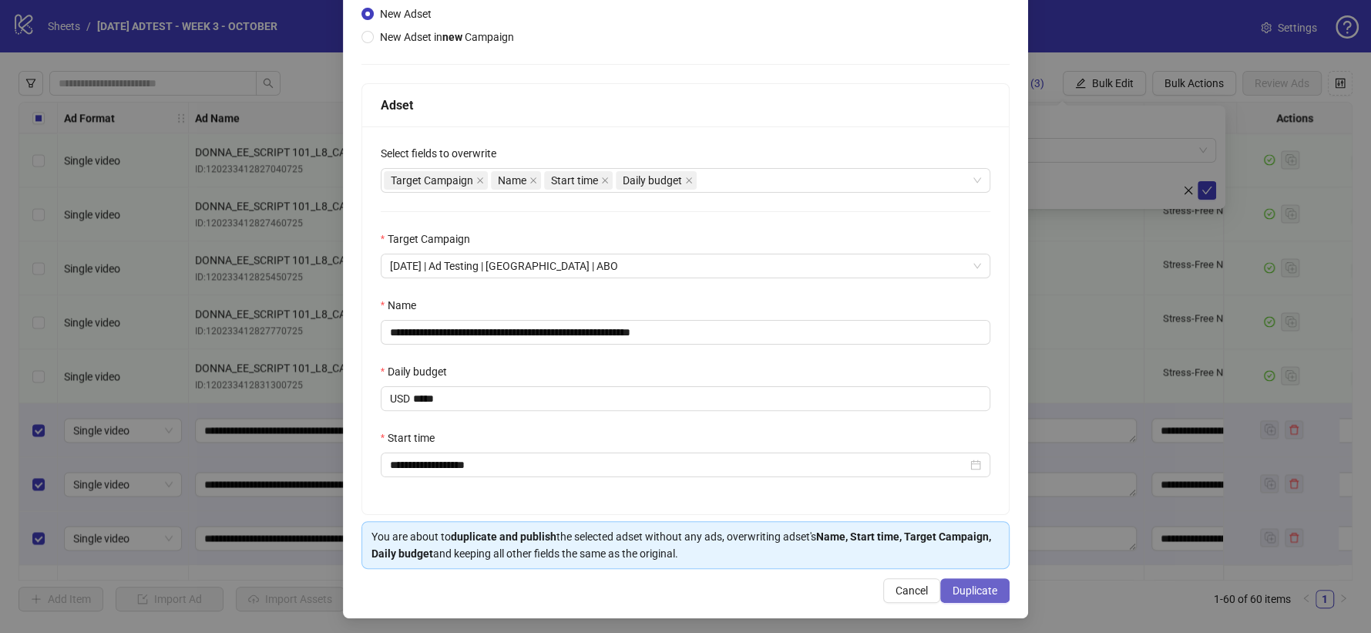
click at [988, 591] on span "Duplicate" at bounding box center [975, 590] width 45 height 12
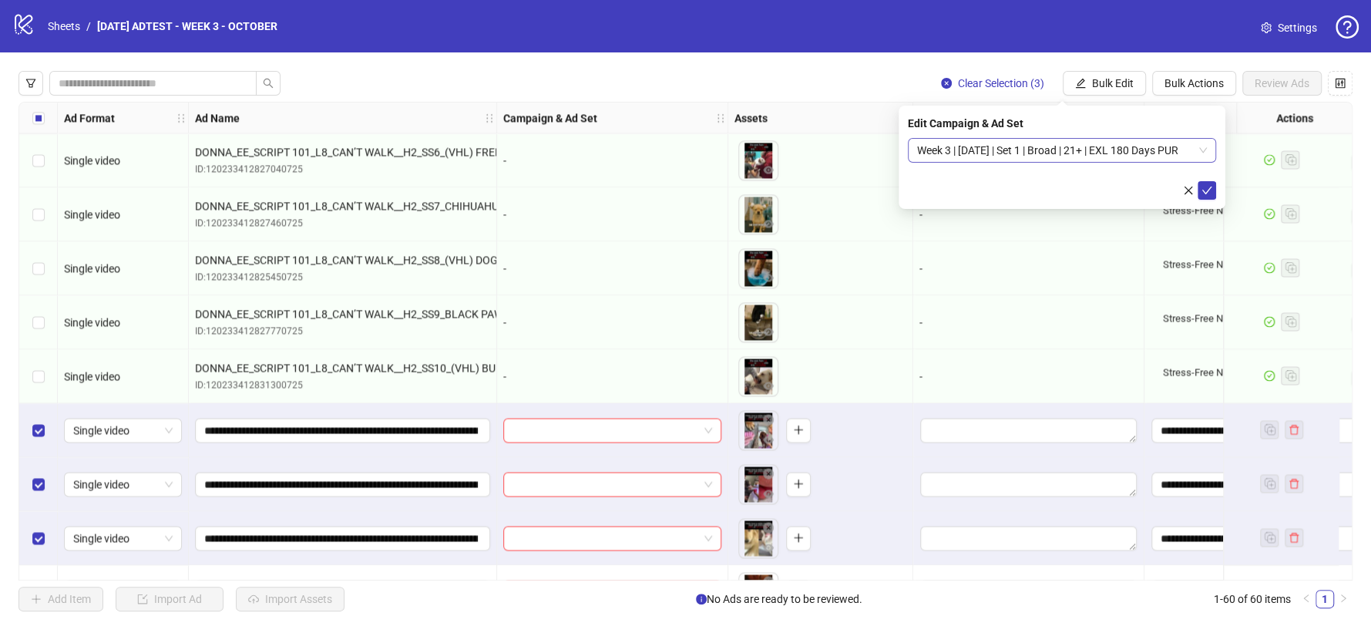
click at [1111, 150] on span "Week 3 | [DATE] | Set 1 | Broad | 21+ | EXL 180 Days PUR" at bounding box center [1062, 150] width 290 height 23
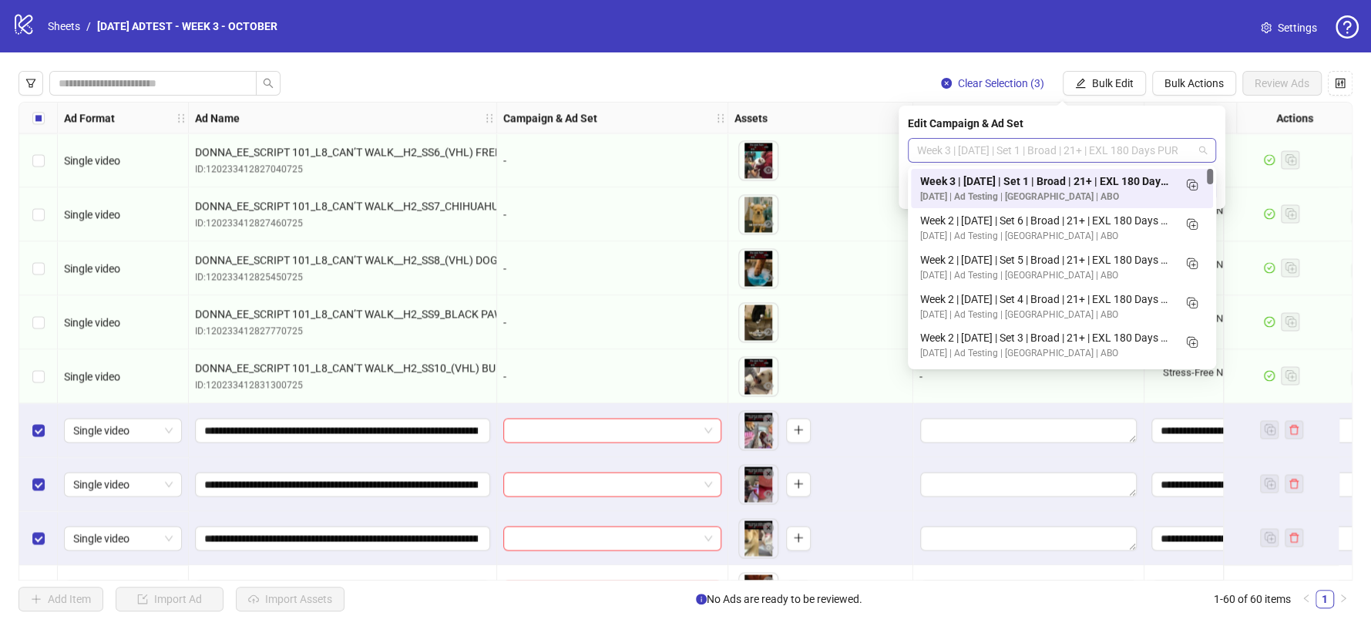
scroll to position [0, 0]
click at [1193, 180] on icon "Duplicate" at bounding box center [1191, 184] width 15 height 15
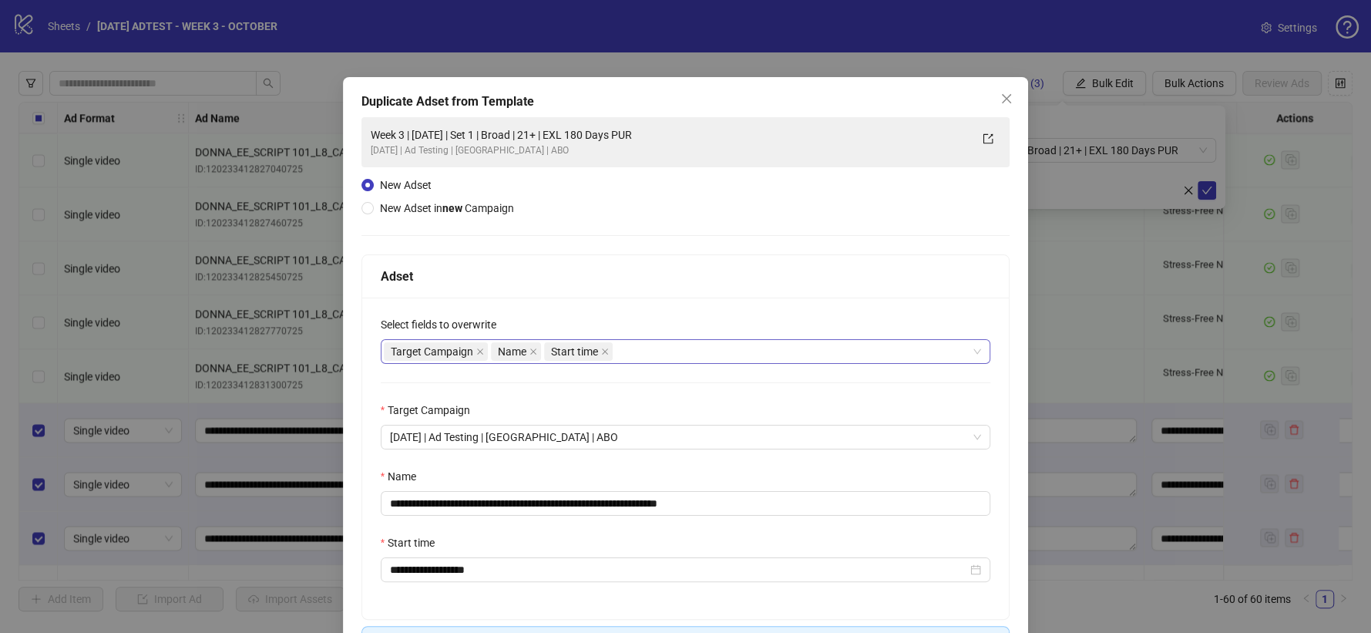
click at [655, 358] on div "Target Campaign Name Start time" at bounding box center [678, 352] width 588 height 22
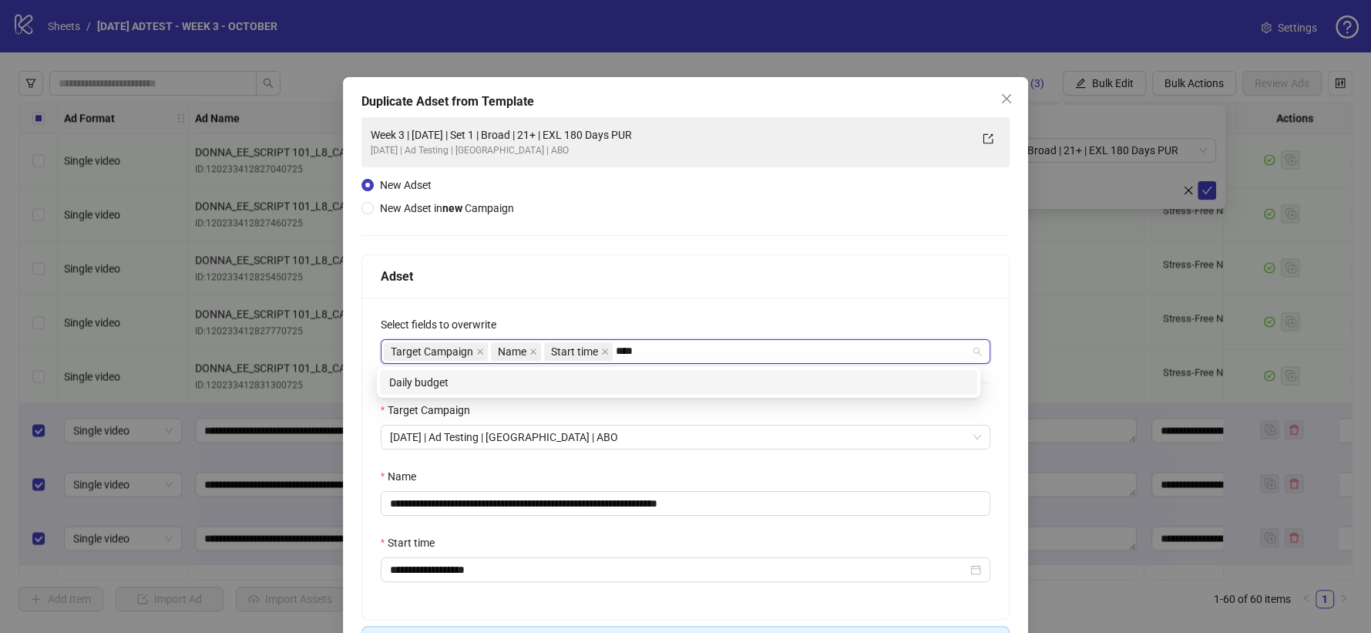
type input "*****"
click at [645, 374] on div "Daily budget" at bounding box center [678, 382] width 579 height 17
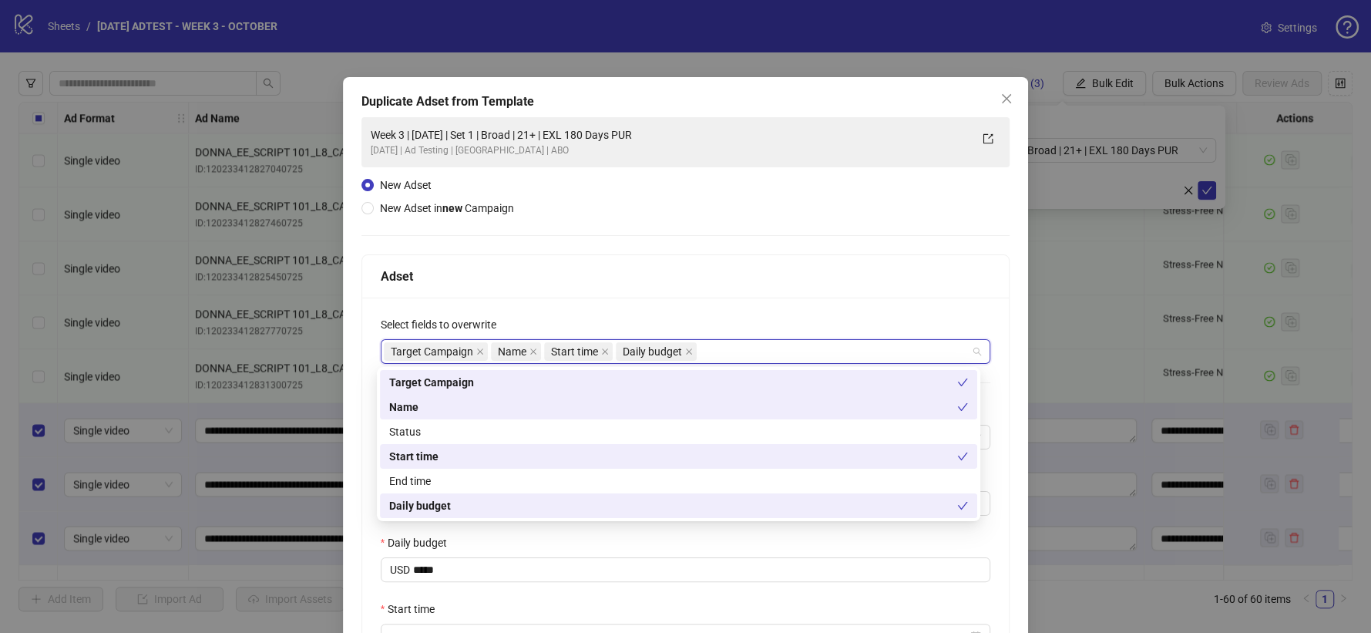
click at [695, 277] on div "Adset" at bounding box center [686, 276] width 611 height 19
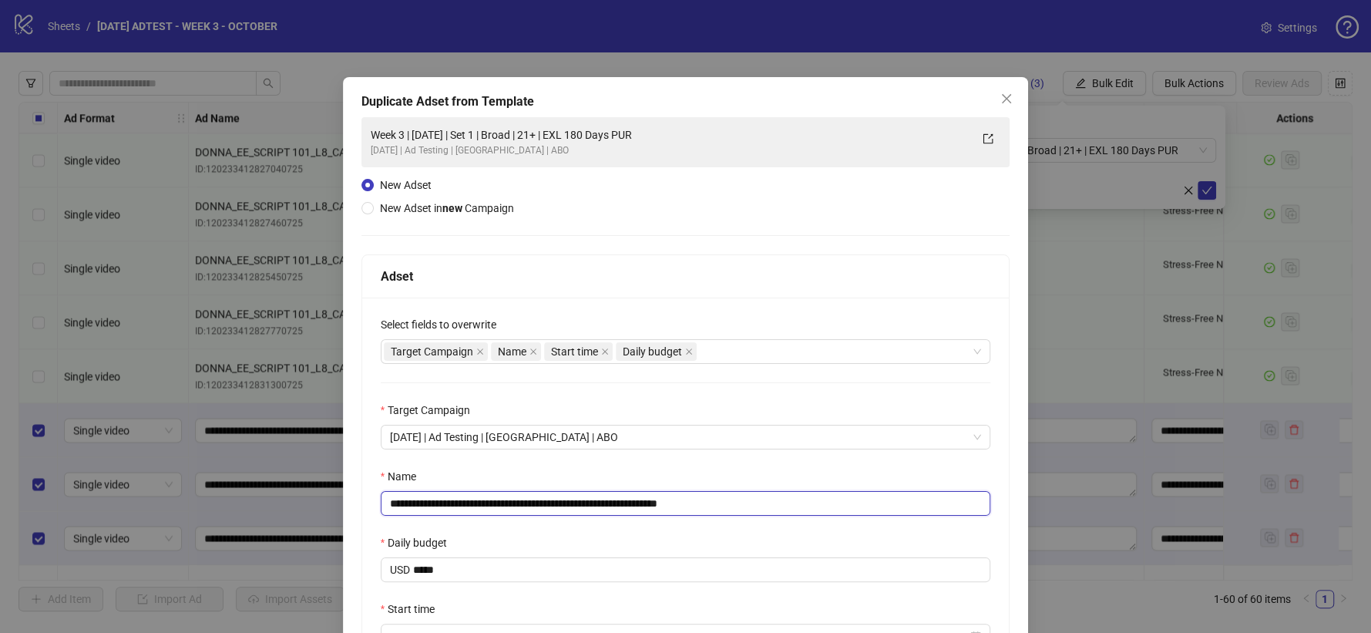
drag, startPoint x: 685, startPoint y: 505, endPoint x: 801, endPoint y: 503, distance: 116.4
click at [801, 503] on input "**********" at bounding box center [686, 503] width 611 height 25
click at [520, 499] on input "**********" at bounding box center [686, 503] width 611 height 25
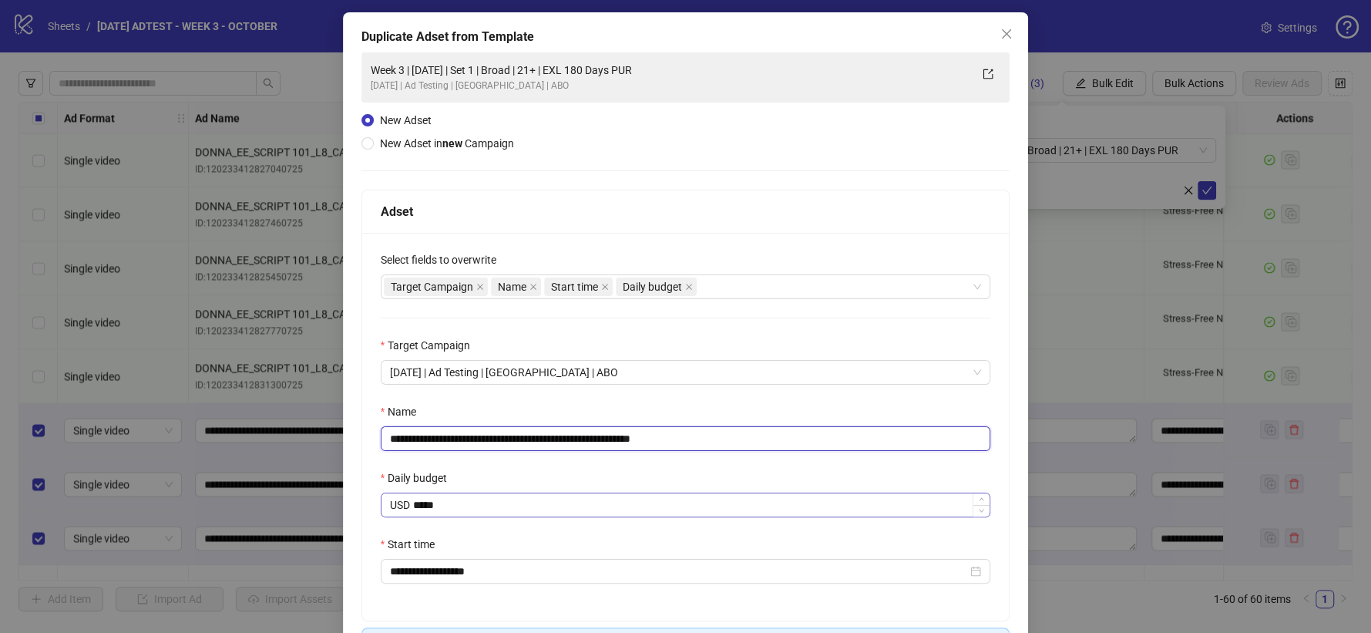
scroll to position [177, 0]
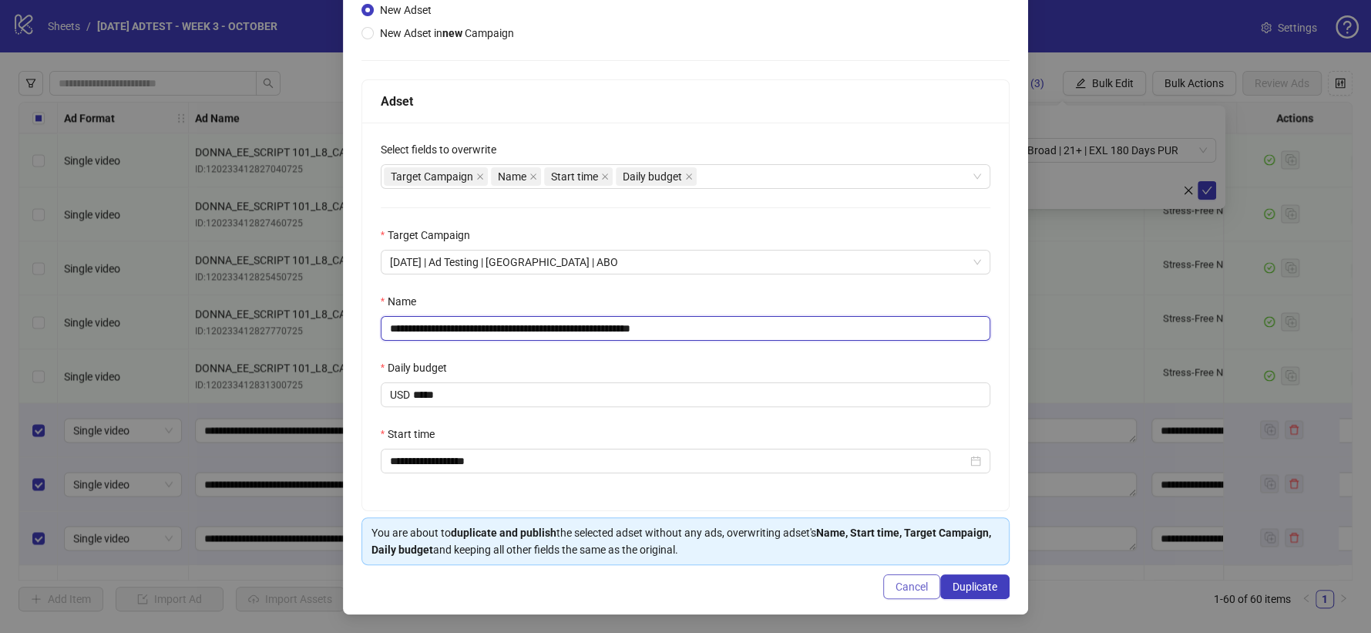
type input "**********"
click at [972, 584] on span "Duplicate" at bounding box center [975, 587] width 45 height 12
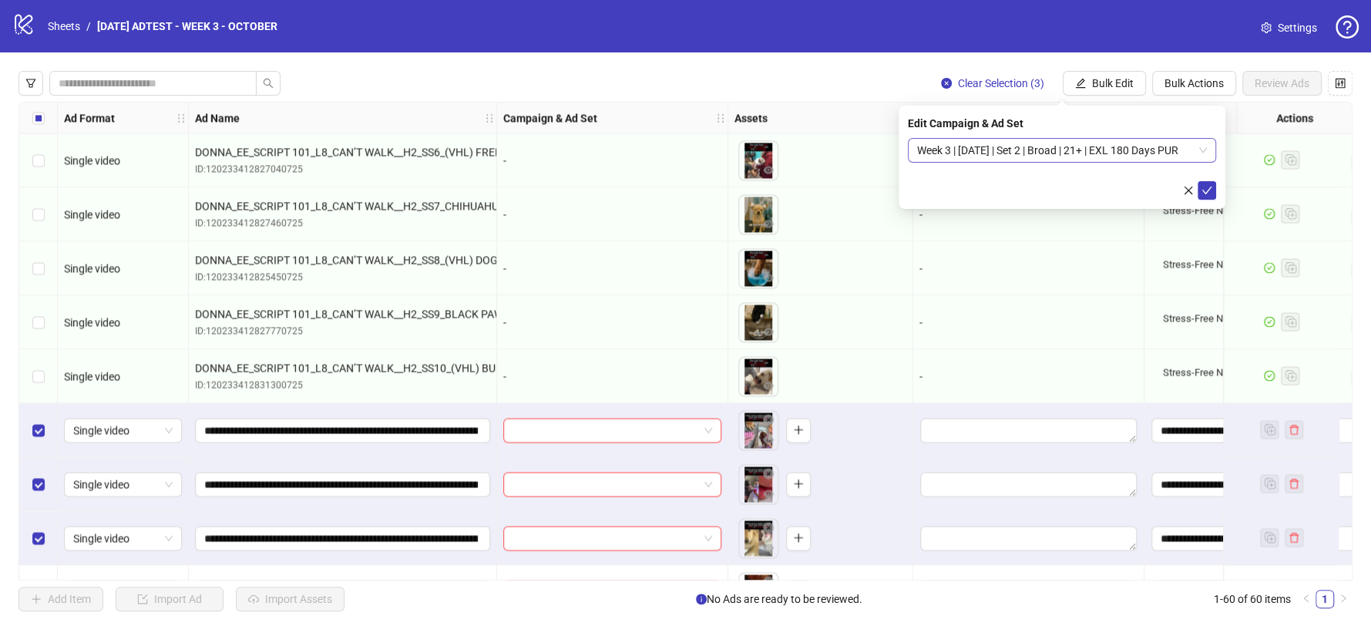
click at [1122, 144] on span "Week 3 | [DATE] | Set 2 | Broad | 21+ | EXL 180 Days PUR" at bounding box center [1062, 150] width 290 height 23
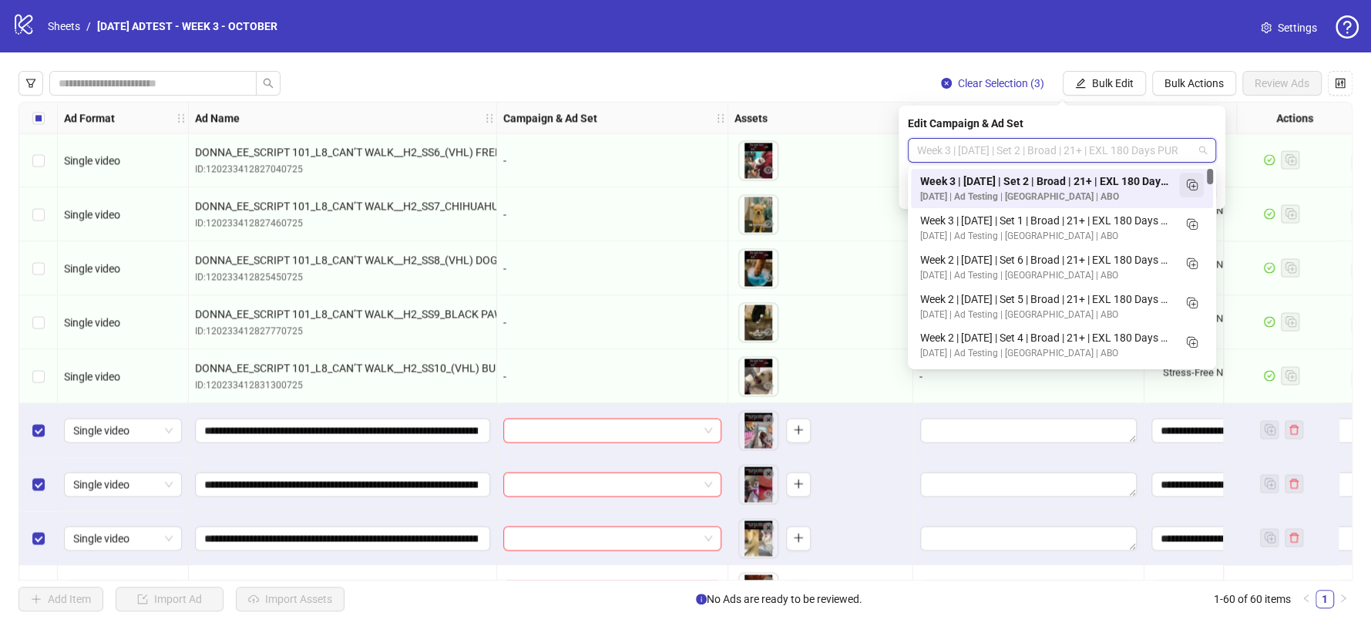
click at [1201, 179] on button "button" at bounding box center [1192, 185] width 25 height 25
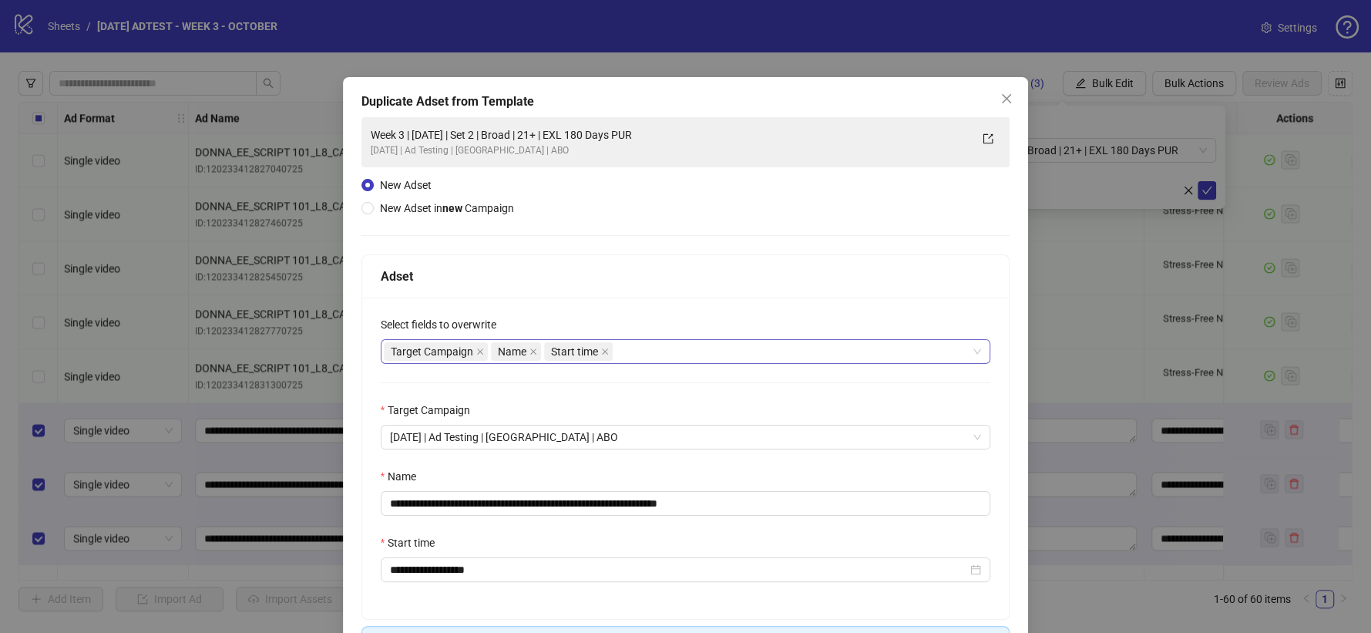
click at [631, 356] on div "Target Campaign Name Start time" at bounding box center [678, 352] width 588 height 22
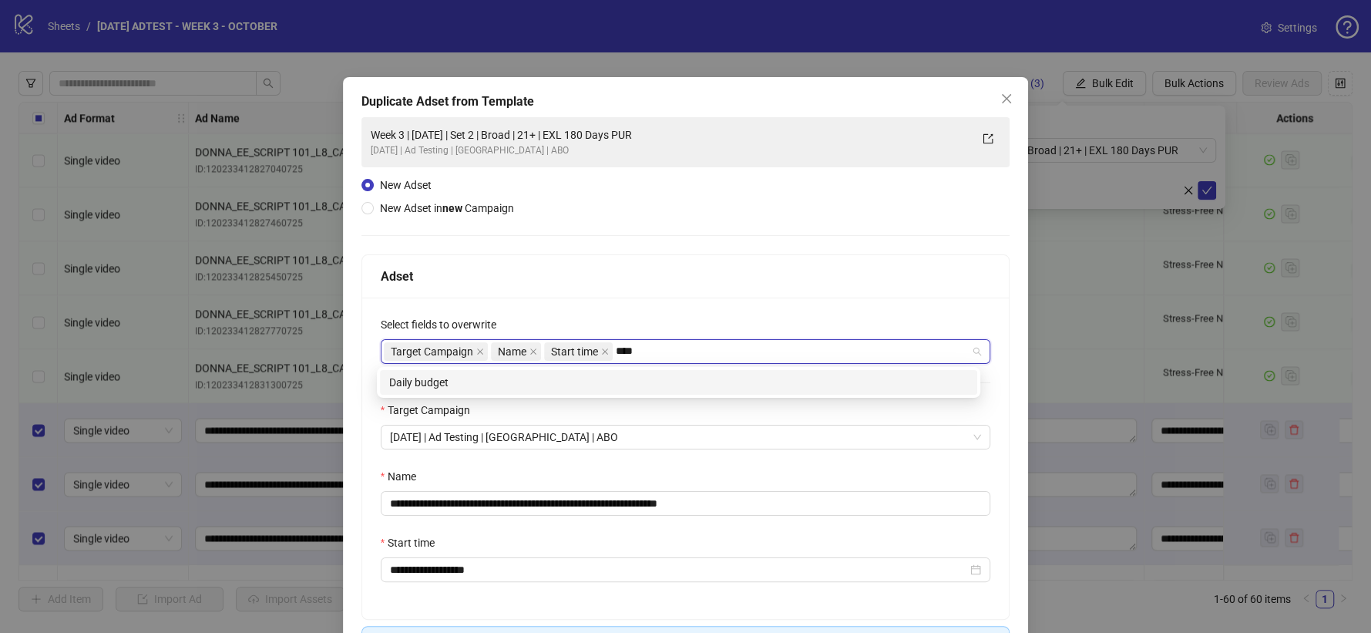
type input "*****"
click at [619, 379] on div "Daily budget" at bounding box center [678, 382] width 579 height 17
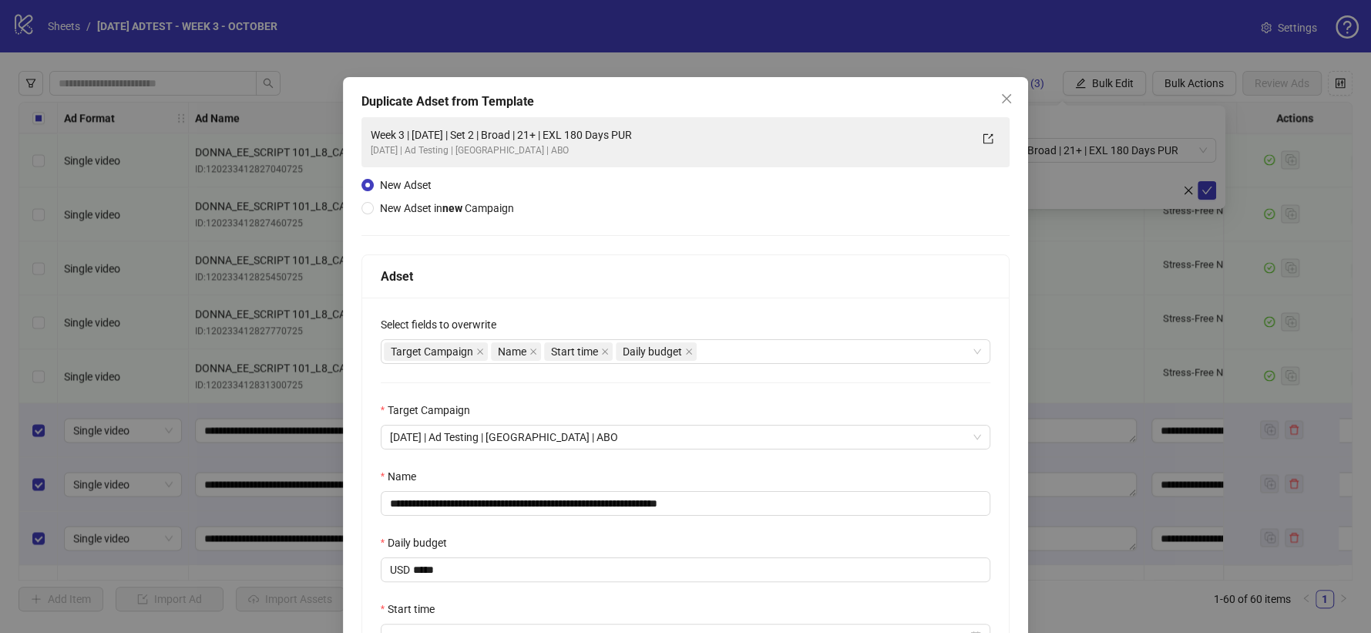
click at [653, 283] on div "Adset" at bounding box center [686, 276] width 611 height 19
drag, startPoint x: 684, startPoint y: 503, endPoint x: 808, endPoint y: 505, distance: 124.1
click at [808, 505] on input "**********" at bounding box center [686, 503] width 611 height 25
click at [523, 501] on input "**********" at bounding box center [686, 503] width 611 height 25
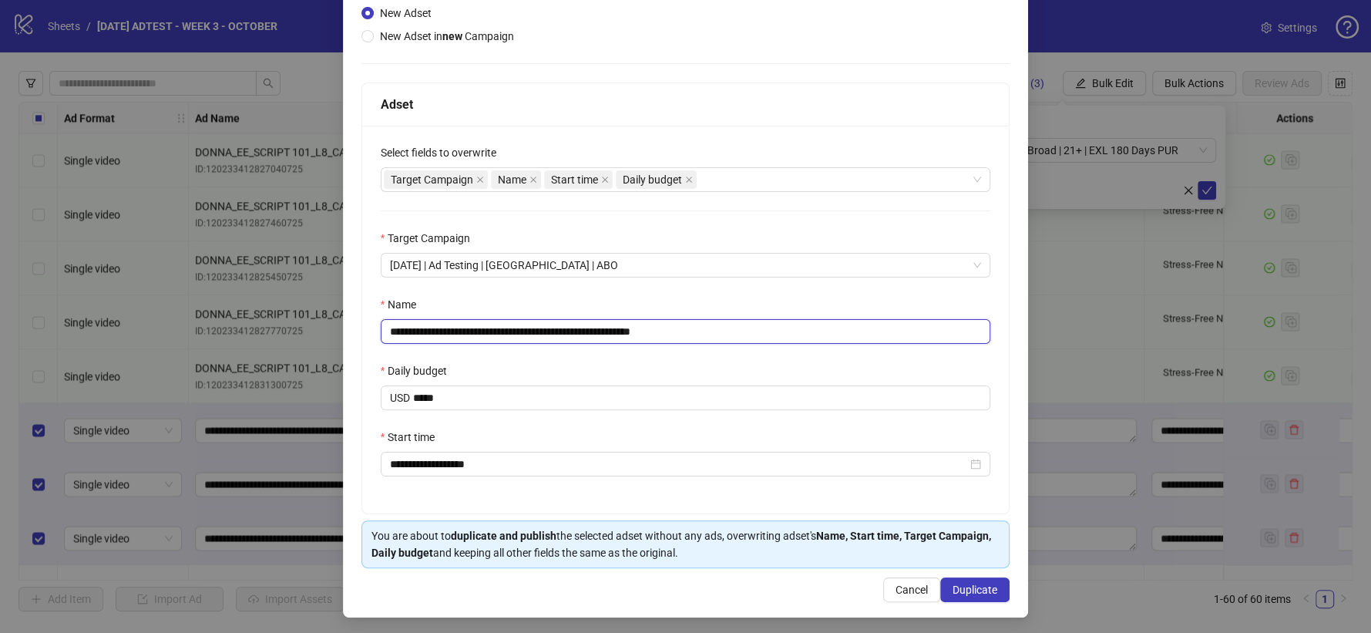
scroll to position [177, 0]
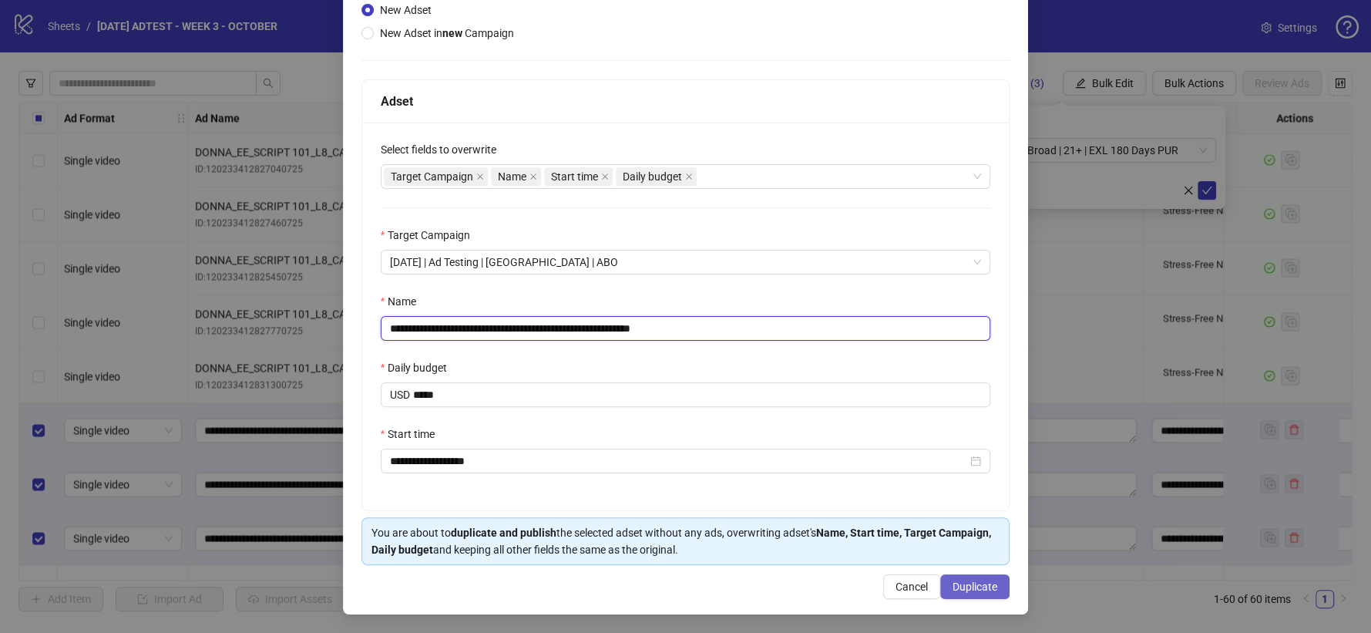
type input "**********"
click at [975, 587] on span "Duplicate" at bounding box center [975, 587] width 45 height 12
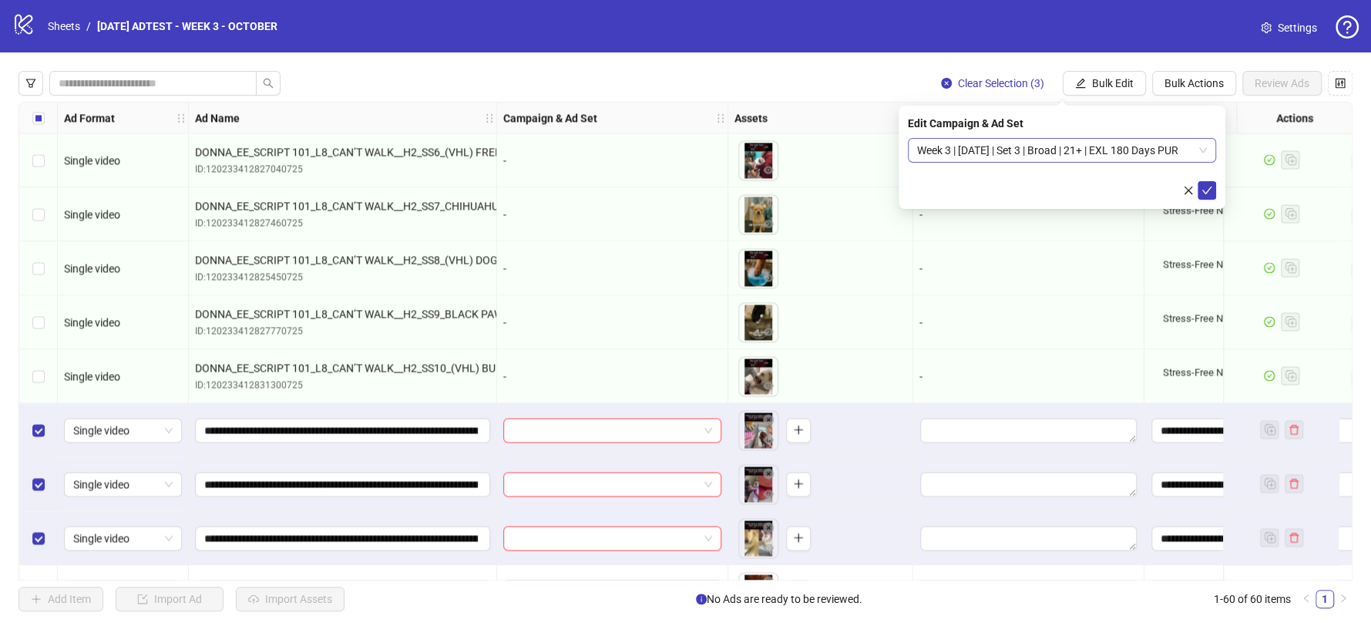
click at [1100, 145] on span "Week 3 | [DATE] | Set 3 | Broad | 21+ | EXL 180 Days PUR" at bounding box center [1062, 150] width 290 height 23
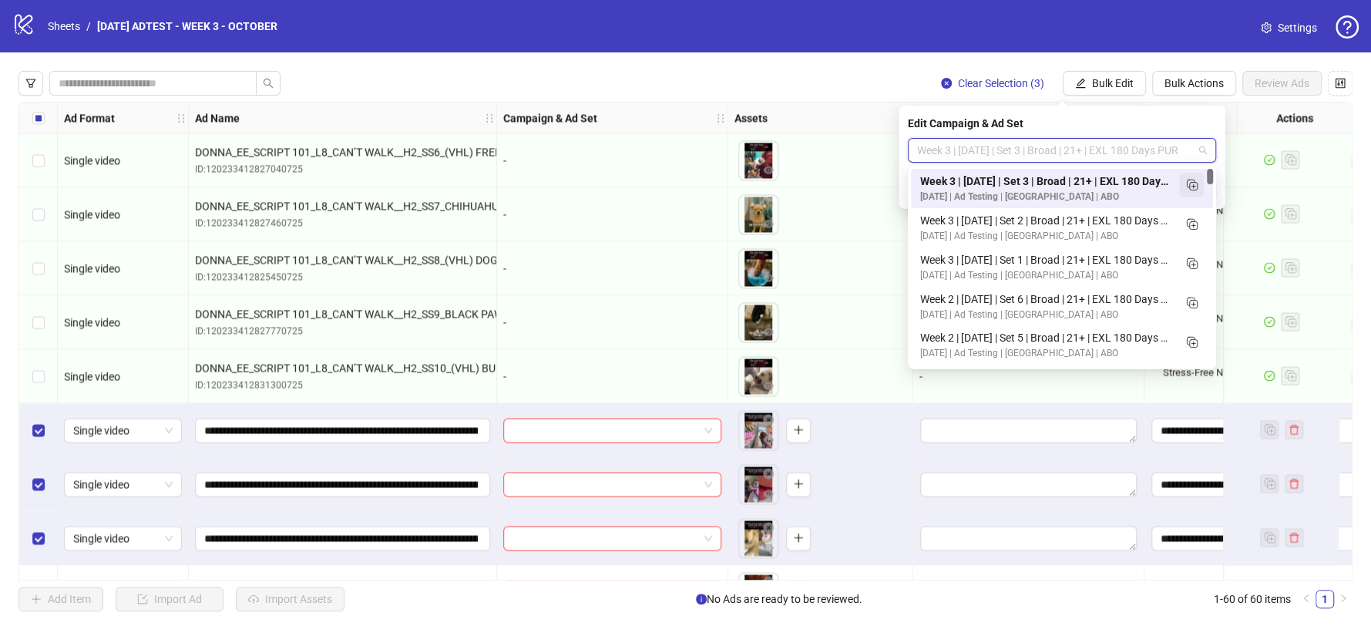
scroll to position [0, 0]
click at [1193, 187] on rect "Duplicate" at bounding box center [1191, 184] width 8 height 8
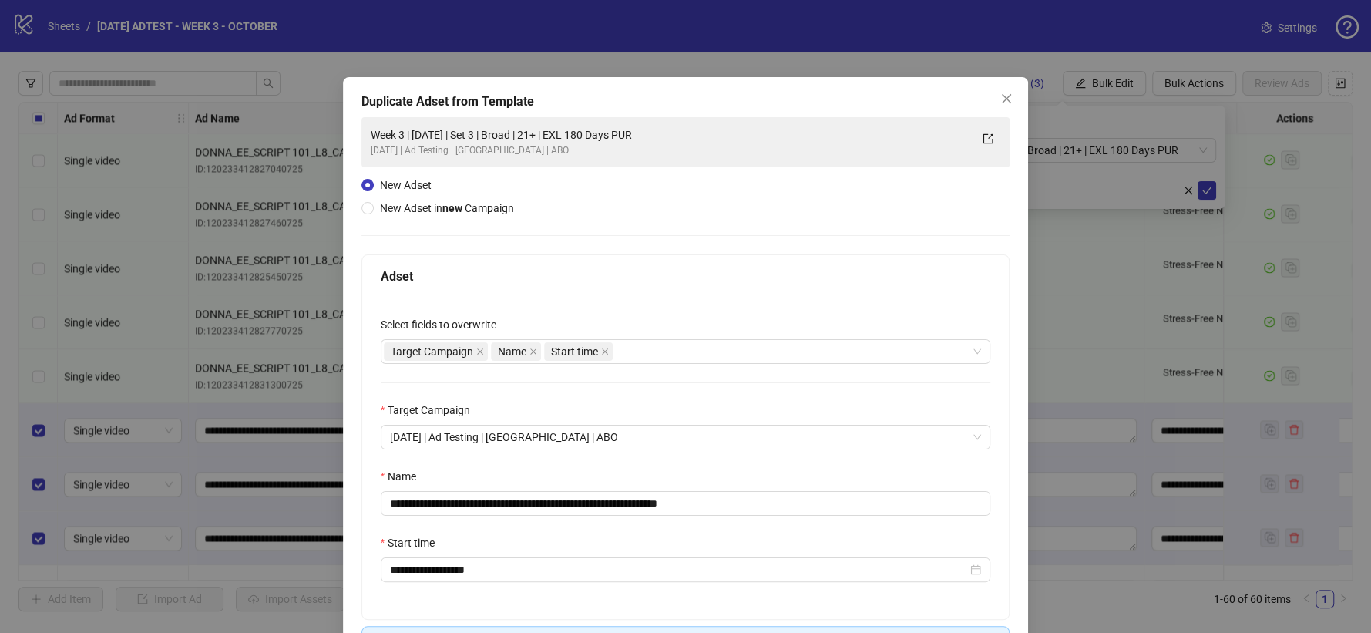
click at [621, 336] on div "Select fields to overwrite" at bounding box center [686, 327] width 611 height 23
click at [624, 351] on div "Target Campaign Name Start time" at bounding box center [678, 352] width 588 height 22
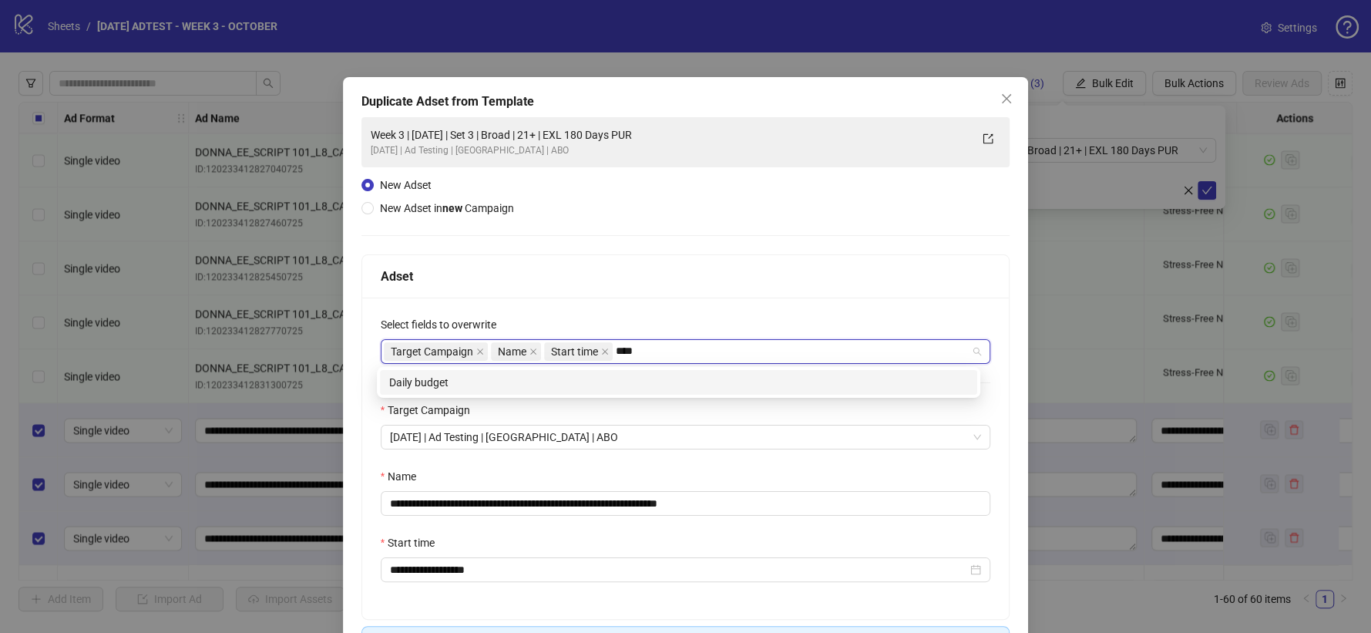
type input "*****"
click at [600, 378] on div "Daily budget" at bounding box center [678, 382] width 579 height 17
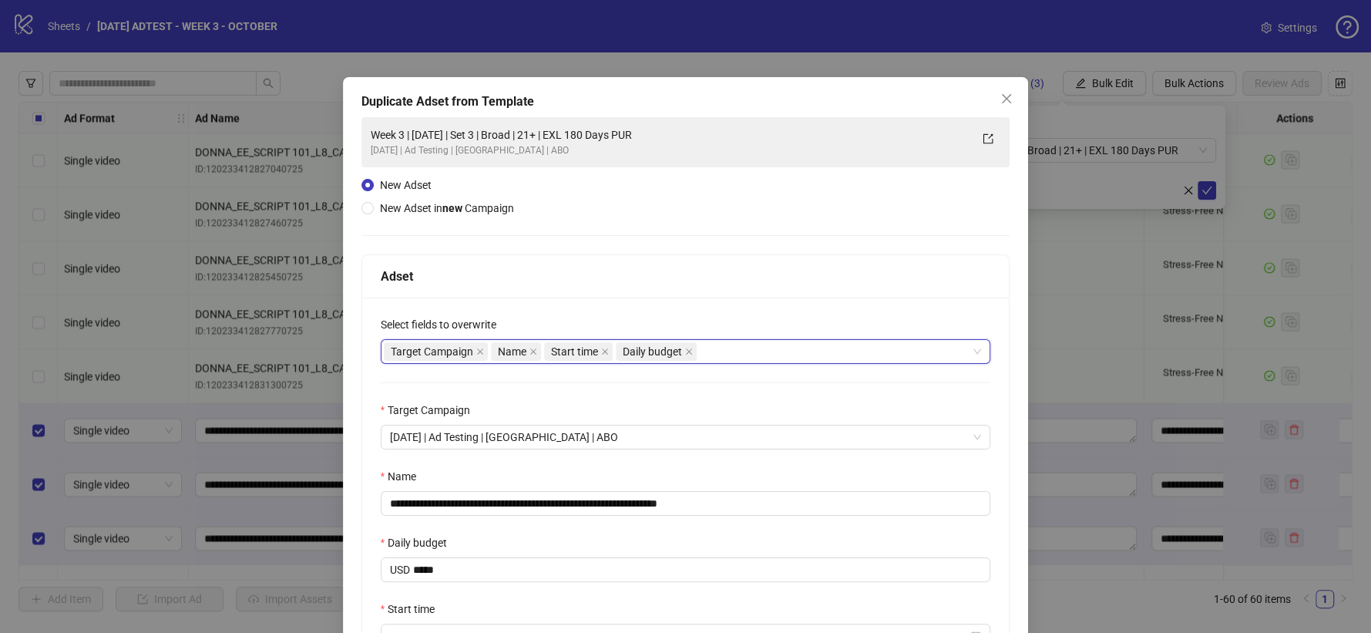
click at [714, 321] on div "Select fields to overwrite" at bounding box center [686, 327] width 611 height 23
drag, startPoint x: 685, startPoint y: 502, endPoint x: 757, endPoint y: 499, distance: 72.5
click at [757, 499] on input "**********" at bounding box center [686, 503] width 611 height 25
click at [525, 509] on input "**********" at bounding box center [686, 503] width 611 height 25
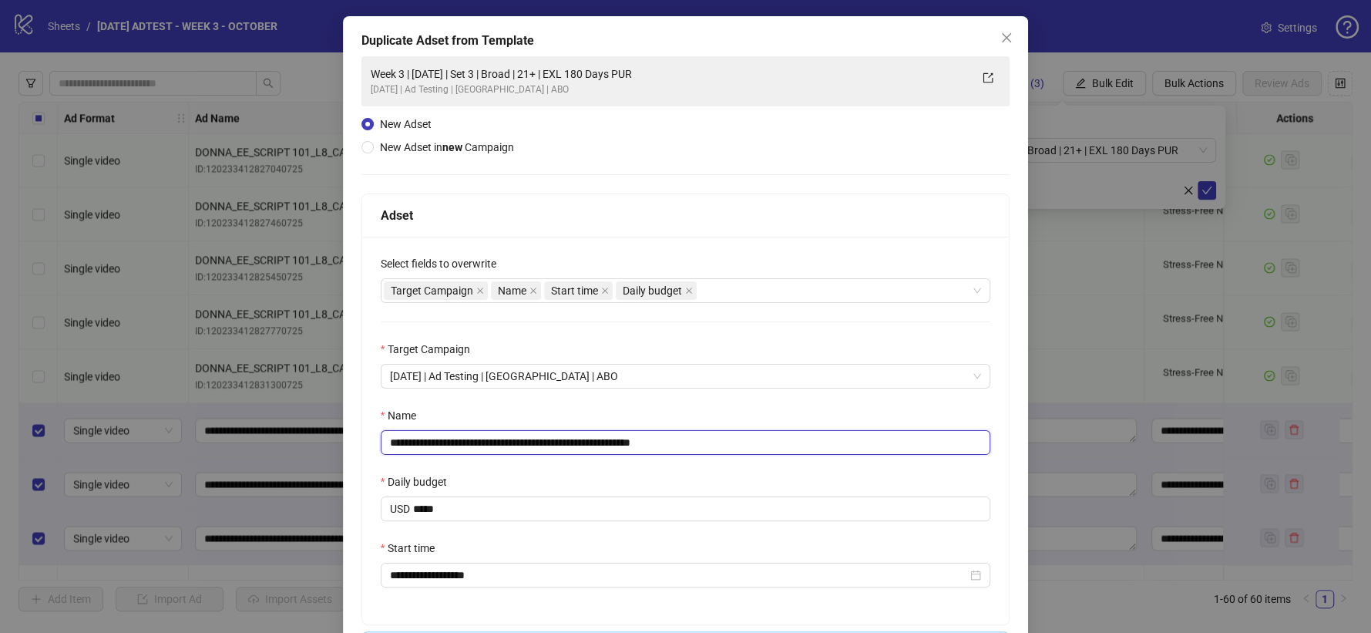
scroll to position [177, 0]
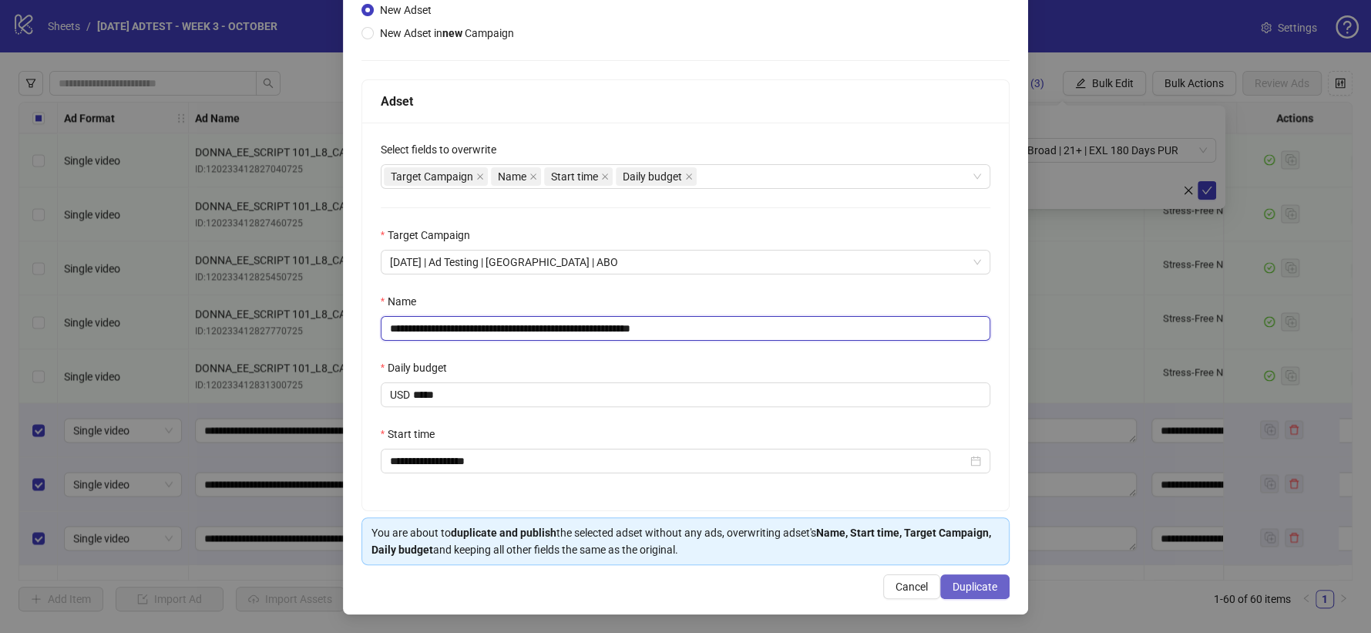
type input "**********"
click at [984, 583] on span "Duplicate" at bounding box center [975, 587] width 45 height 12
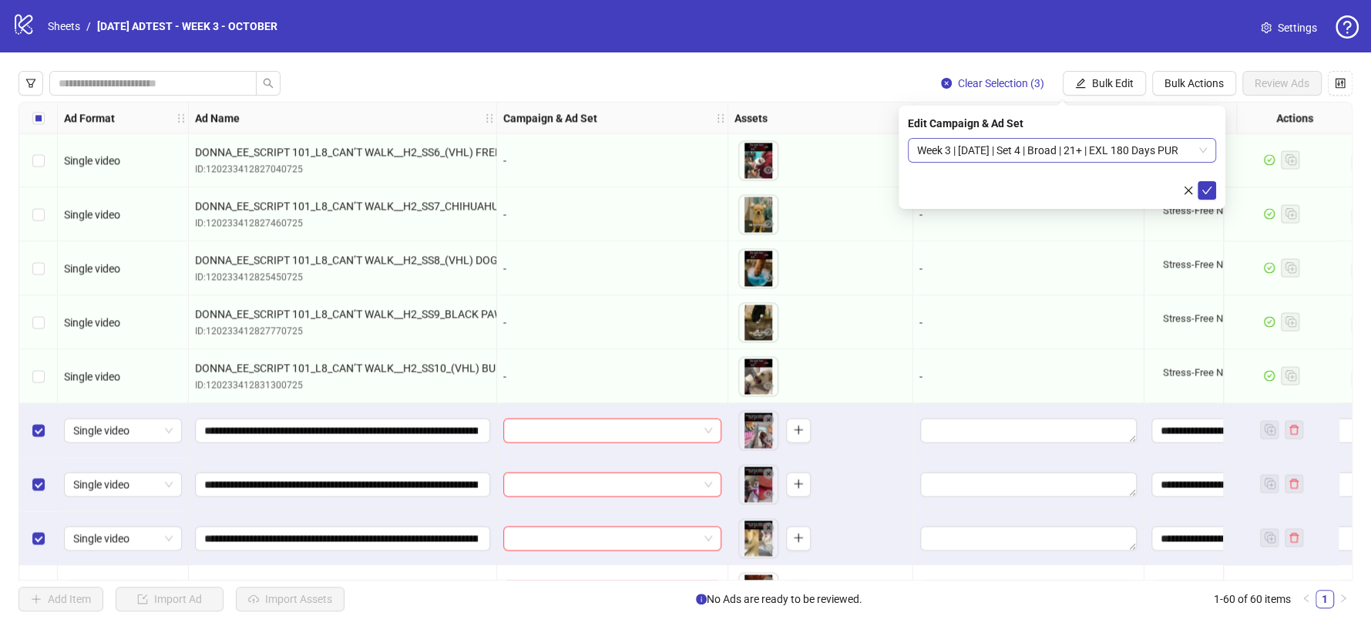
click at [1122, 144] on span "Week 3 | [DATE] | Set 4 | Broad | 21+ | EXL 180 Days PUR" at bounding box center [1062, 150] width 290 height 23
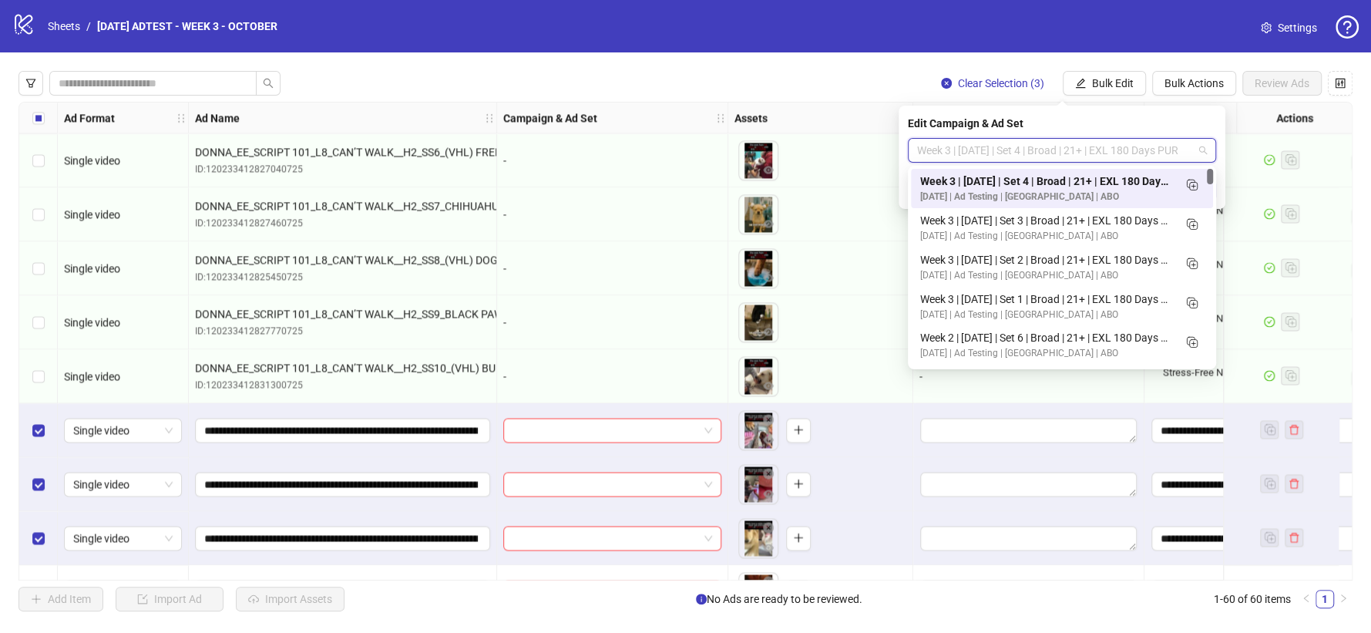
scroll to position [0, 0]
click at [1194, 187] on line "Duplicate" at bounding box center [1194, 187] width 4 height 0
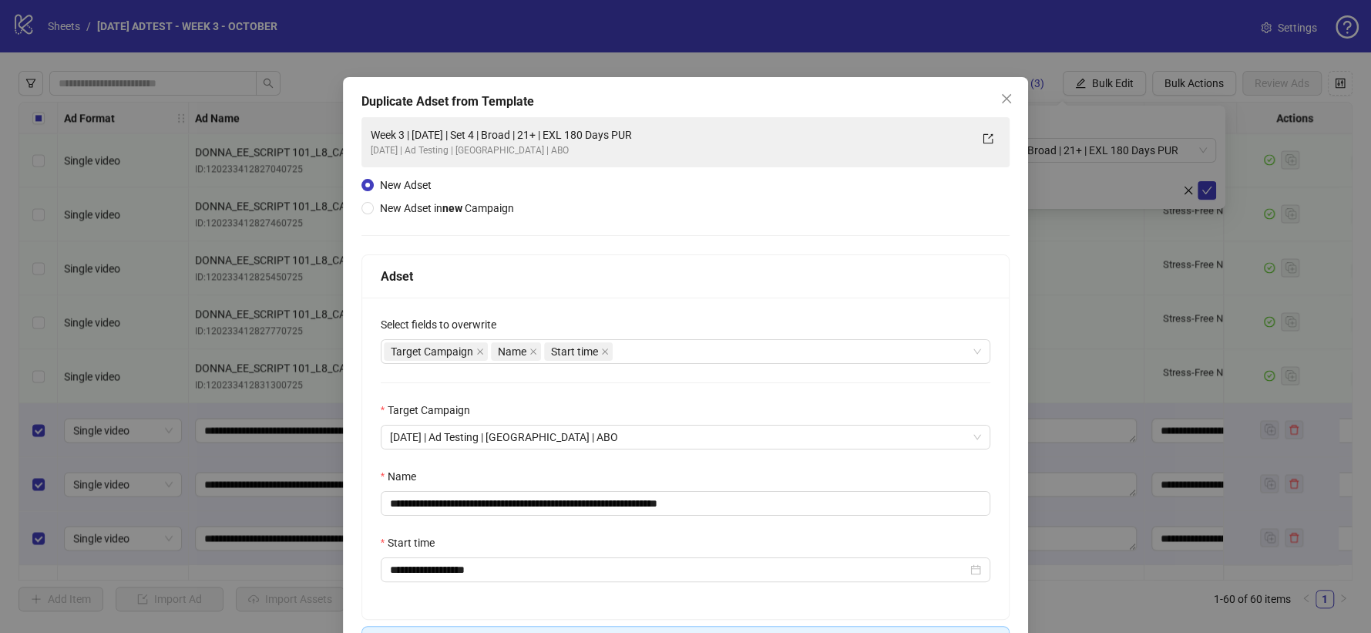
click at [660, 334] on div "Select fields to overwrite" at bounding box center [686, 327] width 611 height 23
click at [658, 342] on div "Target Campaign Name Start time" at bounding box center [678, 352] width 588 height 22
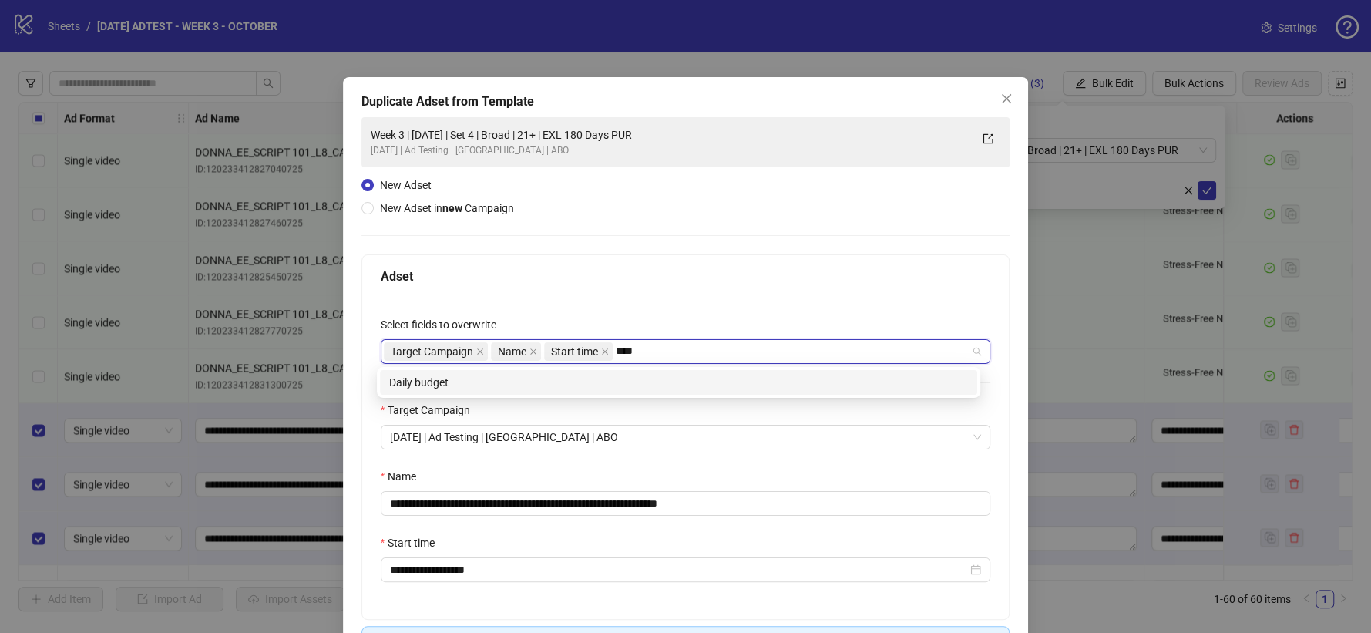
type input "*****"
click at [611, 392] on div "Daily budget" at bounding box center [678, 382] width 597 height 25
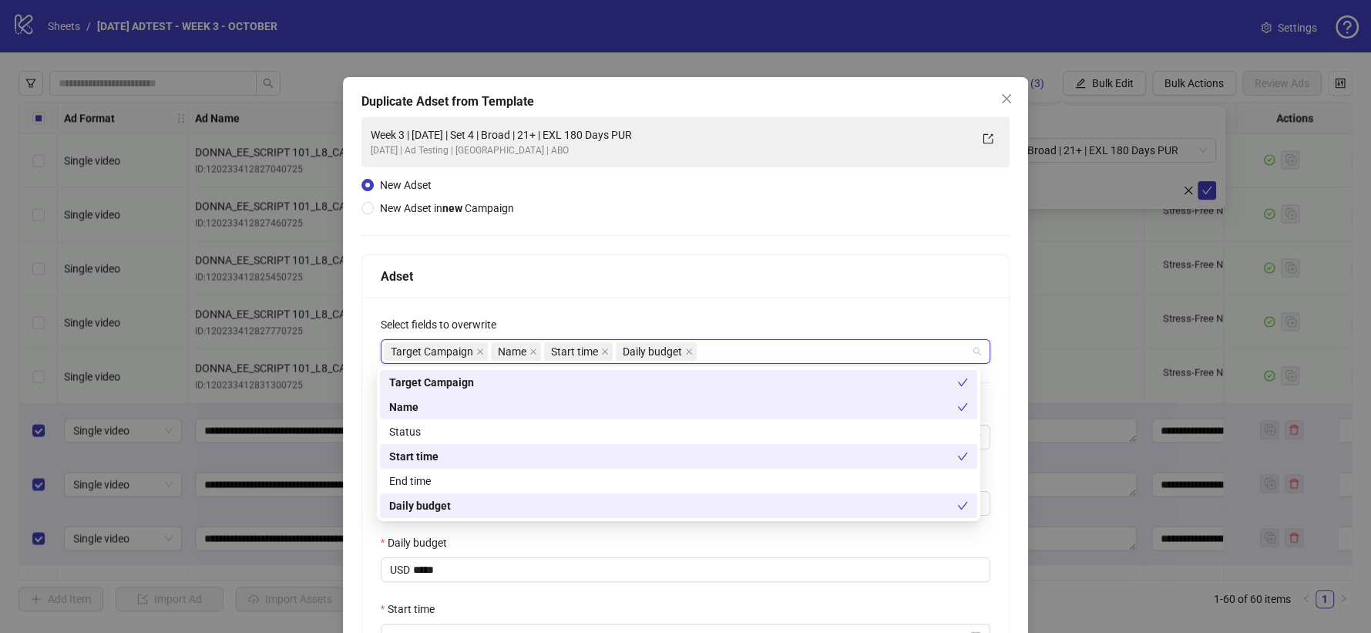
click at [692, 274] on div "Adset" at bounding box center [686, 276] width 611 height 19
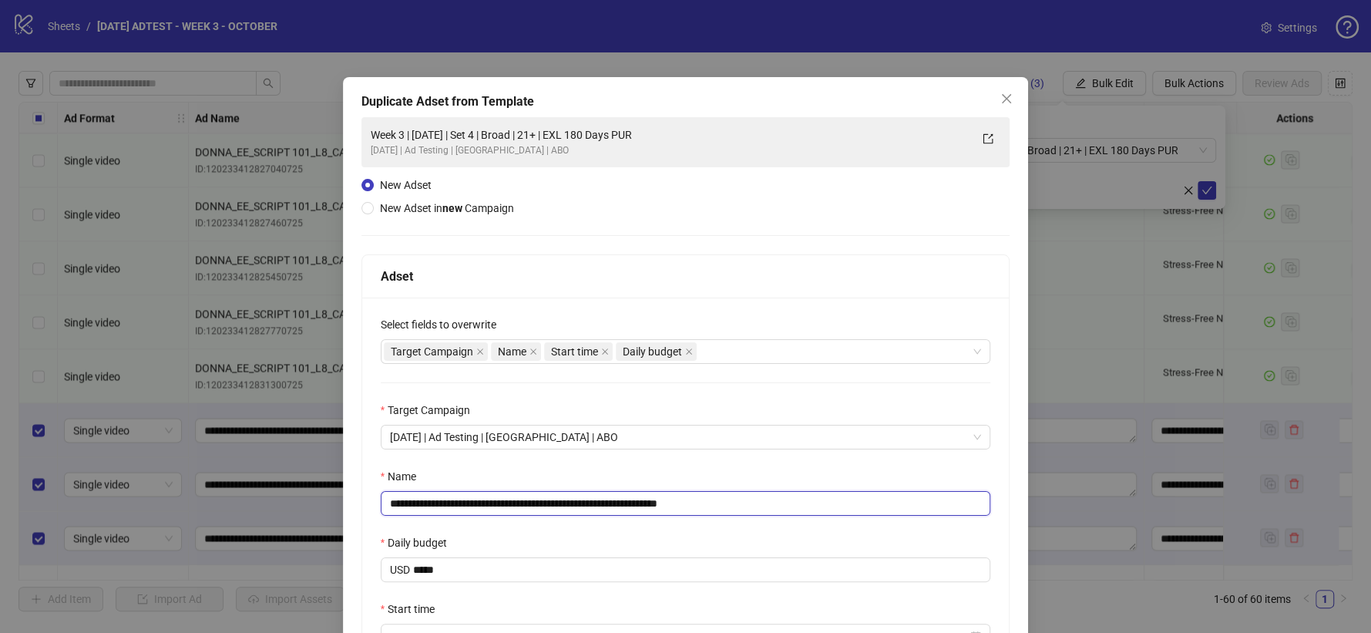
drag, startPoint x: 684, startPoint y: 499, endPoint x: 729, endPoint y: 500, distance: 45.5
click at [729, 500] on input "**********" at bounding box center [686, 503] width 611 height 25
click at [523, 509] on input "**********" at bounding box center [686, 503] width 611 height 25
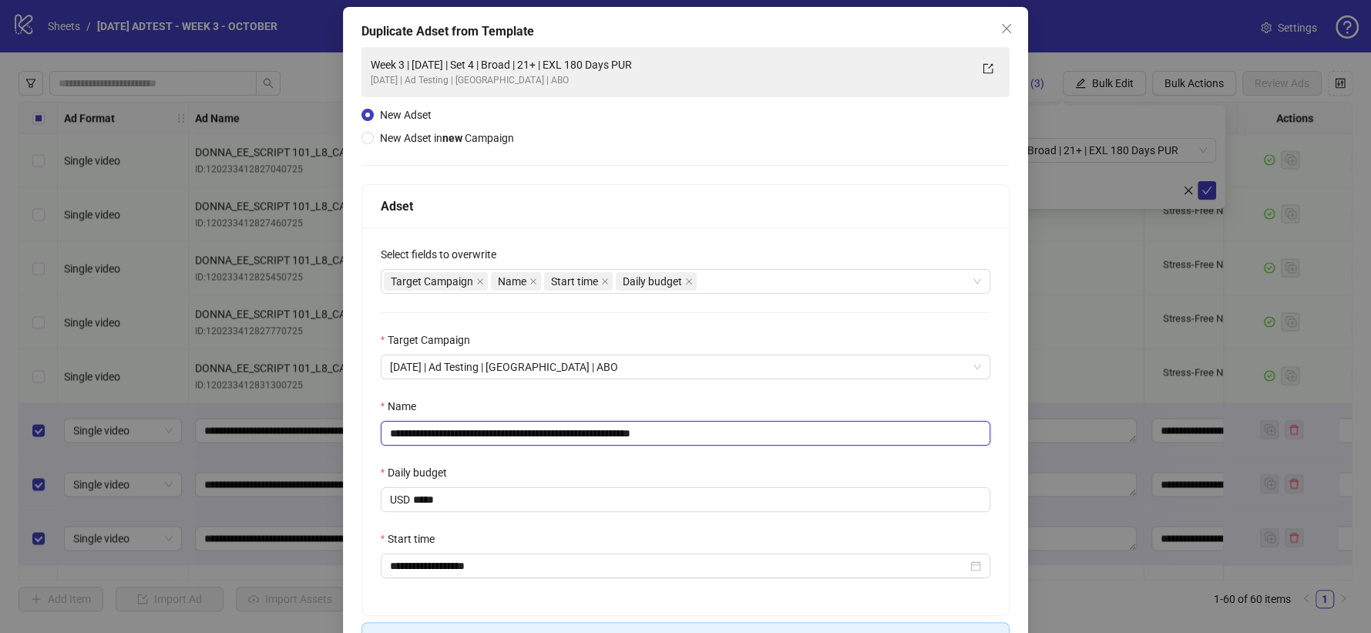
scroll to position [177, 0]
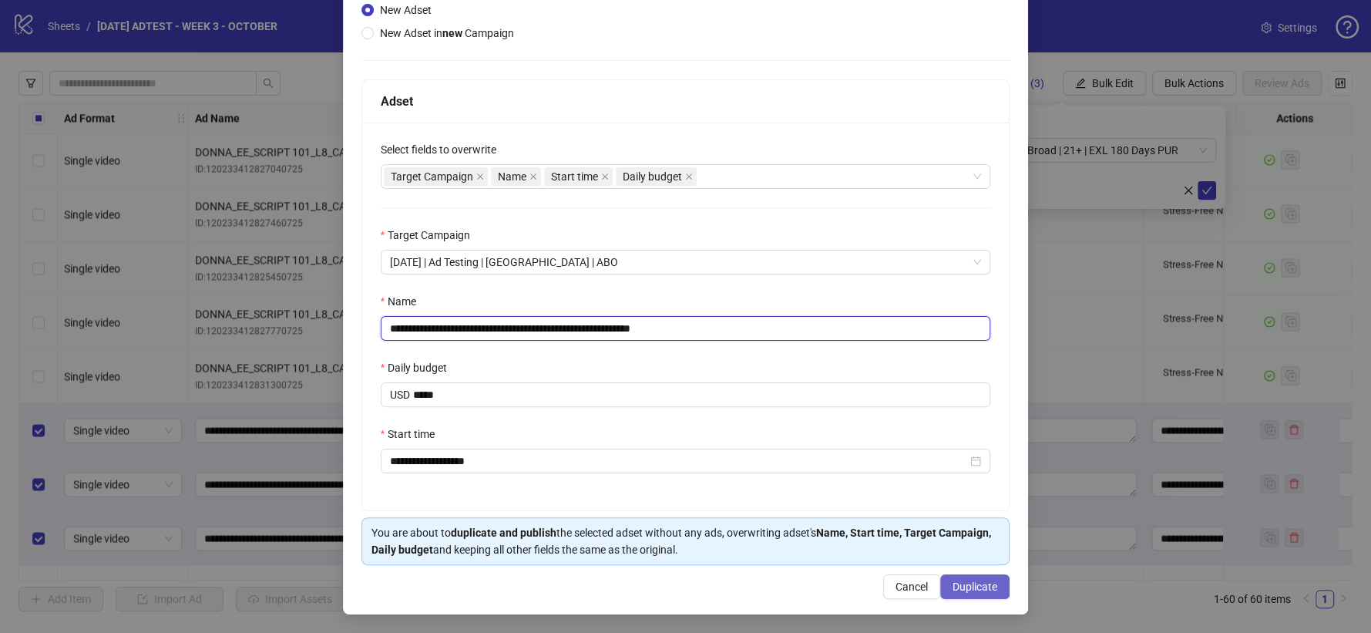
type input "**********"
click at [963, 584] on span "Duplicate" at bounding box center [975, 587] width 45 height 12
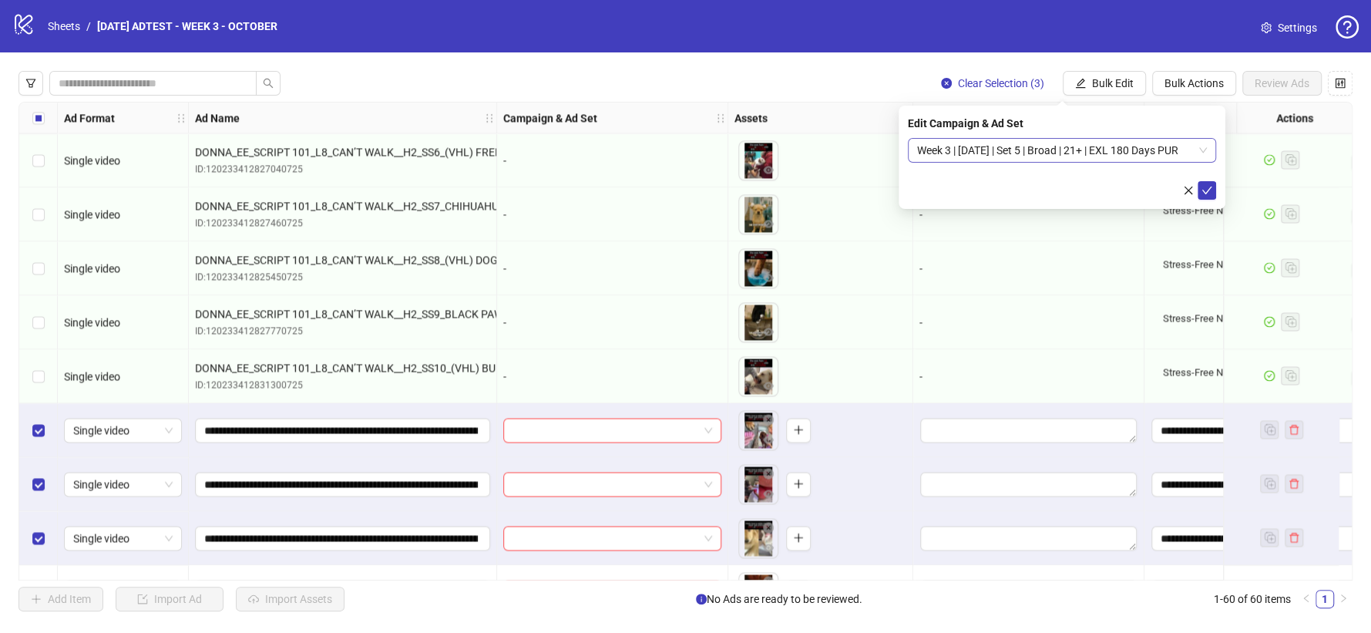
click at [1060, 150] on span "Week 3 | [DATE] | Set 5 | Broad | 21+ | EXL 180 Days PUR" at bounding box center [1062, 150] width 290 height 23
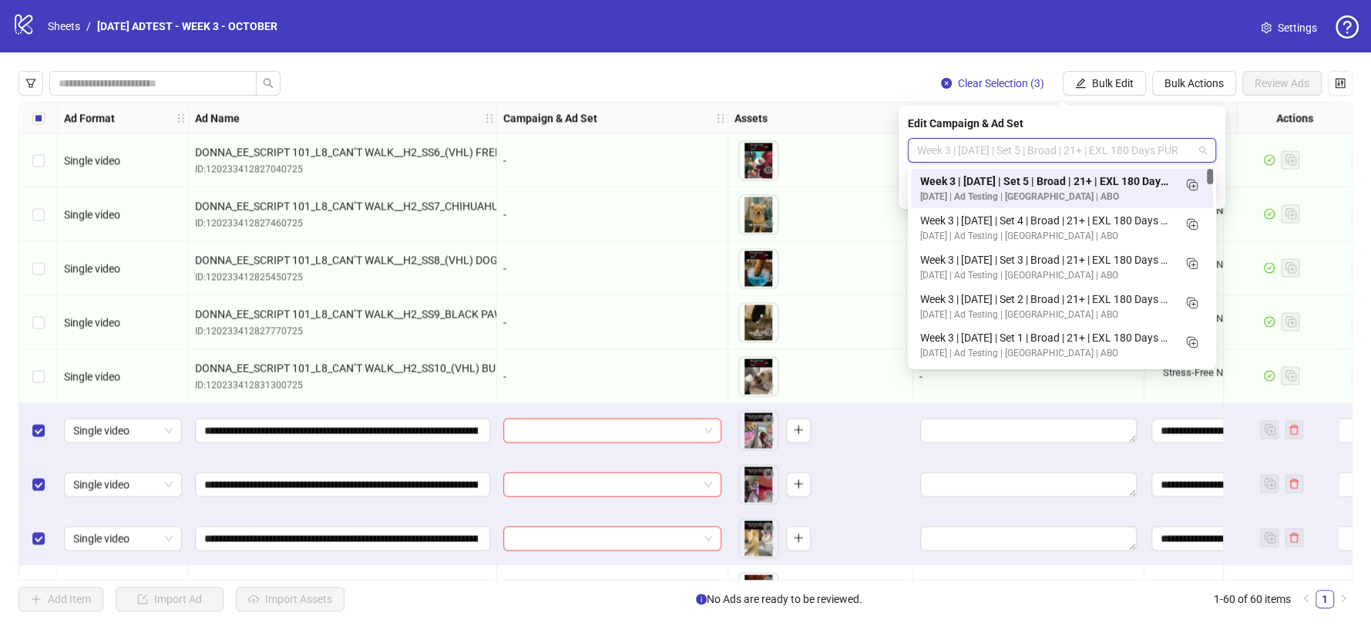
scroll to position [0, 0]
click at [1188, 184] on icon "Duplicate" at bounding box center [1191, 184] width 15 height 15
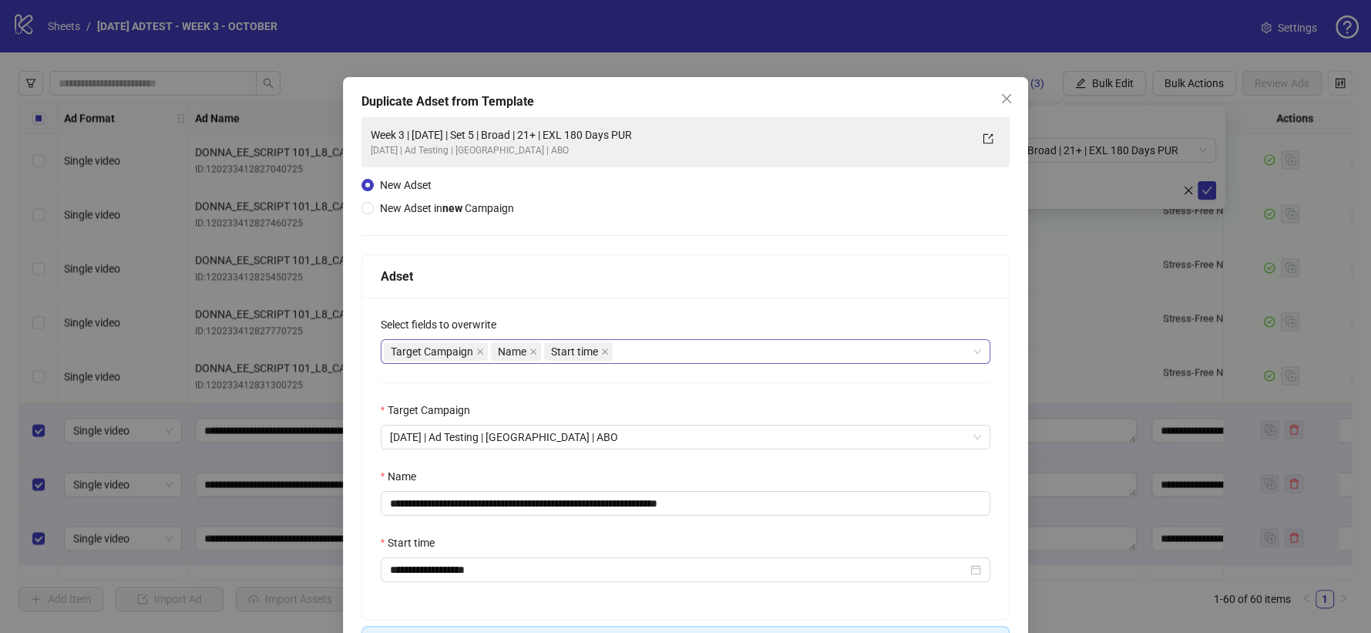
click at [634, 352] on div "Target Campaign Name Start time" at bounding box center [678, 352] width 588 height 22
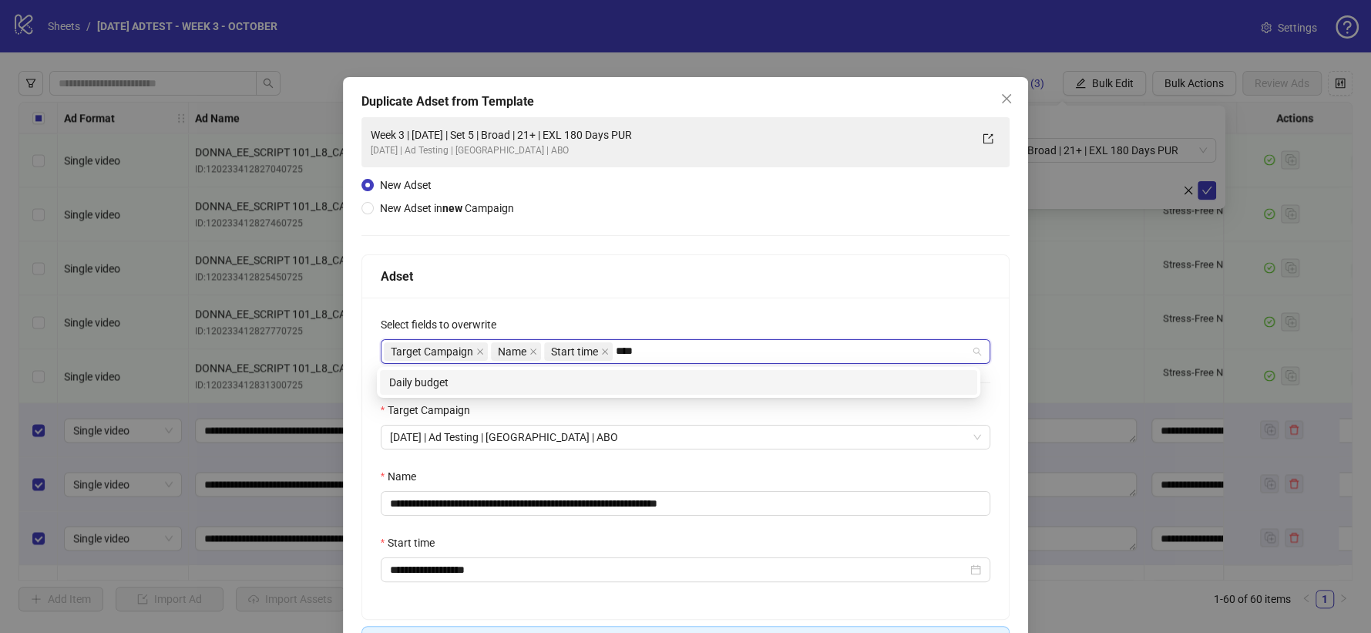
type input "*****"
click at [591, 380] on div "Daily budget" at bounding box center [678, 382] width 579 height 17
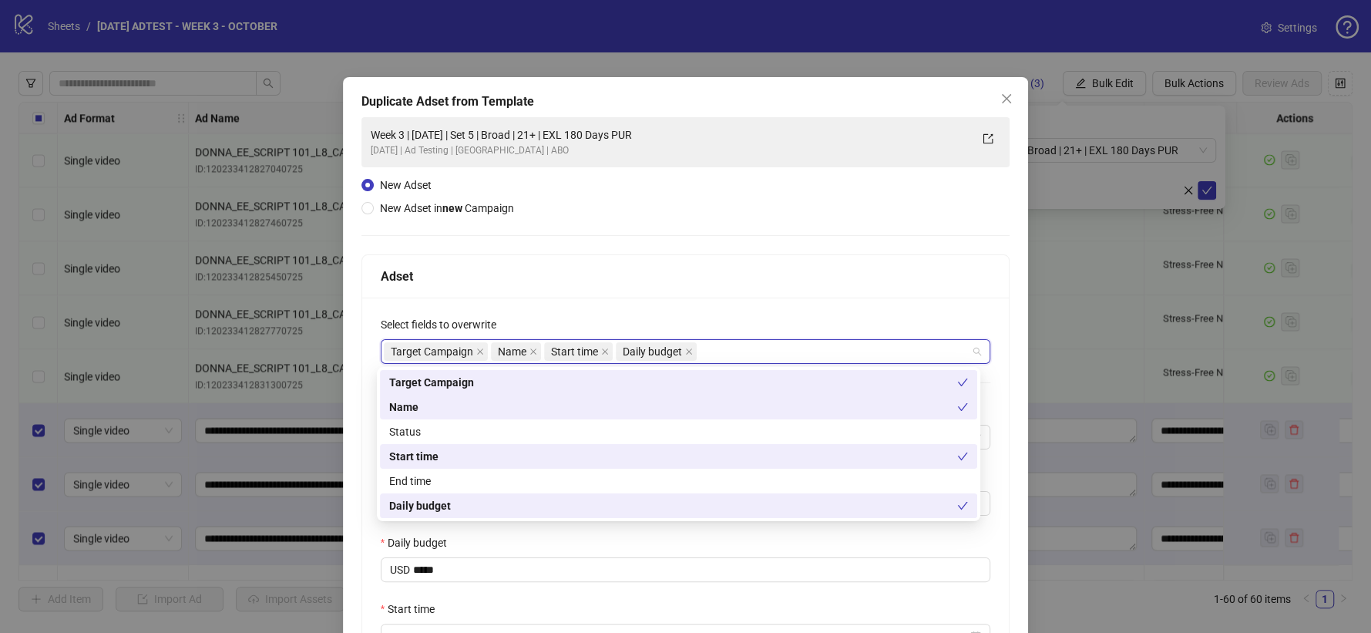
click at [754, 269] on div "Adset" at bounding box center [686, 276] width 611 height 19
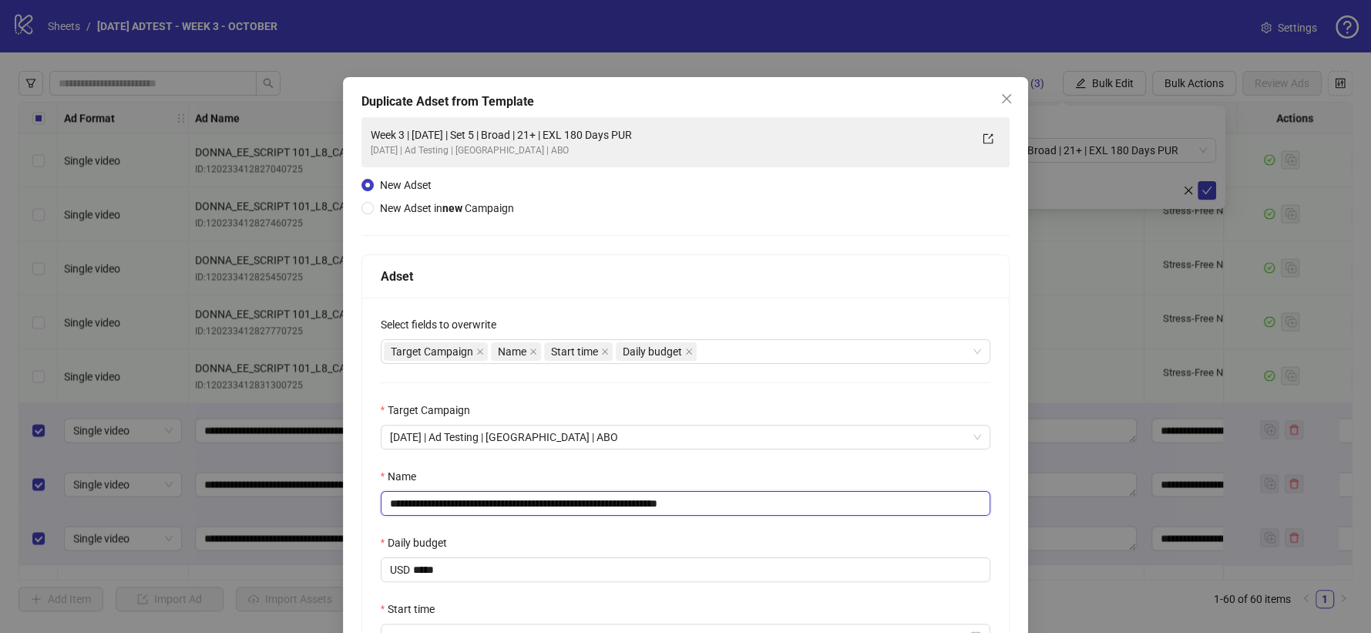
drag, startPoint x: 682, startPoint y: 504, endPoint x: 735, endPoint y: 498, distance: 53.6
click at [735, 500] on input "**********" at bounding box center [686, 503] width 611 height 25
click at [524, 503] on input "**********" at bounding box center [686, 503] width 611 height 25
type input "**********"
click at [646, 479] on div "Name" at bounding box center [686, 479] width 611 height 23
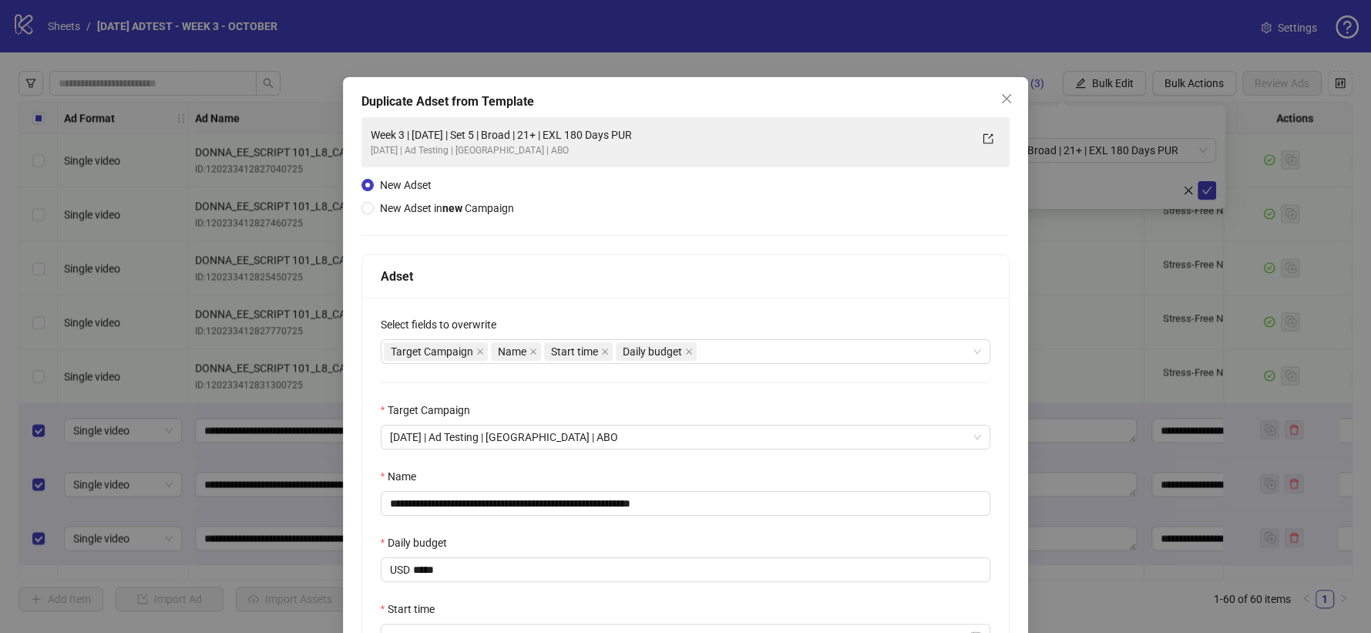
click at [718, 387] on div "**********" at bounding box center [686, 492] width 648 height 388
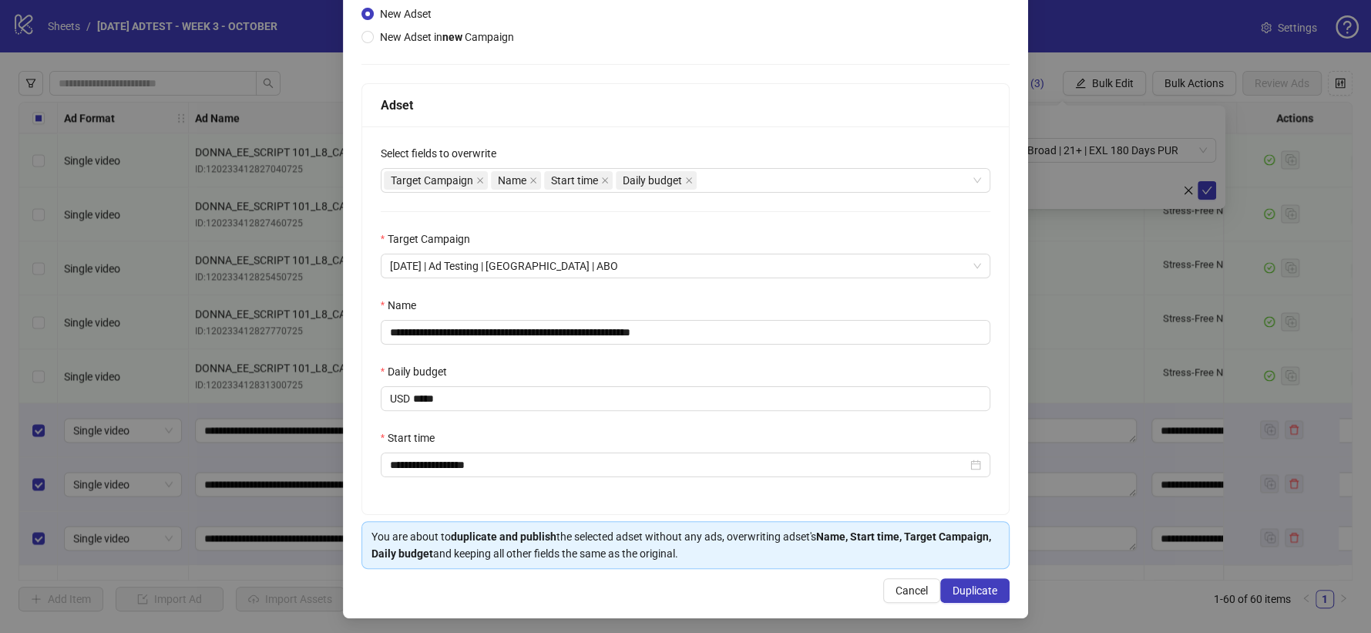
click at [520, 367] on div "Daily budget" at bounding box center [686, 374] width 611 height 23
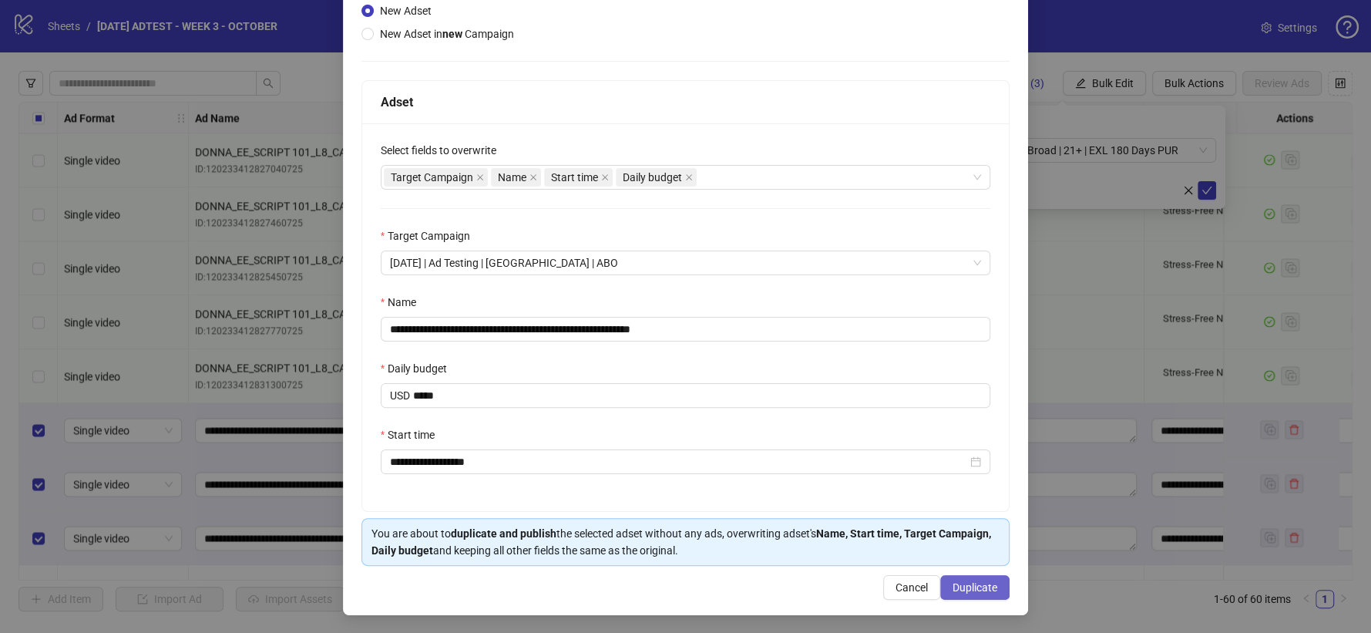
scroll to position [177, 0]
click at [968, 581] on span "Duplicate" at bounding box center [975, 587] width 45 height 12
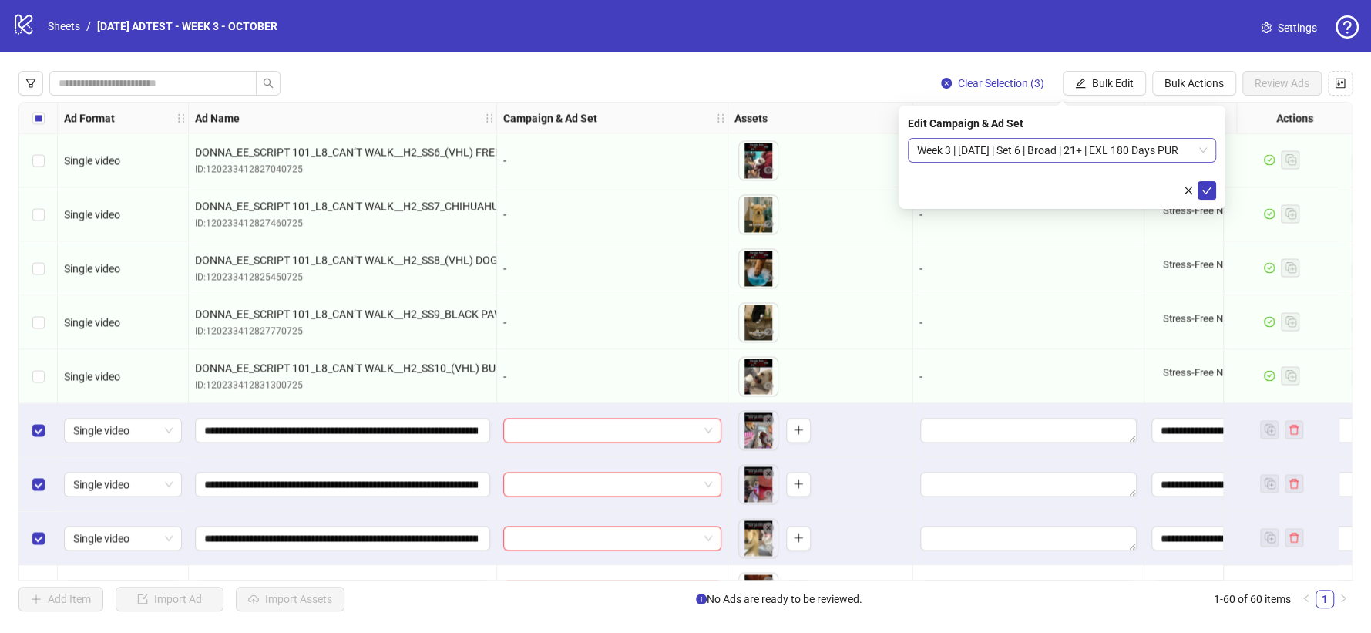
click at [991, 149] on span "Week 3 | [DATE] | Set 6 | Broad | 21+ | EXL 180 Days PUR" at bounding box center [1062, 150] width 290 height 23
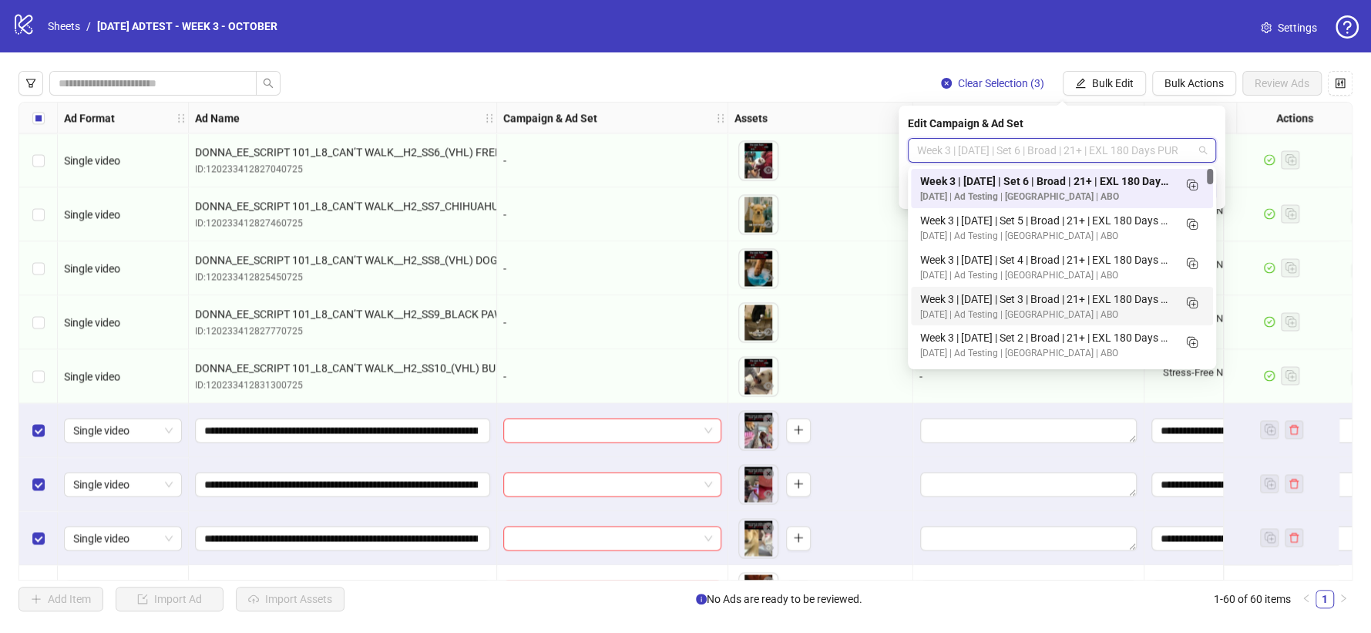
scroll to position [86, 0]
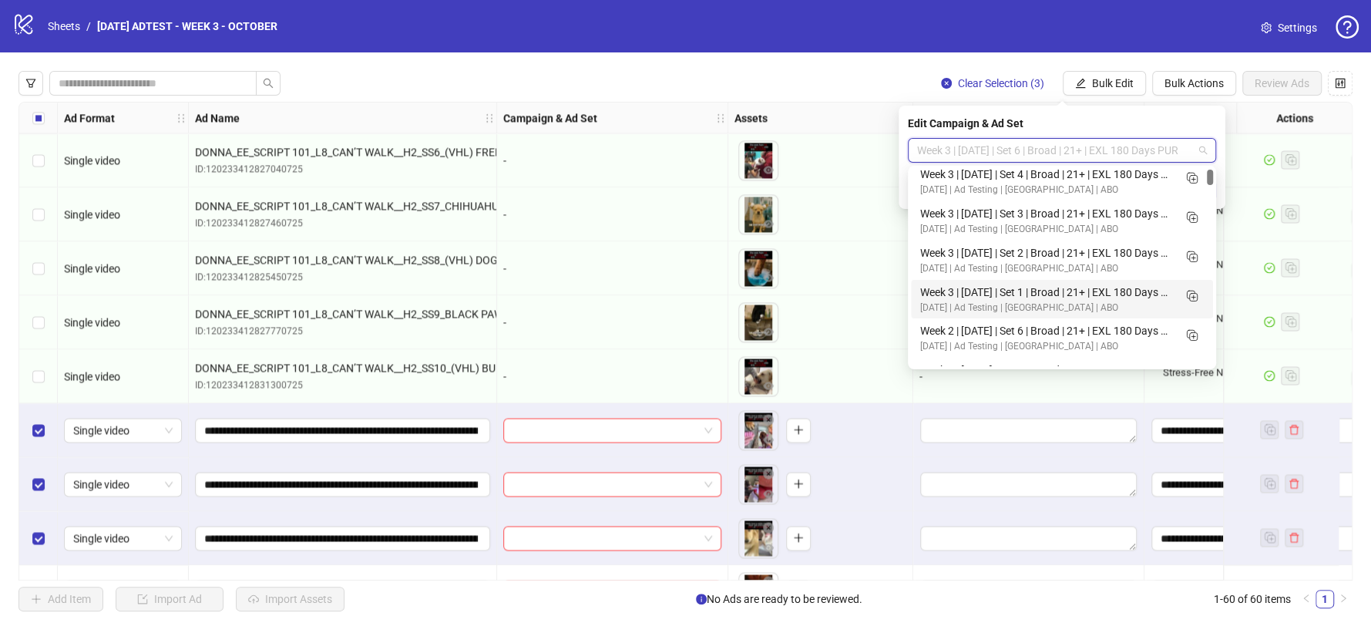
click at [943, 294] on div "Week 3 | [DATE] | Set 1 | Broad | 21+ | EXL 180 Days PUR" at bounding box center [1046, 292] width 253 height 17
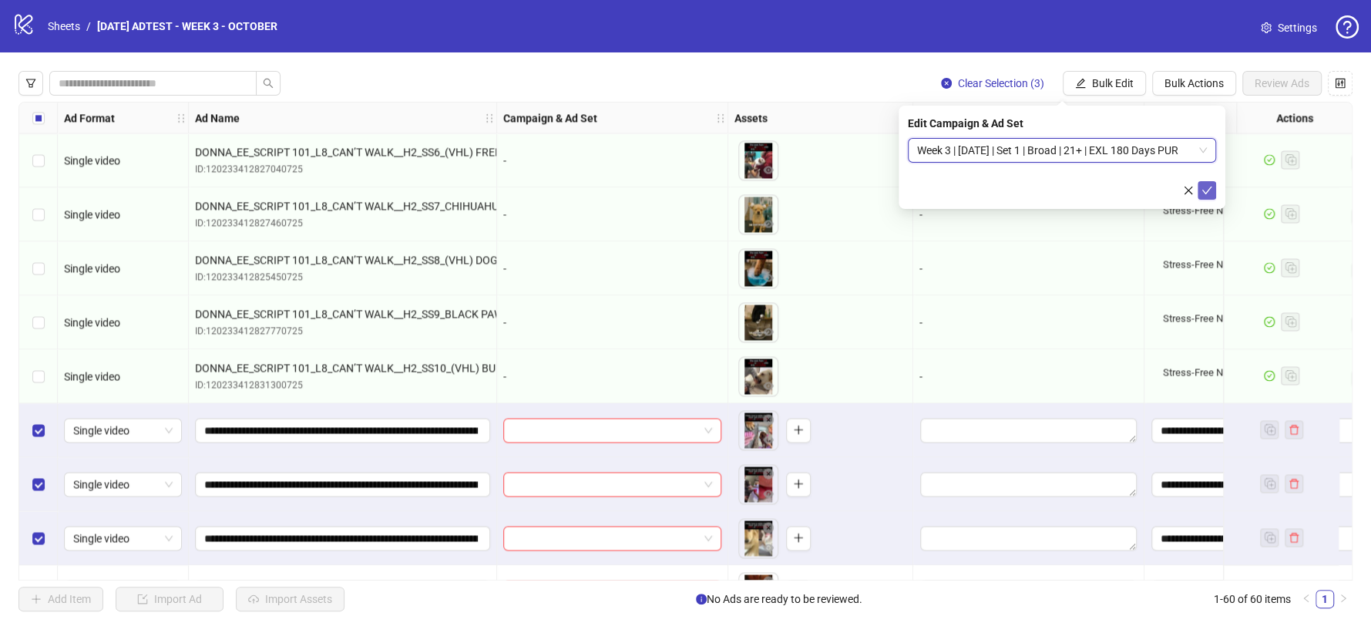
click at [1207, 195] on span "submit" at bounding box center [1207, 190] width 11 height 12
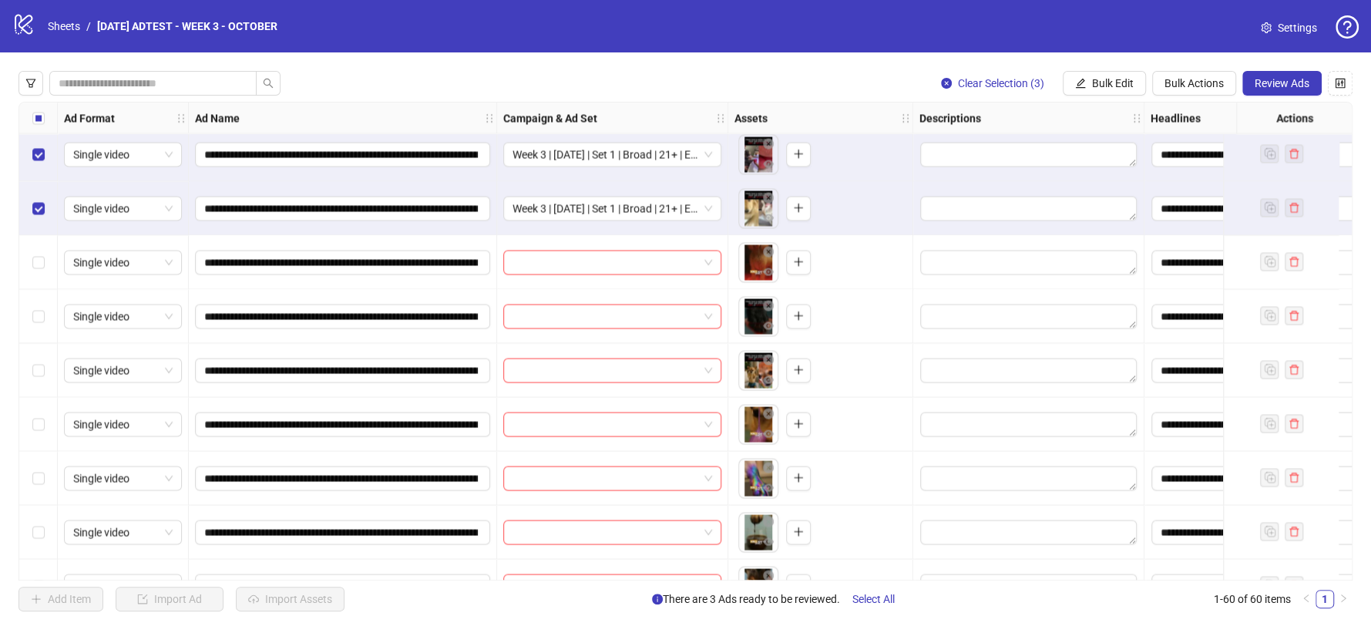
scroll to position [2145, 0]
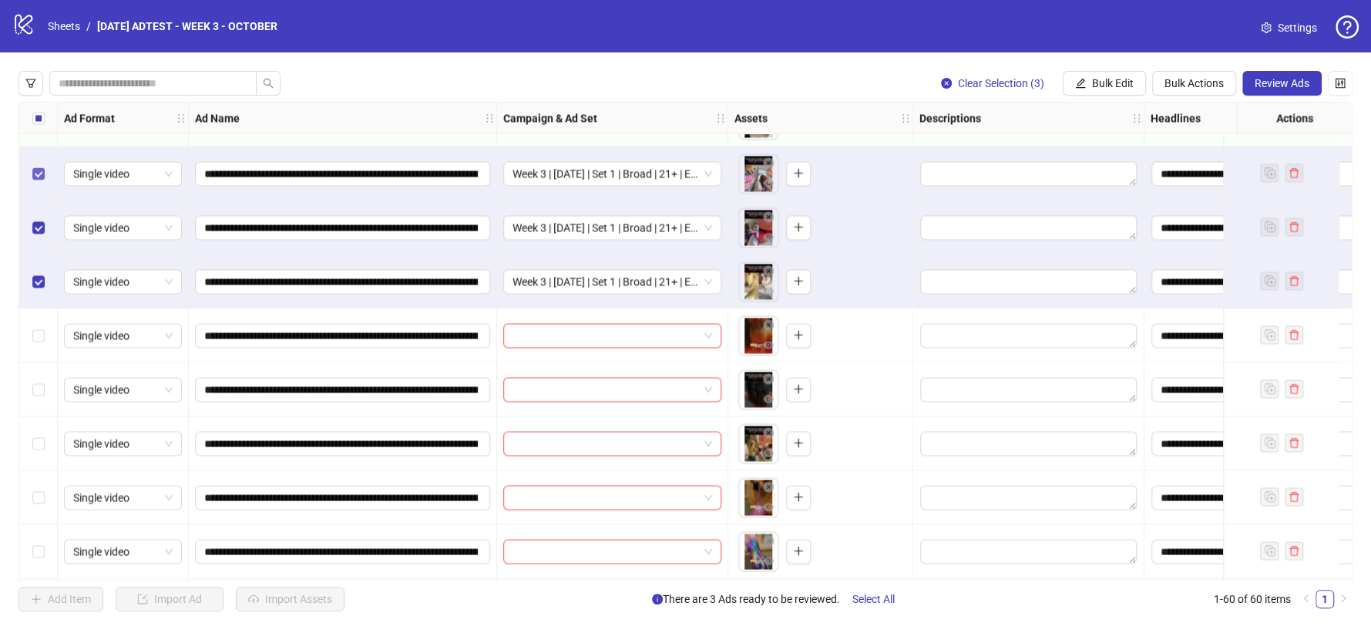
click at [35, 181] on label "Select row 41" at bounding box center [38, 173] width 12 height 17
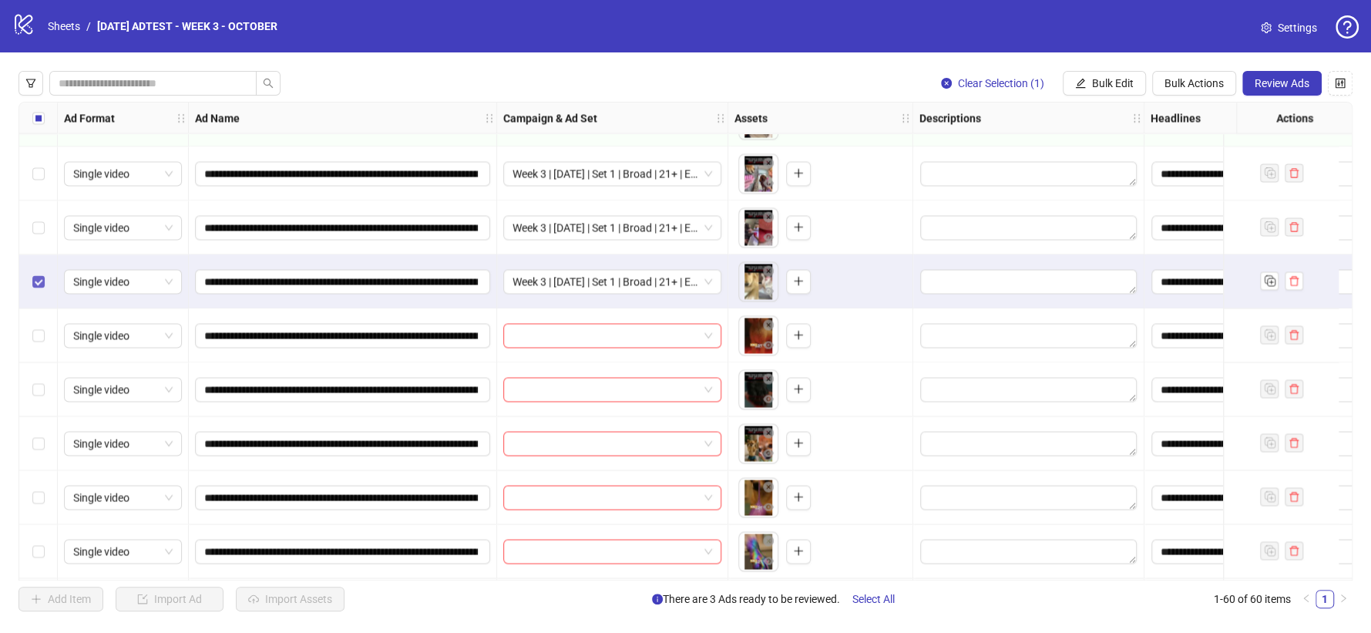
click at [35, 274] on label "Select row 43" at bounding box center [38, 281] width 12 height 17
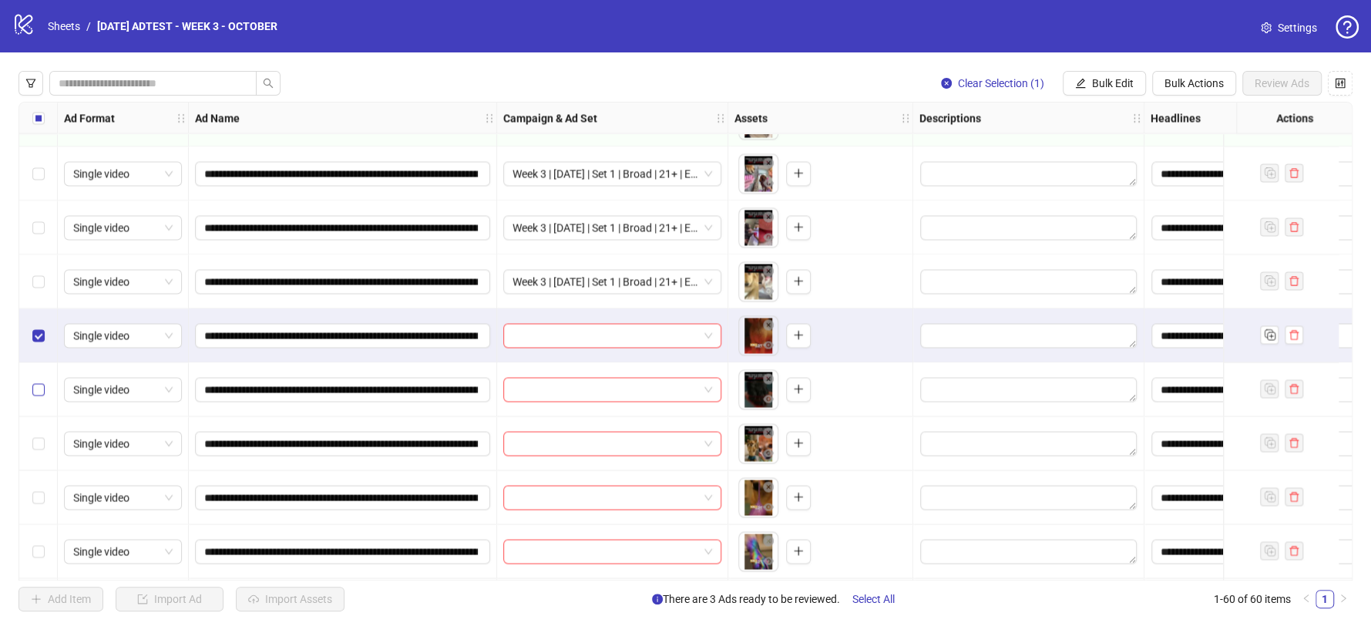
click at [39, 396] on label "Select row 45" at bounding box center [38, 389] width 12 height 17
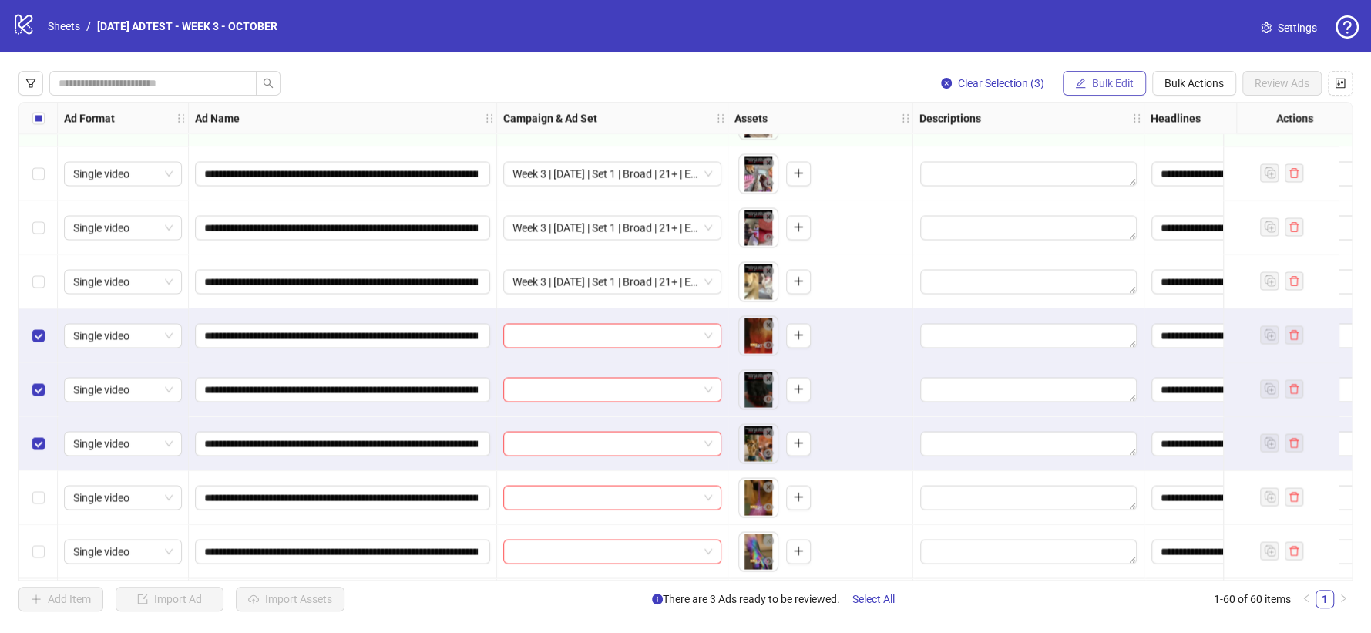
click at [1122, 80] on span "Bulk Edit" at bounding box center [1113, 83] width 42 height 12
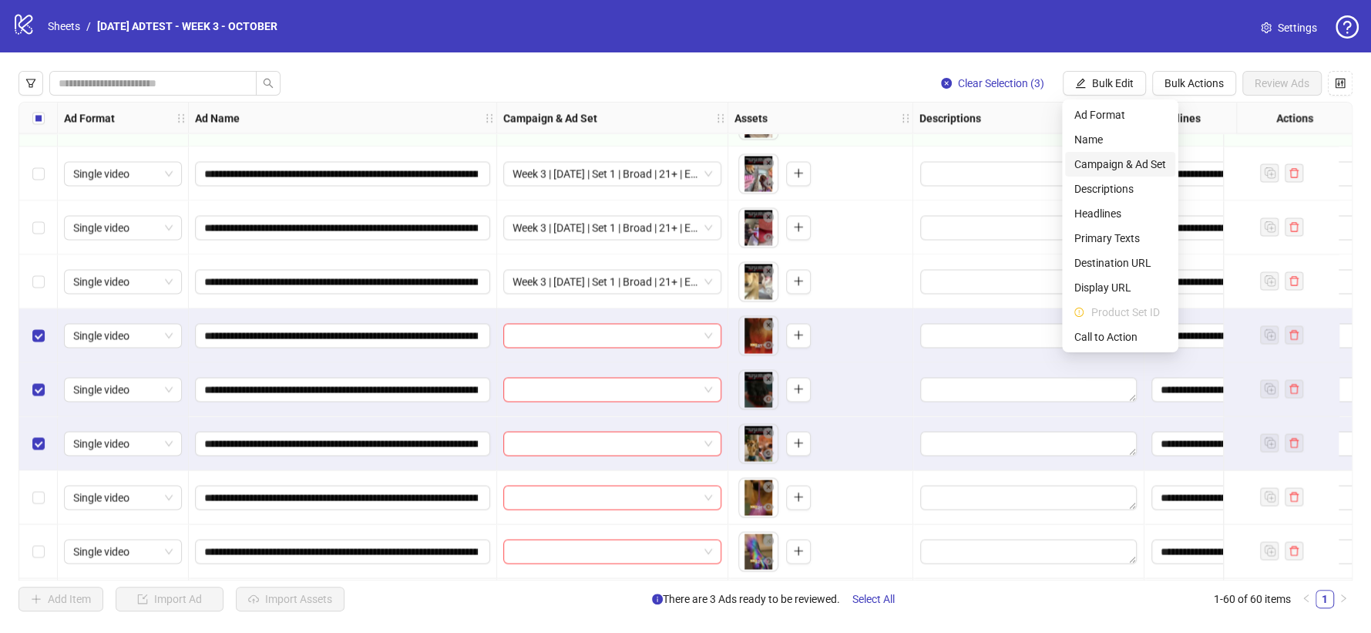
click at [1134, 168] on span "Campaign & Ad Set" at bounding box center [1121, 164] width 92 height 17
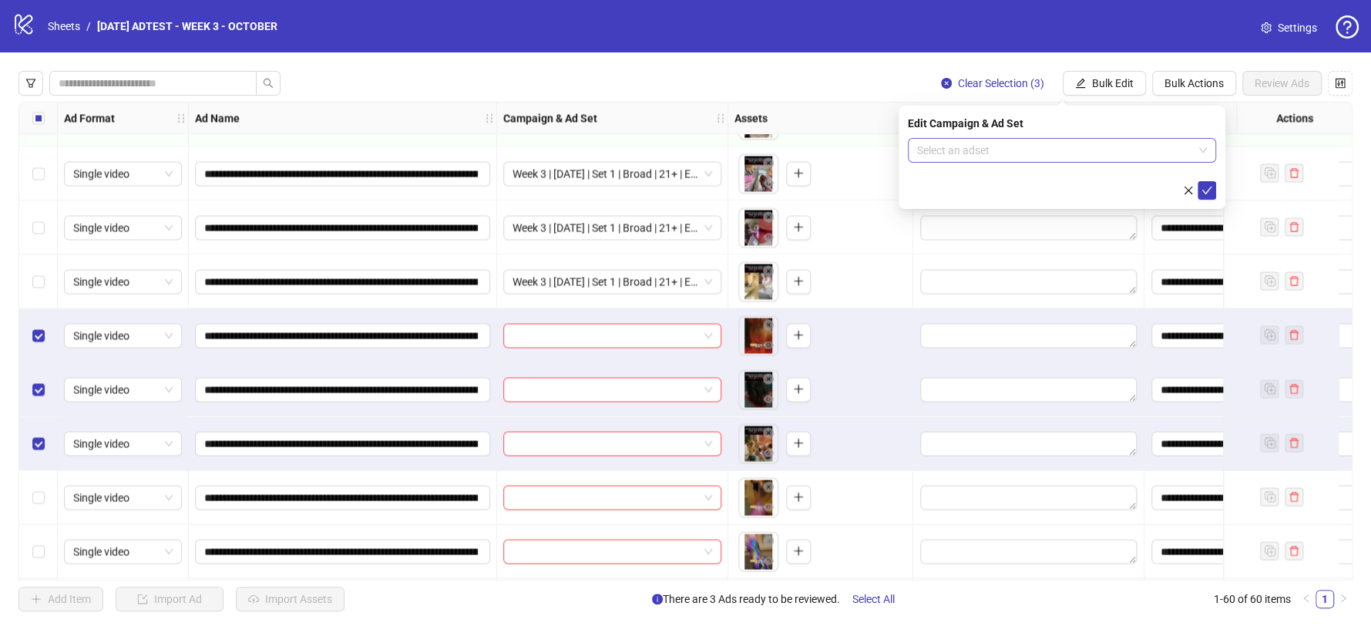
click at [1143, 149] on input "search" at bounding box center [1055, 150] width 276 height 23
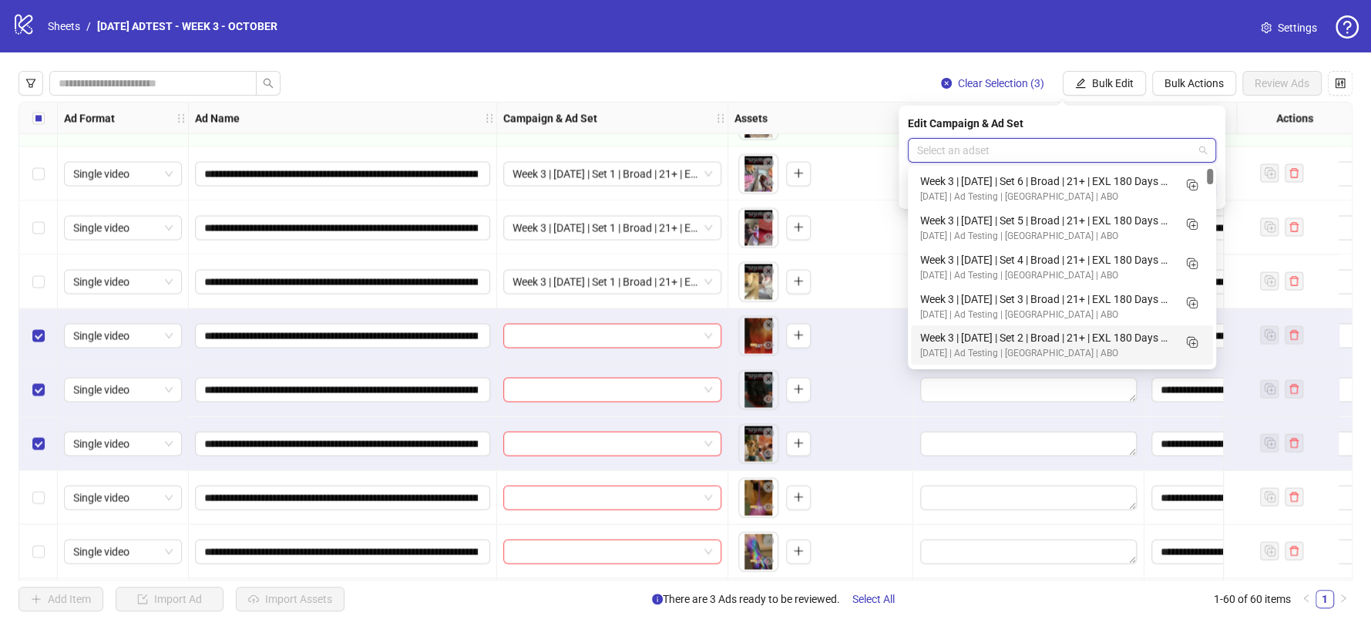
click at [1088, 331] on div "Week 3 | [DATE] | Set 2 | Broad | 21+ | EXL 180 Days PUR" at bounding box center [1046, 337] width 253 height 17
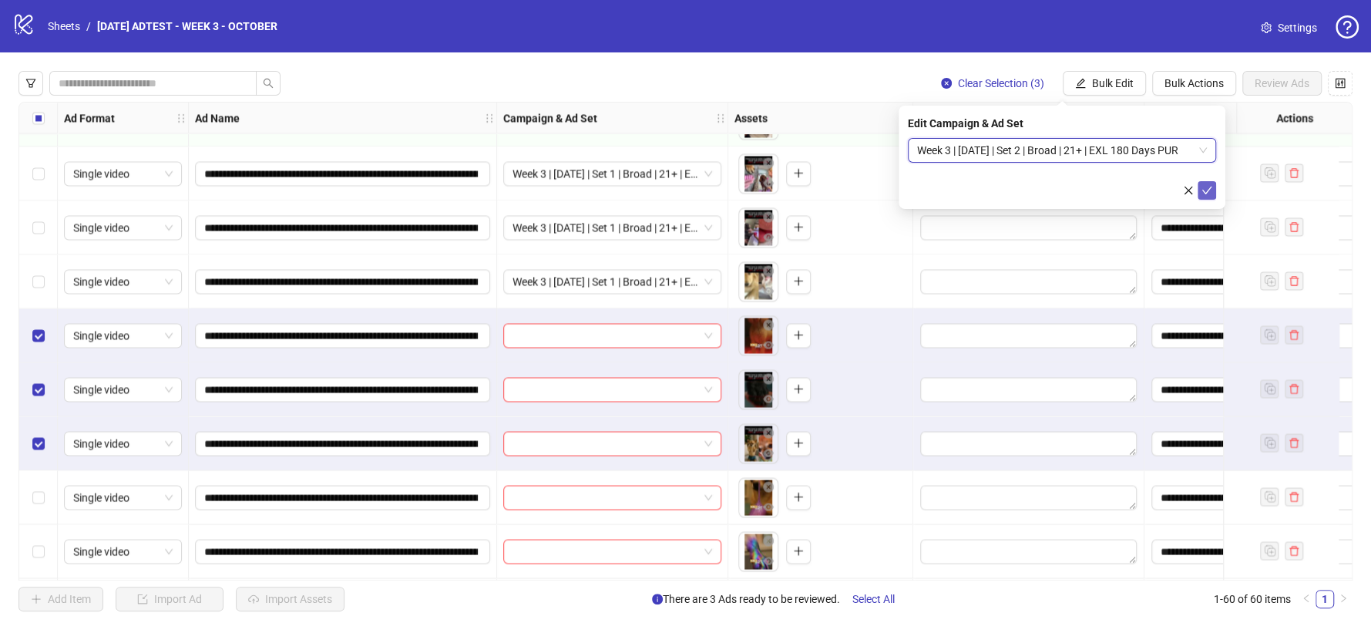
click at [1207, 187] on icon "check" at bounding box center [1207, 190] width 11 height 11
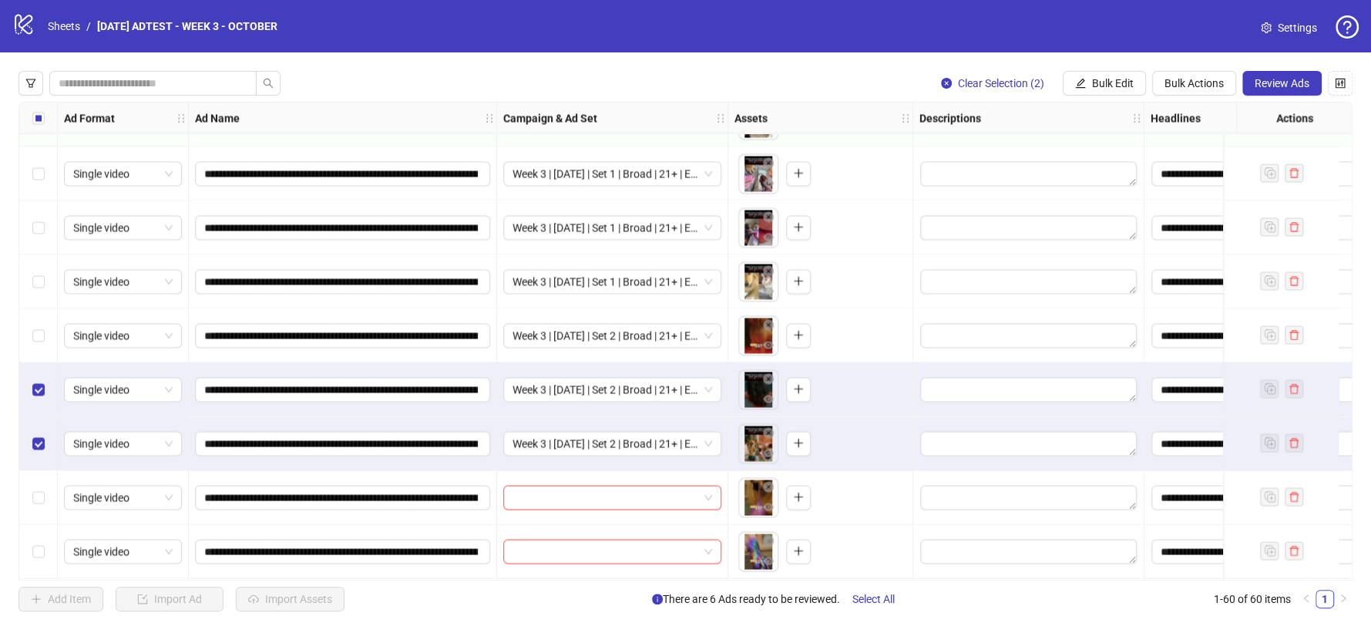
click at [47, 394] on div "Select row 45" at bounding box center [38, 389] width 39 height 54
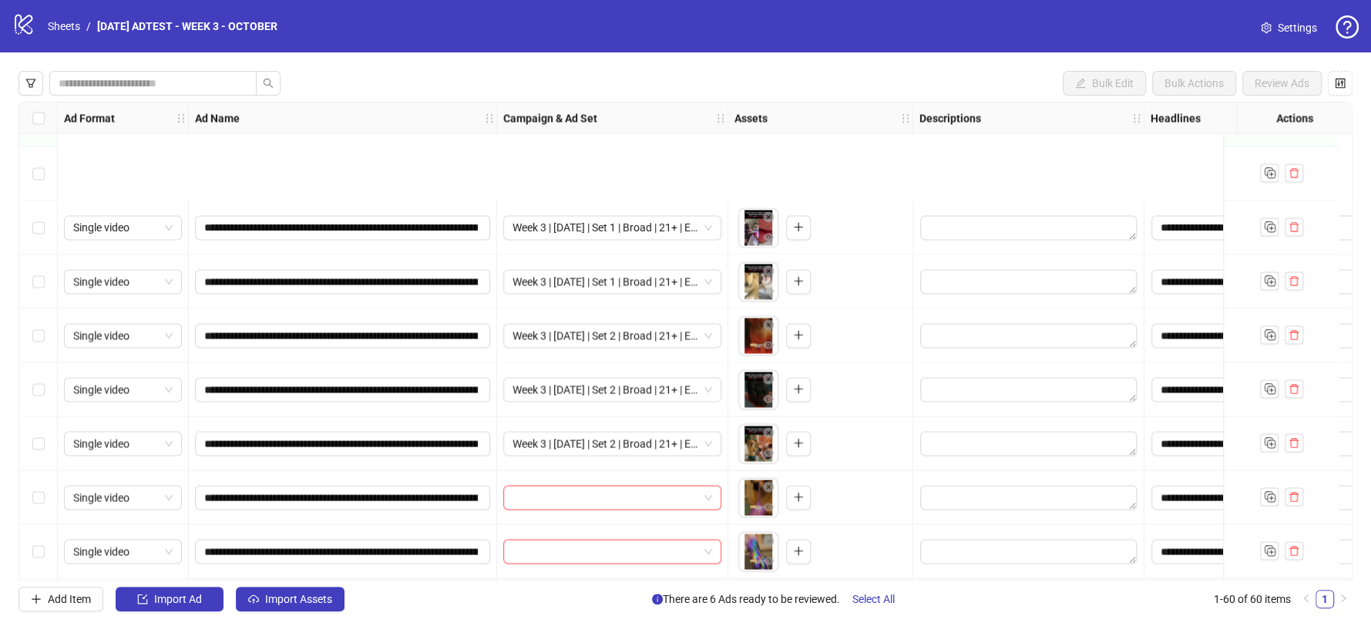
scroll to position [2317, 0]
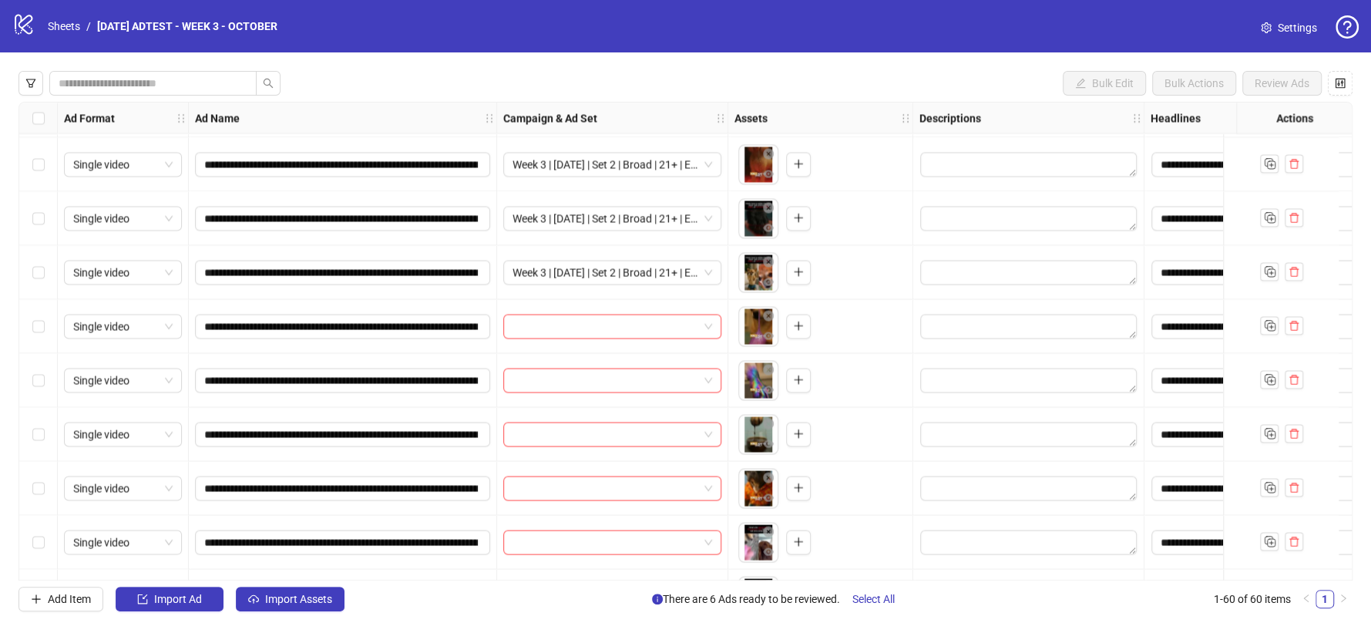
click at [39, 388] on label "Select row 48" at bounding box center [38, 380] width 12 height 17
drag, startPoint x: 39, startPoint y: 422, endPoint x: 41, endPoint y: 478, distance: 55.6
click at [39, 423] on div "Select row 49" at bounding box center [38, 434] width 39 height 54
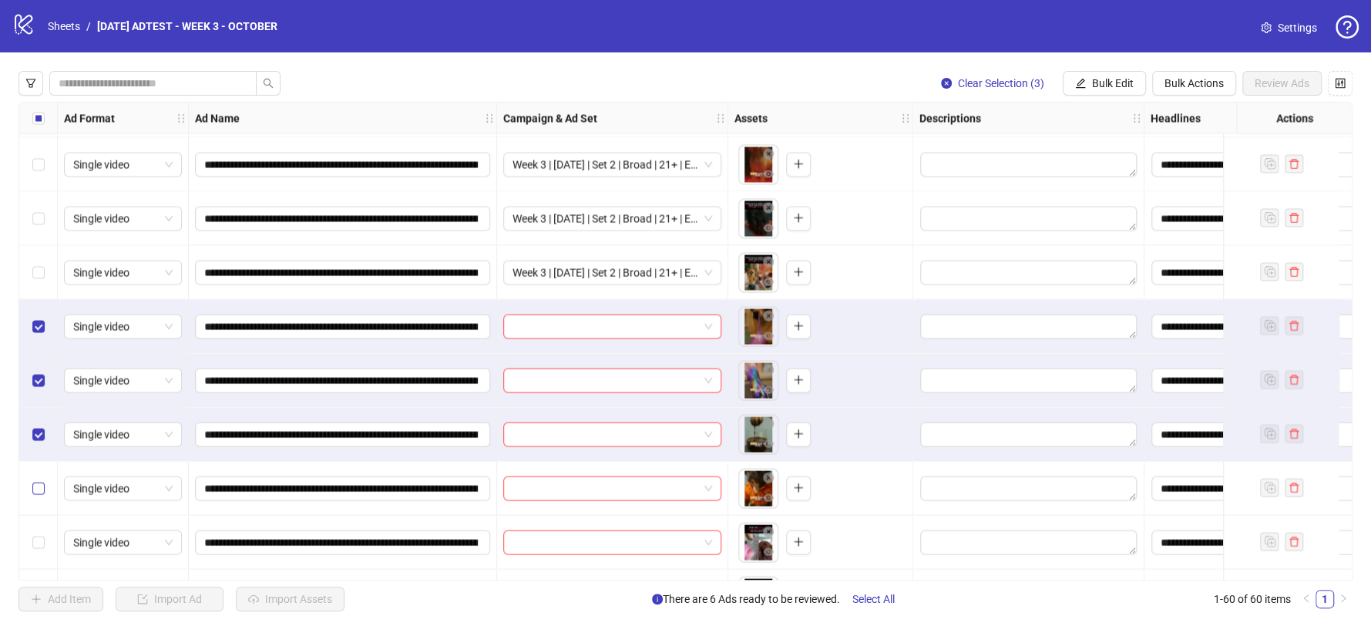
click at [40, 480] on label "Select row 50" at bounding box center [38, 488] width 12 height 17
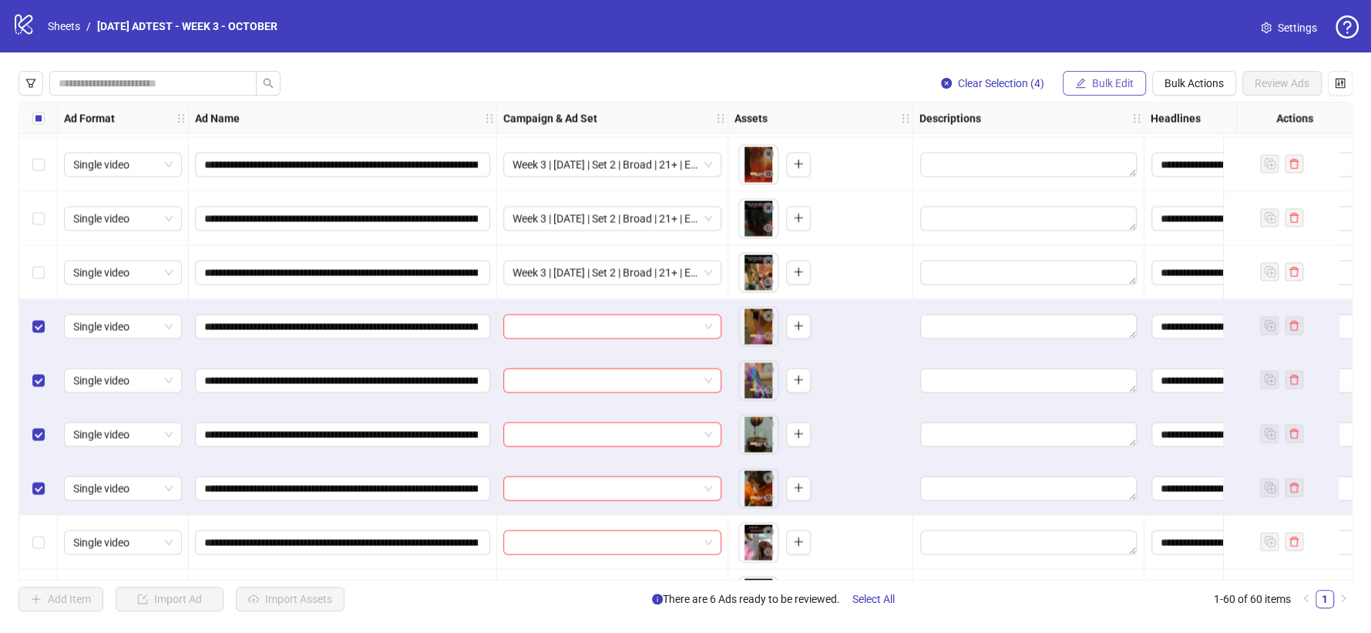
click at [1119, 84] on span "Bulk Edit" at bounding box center [1113, 83] width 42 height 12
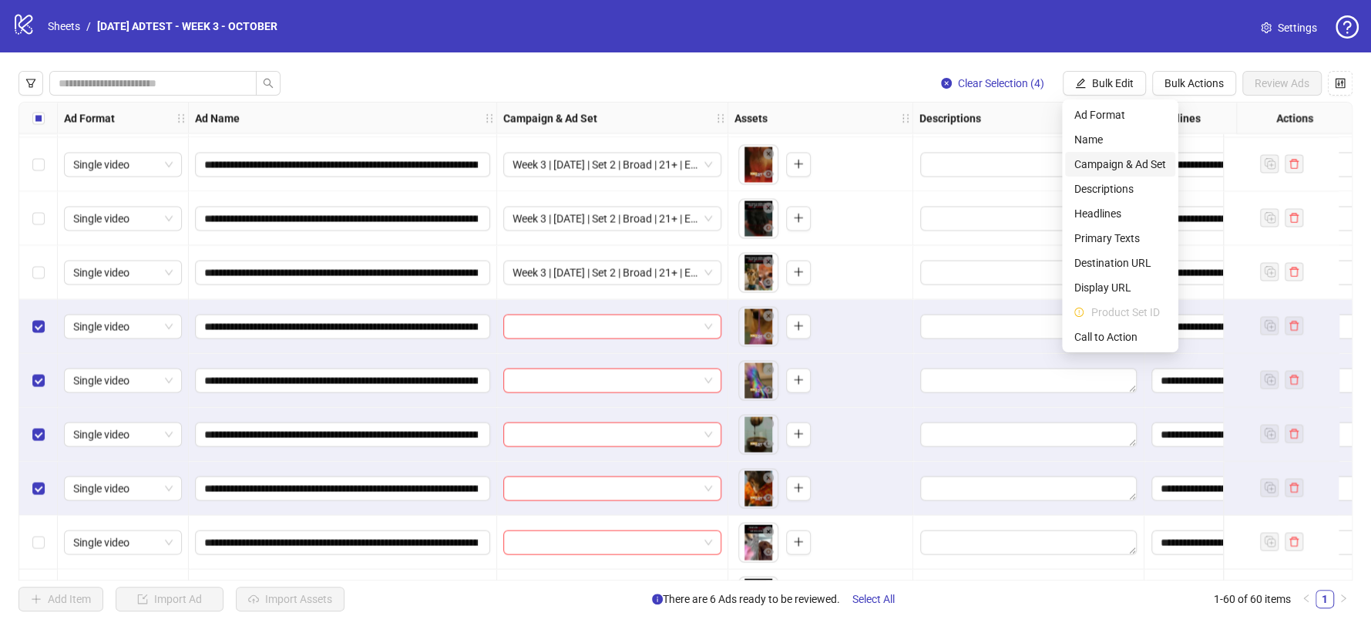
click at [1132, 159] on span "Campaign & Ad Set" at bounding box center [1121, 164] width 92 height 17
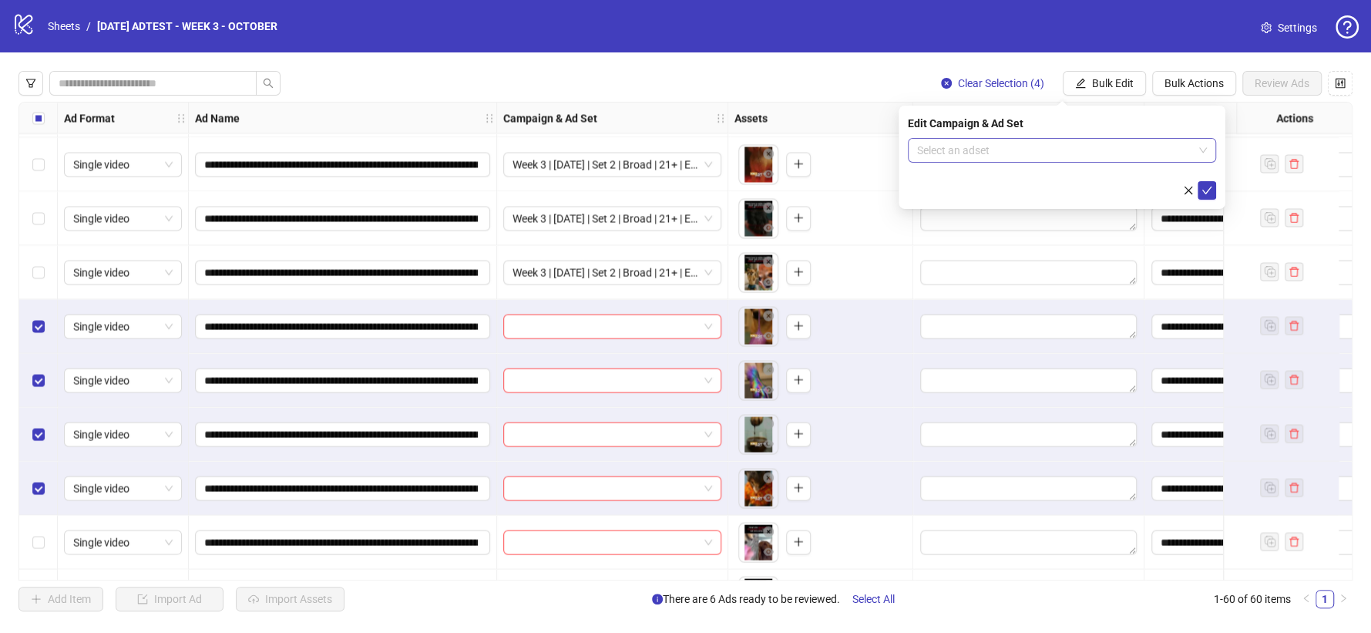
click at [1177, 150] on input "search" at bounding box center [1055, 150] width 276 height 23
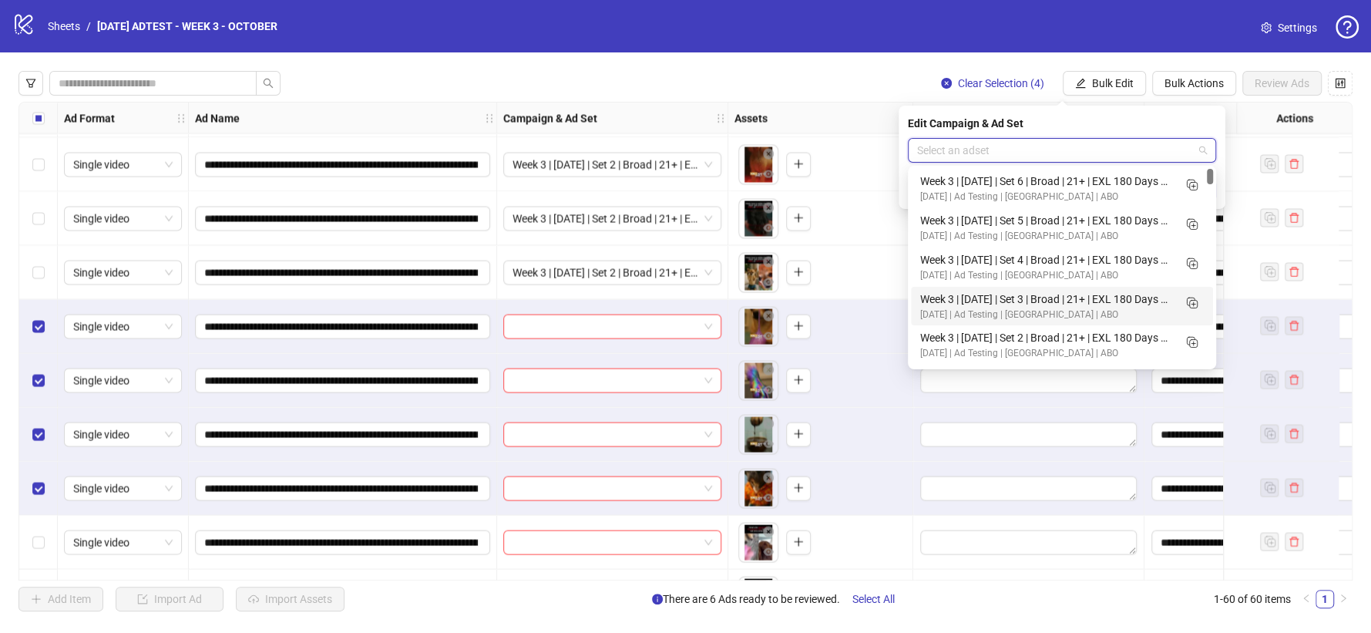
click at [1042, 294] on div "Week 3 | [DATE] | Set 3 | Broad | 21+ | EXL 180 Days PUR" at bounding box center [1046, 299] width 253 height 17
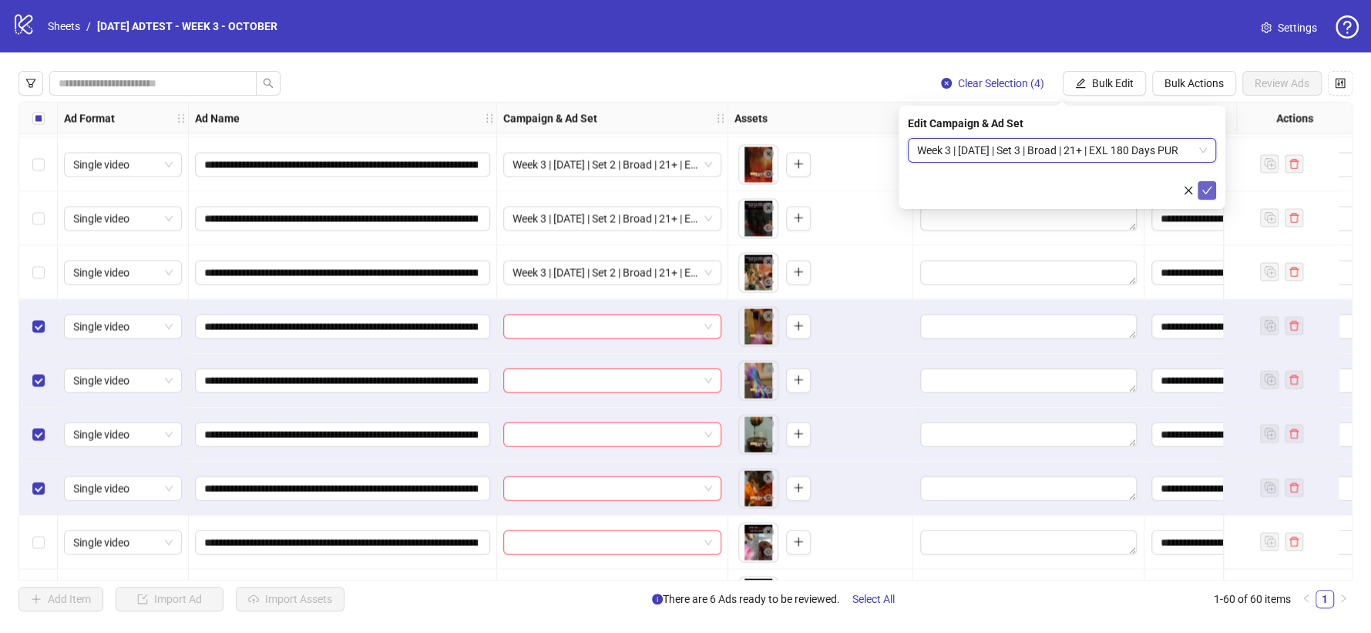
click at [1210, 193] on icon "check" at bounding box center [1207, 190] width 11 height 11
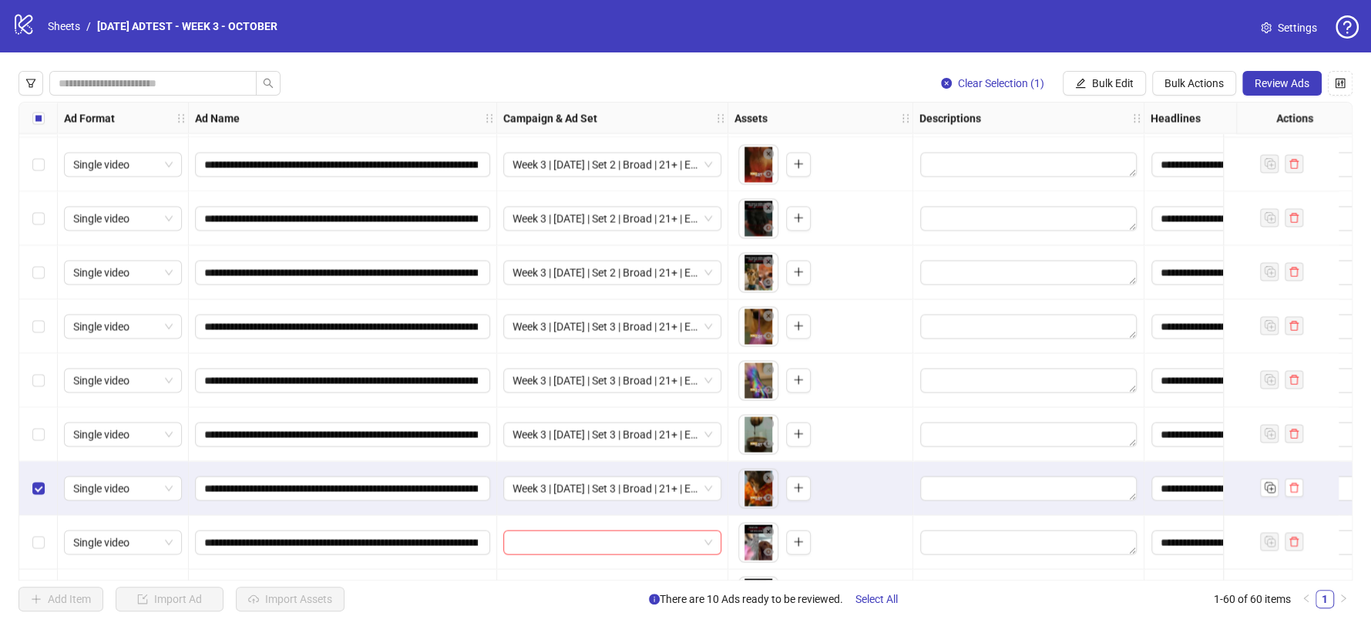
click at [38, 473] on div "Select row 50" at bounding box center [38, 488] width 39 height 54
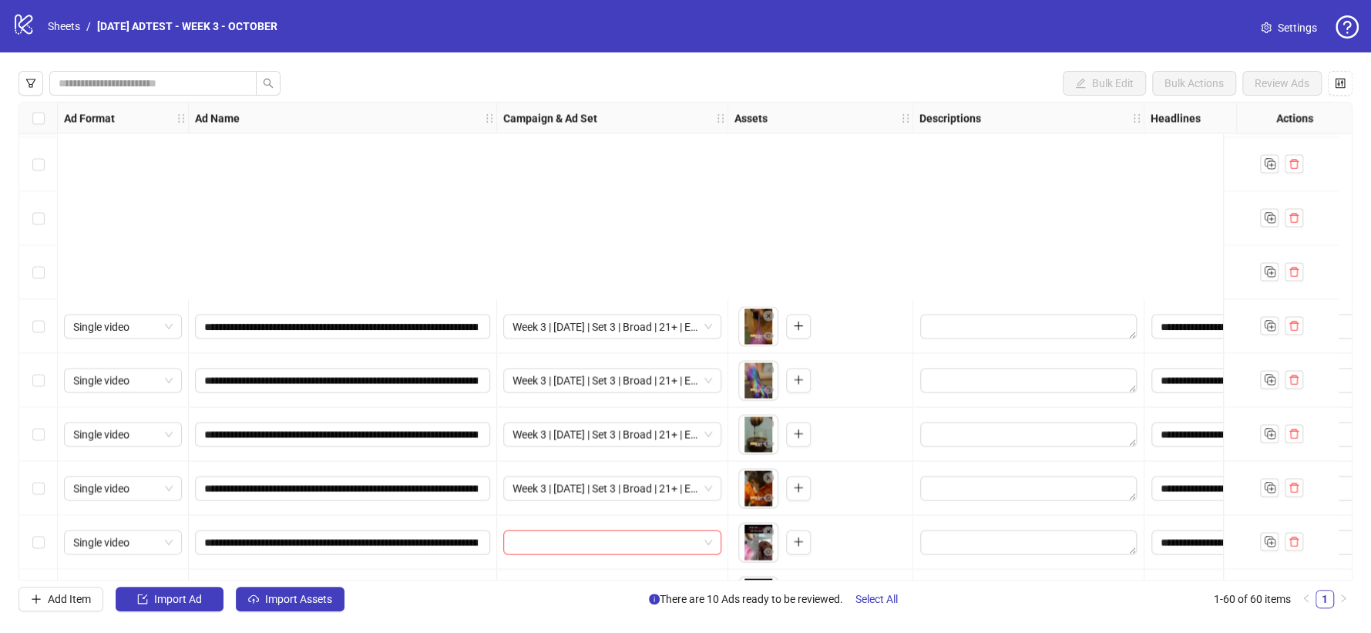
scroll to position [2573, 0]
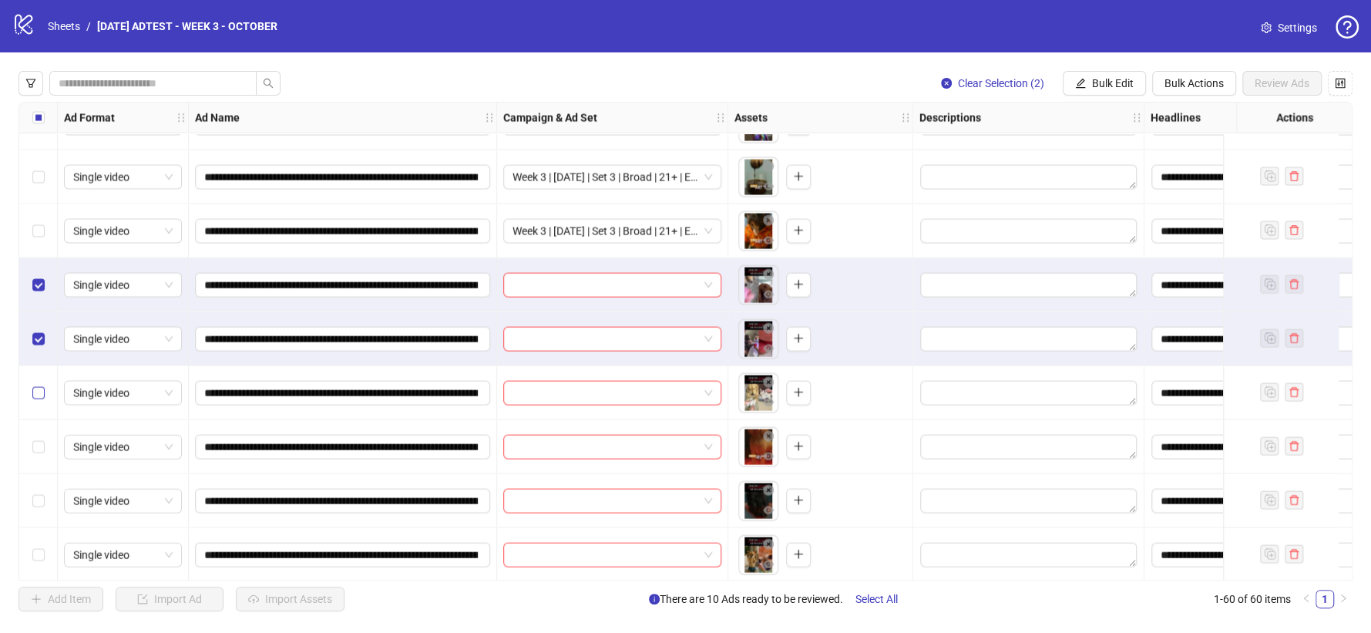
click at [36, 386] on label "Select row 53" at bounding box center [38, 393] width 12 height 17
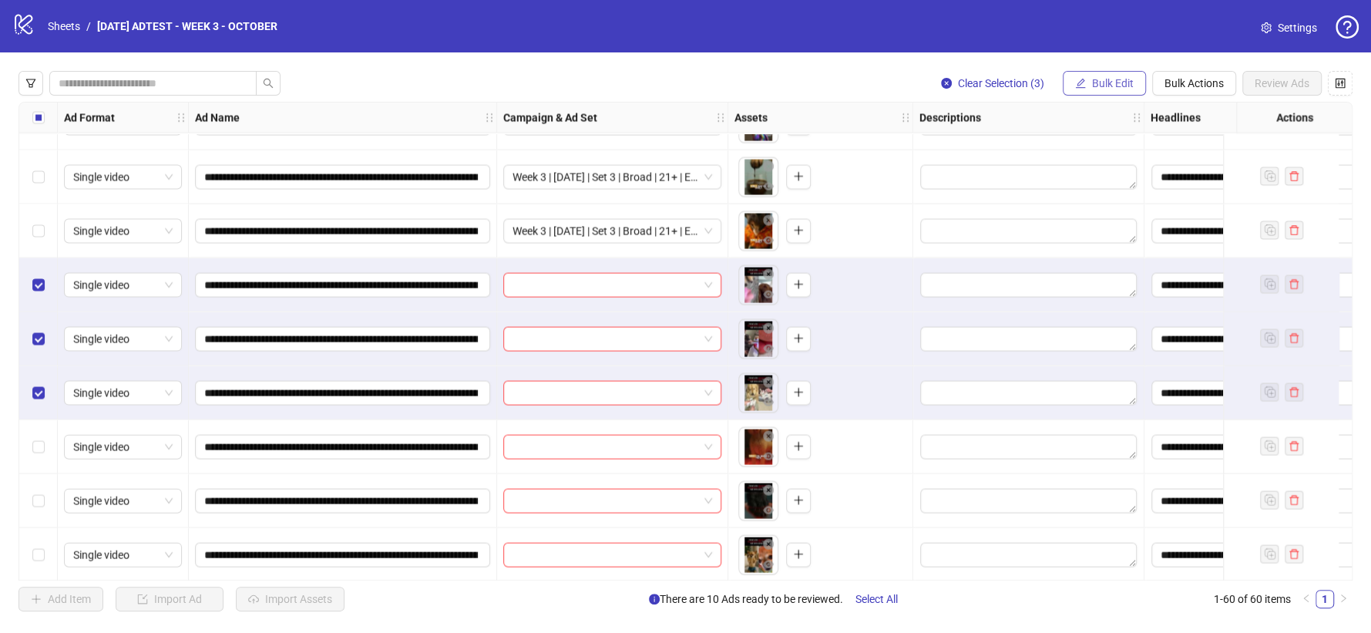
click at [1104, 82] on span "Bulk Edit" at bounding box center [1113, 83] width 42 height 12
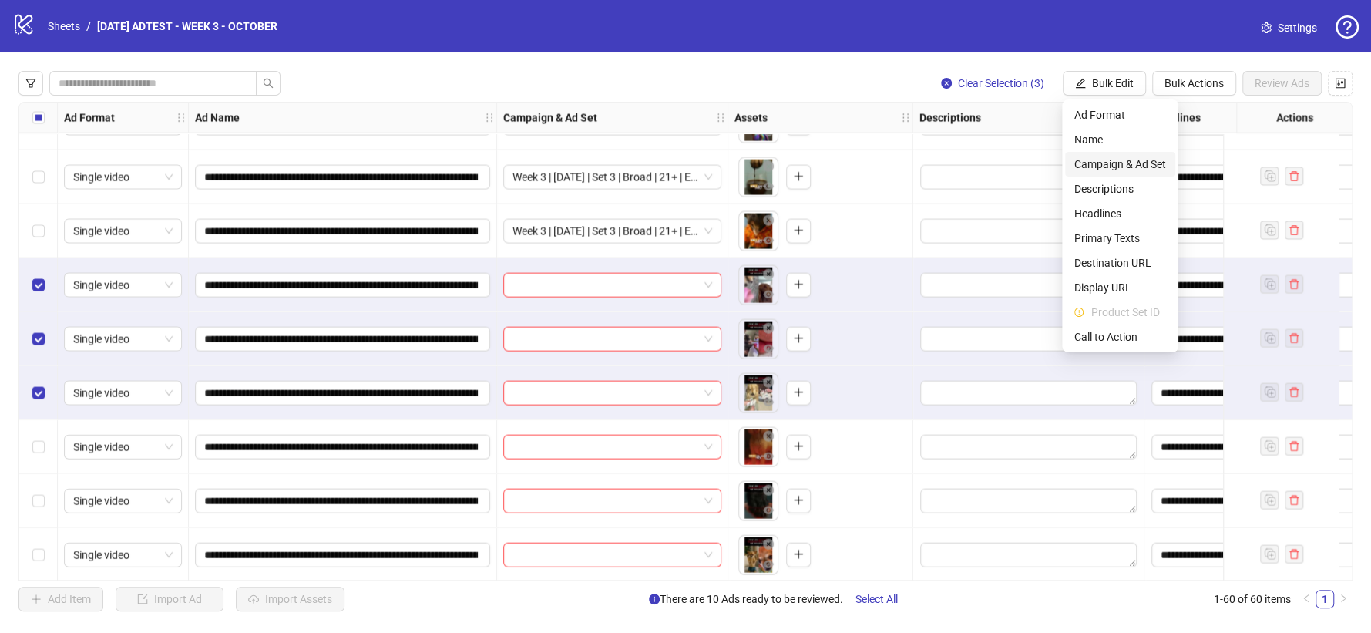
click at [1121, 163] on span "Campaign & Ad Set" at bounding box center [1121, 164] width 92 height 17
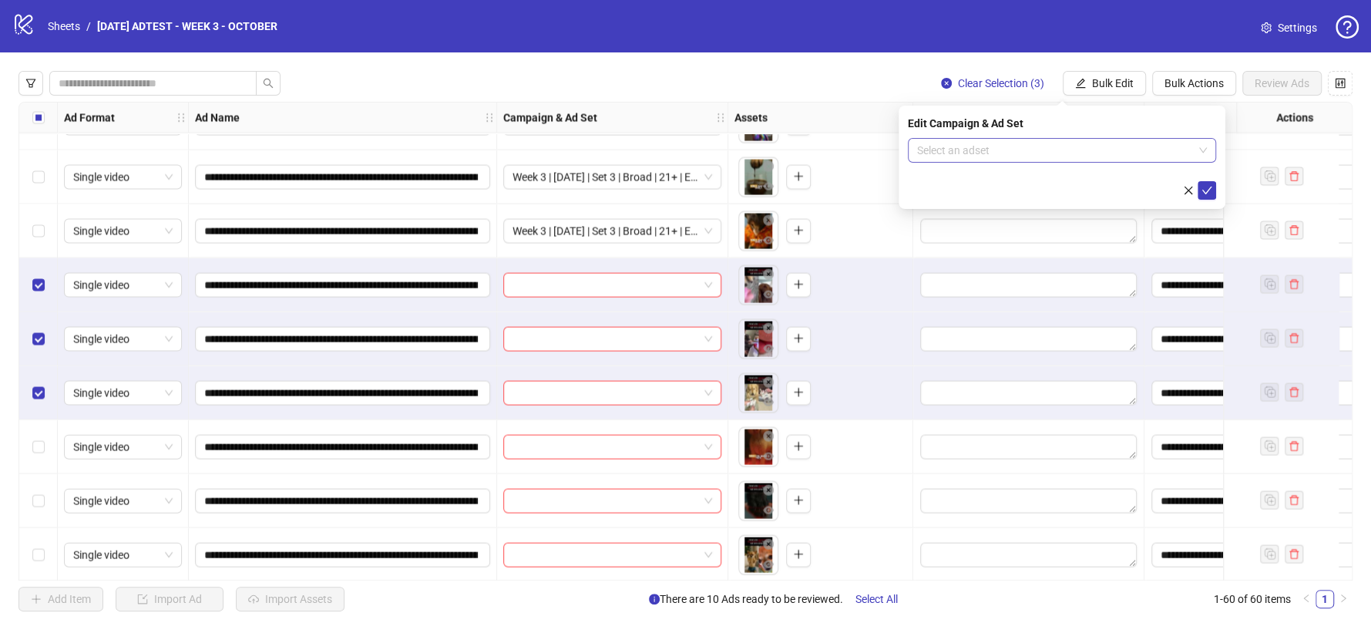
click at [1183, 156] on input "search" at bounding box center [1055, 150] width 276 height 23
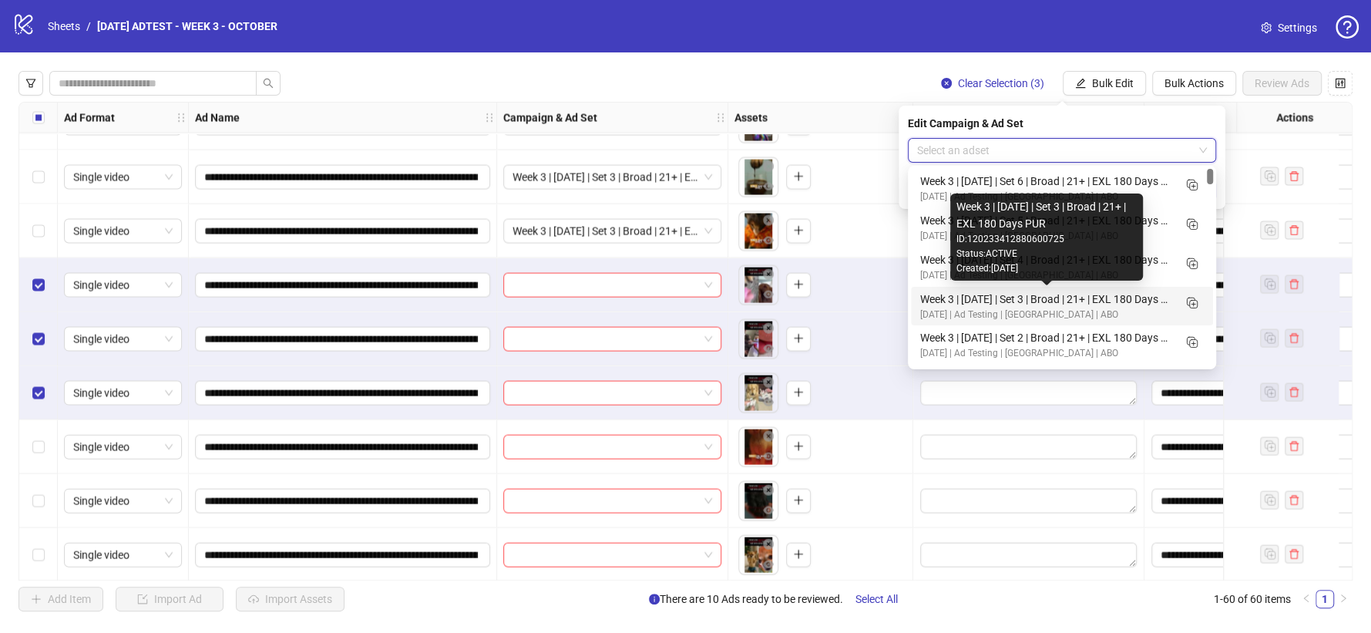
click at [958, 268] on div "Created: [DATE]" at bounding box center [1047, 268] width 180 height 15
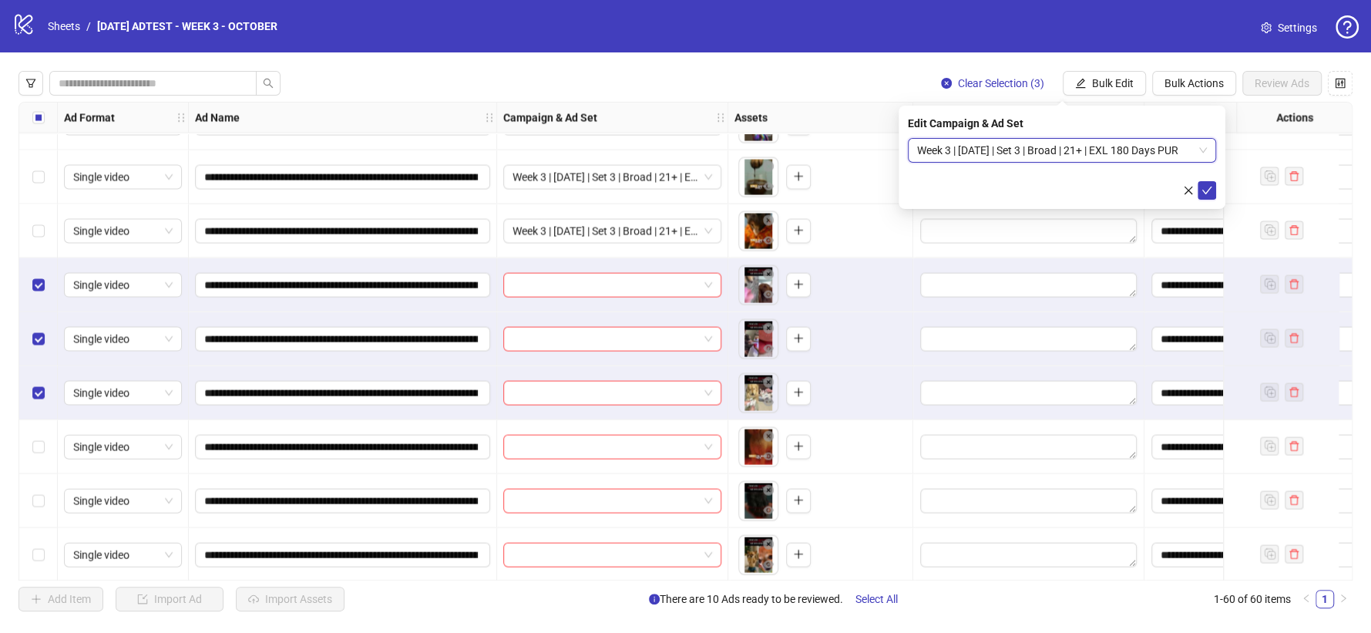
click at [1146, 143] on span "Week 3 | [DATE] | Set 3 | Broad | 21+ | EXL 180 Days PUR" at bounding box center [1062, 150] width 290 height 23
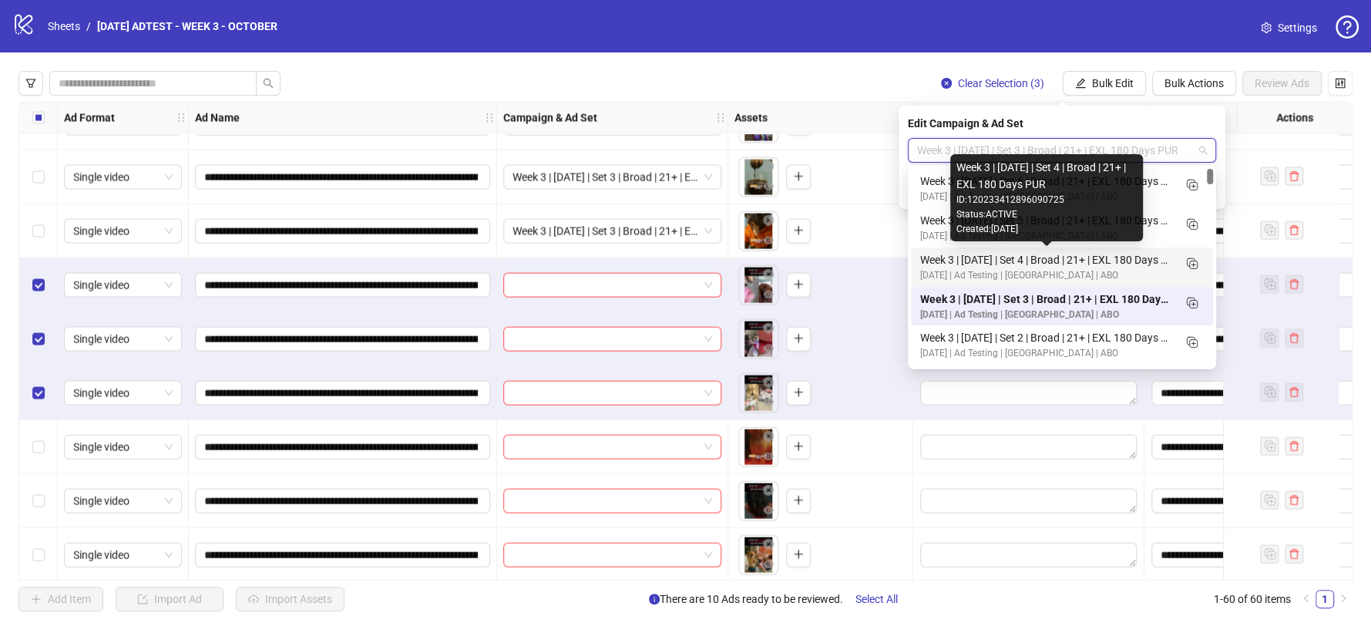
click at [988, 265] on div "Week 3 | [DATE] | Set 4 | Broad | 21+ | EXL 180 Days PUR" at bounding box center [1046, 259] width 253 height 17
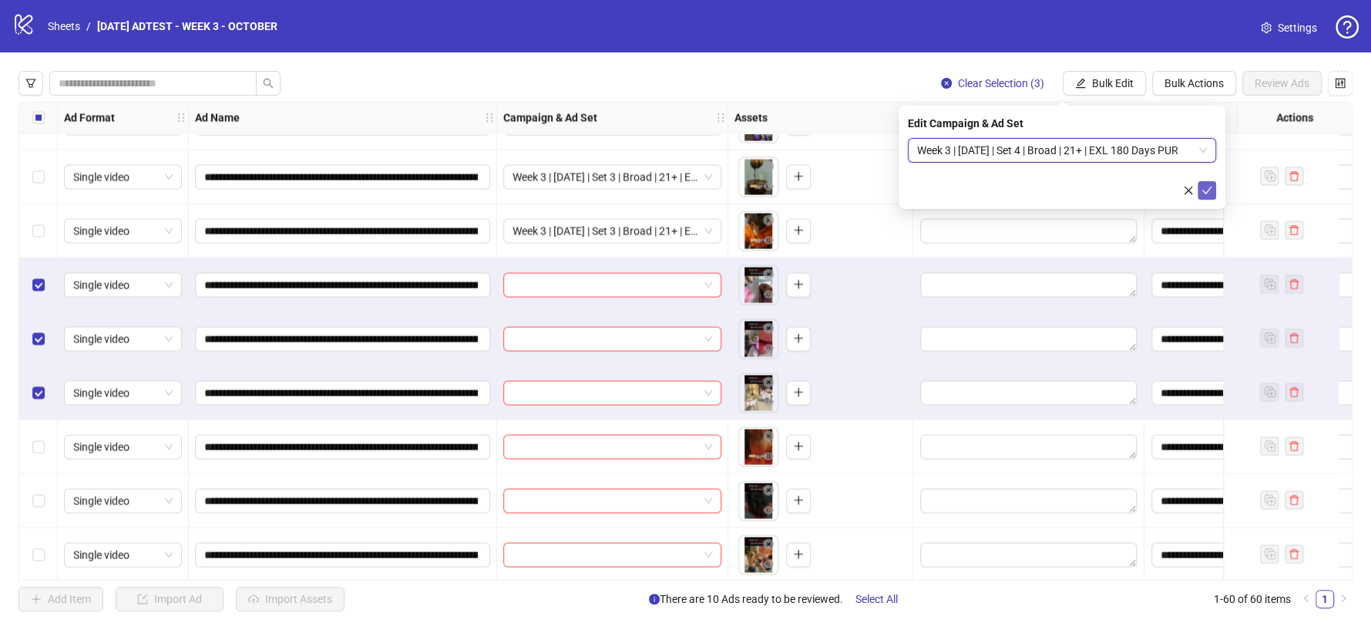
click at [1207, 189] on icon "check" at bounding box center [1207, 190] width 11 height 11
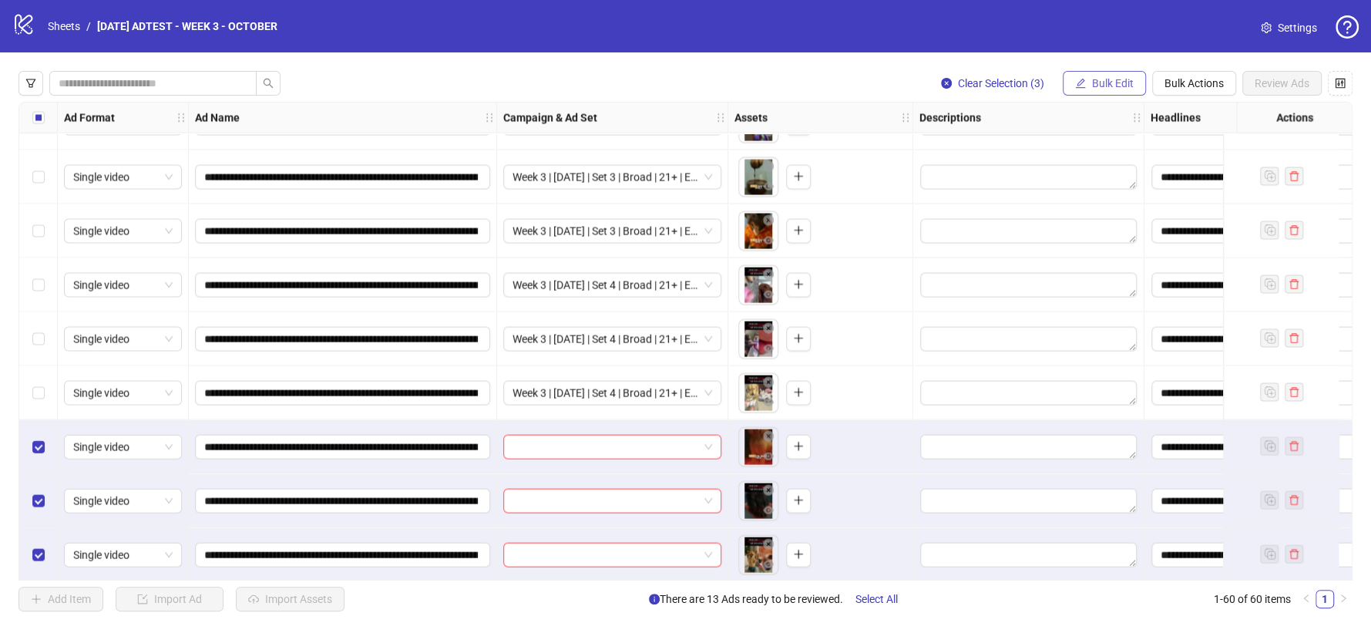
click at [1090, 76] on button "Bulk Edit" at bounding box center [1104, 83] width 83 height 25
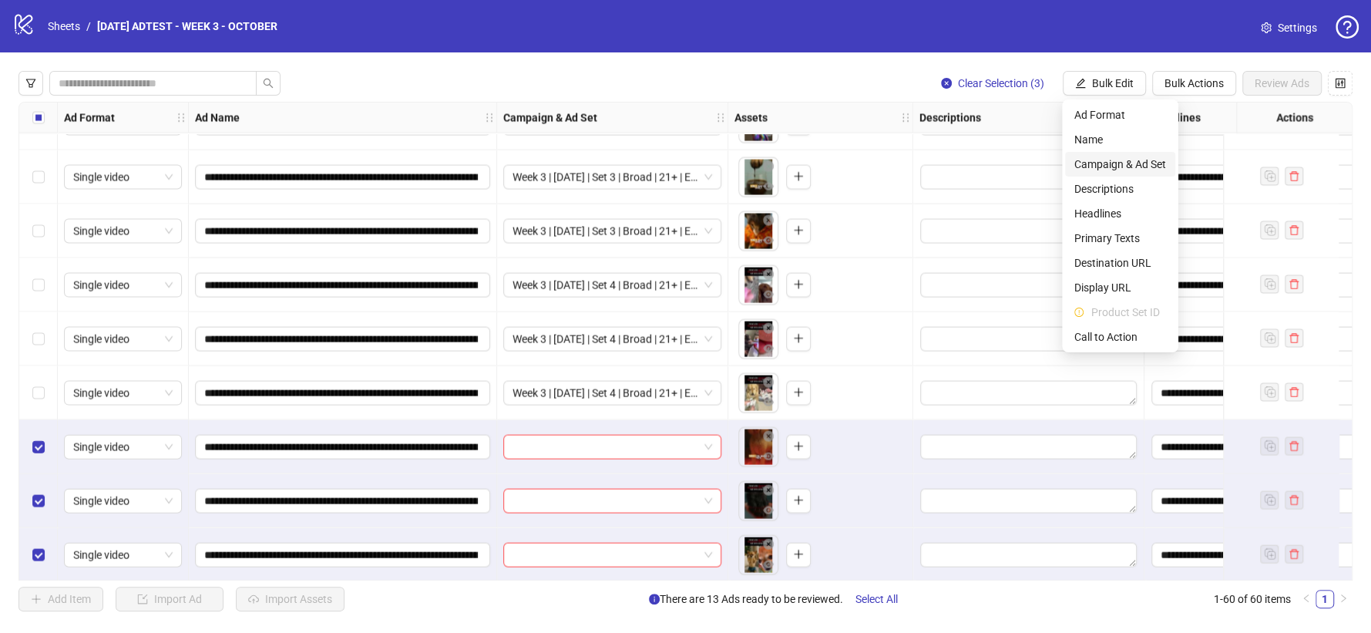
click at [1129, 163] on span "Campaign & Ad Set" at bounding box center [1121, 164] width 92 height 17
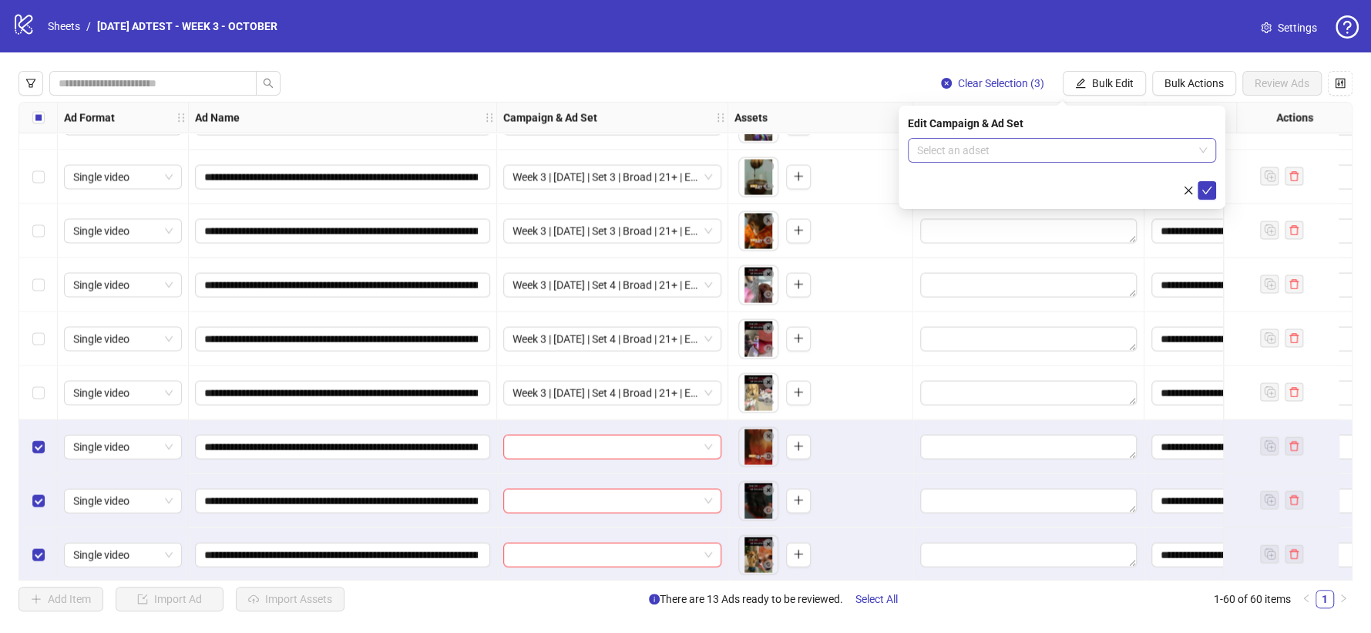
click at [1195, 156] on span at bounding box center [1062, 150] width 290 height 23
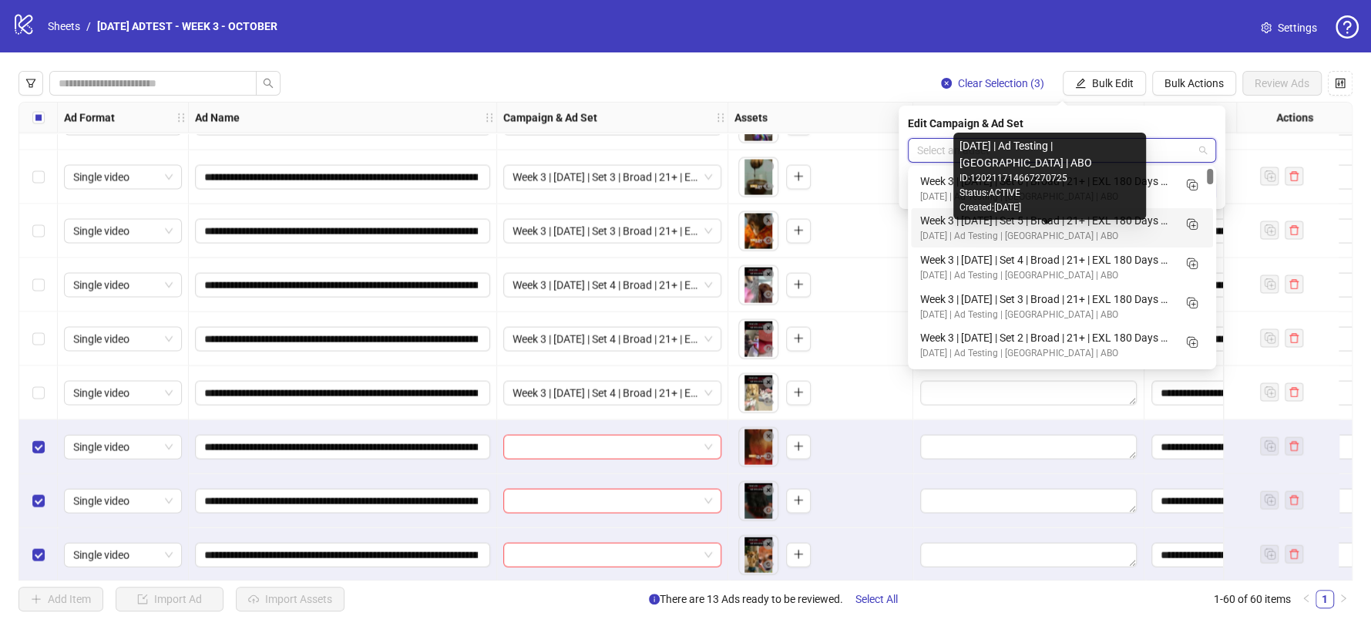
click at [951, 229] on div "[DATE] | Ad Testing | [GEOGRAPHIC_DATA] | ABO" at bounding box center [1046, 236] width 253 height 15
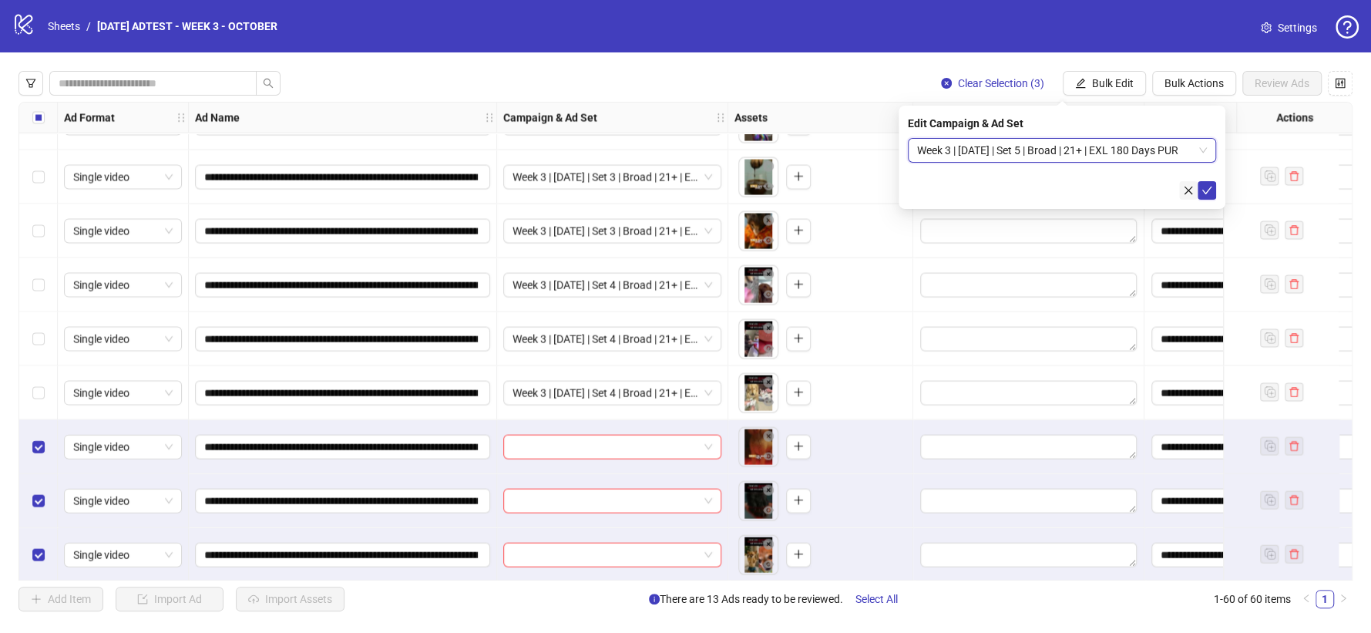
drag, startPoint x: 1206, startPoint y: 186, endPoint x: 1187, endPoint y: 193, distance: 19.8
click at [1204, 186] on icon "check" at bounding box center [1207, 190] width 11 height 11
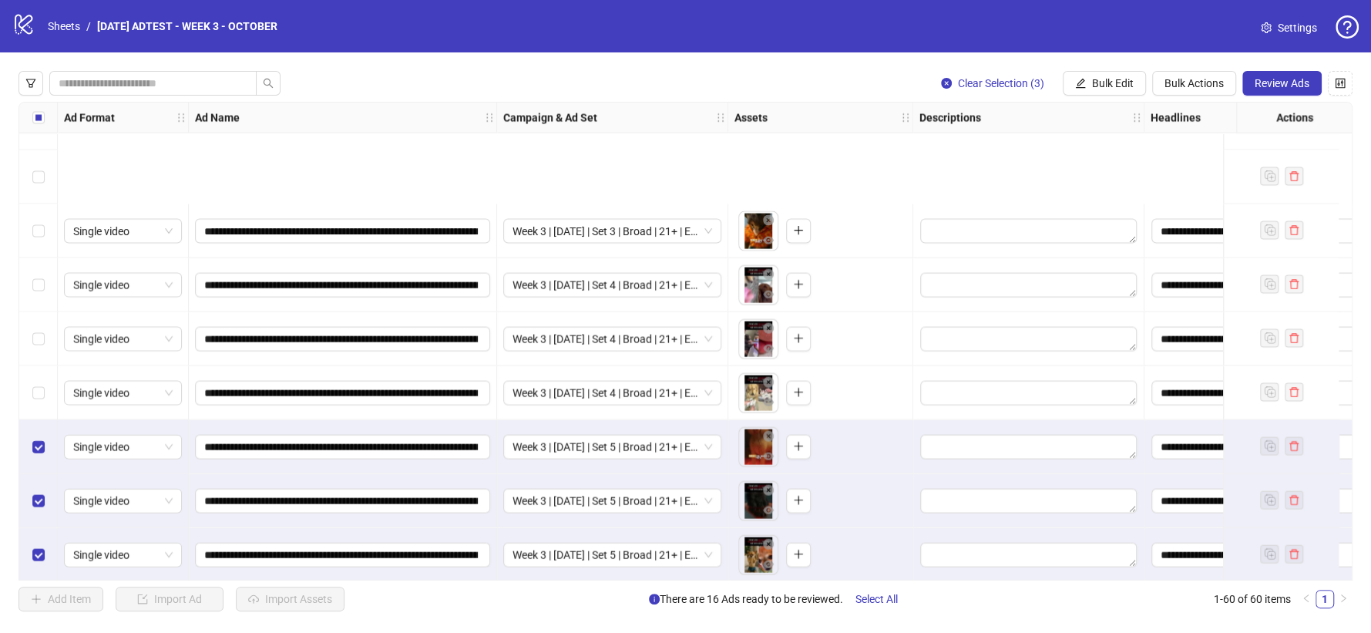
scroll to position [2745, 0]
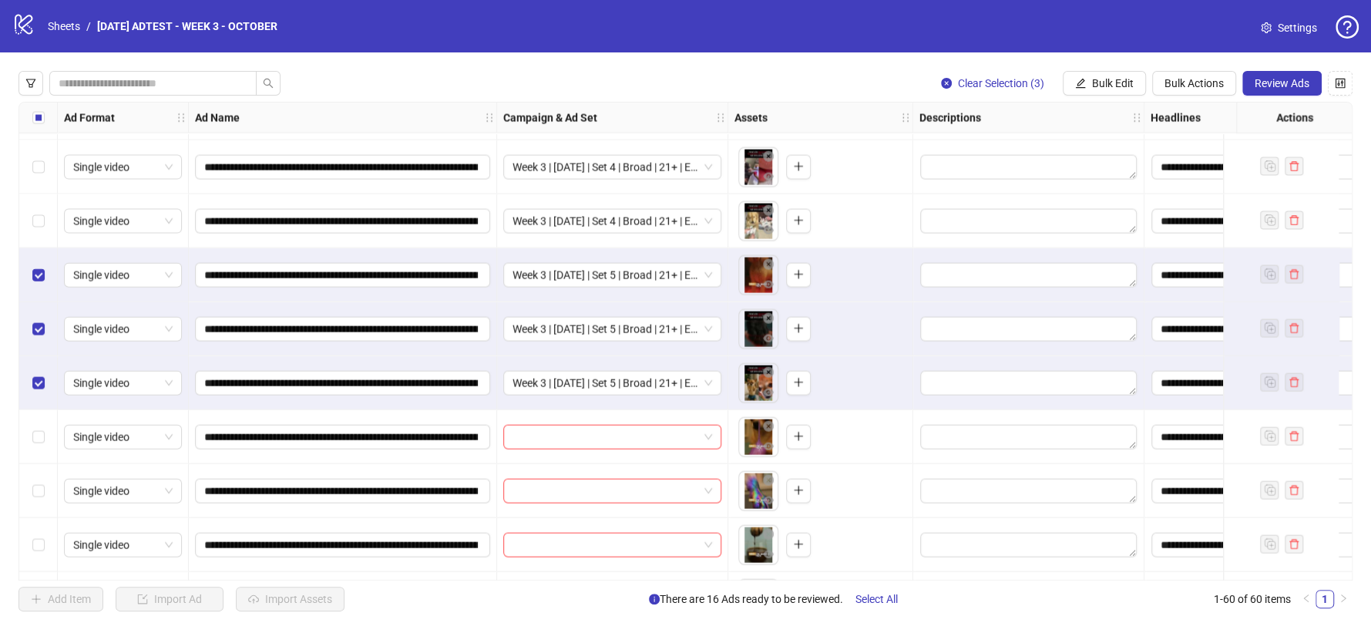
click at [39, 338] on div "Select row 55" at bounding box center [38, 329] width 39 height 54
click at [39, 391] on label "Select row 56" at bounding box center [38, 383] width 12 height 17
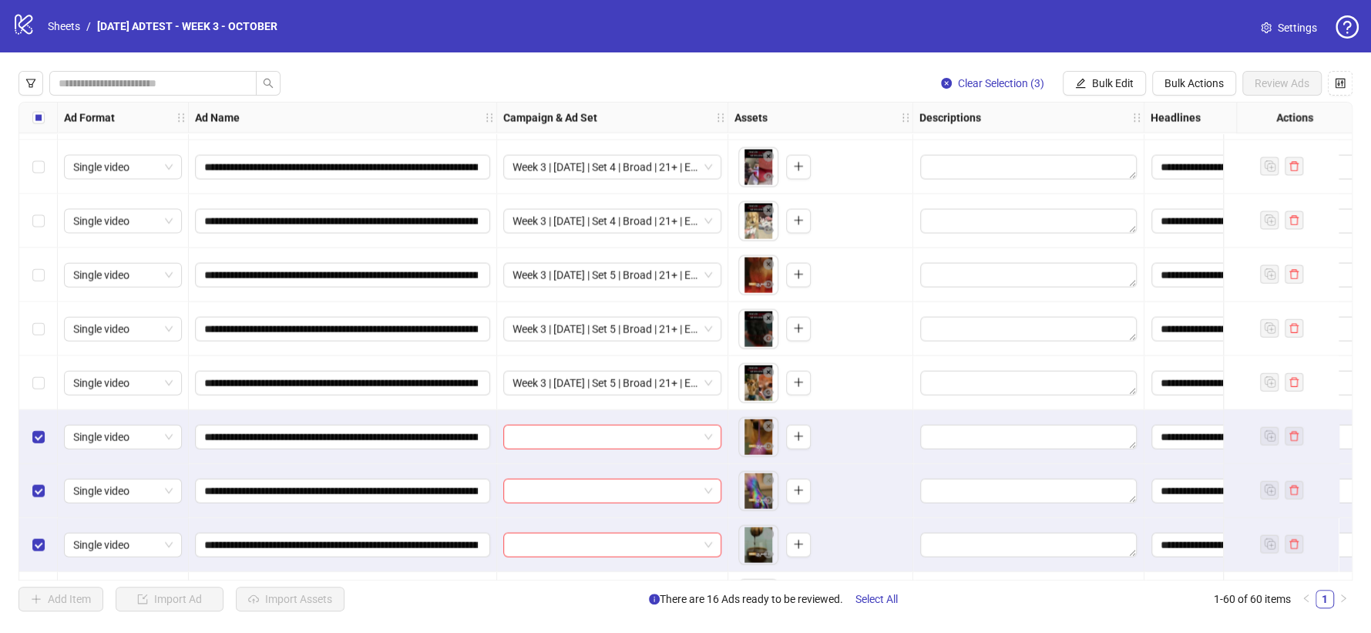
scroll to position [2796, 0]
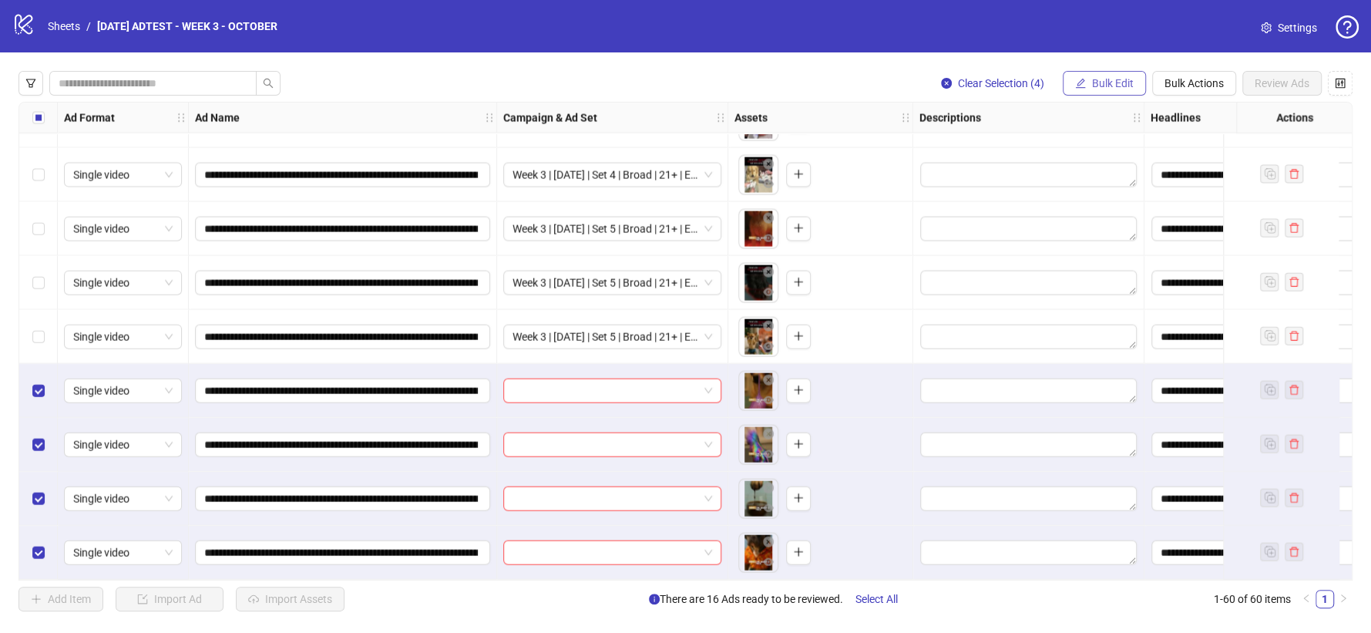
click at [1115, 88] on span "Bulk Edit" at bounding box center [1113, 83] width 42 height 12
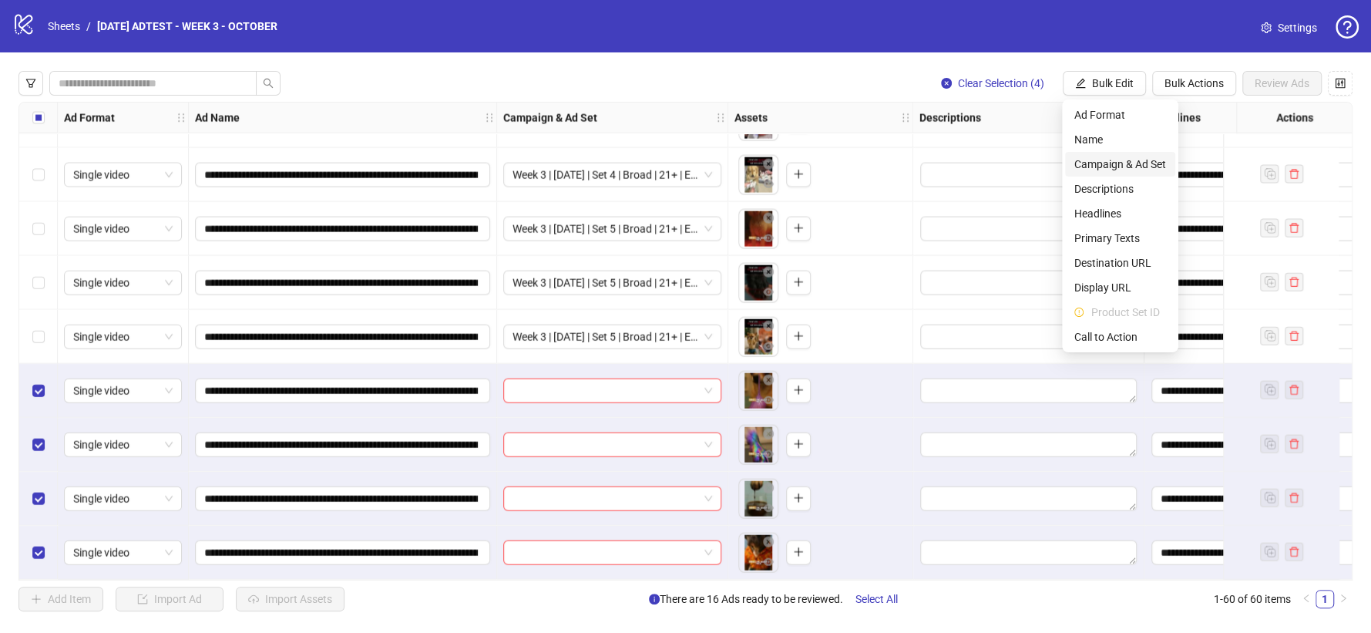
click at [1127, 172] on span "Campaign & Ad Set" at bounding box center [1121, 164] width 92 height 17
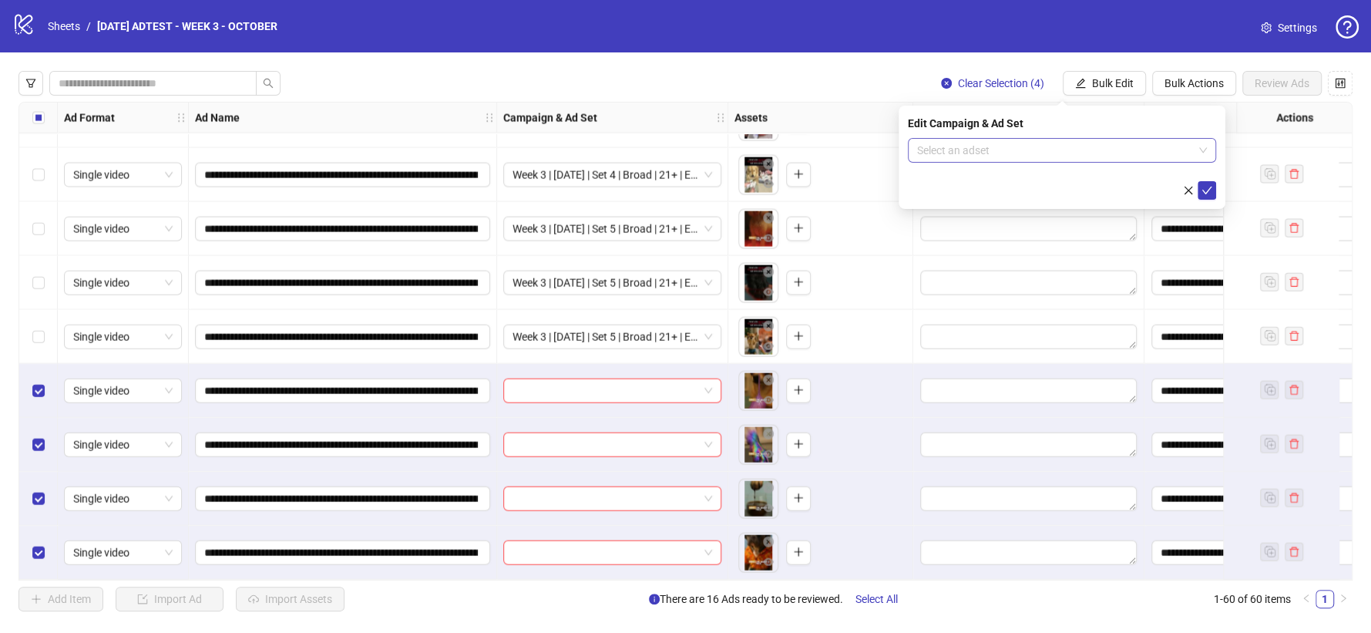
click at [1166, 139] on input "search" at bounding box center [1055, 150] width 276 height 23
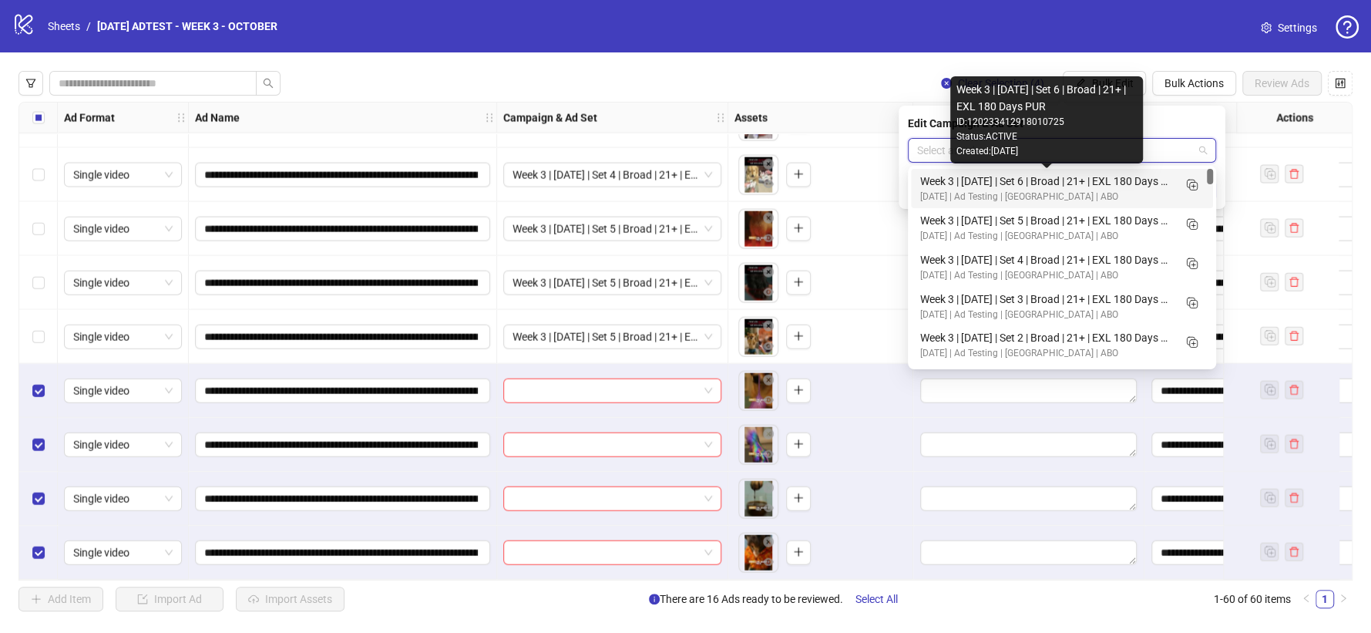
click at [1099, 184] on div "Week 3 | [DATE] | Set 6 | Broad | 21+ | EXL 180 Days PUR" at bounding box center [1046, 181] width 253 height 17
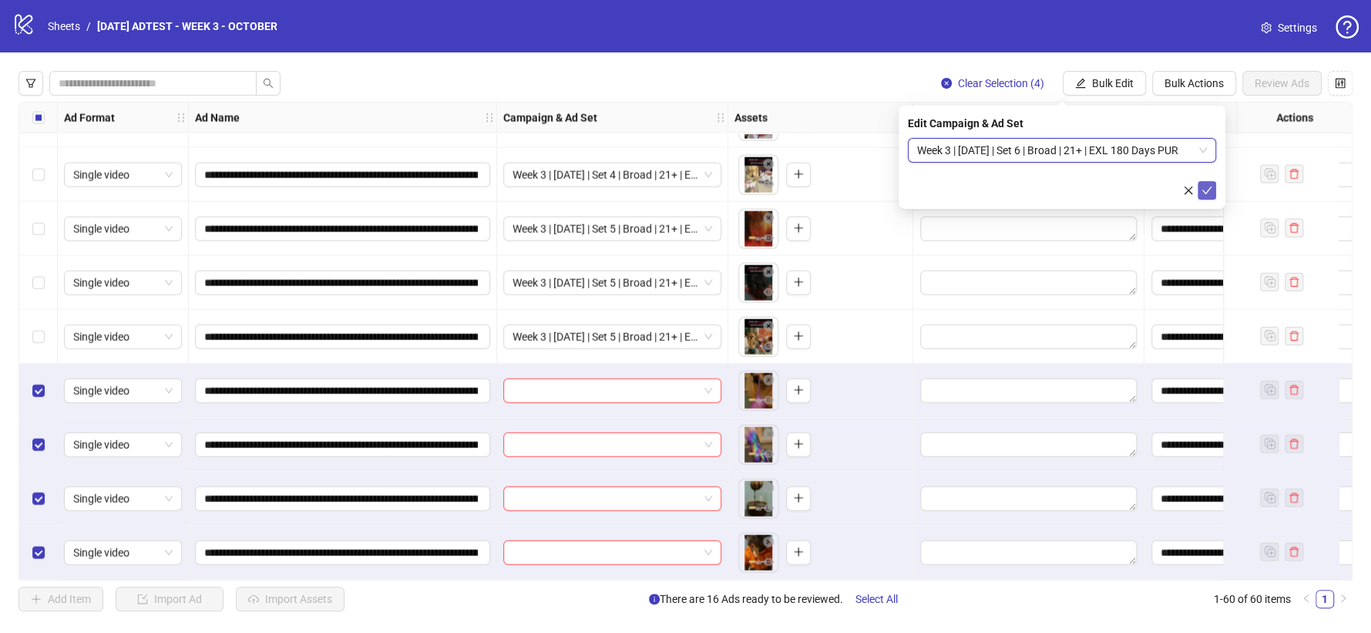
click at [1199, 199] on button "submit" at bounding box center [1207, 190] width 19 height 19
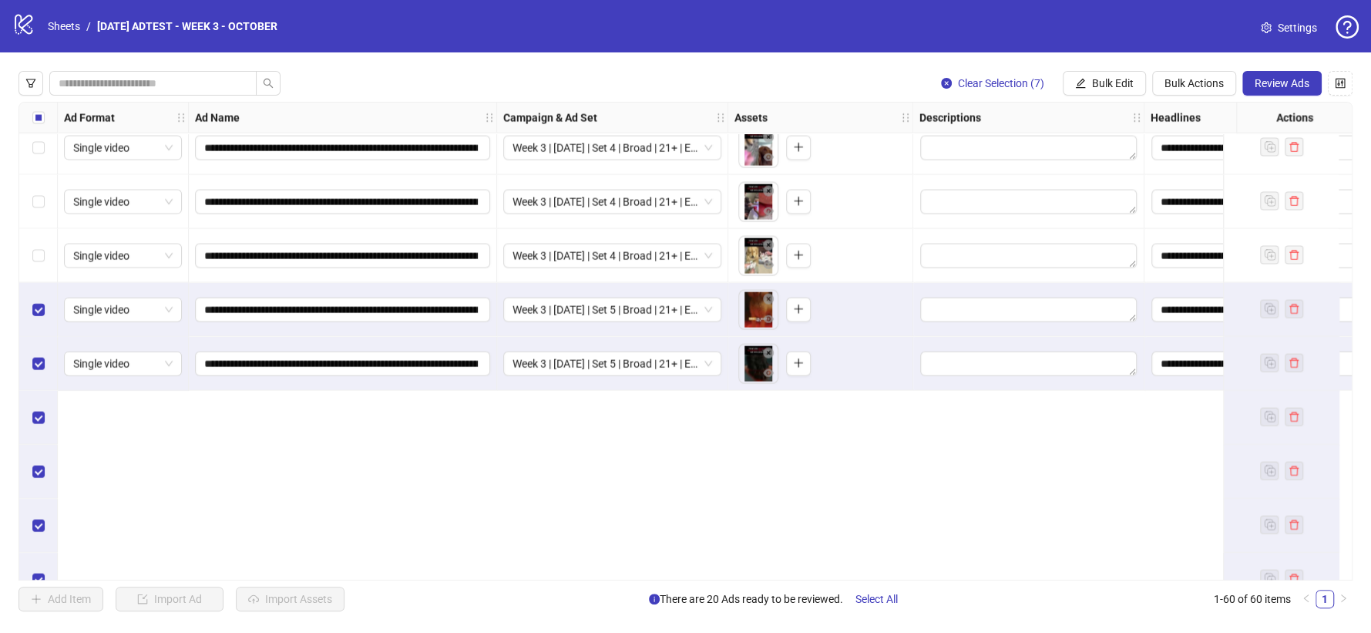
scroll to position [2625, 0]
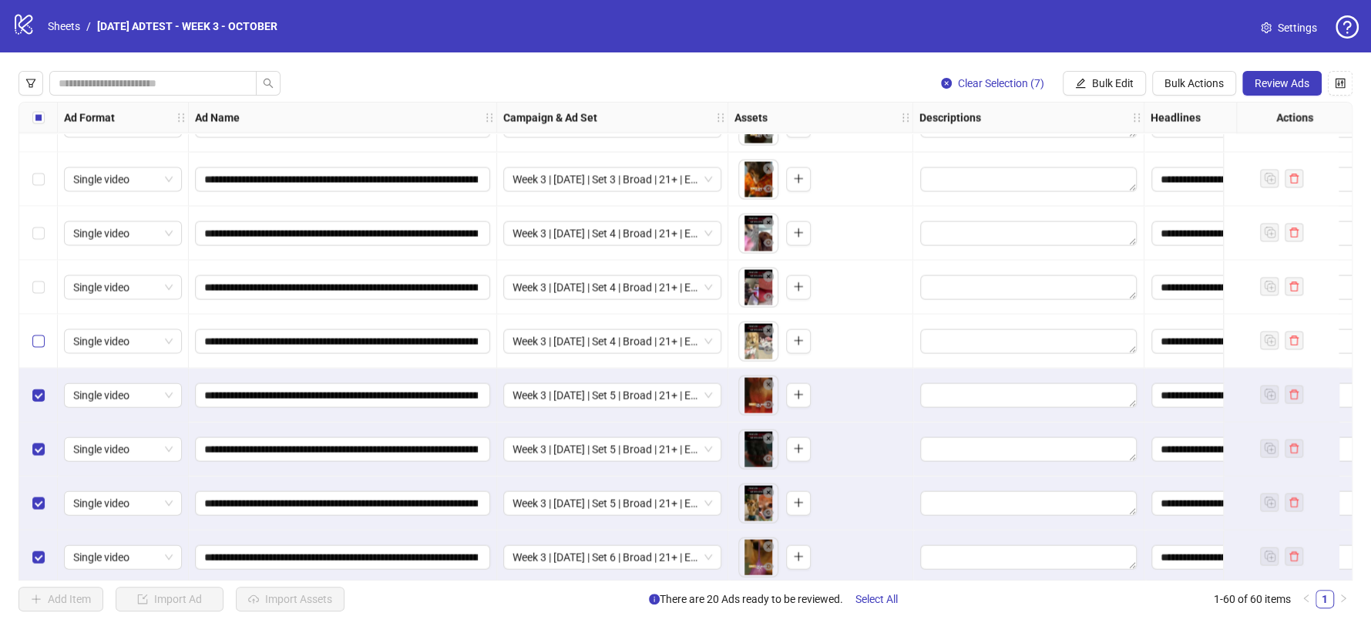
click at [35, 315] on div "Select row 52" at bounding box center [38, 288] width 39 height 54
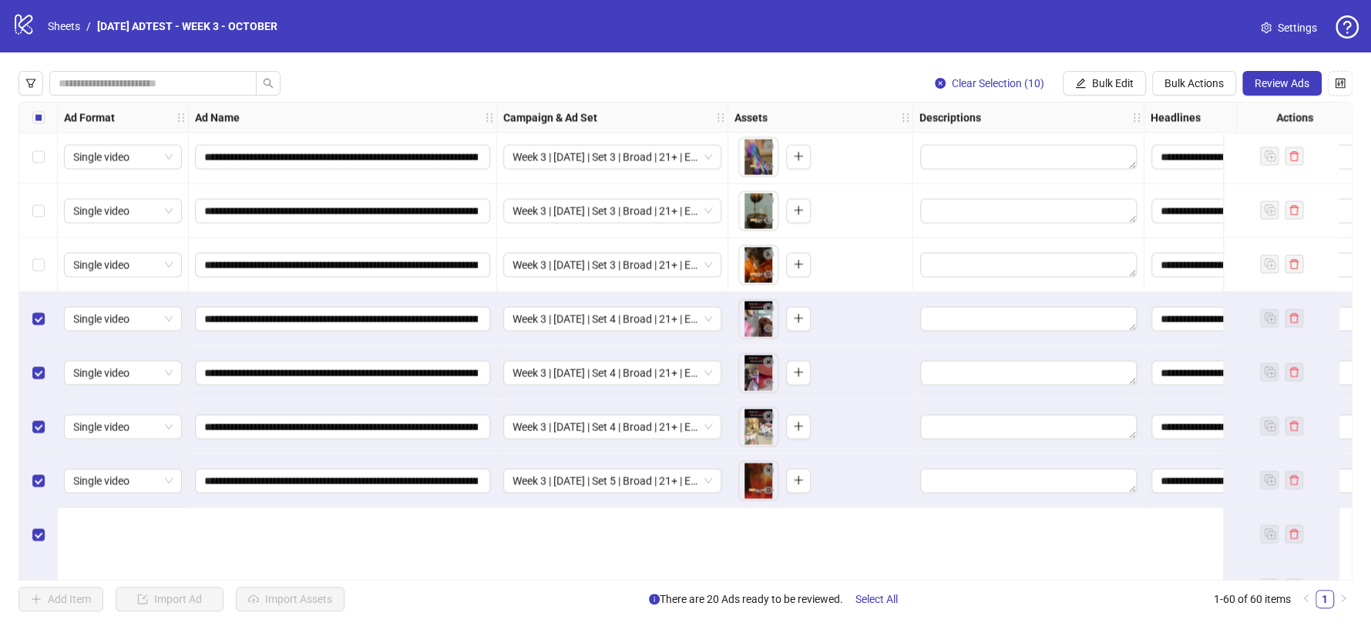
scroll to position [2368, 0]
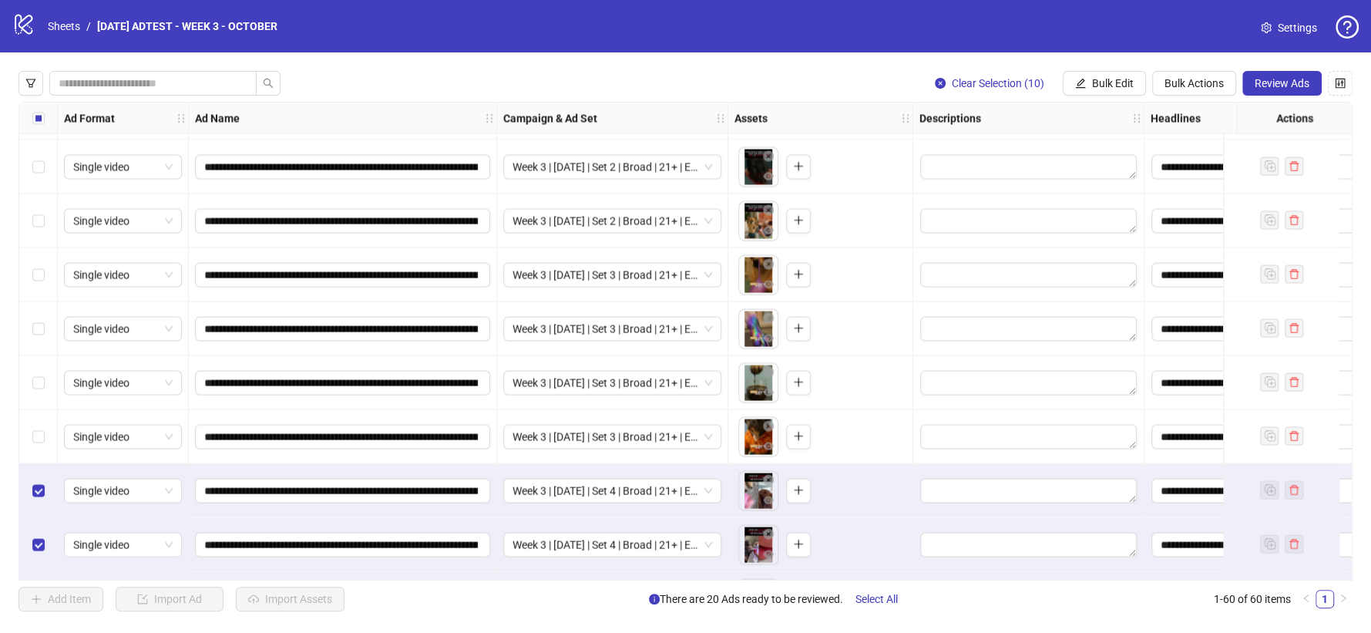
click at [45, 271] on div "Select row 47" at bounding box center [38, 274] width 39 height 54
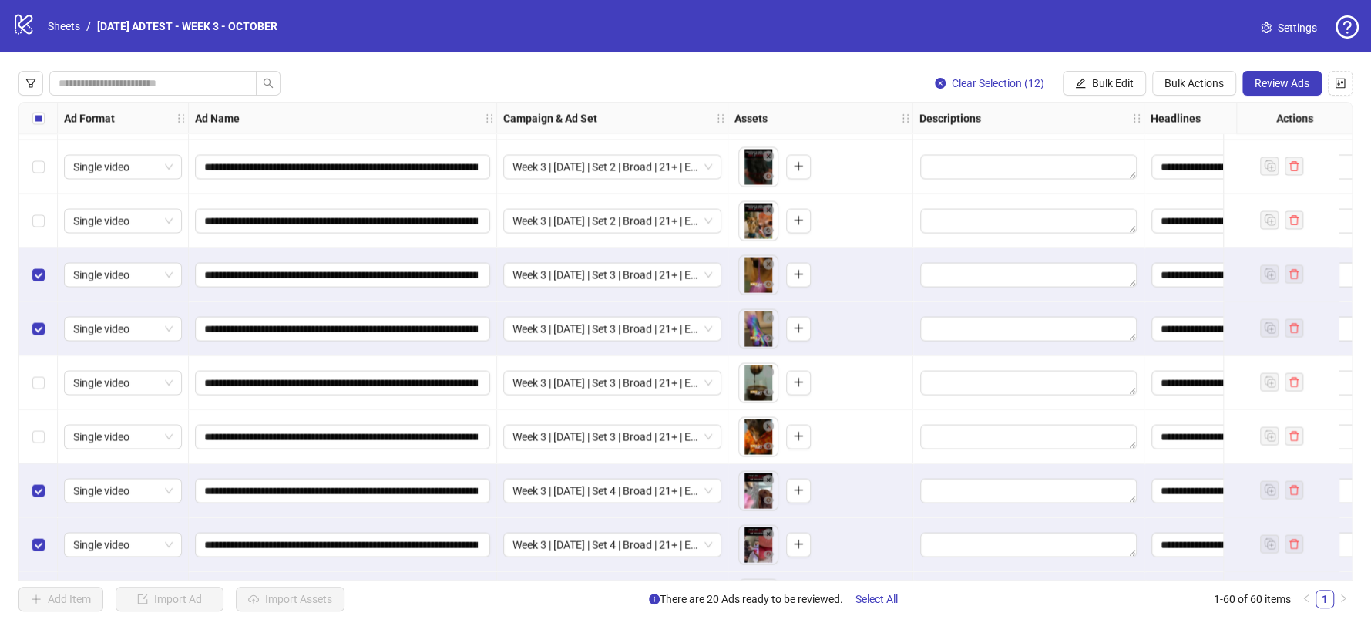
click at [39, 370] on div "Select row 49" at bounding box center [38, 382] width 39 height 54
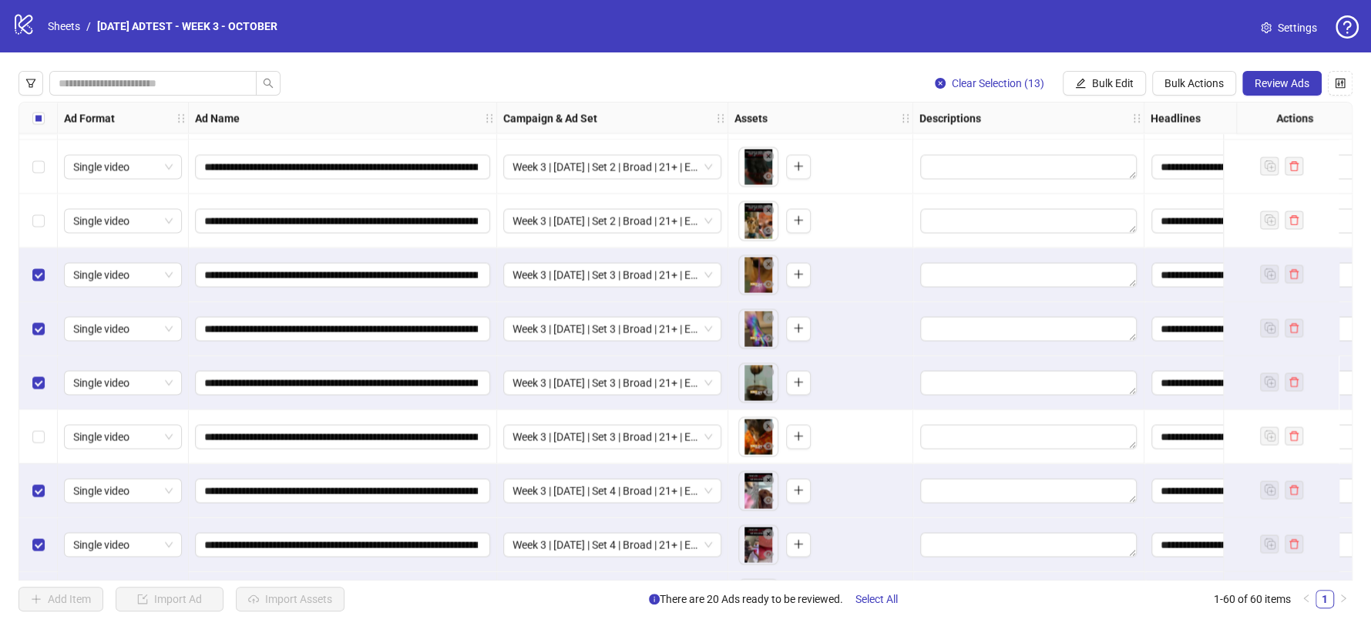
click at [33, 424] on div "Select row 50" at bounding box center [38, 436] width 39 height 54
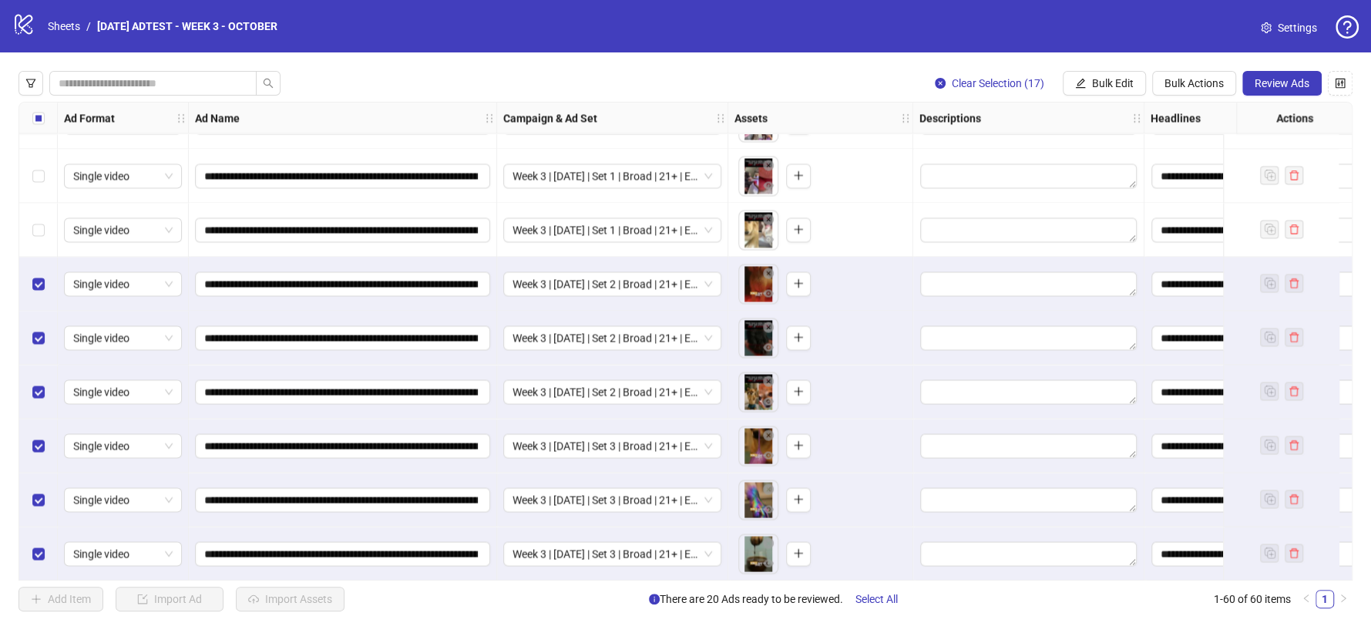
scroll to position [2111, 0]
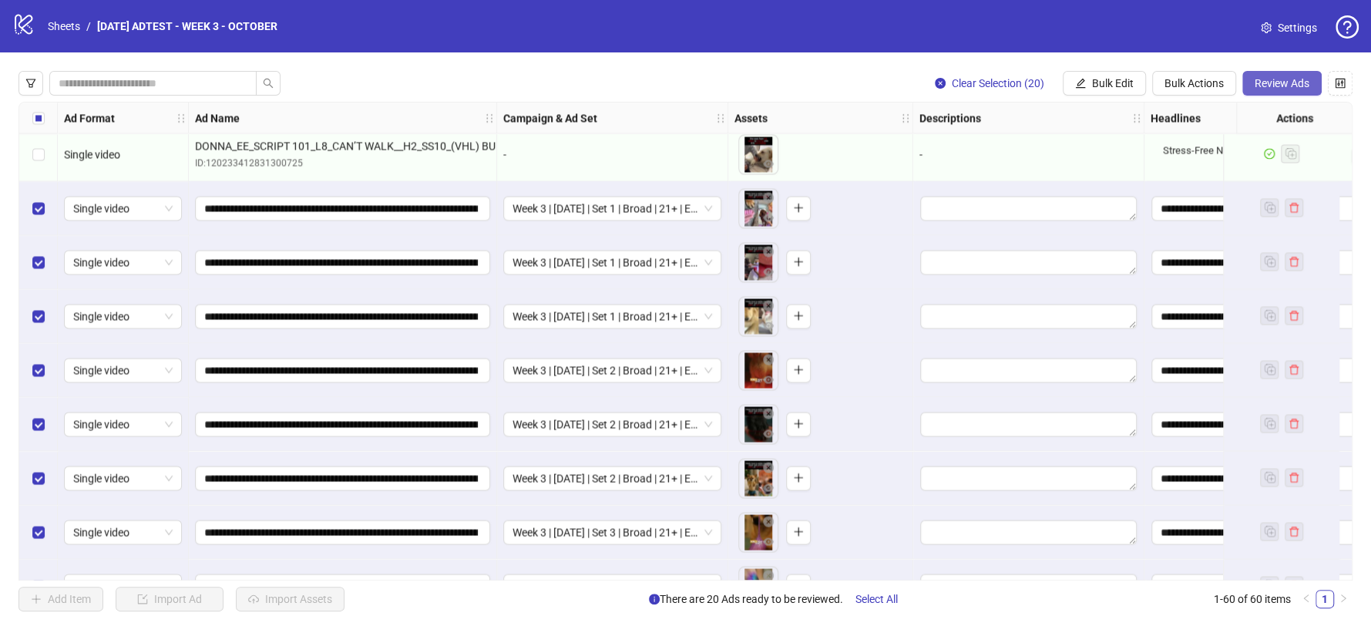
click at [1269, 85] on span "Review Ads" at bounding box center [1282, 83] width 55 height 12
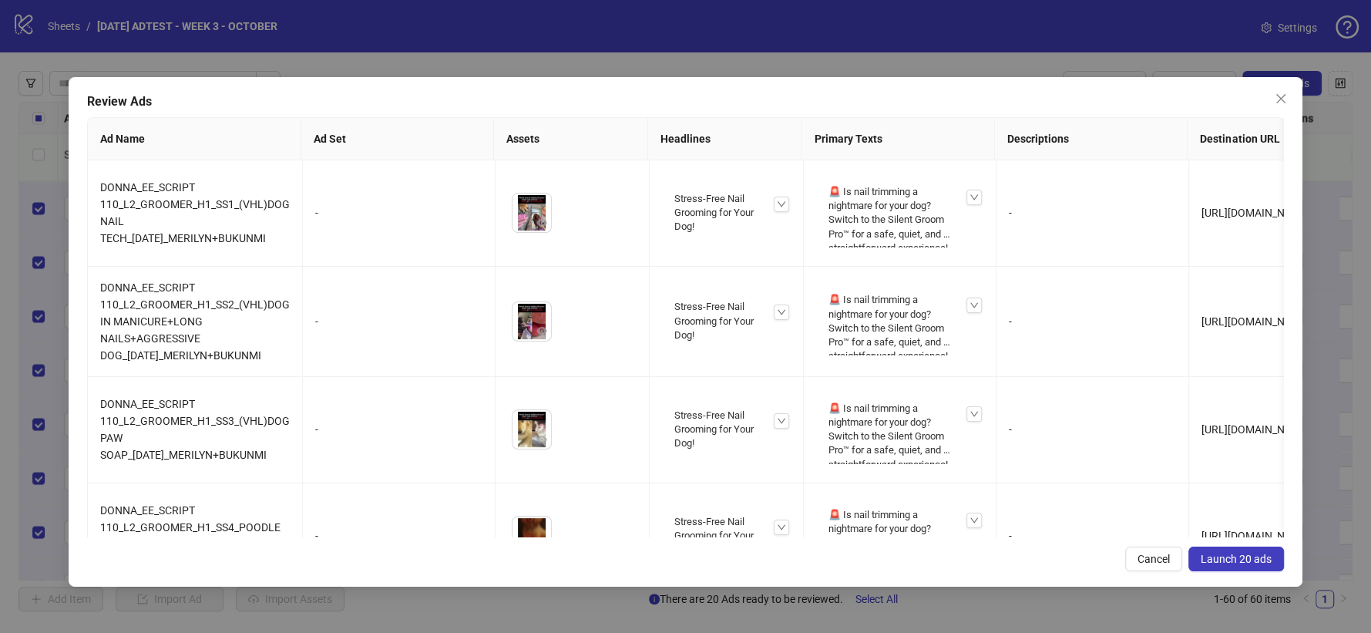
drag, startPoint x: 1216, startPoint y: 557, endPoint x: 207, endPoint y: 567, distance: 1008.4
click at [1216, 558] on span "Launch 20 ads" at bounding box center [1236, 559] width 71 height 12
